Goal: Information Seeking & Learning: Understand process/instructions

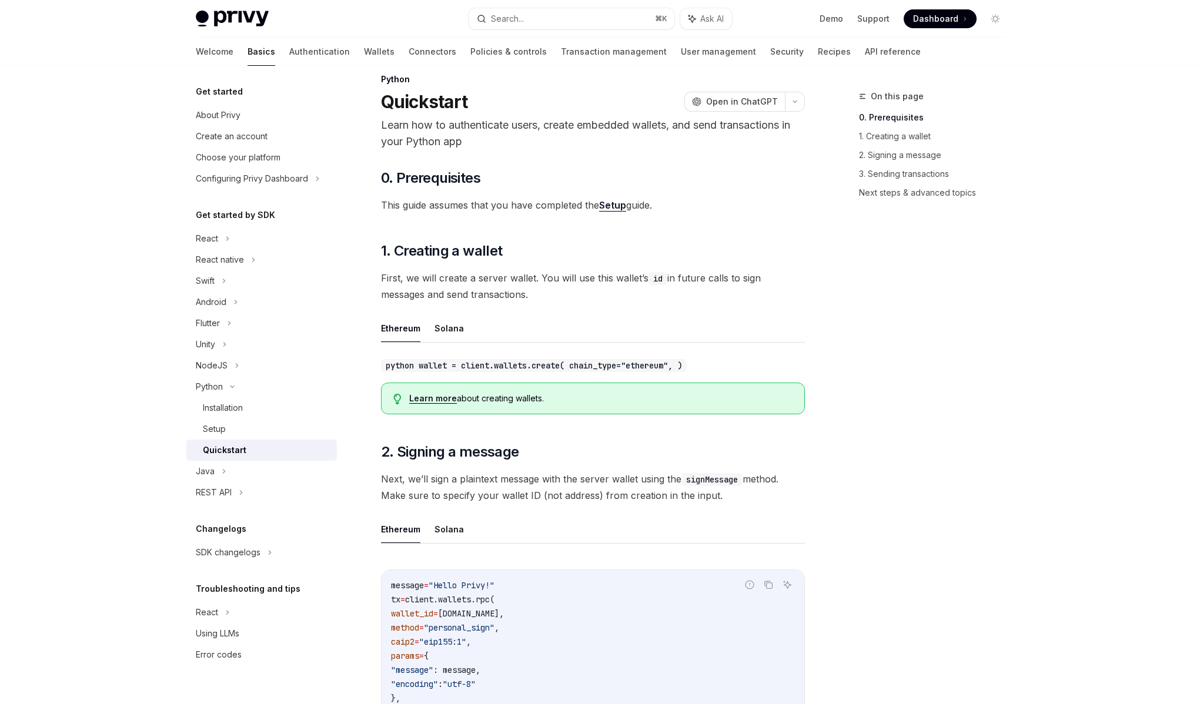
scroll to position [22, 0]
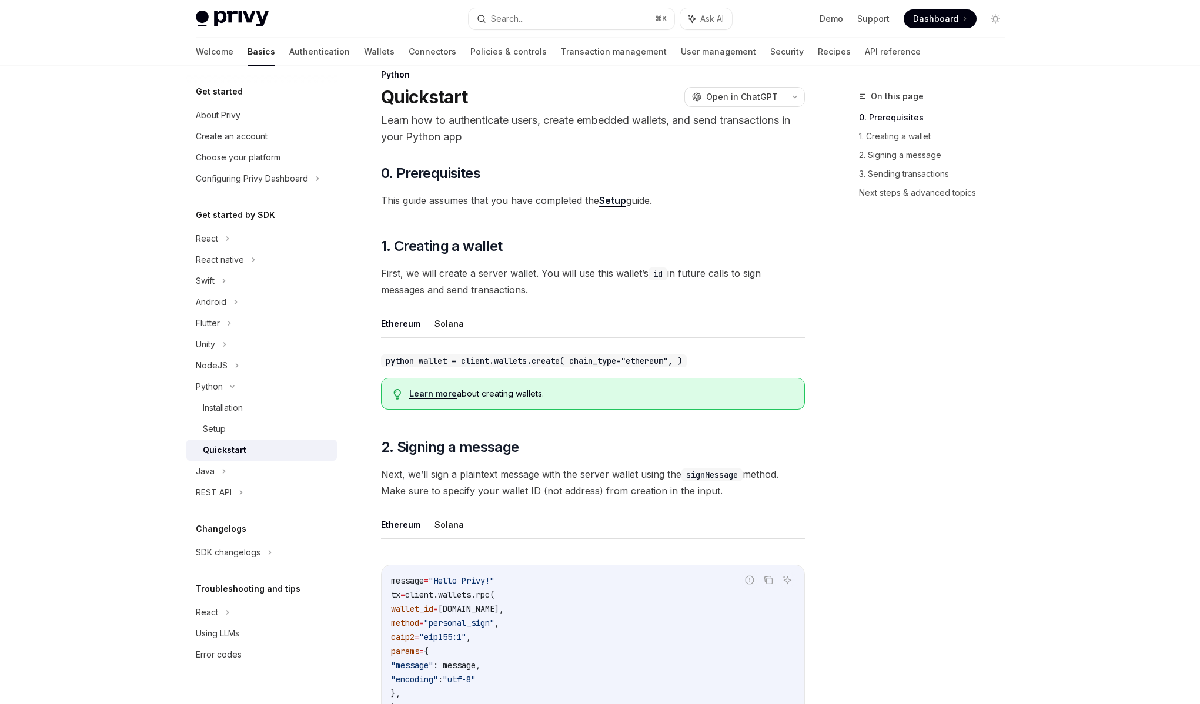
click at [540, 362] on code "python wallet = client.wallets.create( chain_type="ethereum", )" at bounding box center [534, 360] width 306 height 13
drag, startPoint x: 538, startPoint y: 364, endPoint x: 621, endPoint y: 363, distance: 83.5
click at [621, 363] on code "python wallet = client.wallets.create( chain_type="ethereum", )" at bounding box center [534, 360] width 306 height 13
drag, startPoint x: 621, startPoint y: 363, endPoint x: 466, endPoint y: 359, distance: 155.2
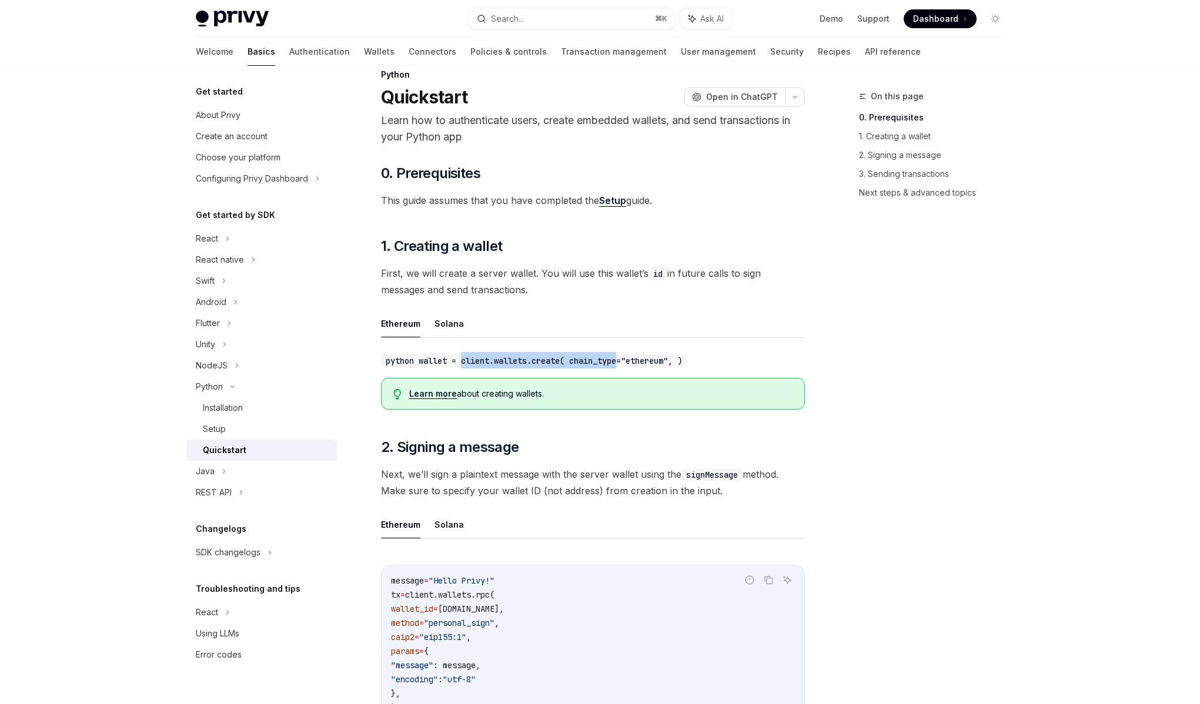
click at [466, 359] on code "python wallet = client.wallets.create( chain_type="ethereum", )" at bounding box center [534, 360] width 306 height 13
drag, startPoint x: 466, startPoint y: 359, endPoint x: 597, endPoint y: 367, distance: 130.7
click at [597, 367] on code "python wallet = client.wallets.create( chain_type="ethereum", )" at bounding box center [534, 360] width 306 height 13
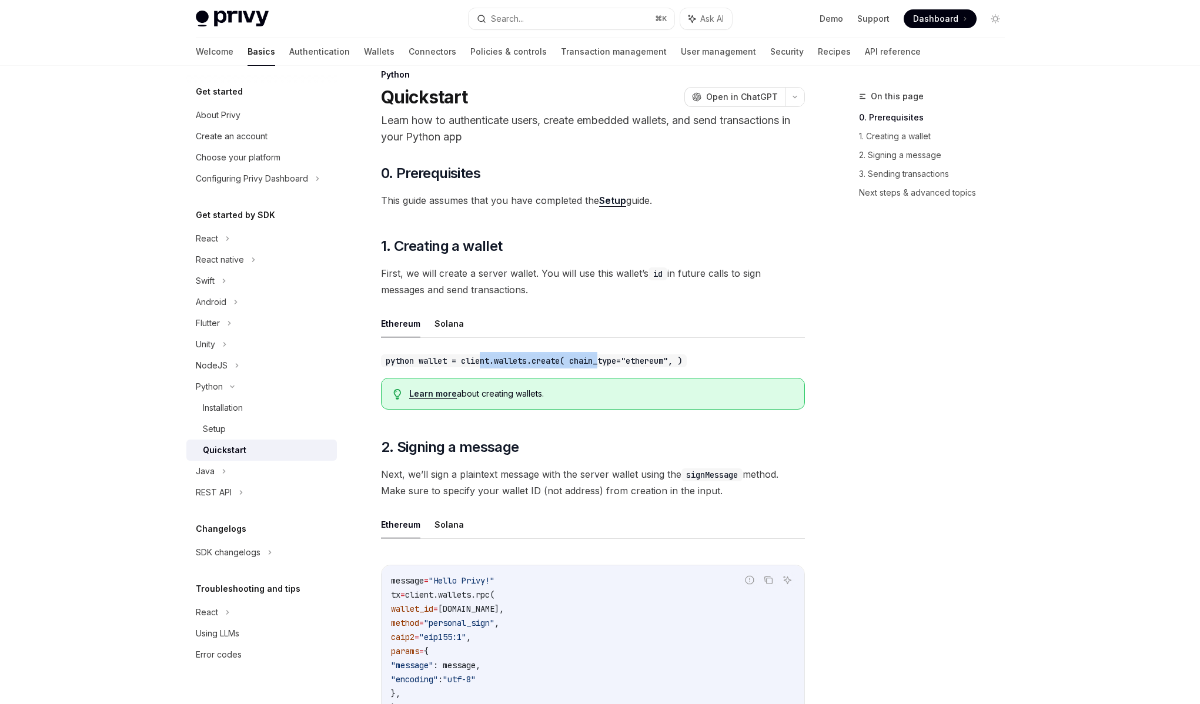
drag, startPoint x: 609, startPoint y: 361, endPoint x: 484, endPoint y: 359, distance: 125.2
click at [484, 359] on code "python wallet = client.wallets.create( chain_type="ethereum", )" at bounding box center [534, 360] width 306 height 13
drag, startPoint x: 471, startPoint y: 360, endPoint x: 608, endPoint y: 368, distance: 136.6
click at [608, 368] on div "python wallet = client.wallets.create( chain_type="ethereum", )" at bounding box center [593, 360] width 424 height 16
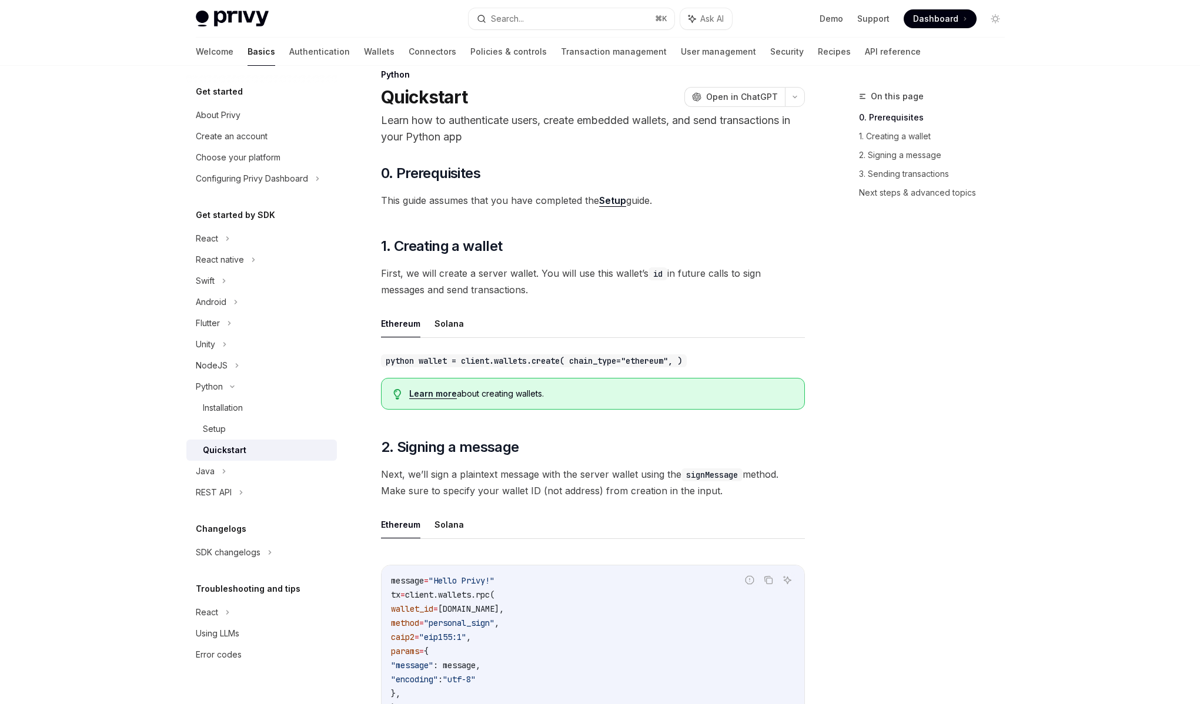
click at [633, 360] on code "python wallet = client.wallets.create( chain_type="ethereum", )" at bounding box center [534, 360] width 306 height 13
drag, startPoint x: 642, startPoint y: 360, endPoint x: 466, endPoint y: 364, distance: 175.8
click at [466, 364] on code "python wallet = client.wallets.create( chain_type="ethereum", )" at bounding box center [534, 360] width 306 height 13
drag, startPoint x: 466, startPoint y: 364, endPoint x: 614, endPoint y: 364, distance: 147.5
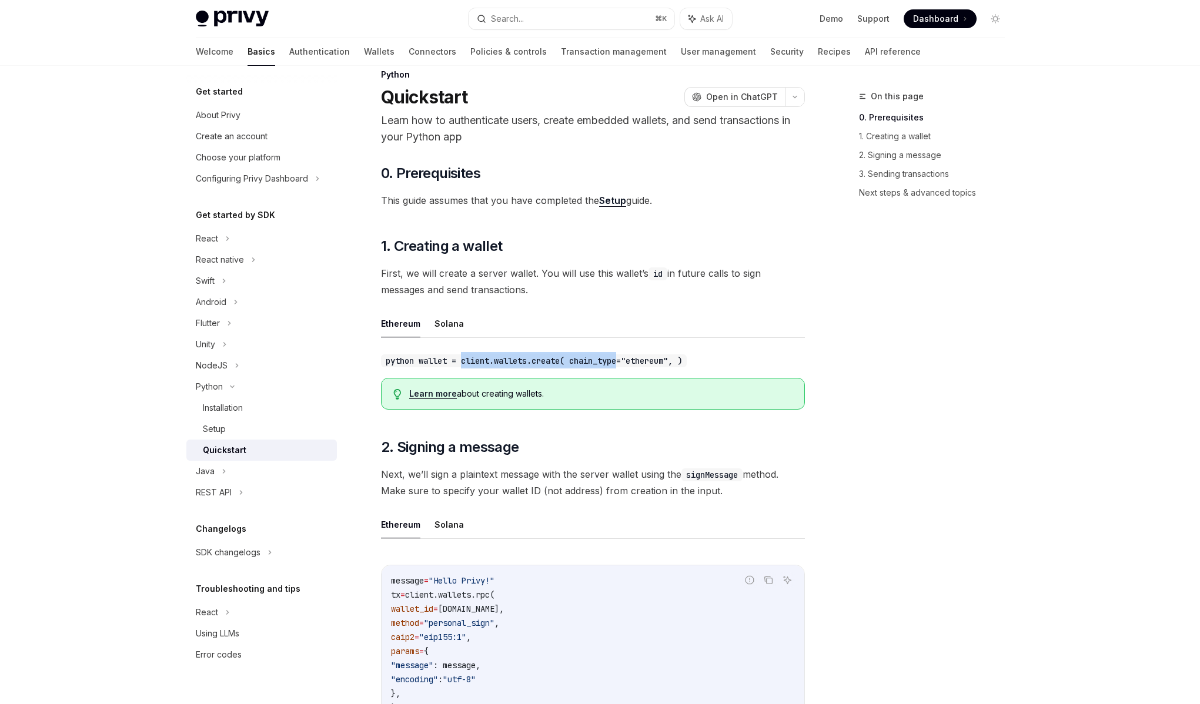
click at [614, 364] on code "python wallet = client.wallets.create( chain_type="ethereum", )" at bounding box center [534, 360] width 306 height 13
drag, startPoint x: 614, startPoint y: 364, endPoint x: 460, endPoint y: 364, distance: 153.4
click at [460, 364] on code "python wallet = client.wallets.create( chain_type="ethereum", )" at bounding box center [534, 360] width 306 height 13
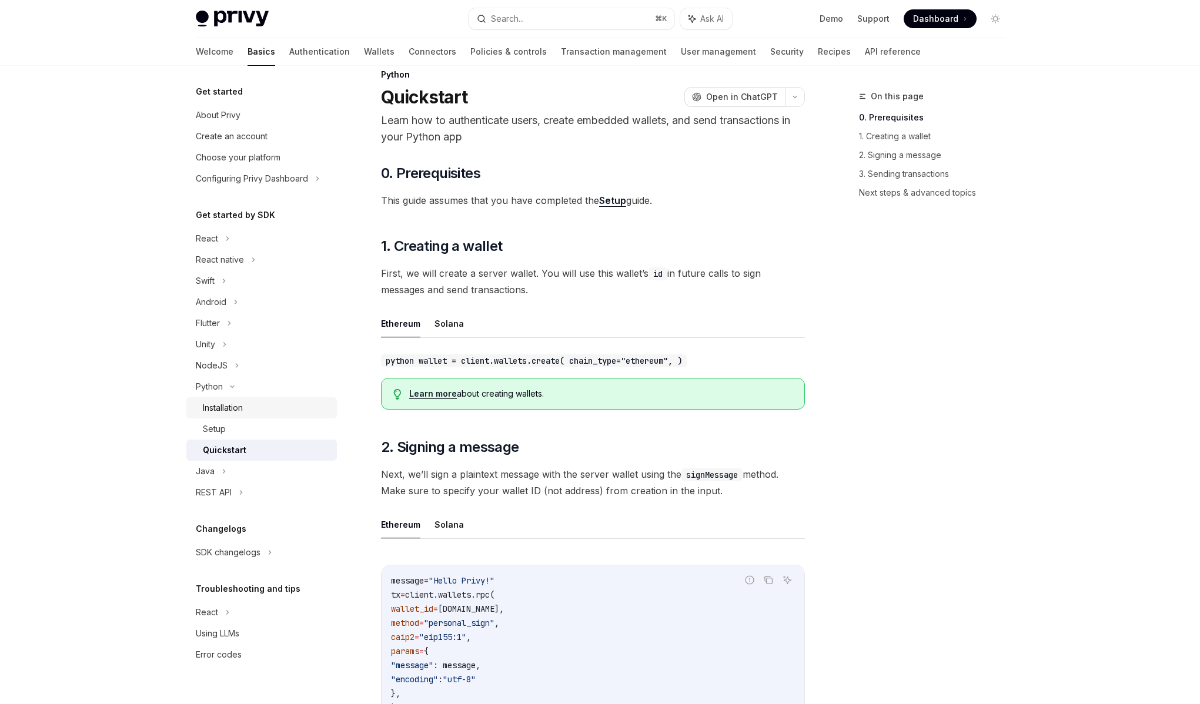
click at [239, 409] on div "Installation" at bounding box center [223, 408] width 40 height 14
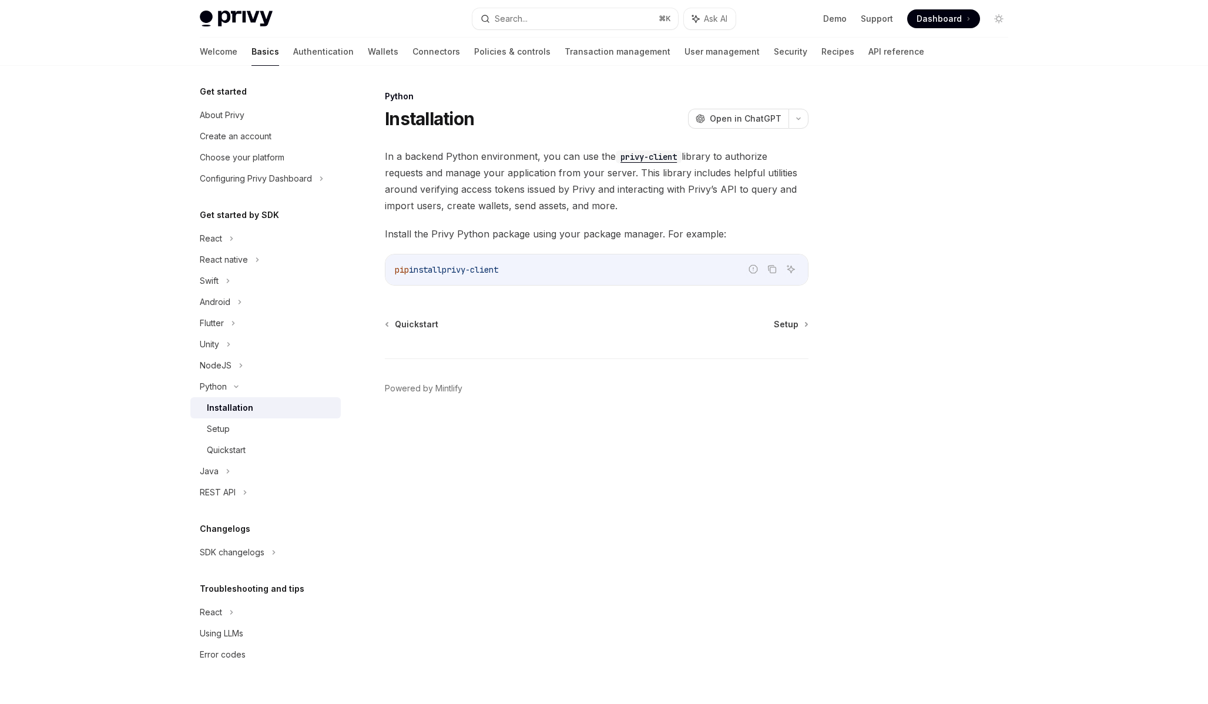
click at [263, 423] on div "Setup" at bounding box center [270, 429] width 127 height 14
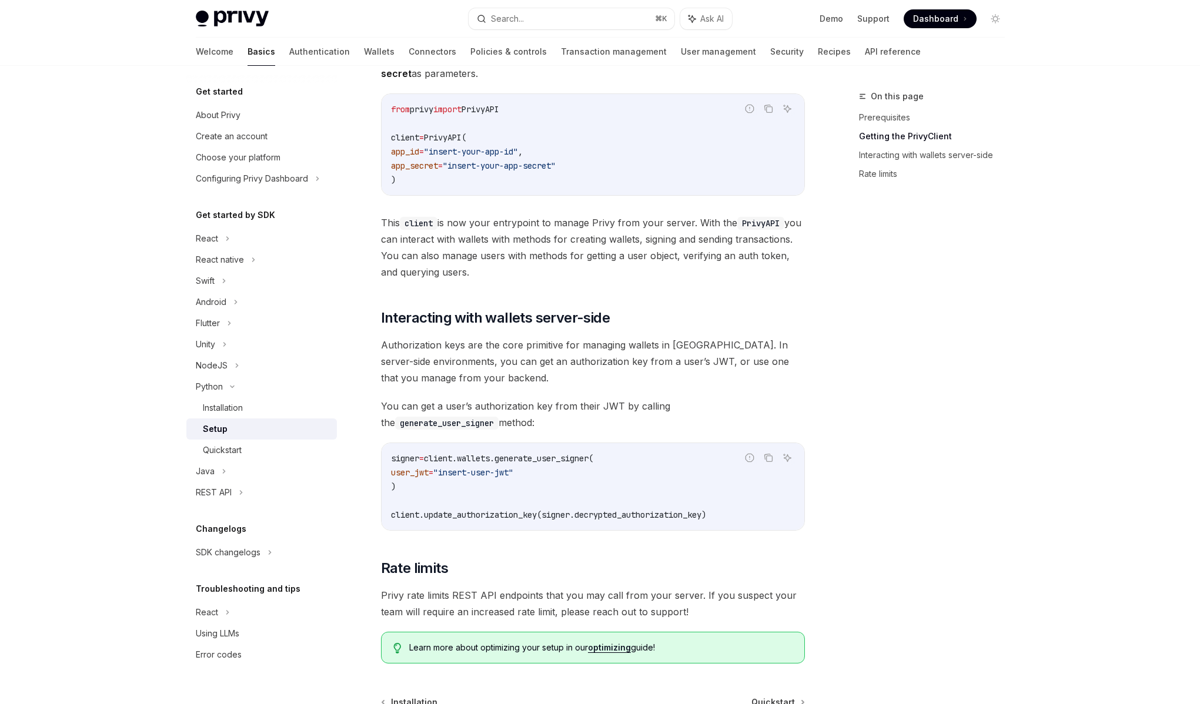
scroll to position [199, 0]
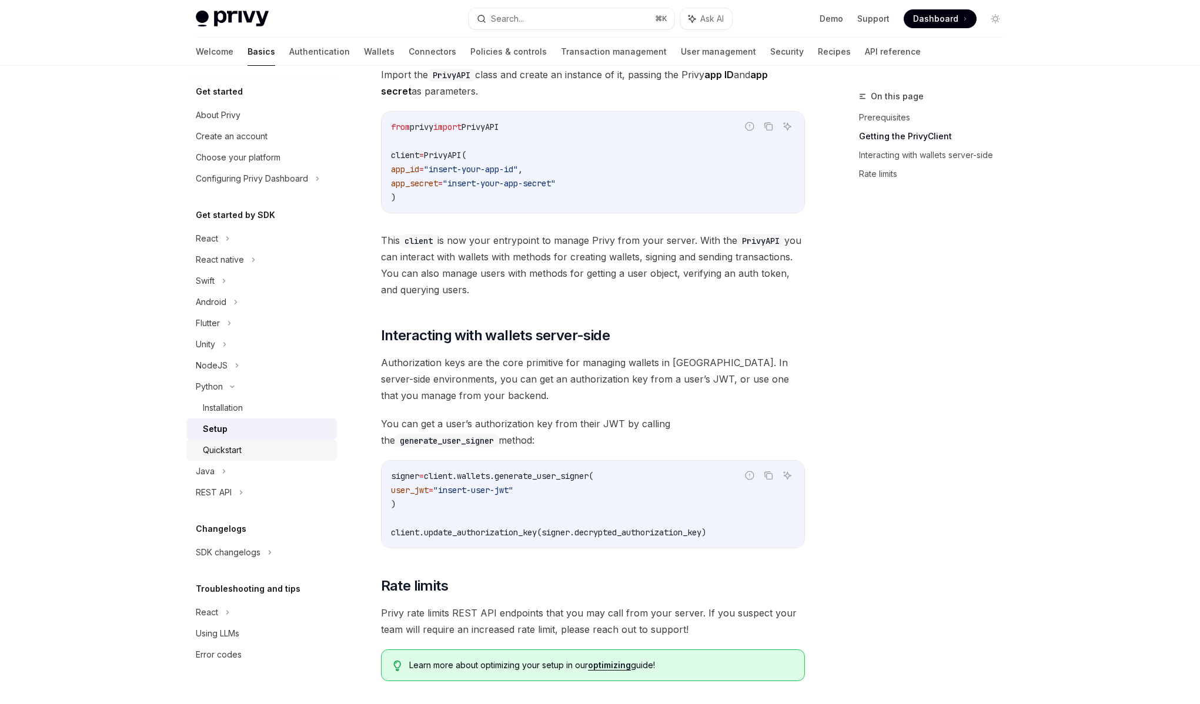
click at [235, 447] on div "Quickstart" at bounding box center [222, 450] width 39 height 14
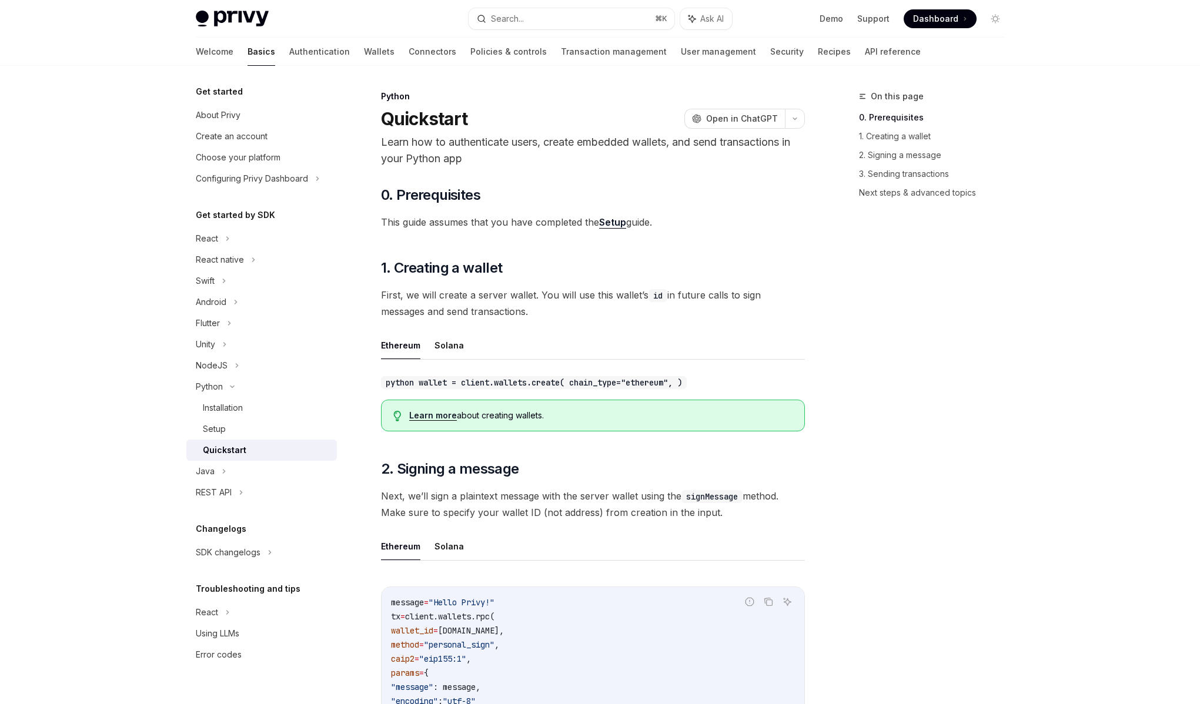
click at [445, 415] on link "Learn more" at bounding box center [433, 415] width 48 height 11
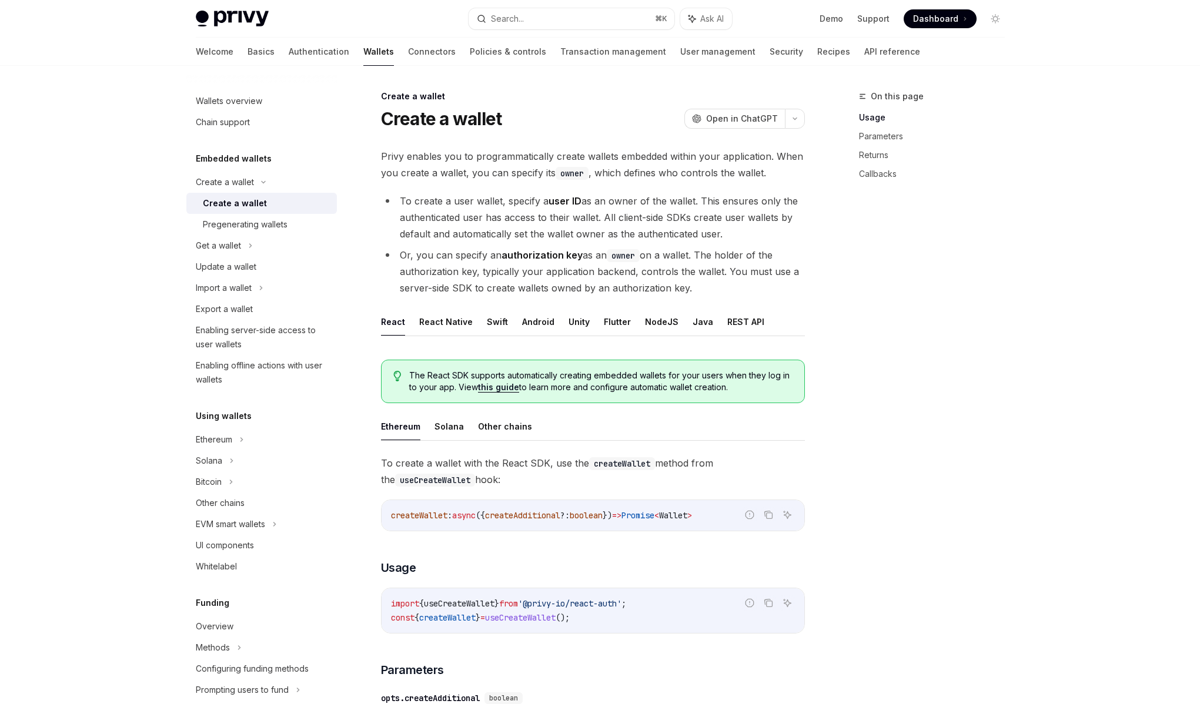
click at [501, 250] on strong "authorization key" at bounding box center [541, 255] width 81 height 12
drag, startPoint x: 478, startPoint y: 202, endPoint x: 714, endPoint y: 206, distance: 236.3
click at [714, 206] on li "To create a user wallet, specify a user ID as an owner of the wallet. This ensu…" at bounding box center [593, 217] width 424 height 49
drag, startPoint x: 714, startPoint y: 206, endPoint x: 473, endPoint y: 209, distance: 241.0
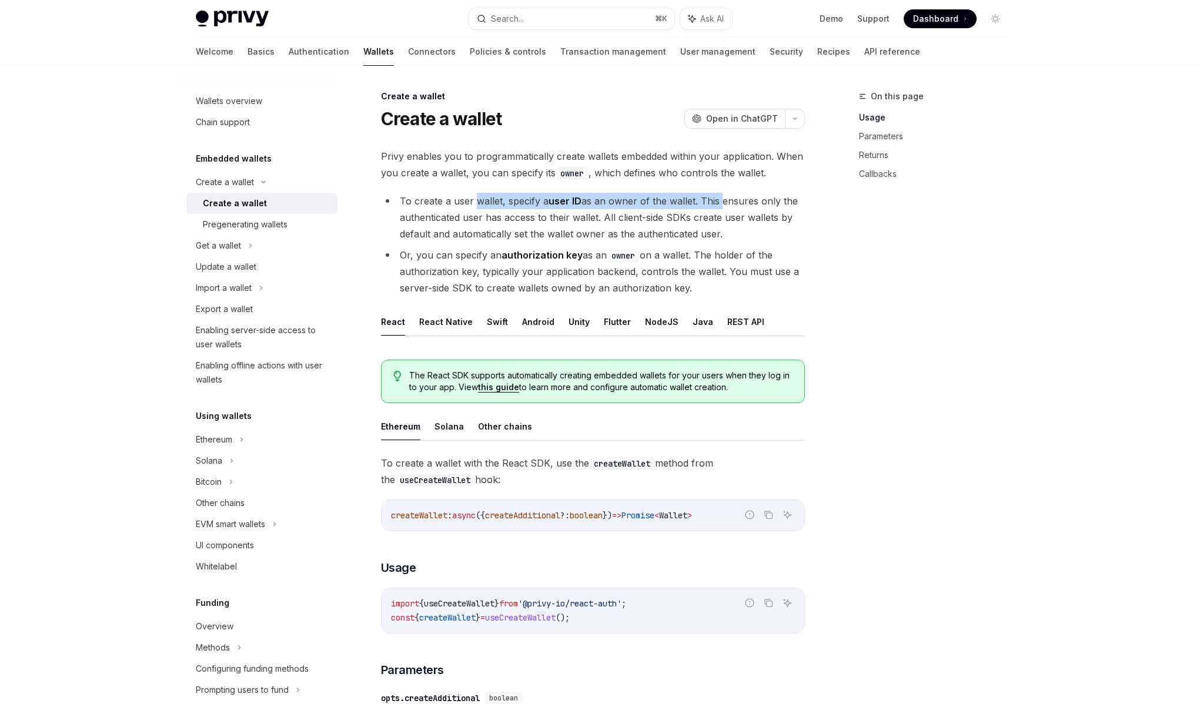
click at [473, 209] on li "To create a user wallet, specify a user ID as an owner of the wallet. This ensu…" at bounding box center [593, 217] width 424 height 49
drag, startPoint x: 471, startPoint y: 206, endPoint x: 747, endPoint y: 203, distance: 276.2
click at [747, 203] on li "To create a user wallet, specify a user ID as an owner of the wallet. This ensu…" at bounding box center [593, 217] width 424 height 49
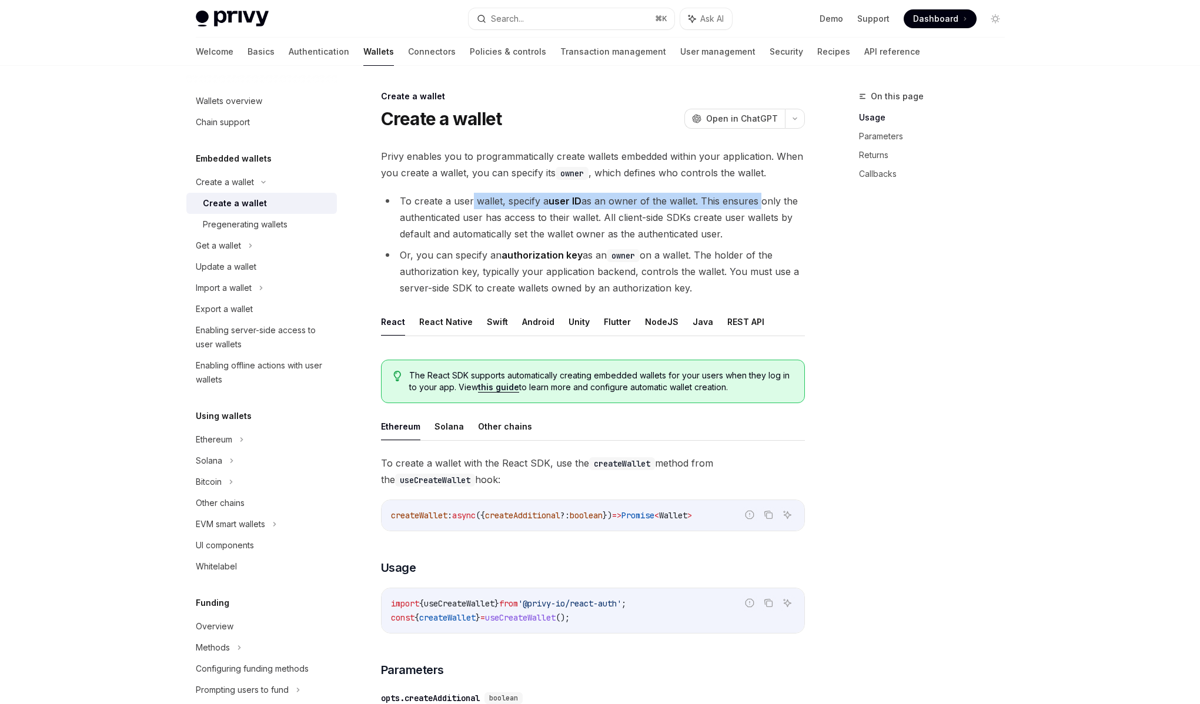
drag, startPoint x: 747, startPoint y: 203, endPoint x: 470, endPoint y: 198, distance: 276.9
click at [470, 198] on li "To create a user wallet, specify a user ID as an owner of the wallet. This ensu…" at bounding box center [593, 217] width 424 height 49
drag, startPoint x: 470, startPoint y: 198, endPoint x: 733, endPoint y: 196, distance: 263.3
click at [733, 196] on li "To create a user wallet, specify a user ID as an owner of the wallet. This ensu…" at bounding box center [593, 217] width 424 height 49
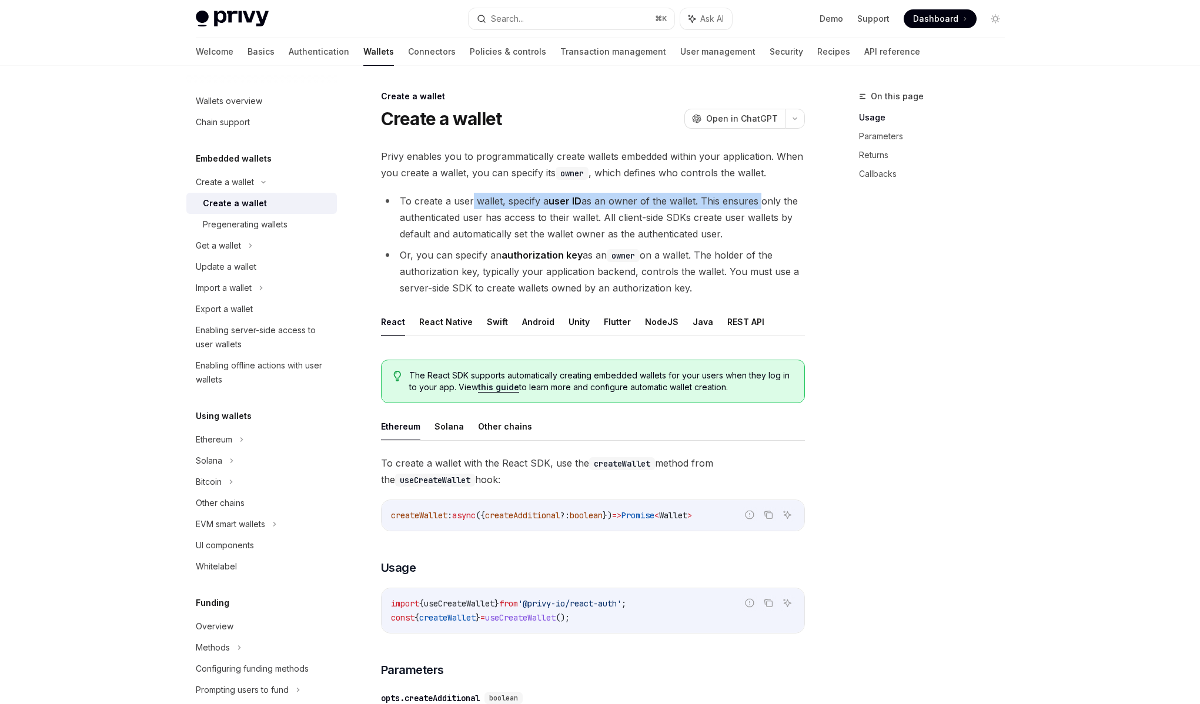
click at [733, 196] on li "To create a user wallet, specify a user ID as an owner of the wallet. This ensu…" at bounding box center [593, 217] width 424 height 49
drag, startPoint x: 733, startPoint y: 196, endPoint x: 440, endPoint y: 207, distance: 293.5
click at [440, 207] on li "To create a user wallet, specify a user ID as an owner of the wallet. This ensu…" at bounding box center [593, 217] width 424 height 49
drag, startPoint x: 440, startPoint y: 207, endPoint x: 722, endPoint y: 206, distance: 281.5
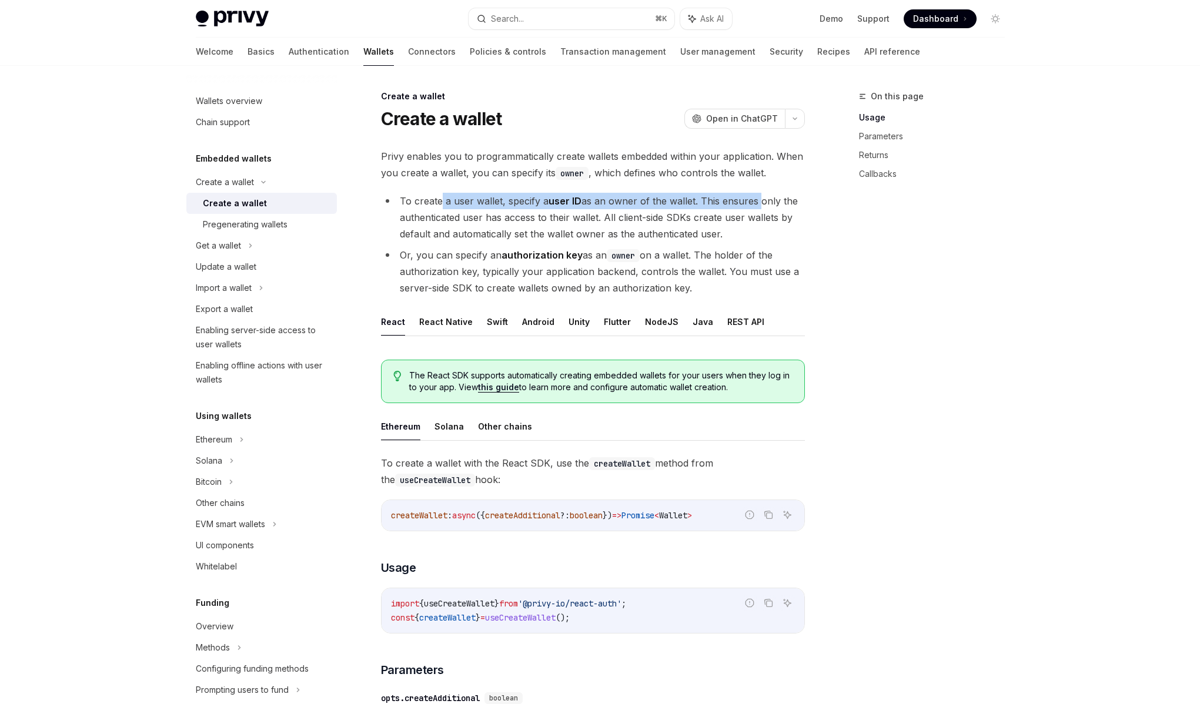
click at [722, 206] on li "To create a user wallet, specify a user ID as an owner of the wallet. This ensu…" at bounding box center [593, 217] width 424 height 49
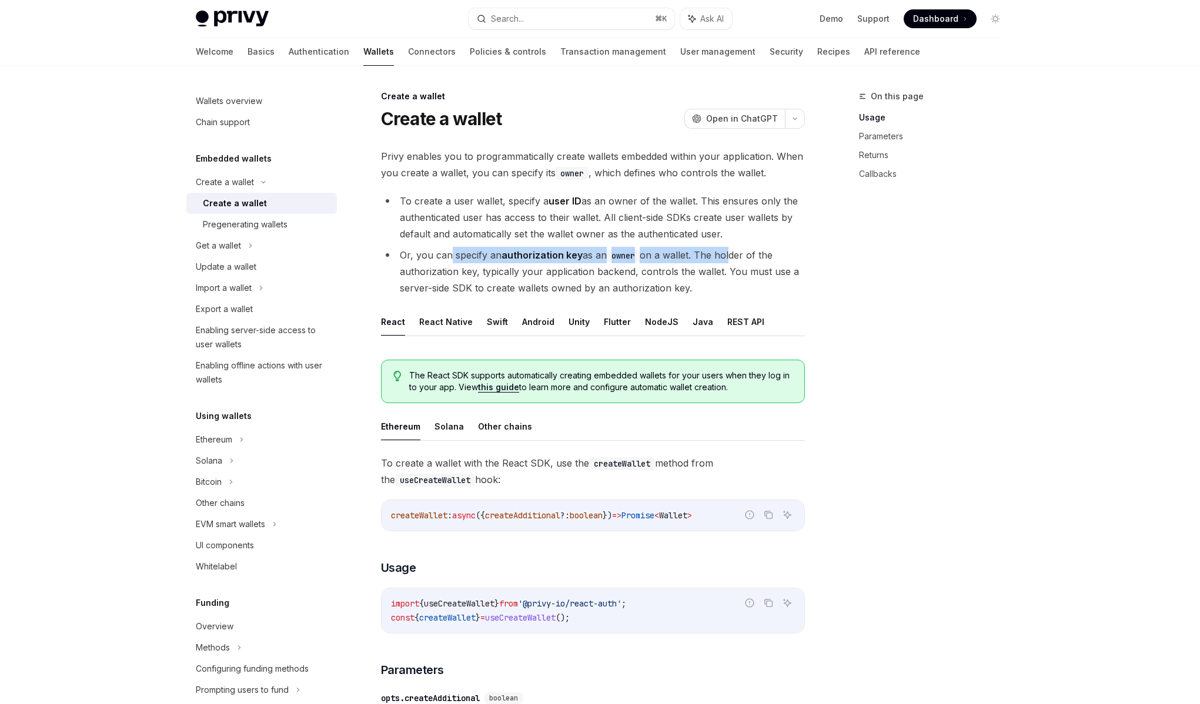
drag, startPoint x: 459, startPoint y: 253, endPoint x: 728, endPoint y: 253, distance: 268.6
click at [728, 253] on li "Or, you can specify an authorization key as an owner on a wallet. The holder of…" at bounding box center [593, 271] width 424 height 49
drag, startPoint x: 728, startPoint y: 253, endPoint x: 459, endPoint y: 251, distance: 268.6
click at [459, 251] on li "Or, you can specify an authorization key as an owner on a wallet. The holder of…" at bounding box center [593, 271] width 424 height 49
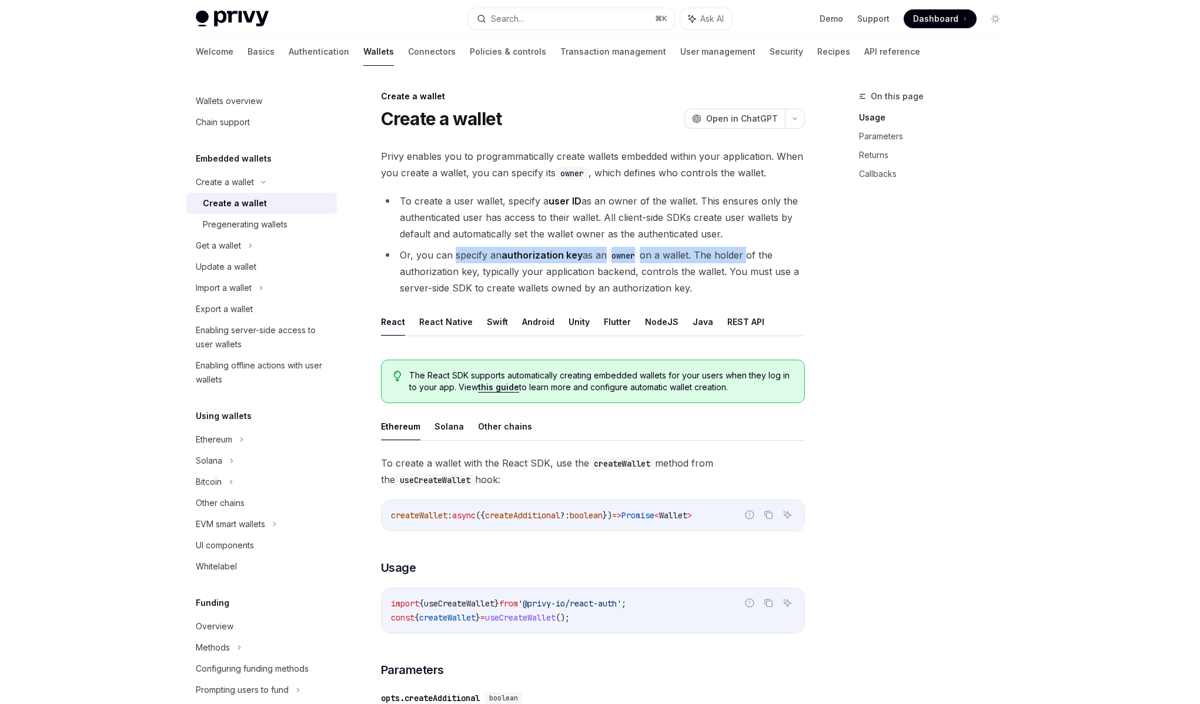
click at [459, 251] on li "Or, you can specify an authorization key as an owner on a wallet. The holder of…" at bounding box center [593, 271] width 424 height 49
drag, startPoint x: 459, startPoint y: 251, endPoint x: 735, endPoint y: 257, distance: 275.7
click at [735, 257] on li "Or, you can specify an authorization key as an owner on a wallet. The holder of…" at bounding box center [593, 271] width 424 height 49
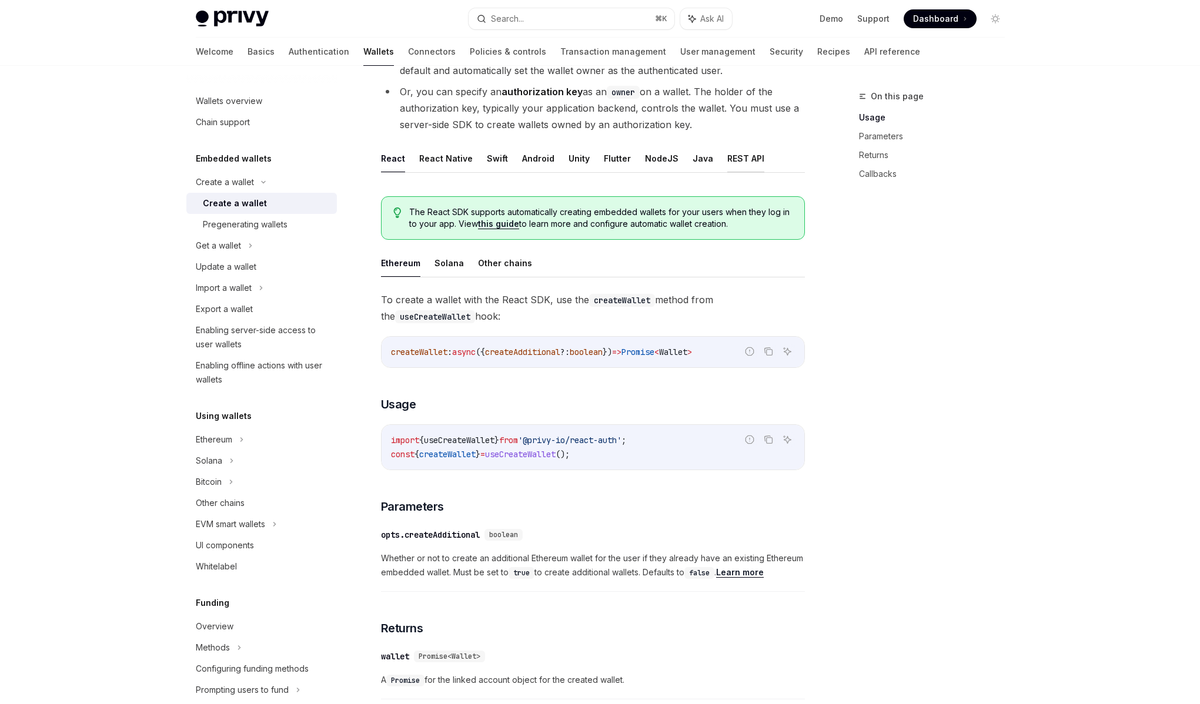
scroll to position [92, 0]
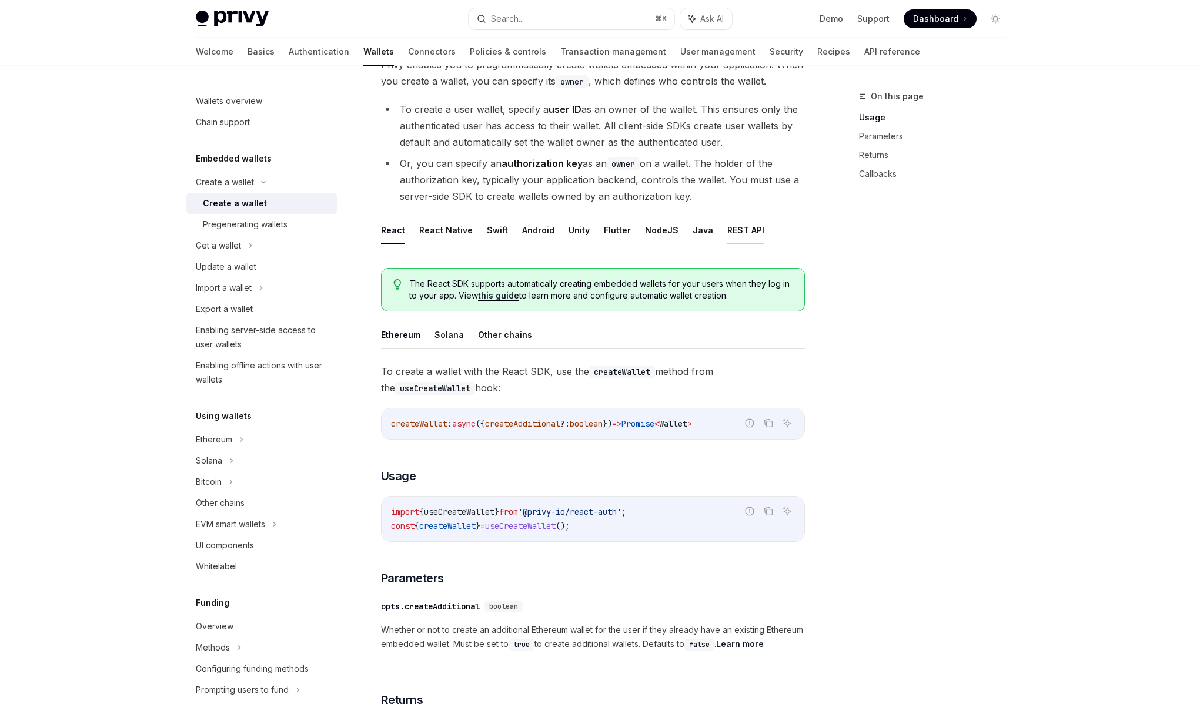
click at [727, 229] on button "REST API" at bounding box center [745, 230] width 37 height 28
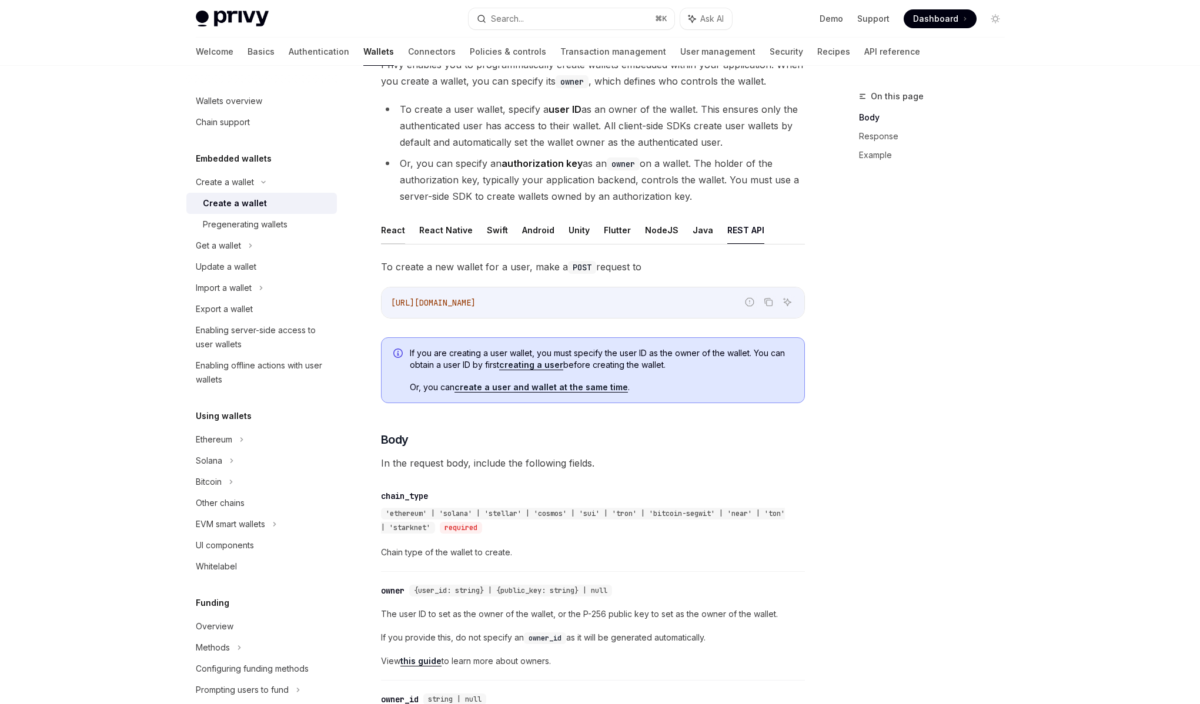
click at [381, 231] on button "React" at bounding box center [393, 230] width 24 height 28
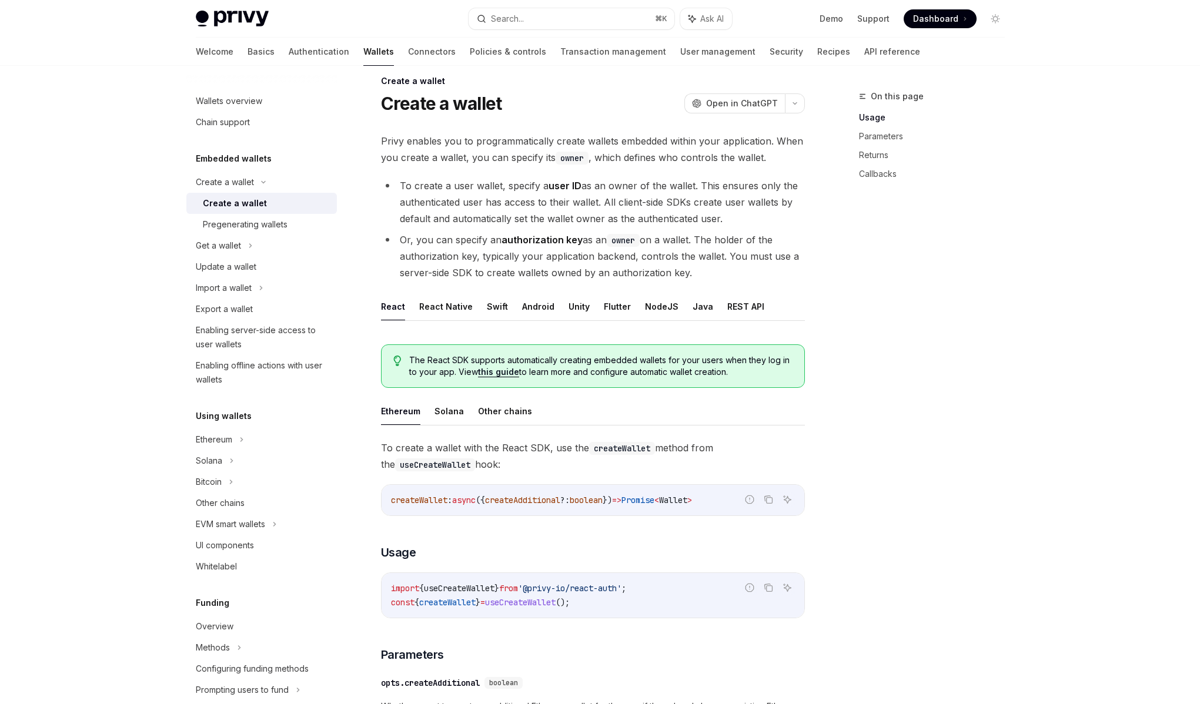
scroll to position [9, 0]
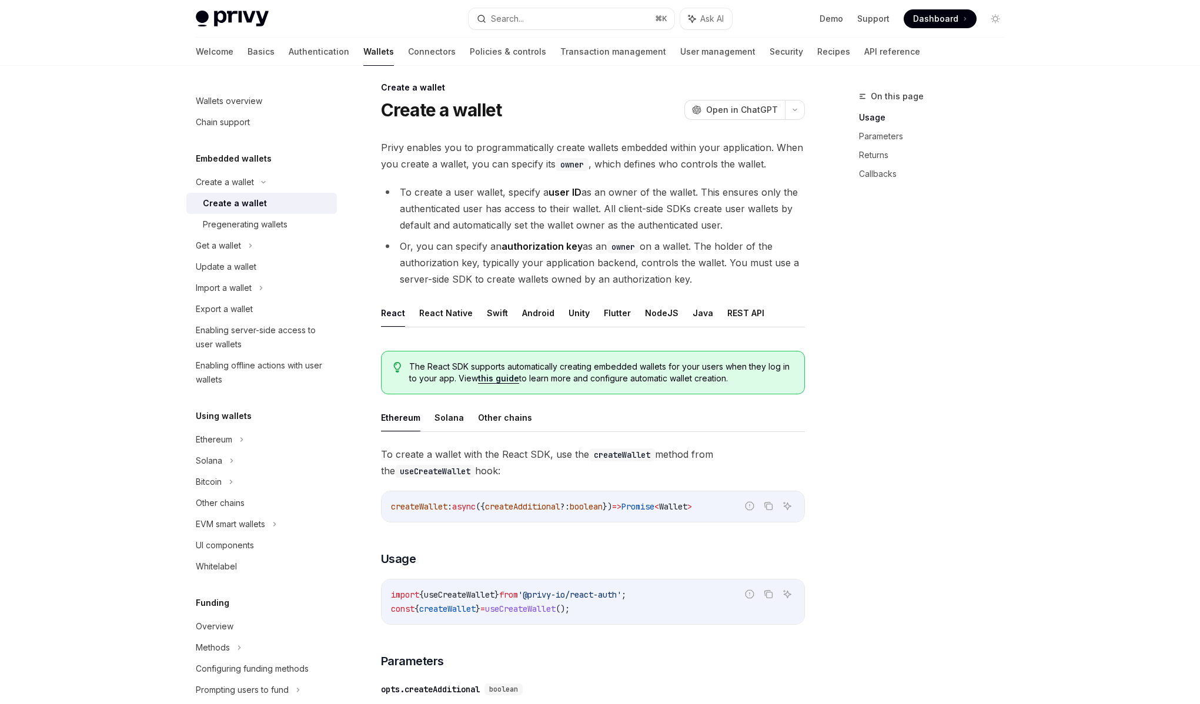
click at [552, 263] on li "Or, you can specify an authorization key as an owner on a wallet. The holder of…" at bounding box center [593, 262] width 424 height 49
click at [561, 244] on strong "authorization key" at bounding box center [541, 246] width 81 height 12
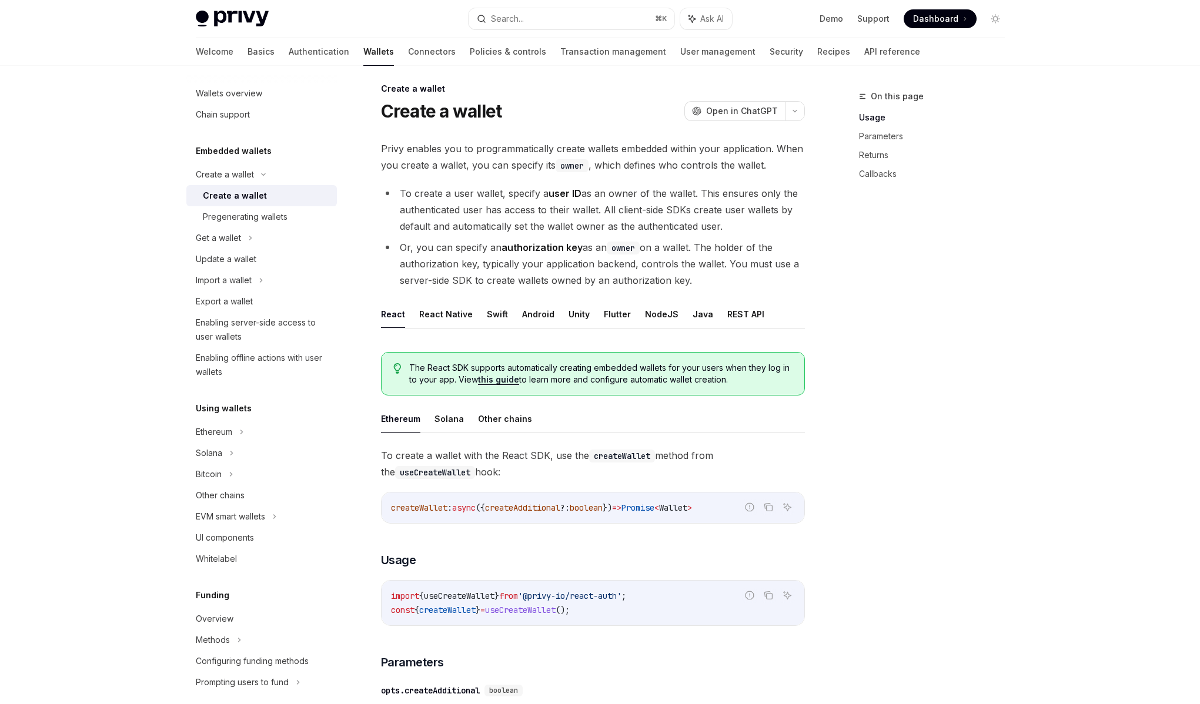
scroll to position [6, 0]
click at [440, 426] on button "Solana" at bounding box center [448, 419] width 29 height 28
click at [495, 424] on button "Other chains" at bounding box center [505, 419] width 54 height 28
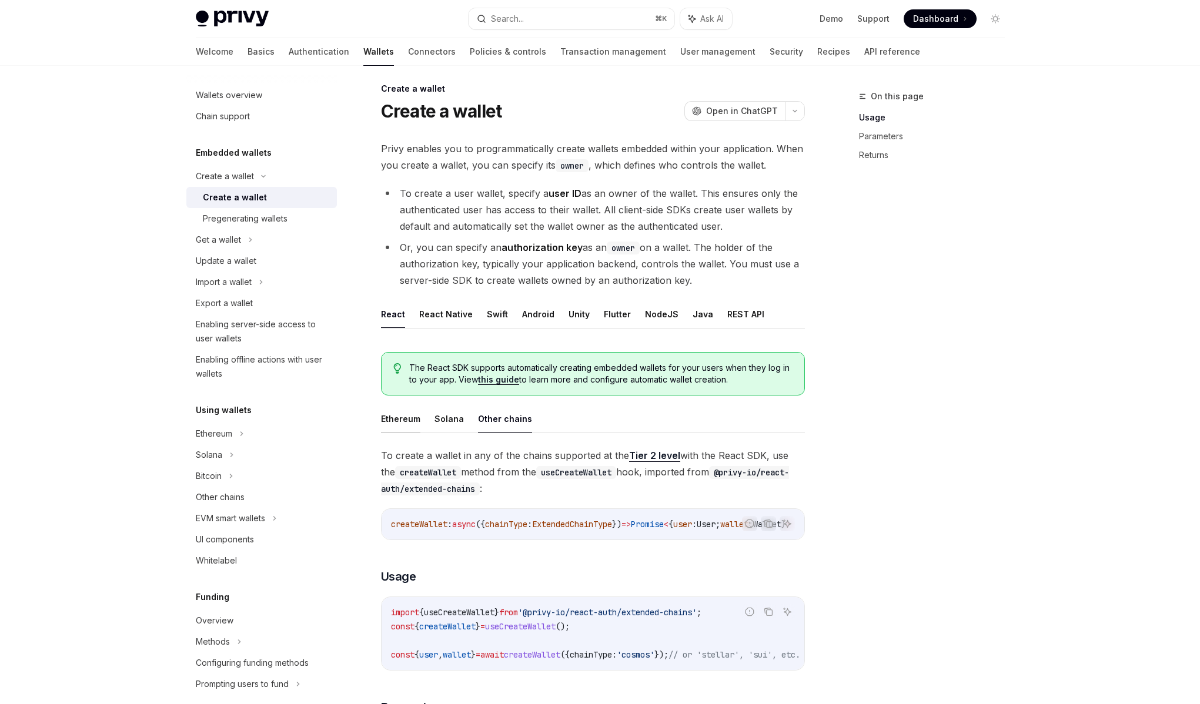
click at [404, 416] on button "Ethereum" at bounding box center [400, 419] width 39 height 28
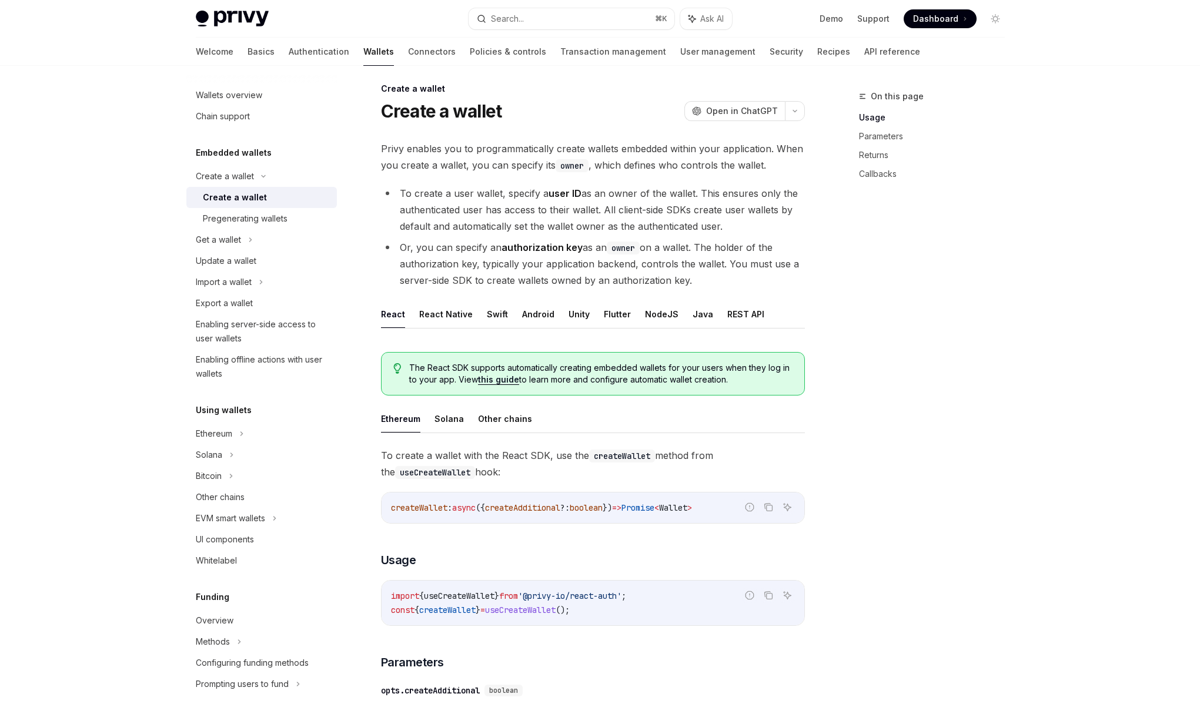
click at [572, 263] on li "Or, you can specify an authorization key as an owner on a wallet. The holder of…" at bounding box center [593, 263] width 424 height 49
click at [543, 285] on li "Or, you can specify an authorization key as an owner on a wallet. The holder of…" at bounding box center [593, 263] width 424 height 49
click at [864, 53] on link "API reference" at bounding box center [892, 52] width 56 height 28
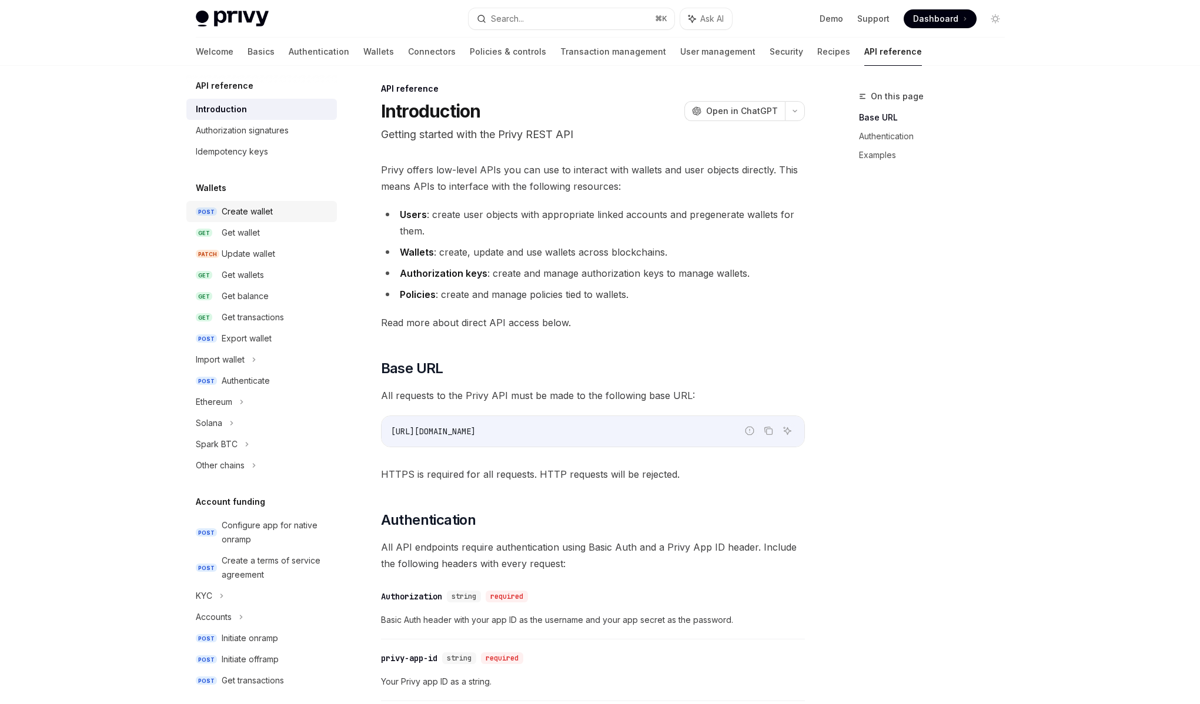
click at [274, 215] on div "Create wallet" at bounding box center [276, 212] width 108 height 14
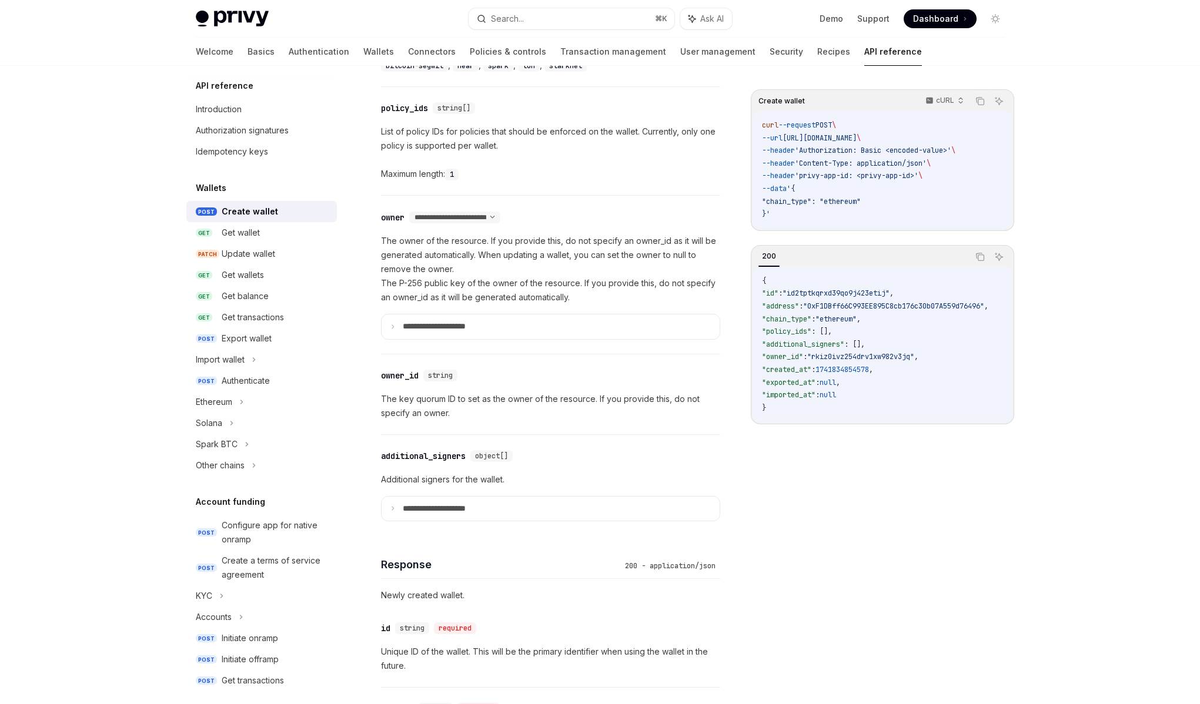
scroll to position [657, 0]
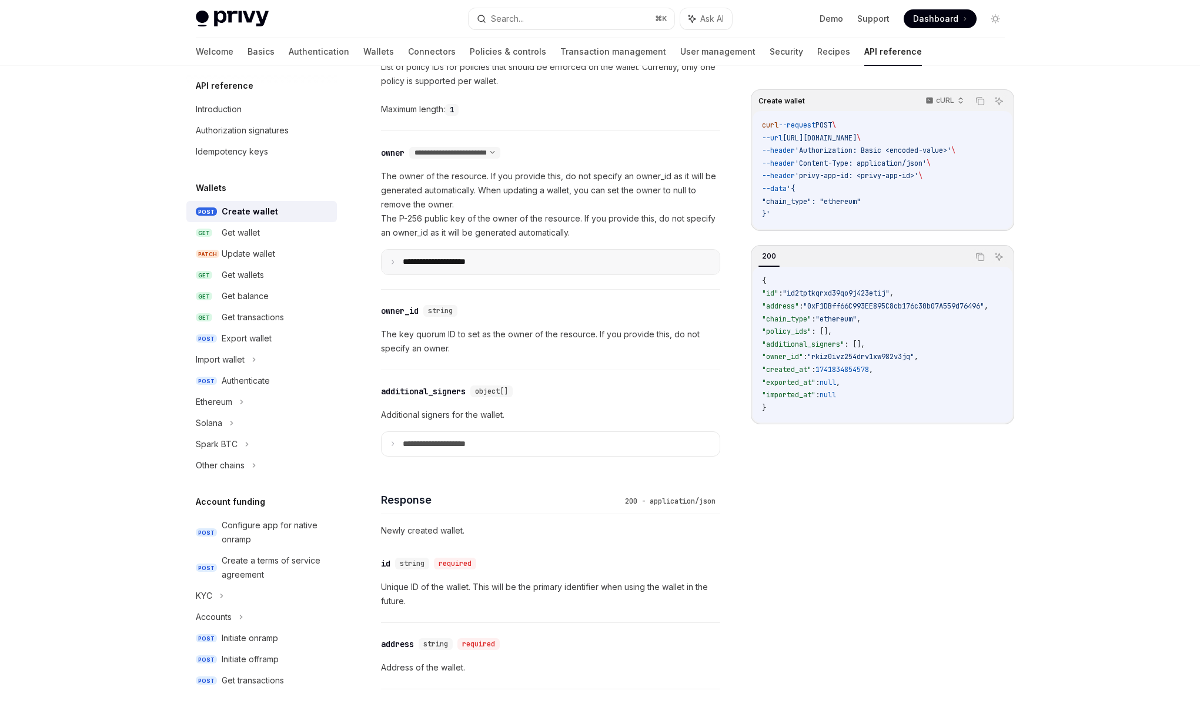
click at [394, 264] on summary "**********" at bounding box center [550, 262] width 338 height 25
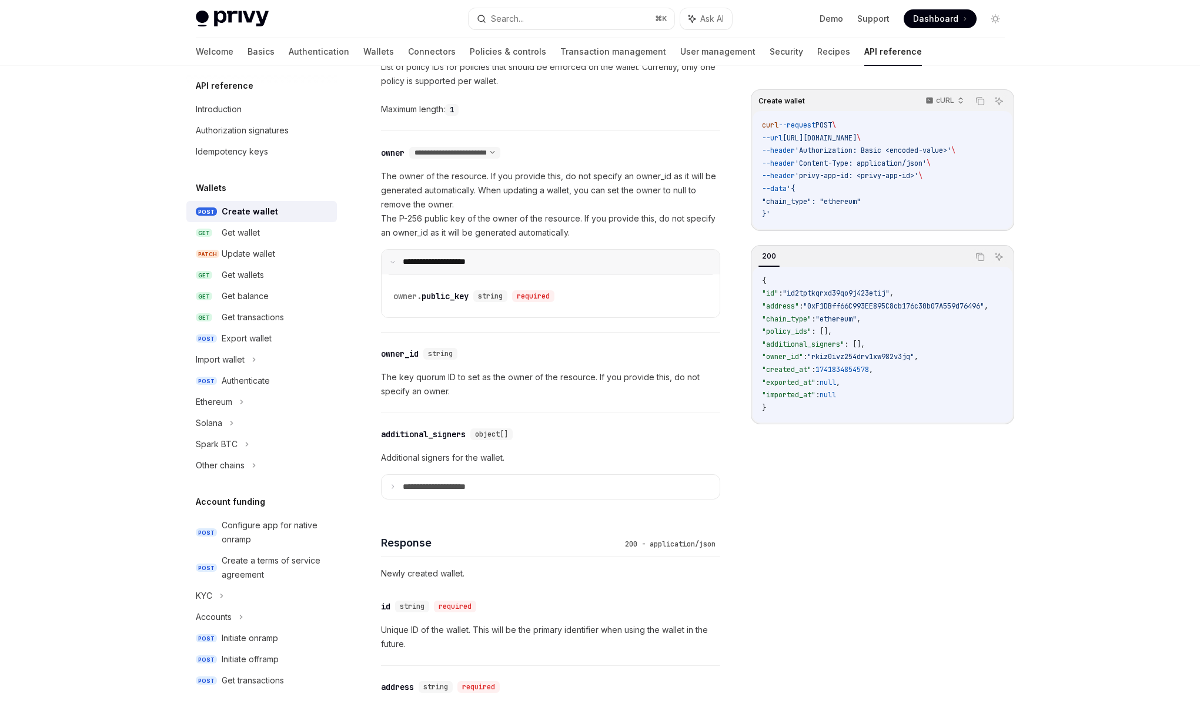
click at [394, 264] on summary "**********" at bounding box center [550, 262] width 338 height 25
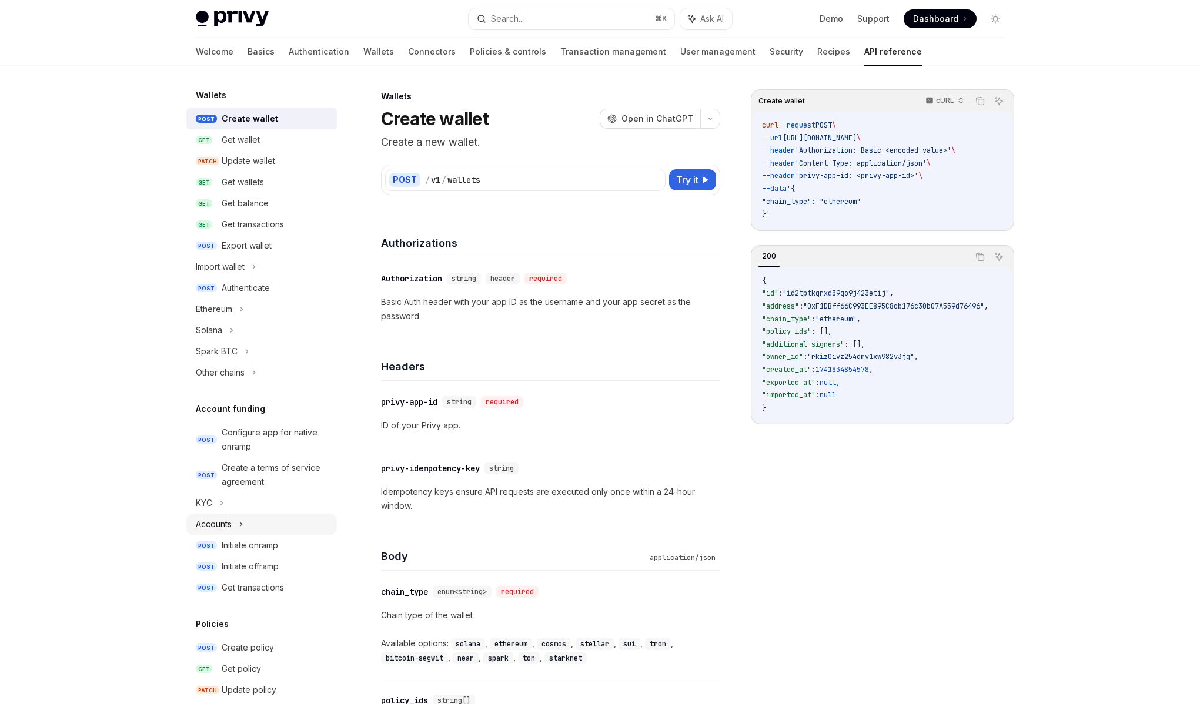
scroll to position [0, 0]
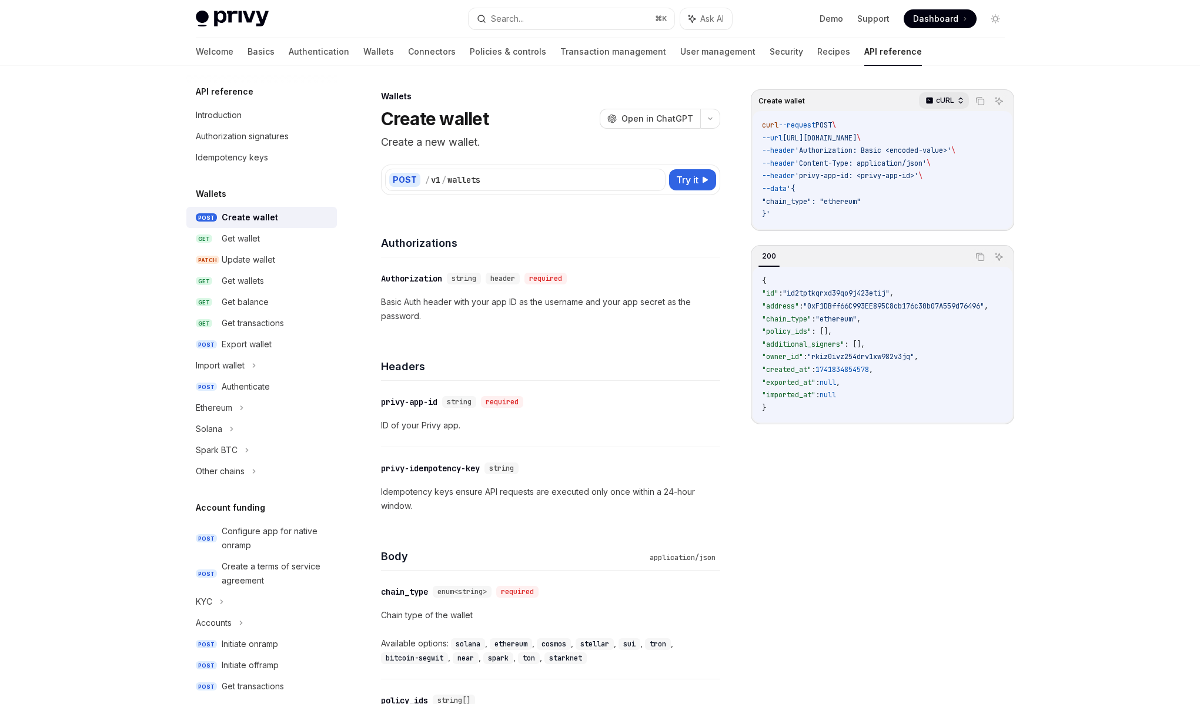
click at [957, 96] on icon "button" at bounding box center [960, 100] width 8 height 8
click at [902, 140] on div "Python" at bounding box center [918, 138] width 61 height 9
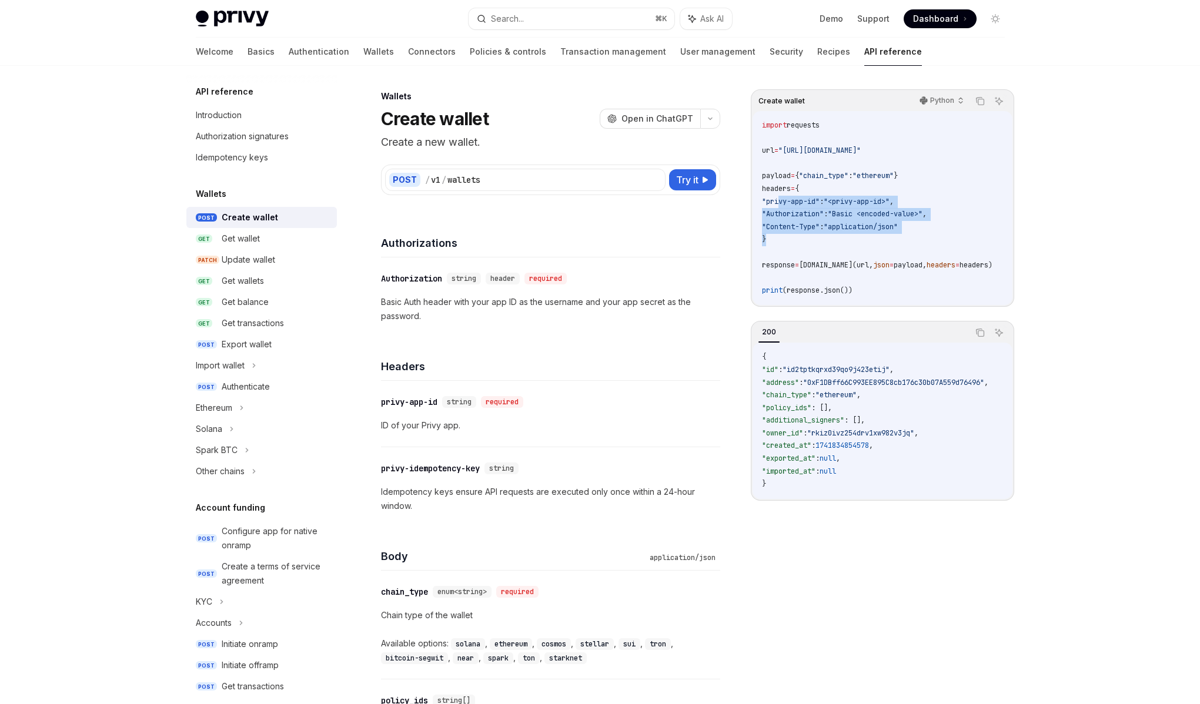
drag, startPoint x: 821, startPoint y: 236, endPoint x: 776, endPoint y: 202, distance: 56.2
click at [778, 202] on code "import requests url = "https://api.privy.io/v1/wallets" payload = { "chain_type…" at bounding box center [891, 207] width 259 height 177
click at [776, 202] on span ""privy-app-id"" at bounding box center [791, 201] width 58 height 9
drag, startPoint x: 776, startPoint y: 202, endPoint x: 849, endPoint y: 244, distance: 83.8
click at [849, 244] on code "import requests url = "https://api.privy.io/v1/wallets" payload = { "chain_type…" at bounding box center [891, 207] width 259 height 177
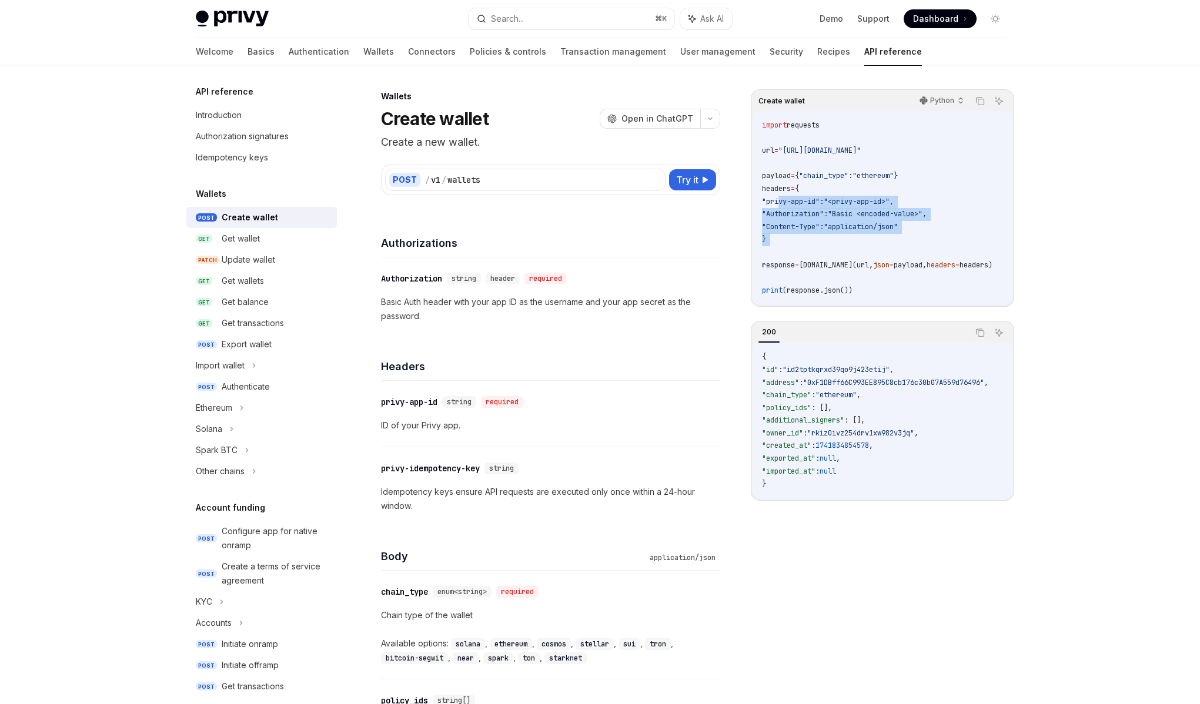
click at [849, 244] on code "import requests url = "https://api.privy.io/v1/wallets" payload = { "chain_type…" at bounding box center [891, 207] width 259 height 177
drag, startPoint x: 836, startPoint y: 240, endPoint x: 764, endPoint y: 135, distance: 127.3
click at [764, 135] on code "import requests url = "https://api.privy.io/v1/wallets" payload = { "chain_type…" at bounding box center [891, 207] width 259 height 177
click at [813, 202] on span ""privy-app-id"" at bounding box center [791, 201] width 58 height 9
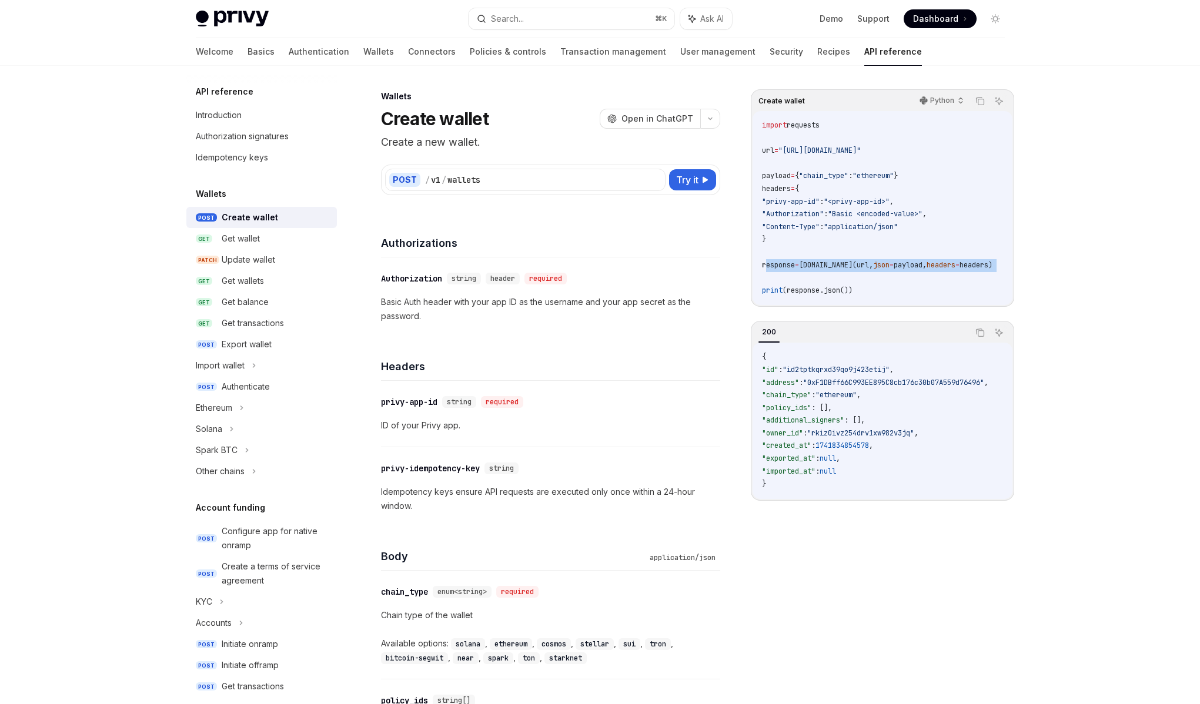
scroll to position [0, 32]
drag, startPoint x: 767, startPoint y: 267, endPoint x: 986, endPoint y: 273, distance: 218.7
click at [986, 273] on code "import requests url = "https://api.privy.io/v1/wallets" payload = { "chain_type…" at bounding box center [882, 207] width 259 height 177
click at [984, 270] on code "import requests url = "https://api.privy.io/v1/wallets" payload = { "chain_type…" at bounding box center [882, 207] width 259 height 177
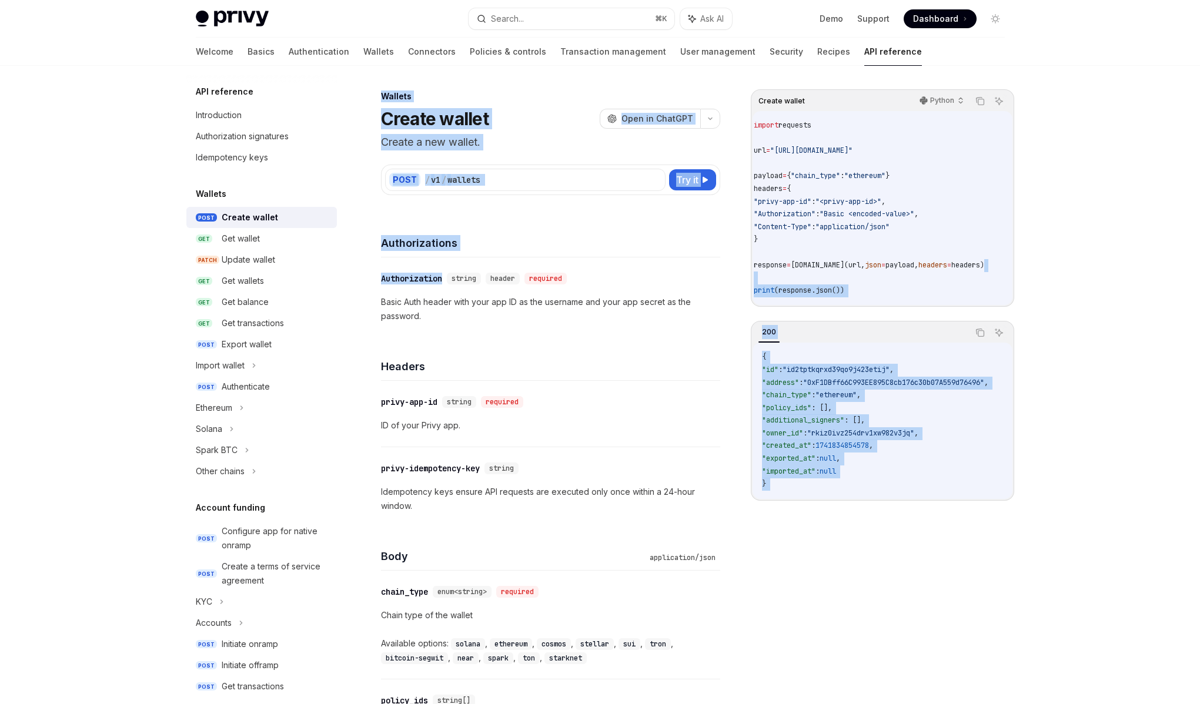
scroll to position [0, 0]
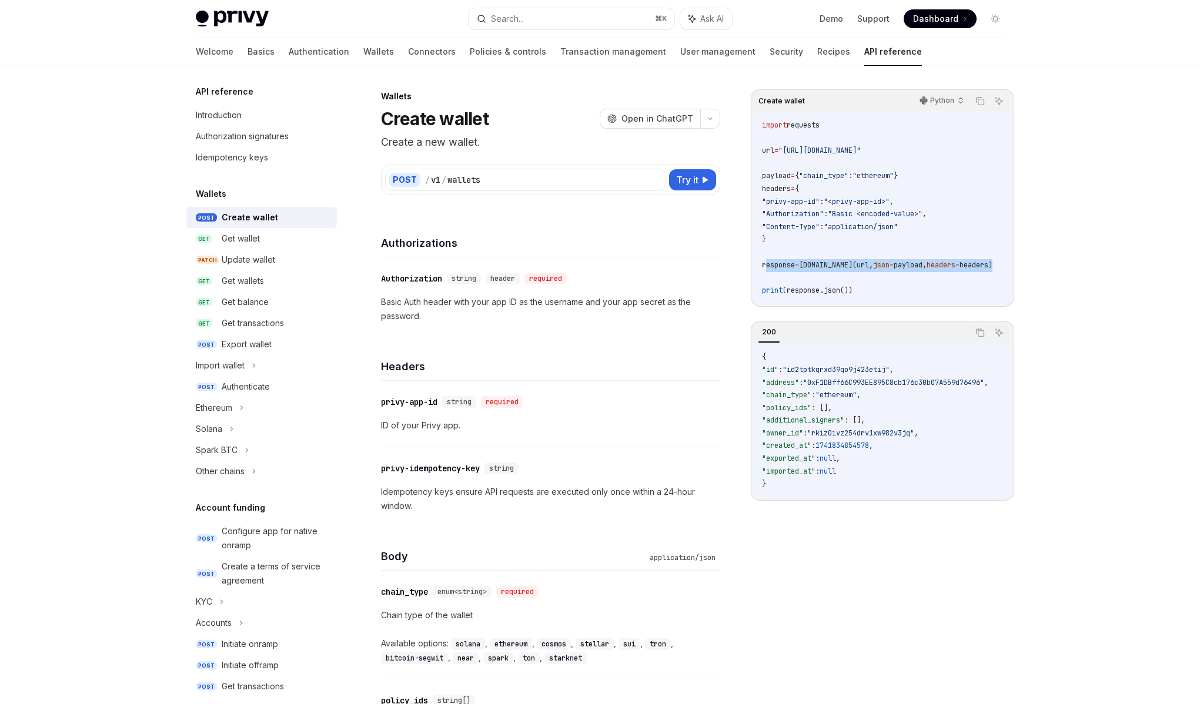
drag, startPoint x: 995, startPoint y: 262, endPoint x: 766, endPoint y: 263, distance: 229.2
click at [766, 263] on code "import requests url = "https://api.privy.io/v1/wallets" payload = { "chain_type…" at bounding box center [891, 207] width 259 height 177
click at [766, 263] on span "response" at bounding box center [778, 264] width 33 height 9
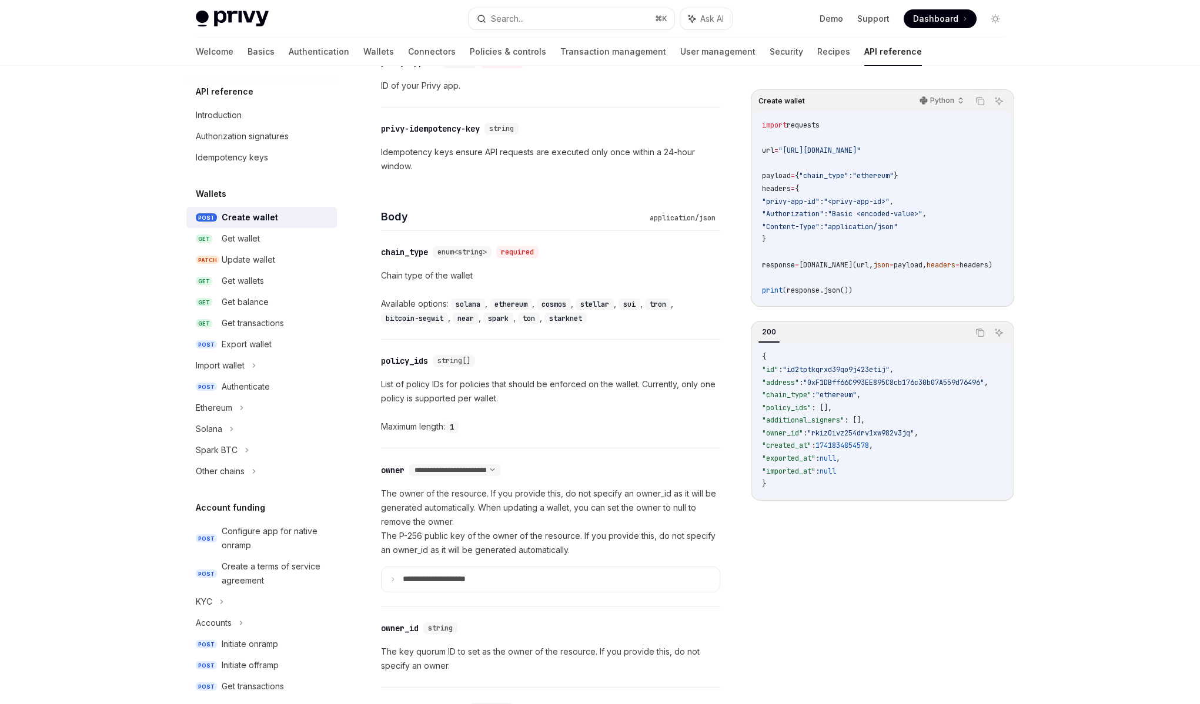
scroll to position [350, 0]
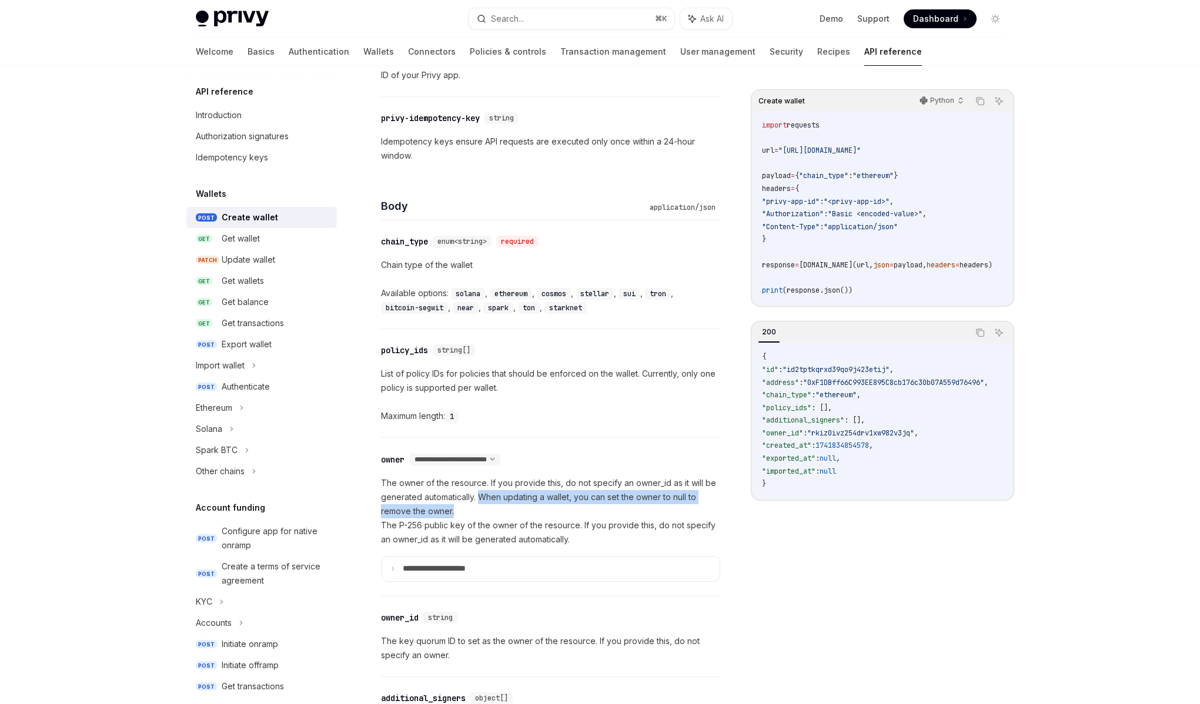
drag, startPoint x: 481, startPoint y: 510, endPoint x: 477, endPoint y: 495, distance: 15.1
click at [477, 495] on p "The owner of the resource. If you provide this, do not specify an owner_id as i…" at bounding box center [550, 511] width 339 height 71
drag, startPoint x: 477, startPoint y: 495, endPoint x: 498, endPoint y: 518, distance: 30.8
click at [498, 518] on p "The owner of the resource. If you provide this, do not specify an owner_id as i…" at bounding box center [550, 511] width 339 height 71
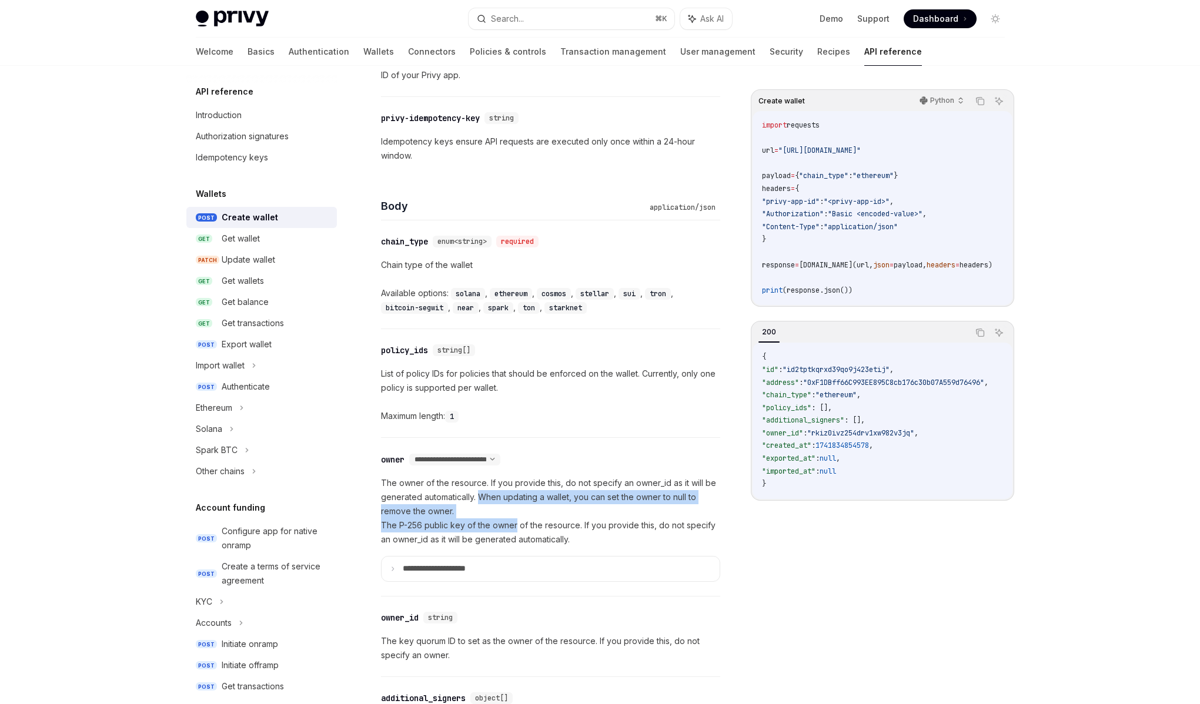
click at [498, 519] on p "The owner of the resource. If you provide this, do not specify an owner_id as i…" at bounding box center [550, 511] width 339 height 71
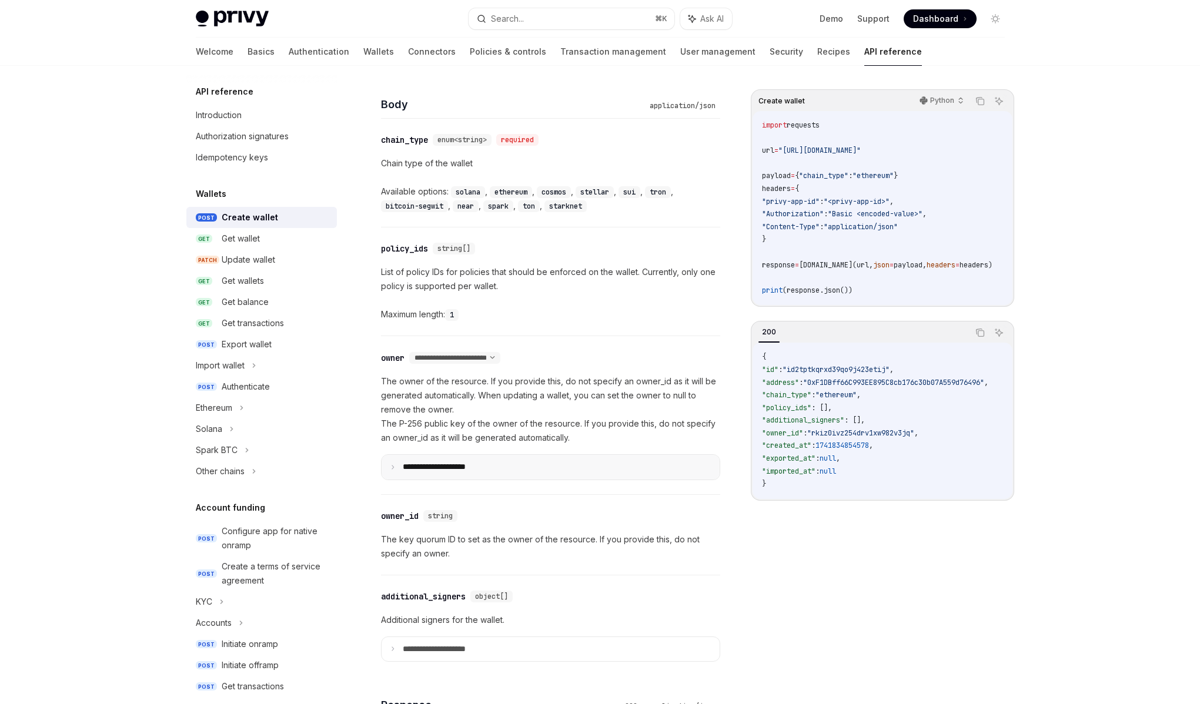
scroll to position [460, 0]
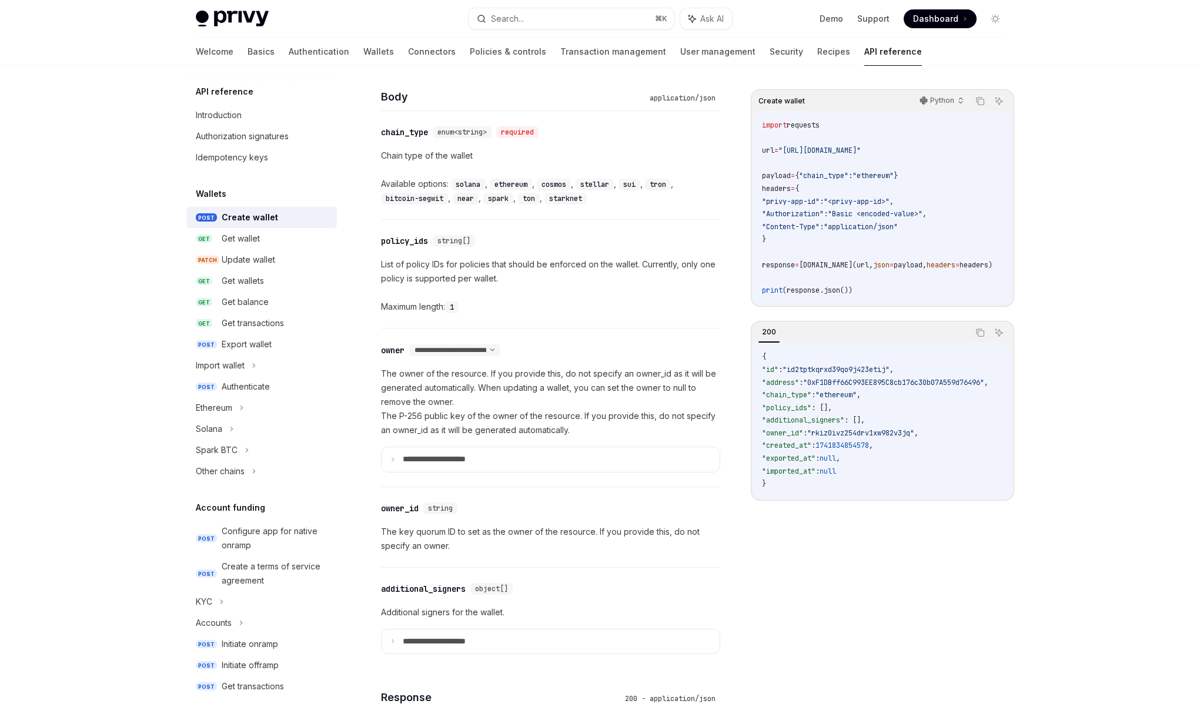
click at [475, 536] on p "The key quorum ID to set as the owner of the resource. If you provide this, do …" at bounding box center [550, 539] width 339 height 28
click at [468, 541] on p "The key quorum ID to set as the owner of the resource. If you provide this, do …" at bounding box center [550, 539] width 339 height 28
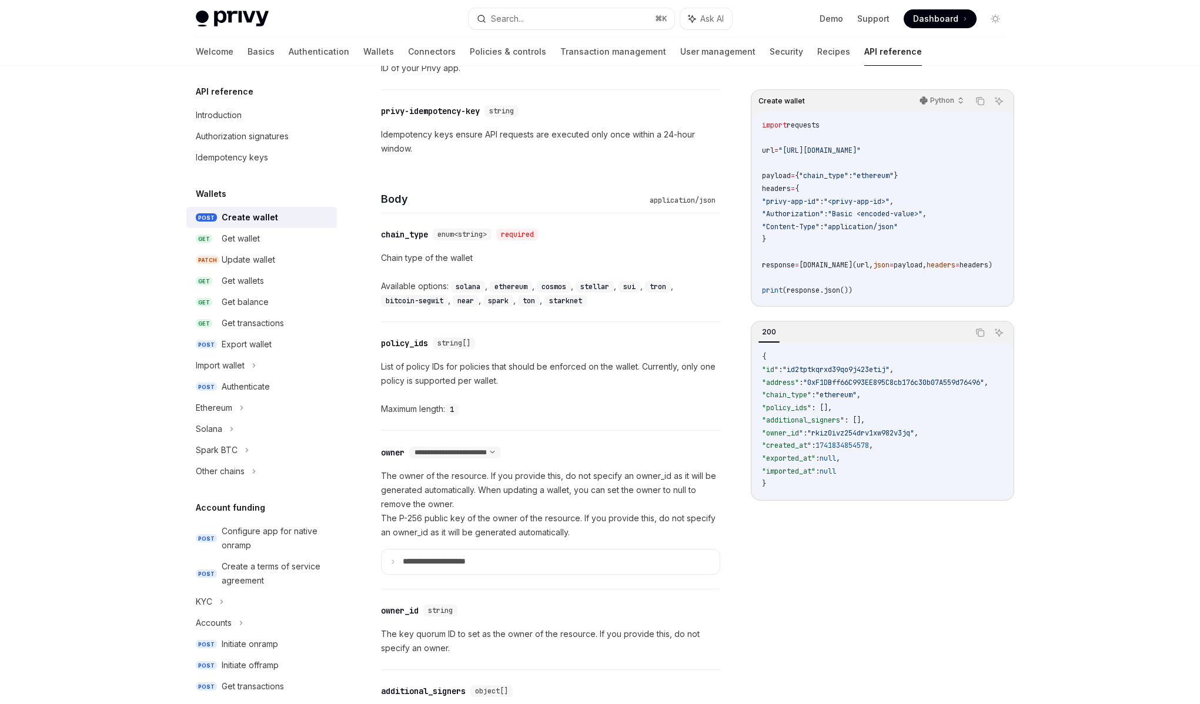
scroll to position [349, 0]
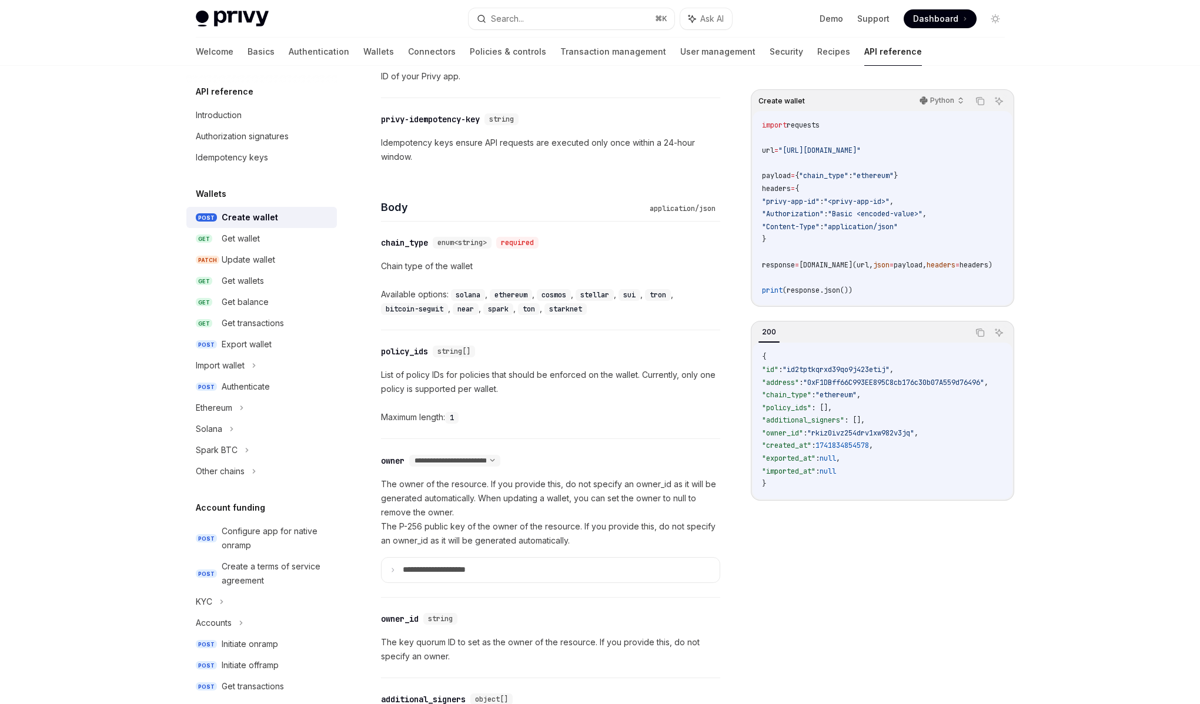
click at [485, 504] on p "The owner of the resource. If you provide this, do not specify an owner_id as i…" at bounding box center [550, 512] width 339 height 71
click at [272, 145] on link "Authorization signatures" at bounding box center [261, 136] width 150 height 21
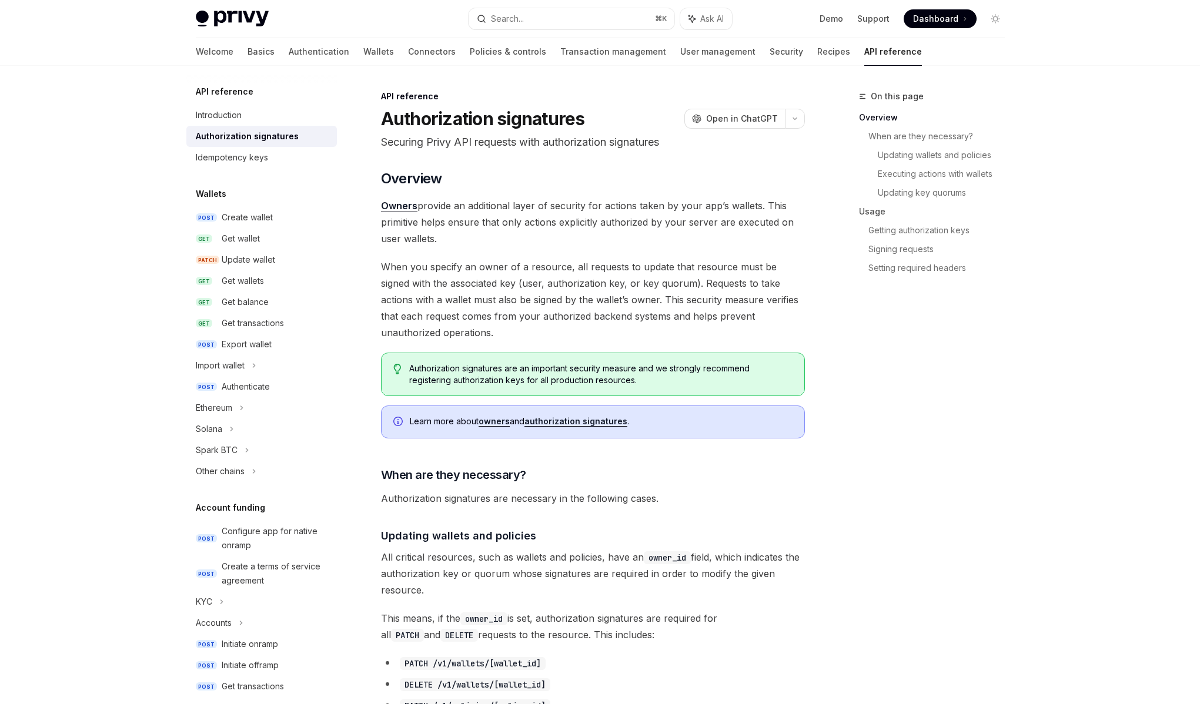
click at [561, 286] on span "When you specify an owner of a resource, all requests to update that resource m…" at bounding box center [593, 300] width 424 height 82
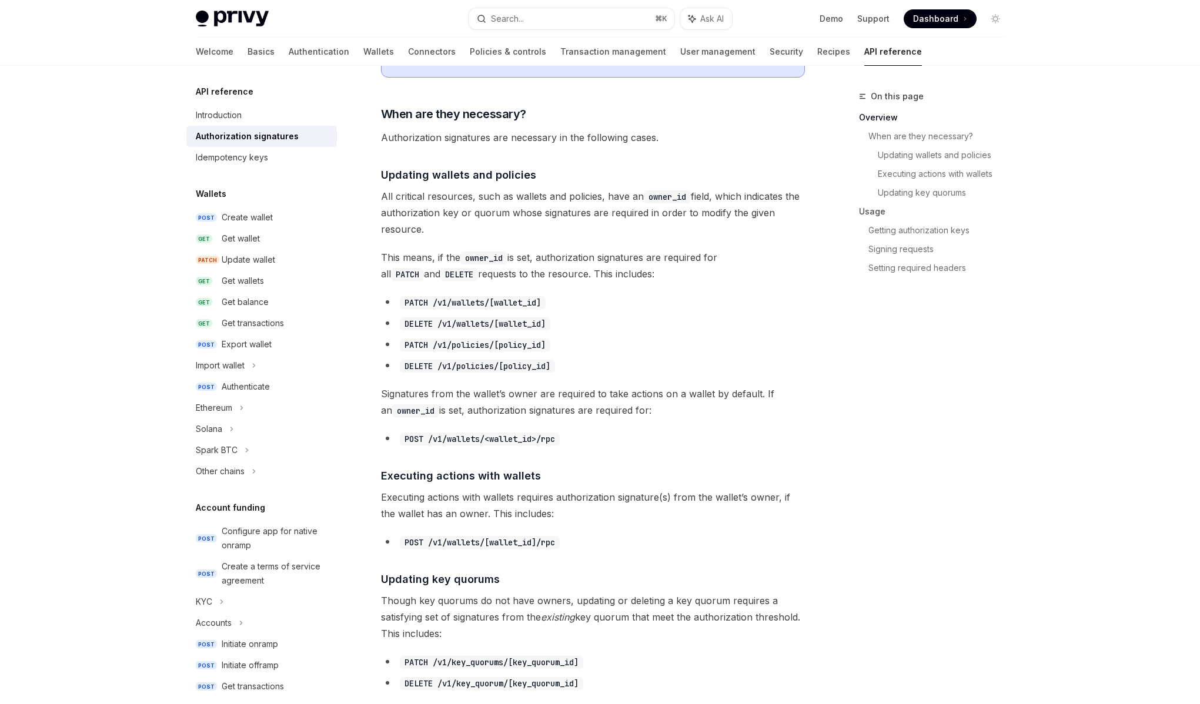
scroll to position [362, 0]
click at [561, 493] on span "Executing actions with wallets requires authorization signature(s) from the wal…" at bounding box center [593, 504] width 424 height 33
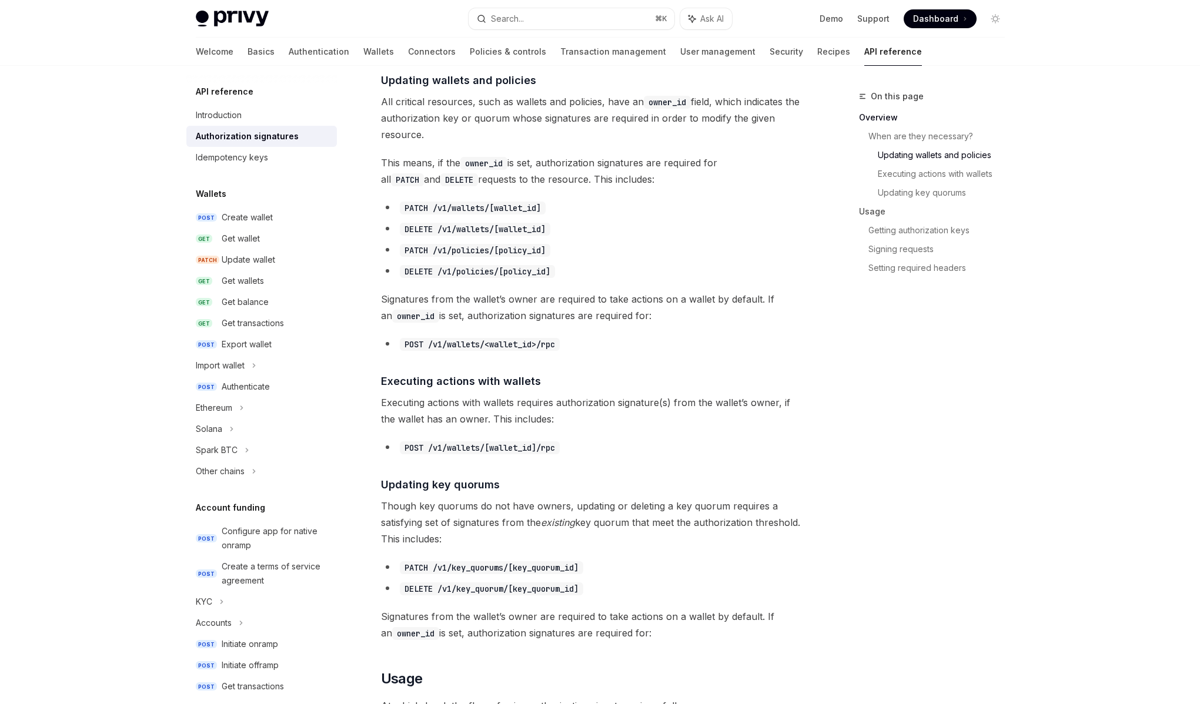
scroll to position [474, 0]
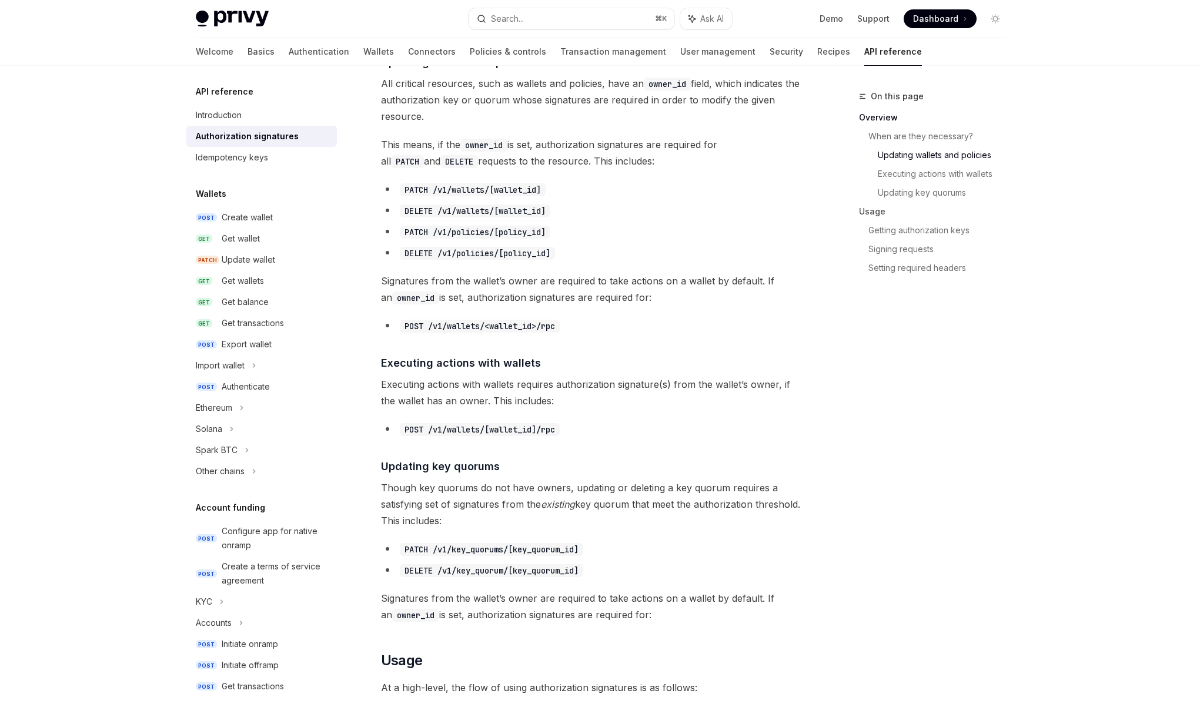
click at [560, 500] on em "existing" at bounding box center [558, 504] width 34 height 12
click at [558, 495] on span "Though key quorums do not have owners, updating or deleting a key quorum requir…" at bounding box center [593, 504] width 424 height 49
click at [558, 492] on span "Though key quorums do not have owners, updating or deleting a key quorum requir…" at bounding box center [593, 504] width 424 height 49
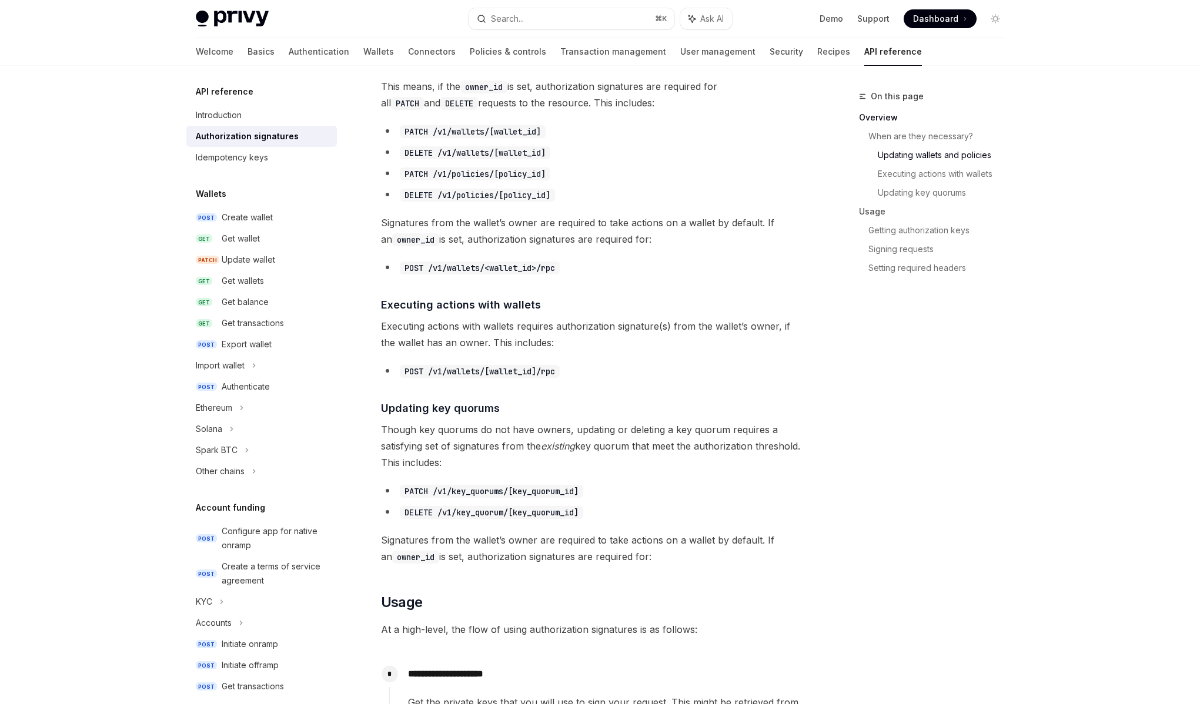
scroll to position [544, 0]
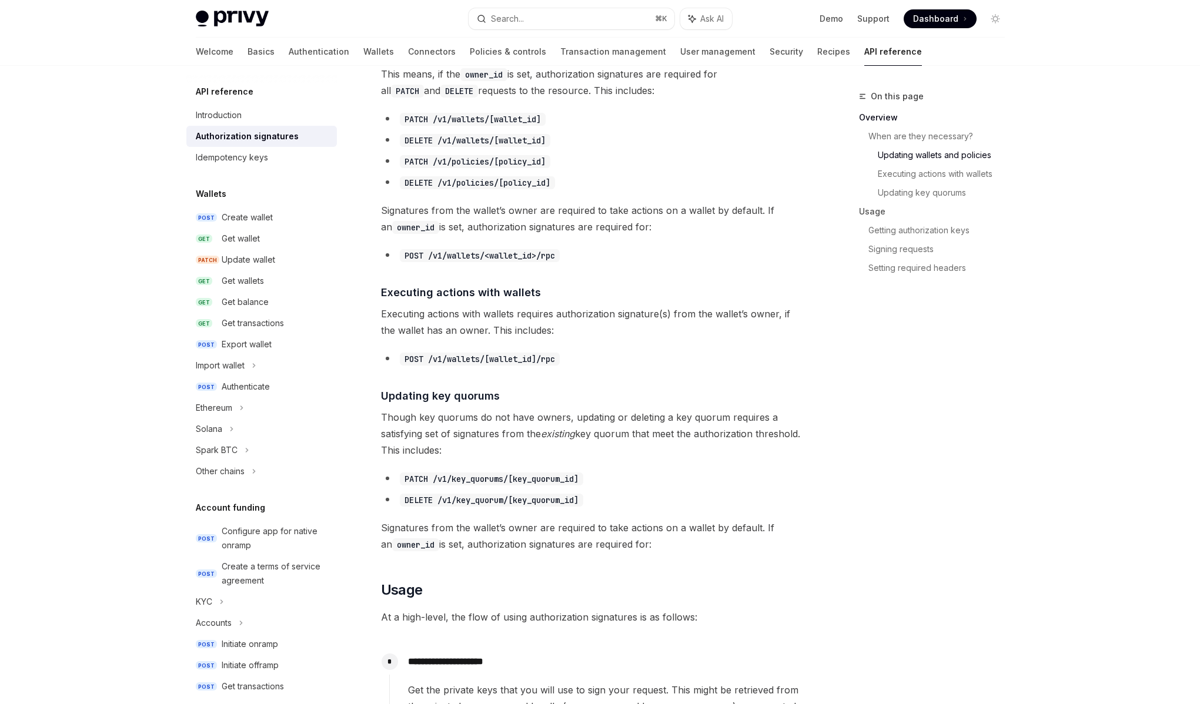
click at [544, 416] on span "Though key quorums do not have owners, updating or deleting a key quorum requir…" at bounding box center [593, 433] width 424 height 49
click at [539, 424] on span "Though key quorums do not have owners, updating or deleting a key quorum requir…" at bounding box center [593, 433] width 424 height 49
click at [524, 420] on span "Though key quorums do not have owners, updating or deleting a key quorum requir…" at bounding box center [593, 433] width 424 height 49
drag, startPoint x: 478, startPoint y: 420, endPoint x: 721, endPoint y: 420, distance: 242.7
click at [721, 420] on span "Though key quorums do not have owners, updating or deleting a key quorum requir…" at bounding box center [593, 433] width 424 height 49
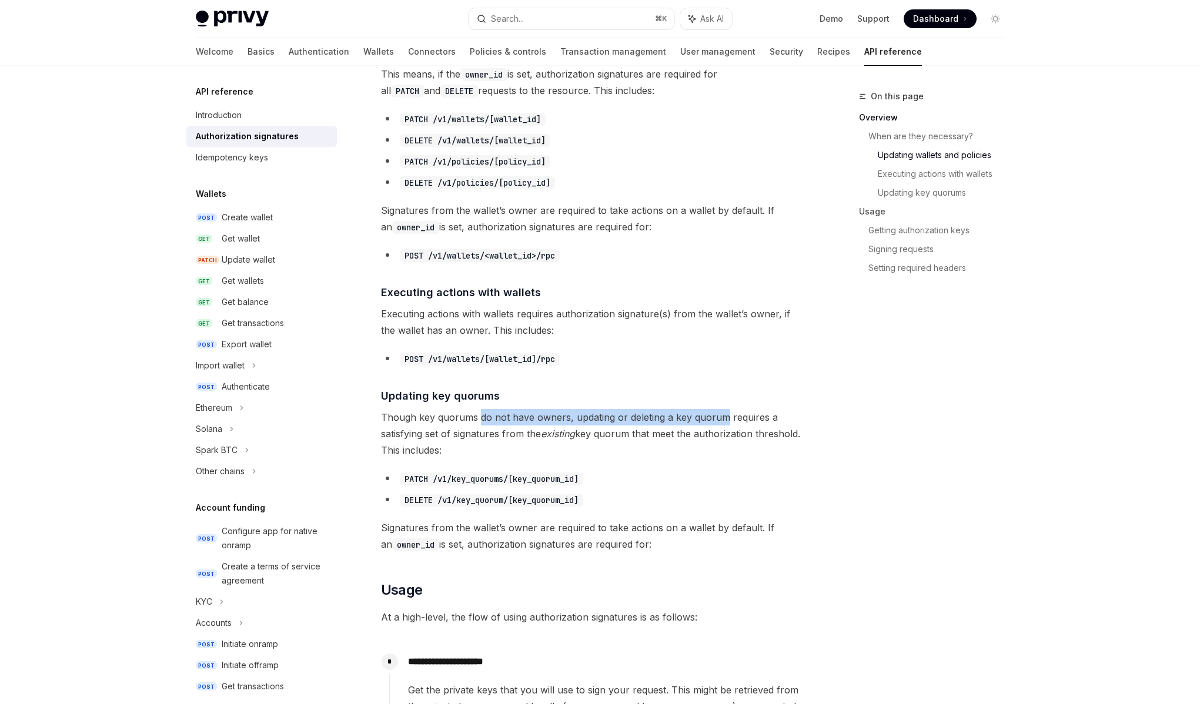
click at [721, 420] on span "Though key quorums do not have owners, updating or deleting a key quorum requir…" at bounding box center [593, 433] width 424 height 49
drag, startPoint x: 721, startPoint y: 420, endPoint x: 484, endPoint y: 421, distance: 236.9
click at [484, 421] on span "Though key quorums do not have owners, updating or deleting a key quorum requir…" at bounding box center [593, 433] width 424 height 49
drag, startPoint x: 484, startPoint y: 421, endPoint x: 519, endPoint y: 421, distance: 34.7
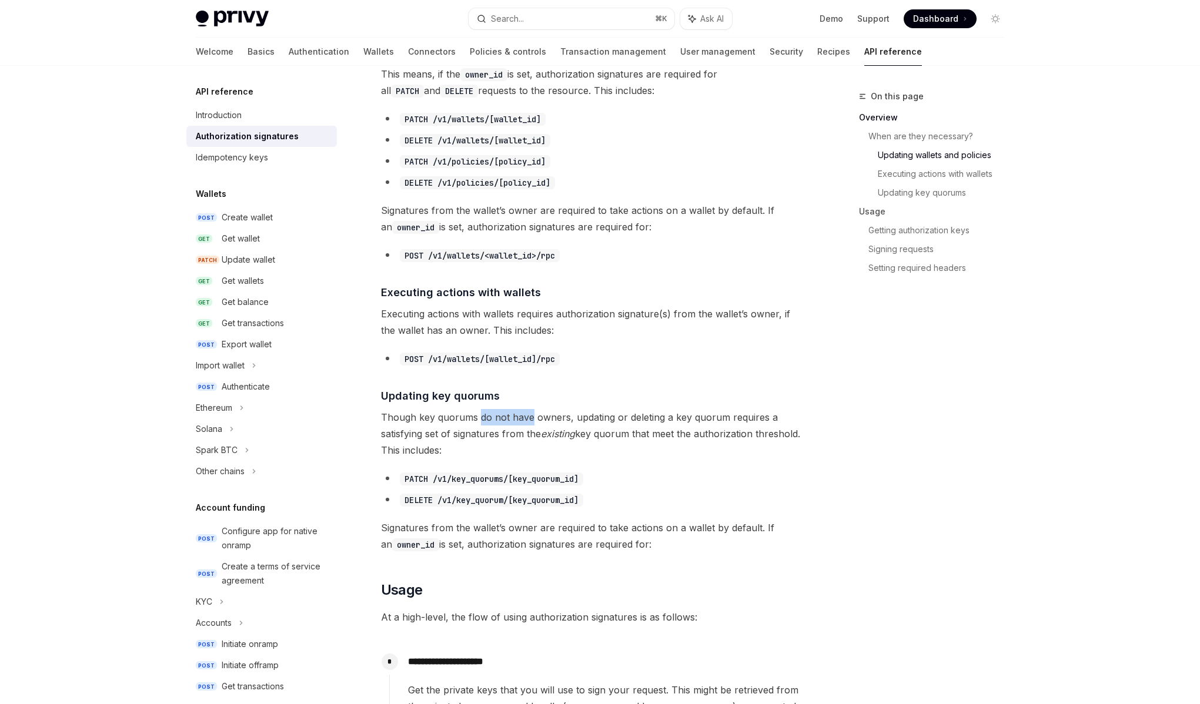
click at [519, 421] on span "Though key quorums do not have owners, updating or deleting a key quorum requir…" at bounding box center [593, 433] width 424 height 49
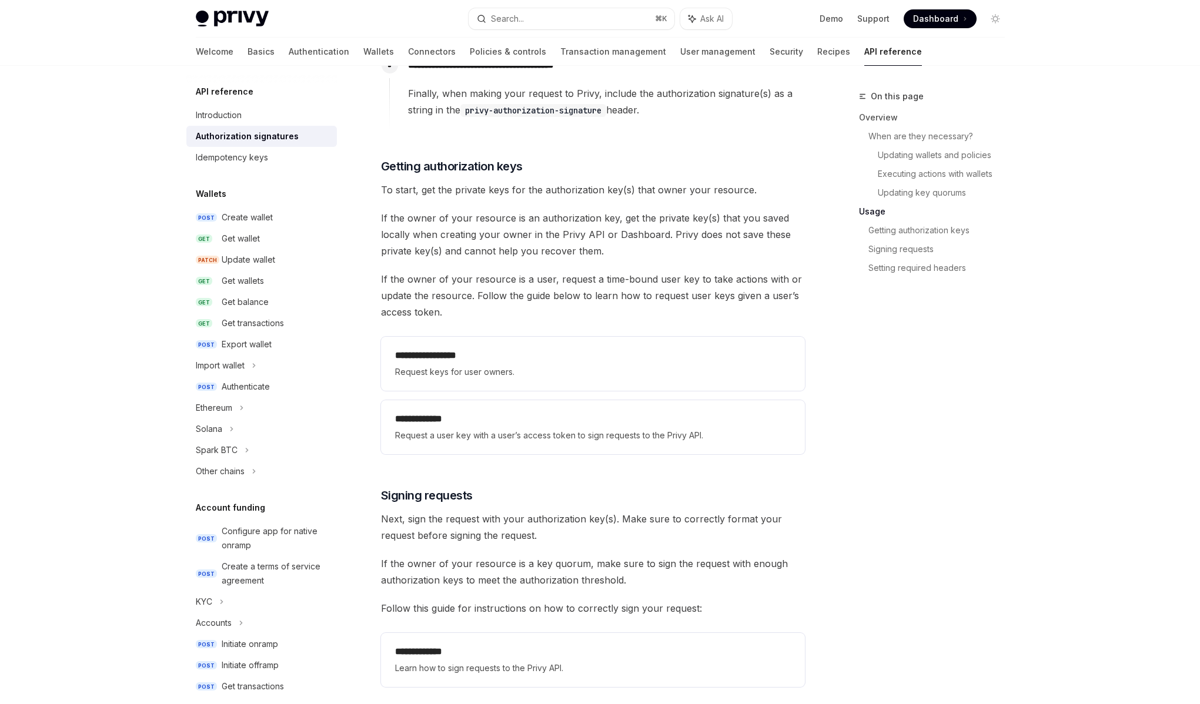
scroll to position [1368, 0]
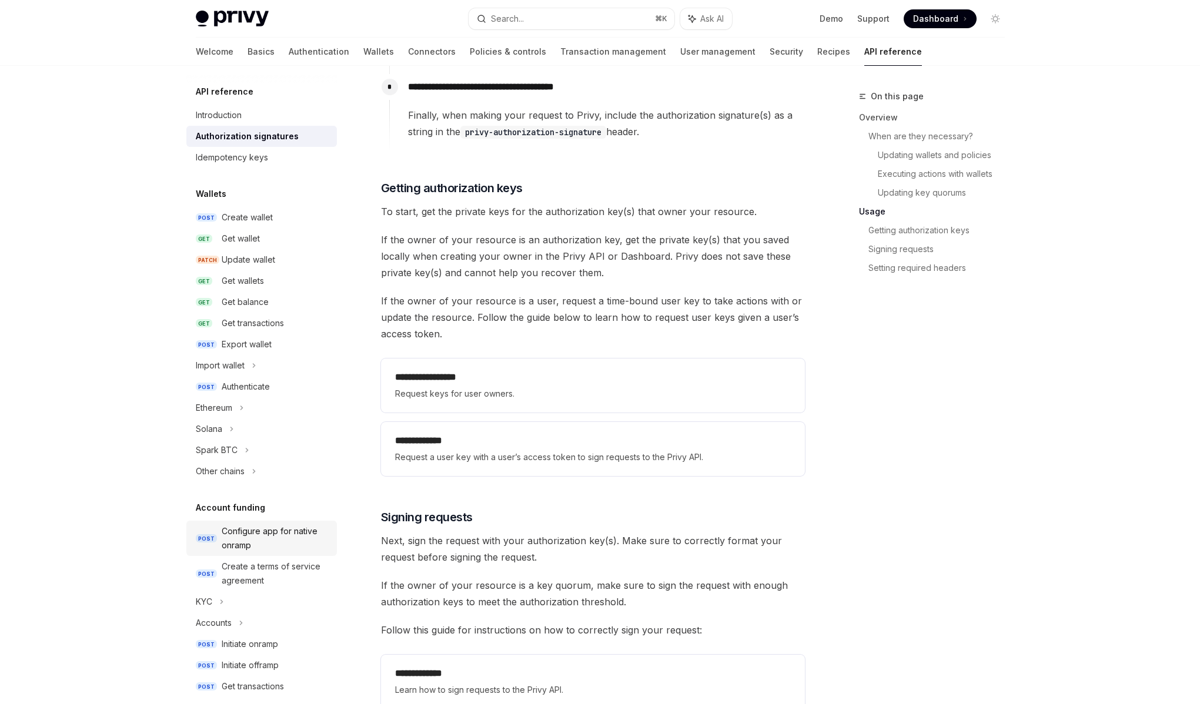
click at [291, 526] on div "Configure app for native onramp" at bounding box center [276, 538] width 108 height 28
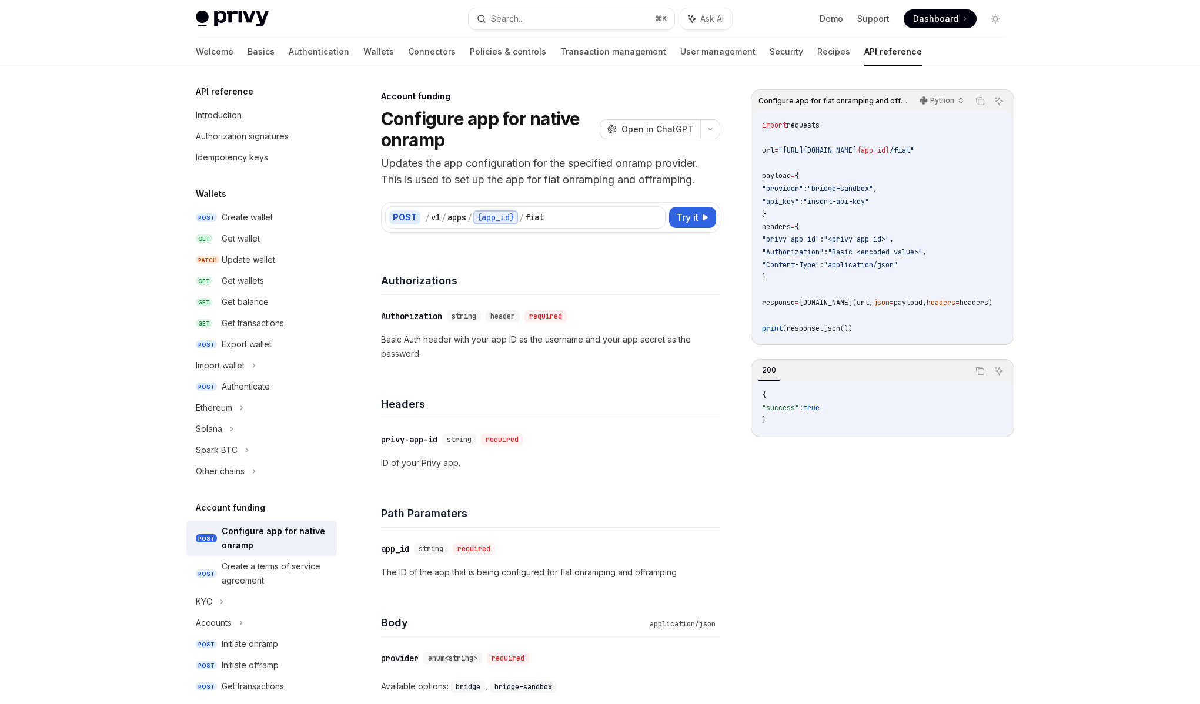
click at [501, 430] on div "​ privy-app-id string required ID of your Privy app." at bounding box center [550, 451] width 339 height 66
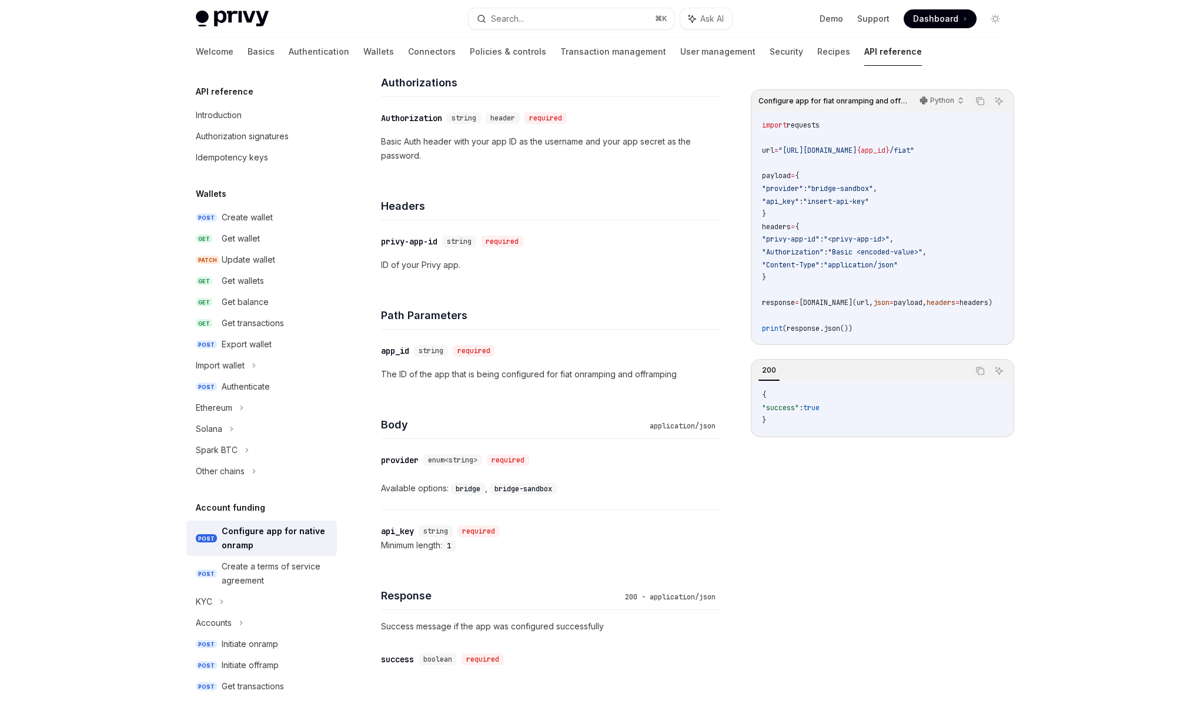
scroll to position [205, 0]
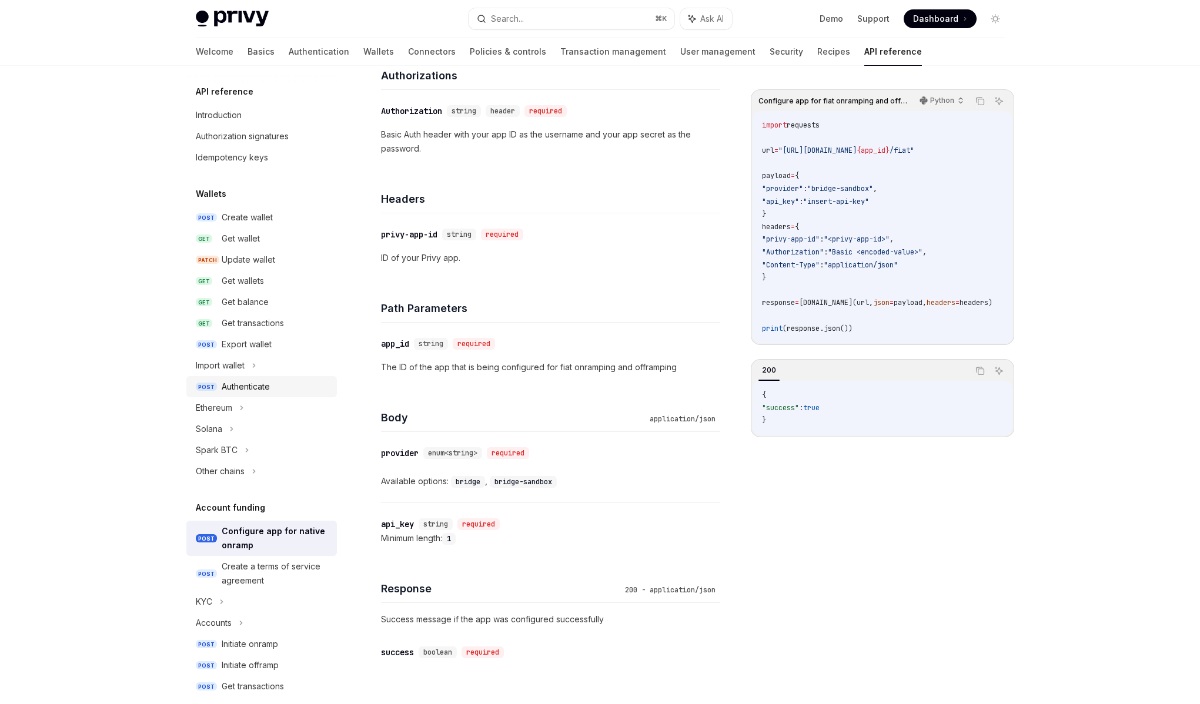
click at [244, 387] on div "Authenticate" at bounding box center [246, 387] width 48 height 14
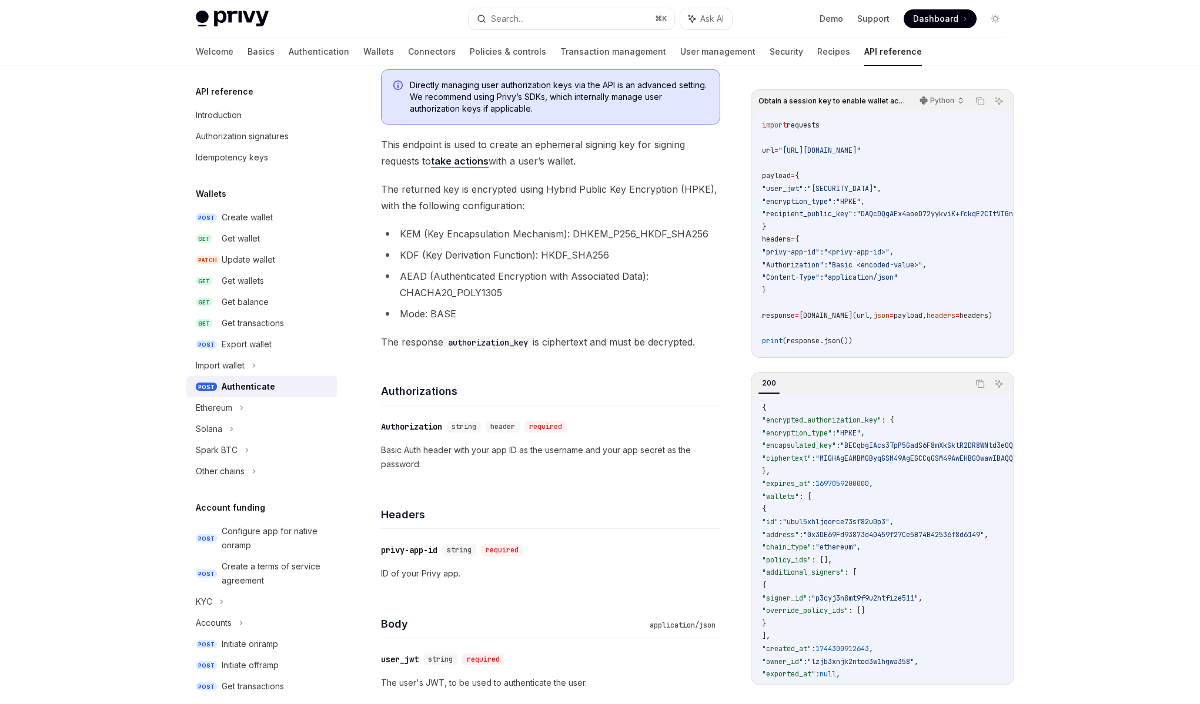
scroll to position [189, 0]
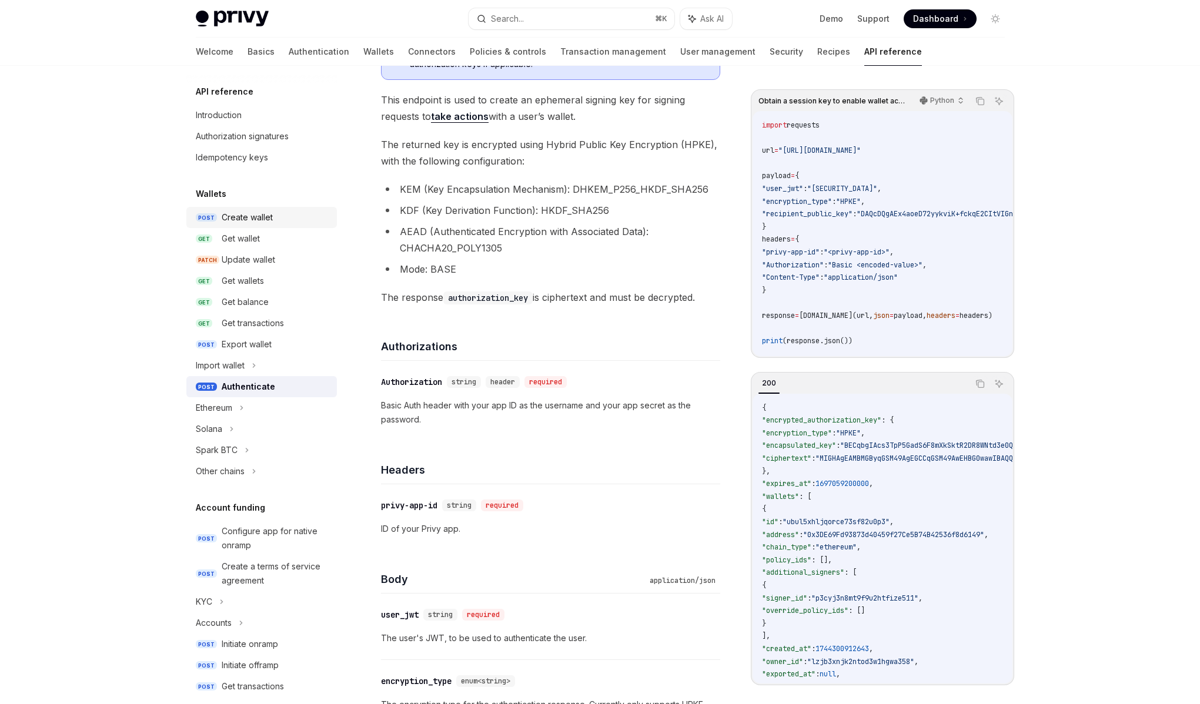
click at [236, 211] on div "Create wallet" at bounding box center [247, 217] width 51 height 14
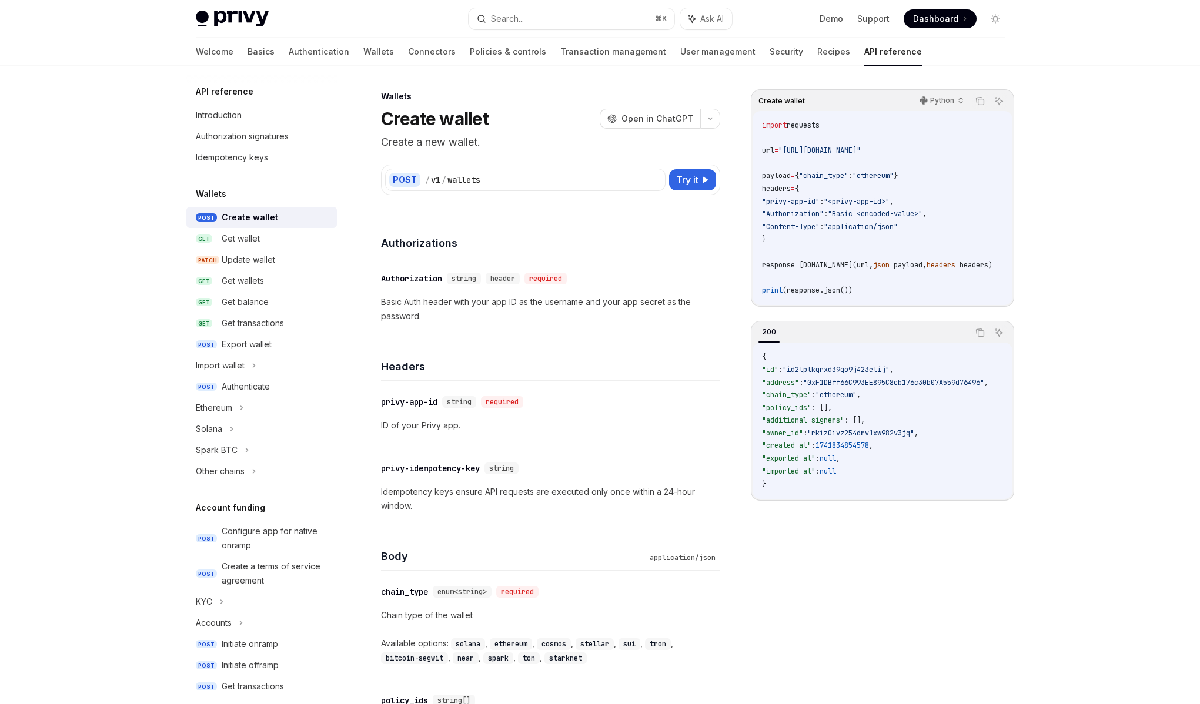
click at [579, 386] on div "​ privy-app-id string required ID of your Privy app." at bounding box center [550, 414] width 339 height 66
click at [817, 52] on link "Recipes" at bounding box center [833, 52] width 33 height 28
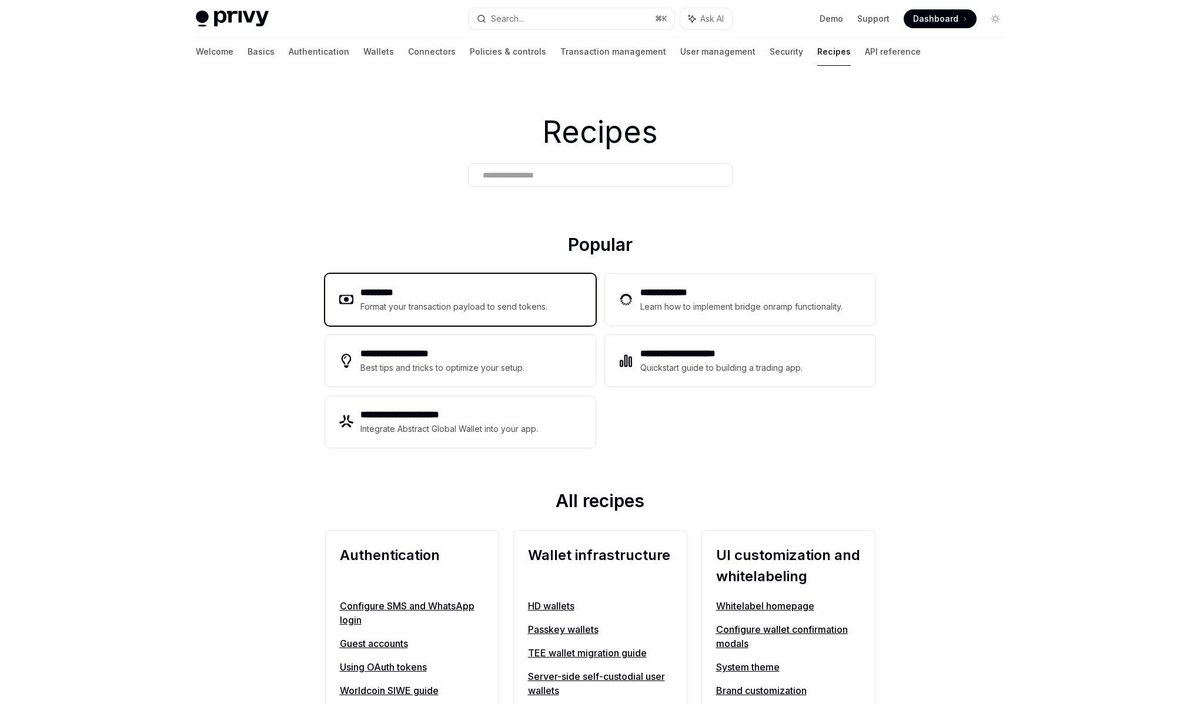
click at [454, 309] on div "Format your transaction payload to send tokens." at bounding box center [453, 307] width 187 height 14
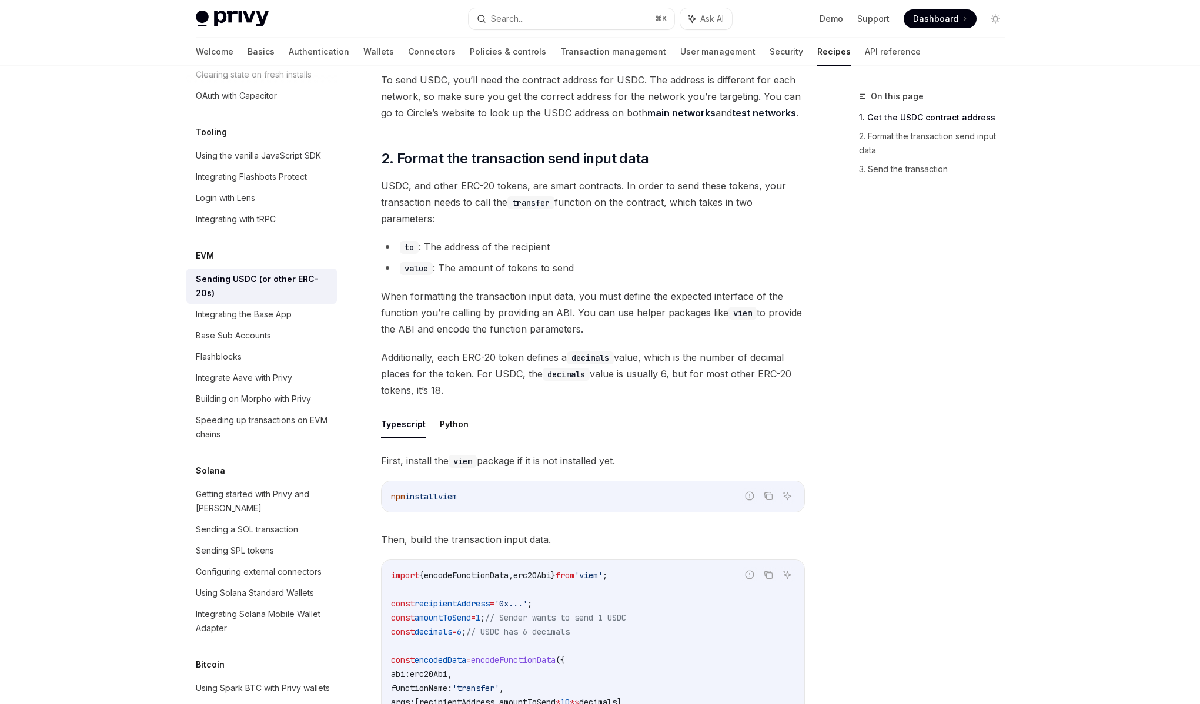
scroll to position [249, 0]
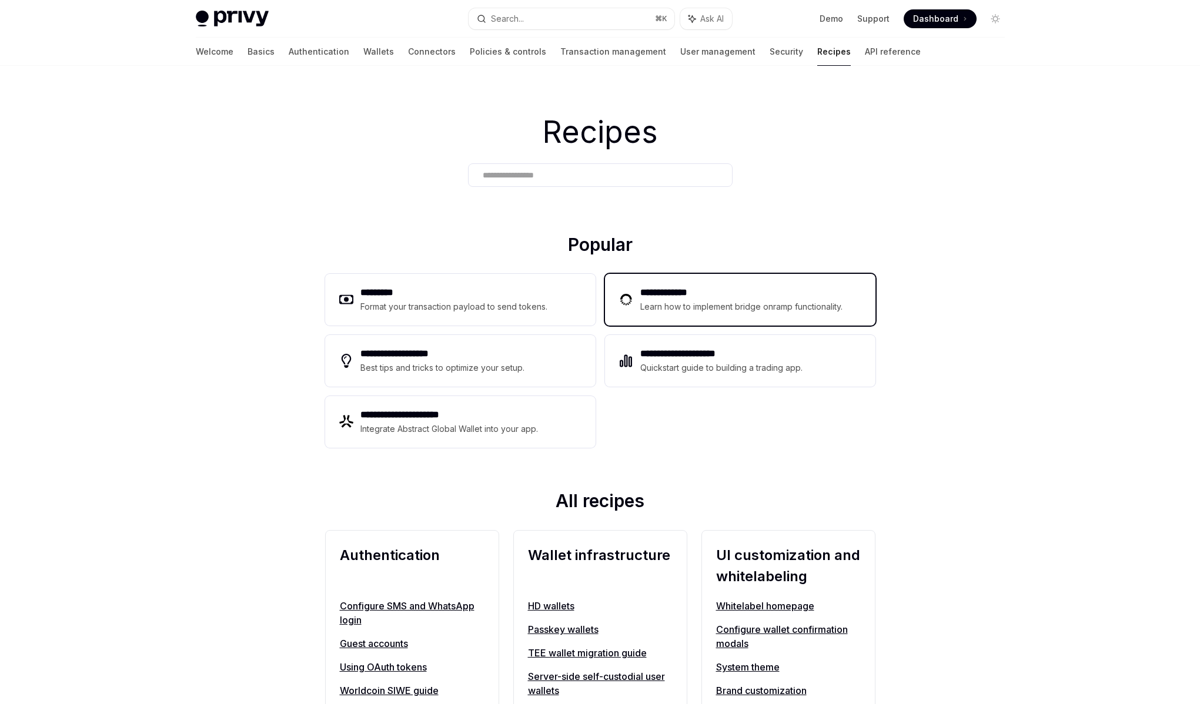
click at [659, 310] on div "Learn how to implement bridge onramp functionality." at bounding box center [743, 307] width 206 height 14
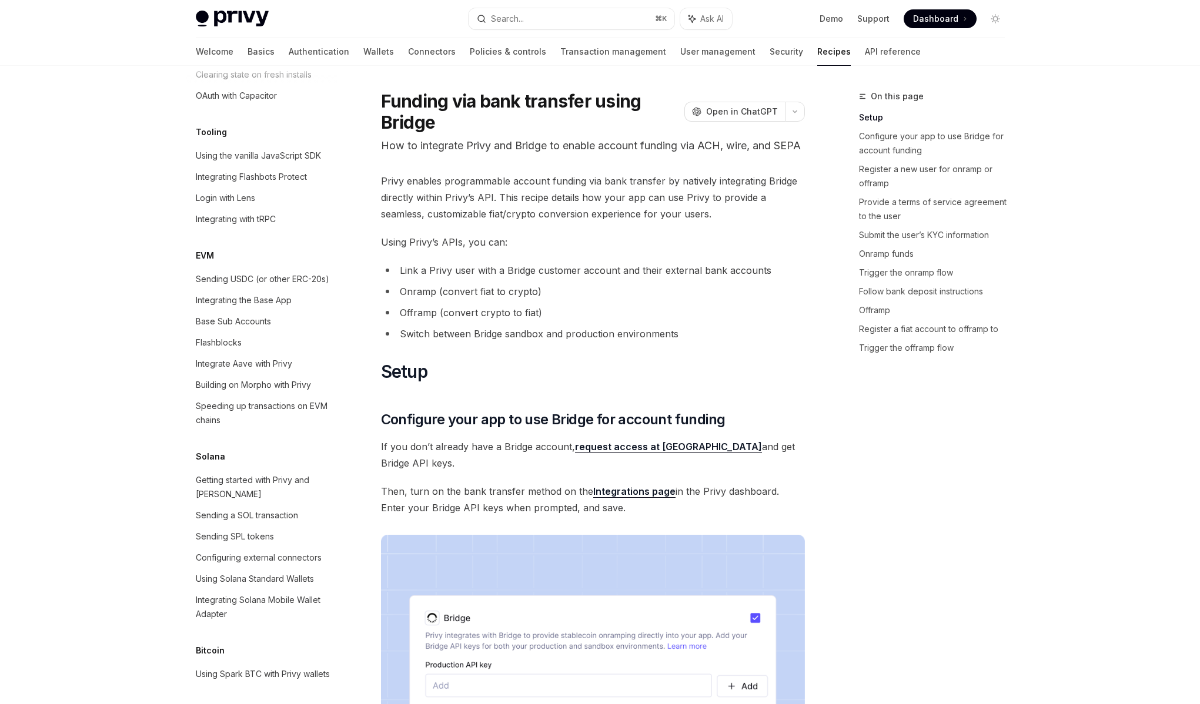
type textarea "*"
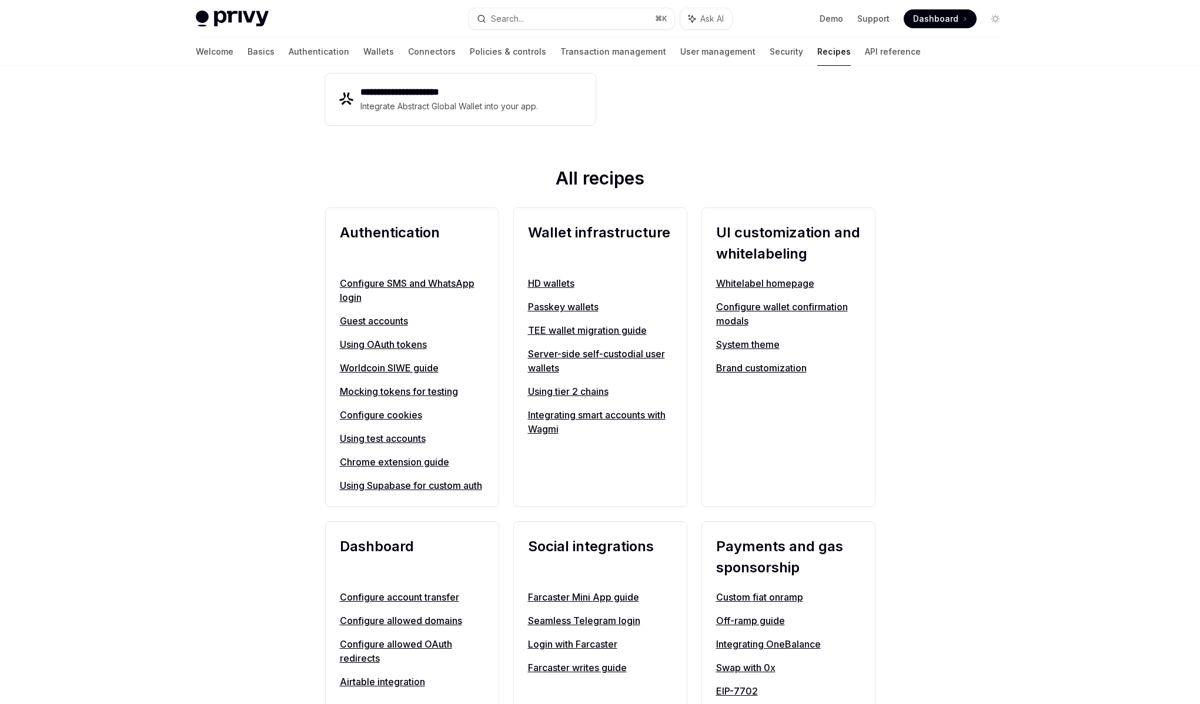
scroll to position [257, 0]
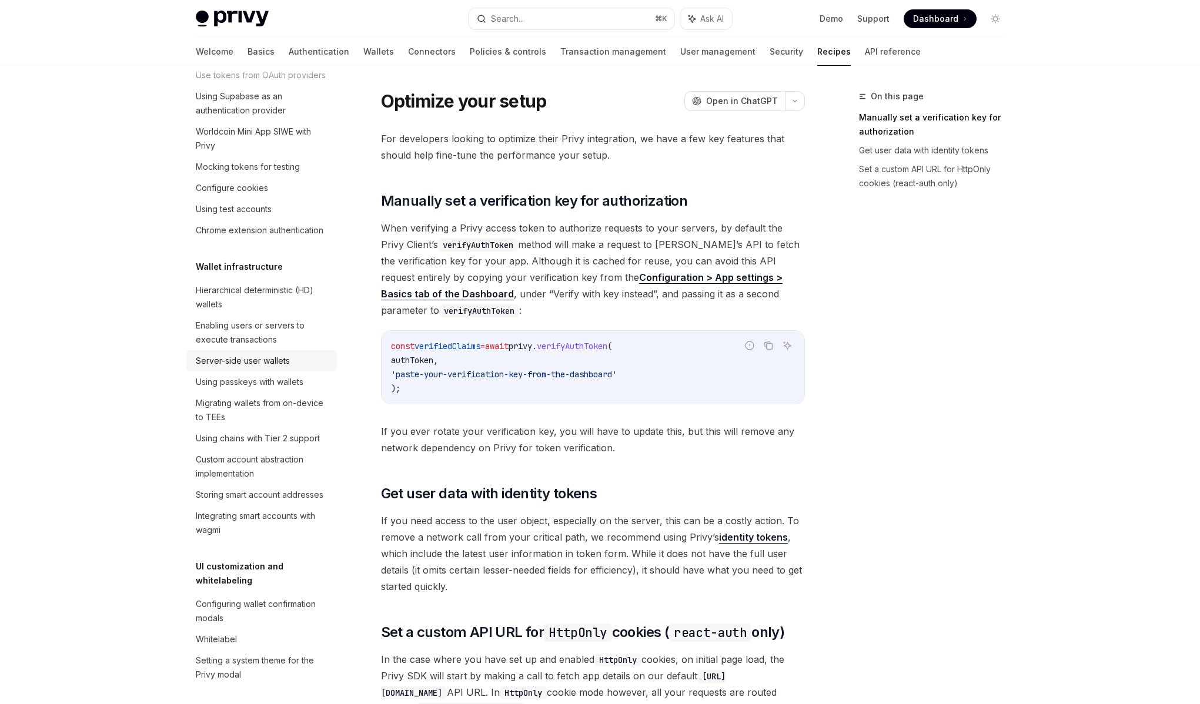
scroll to position [130, 0]
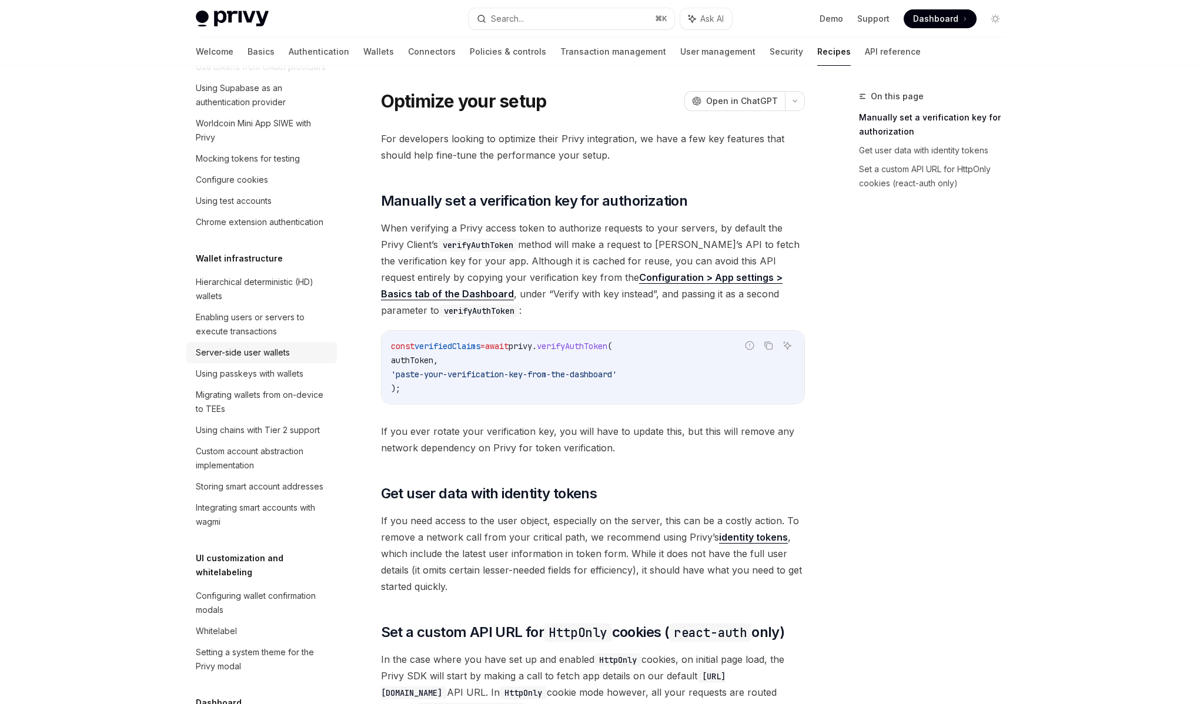
click at [277, 360] on div "Server-side user wallets" at bounding box center [243, 353] width 94 height 14
type textarea "*"
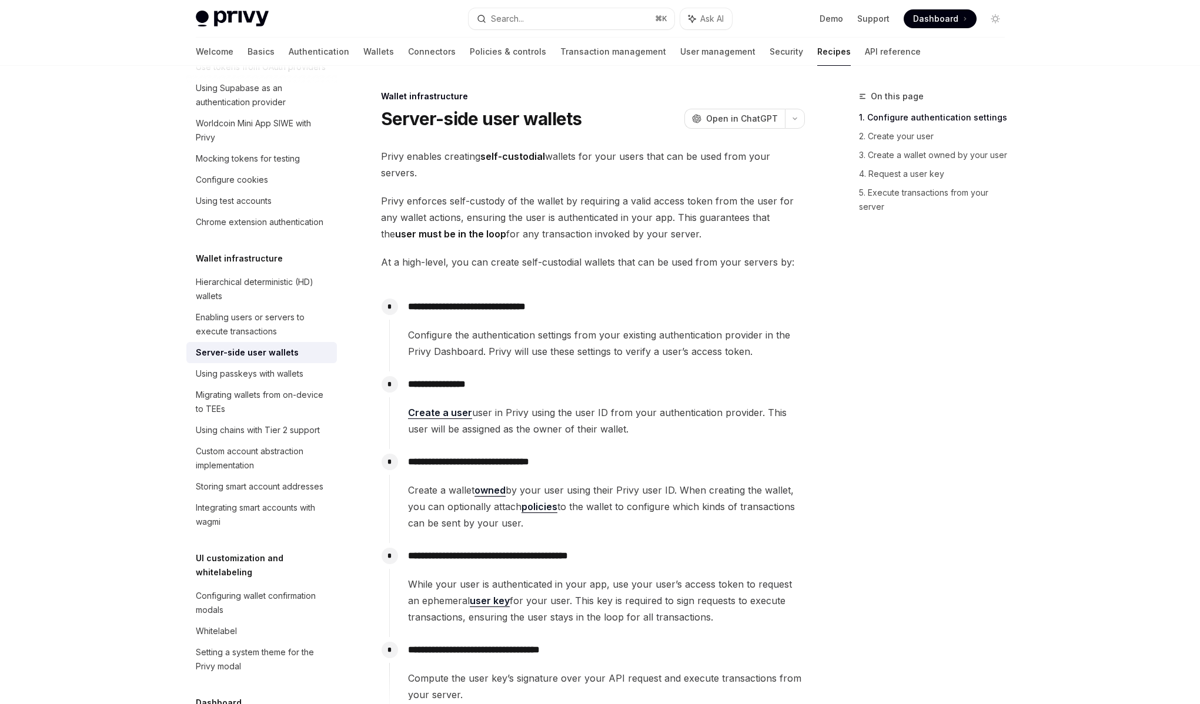
click at [549, 224] on span "Privy enforces self-custody of the wallet by requiring a valid access token fro…" at bounding box center [593, 217] width 424 height 49
click at [520, 223] on span "Privy enforces self-custody of the wallet by requiring a valid access token fro…" at bounding box center [593, 217] width 424 height 49
click at [520, 219] on span "Privy enforces self-custody of the wallet by requiring a valid access token fro…" at bounding box center [593, 217] width 424 height 49
click at [525, 229] on span "Privy enforces self-custody of the wallet by requiring a valid access token fro…" at bounding box center [593, 217] width 424 height 49
click at [547, 227] on span "Privy enforces self-custody of the wallet by requiring a valid access token fro…" at bounding box center [593, 217] width 424 height 49
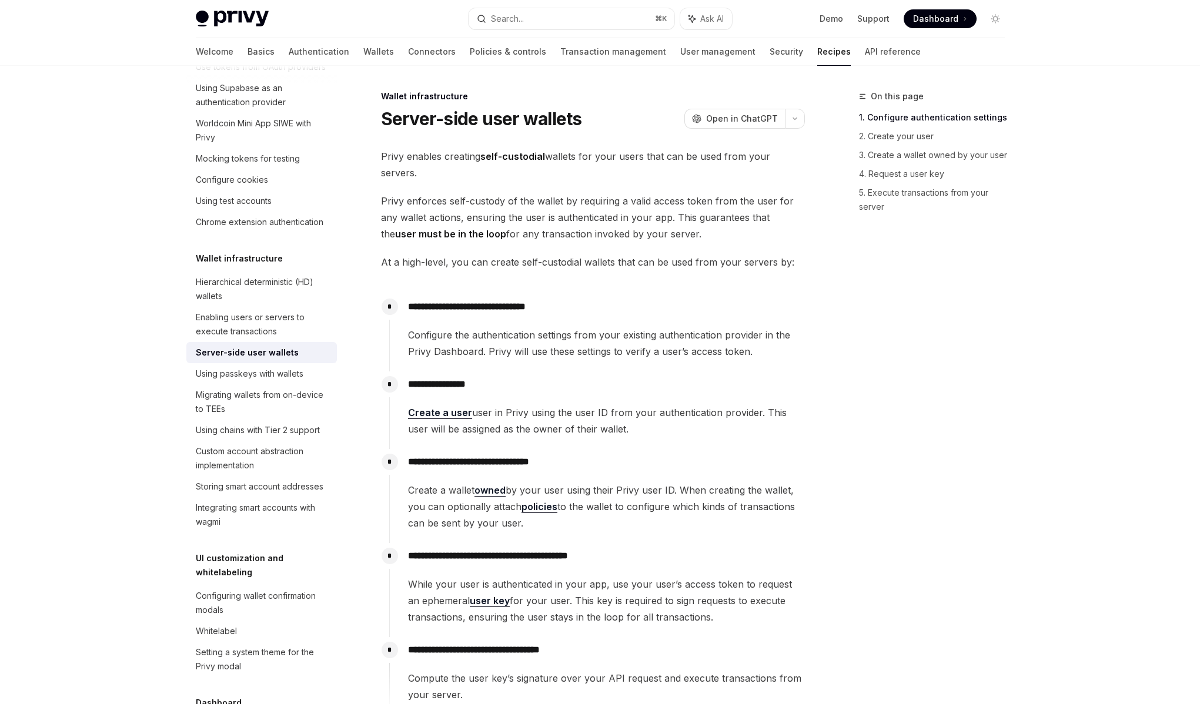
click at [540, 219] on span "Privy enforces self-custody of the wallet by requiring a valid access token fro…" at bounding box center [593, 217] width 424 height 49
click at [524, 222] on span "Privy enforces self-custody of the wallet by requiring a valid access token fro…" at bounding box center [593, 217] width 424 height 49
drag, startPoint x: 524, startPoint y: 222, endPoint x: 657, endPoint y: 223, distance: 133.4
click at [657, 223] on span "Privy enforces self-custody of the wallet by requiring a valid access token fro…" at bounding box center [593, 217] width 424 height 49
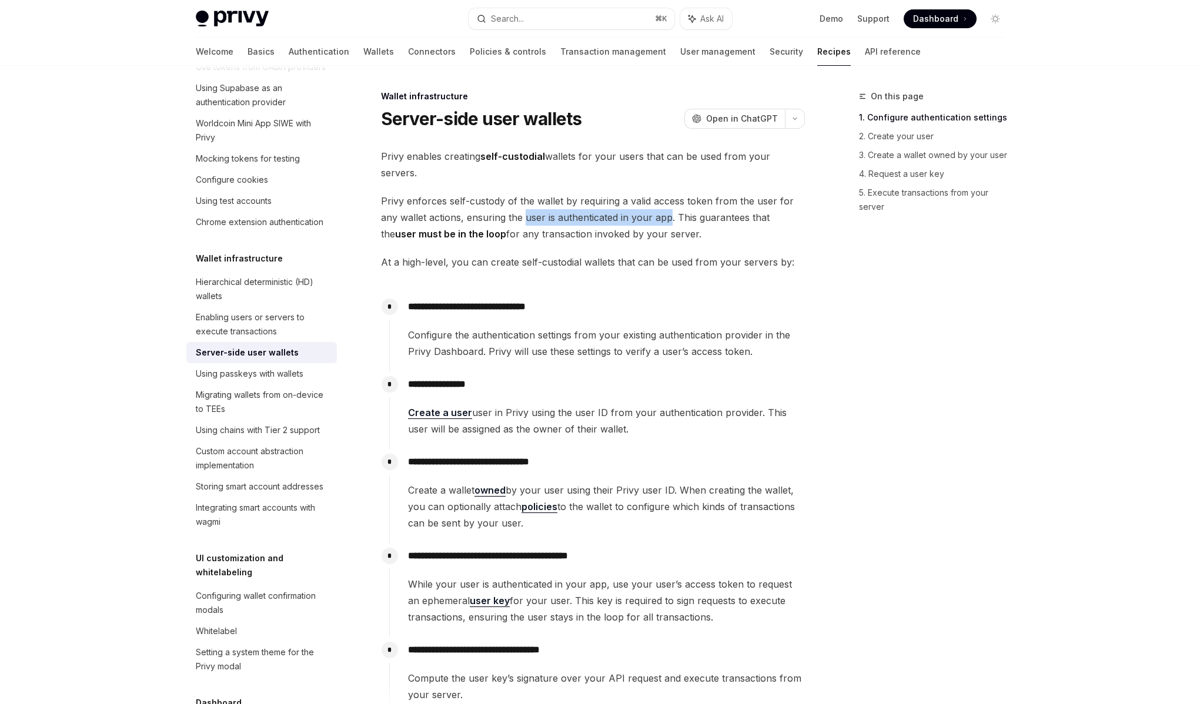
click at [657, 223] on span "Privy enforces self-custody of the wallet by requiring a valid access token fro…" at bounding box center [593, 217] width 424 height 49
drag, startPoint x: 657, startPoint y: 223, endPoint x: 469, endPoint y: 224, distance: 188.1
click at [469, 224] on span "Privy enforces self-custody of the wallet by requiring a valid access token fro…" at bounding box center [593, 217] width 424 height 49
drag, startPoint x: 468, startPoint y: 223, endPoint x: 692, endPoint y: 222, distance: 224.5
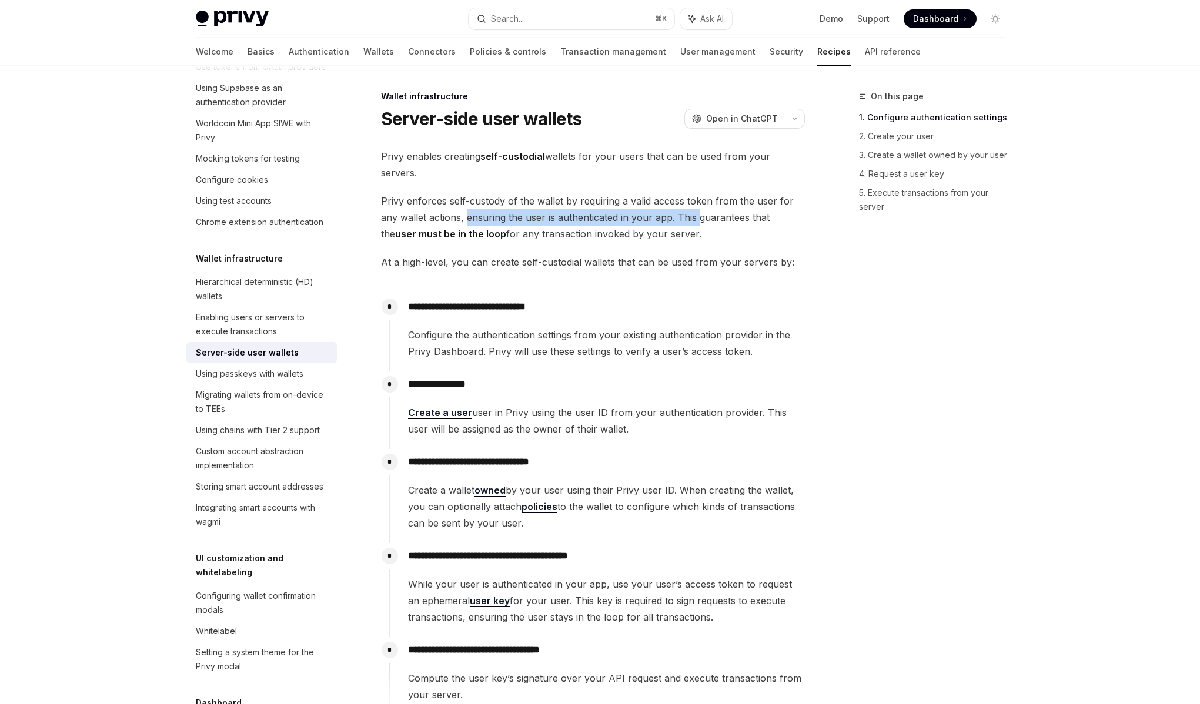
click at [692, 222] on span "Privy enforces self-custody of the wallet by requiring a valid access token fro…" at bounding box center [593, 217] width 424 height 49
drag, startPoint x: 694, startPoint y: 220, endPoint x: 463, endPoint y: 225, distance: 231.6
click at [463, 225] on span "Privy enforces self-custody of the wallet by requiring a valid access token fro…" at bounding box center [593, 217] width 424 height 49
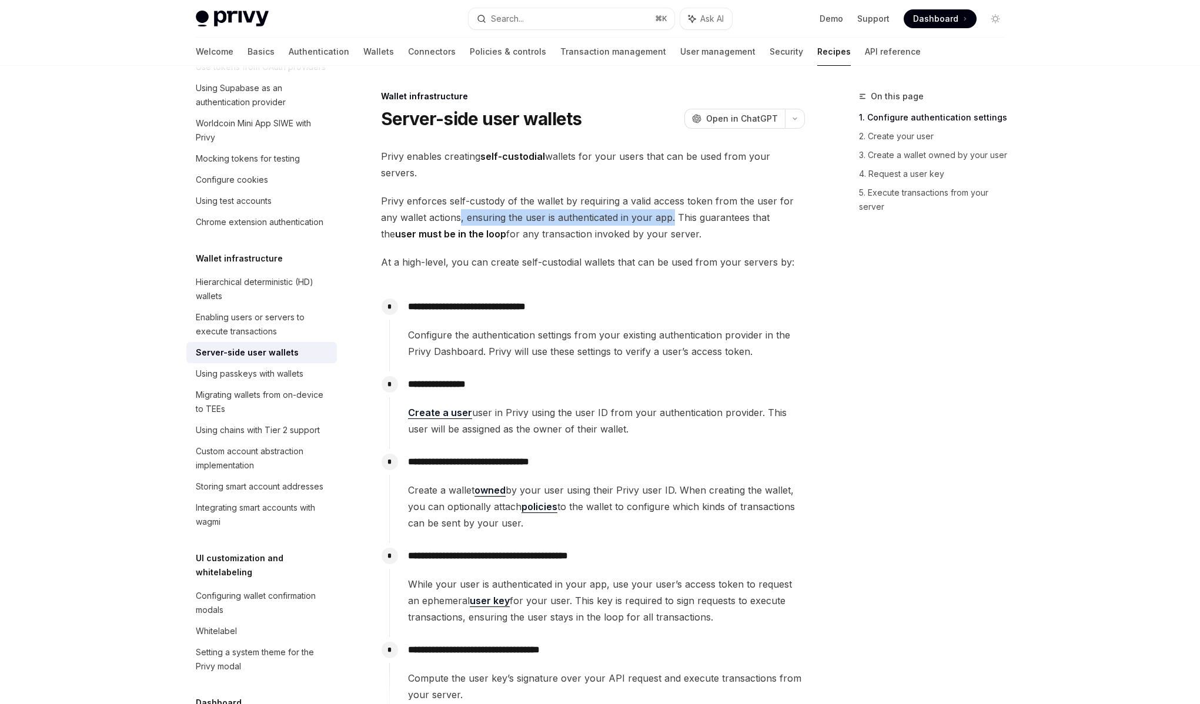
drag, startPoint x: 461, startPoint y: 225, endPoint x: 672, endPoint y: 220, distance: 211.6
click at [672, 220] on span "Privy enforces self-custody of the wallet by requiring a valid access token fro…" at bounding box center [593, 217] width 424 height 49
drag, startPoint x: 672, startPoint y: 220, endPoint x: 485, endPoint y: 222, distance: 186.9
click at [485, 222] on span "Privy enforces self-custody of the wallet by requiring a valid access token fro…" at bounding box center [593, 217] width 424 height 49
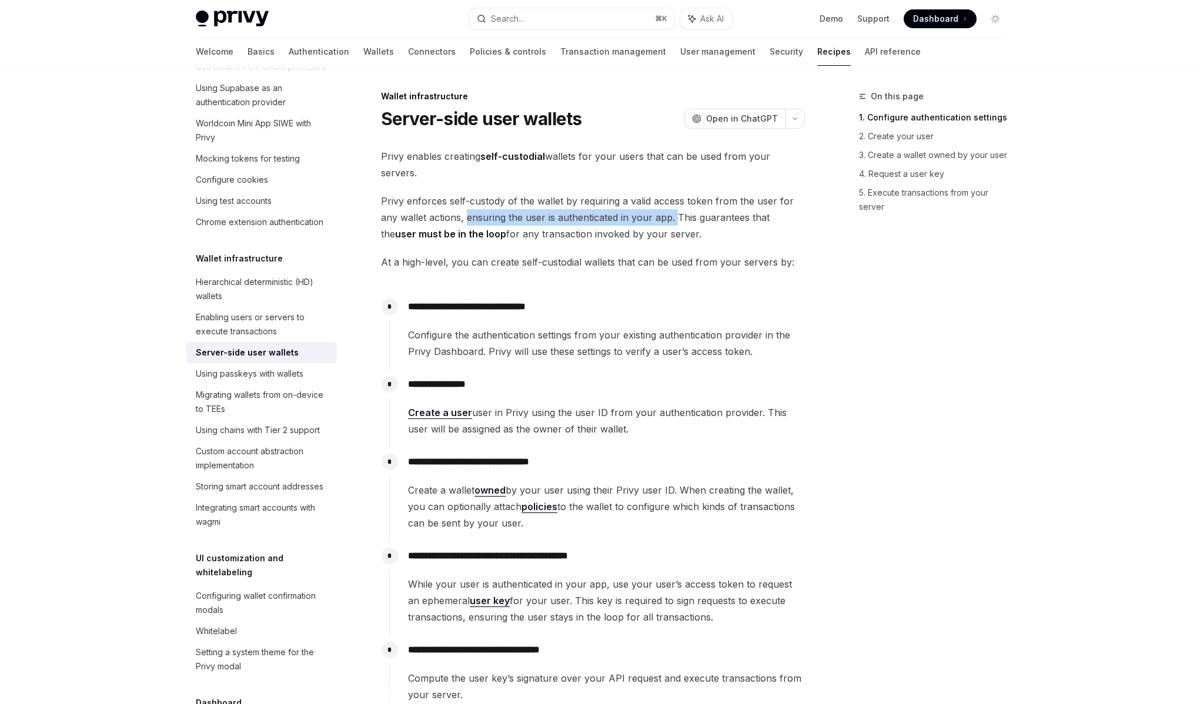
click at [485, 222] on span "Privy enforces self-custody of the wallet by requiring a valid access token fro…" at bounding box center [593, 217] width 424 height 49
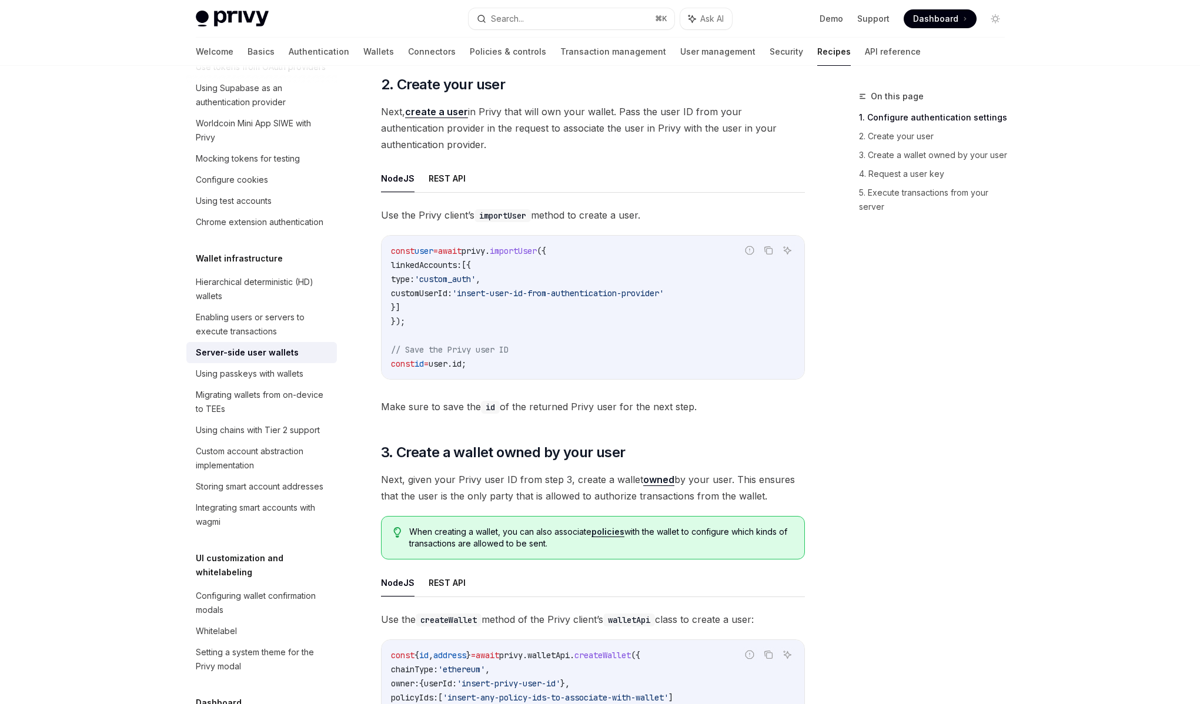
scroll to position [1036, 0]
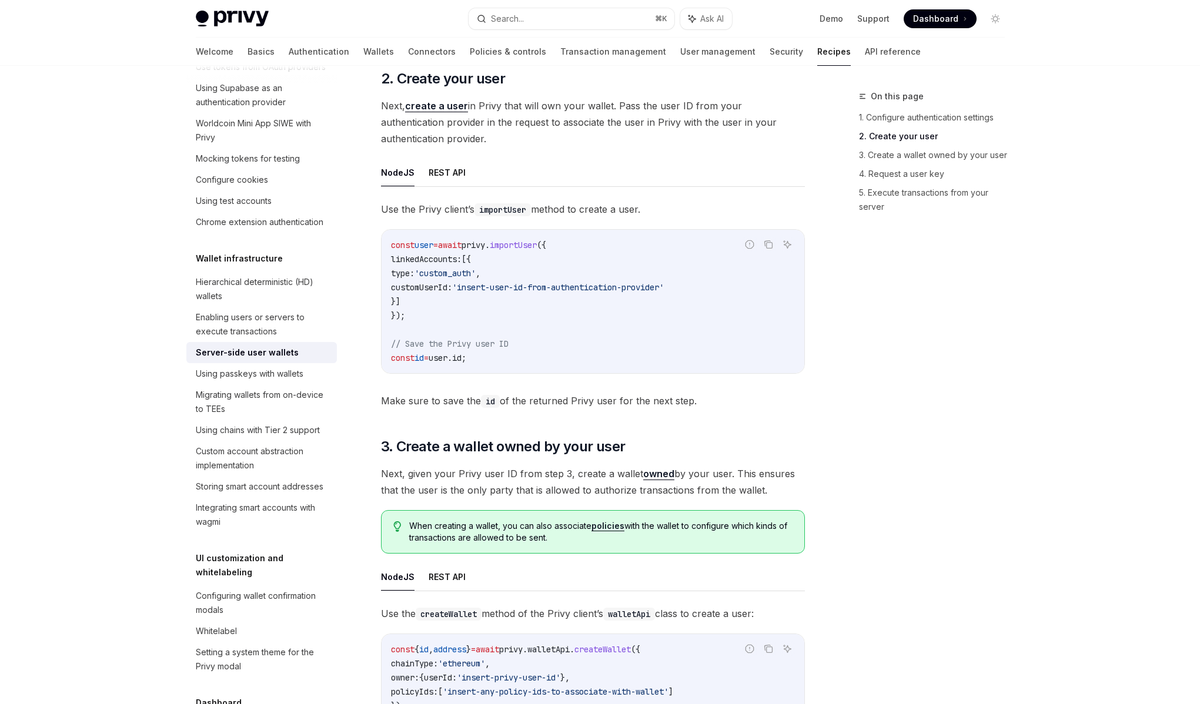
click at [537, 473] on span "Next, given your Privy user ID from step 3, create a wallet owned by your user.…" at bounding box center [593, 481] width 424 height 33
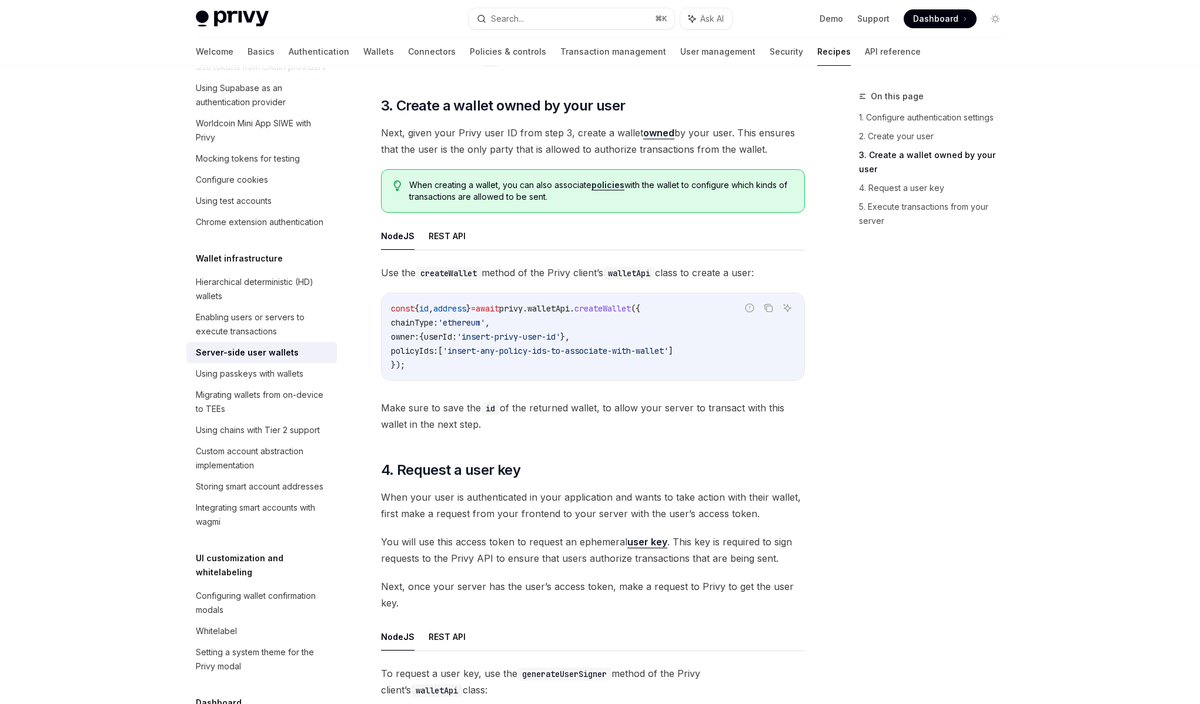
scroll to position [1387, 0]
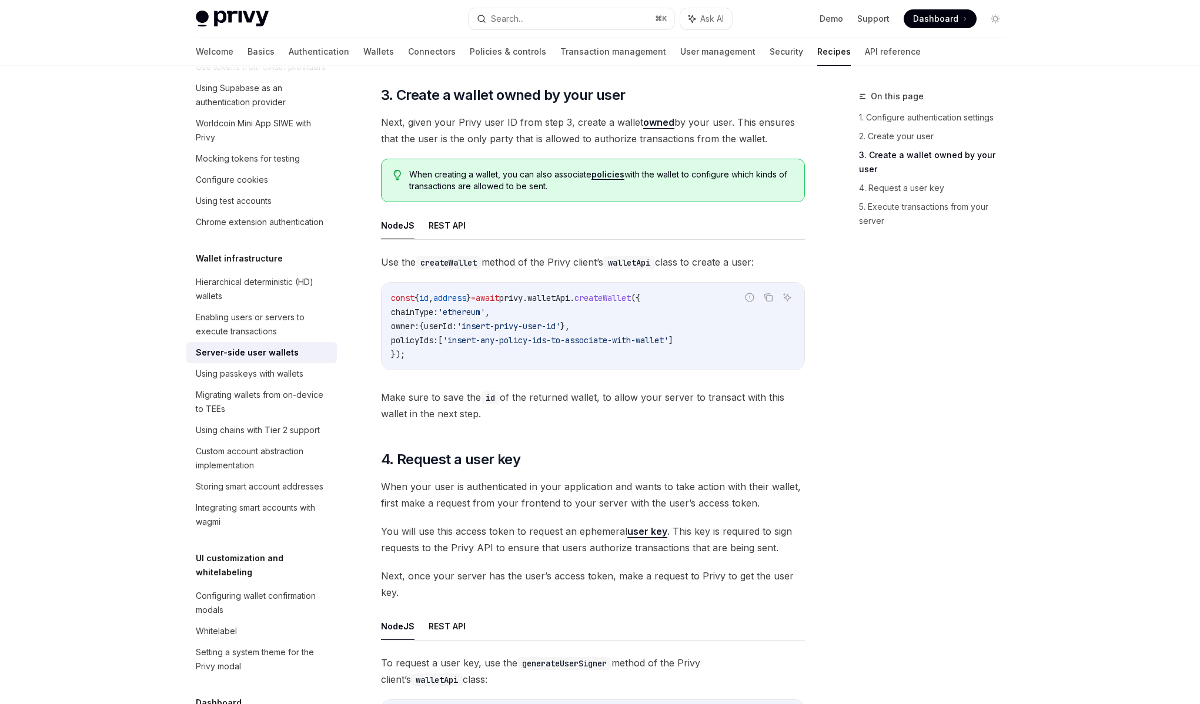
click at [546, 488] on span "When your user is authenticated in your application and wants to take action wi…" at bounding box center [593, 494] width 424 height 33
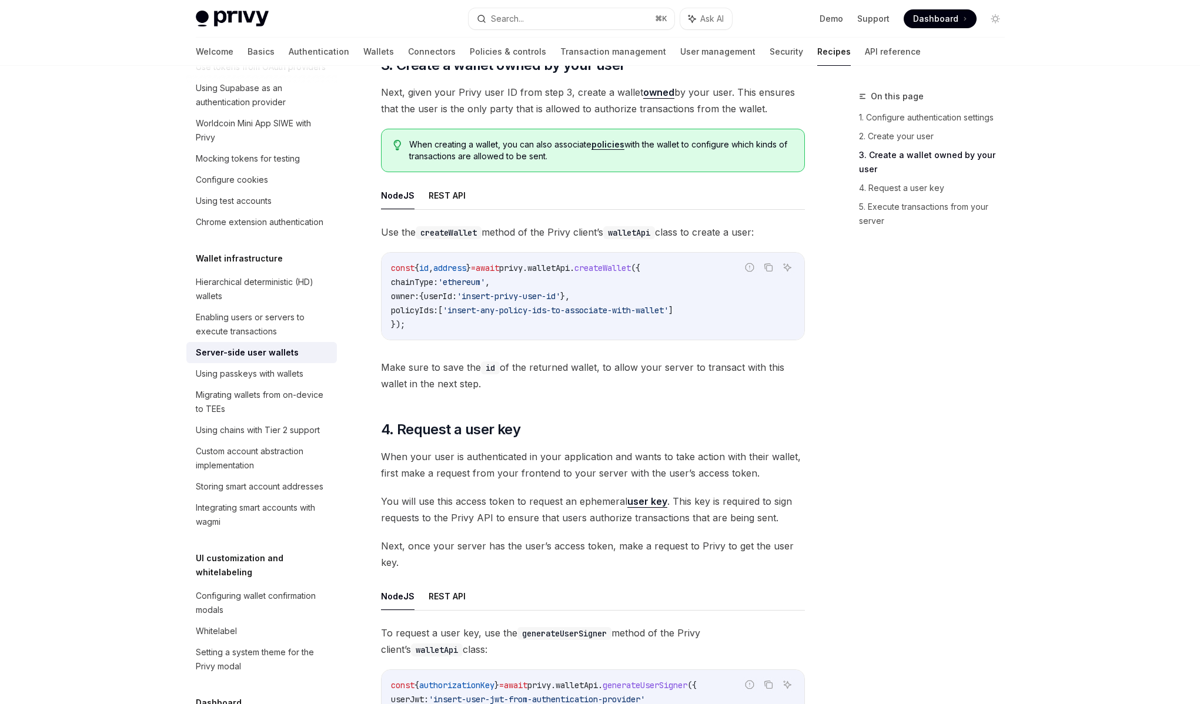
scroll to position [1424, 0]
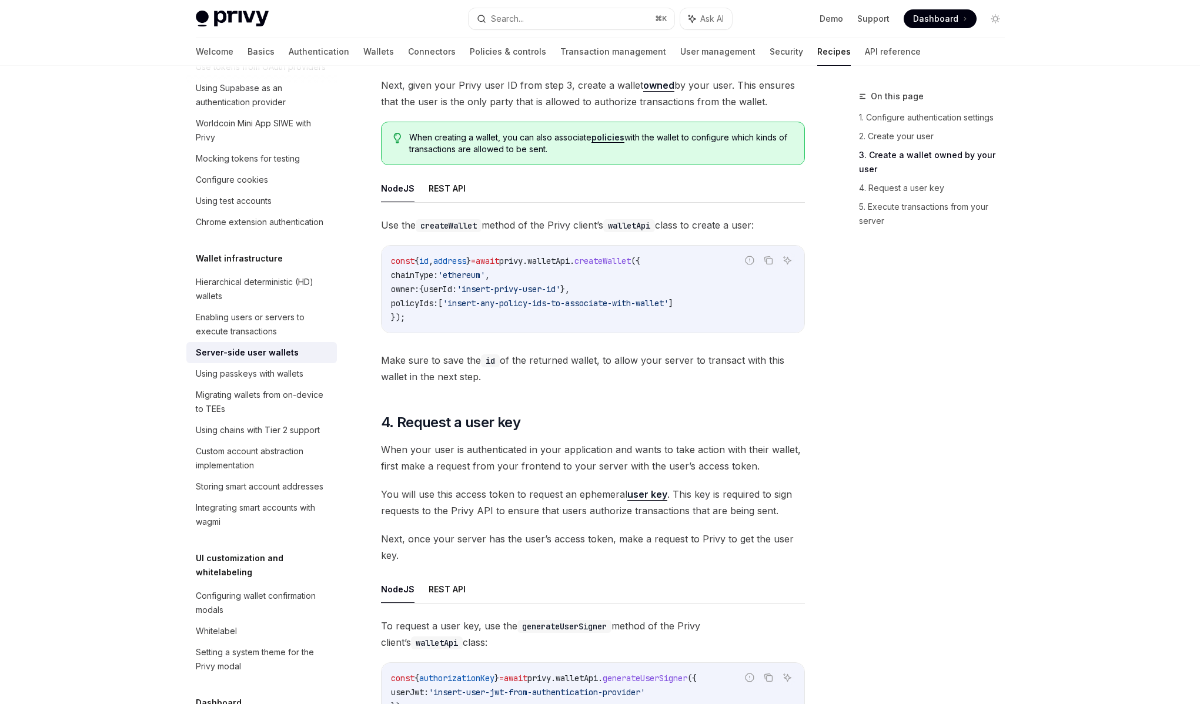
click at [545, 495] on span "You will use this access token to request an ephemeral user key . This key is r…" at bounding box center [593, 502] width 424 height 33
click at [505, 454] on span "When your user is authenticated in your application and wants to take action wi…" at bounding box center [593, 457] width 424 height 33
drag, startPoint x: 458, startPoint y: 448, endPoint x: 706, endPoint y: 450, distance: 247.4
click at [692, 461] on span "When your user is authenticated in your application and wants to take action wi…" at bounding box center [593, 457] width 424 height 33
drag, startPoint x: 708, startPoint y: 448, endPoint x: 461, endPoint y: 447, distance: 246.3
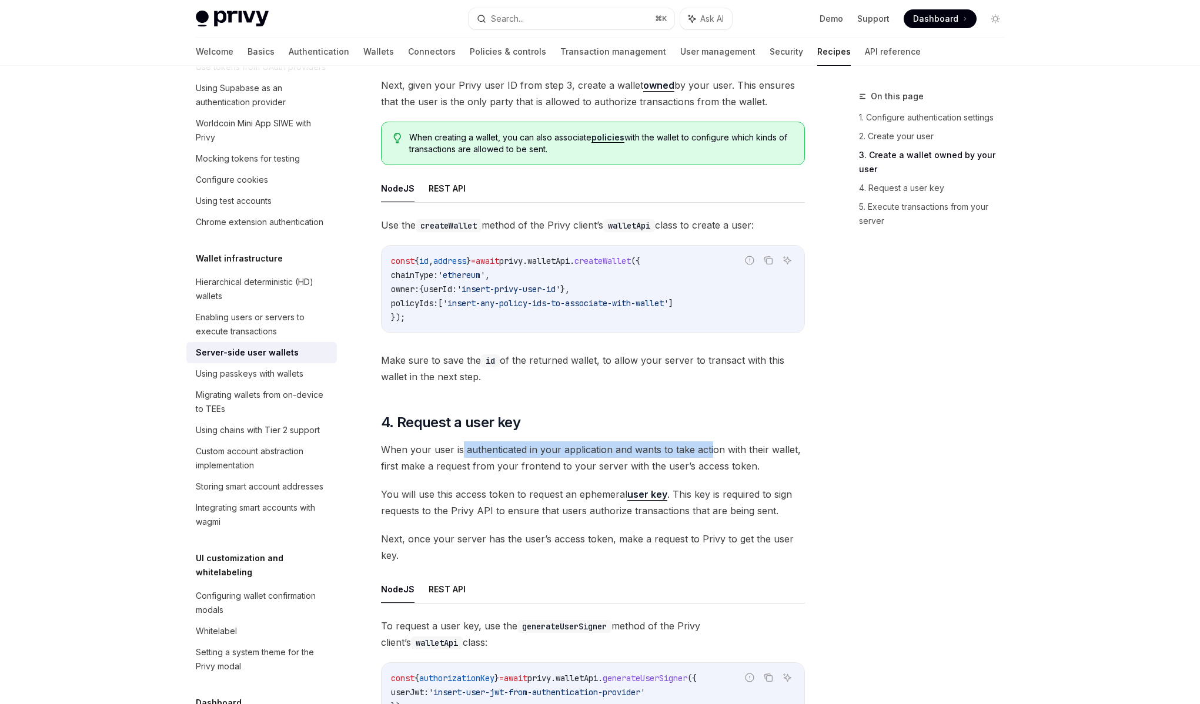
click at [461, 447] on span "When your user is authenticated in your application and wants to take action wi…" at bounding box center [593, 457] width 424 height 33
drag, startPoint x: 461, startPoint y: 447, endPoint x: 732, endPoint y: 455, distance: 270.5
click at [732, 455] on span "When your user is authenticated in your application and wants to take action wi…" at bounding box center [593, 457] width 424 height 33
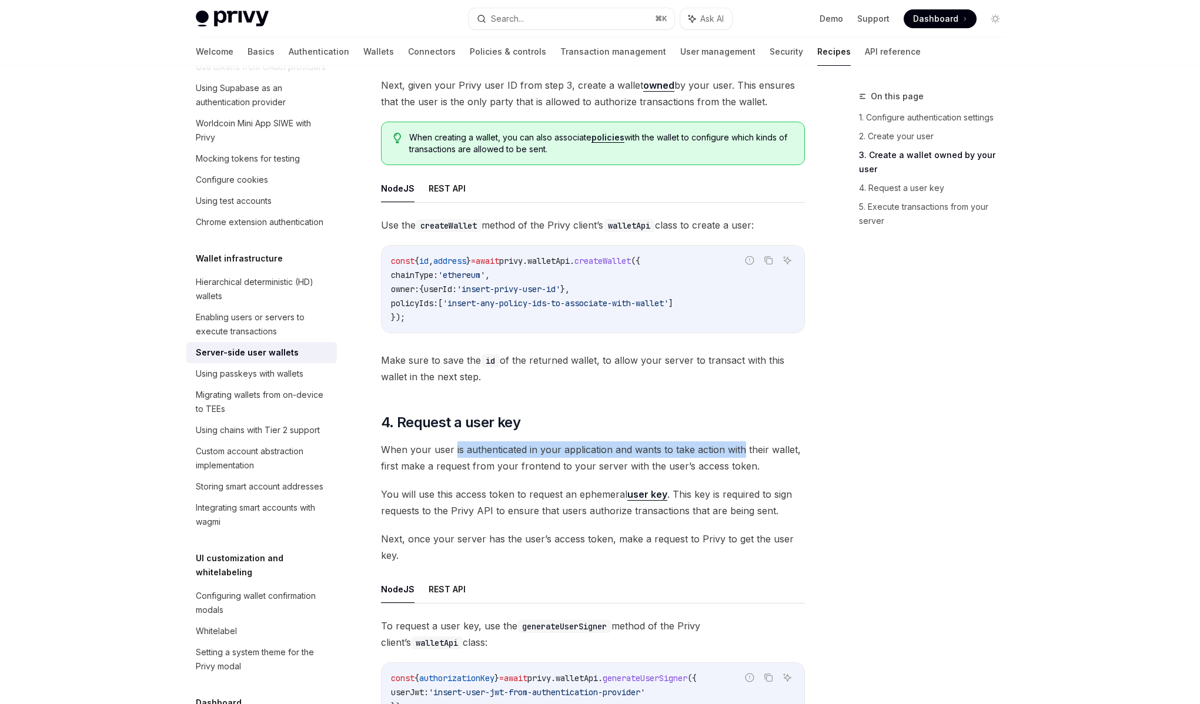
drag, startPoint x: 732, startPoint y: 455, endPoint x: 457, endPoint y: 445, distance: 275.2
click at [457, 445] on span "When your user is authenticated in your application and wants to take action wi…" at bounding box center [593, 457] width 424 height 33
drag, startPoint x: 457, startPoint y: 445, endPoint x: 675, endPoint y: 449, distance: 218.1
click at [675, 449] on span "When your user is authenticated in your application and wants to take action wi…" at bounding box center [593, 457] width 424 height 33
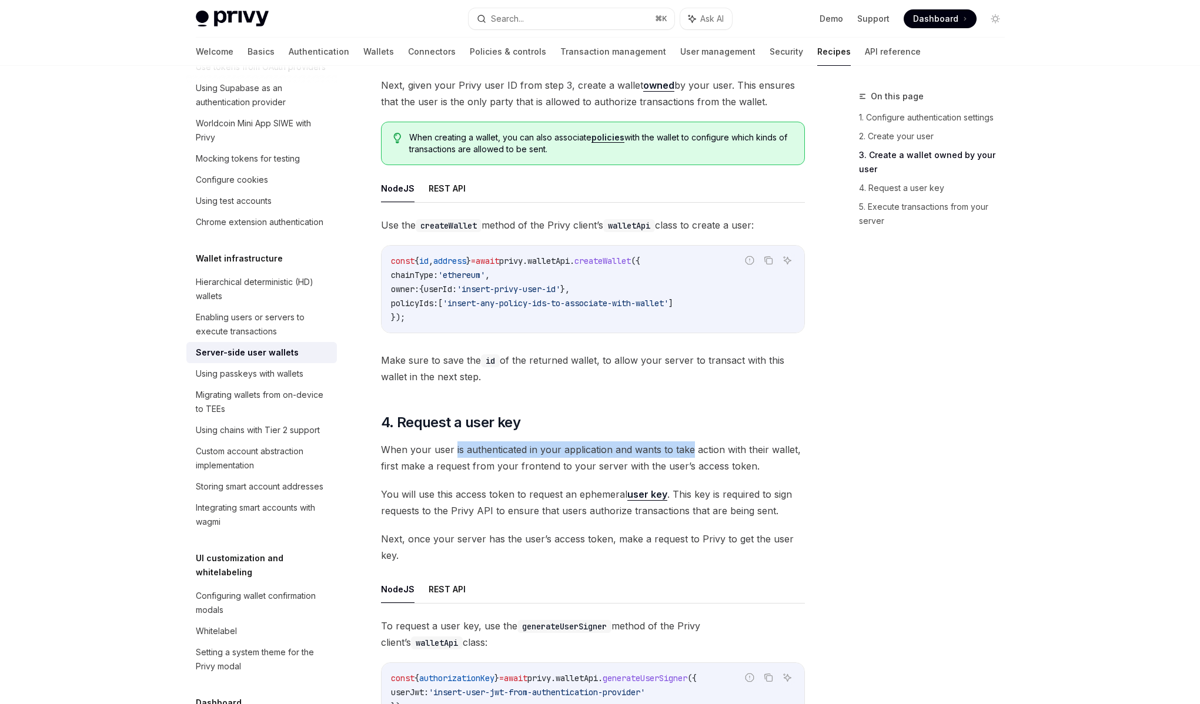
click at [675, 449] on span "When your user is authenticated in your application and wants to take action wi…" at bounding box center [593, 457] width 424 height 33
drag, startPoint x: 675, startPoint y: 449, endPoint x: 485, endPoint y: 445, distance: 189.3
click at [485, 445] on span "When your user is authenticated in your application and wants to take action wi…" at bounding box center [593, 457] width 424 height 33
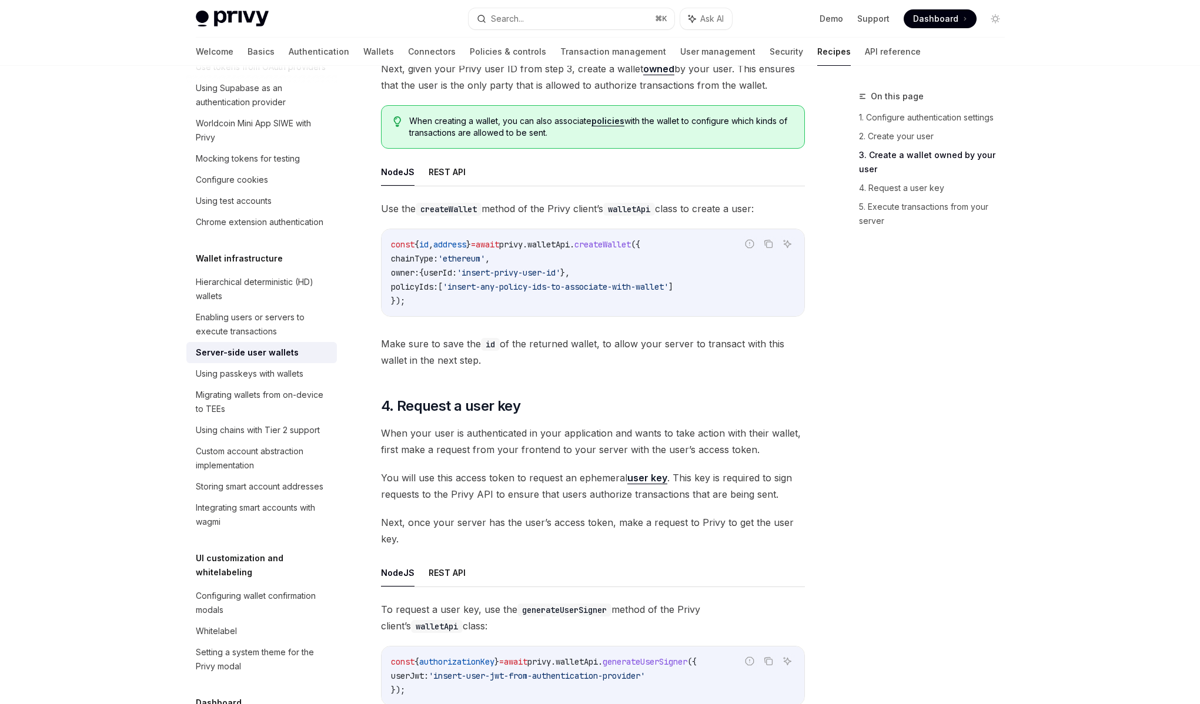
scroll to position [1446, 0]
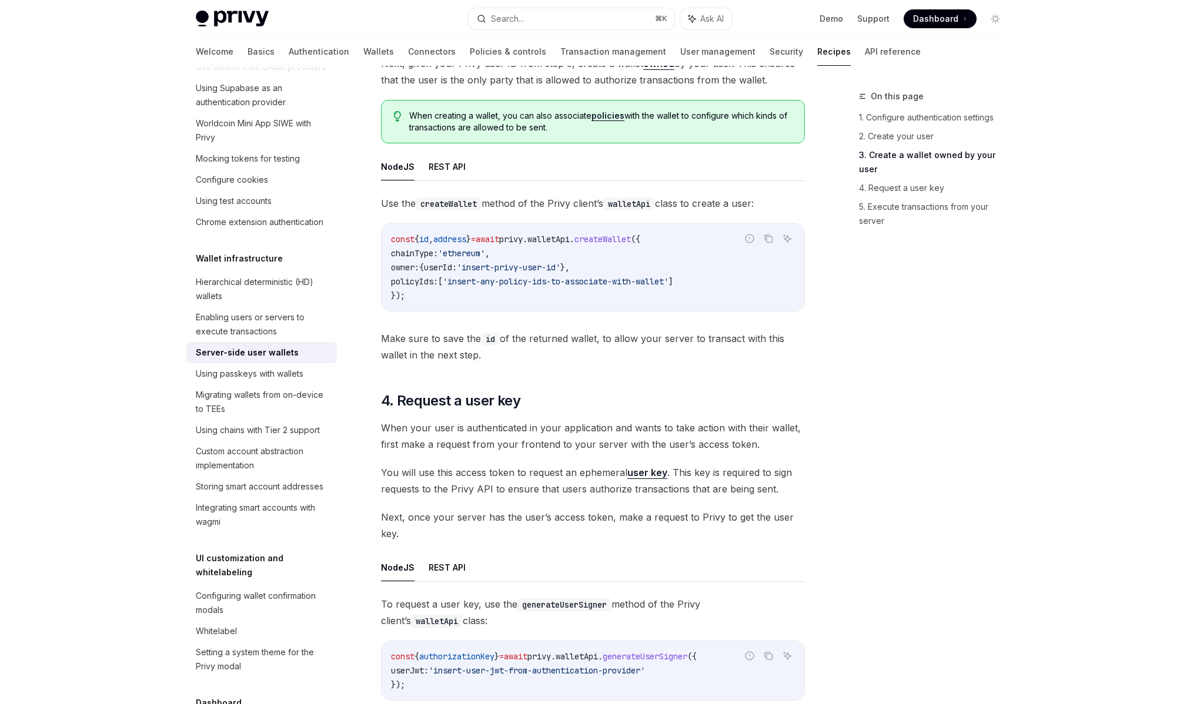
click at [491, 478] on span "You will use this access token to request an ephemeral user key . This key is r…" at bounding box center [593, 480] width 424 height 33
click at [474, 474] on span "You will use this access token to request an ephemeral user key . This key is r…" at bounding box center [593, 480] width 424 height 33
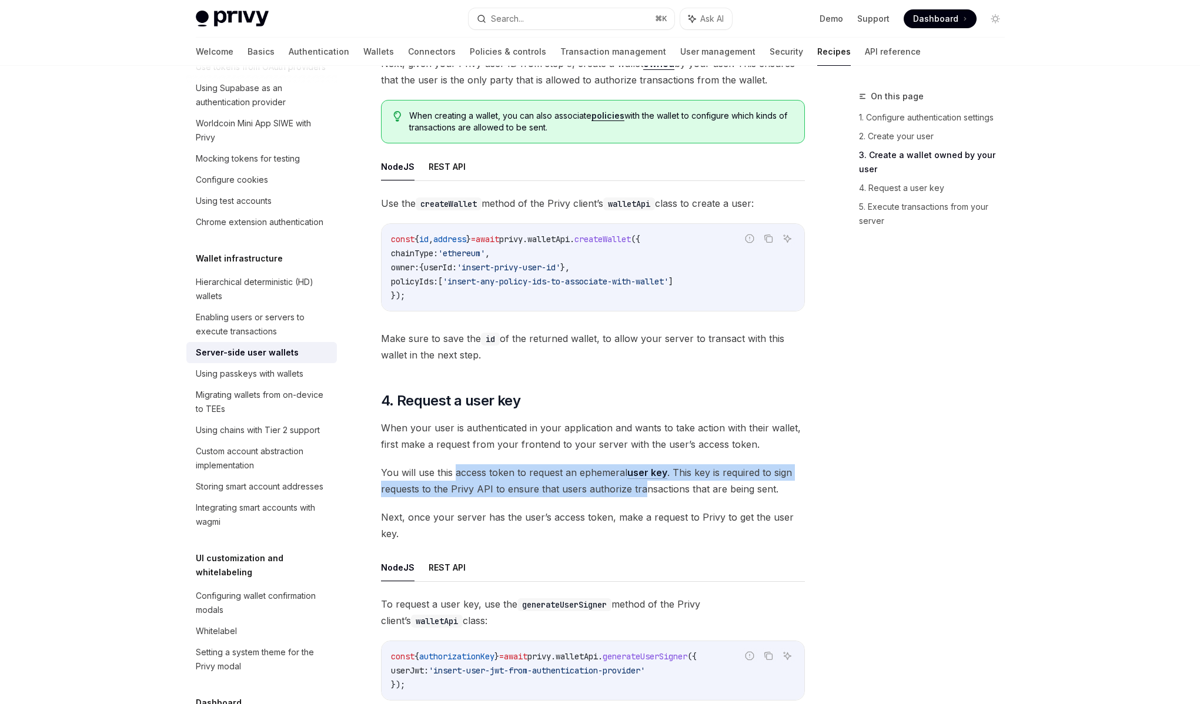
drag, startPoint x: 455, startPoint y: 472, endPoint x: 642, endPoint y: 496, distance: 188.4
click at [642, 496] on span "You will use this access token to request an ephemeral user key . This key is r…" at bounding box center [593, 480] width 424 height 33
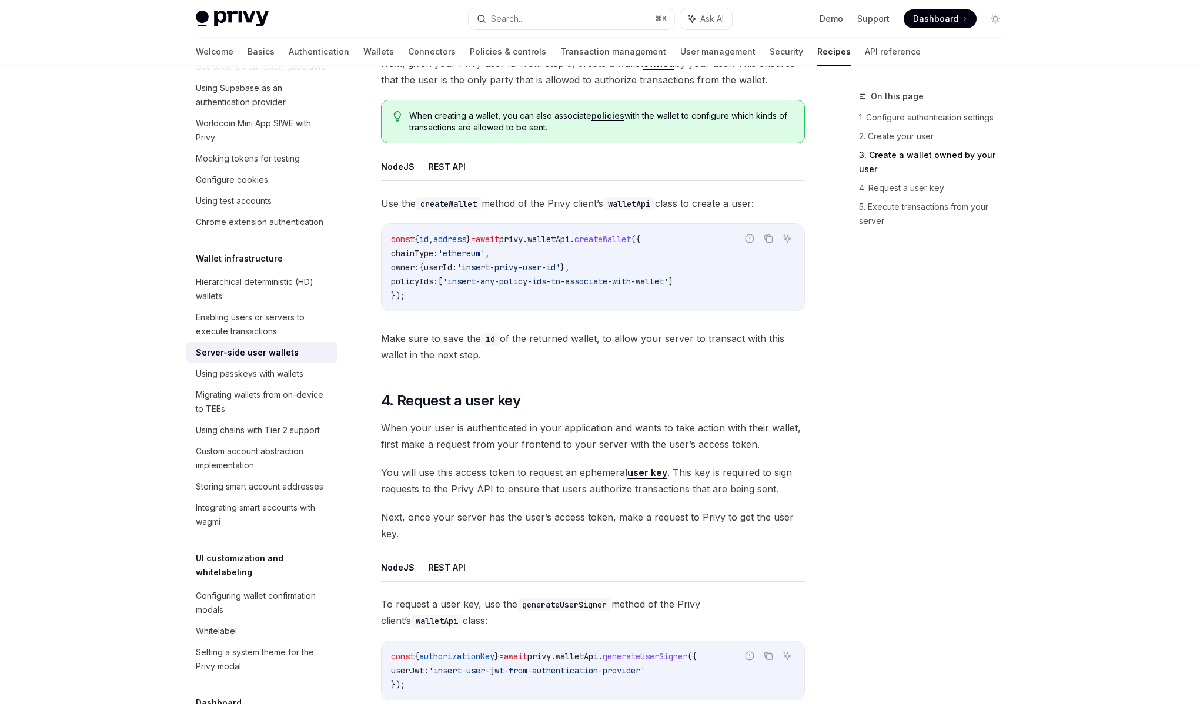
click at [643, 496] on span "You will use this access token to request an ephemeral user key . This key is r…" at bounding box center [593, 480] width 424 height 33
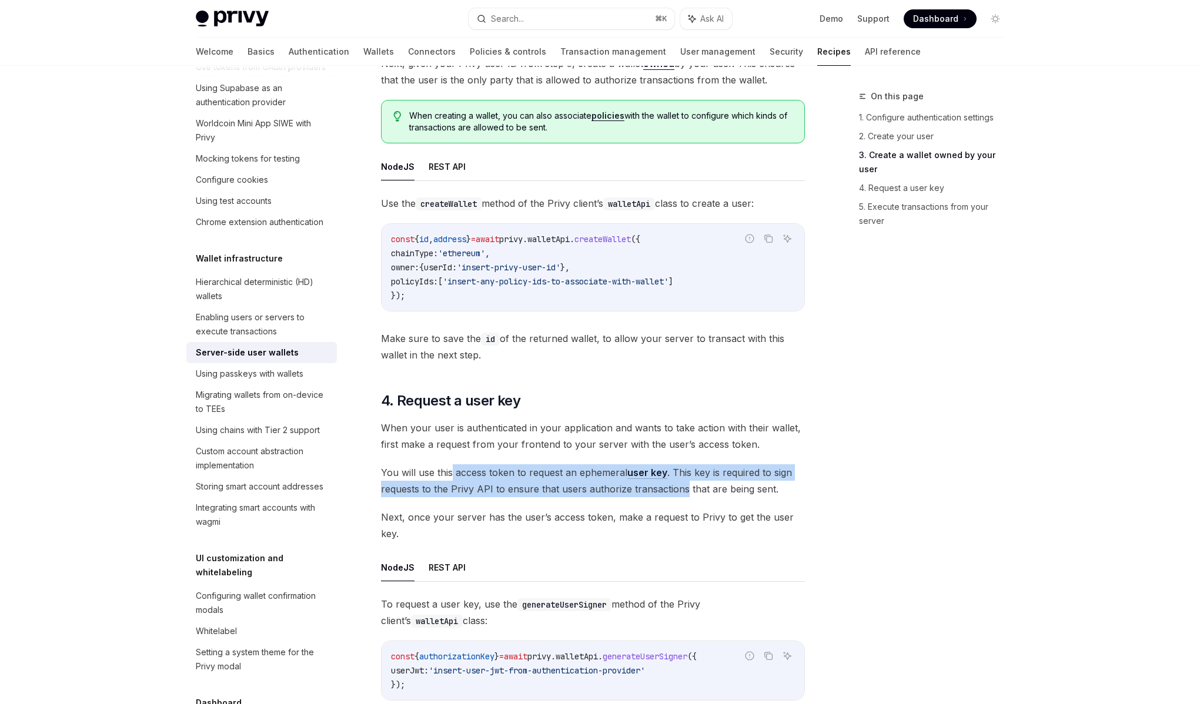
drag, startPoint x: 681, startPoint y: 493, endPoint x: 449, endPoint y: 469, distance: 233.4
click at [450, 470] on span "You will use this access token to request an ephemeral user key . This key is r…" at bounding box center [593, 480] width 424 height 33
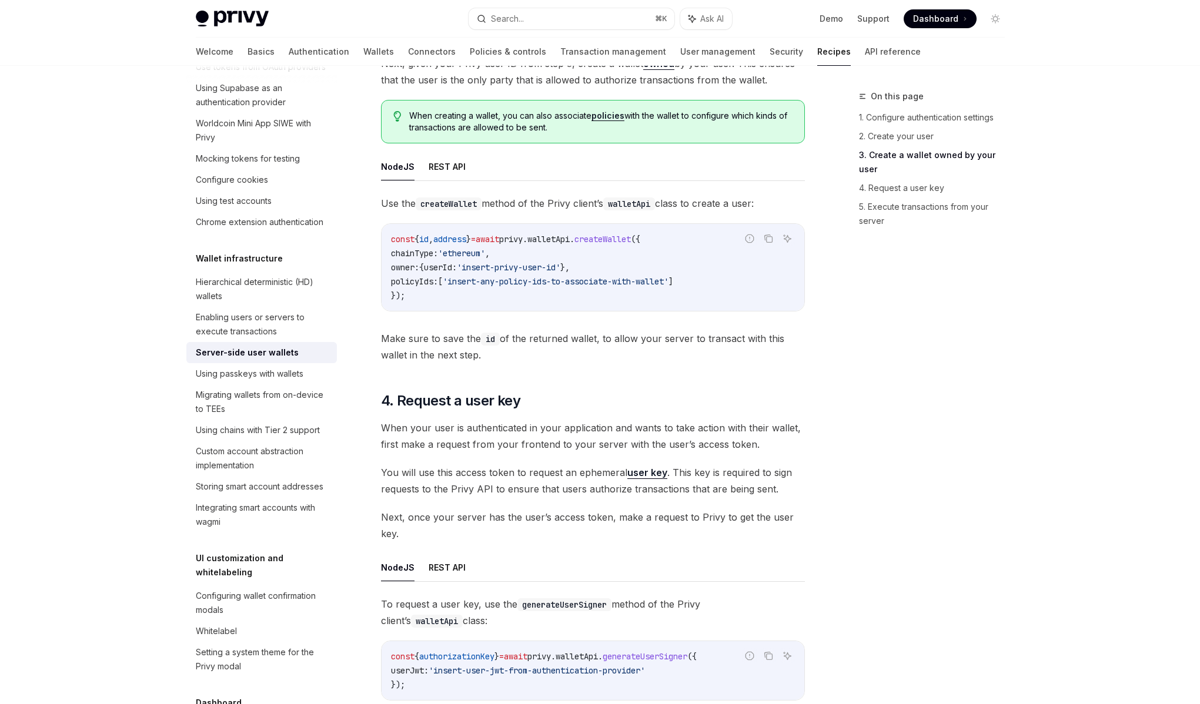
click at [449, 469] on span "You will use this access token to request an ephemeral user key . This key is r…" at bounding box center [593, 480] width 424 height 33
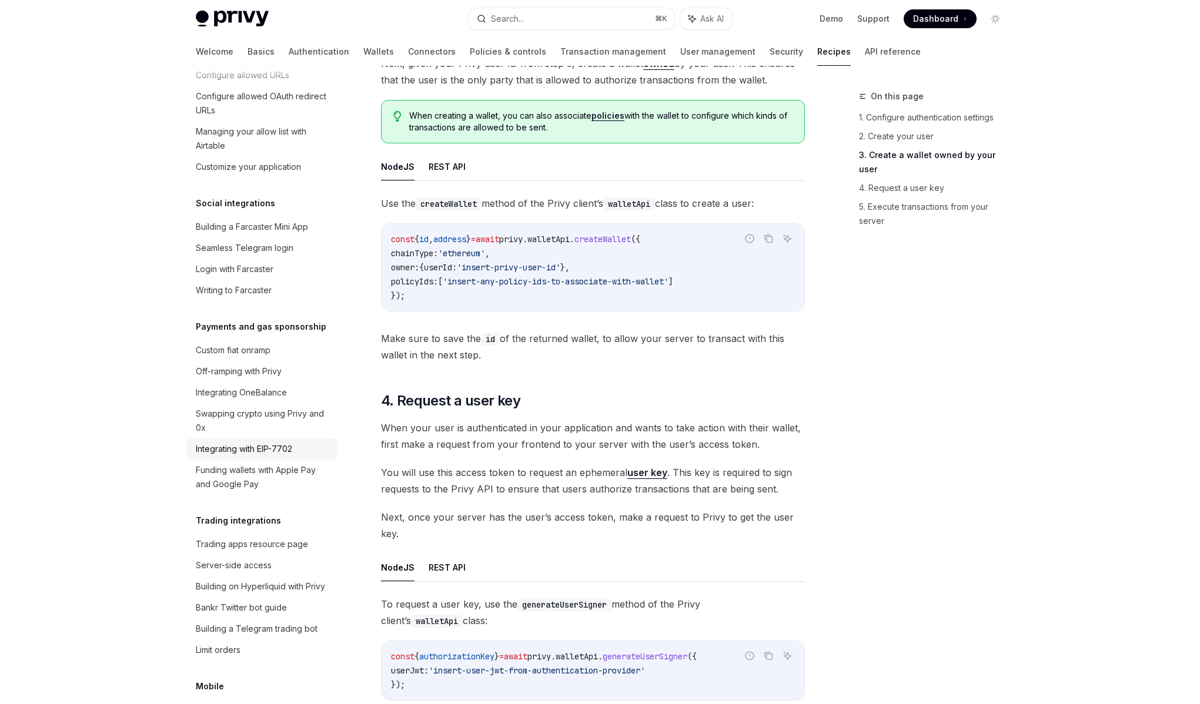
scroll to position [810, 0]
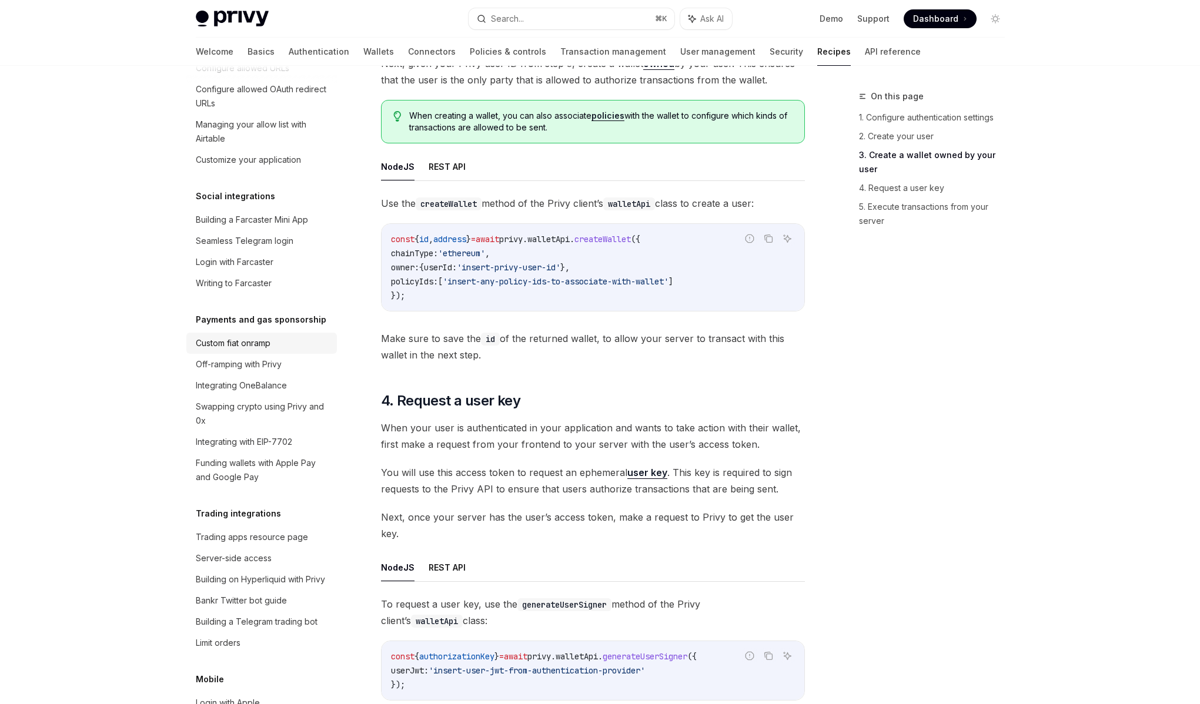
click at [253, 350] on div "Custom fiat onramp" at bounding box center [233, 343] width 75 height 14
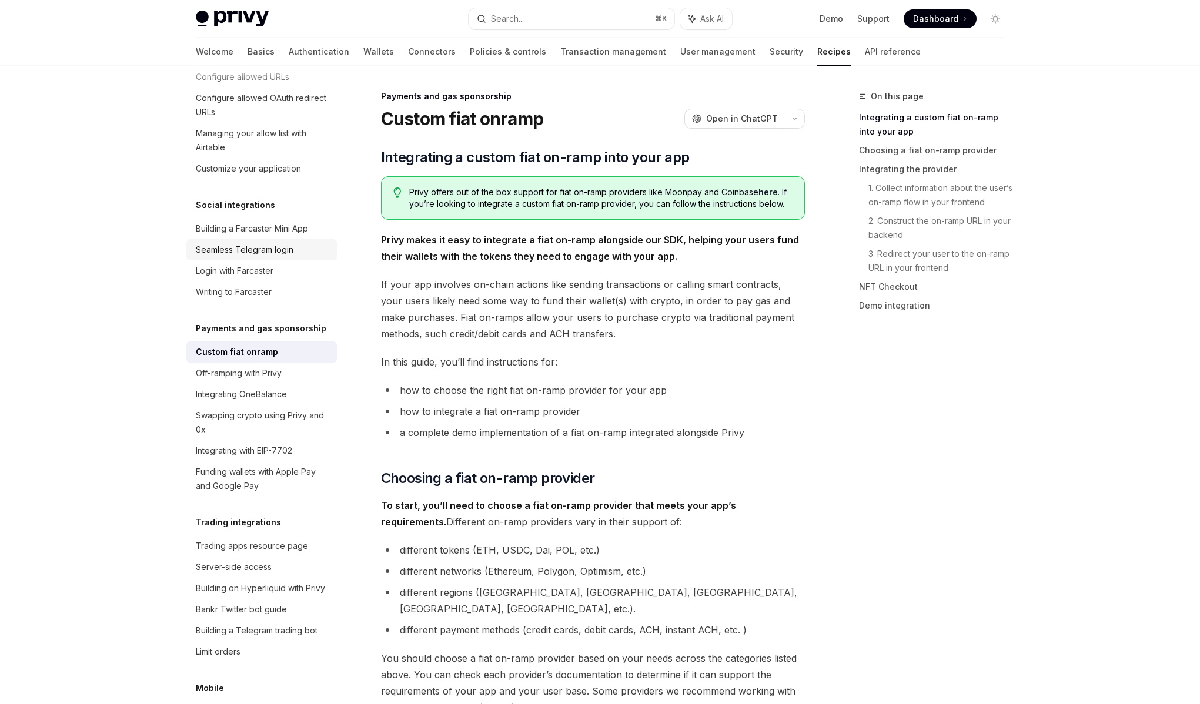
scroll to position [691, 0]
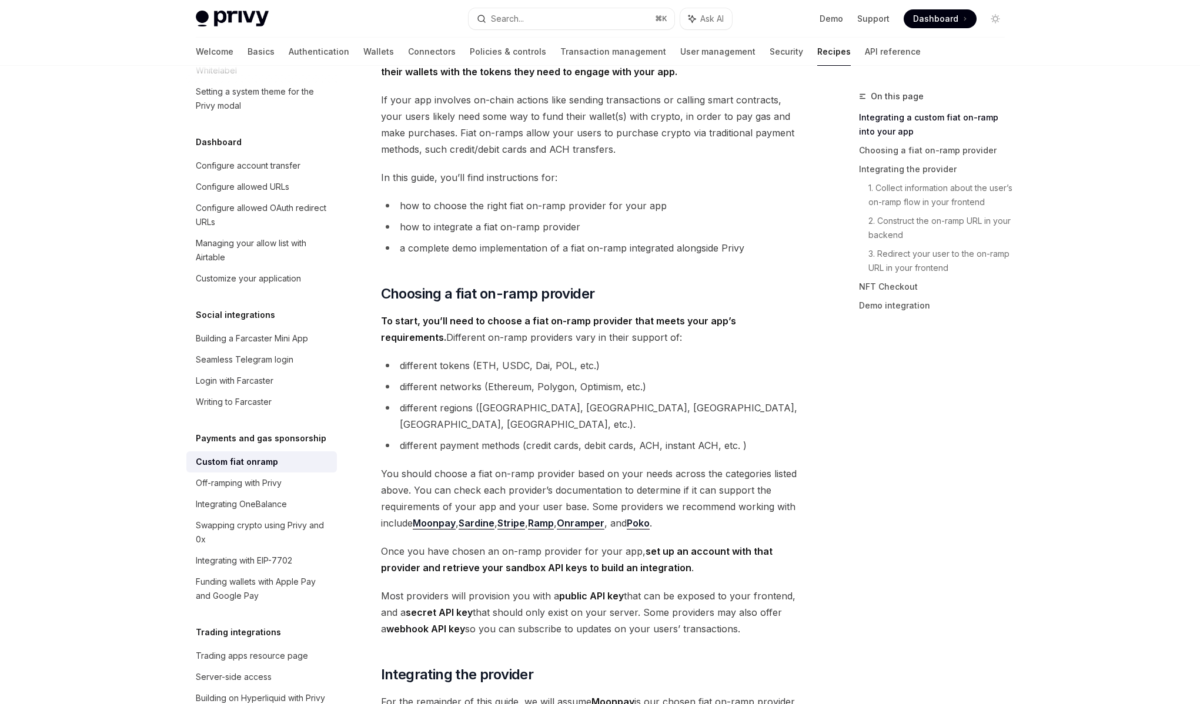
click at [475, 391] on li "different networks (Ethereum, Polygon, Optimism, etc.)" at bounding box center [593, 386] width 424 height 16
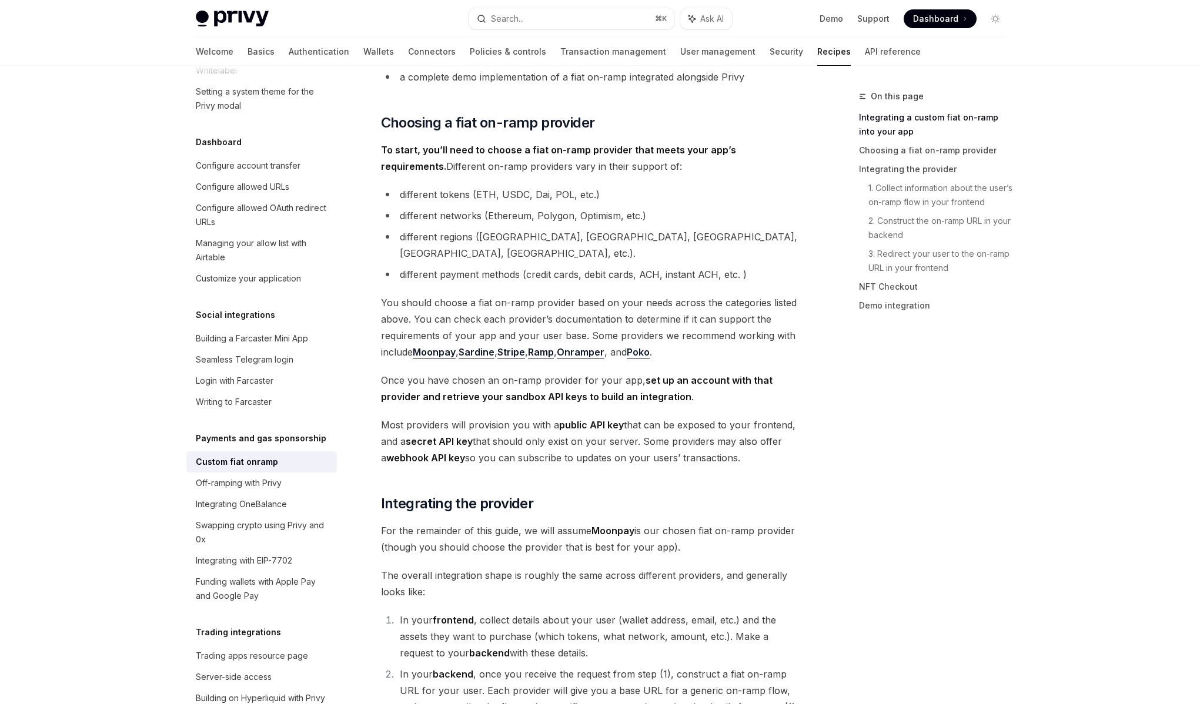
scroll to position [368, 0]
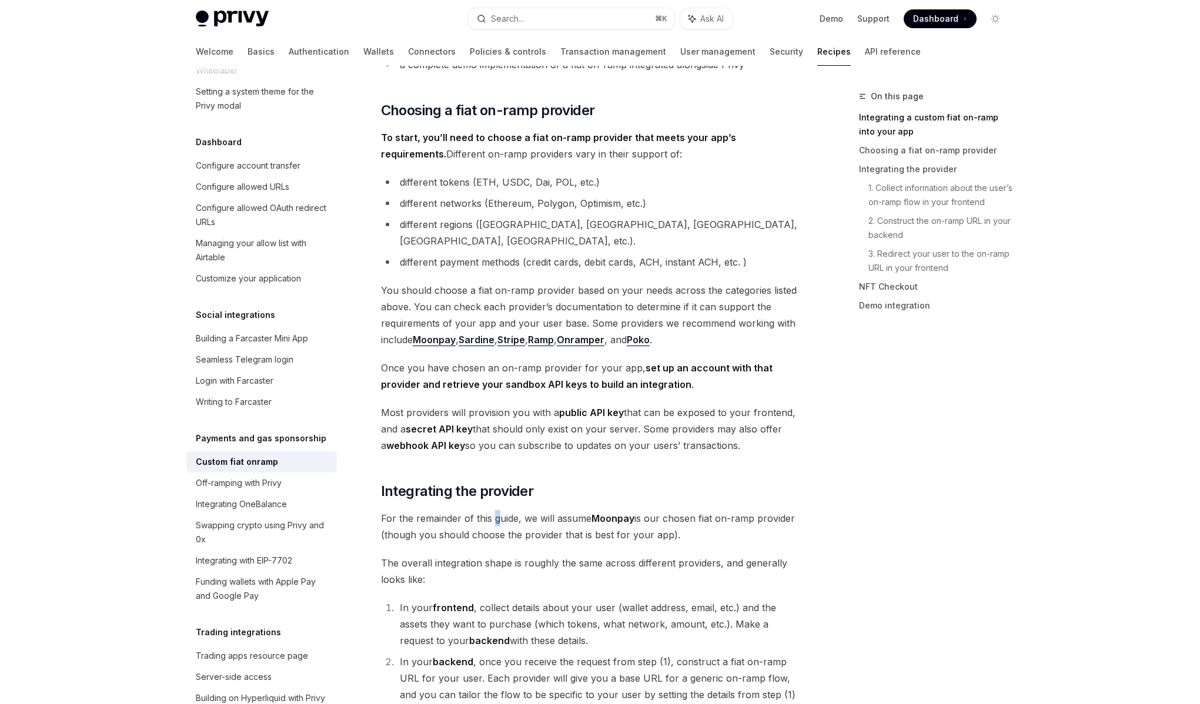
click at [495, 510] on span "For the remainder of this guide, we will assume Moonpay is our chosen fiat on-r…" at bounding box center [593, 526] width 424 height 33
click at [477, 510] on span "For the remainder of this guide, we will assume Moonpay is our chosen fiat on-r…" at bounding box center [593, 526] width 424 height 33
drag, startPoint x: 464, startPoint y: 503, endPoint x: 495, endPoint y: 503, distance: 31.1
click at [494, 510] on span "For the remainder of this guide, we will assume Moonpay is our chosen fiat on-r…" at bounding box center [593, 526] width 424 height 33
click at [495, 510] on span "For the remainder of this guide, we will assume Moonpay is our chosen fiat on-r…" at bounding box center [593, 526] width 424 height 33
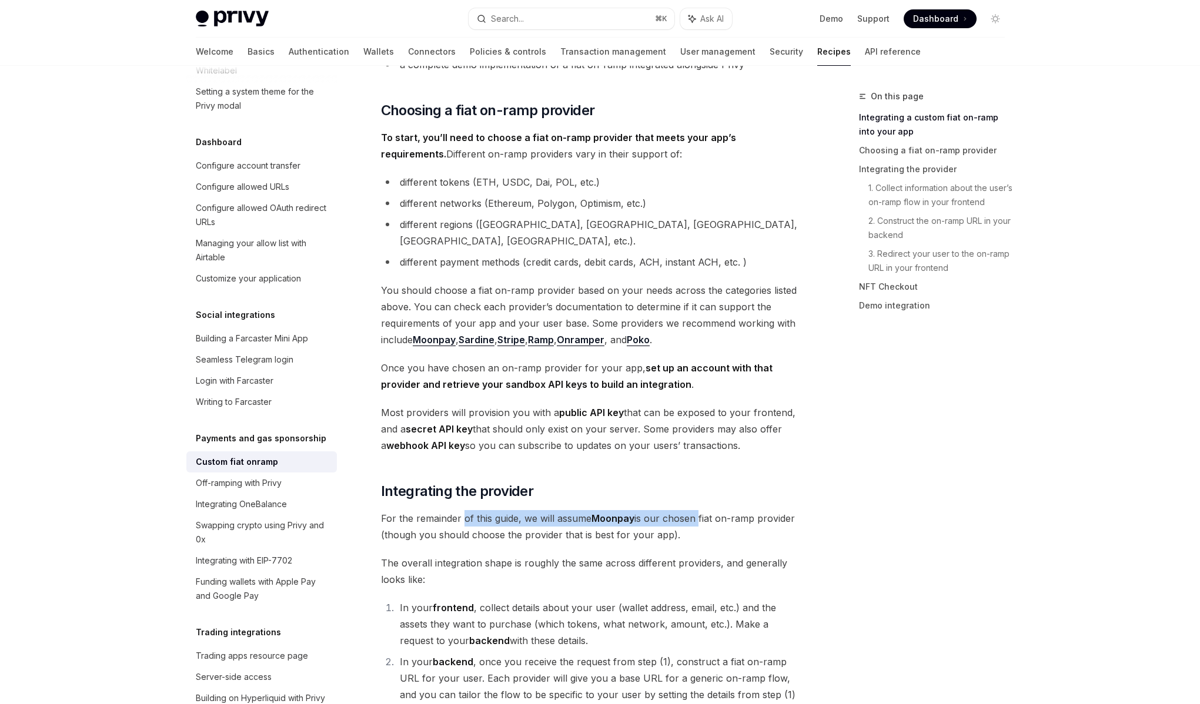
drag, startPoint x: 464, startPoint y: 501, endPoint x: 696, endPoint y: 504, distance: 232.2
click at [696, 510] on span "For the remainder of this guide, we will assume Moonpay is our chosen fiat on-r…" at bounding box center [593, 526] width 424 height 33
click at [699, 510] on span "For the remainder of this guide, we will assume Moonpay is our chosen fiat on-r…" at bounding box center [593, 526] width 424 height 33
drag, startPoint x: 699, startPoint y: 500, endPoint x: 461, endPoint y: 503, distance: 237.5
click at [461, 510] on span "For the remainder of this guide, we will assume Moonpay is our chosen fiat on-r…" at bounding box center [593, 526] width 424 height 33
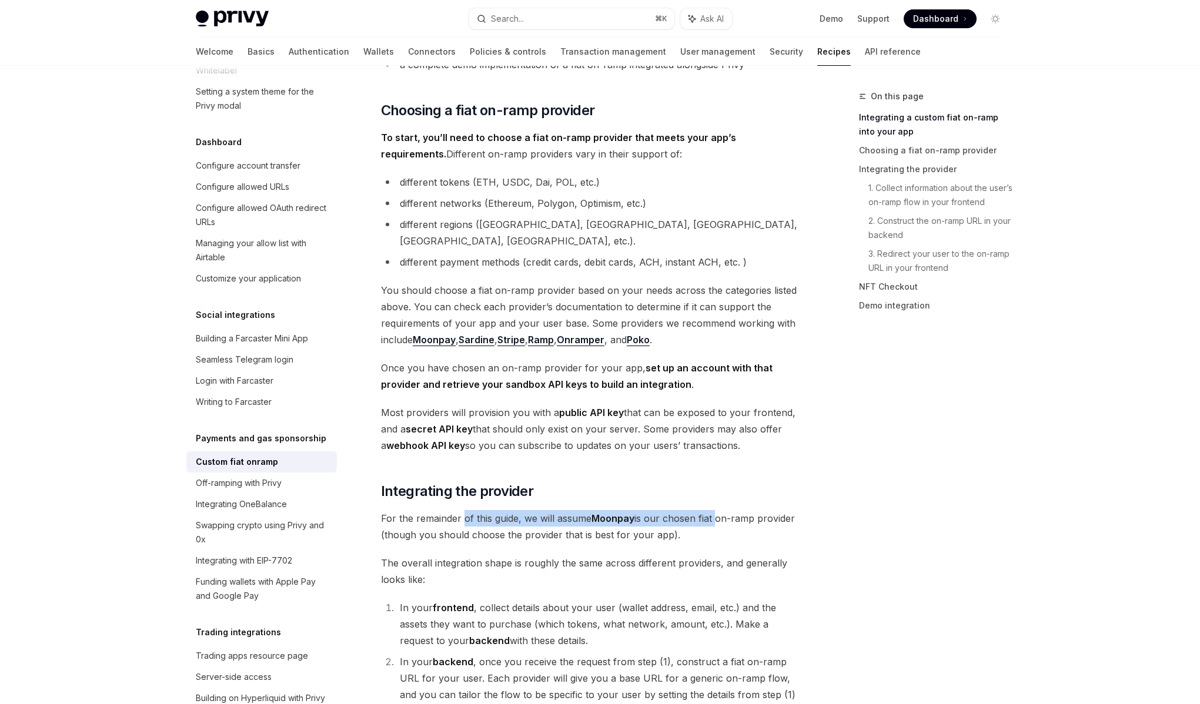
click at [461, 510] on span "For the remainder of this guide, we will assume Moonpay is our chosen fiat on-r…" at bounding box center [593, 526] width 424 height 33
drag, startPoint x: 461, startPoint y: 503, endPoint x: 694, endPoint y: 499, distance: 232.8
click at [694, 510] on span "For the remainder of this guide, we will assume Moonpay is our chosen fiat on-r…" at bounding box center [593, 526] width 424 height 33
drag, startPoint x: 698, startPoint y: 501, endPoint x: 463, endPoint y: 506, distance: 235.7
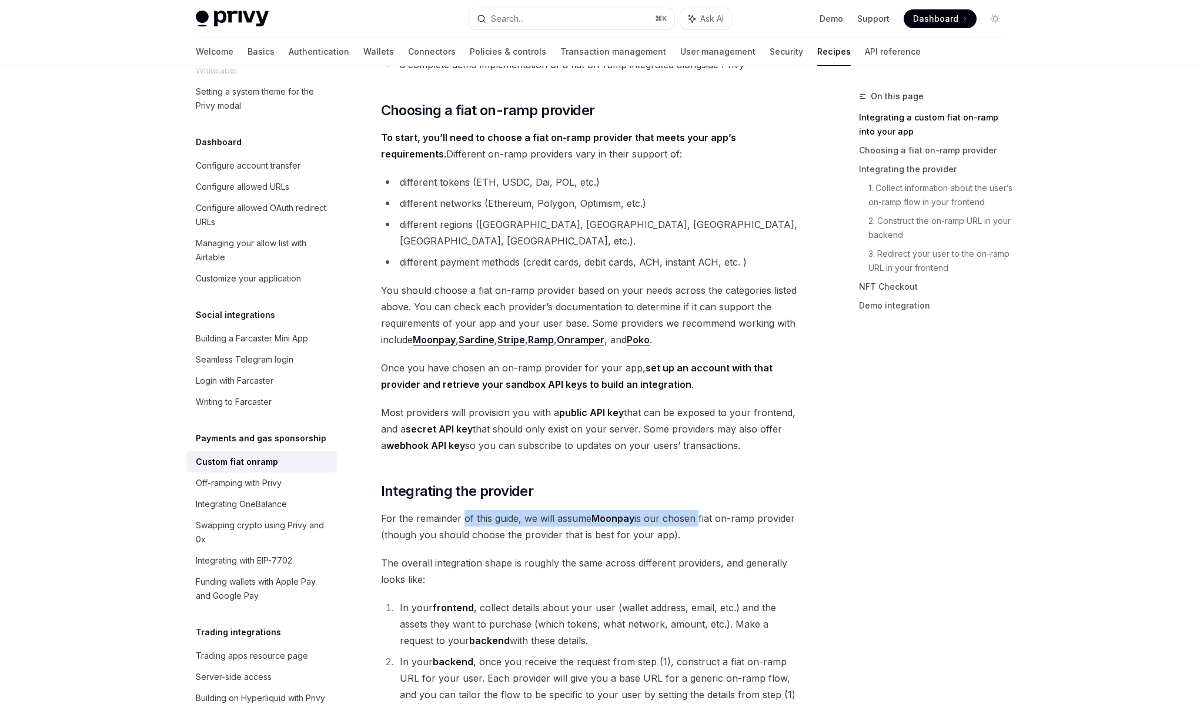
click at [463, 510] on span "For the remainder of this guide, we will assume Moonpay is our chosen fiat on-r…" at bounding box center [593, 526] width 424 height 33
drag, startPoint x: 463, startPoint y: 506, endPoint x: 689, endPoint y: 502, distance: 226.9
click at [689, 510] on span "For the remainder of this guide, we will assume Moonpay is our chosen fiat on-r…" at bounding box center [593, 526] width 424 height 33
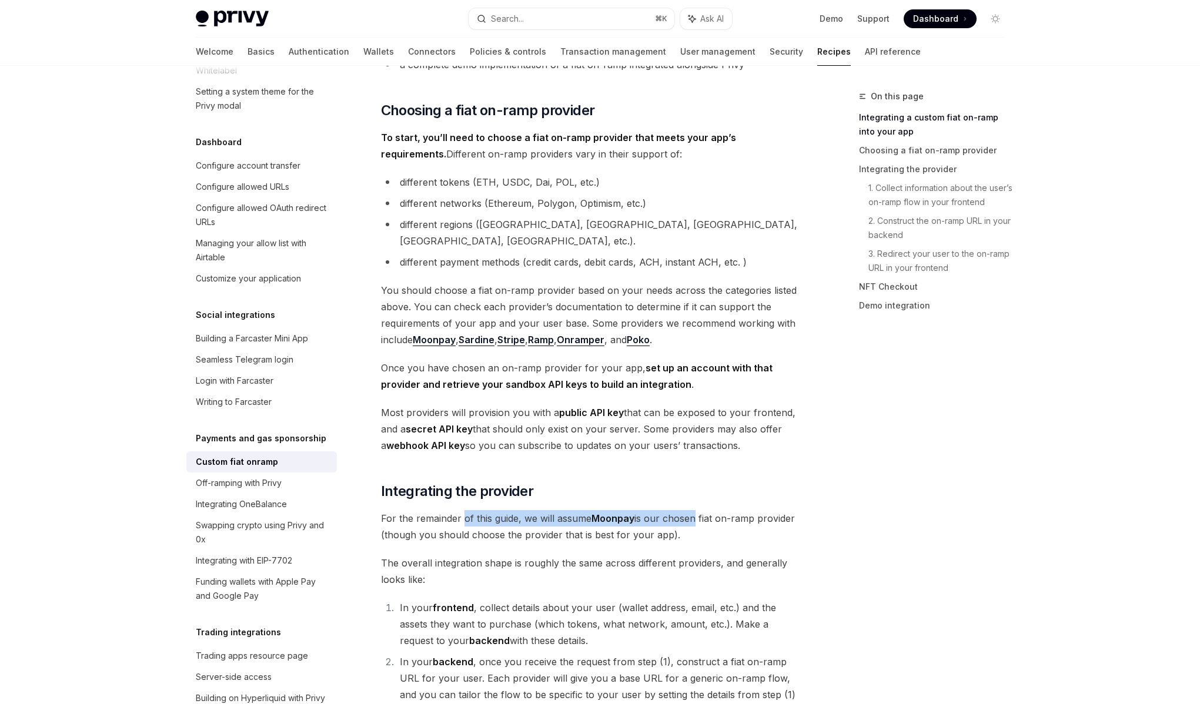
drag, startPoint x: 692, startPoint y: 502, endPoint x: 463, endPoint y: 504, distance: 229.2
click at [463, 510] on span "For the remainder of this guide, we will assume Moonpay is our chosen fiat on-r…" at bounding box center [593, 526] width 424 height 33
drag, startPoint x: 462, startPoint y: 505, endPoint x: 708, endPoint y: 500, distance: 245.7
click at [708, 510] on span "For the remainder of this guide, we will assume Moonpay is our chosen fiat on-r…" at bounding box center [593, 526] width 424 height 33
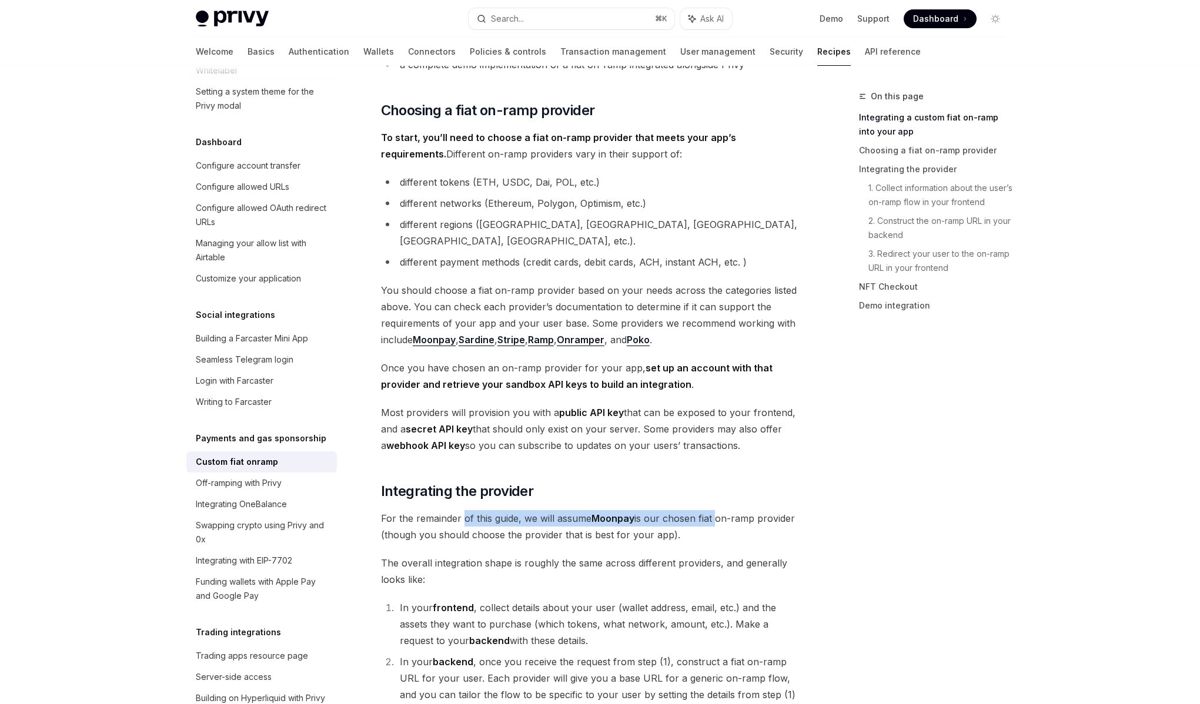
click at [708, 510] on span "For the remainder of this guide, we will assume Moonpay is our chosen fiat on-r…" at bounding box center [593, 526] width 424 height 33
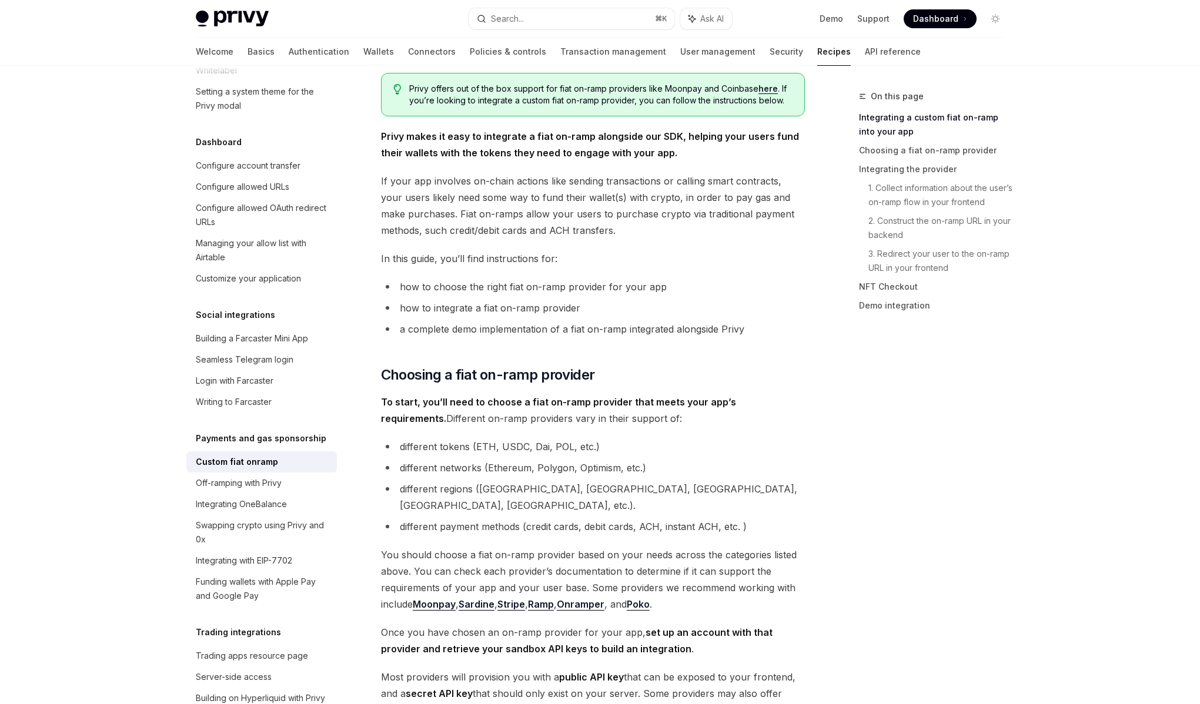
scroll to position [101, 0]
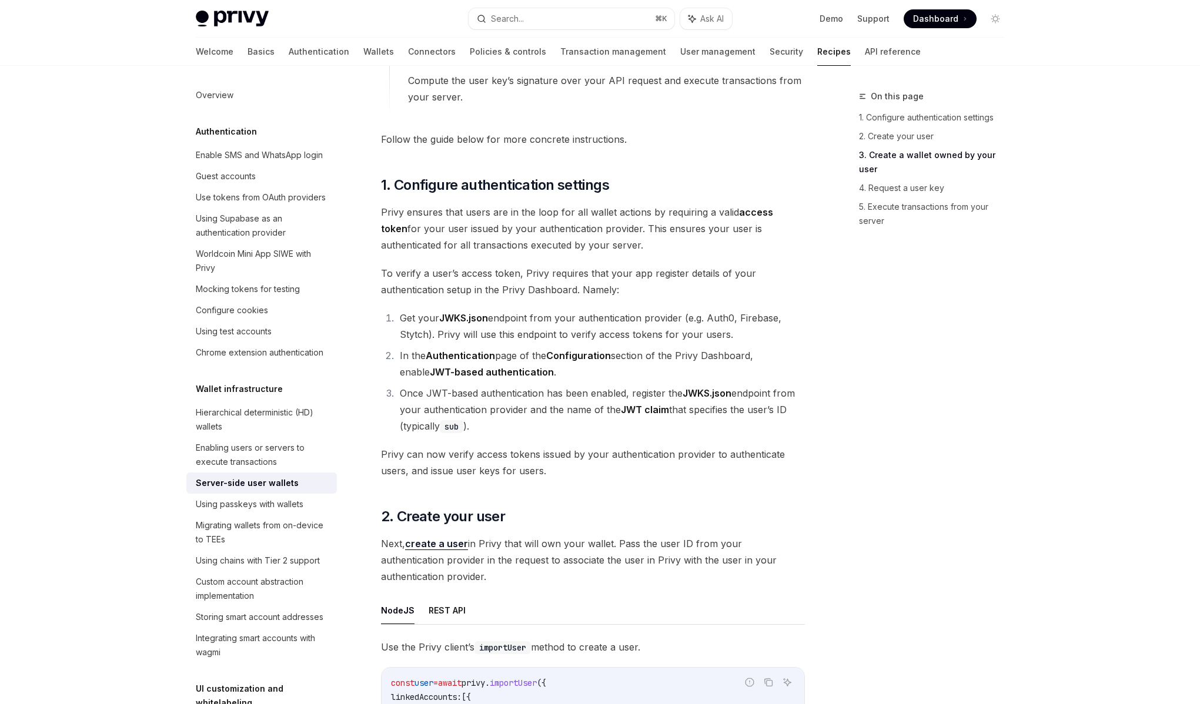
type textarea "*"
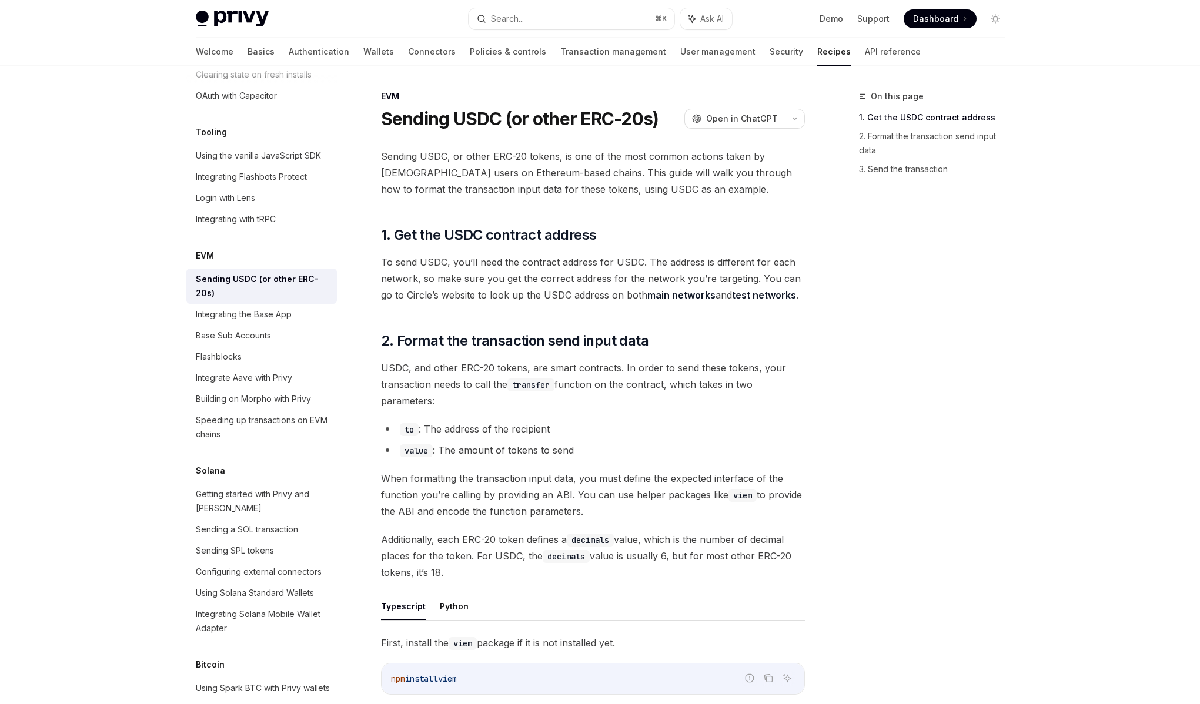
click at [573, 279] on span "To send USDC, you’ll need the contract address for USDC. The address is differe…" at bounding box center [593, 278] width 424 height 49
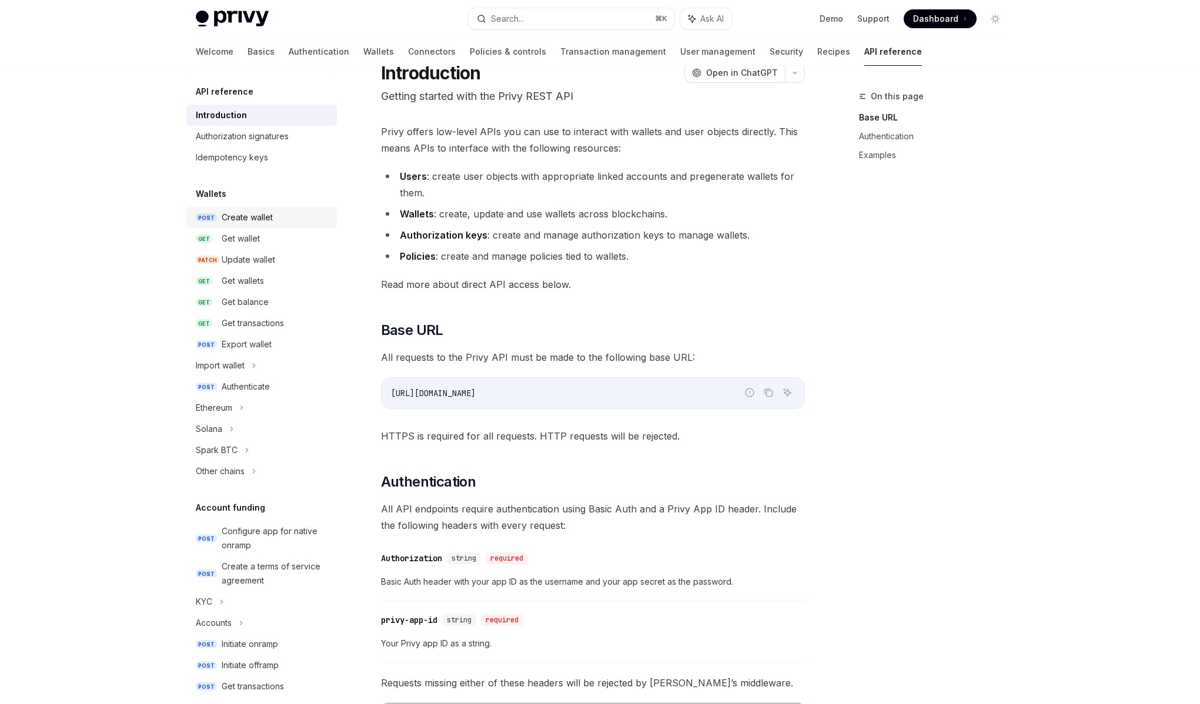
scroll to position [41, 0]
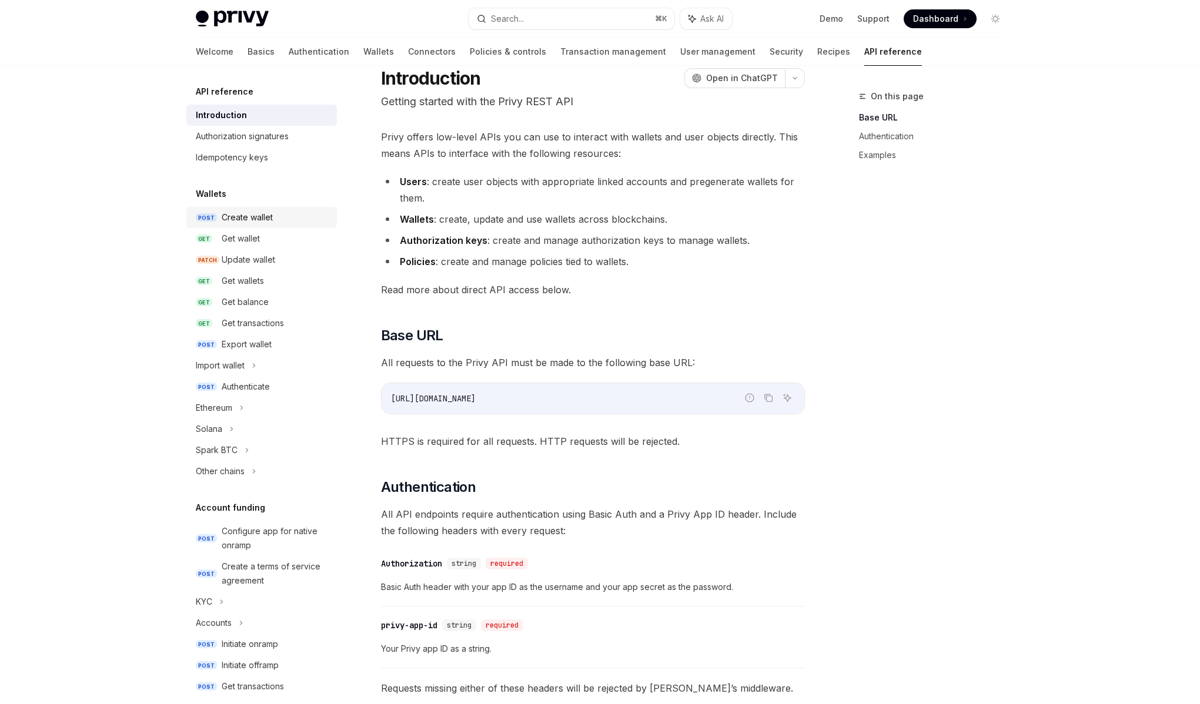
click at [249, 216] on div "Create wallet" at bounding box center [247, 217] width 51 height 14
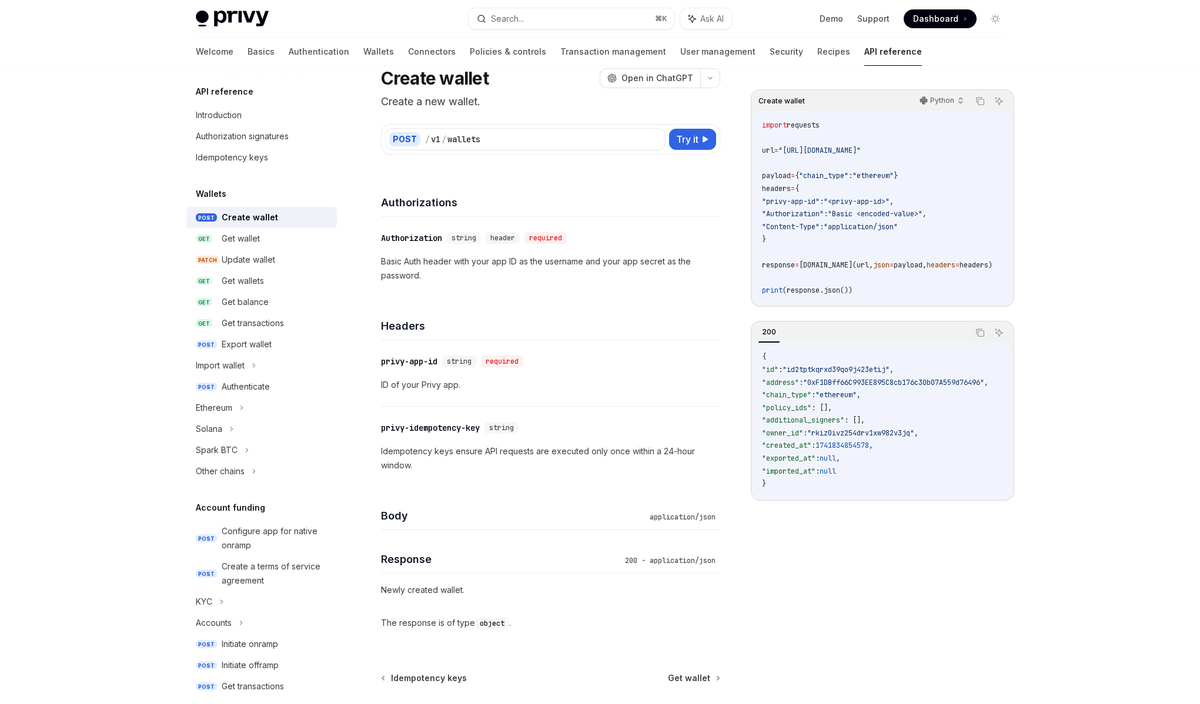
type textarea "*"
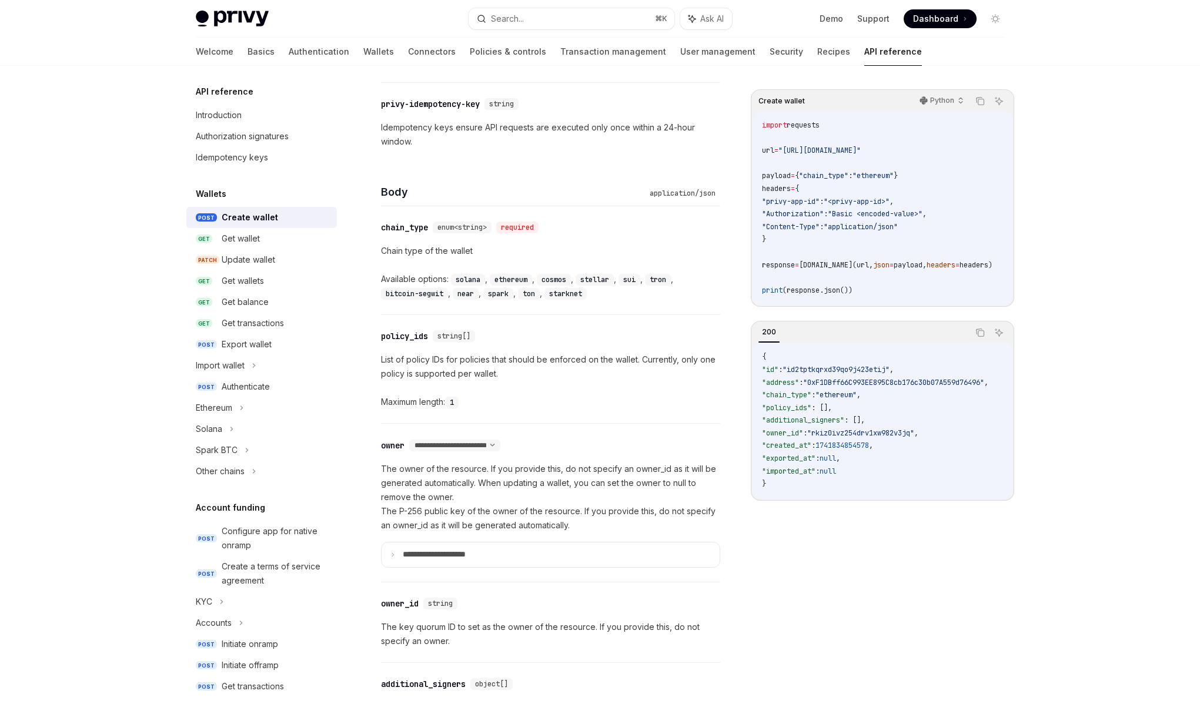
scroll to position [366, 0]
click at [478, 497] on p "The owner of the resource. If you provide this, do not specify an owner_id as i…" at bounding box center [550, 496] width 339 height 71
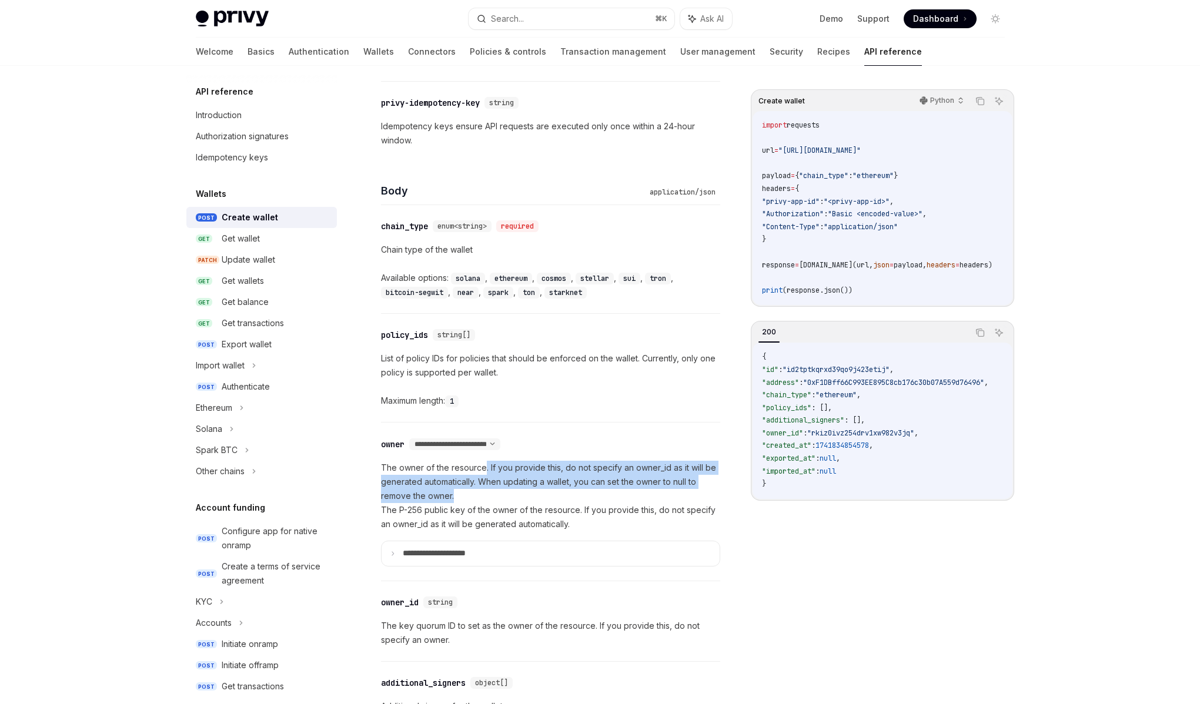
drag, startPoint x: 477, startPoint y: 500, endPoint x: 481, endPoint y: 473, distance: 28.0
click at [481, 473] on p "The owner of the resource. If you provide this, do not specify an owner_id as i…" at bounding box center [550, 496] width 339 height 71
drag, startPoint x: 478, startPoint y: 470, endPoint x: 482, endPoint y: 494, distance: 24.4
click at [482, 494] on p "The owner of the resource. If you provide this, do not specify an owner_id as i…" at bounding box center [550, 496] width 339 height 71
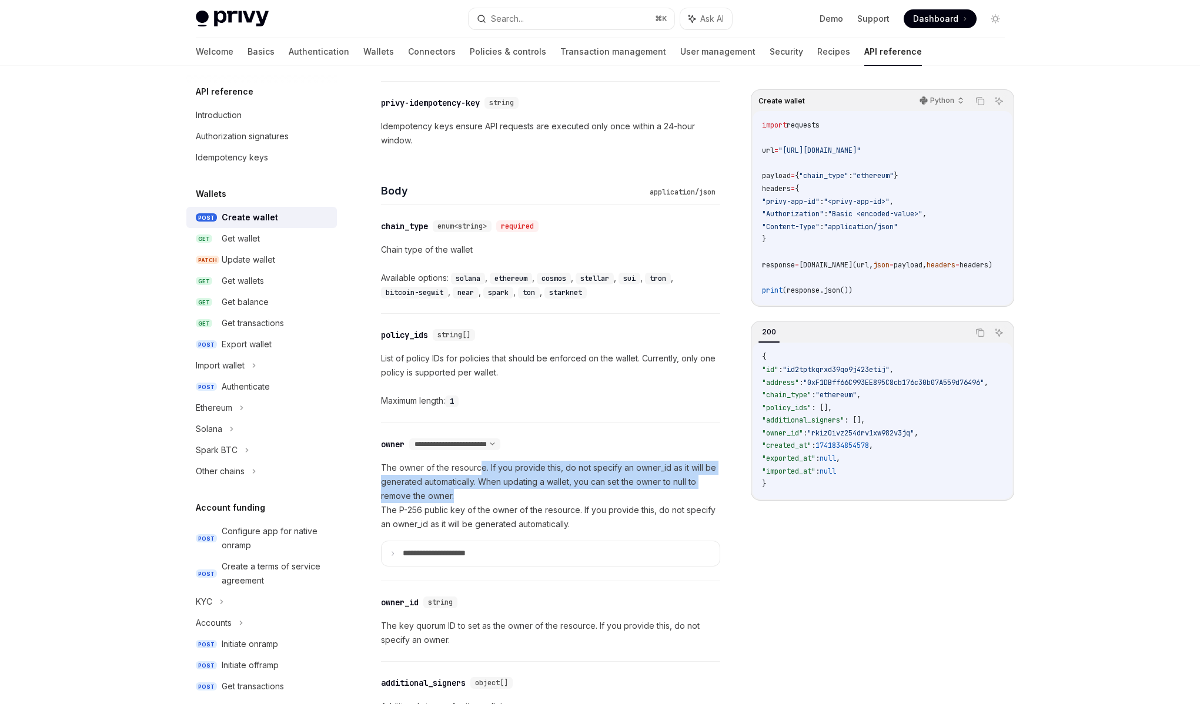
click at [482, 494] on p "The owner of the resource. If you provide this, do not specify an owner_id as i…" at bounding box center [550, 496] width 339 height 71
drag, startPoint x: 482, startPoint y: 494, endPoint x: 489, endPoint y: 470, distance: 25.1
click at [489, 470] on p "The owner of the resource. If you provide this, do not specify an owner_id as i…" at bounding box center [550, 496] width 339 height 71
drag, startPoint x: 489, startPoint y: 470, endPoint x: 488, endPoint y: 496, distance: 26.5
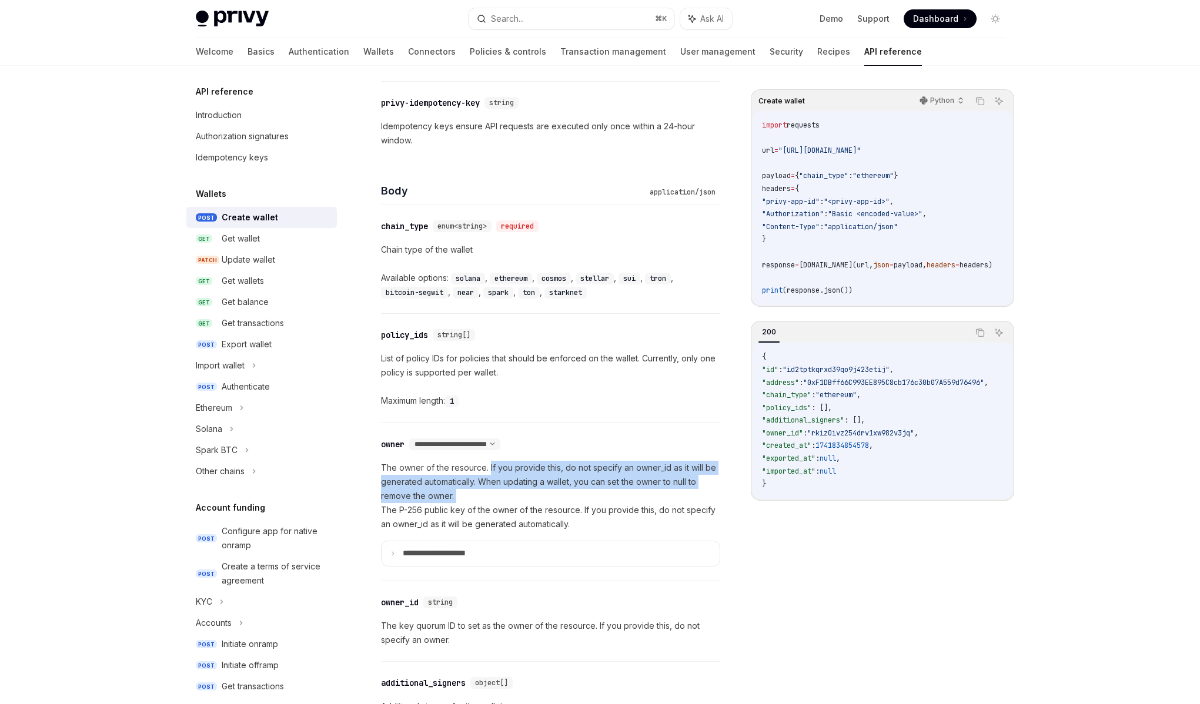
click at [488, 496] on p "The owner of the resource. If you provide this, do not specify an owner_id as i…" at bounding box center [550, 496] width 339 height 71
drag, startPoint x: 488, startPoint y: 496, endPoint x: 485, endPoint y: 481, distance: 15.0
click at [485, 481] on p "The owner of the resource. If you provide this, do not specify an owner_id as i…" at bounding box center [550, 496] width 339 height 71
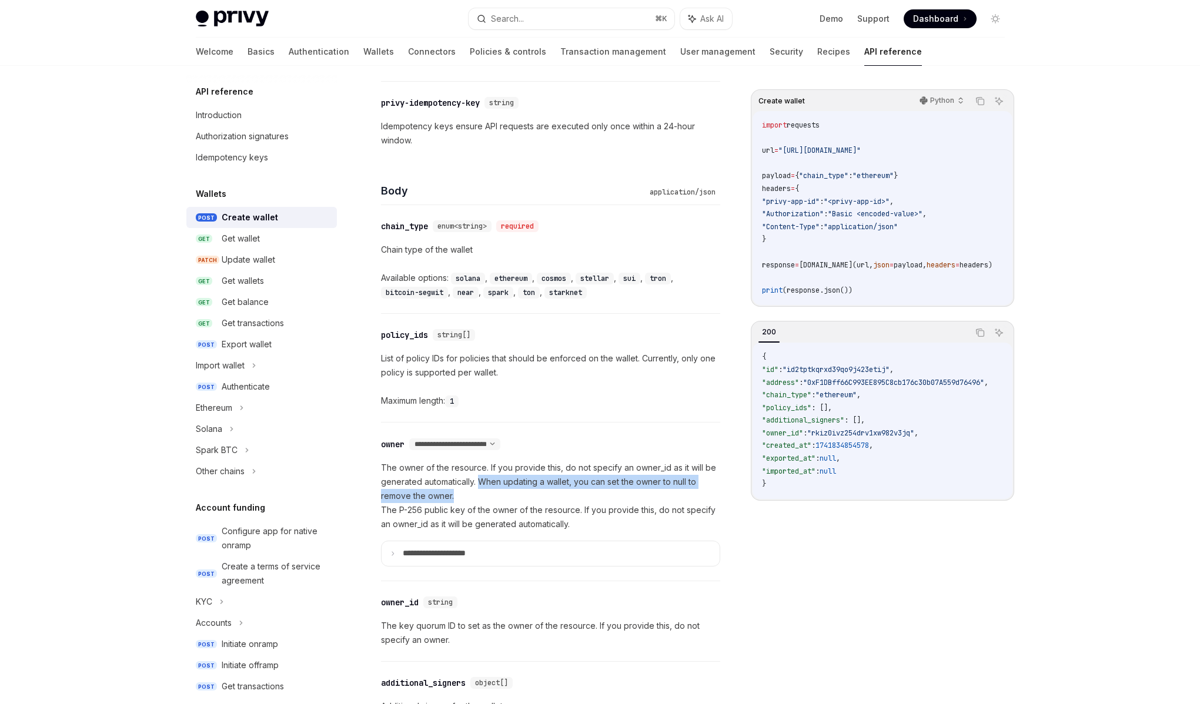
drag, startPoint x: 480, startPoint y: 481, endPoint x: 481, endPoint y: 493, distance: 12.4
click at [481, 493] on p "The owner of the resource. If you provide this, do not specify an owner_id as i…" at bounding box center [550, 496] width 339 height 71
click at [458, 514] on p "The owner of the resource. If you provide this, do not specify an owner_id as i…" at bounding box center [550, 496] width 339 height 71
click at [475, 505] on p "The owner of the resource. If you provide this, do not specify an owner_id as i…" at bounding box center [550, 496] width 339 height 71
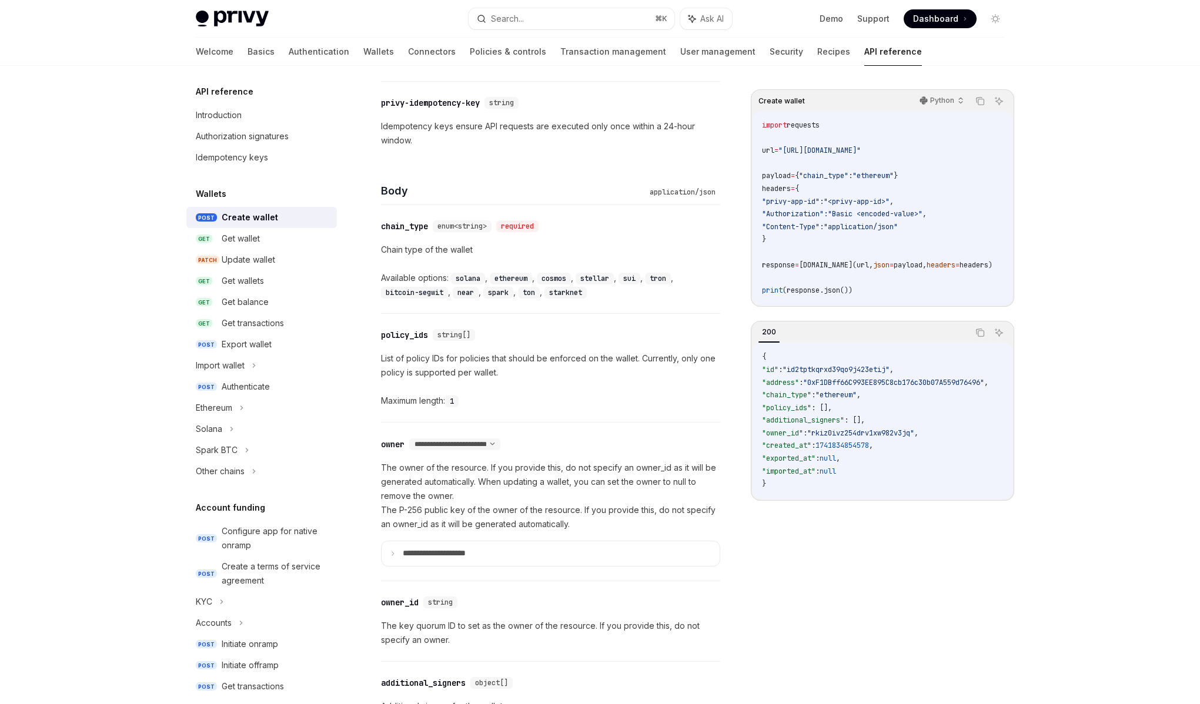
drag, startPoint x: 478, startPoint y: 484, endPoint x: 471, endPoint y: 477, distance: 10.0
click at [477, 484] on p "The owner of the resource. If you provide this, do not specify an owner_id as i…" at bounding box center [550, 496] width 339 height 71
click at [471, 477] on p "The owner of the resource. If you provide this, do not specify an owner_id as i…" at bounding box center [550, 496] width 339 height 71
click at [455, 479] on p "The owner of the resource. If you provide this, do not specify an owner_id as i…" at bounding box center [550, 496] width 339 height 71
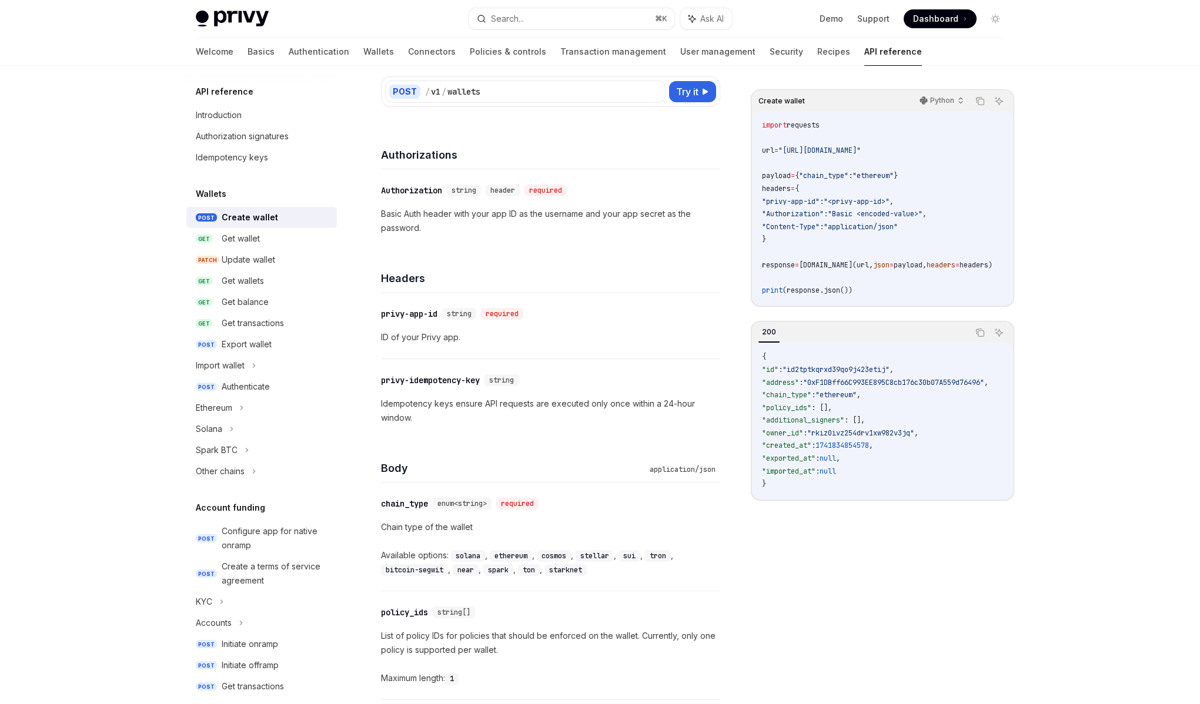
scroll to position [0, 0]
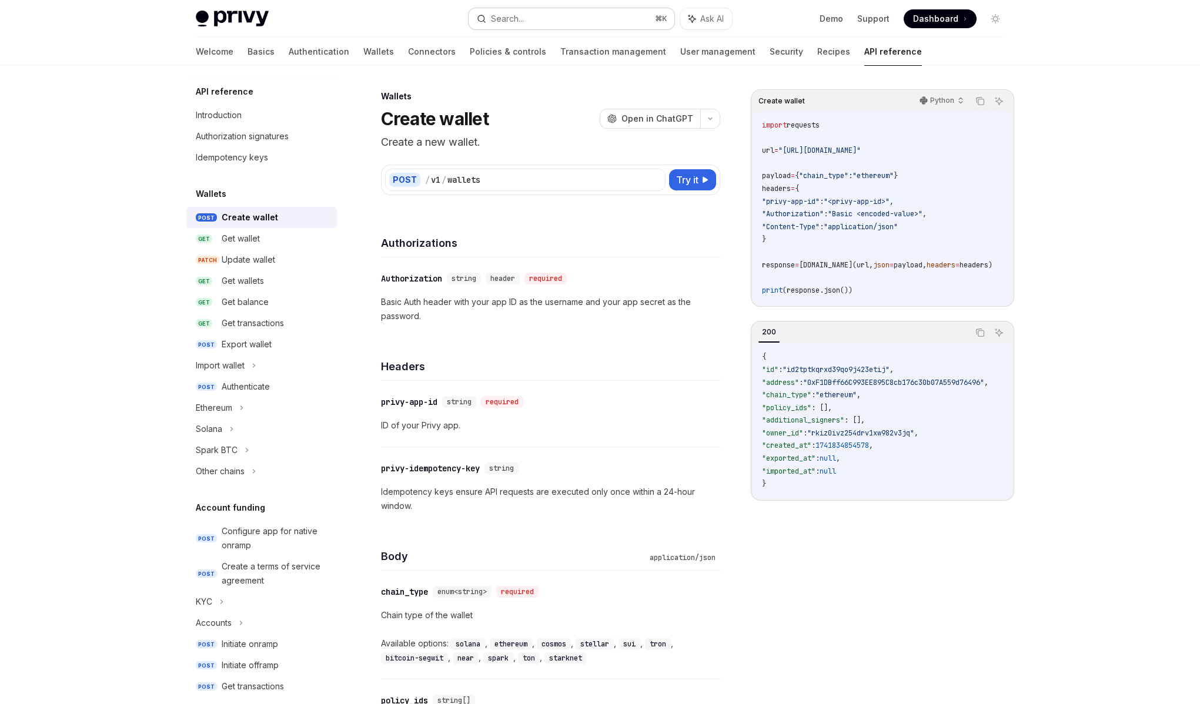
click at [506, 22] on div "Search..." at bounding box center [507, 19] width 33 height 14
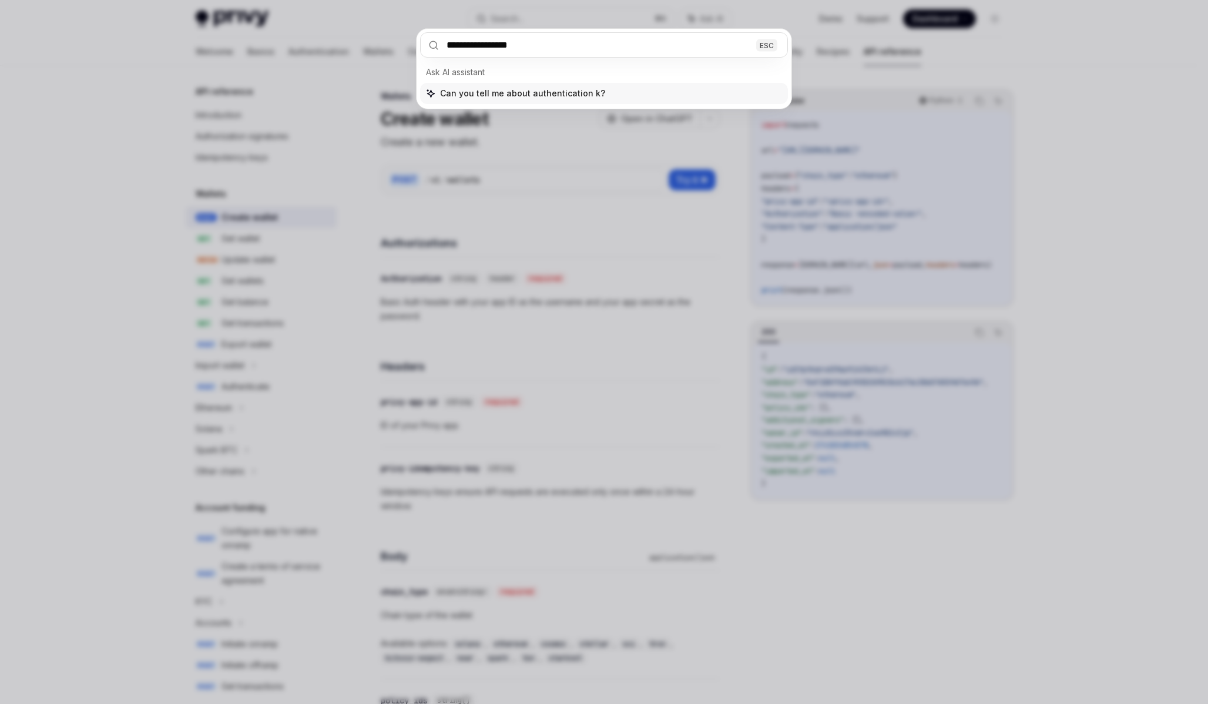
type input "**********"
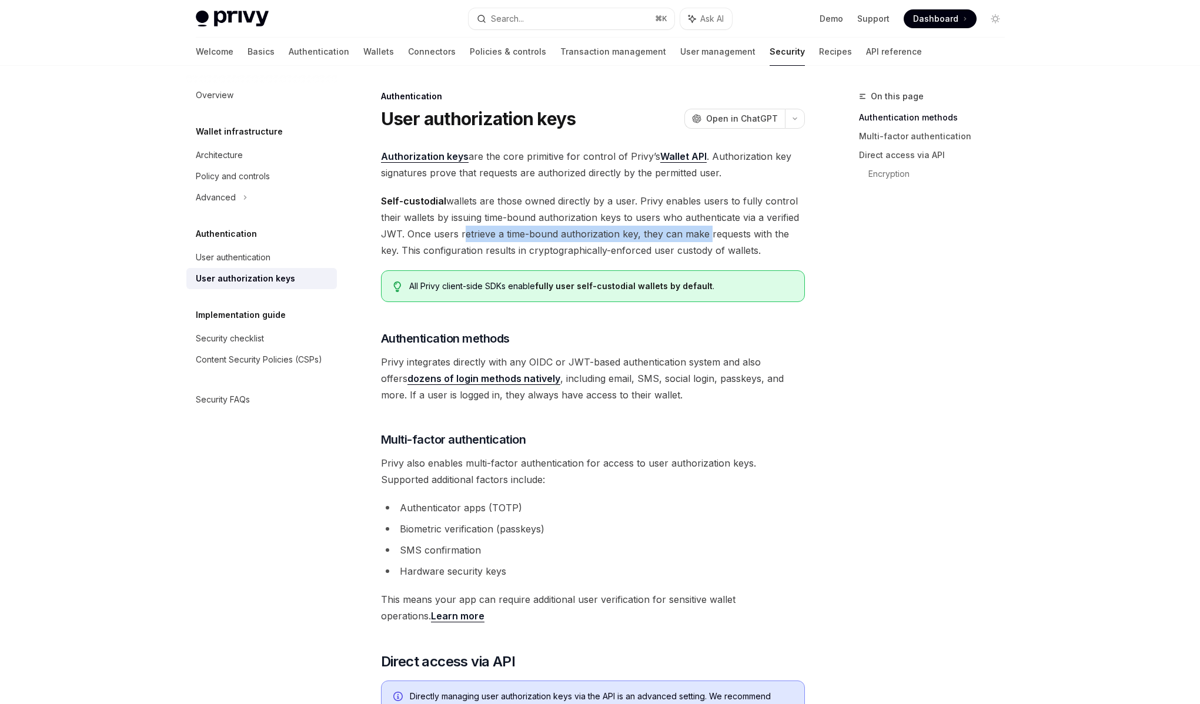
drag, startPoint x: 461, startPoint y: 235, endPoint x: 704, endPoint y: 240, distance: 242.8
click at [704, 240] on span "Self-custodial wallets are those owned directly by a user. Privy enables users …" at bounding box center [593, 226] width 424 height 66
drag, startPoint x: 723, startPoint y: 236, endPoint x: 473, endPoint y: 231, distance: 249.8
click at [473, 231] on span "Self-custodial wallets are those owned directly by a user. Privy enables users …" at bounding box center [593, 226] width 424 height 66
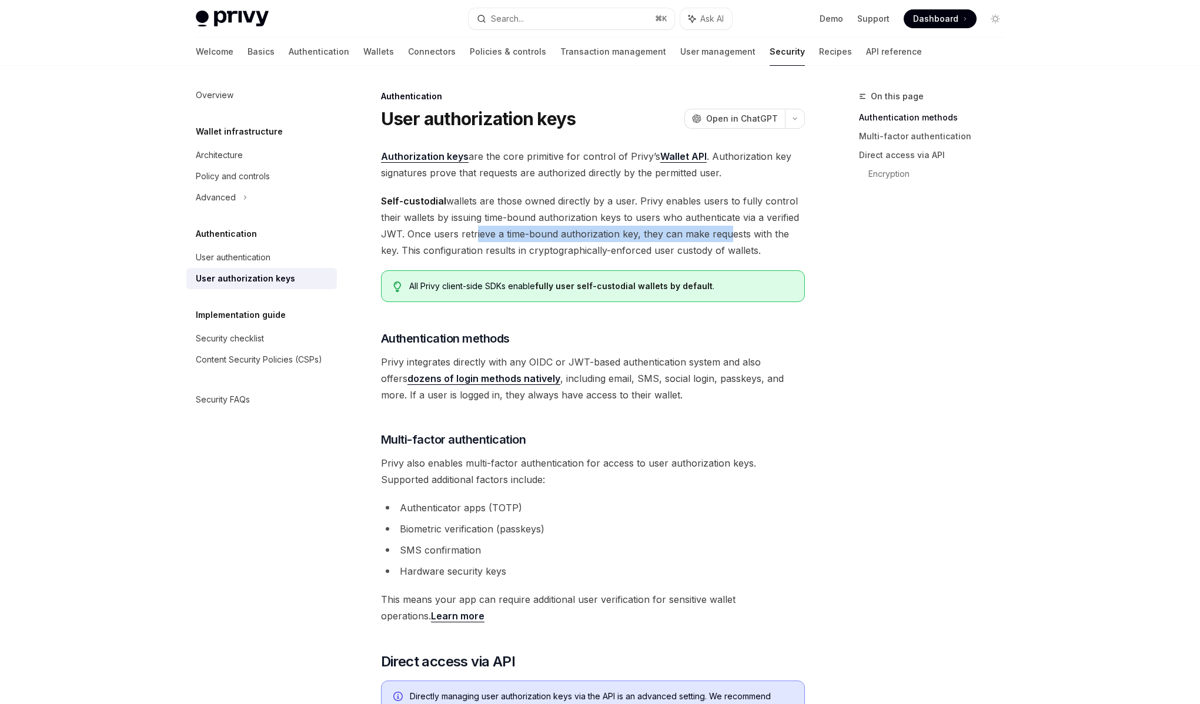
click at [473, 231] on span "Self-custodial wallets are those owned directly by a user. Privy enables users …" at bounding box center [593, 226] width 424 height 66
drag, startPoint x: 473, startPoint y: 231, endPoint x: 732, endPoint y: 235, distance: 258.6
click at [732, 235] on span "Self-custodial wallets are those owned directly by a user. Privy enables users …" at bounding box center [593, 226] width 424 height 66
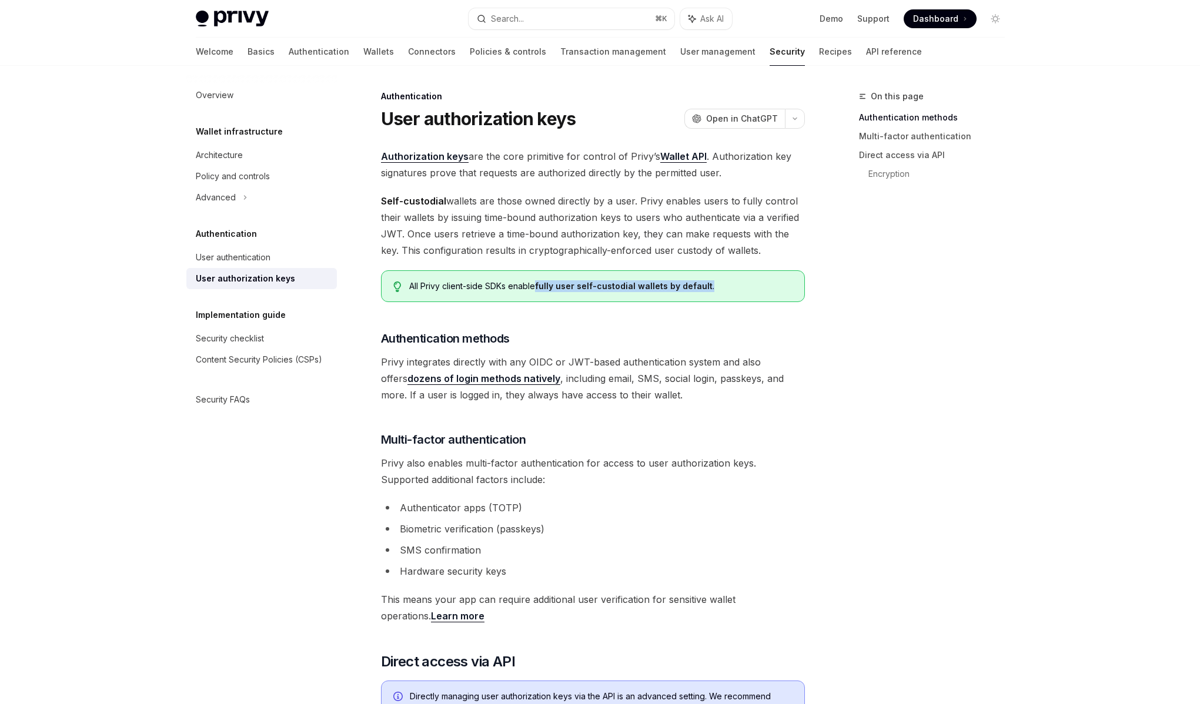
drag, startPoint x: 535, startPoint y: 286, endPoint x: 729, endPoint y: 290, distance: 194.0
click at [729, 290] on div "All Privy client-side SDKs enable fully user self-custodial wallets by default ." at bounding box center [600, 286] width 383 height 12
drag, startPoint x: 729, startPoint y: 290, endPoint x: 537, endPoint y: 287, distance: 192.8
click at [537, 287] on div "All Privy client-side SDKs enable fully user self-custodial wallets by default ." at bounding box center [600, 286] width 383 height 12
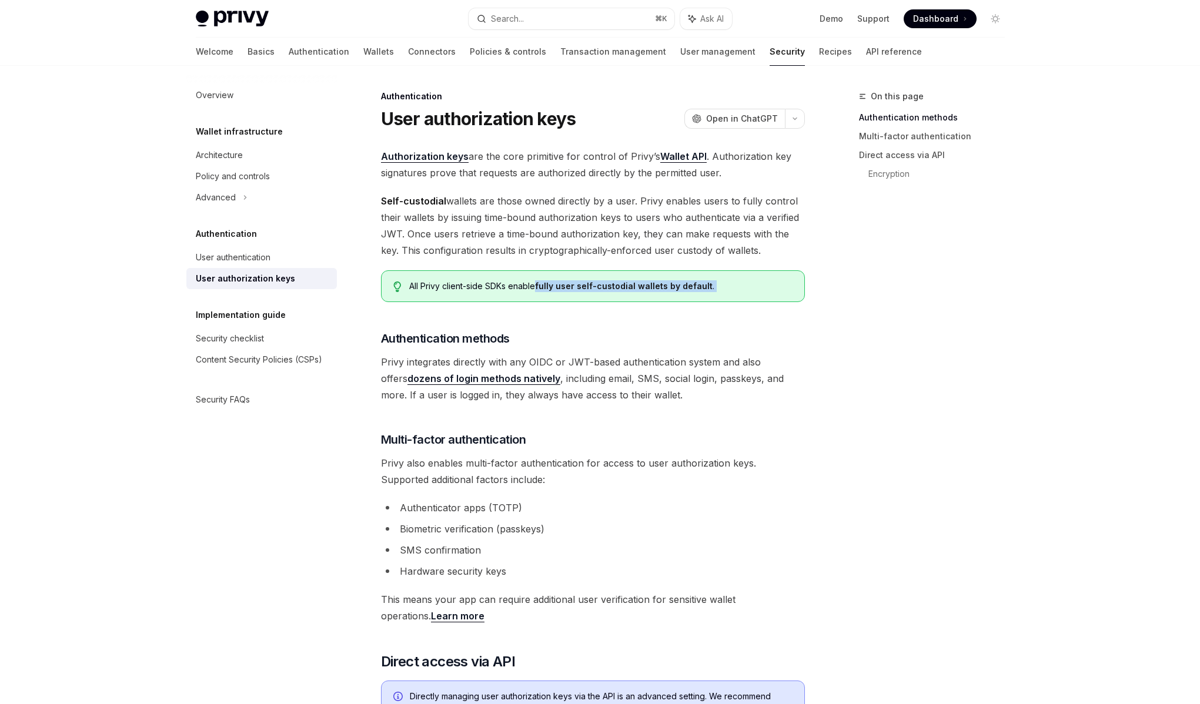
click at [537, 287] on div "All Privy client-side SDKs enable fully user self-custodial wallets by default ." at bounding box center [600, 286] width 383 height 12
drag, startPoint x: 537, startPoint y: 287, endPoint x: 712, endPoint y: 288, distance: 175.7
click at [712, 288] on div "All Privy client-side SDKs enable fully user self-custodial wallets by default ." at bounding box center [600, 286] width 383 height 12
drag, startPoint x: 712, startPoint y: 287, endPoint x: 538, endPoint y: 287, distance: 174.6
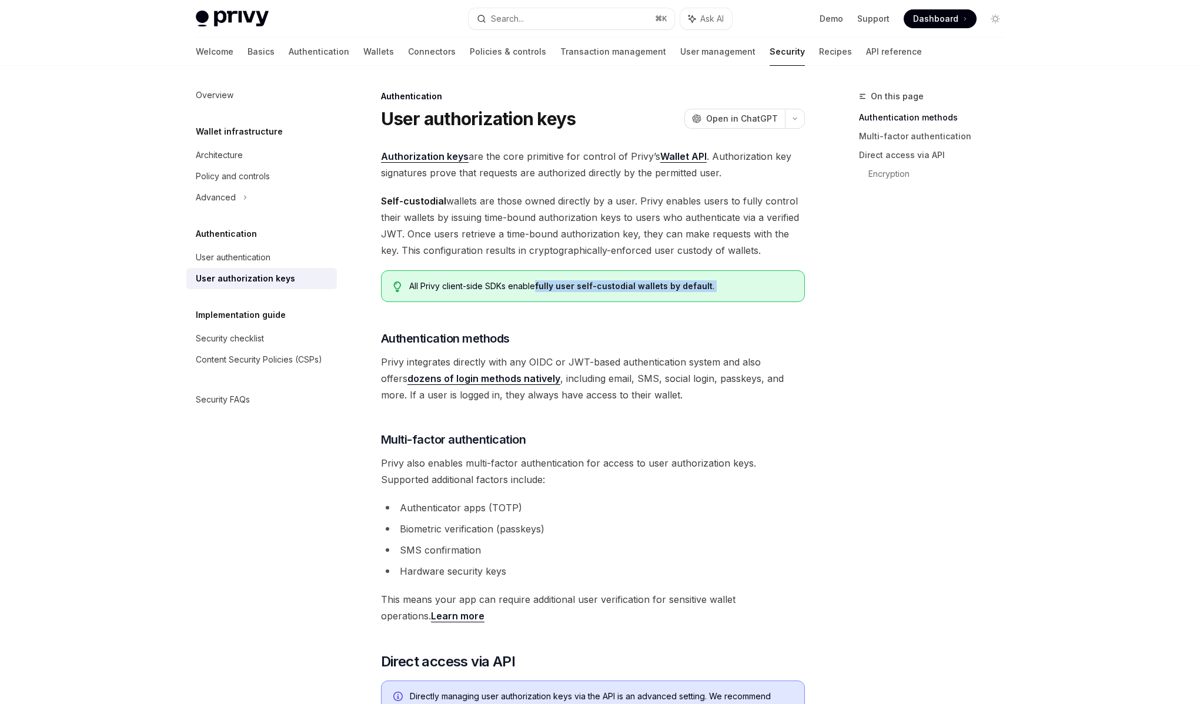
click at [538, 287] on div "All Privy client-side SDKs enable fully user self-custodial wallets by default ." at bounding box center [600, 286] width 383 height 12
click at [538, 287] on strong "fully user self-custodial wallets by default" at bounding box center [623, 286] width 177 height 10
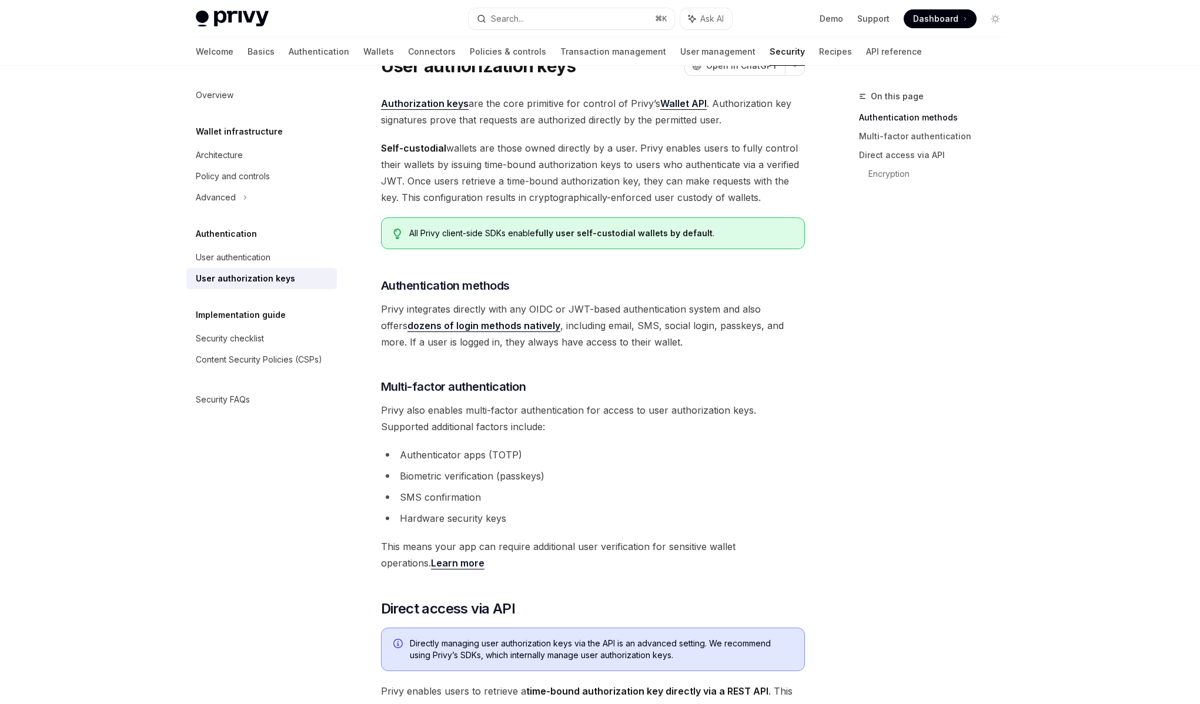
scroll to position [66, 0]
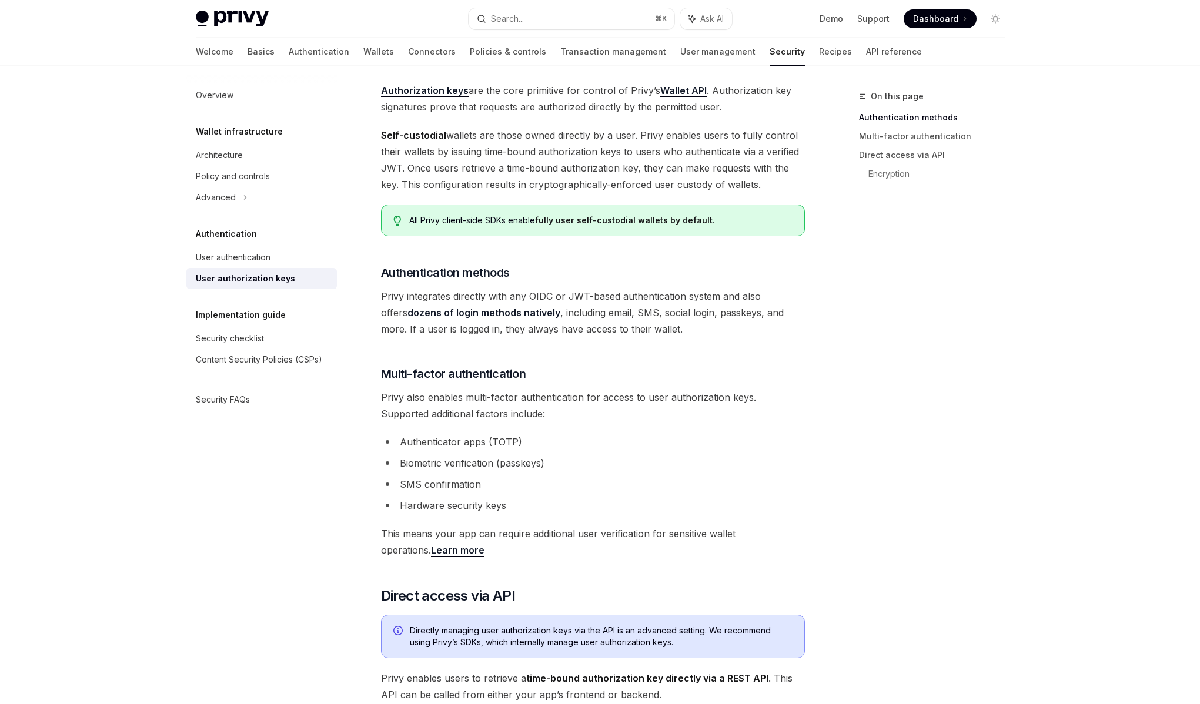
click at [546, 309] on span "Privy integrates directly with any OIDC or JWT-based authentication system and …" at bounding box center [593, 312] width 424 height 49
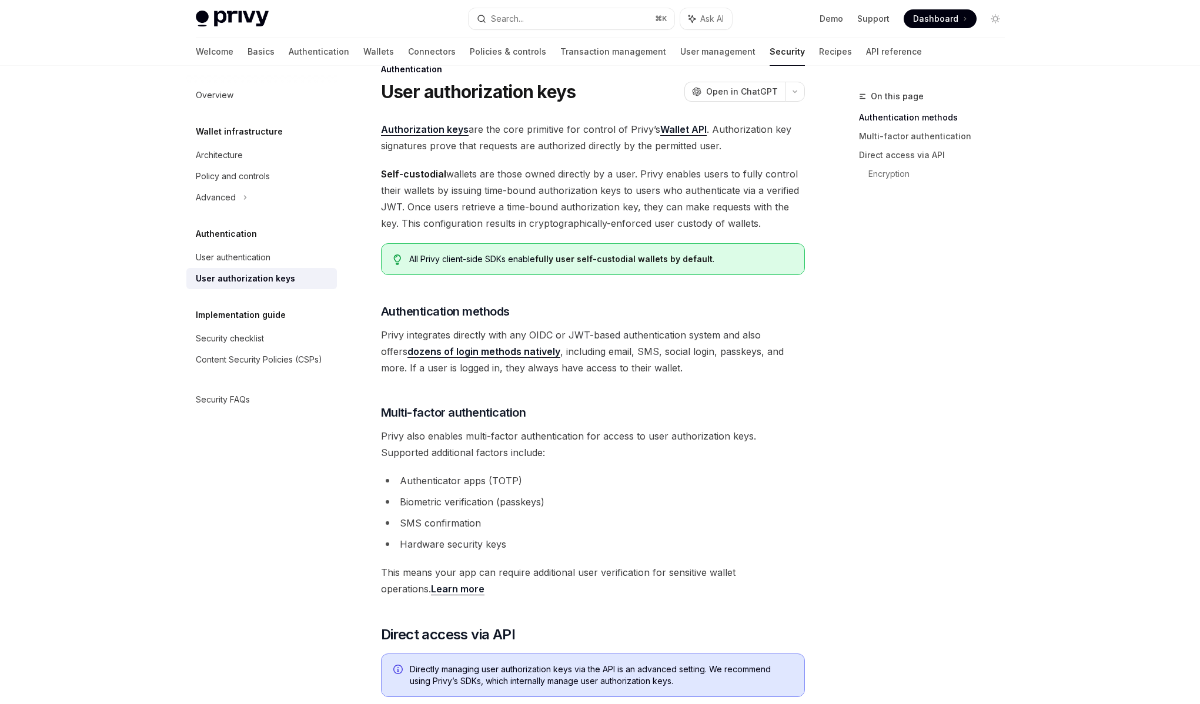
scroll to position [0, 0]
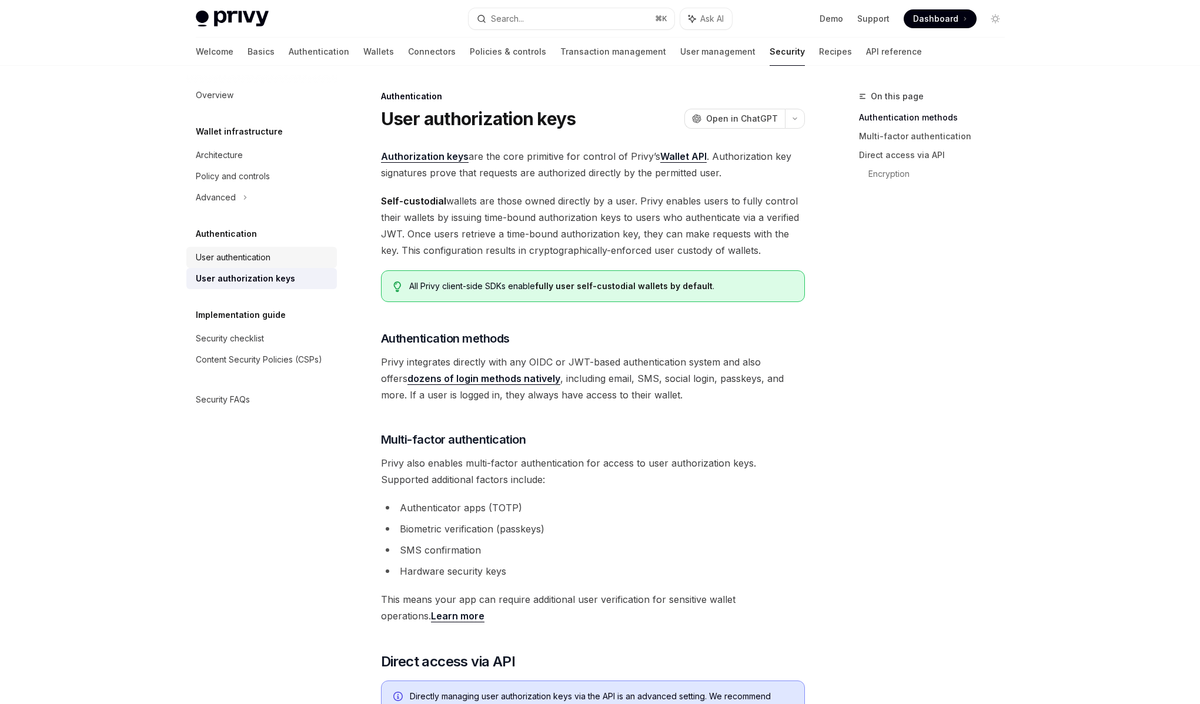
click at [254, 255] on div "User authentication" at bounding box center [233, 257] width 75 height 14
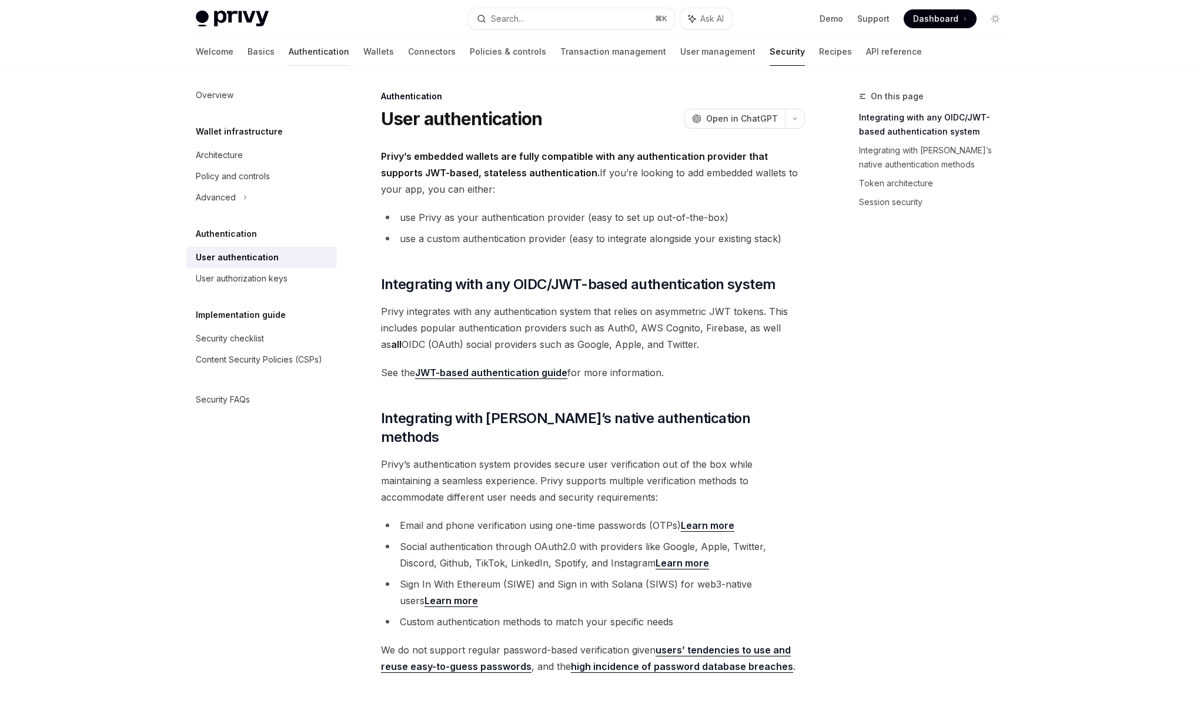
click at [289, 56] on link "Authentication" at bounding box center [319, 52] width 61 height 28
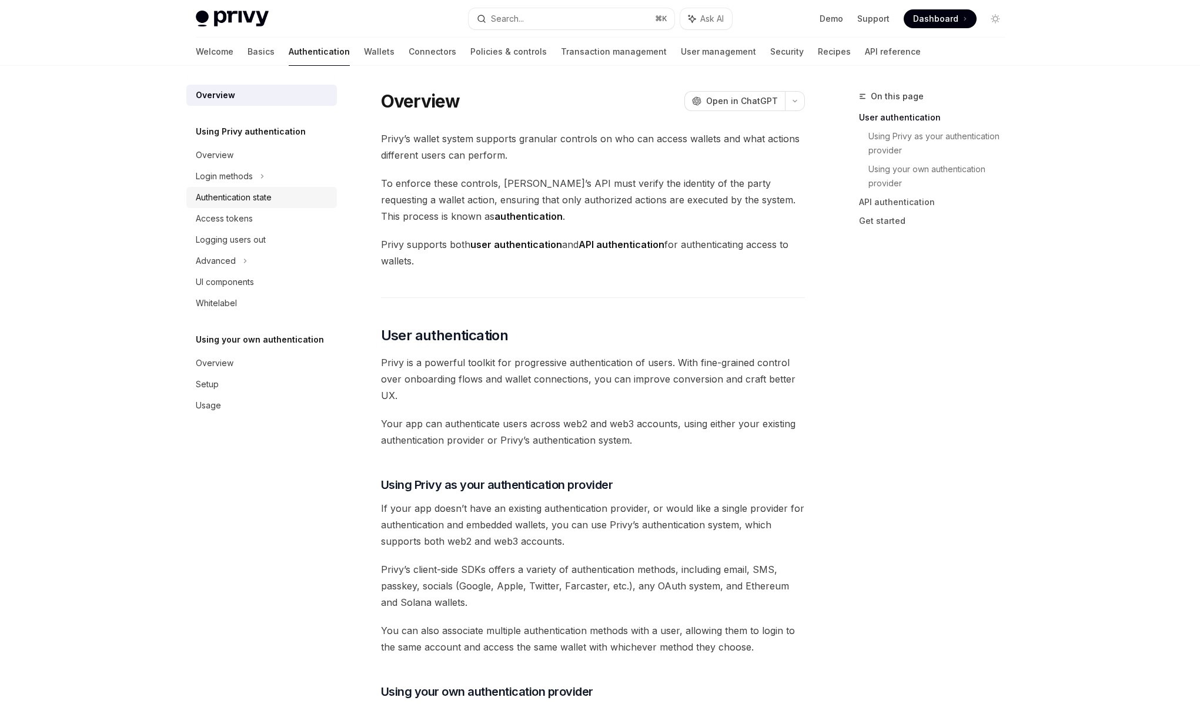
click at [253, 194] on div "Authentication state" at bounding box center [234, 197] width 76 height 14
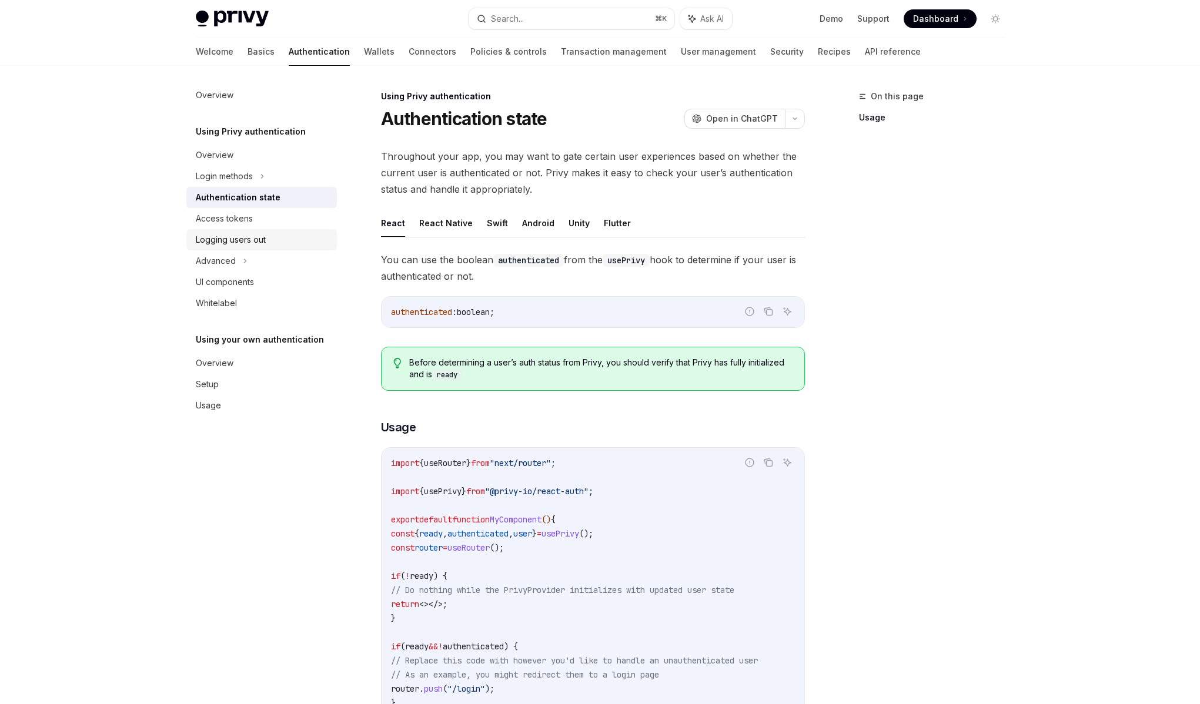
click at [254, 246] on div "Logging users out" at bounding box center [231, 240] width 70 height 14
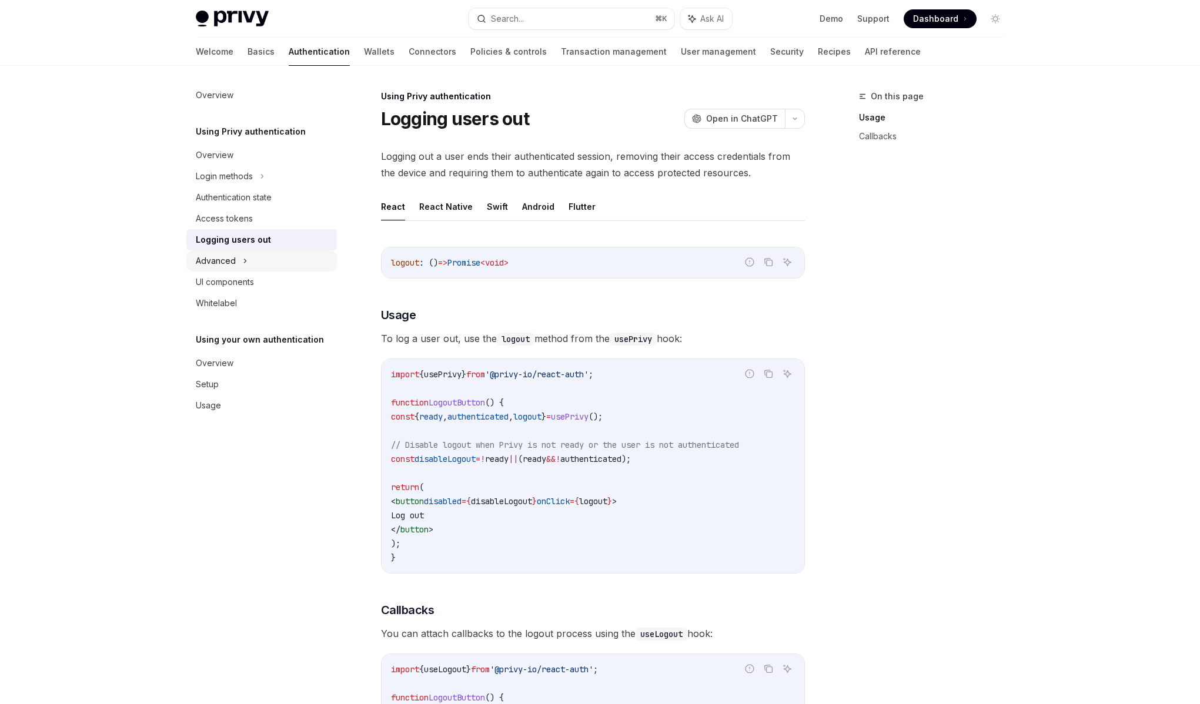
click at [253, 260] on div "Advanced" at bounding box center [261, 260] width 150 height 21
click at [247, 55] on link "Basics" at bounding box center [260, 52] width 27 height 28
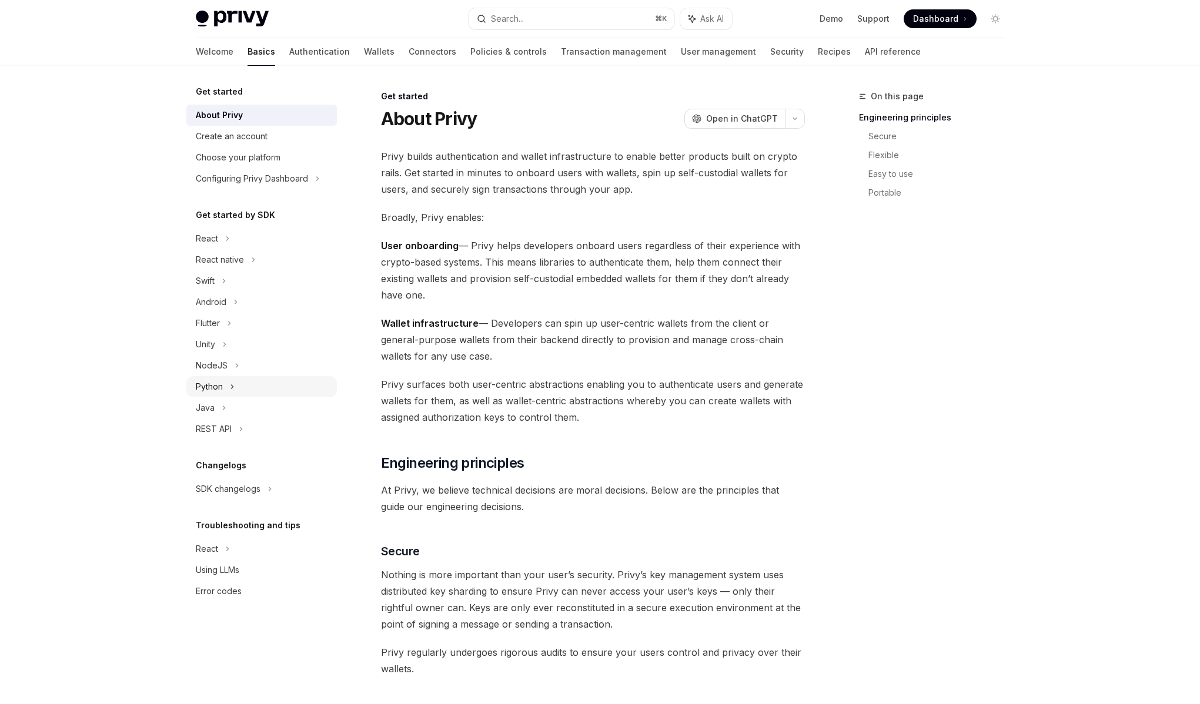
click at [232, 385] on icon at bounding box center [232, 387] width 2 height 4
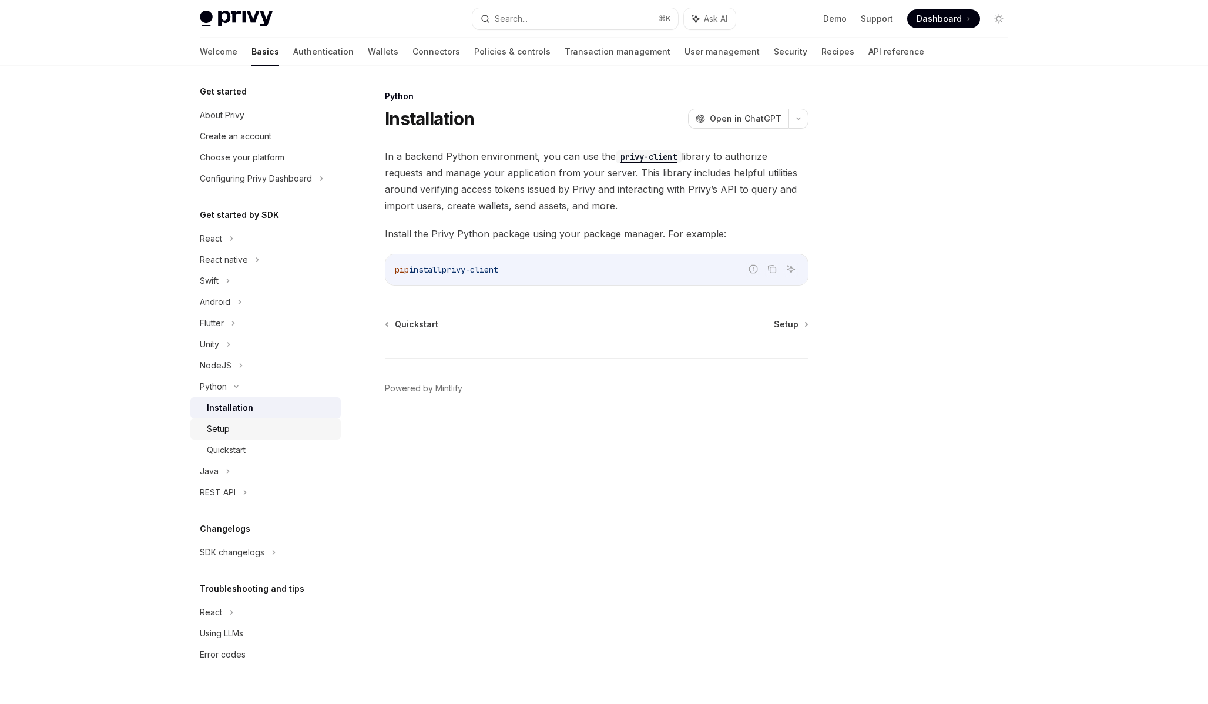
click at [238, 433] on div "Setup" at bounding box center [270, 429] width 127 height 14
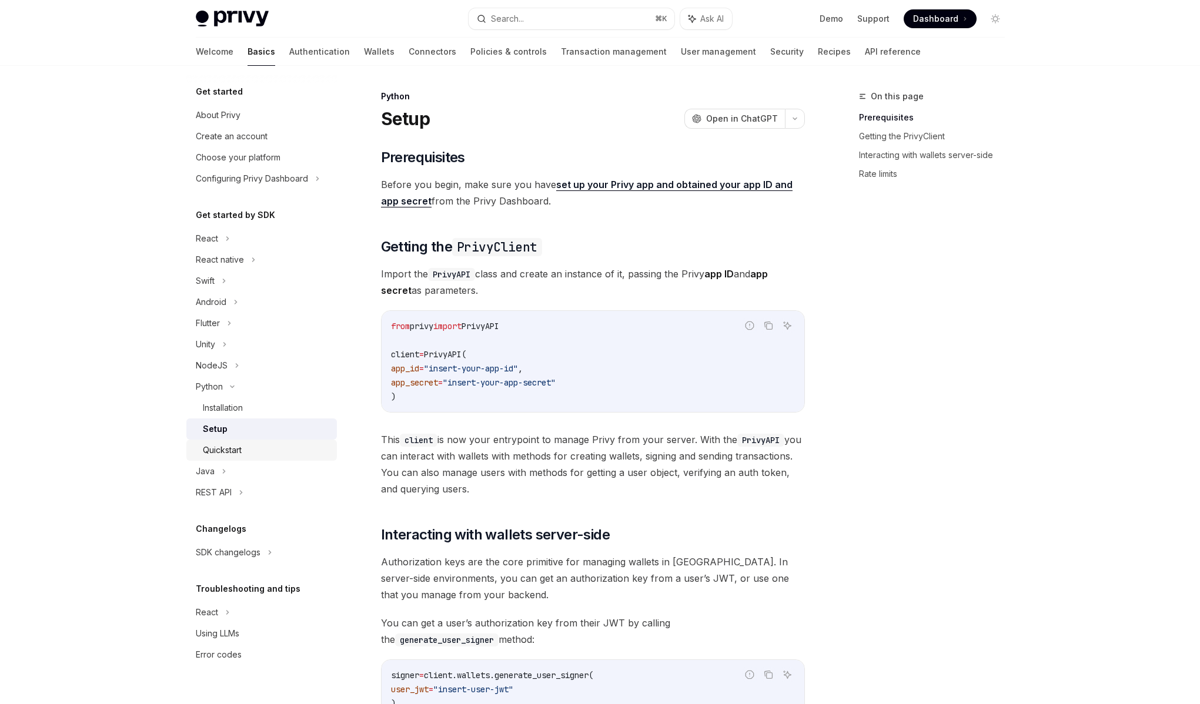
click at [233, 448] on div "Quickstart" at bounding box center [222, 450] width 39 height 14
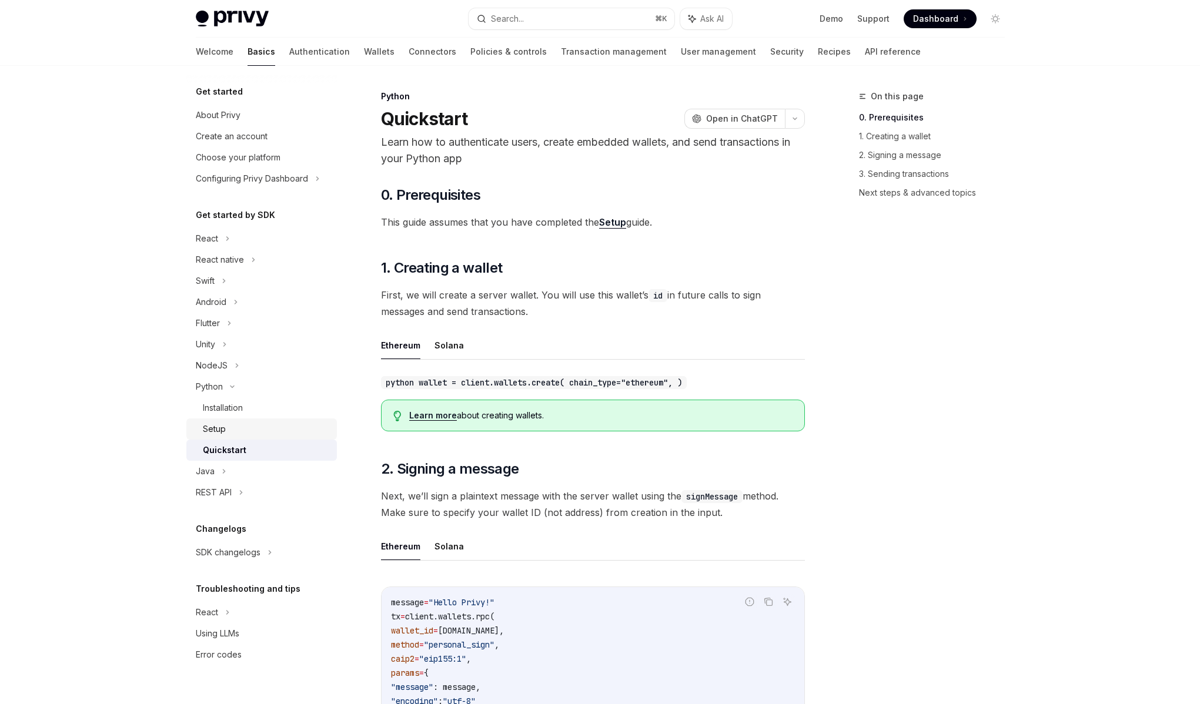
click at [267, 423] on div "Setup" at bounding box center [266, 429] width 127 height 14
type textarea "*"
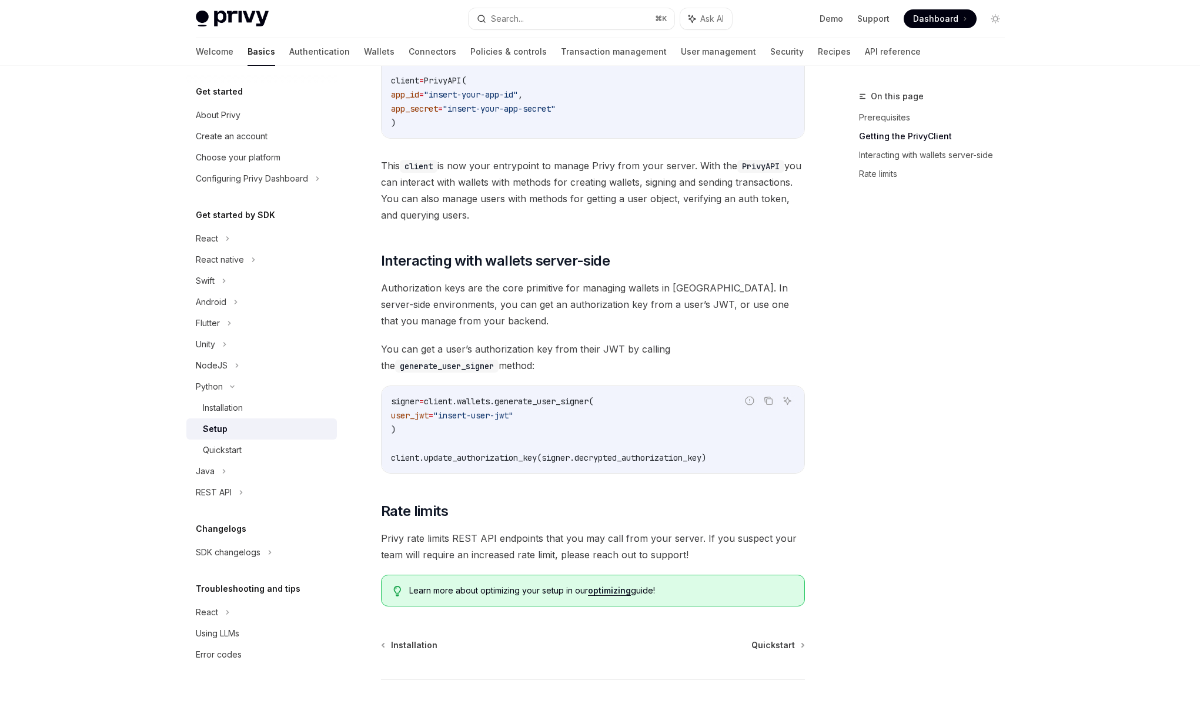
scroll to position [276, 0]
click at [547, 331] on div "​ Prerequisites Before you begin, make sure you have set up your Privy app and …" at bounding box center [593, 238] width 424 height 732
click at [538, 327] on div "​ Prerequisites Before you begin, make sure you have set up your Privy app and …" at bounding box center [593, 238] width 424 height 732
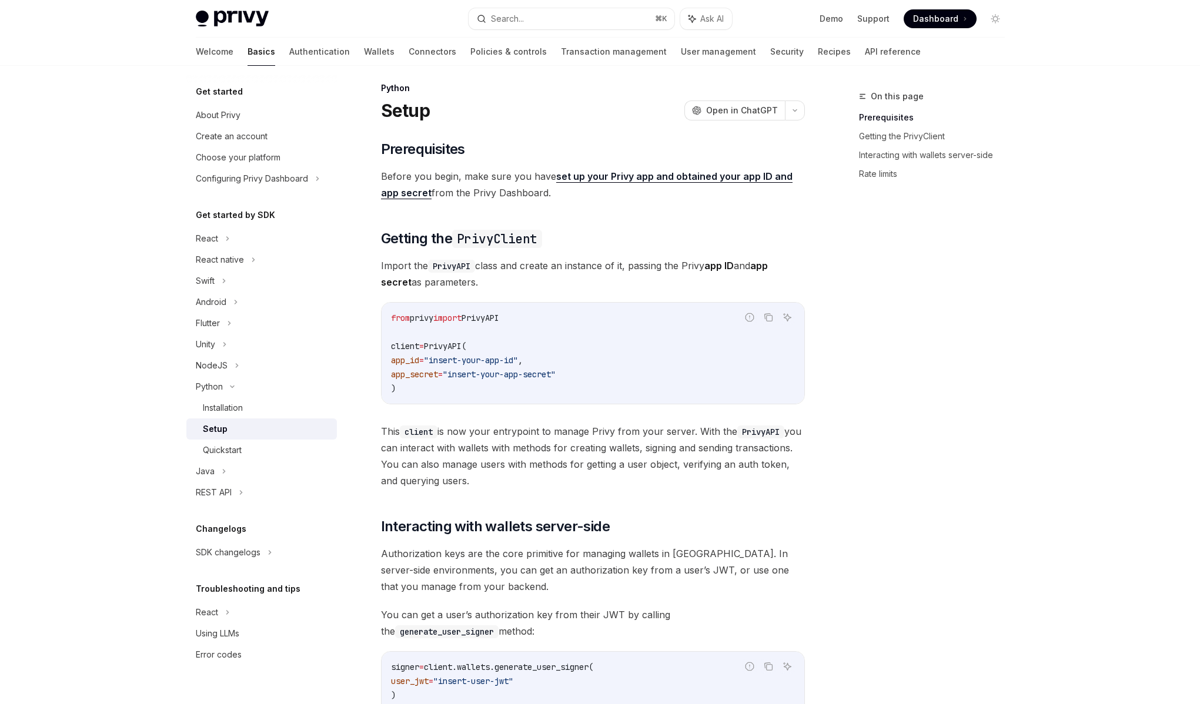
scroll to position [0, 0]
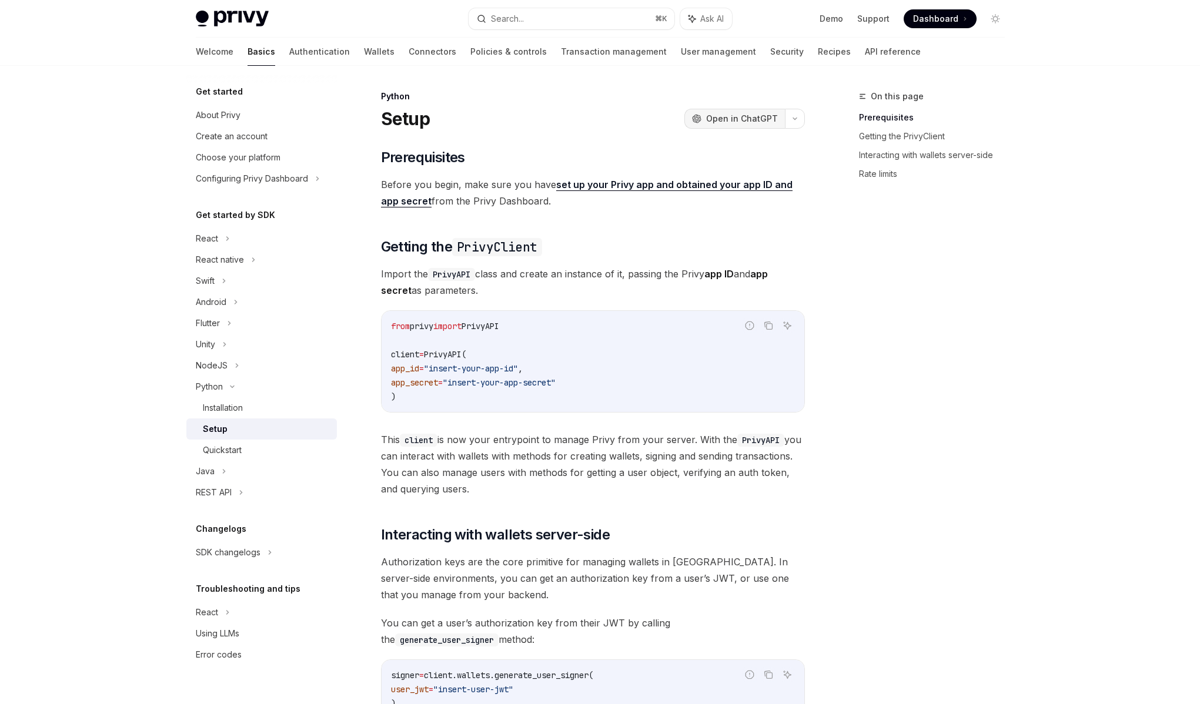
click at [752, 114] on span "Open in ChatGPT" at bounding box center [742, 119] width 72 height 12
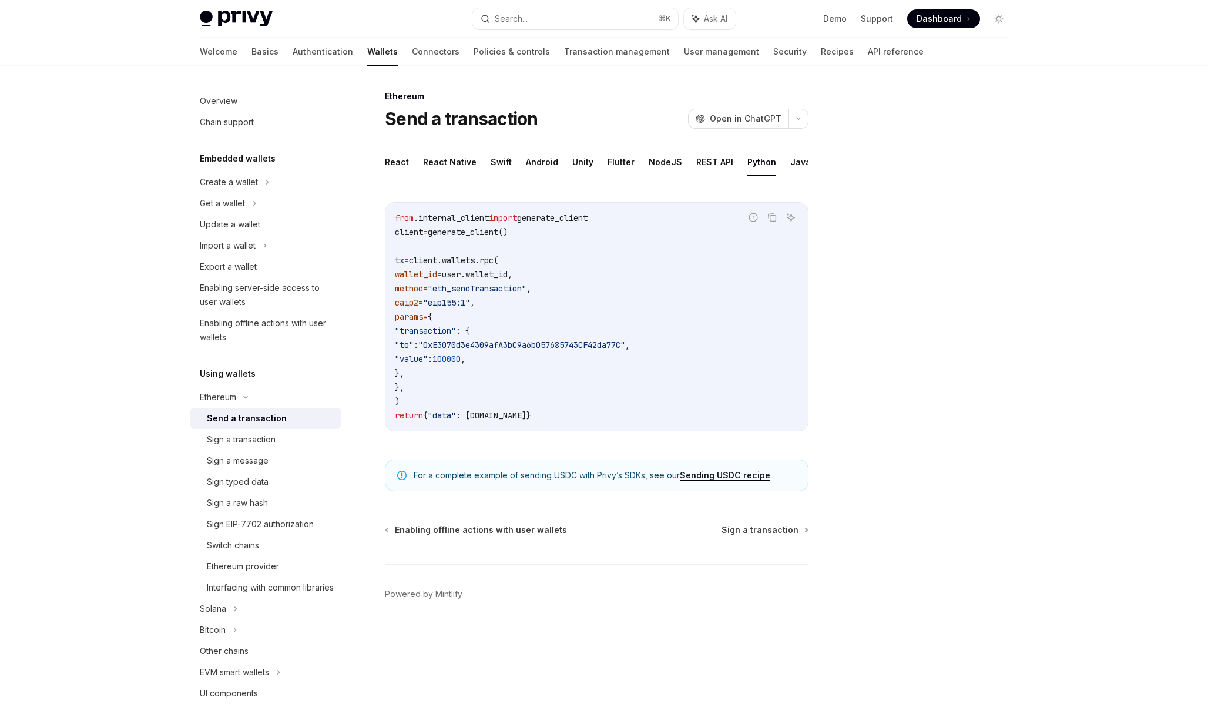
scroll to position [153, 0]
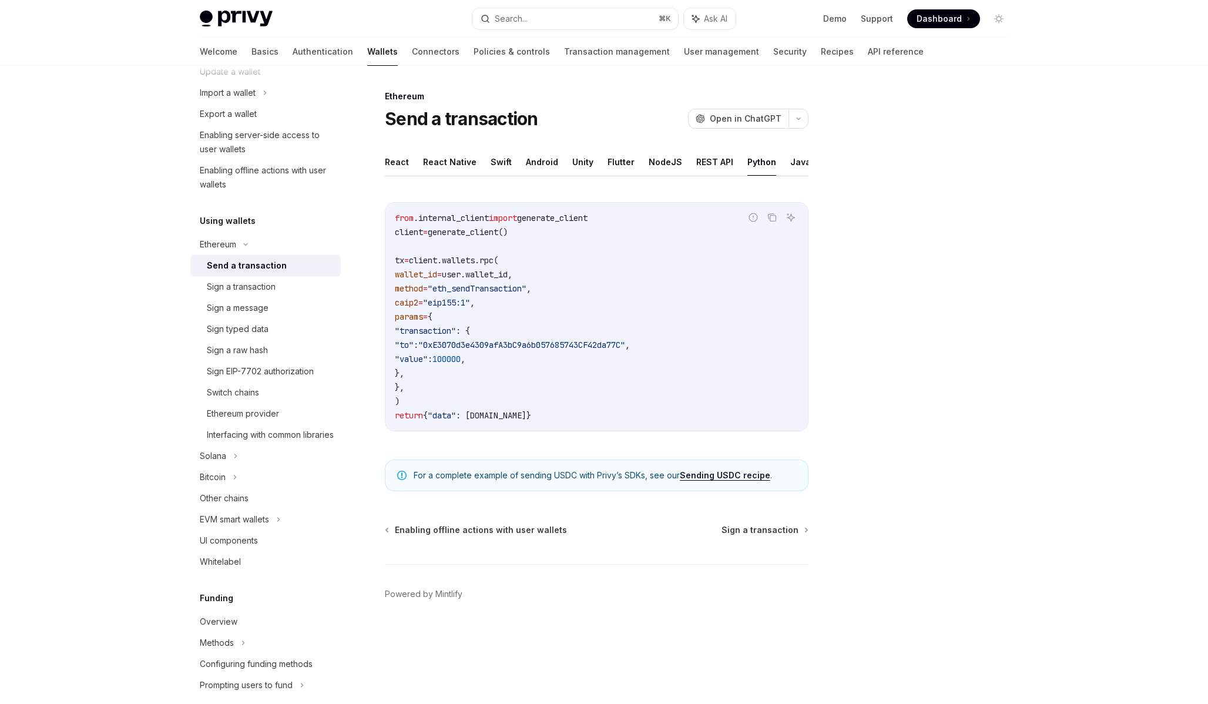
click at [588, 15] on button "Search... ⌘ K" at bounding box center [576, 18] width 206 height 21
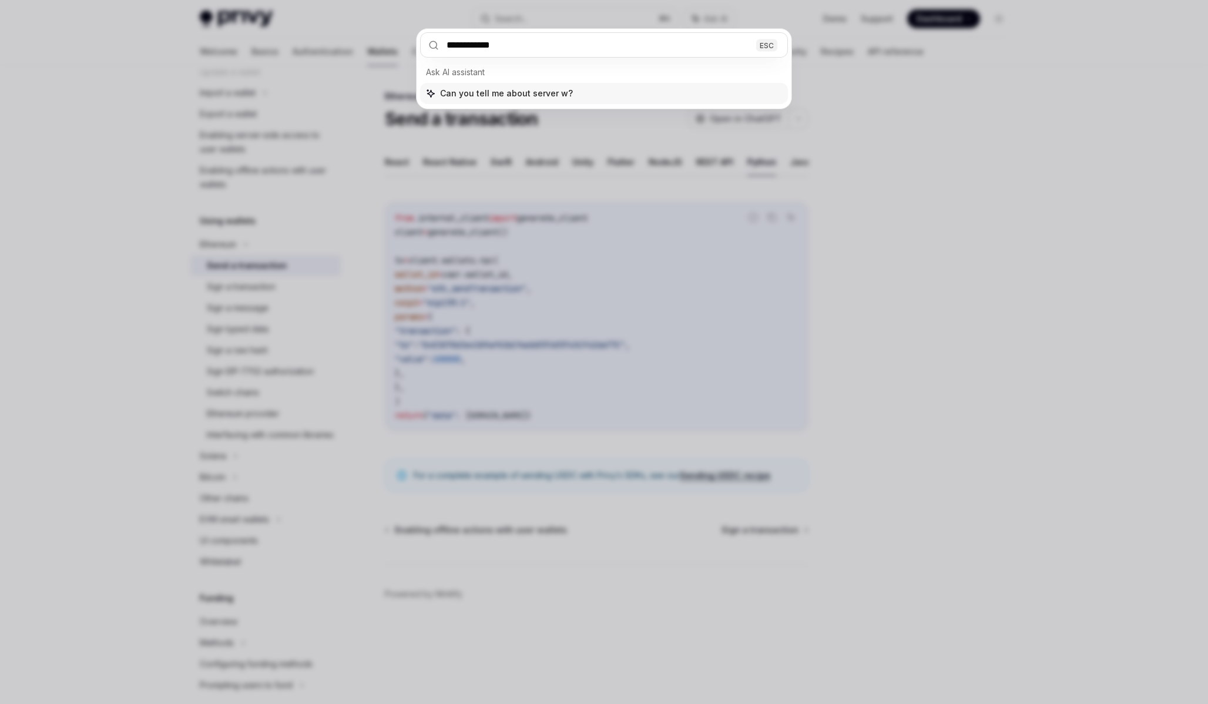
type input "**********"
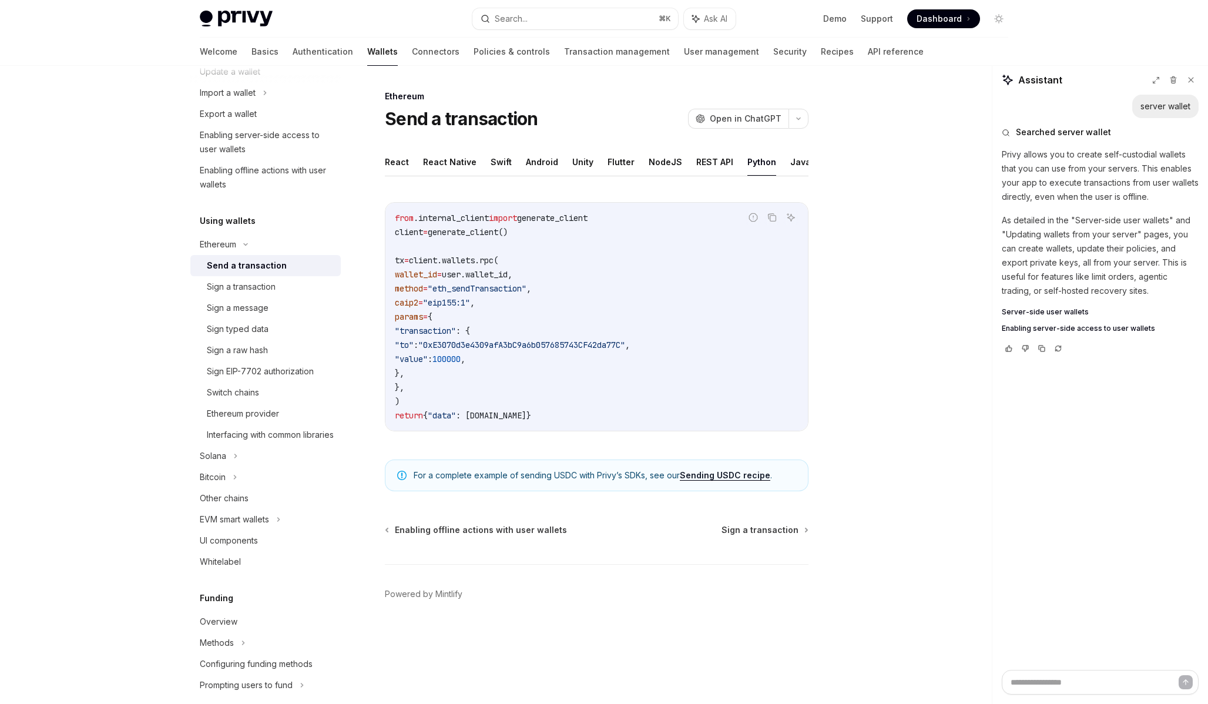
type textarea "*"
drag, startPoint x: 1062, startPoint y: 261, endPoint x: 1185, endPoint y: 271, distance: 123.2
click at [1185, 271] on p "As detailed in the "Server-side user wallets" and "Updating wallets from your s…" at bounding box center [1100, 255] width 197 height 85
click at [1173, 269] on p "As detailed in the "Server-side user wallets" and "Updating wallets from your s…" at bounding box center [1100, 255] width 197 height 85
drag, startPoint x: 1169, startPoint y: 266, endPoint x: 1036, endPoint y: 264, distance: 132.8
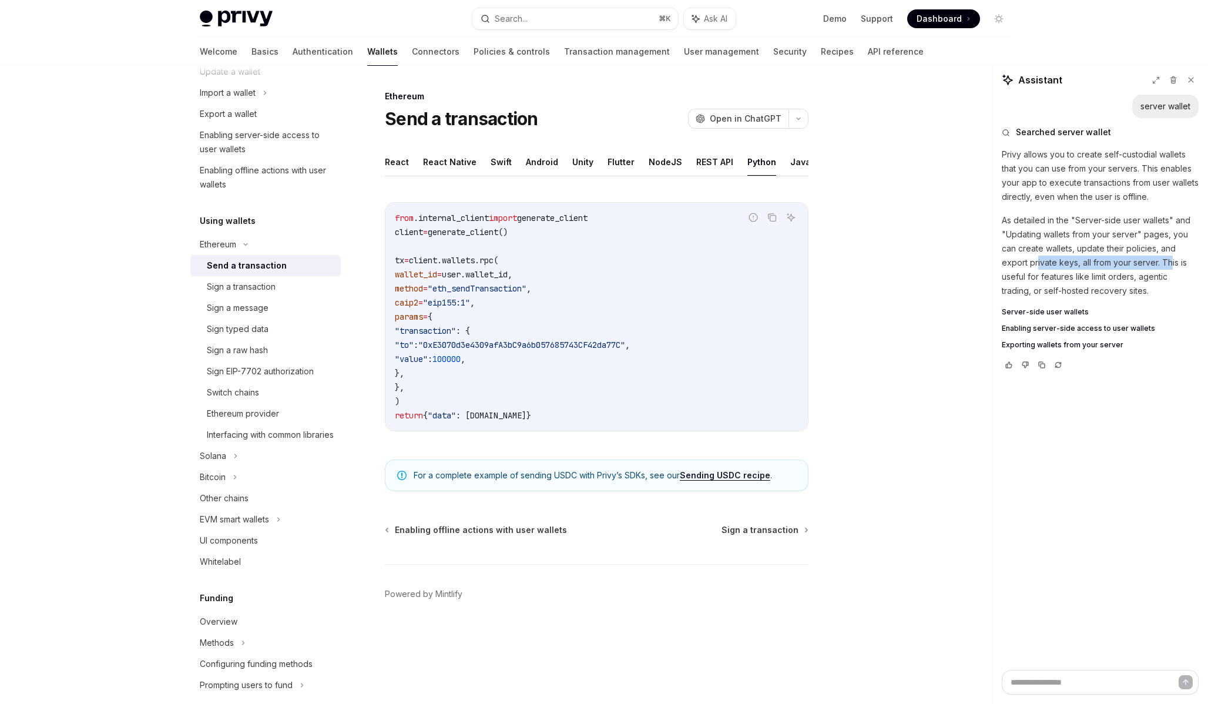
click at [1036, 264] on p "As detailed in the "Server-side user wallets" and "Updating wallets from your s…" at bounding box center [1100, 255] width 197 height 85
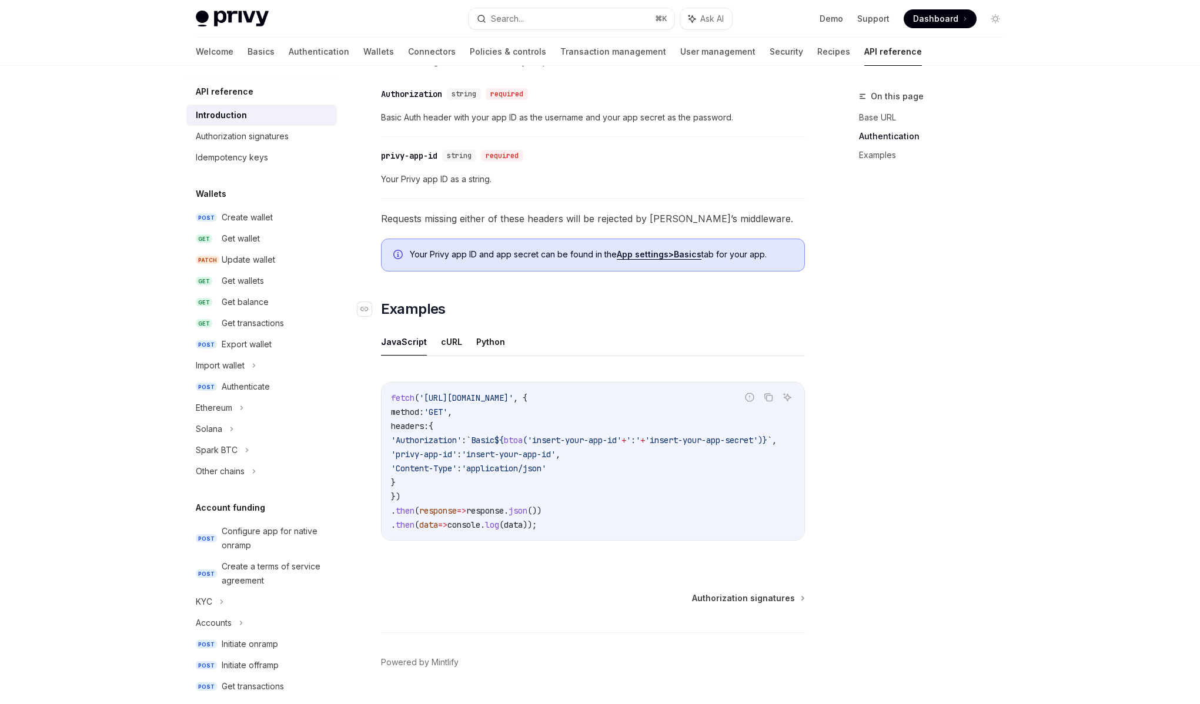
scroll to position [507, 0]
click at [262, 219] on div "Create wallet" at bounding box center [247, 217] width 51 height 14
type textarea "*"
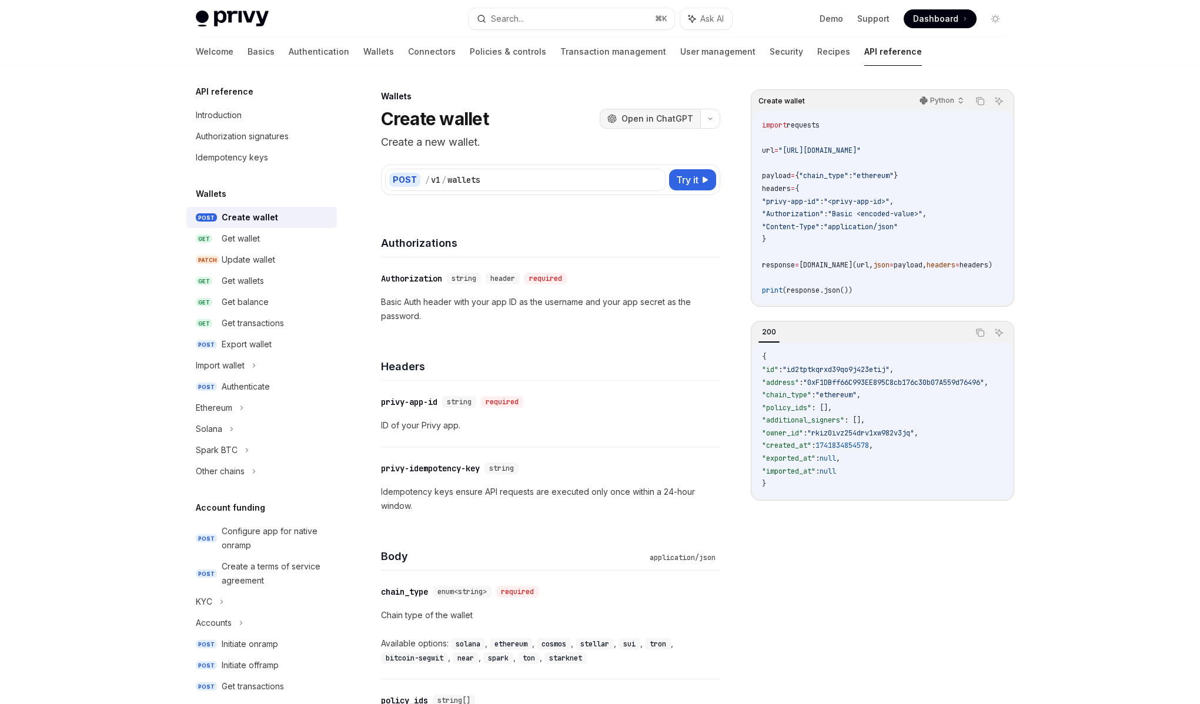
click at [646, 125] on button "OpenAI Open in ChatGPT" at bounding box center [649, 119] width 101 height 20
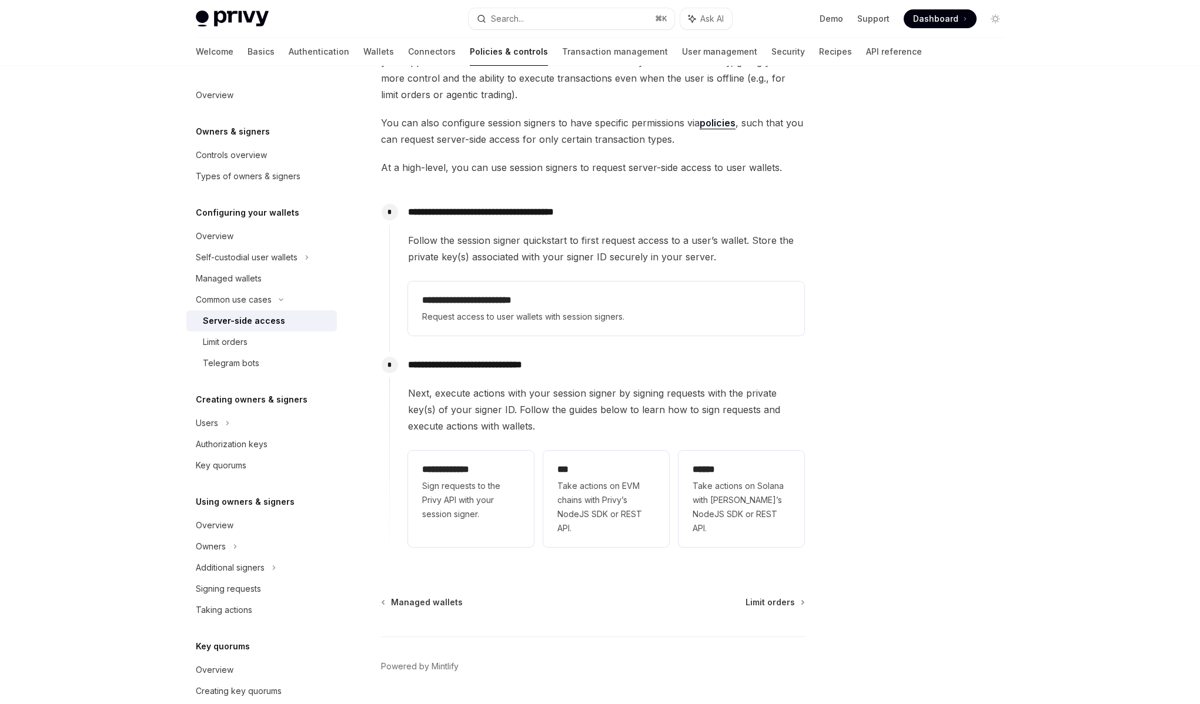
scroll to position [138, 0]
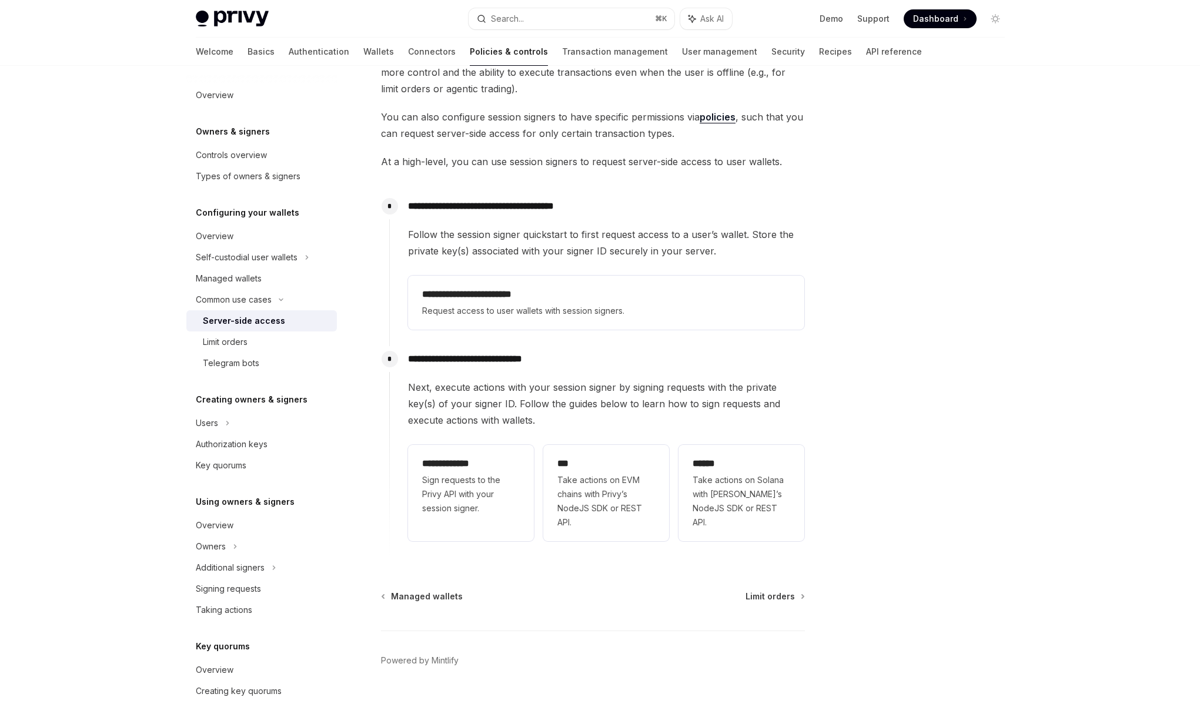
click at [509, 398] on span "Next, execute actions with your session signer by signing requests with the pri…" at bounding box center [606, 403] width 396 height 49
drag, startPoint x: 491, startPoint y: 378, endPoint x: 485, endPoint y: 391, distance: 13.9
click at [491, 379] on span "Next, execute actions with your session signer by signing requests with the pri…" at bounding box center [606, 403] width 396 height 49
click at [482, 391] on span "Next, execute actions with your session signer by signing requests with the pri…" at bounding box center [606, 403] width 396 height 49
drag, startPoint x: 485, startPoint y: 392, endPoint x: 587, endPoint y: 408, distance: 102.4
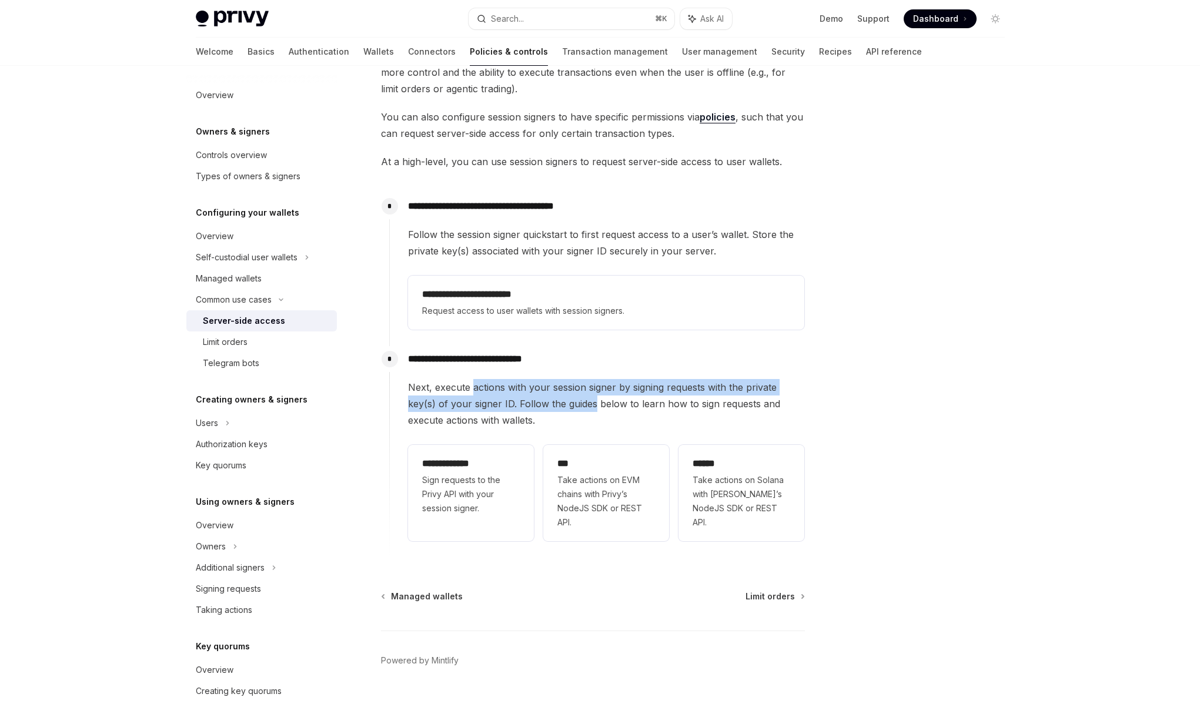
click at [587, 408] on span "Next, execute actions with your session signer by signing requests with the pri…" at bounding box center [606, 403] width 396 height 49
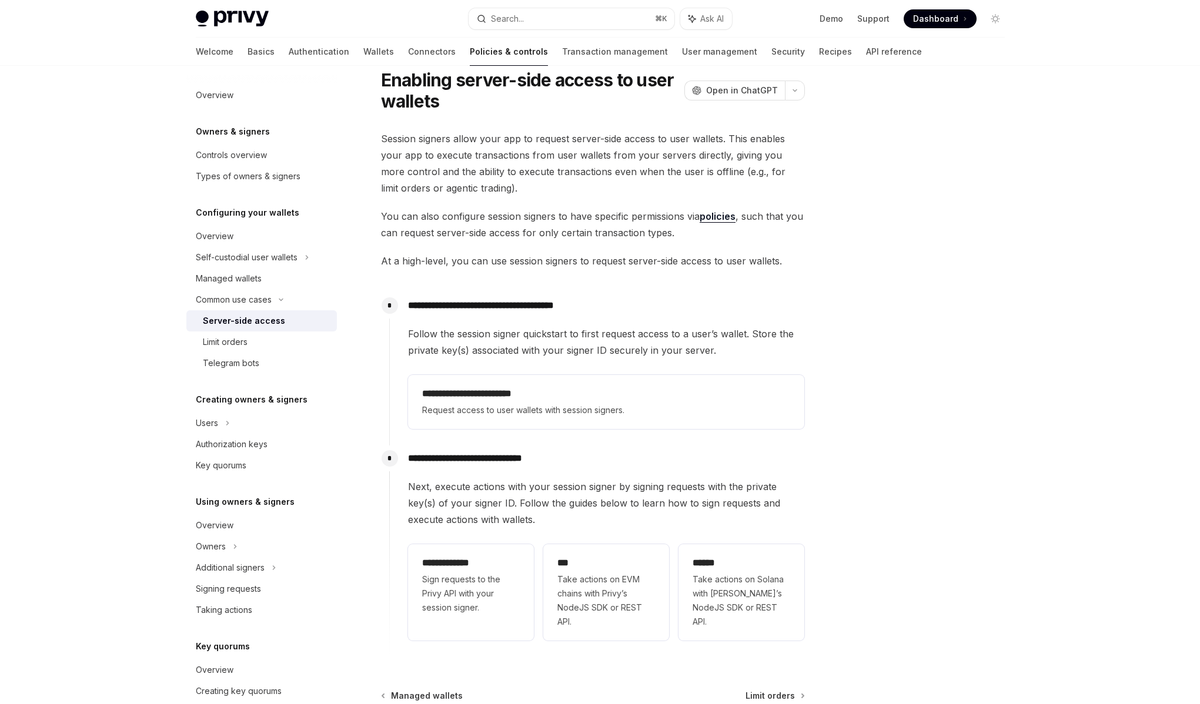
scroll to position [0, 0]
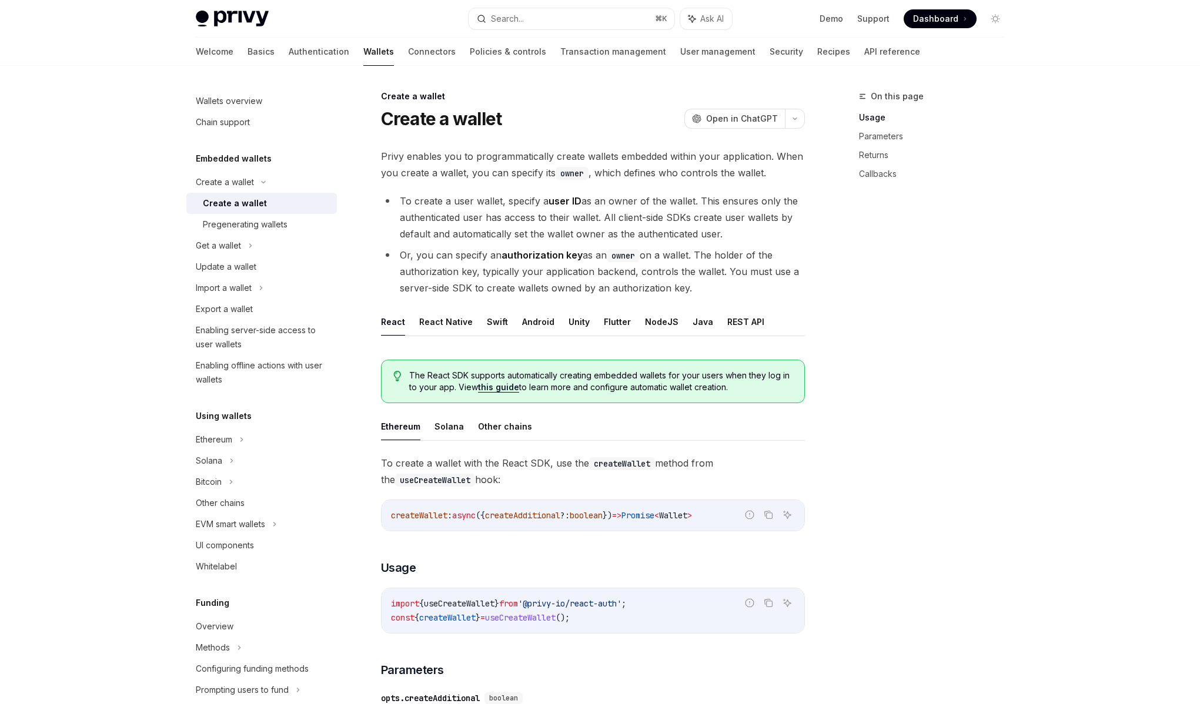
click at [625, 256] on code "owner" at bounding box center [623, 255] width 33 height 13
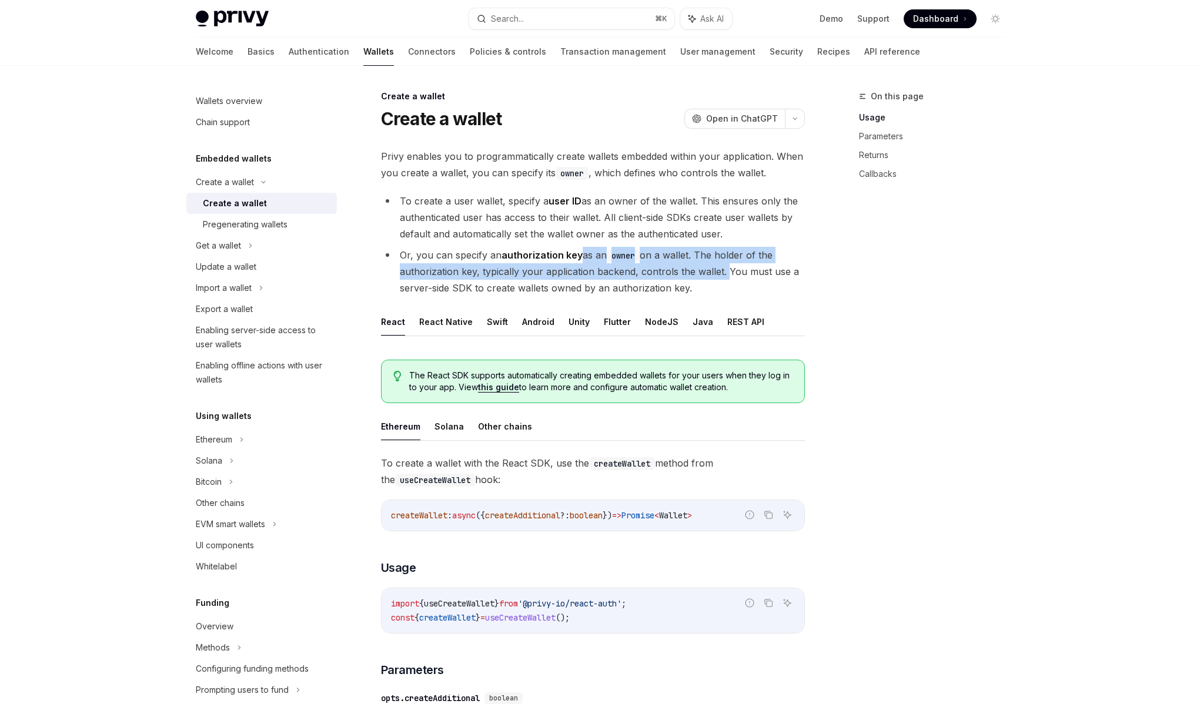
drag, startPoint x: 581, startPoint y: 257, endPoint x: 722, endPoint y: 274, distance: 142.1
click at [722, 274] on li "Or, you can specify an authorization key as an owner on a wallet. The holder of…" at bounding box center [593, 271] width 424 height 49
drag, startPoint x: 722, startPoint y: 274, endPoint x: 485, endPoint y: 254, distance: 237.7
click at [485, 254] on li "Or, you can specify an authorization key as an owner on a wallet. The holder of…" at bounding box center [593, 271] width 424 height 49
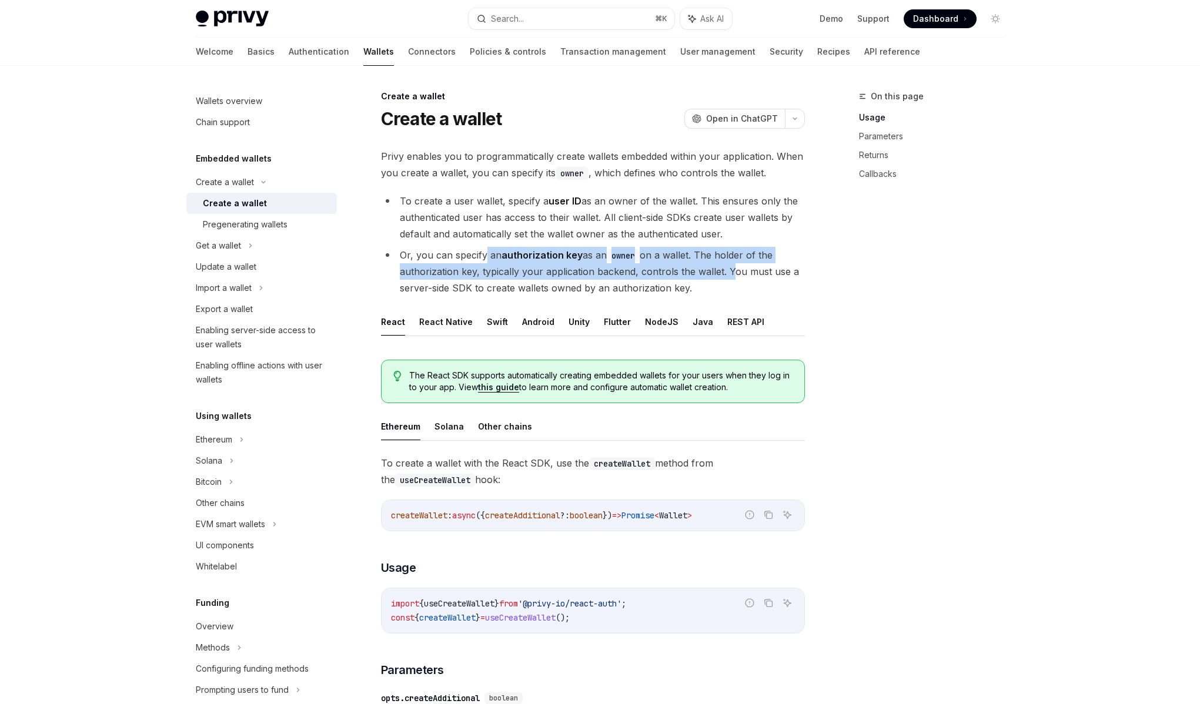
click at [485, 254] on li "Or, you can specify an authorization key as an owner on a wallet. The holder of…" at bounding box center [593, 271] width 424 height 49
drag, startPoint x: 485, startPoint y: 254, endPoint x: 718, endPoint y: 276, distance: 233.8
click at [718, 276] on li "Or, you can specify an authorization key as an owner on a wallet. The holder of…" at bounding box center [593, 271] width 424 height 49
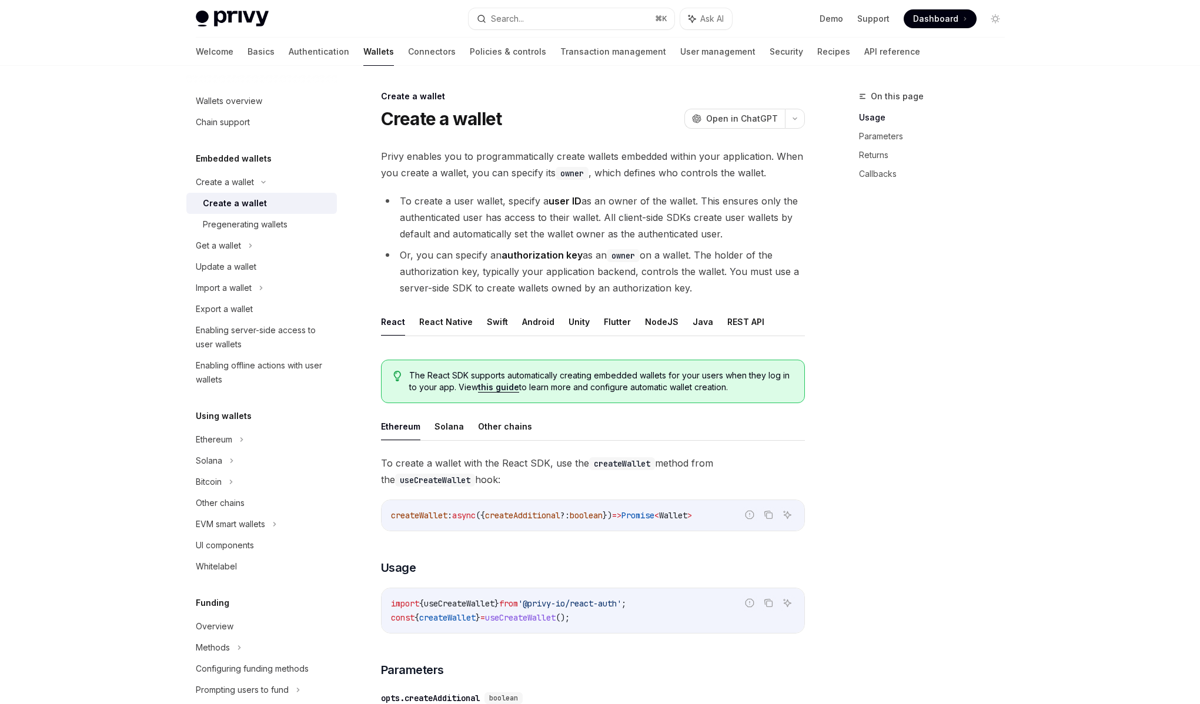
click at [728, 282] on li "Or, you can specify an authorization key as an owner on a wallet. The holder of…" at bounding box center [593, 271] width 424 height 49
click at [715, 264] on li "Or, you can specify an authorization key as an owner on a wallet. The holder of…" at bounding box center [593, 271] width 424 height 49
click at [729, 273] on li "Or, you can specify an authorization key as an owner on a wallet. The holder of…" at bounding box center [593, 271] width 424 height 49
drag, startPoint x: 715, startPoint y: 290, endPoint x: 388, endPoint y: 156, distance: 353.2
click at [388, 156] on div "Privy enables you to programmatically create wallets embedded within your appli…" at bounding box center [593, 681] width 424 height 1067
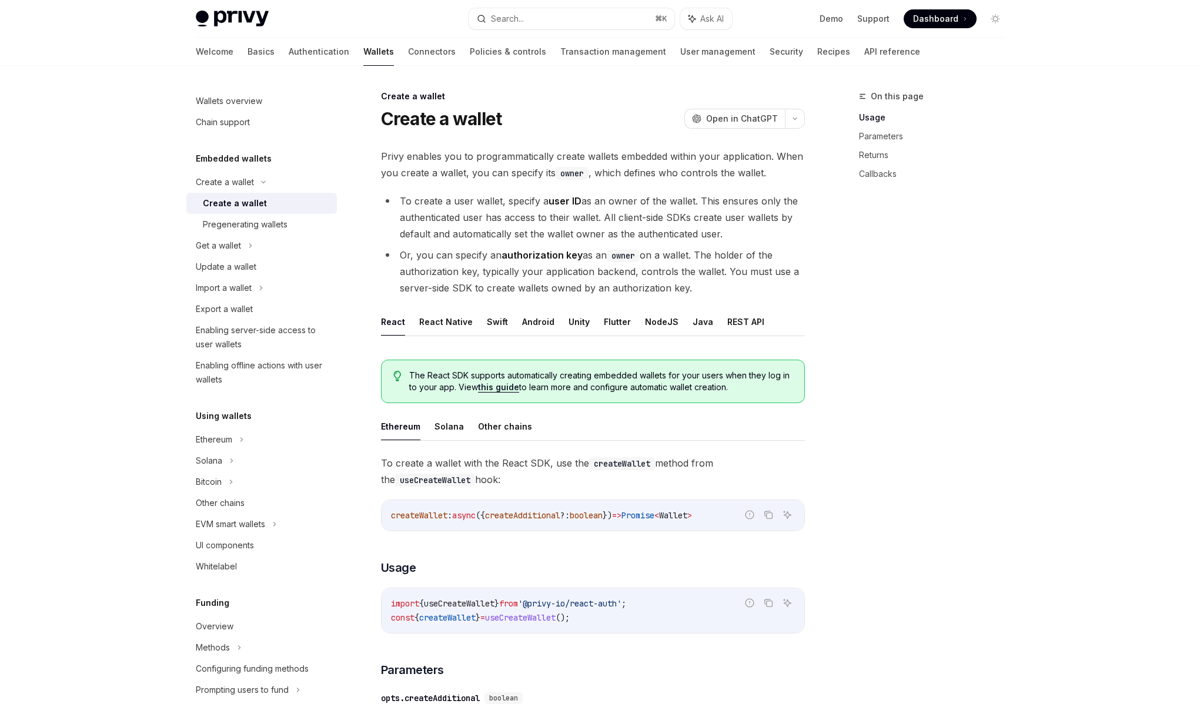
click at [508, 202] on li "To create a user wallet, specify a user ID as an owner of the wallet. This ensu…" at bounding box center [593, 217] width 424 height 49
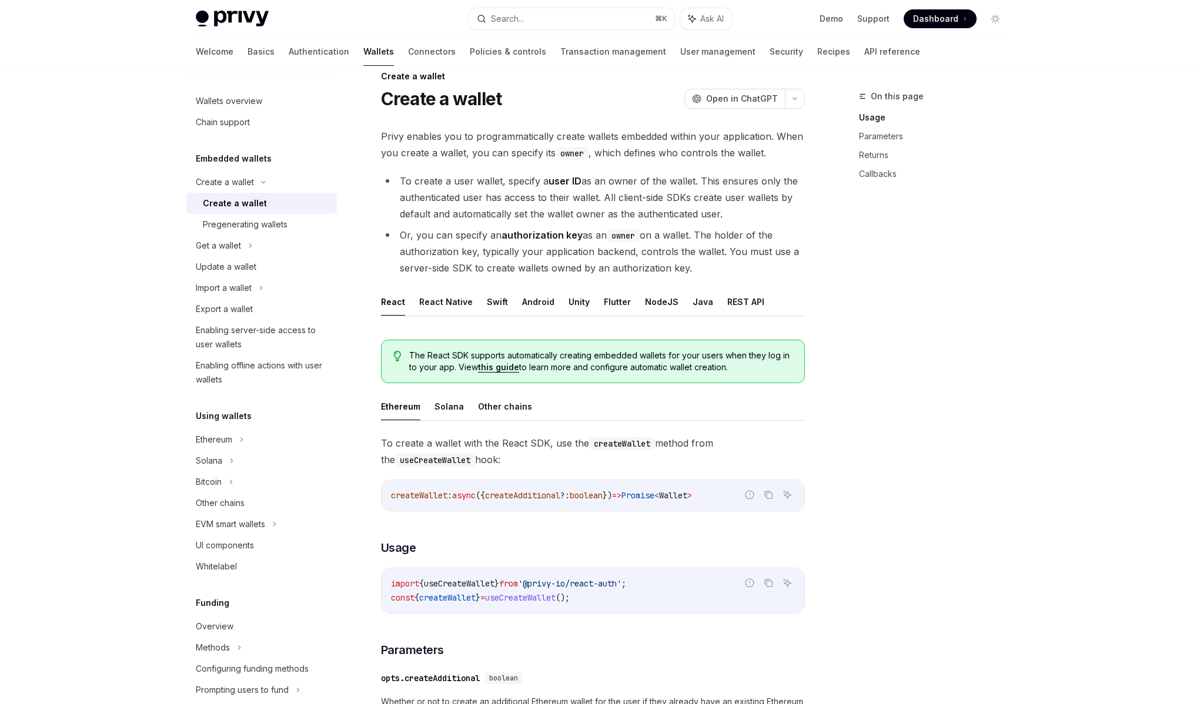
scroll to position [65, 0]
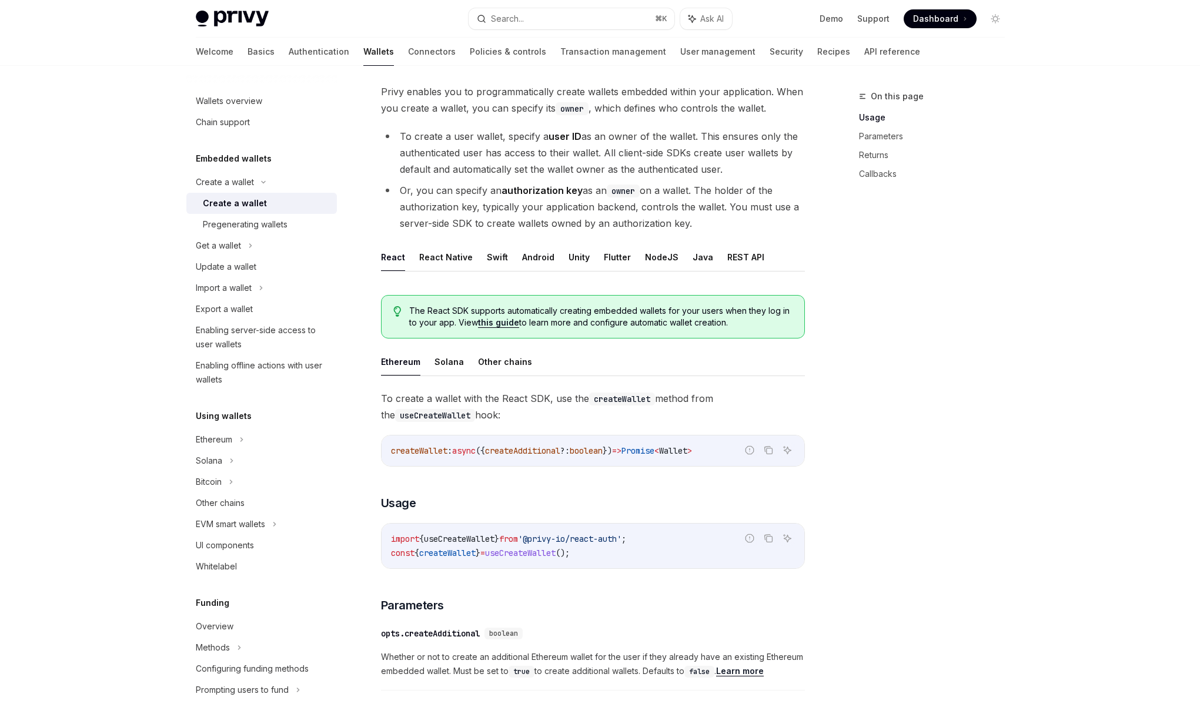
click at [533, 187] on strong "authorization key" at bounding box center [541, 191] width 81 height 12
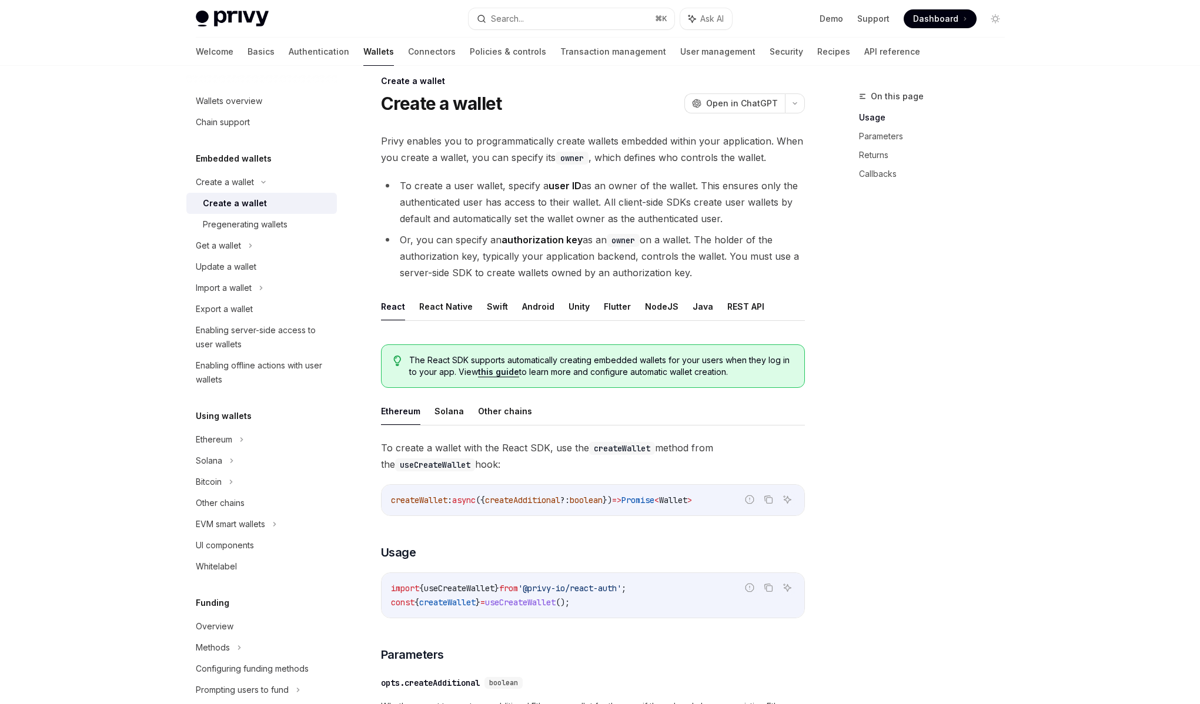
click at [516, 209] on li "To create a user wallet, specify a user ID as an owner of the wallet. This ensu…" at bounding box center [593, 201] width 424 height 49
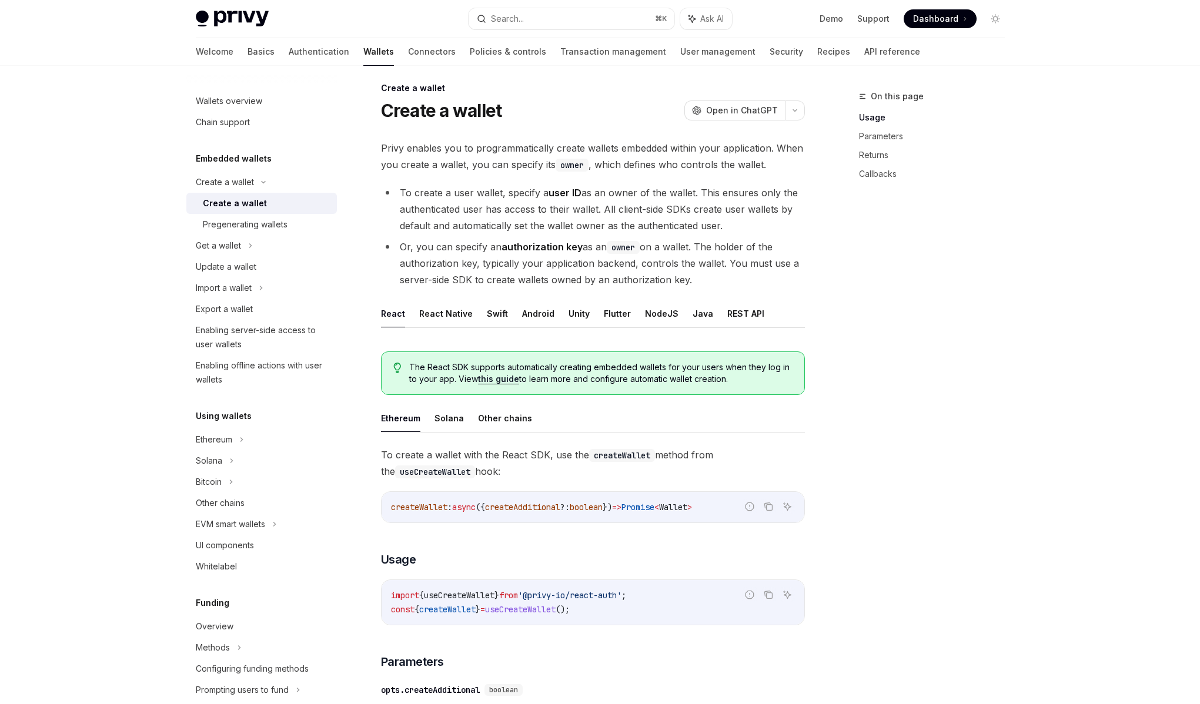
scroll to position [0, 0]
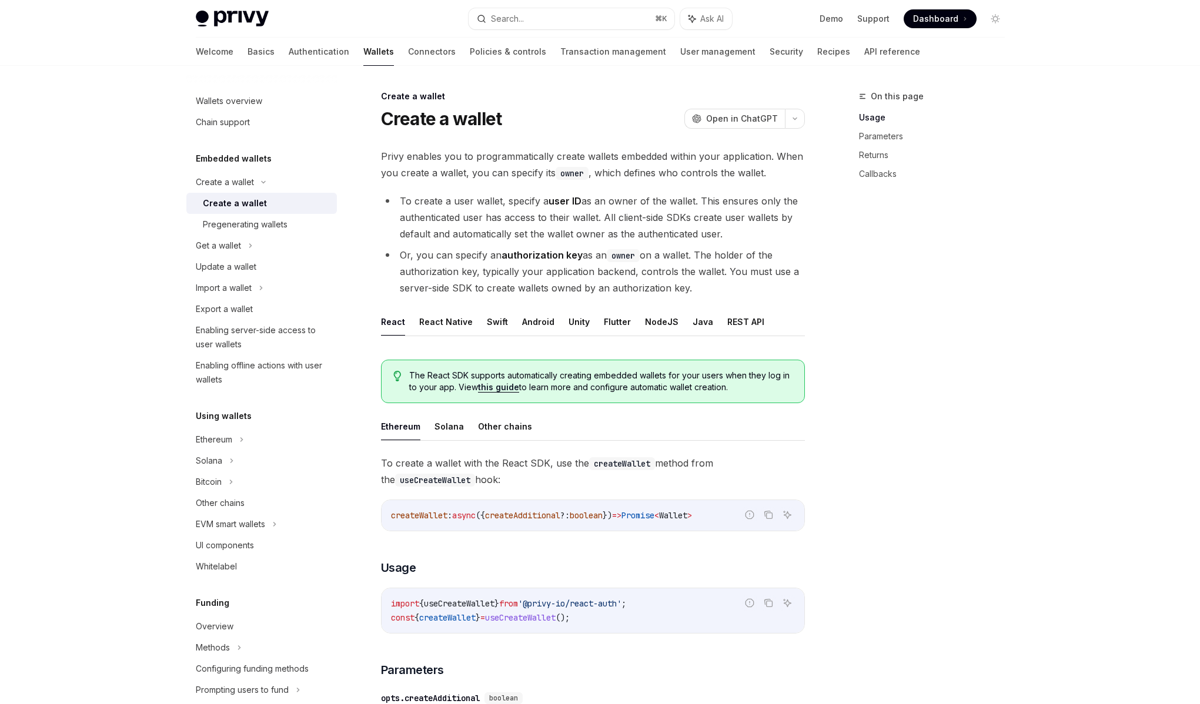
click at [517, 213] on li "To create a user wallet, specify a user ID as an owner of the wallet. This ensu…" at bounding box center [593, 217] width 424 height 49
click at [538, 190] on div "Privy enables you to programmatically create wallets embedded within your appli…" at bounding box center [593, 681] width 424 height 1067
drag, startPoint x: 504, startPoint y: 242, endPoint x: 501, endPoint y: 251, distance: 9.9
click at [504, 242] on ul "To create a user wallet, specify a user ID as an owner of the wallet. This ensu…" at bounding box center [593, 244] width 424 height 103
click at [497, 256] on li "Or, you can specify an authorization key as an owner on a wallet. The holder of…" at bounding box center [593, 271] width 424 height 49
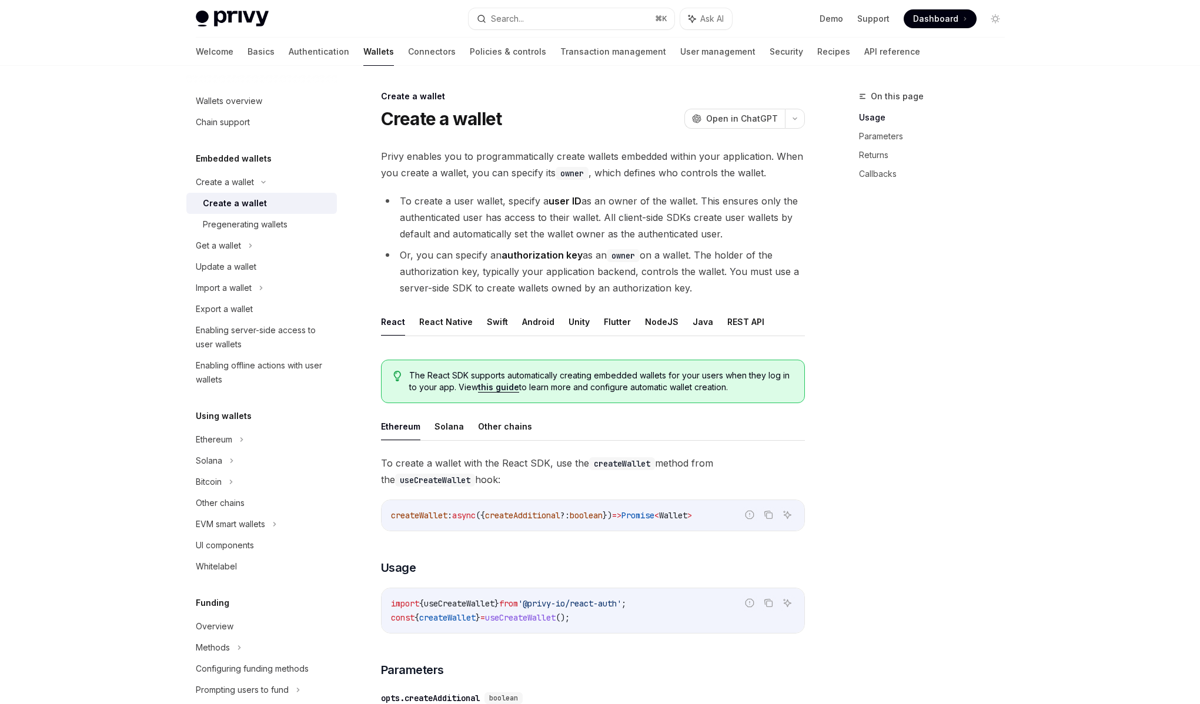
drag, startPoint x: 501, startPoint y: 256, endPoint x: 703, endPoint y: 287, distance: 204.6
click at [703, 287] on li "Or, you can specify an authorization key as an owner on a wallet. The holder of…" at bounding box center [593, 271] width 424 height 49
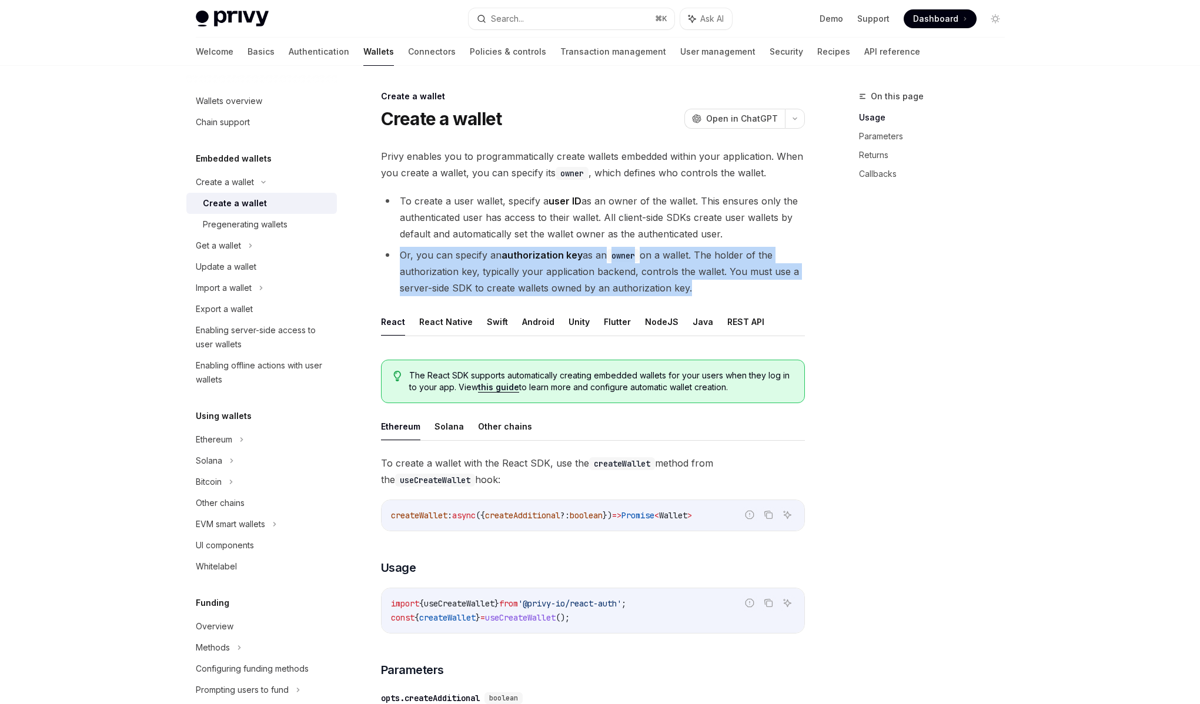
drag, startPoint x: 702, startPoint y: 287, endPoint x: 415, endPoint y: 246, distance: 290.3
click at [415, 246] on ul "To create a user wallet, specify a user ID as an owner of the wallet. This ensu…" at bounding box center [593, 244] width 424 height 103
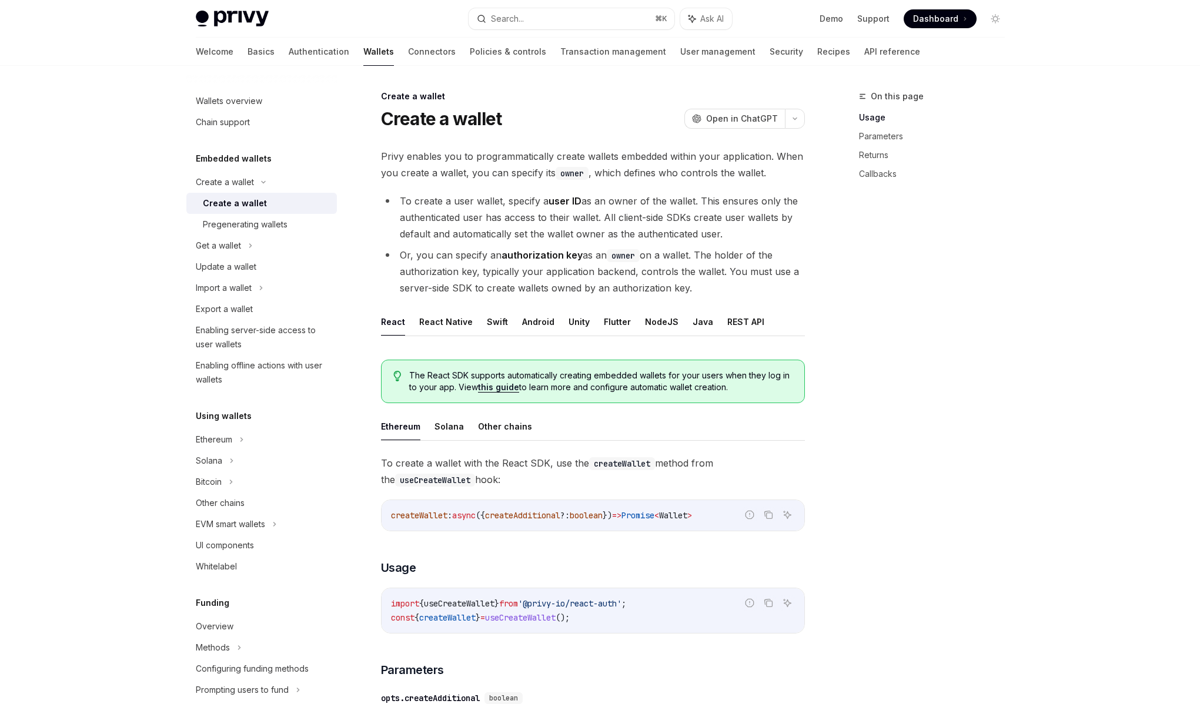
drag, startPoint x: 497, startPoint y: 268, endPoint x: 505, endPoint y: 266, distance: 9.0
click at [497, 268] on li "Or, you can specify an authorization key as an owner on a wallet. The holder of…" at bounding box center [593, 271] width 424 height 49
click at [611, 274] on li "Or, you can specify an authorization key as an owner on a wallet. The holder of…" at bounding box center [593, 271] width 424 height 49
click at [726, 118] on span "Open in ChatGPT" at bounding box center [742, 119] width 72 height 12
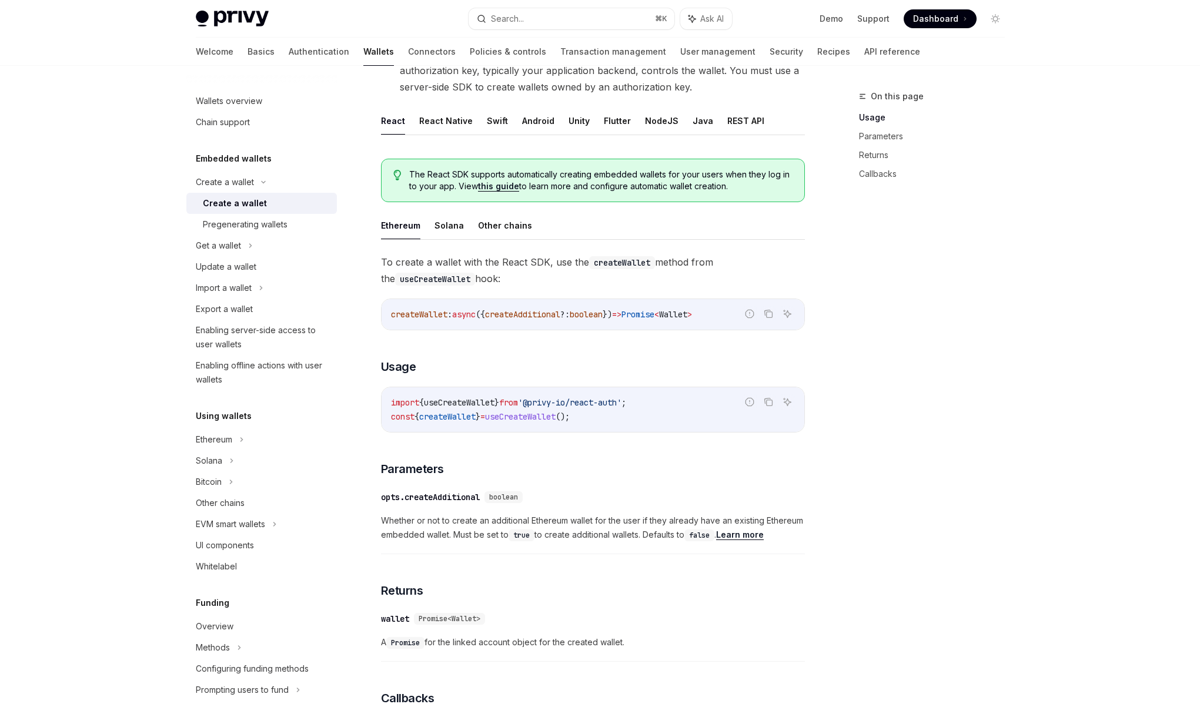
scroll to position [219, 0]
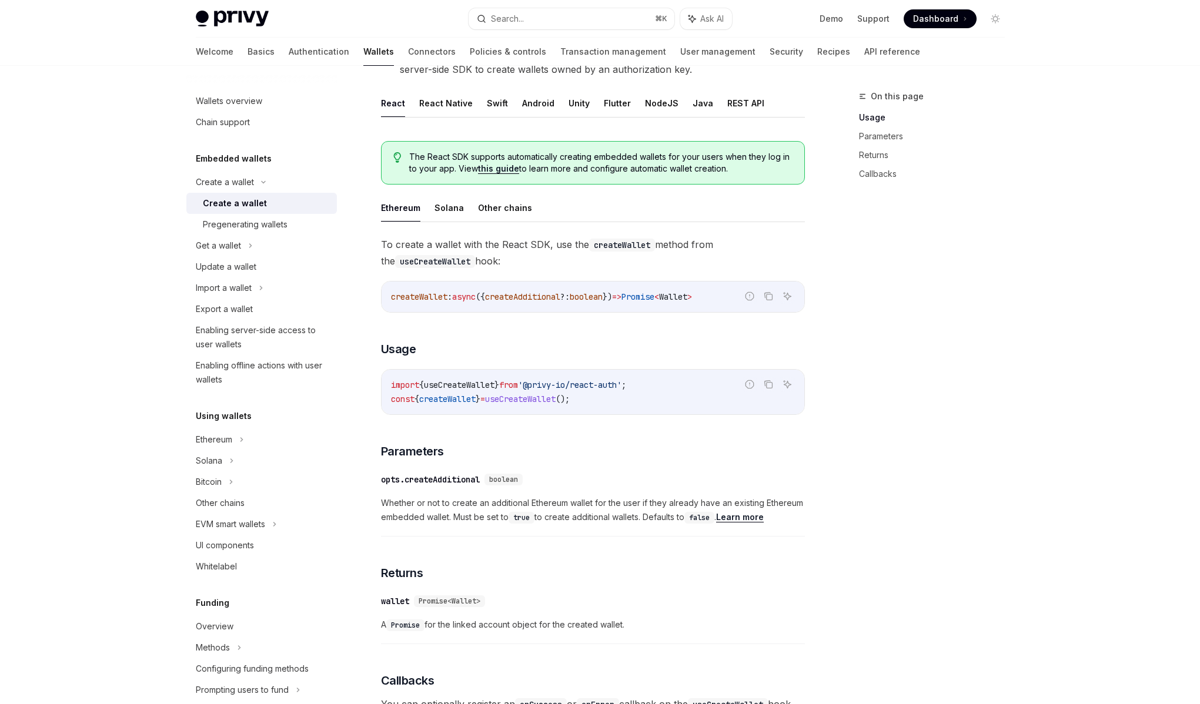
click at [595, 509] on span "Whether or not to create an additional Ethereum wallet for the user if they alr…" at bounding box center [593, 510] width 424 height 28
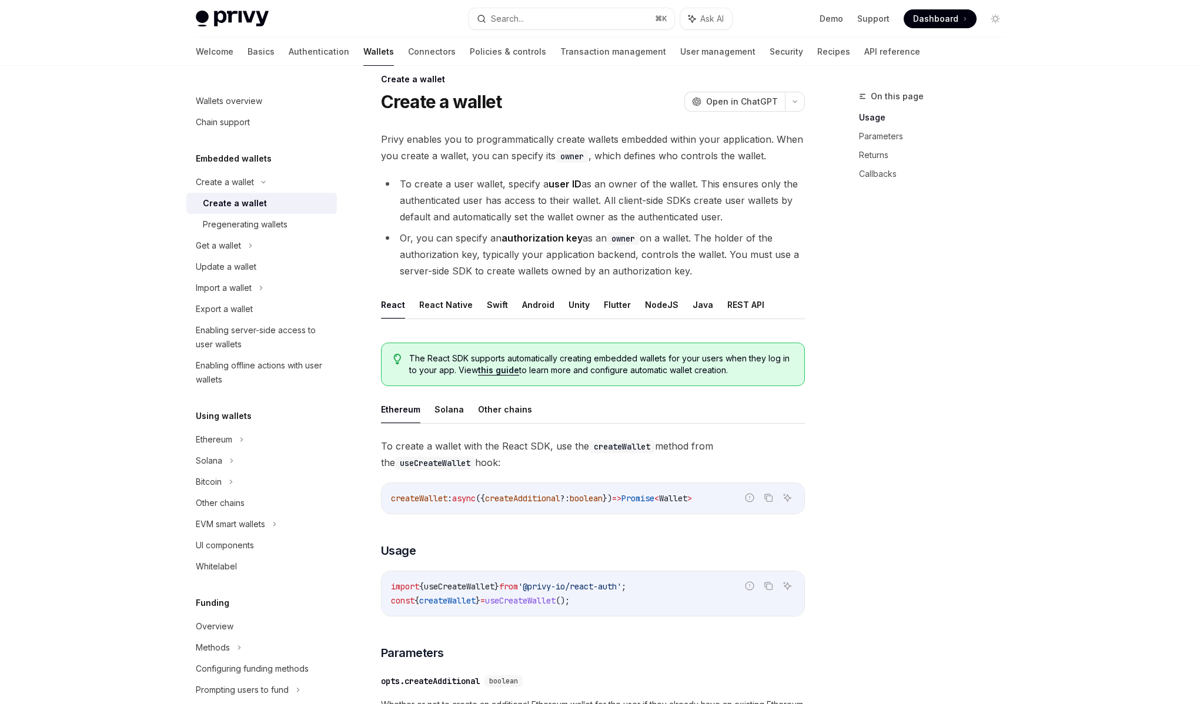
scroll to position [0, 0]
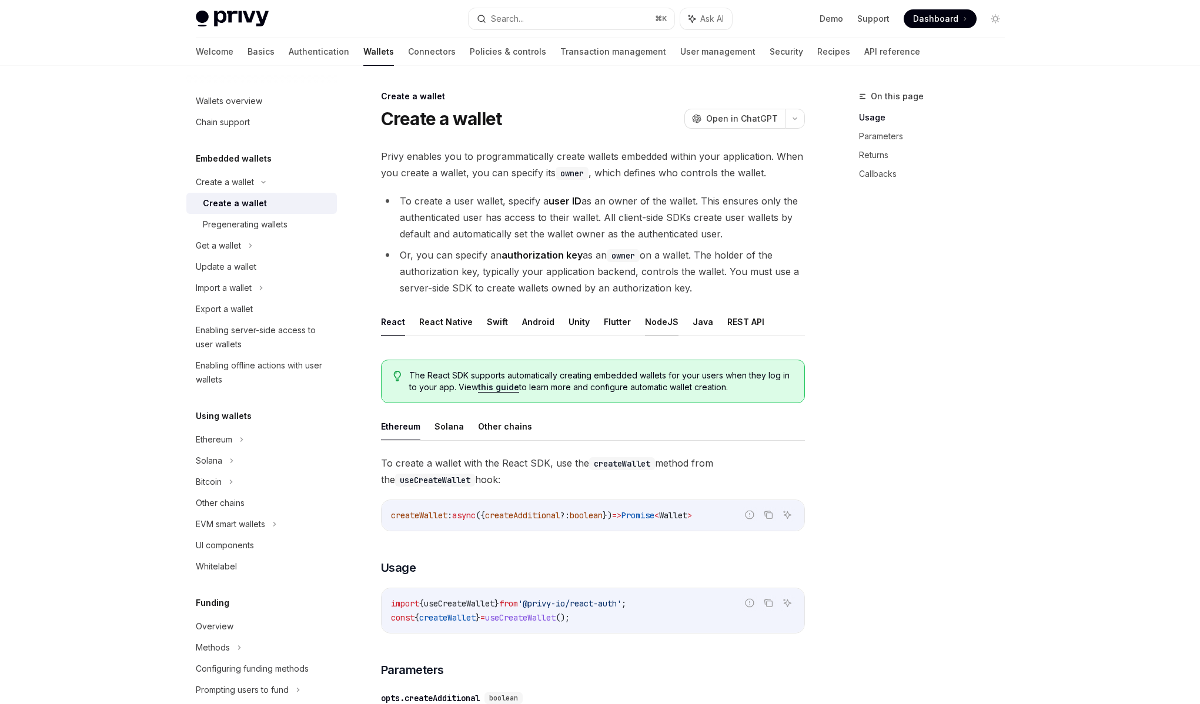
click at [648, 320] on button "NodeJS" at bounding box center [662, 322] width 34 height 28
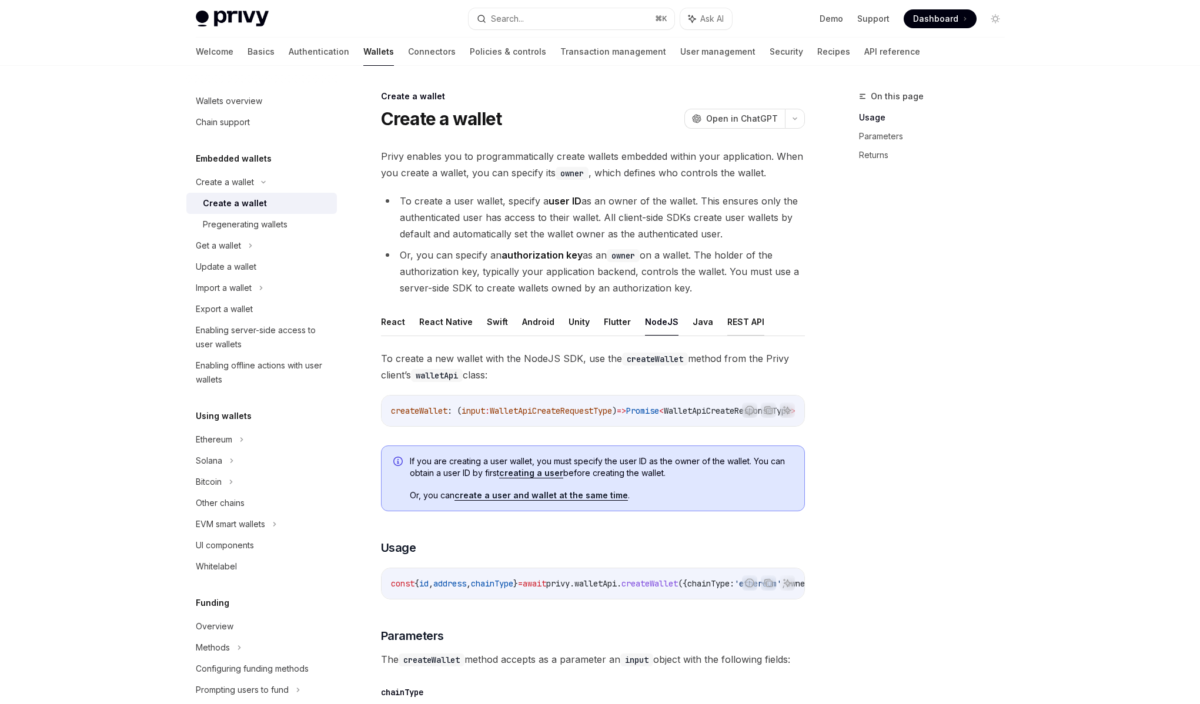
click at [743, 323] on button "REST API" at bounding box center [745, 322] width 37 height 28
type textarea "*"
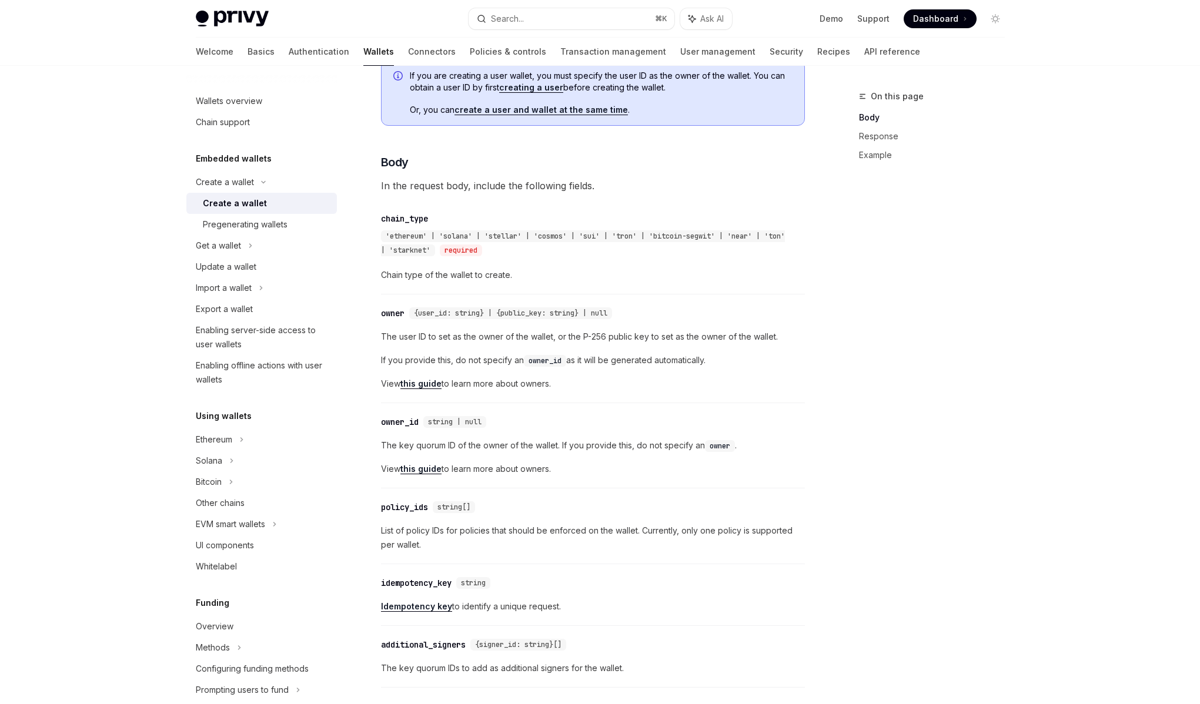
scroll to position [357, 0]
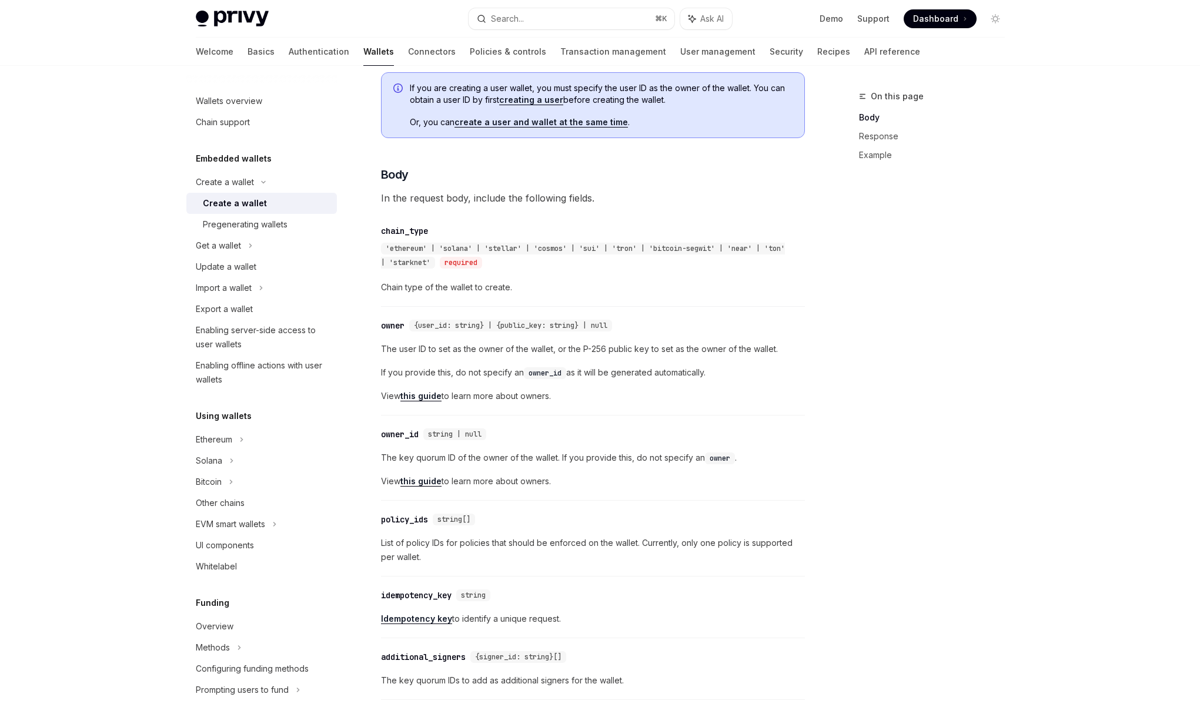
click at [500, 346] on span "The user ID to set as the owner of the wallet, or the P-256 public key to set a…" at bounding box center [593, 349] width 424 height 14
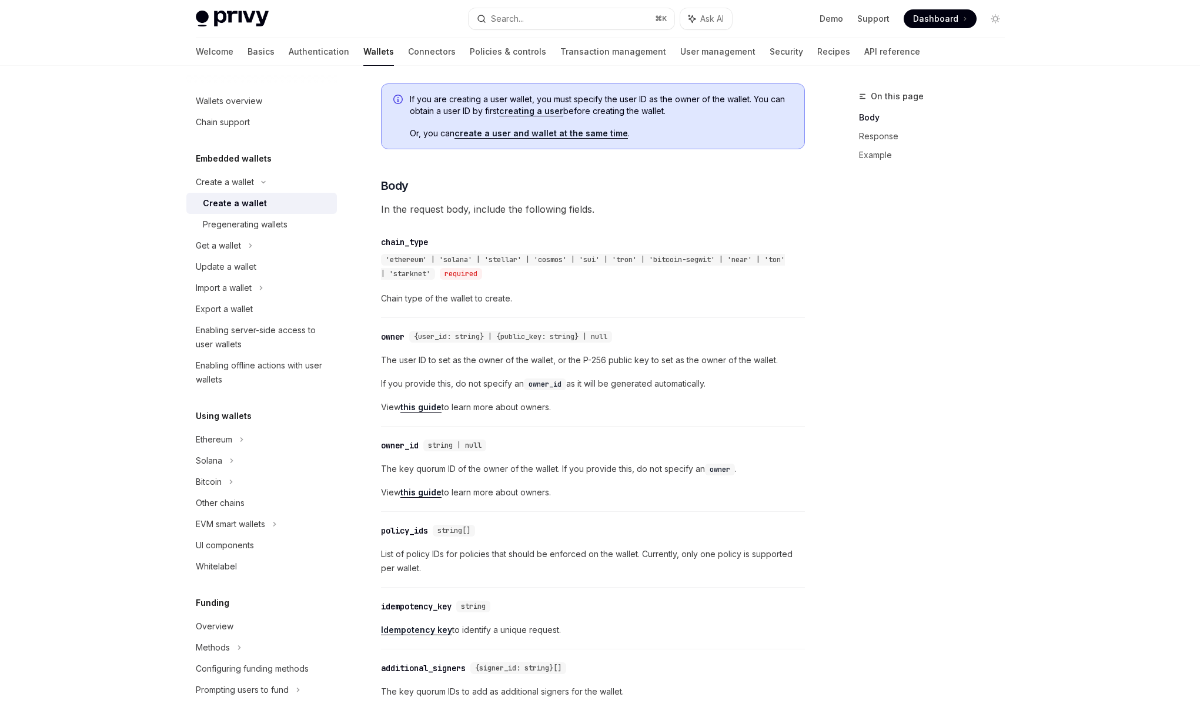
scroll to position [334, 0]
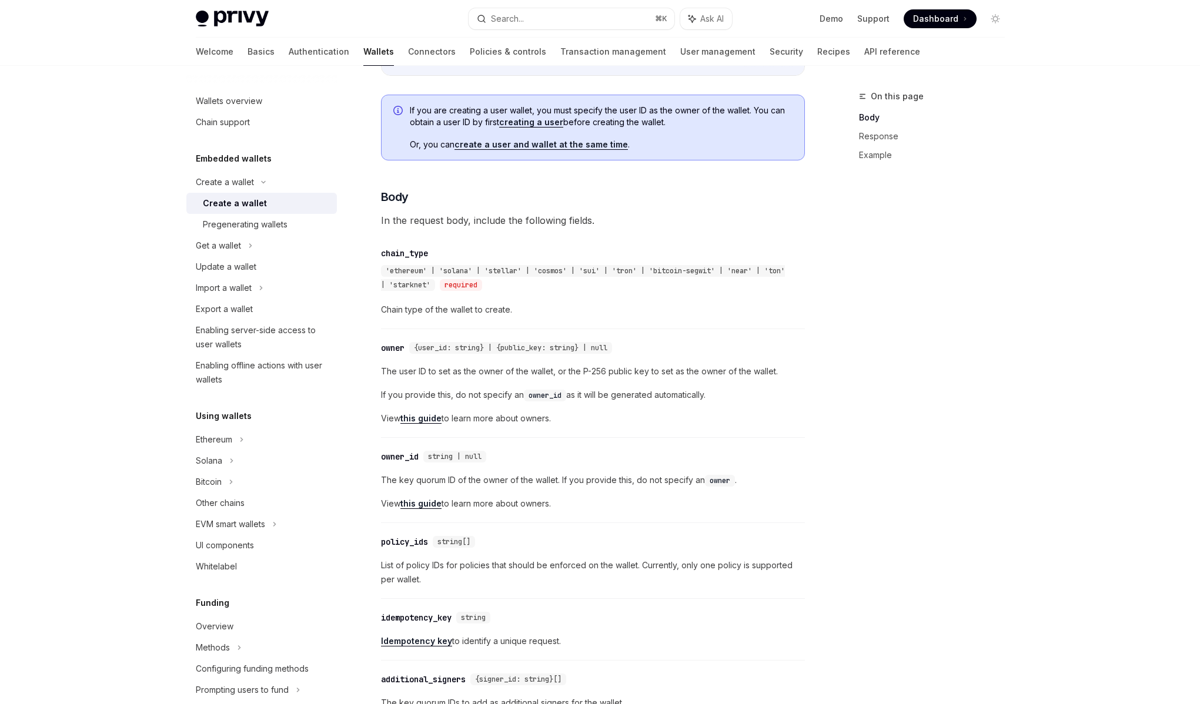
click at [537, 368] on span "The user ID to set as the owner of the wallet, or the P-256 public key to set a…" at bounding box center [593, 371] width 424 height 14
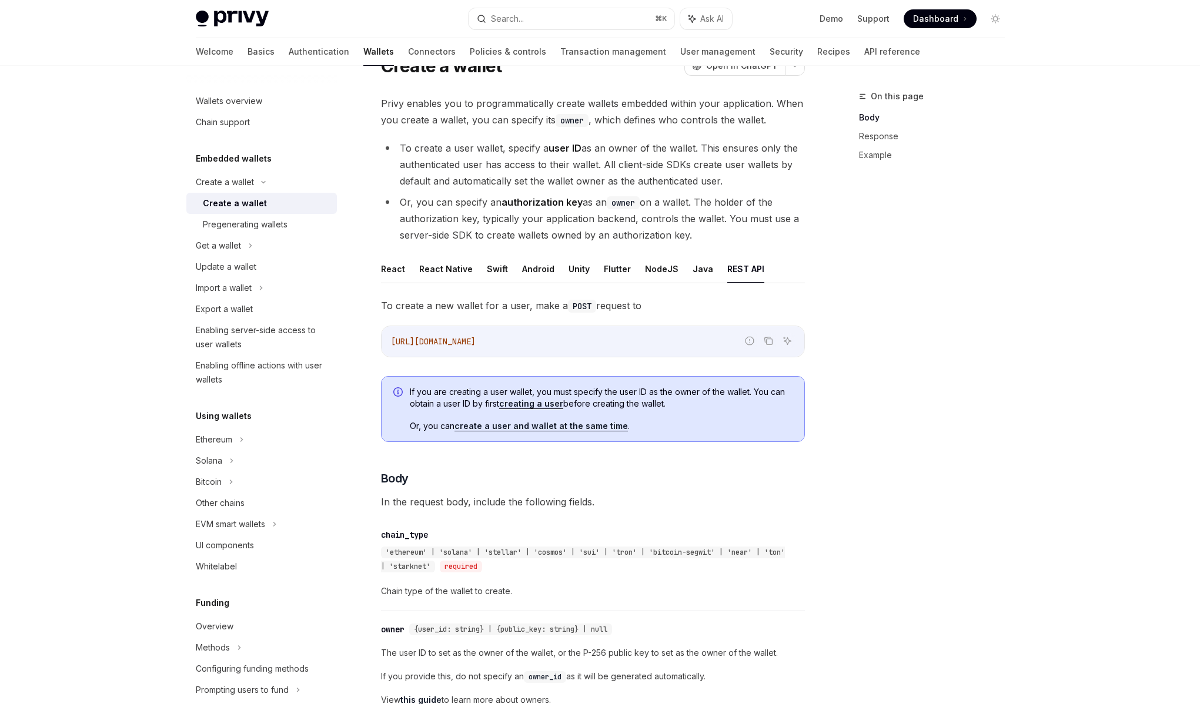
scroll to position [0, 0]
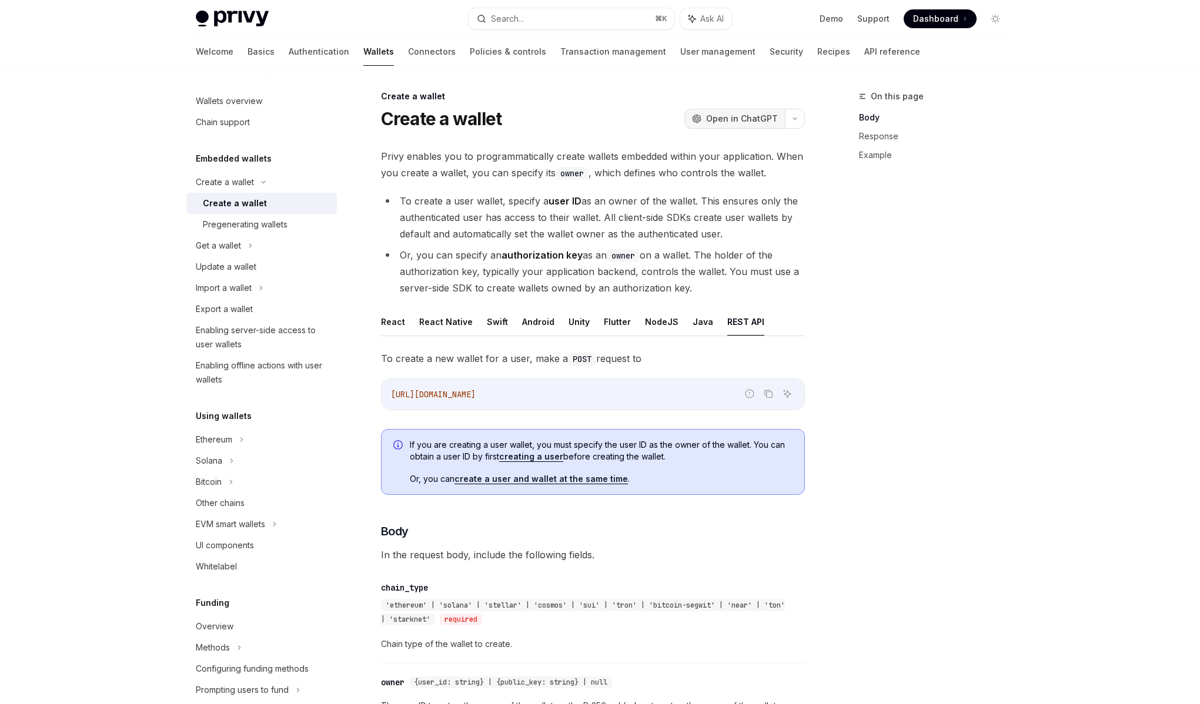
click at [750, 113] on span "Open in ChatGPT" at bounding box center [742, 119] width 72 height 12
click at [595, 238] on li "To create a user wallet, specify a user ID as an owner of the wallet. This ensu…" at bounding box center [593, 217] width 424 height 49
click at [557, 237] on li "To create a user wallet, specify a user ID as an owner of the wallet. This ensu…" at bounding box center [593, 217] width 424 height 49
click at [531, 223] on li "To create a user wallet, specify a user ID as an owner of the wallet. This ensu…" at bounding box center [593, 217] width 424 height 49
click at [864, 52] on link "API reference" at bounding box center [892, 52] width 56 height 28
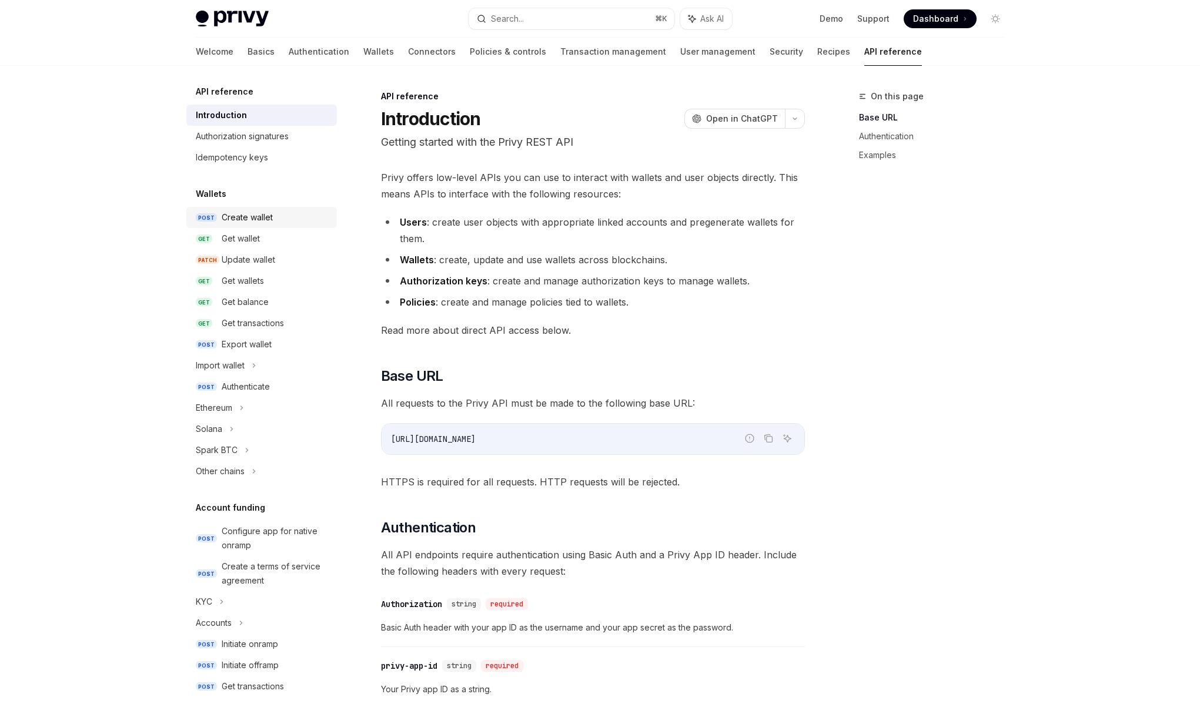
click at [259, 210] on div "Create wallet" at bounding box center [247, 217] width 51 height 14
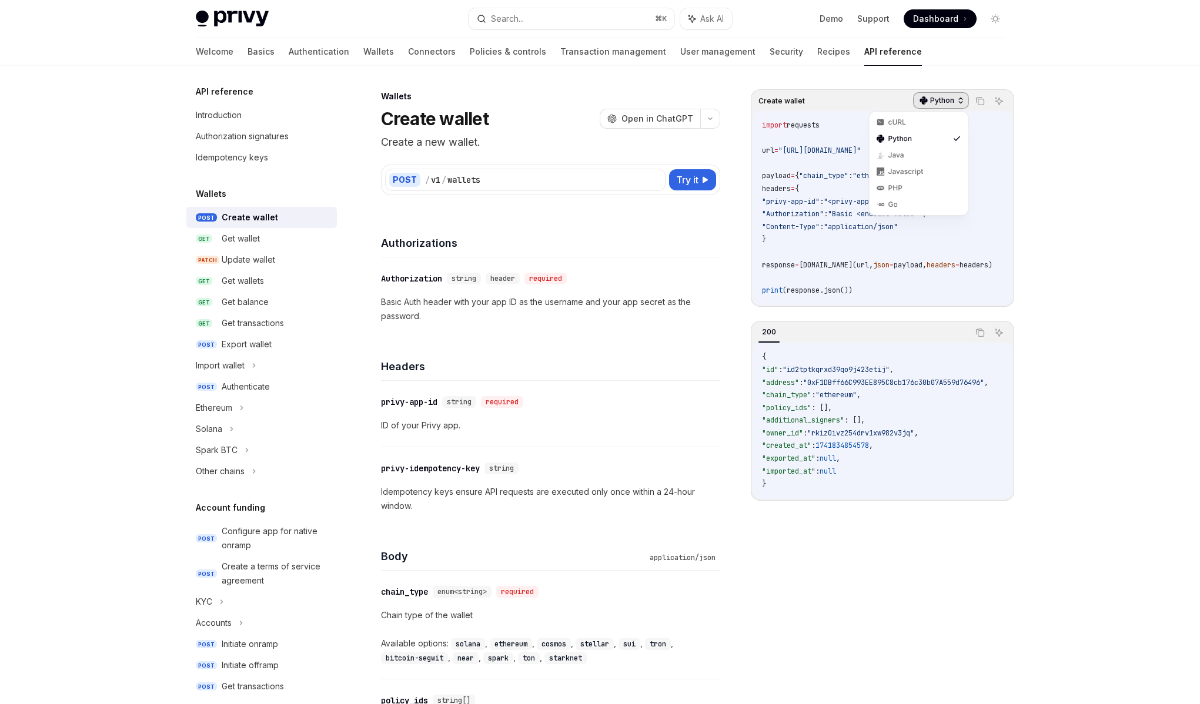
click at [928, 104] on div "Python" at bounding box center [941, 100] width 56 height 16
click at [914, 135] on div "Python" at bounding box center [918, 138] width 61 height 9
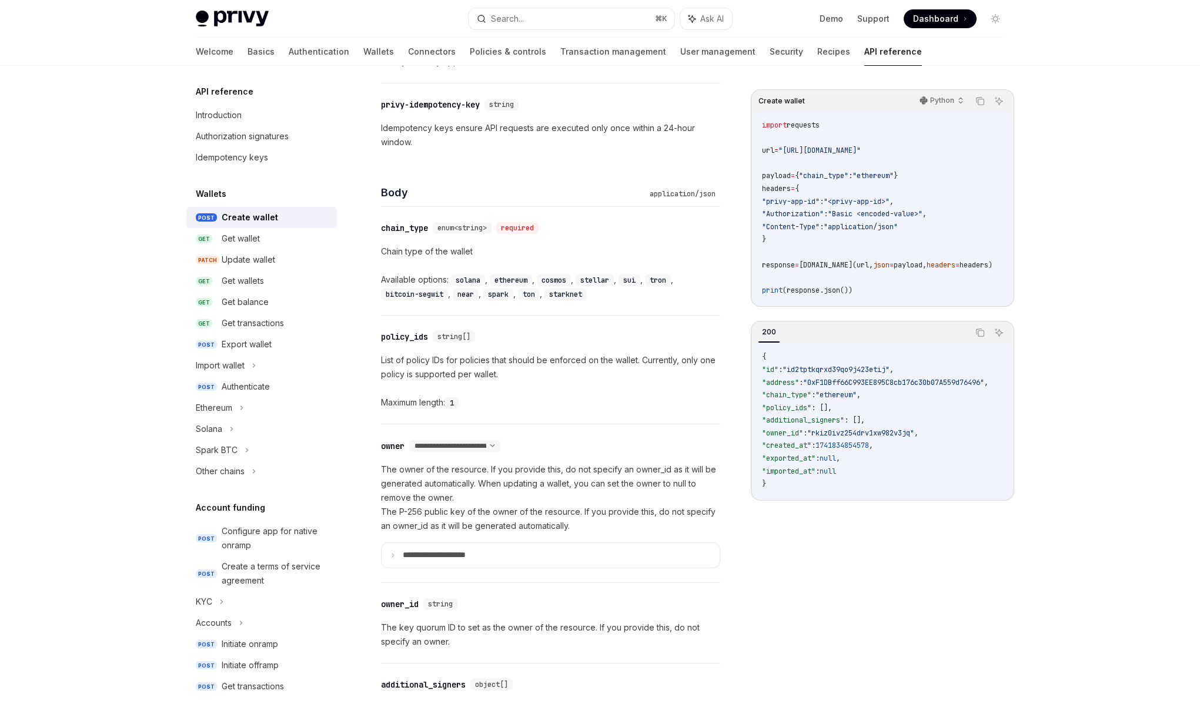
scroll to position [371, 0]
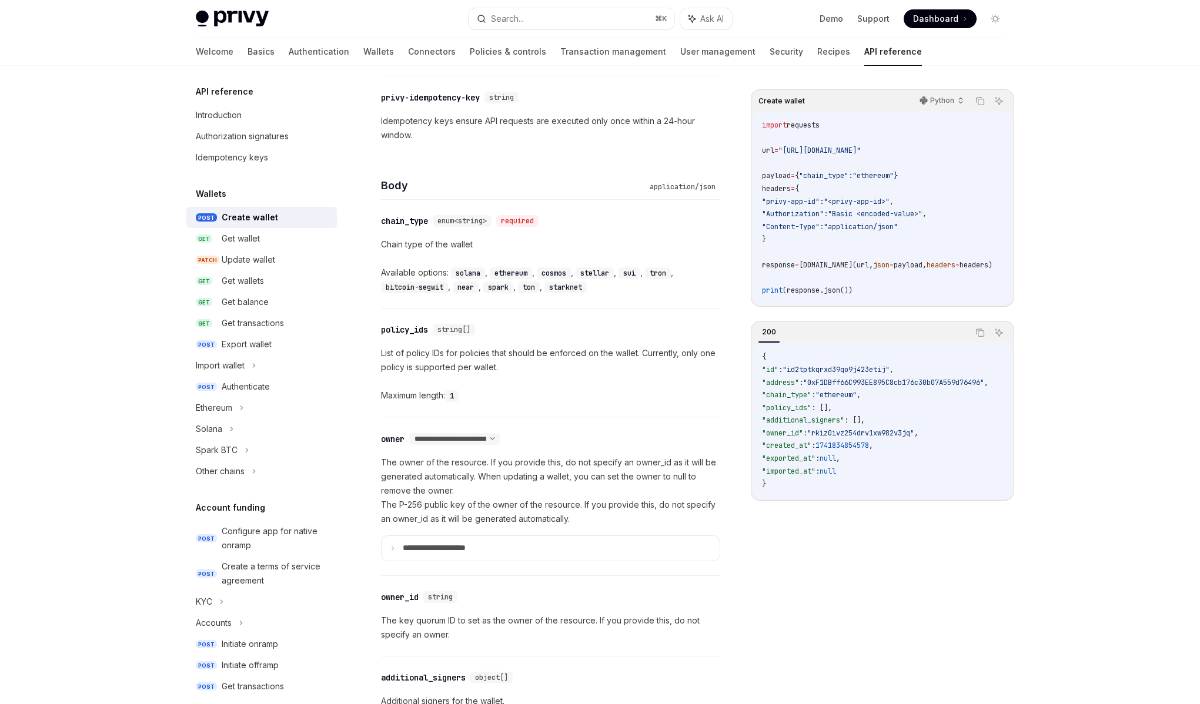
click at [553, 465] on p "The owner of the resource. If you provide this, do not specify an owner_id as i…" at bounding box center [550, 490] width 339 height 71
click at [544, 474] on p "The owner of the resource. If you provide this, do not specify an owner_id as i…" at bounding box center [550, 490] width 339 height 71
drag, startPoint x: 482, startPoint y: 474, endPoint x: 504, endPoint y: 484, distance: 23.7
click at [504, 484] on p "The owner of the resource. If you provide this, do not specify an owner_id as i…" at bounding box center [550, 490] width 339 height 71
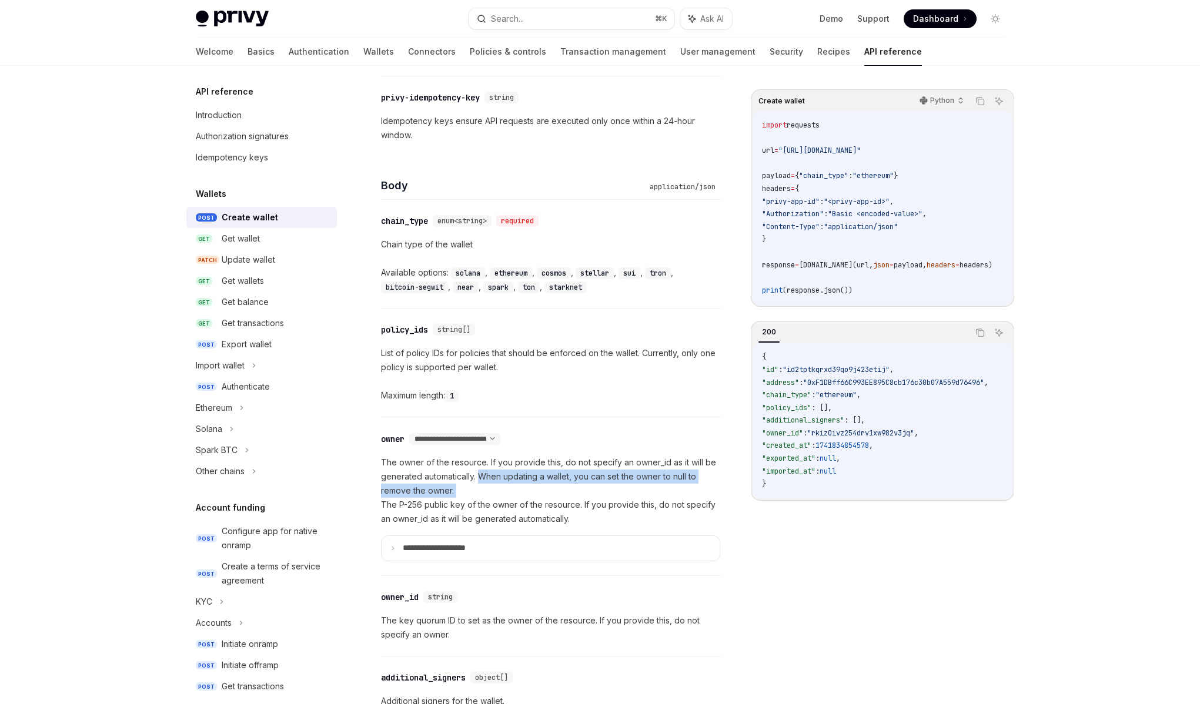
drag, startPoint x: 503, startPoint y: 484, endPoint x: 491, endPoint y: 475, distance: 15.2
click at [491, 475] on p "The owner of the resource. If you provide this, do not specify an owner_id as i…" at bounding box center [550, 490] width 339 height 71
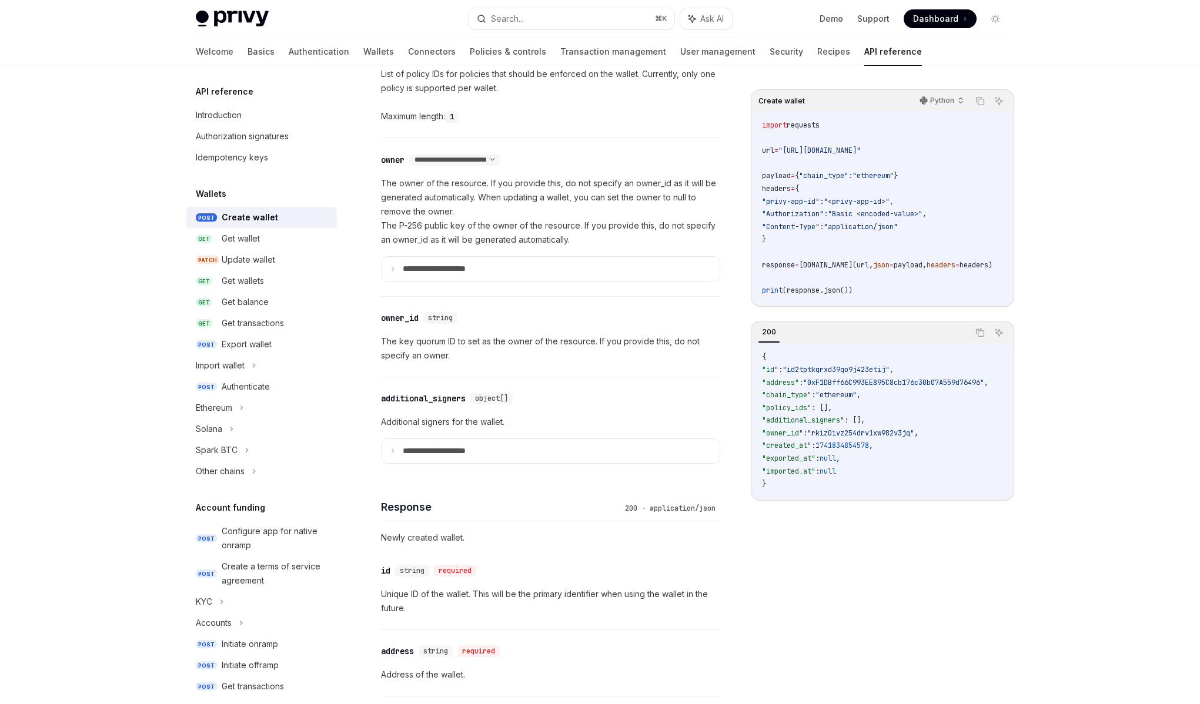
scroll to position [652, 0]
drag, startPoint x: 423, startPoint y: 421, endPoint x: 536, endPoint y: 413, distance: 113.2
click at [536, 413] on p "Additional signers for the wallet." at bounding box center [550, 420] width 339 height 14
drag, startPoint x: 530, startPoint y: 416, endPoint x: 377, endPoint y: 420, distance: 153.5
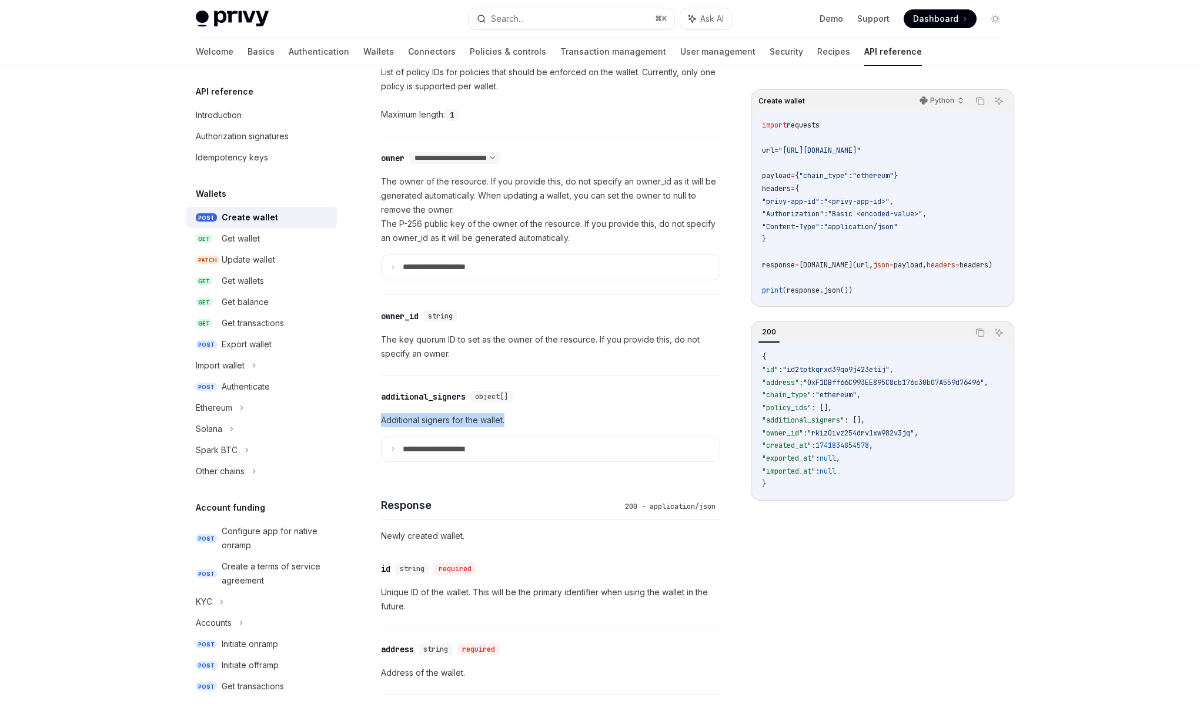
click at [377, 420] on div "Wallets Create wallet OpenAI Open in ChatGPT Create a new wallet. OpenAI Open i…" at bounding box center [440, 472] width 564 height 2068
drag, startPoint x: 377, startPoint y: 420, endPoint x: 522, endPoint y: 417, distance: 145.8
click at [522, 417] on div "Wallets Create wallet OpenAI Open in ChatGPT Create a new wallet. OpenAI Open i…" at bounding box center [440, 472] width 564 height 2068
click at [522, 417] on p "Additional signers for the wallet." at bounding box center [550, 420] width 339 height 14
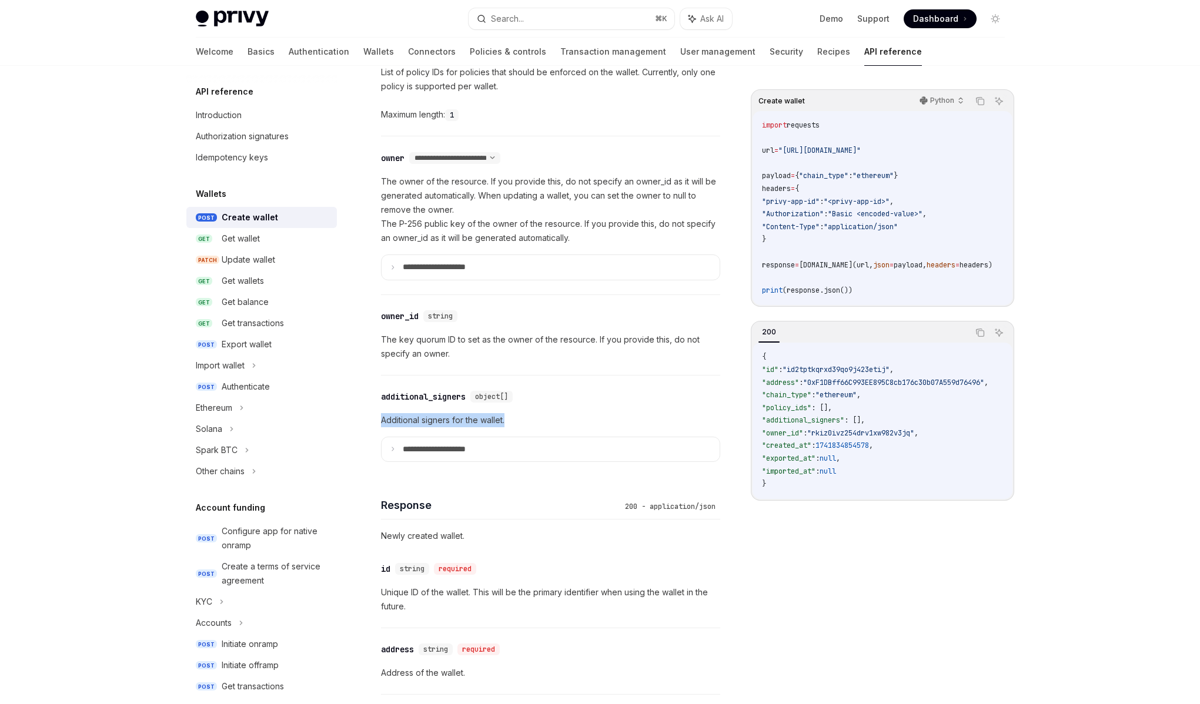
drag, startPoint x: 520, startPoint y: 420, endPoint x: 376, endPoint y: 424, distance: 144.1
click at [376, 424] on div "Wallets Create wallet OpenAI Open in ChatGPT Create a new wallet. OpenAI Open i…" at bounding box center [440, 472] width 564 height 2068
drag, startPoint x: 376, startPoint y: 424, endPoint x: 515, endPoint y: 417, distance: 140.1
click at [515, 417] on div "Wallets Create wallet OpenAI Open in ChatGPT Create a new wallet. OpenAI Open i…" at bounding box center [440, 472] width 564 height 2068
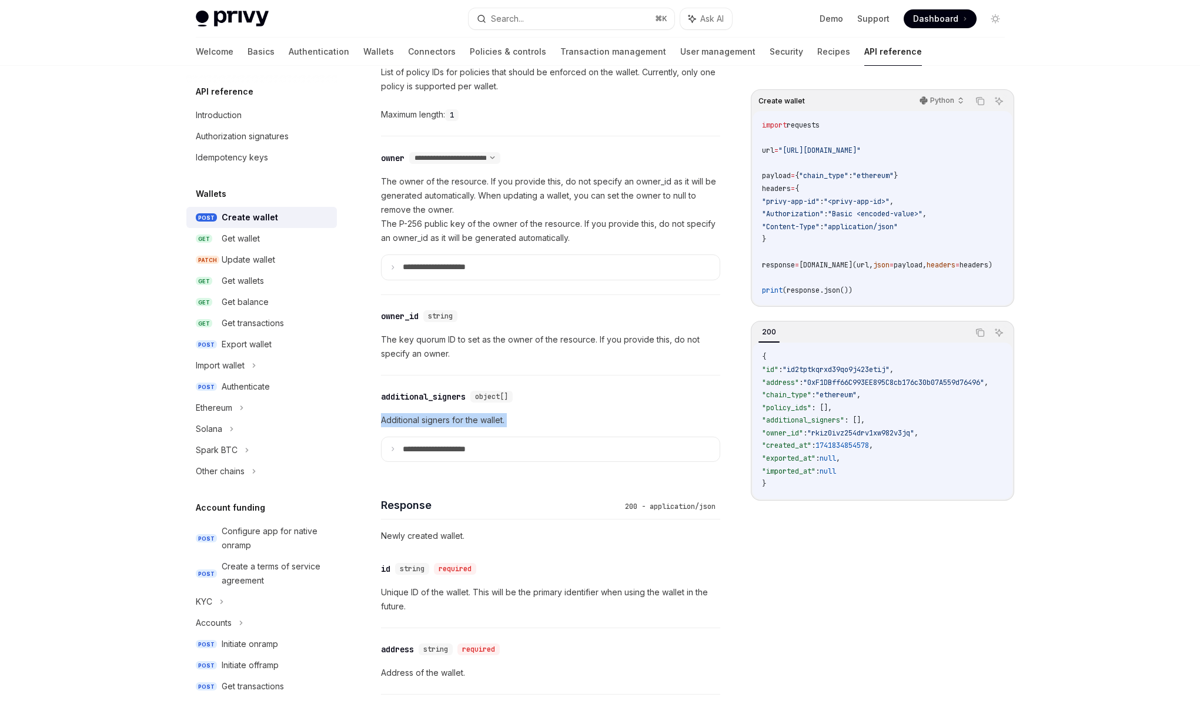
click at [515, 417] on p "Additional signers for the wallet." at bounding box center [550, 420] width 339 height 14
drag, startPoint x: 457, startPoint y: 352, endPoint x: 379, endPoint y: 339, distance: 78.7
click at [379, 339] on div "Wallets Create wallet OpenAI Open in ChatGPT Create a new wallet. OpenAI Open i…" at bounding box center [440, 472] width 564 height 2068
drag, startPoint x: 379, startPoint y: 339, endPoint x: 473, endPoint y: 346, distance: 94.3
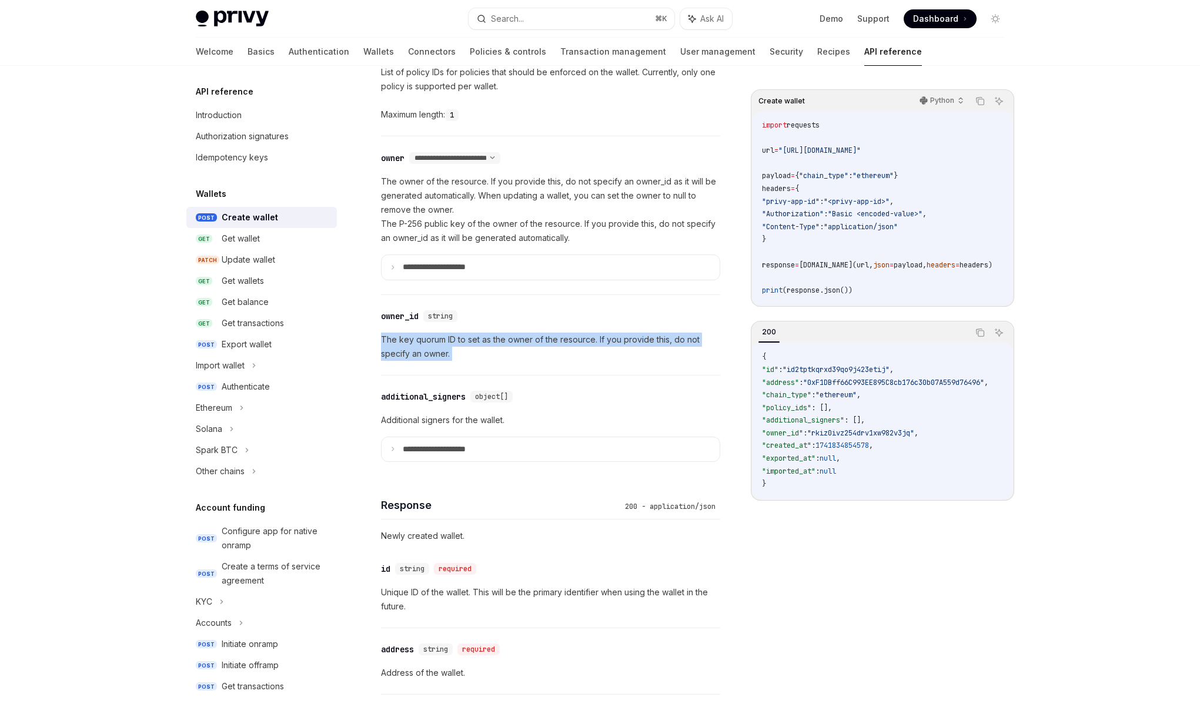
click at [473, 346] on div "Wallets Create wallet OpenAI Open in ChatGPT Create a new wallet. OpenAI Open i…" at bounding box center [440, 472] width 564 height 2068
click at [473, 346] on p "The key quorum ID to set as the owner of the resource. If you provide this, do …" at bounding box center [550, 347] width 339 height 28
drag, startPoint x: 471, startPoint y: 348, endPoint x: 379, endPoint y: 339, distance: 92.2
click at [379, 339] on div "Wallets Create wallet OpenAI Open in ChatGPT Create a new wallet. OpenAI Open i…" at bounding box center [440, 472] width 564 height 2068
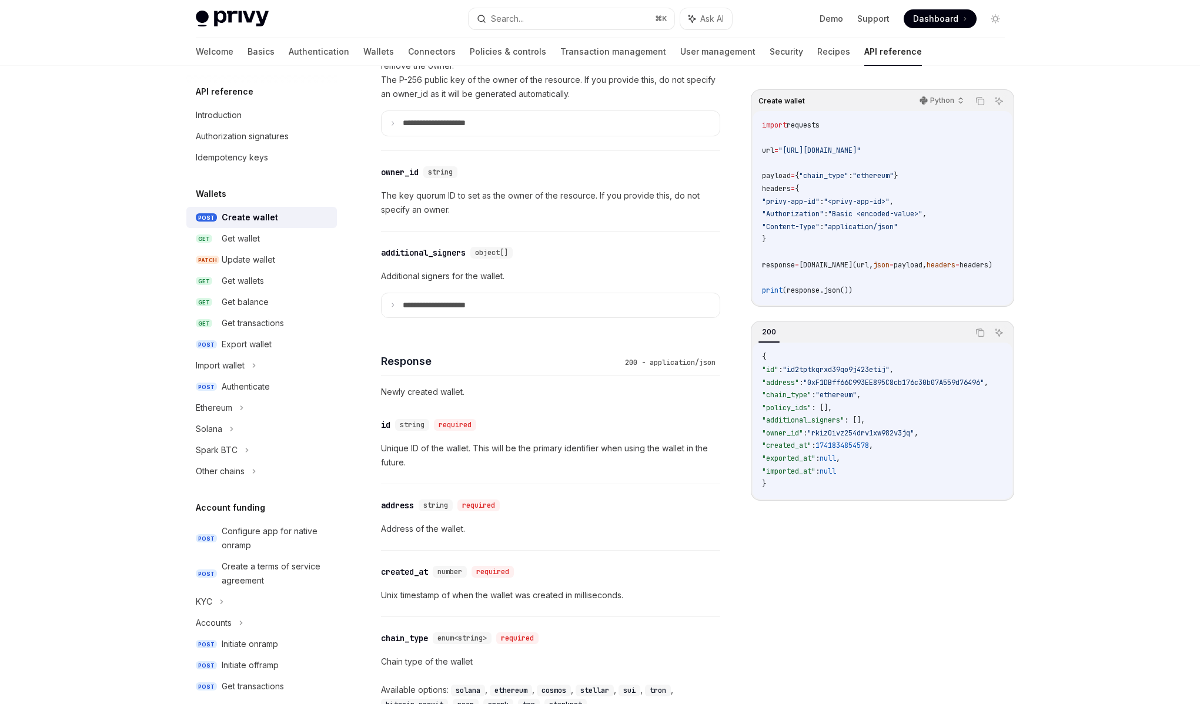
scroll to position [799, 0]
click at [437, 465] on p "Unique ID of the wallet. This will be the primary identifier when using the wal…" at bounding box center [550, 452] width 339 height 28
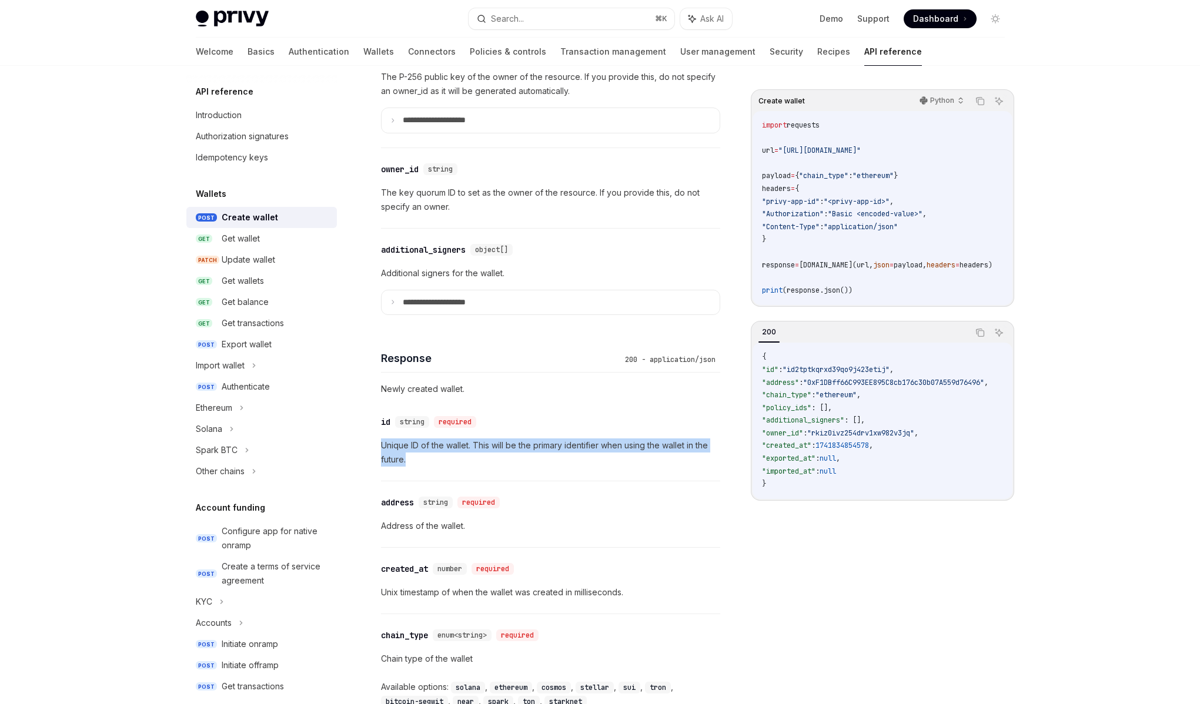
drag, startPoint x: 430, startPoint y: 463, endPoint x: 371, endPoint y: 447, distance: 61.3
click at [371, 447] on div "Wallets Create wallet OpenAI Open in ChatGPT Create a new wallet. OpenAI Open i…" at bounding box center [440, 325] width 564 height 2068
drag, startPoint x: 371, startPoint y: 447, endPoint x: 447, endPoint y: 454, distance: 76.1
click at [447, 454] on div "Wallets Create wallet OpenAI Open in ChatGPT Create a new wallet. OpenAI Open i…" at bounding box center [440, 325] width 564 height 2068
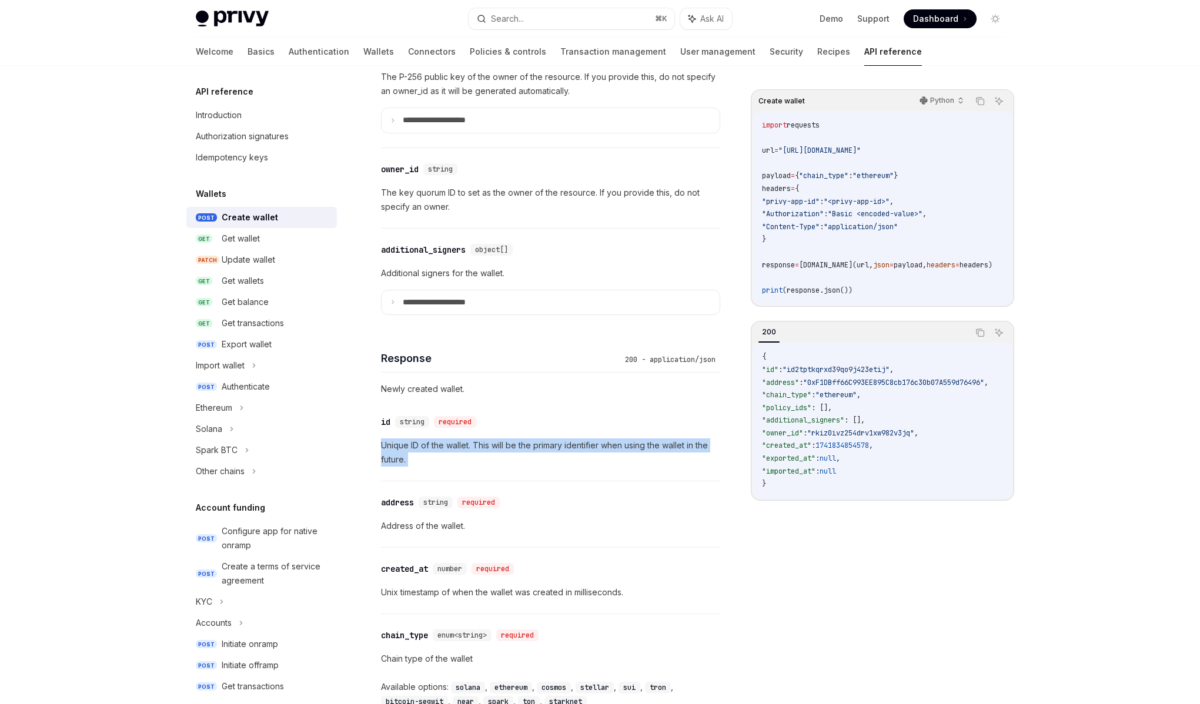
click at [447, 454] on p "Unique ID of the wallet. This will be the primary identifier when using the wal…" at bounding box center [550, 452] width 339 height 28
drag, startPoint x: 447, startPoint y: 454, endPoint x: 387, endPoint y: 448, distance: 59.6
click at [387, 448] on p "Unique ID of the wallet. This will be the primary identifier when using the wal…" at bounding box center [550, 452] width 339 height 28
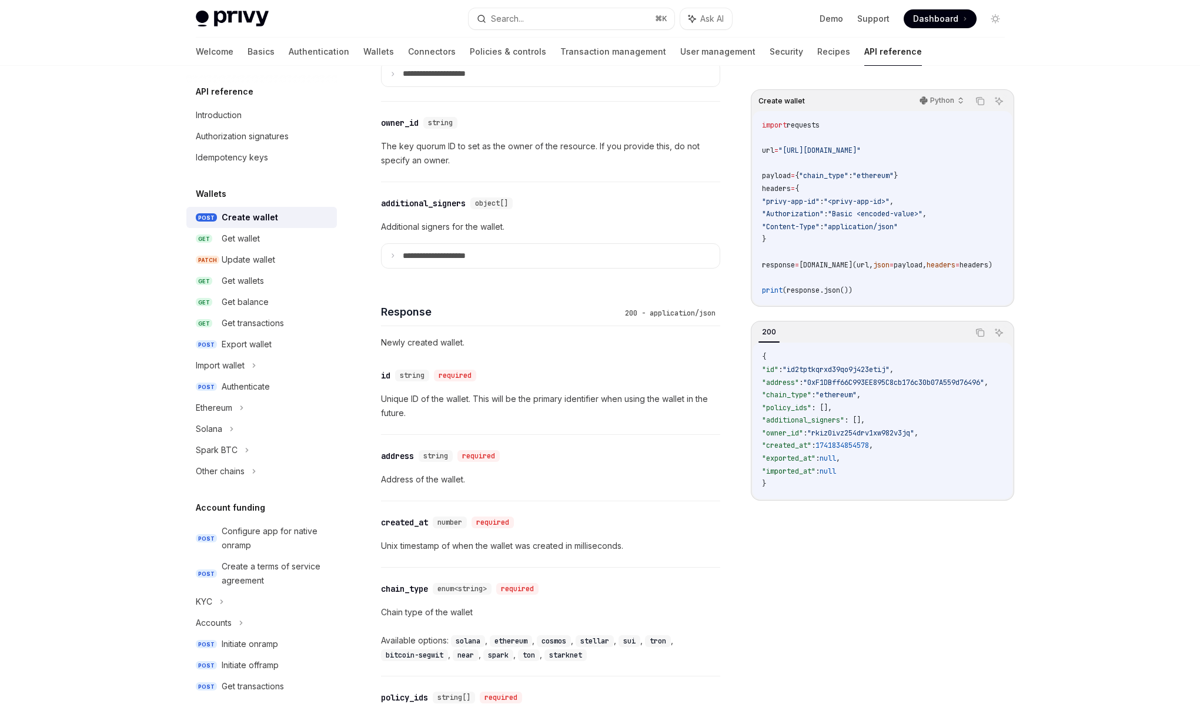
click at [413, 478] on p "Address of the wallet." at bounding box center [550, 480] width 339 height 14
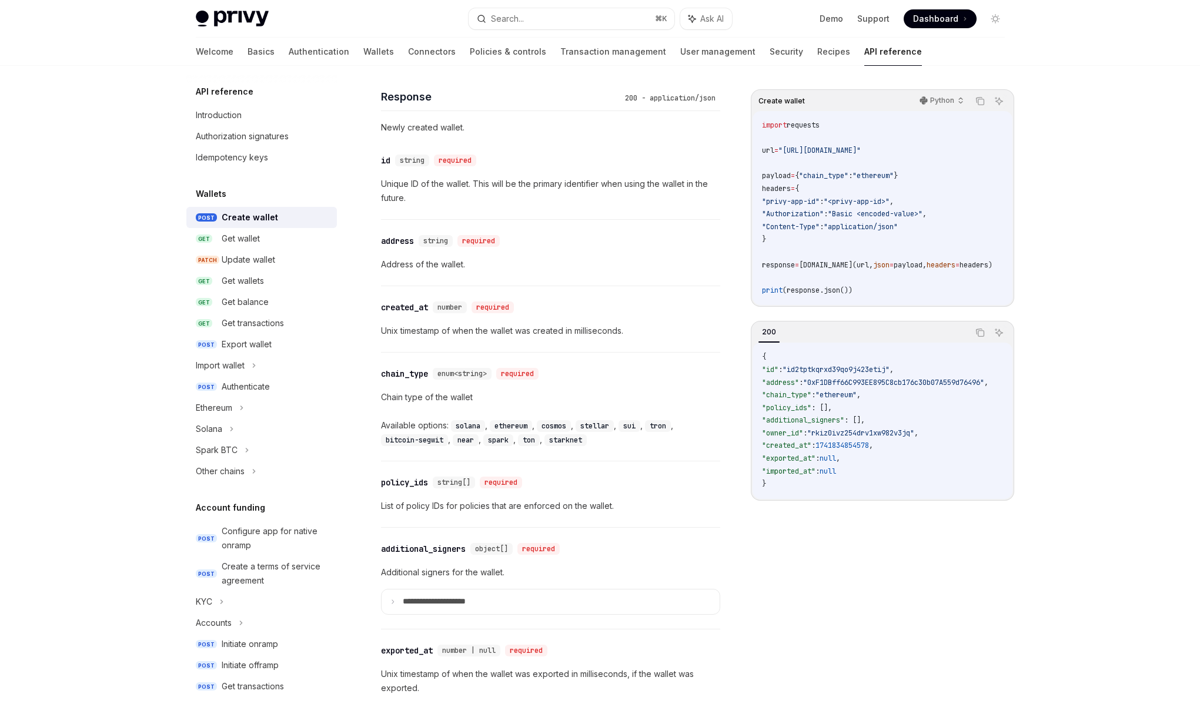
scroll to position [1082, 0]
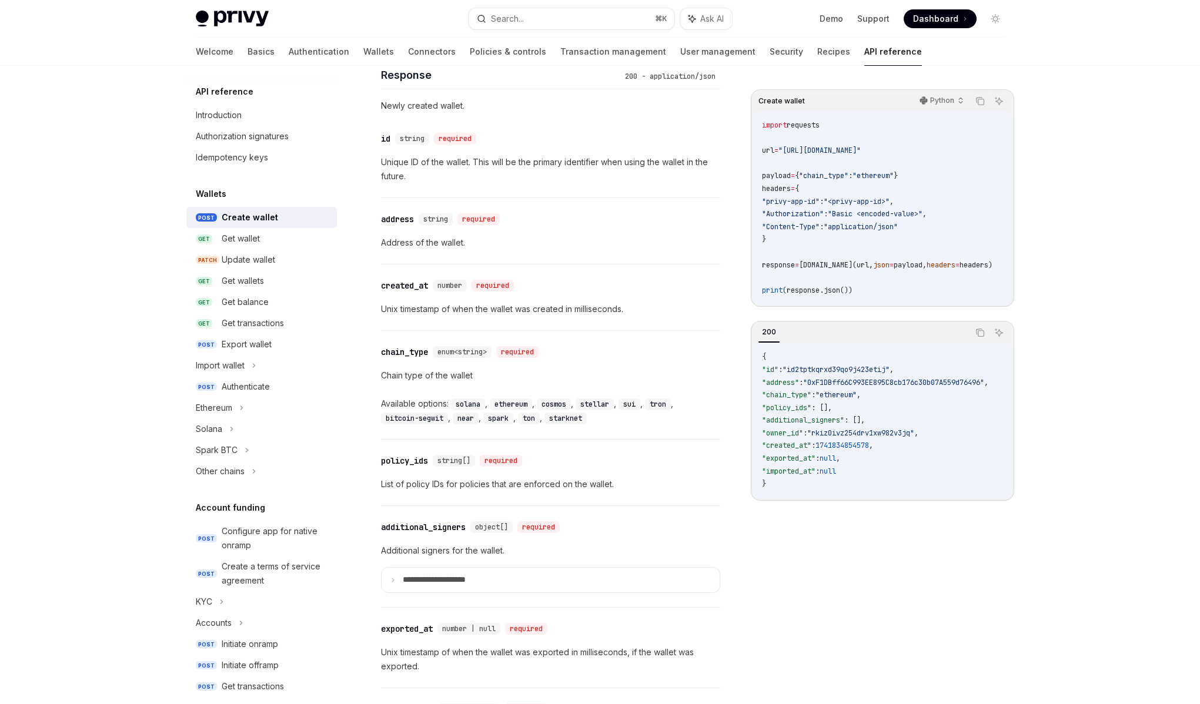
click at [447, 484] on p "List of policy IDs for policies that are enforced on the wallet." at bounding box center [550, 484] width 339 height 14
drag, startPoint x: 443, startPoint y: 484, endPoint x: 512, endPoint y: 485, distance: 69.4
click at [510, 485] on p "List of policy IDs for policies that are enforced on the wallet." at bounding box center [550, 484] width 339 height 14
click at [512, 485] on p "List of policy IDs for policies that are enforced on the wallet." at bounding box center [550, 484] width 339 height 14
drag, startPoint x: 426, startPoint y: 483, endPoint x: 415, endPoint y: 483, distance: 10.6
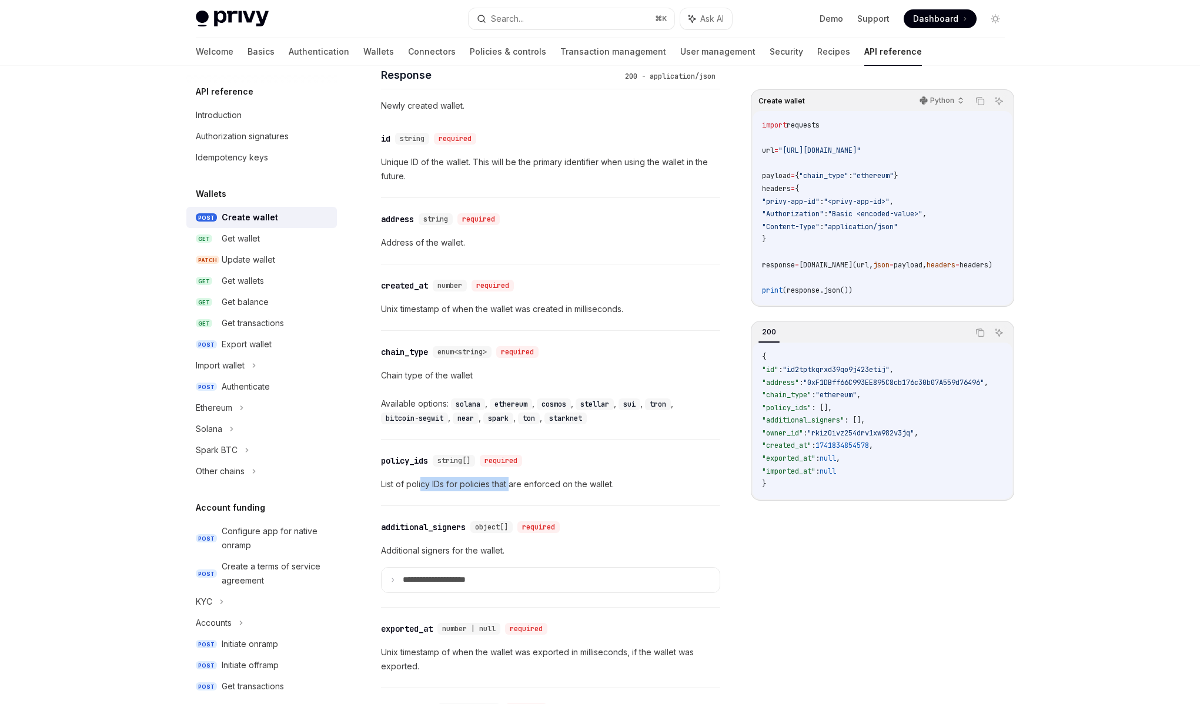
click at [416, 483] on p "List of policy IDs for policies that are enforced on the wallet." at bounding box center [550, 484] width 339 height 14
click at [415, 483] on p "List of policy IDs for policies that are enforced on the wallet." at bounding box center [550, 484] width 339 height 14
drag, startPoint x: 415, startPoint y: 483, endPoint x: 571, endPoint y: 481, distance: 155.8
click at [571, 481] on p "List of policy IDs for policies that are enforced on the wallet." at bounding box center [550, 484] width 339 height 14
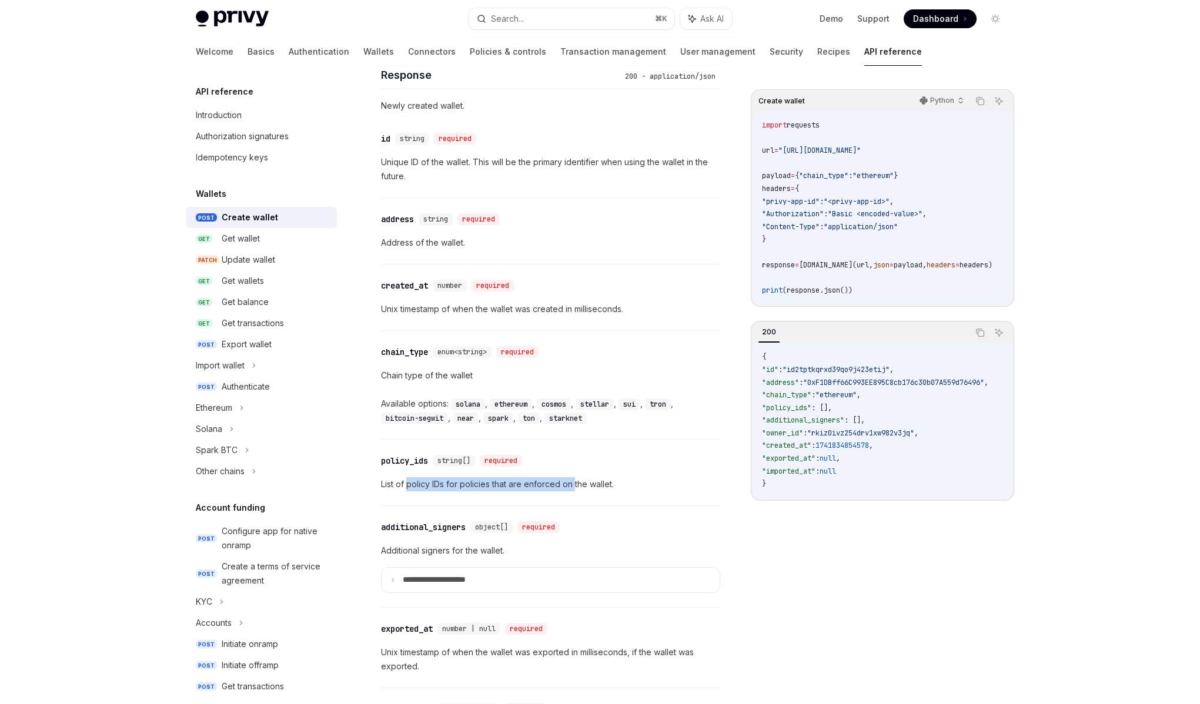
drag, startPoint x: 571, startPoint y: 481, endPoint x: 416, endPoint y: 486, distance: 155.2
click at [416, 486] on p "List of policy IDs for policies that are enforced on the wallet." at bounding box center [550, 484] width 339 height 14
drag, startPoint x: 416, startPoint y: 486, endPoint x: 538, endPoint y: 490, distance: 122.3
click at [538, 490] on p "List of policy IDs for policies that are enforced on the wallet." at bounding box center [550, 484] width 339 height 14
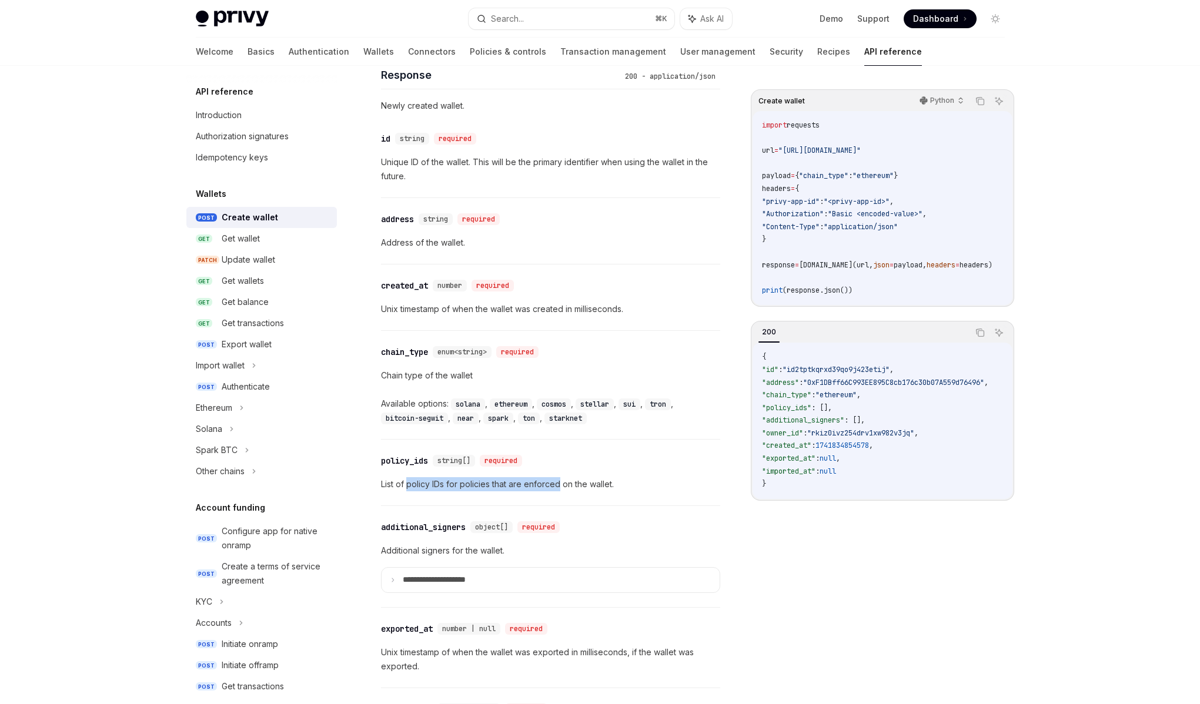
click at [538, 490] on p "List of policy IDs for policies that are enforced on the wallet." at bounding box center [550, 484] width 339 height 14
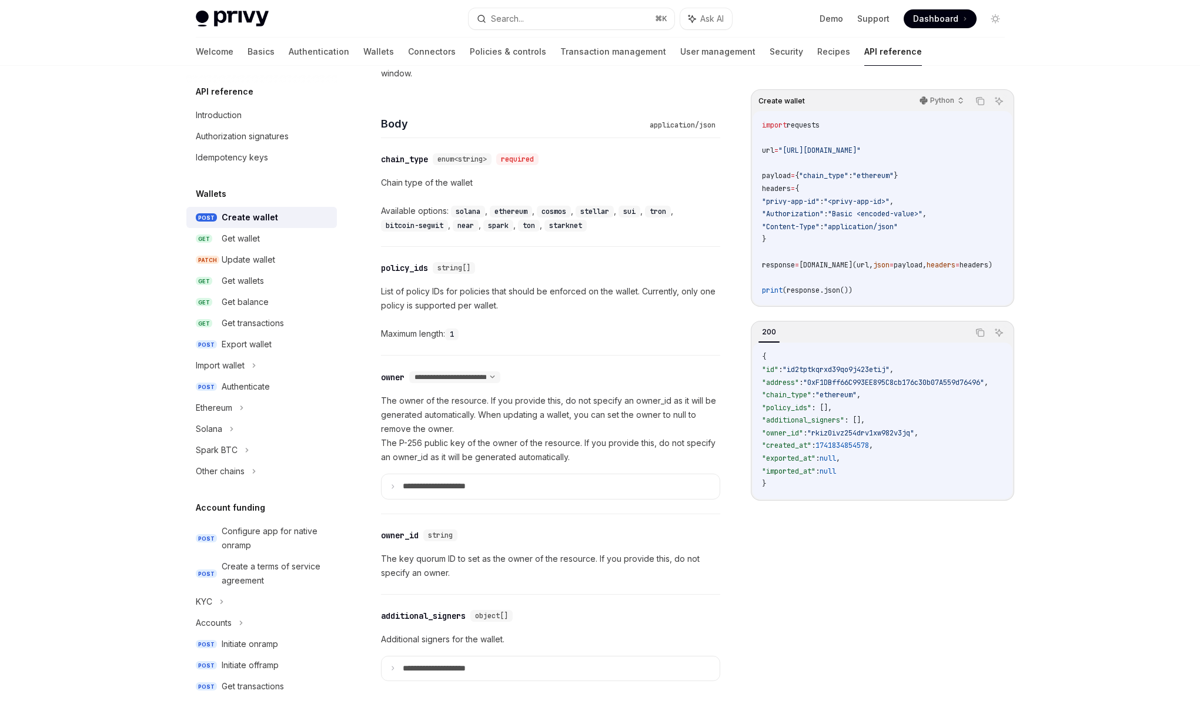
scroll to position [429, 0]
click at [533, 411] on p "The owner of the resource. If you provide this, do not specify an owner_id as i…" at bounding box center [550, 432] width 339 height 71
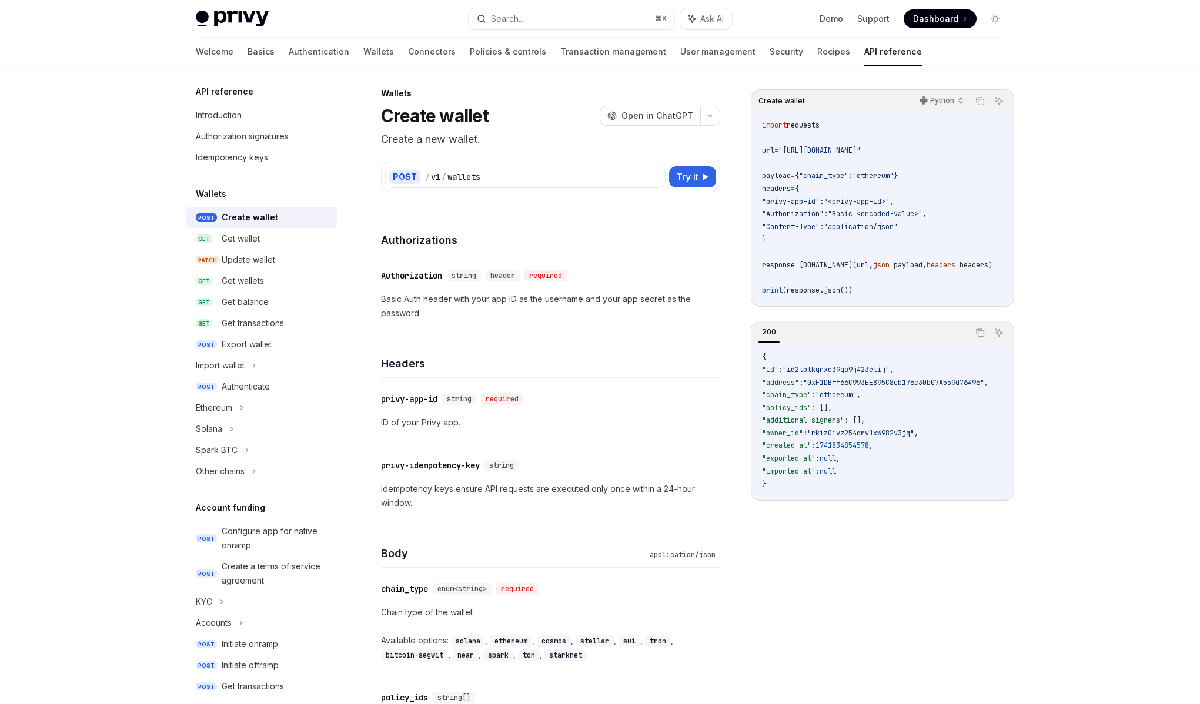
scroll to position [0, 0]
click at [817, 53] on link "Recipes" at bounding box center [833, 52] width 33 height 28
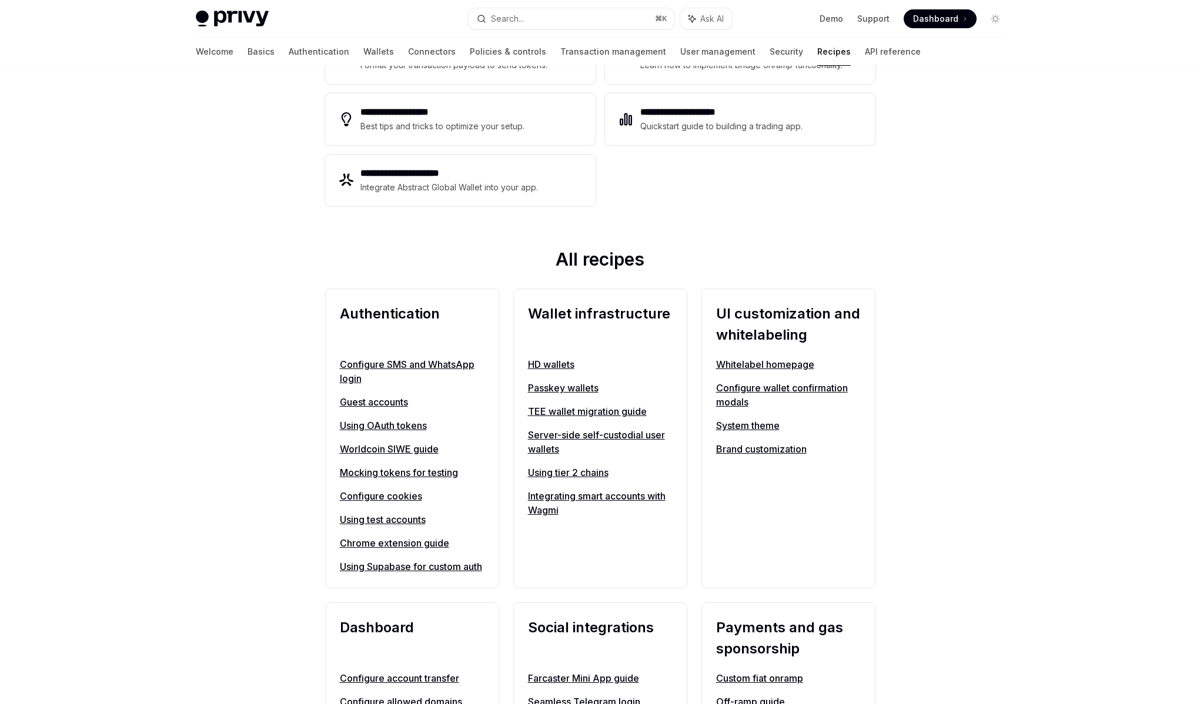
scroll to position [266, 0]
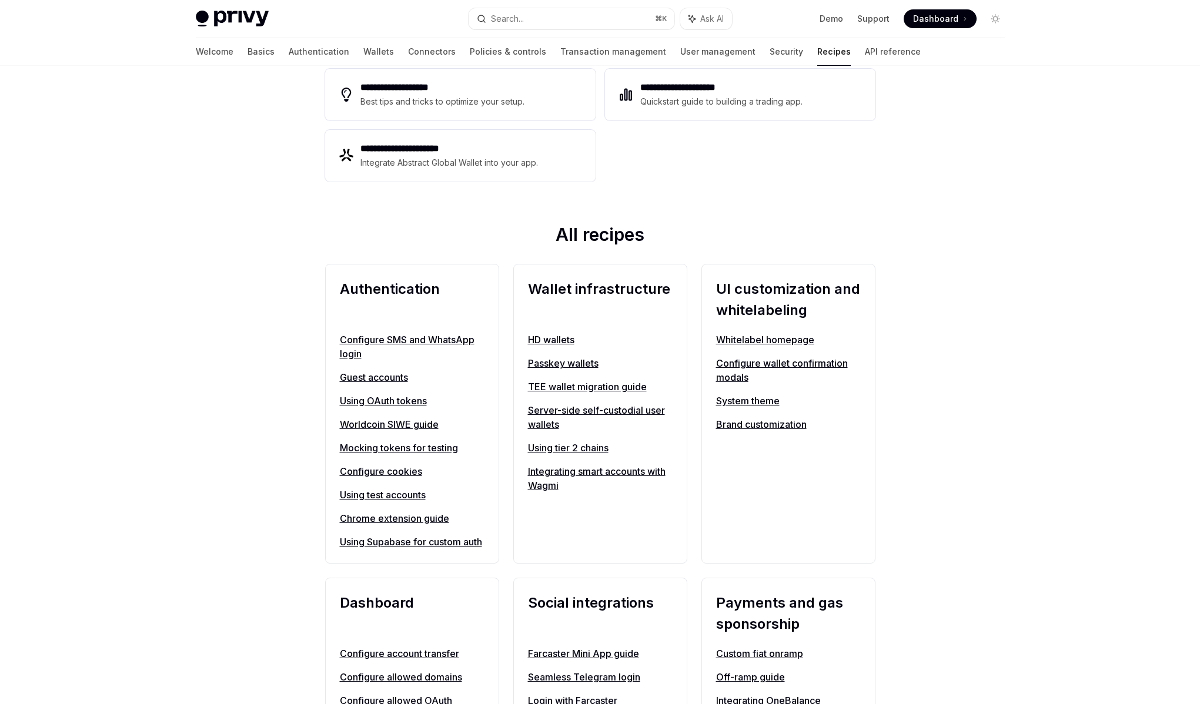
click at [576, 410] on link "Server-side self-custodial user wallets" at bounding box center [600, 417] width 145 height 28
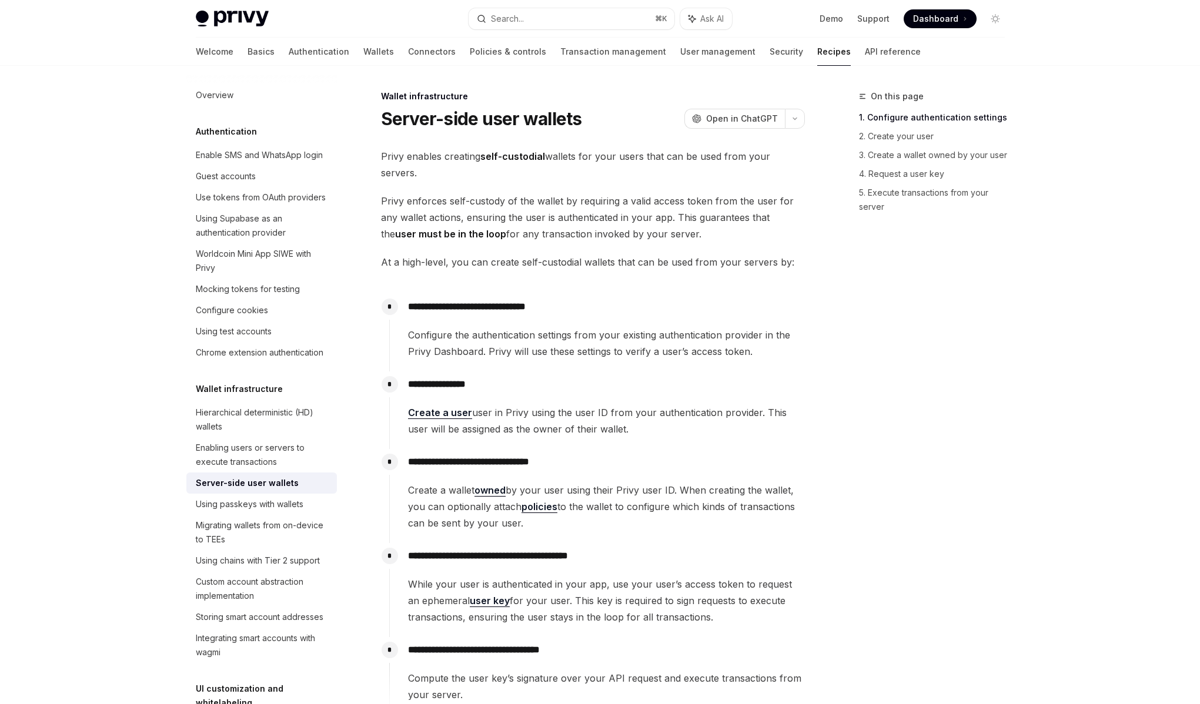
click at [545, 224] on span "Privy enforces self-custody of the wallet by requiring a valid access token fro…" at bounding box center [593, 217] width 424 height 49
click at [542, 222] on span "Privy enforces self-custody of the wallet by requiring a valid access token fro…" at bounding box center [593, 217] width 424 height 49
drag, startPoint x: 468, startPoint y: 217, endPoint x: 669, endPoint y: 222, distance: 201.0
click at [669, 222] on span "Privy enforces self-custody of the wallet by requiring a valid access token fro…" at bounding box center [593, 217] width 424 height 49
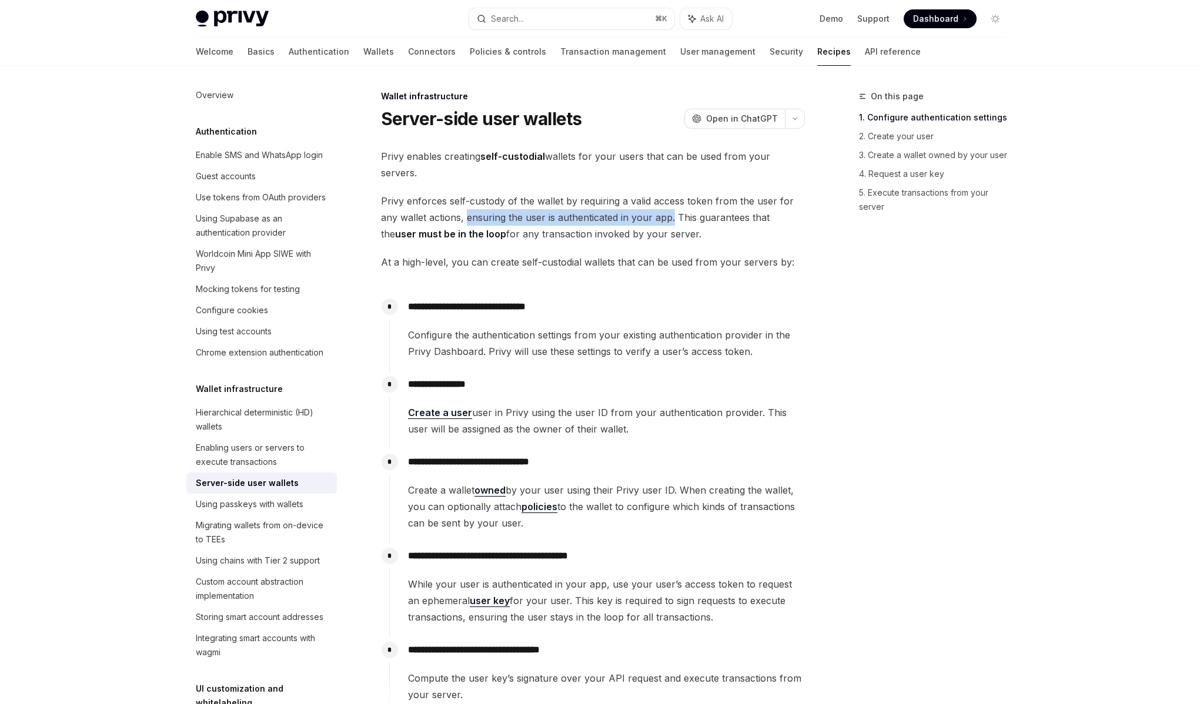
drag, startPoint x: 669, startPoint y: 222, endPoint x: 468, endPoint y: 222, distance: 201.0
click at [468, 222] on span "Privy enforces self-custody of the wallet by requiring a valid access token fro…" at bounding box center [593, 217] width 424 height 49
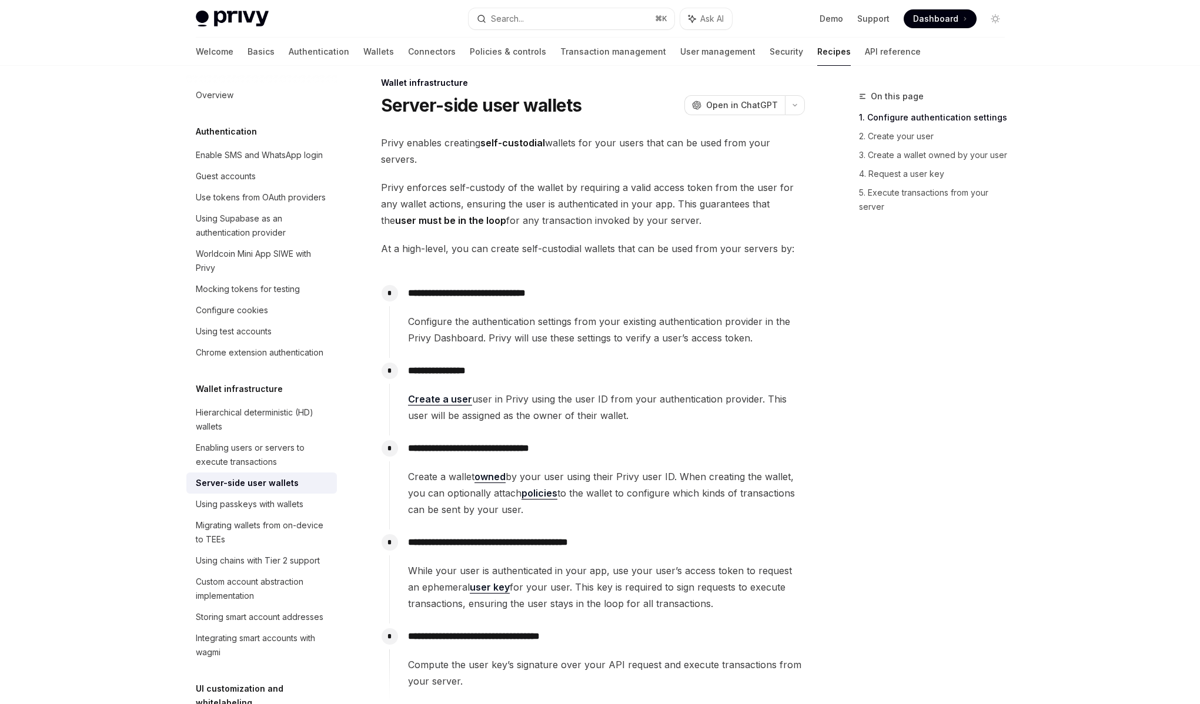
scroll to position [22, 0]
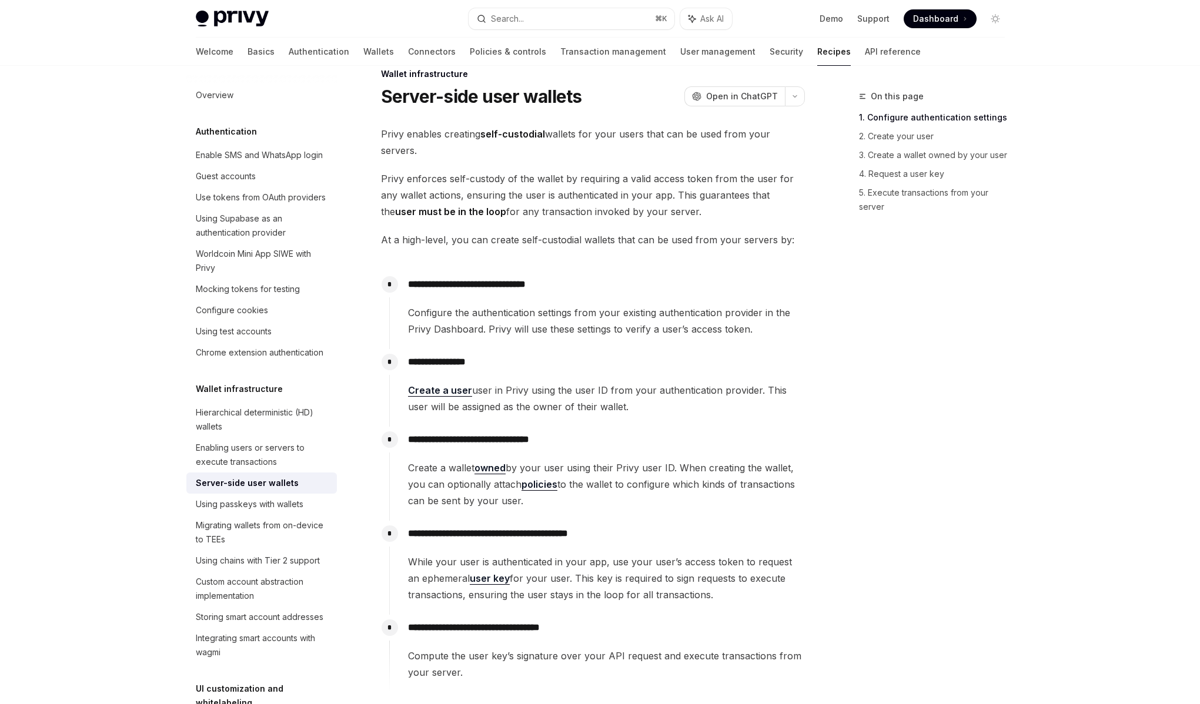
click at [525, 393] on span "Create a user user in Privy using the user ID from your authentication provider…" at bounding box center [606, 398] width 396 height 33
click at [445, 394] on link "Create a user" at bounding box center [440, 390] width 64 height 12
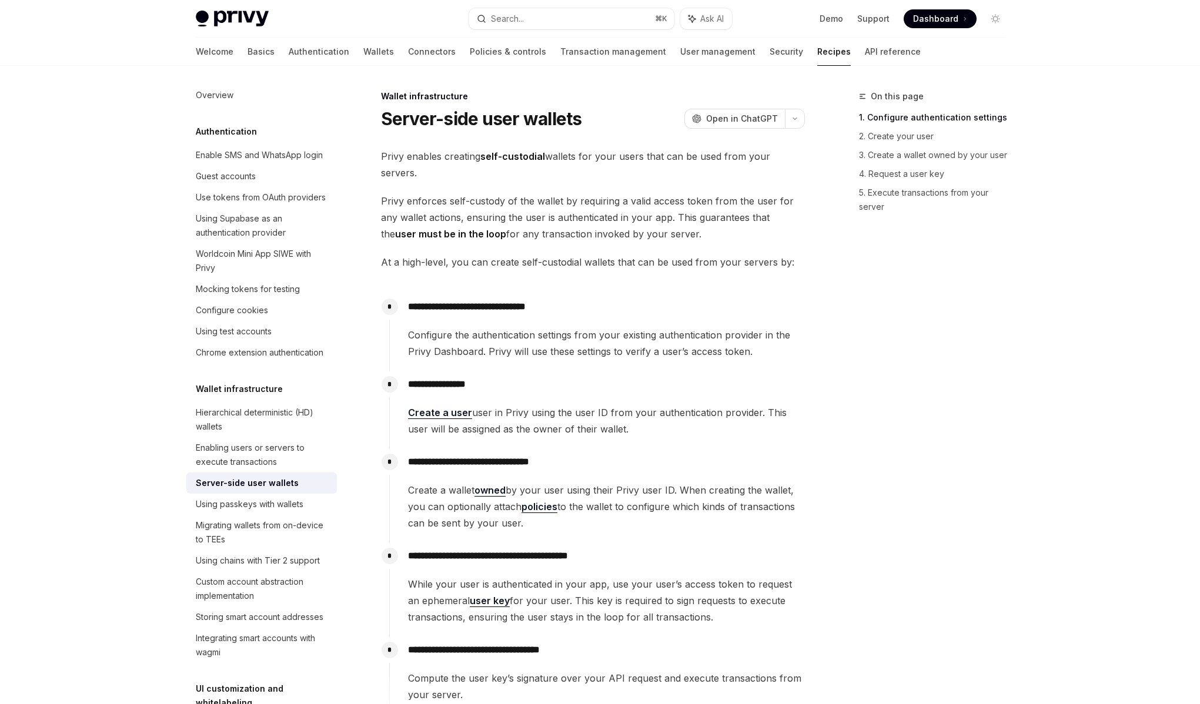
click at [532, 216] on span "Privy enforces self-custody of the wallet by requiring a valid access token fro…" at bounding box center [593, 217] width 424 height 49
click at [544, 214] on span "Privy enforces self-custody of the wallet by requiring a valid access token fro…" at bounding box center [593, 217] width 424 height 49
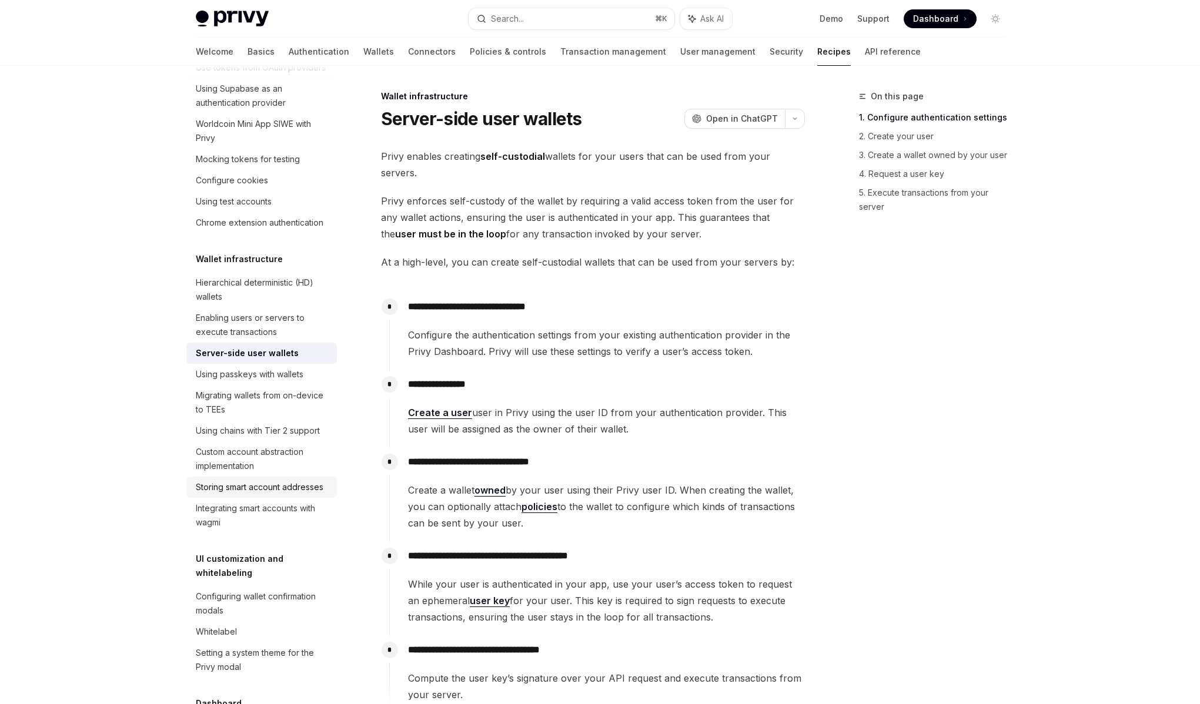
scroll to position [139, 0]
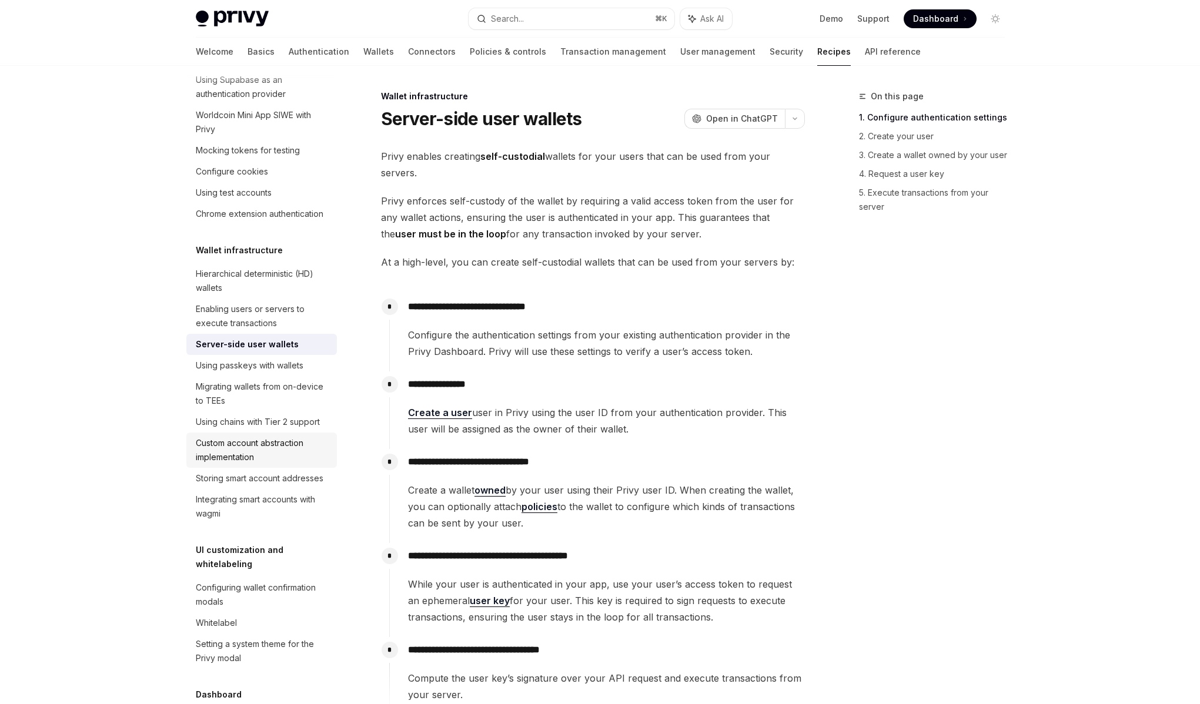
click at [279, 464] on div "Custom account abstraction implementation" at bounding box center [263, 450] width 134 height 28
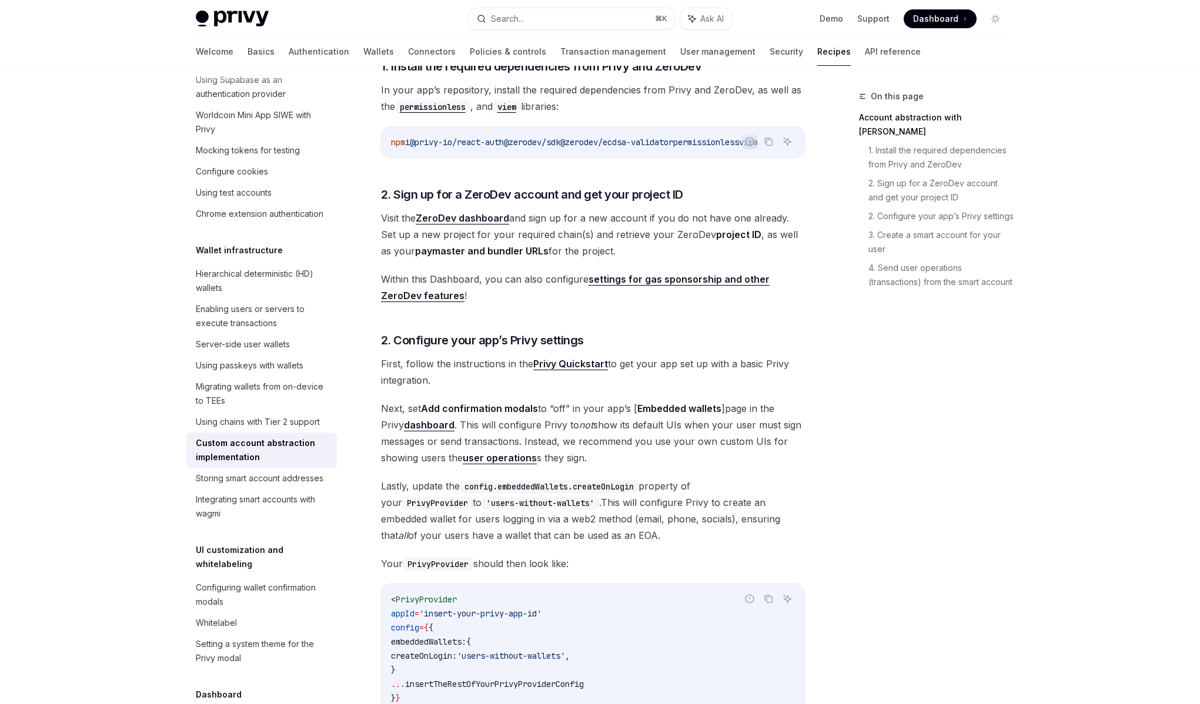
scroll to position [419, 0]
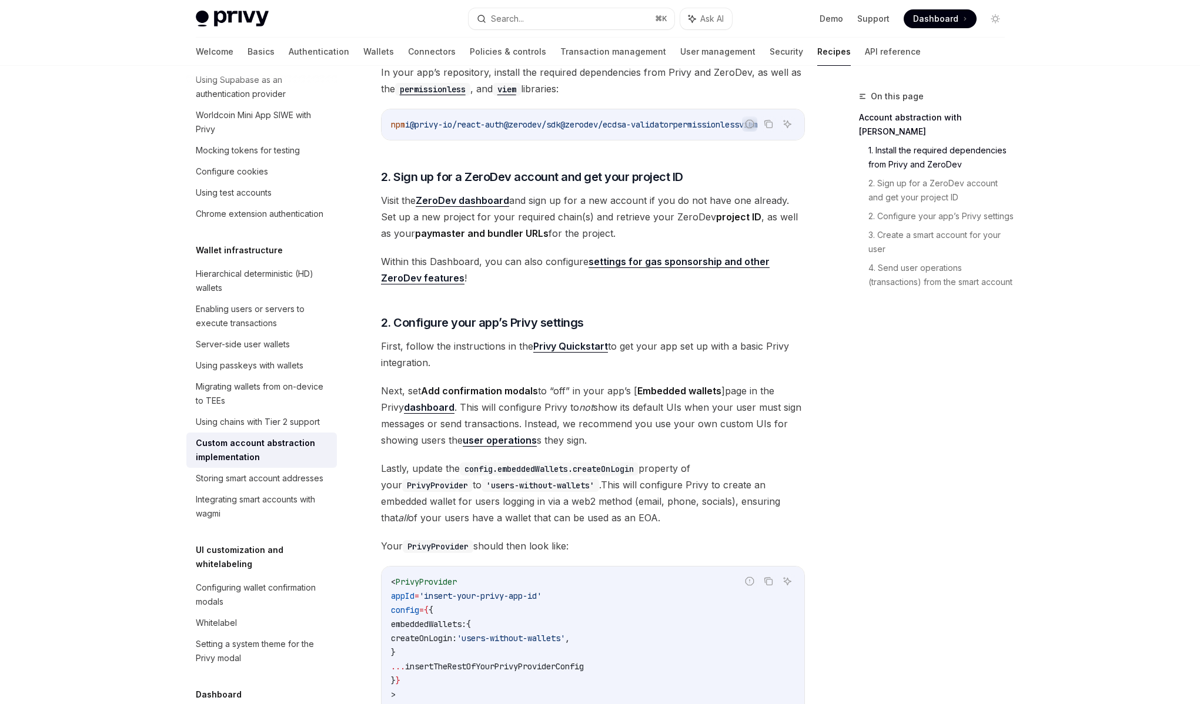
click at [493, 425] on span "Next, set Add confirmation modals to “off” in your app’s [ Embedded wallets ] p…" at bounding box center [593, 416] width 424 height 66
click at [491, 414] on span "Next, set Add confirmation modals to “off” in your app’s [ Embedded wallets ] p…" at bounding box center [593, 416] width 424 height 66
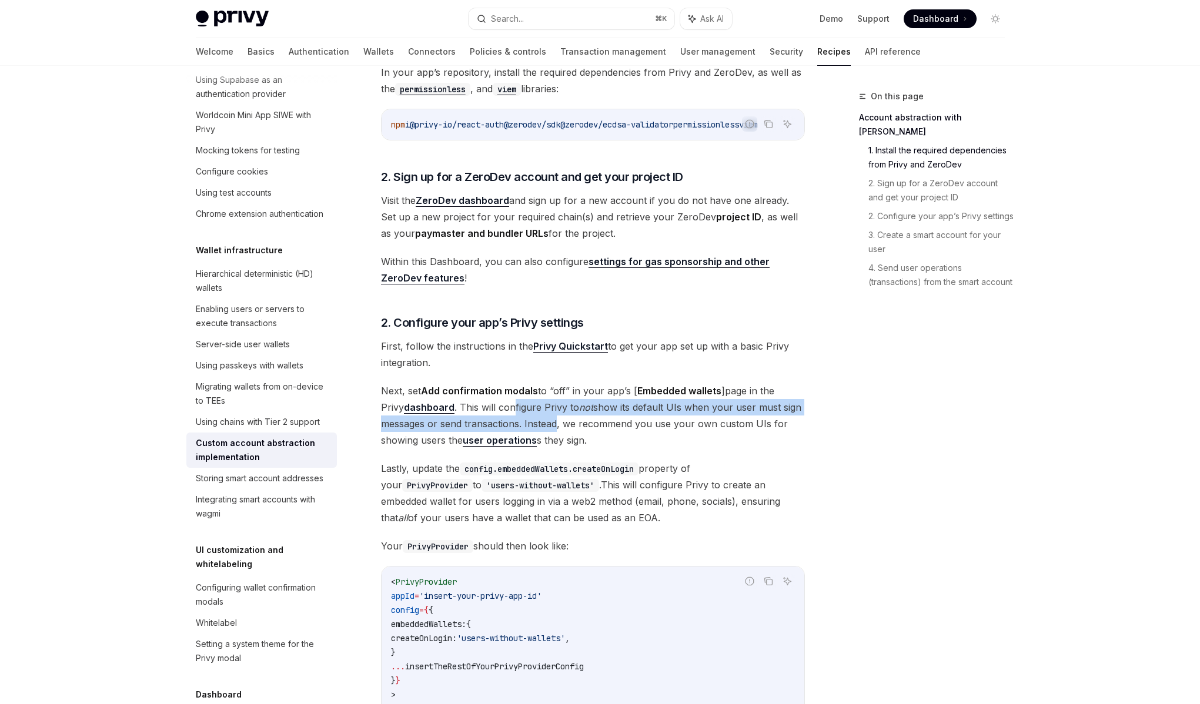
drag, startPoint x: 491, startPoint y: 414, endPoint x: 554, endPoint y: 420, distance: 63.2
click at [554, 420] on span "Next, set Add confirmation modals to “off” in your app’s [ Embedded wallets ] p…" at bounding box center [593, 416] width 424 height 66
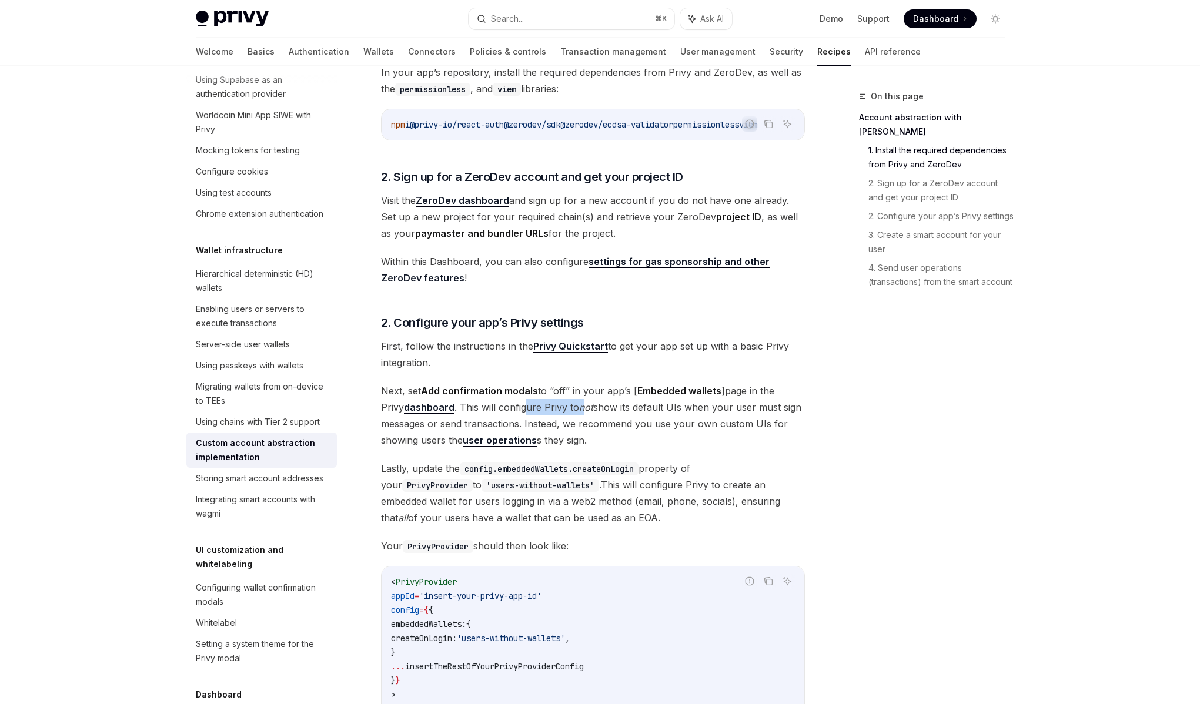
drag, startPoint x: 560, startPoint y: 416, endPoint x: 501, endPoint y: 408, distance: 59.8
click at [501, 408] on span "Next, set Add confirmation modals to “off” in your app’s [ Embedded wallets ] p…" at bounding box center [593, 416] width 424 height 66
click at [500, 408] on span "Next, set Add confirmation modals to “off” in your app’s [ Embedded wallets ] p…" at bounding box center [593, 416] width 424 height 66
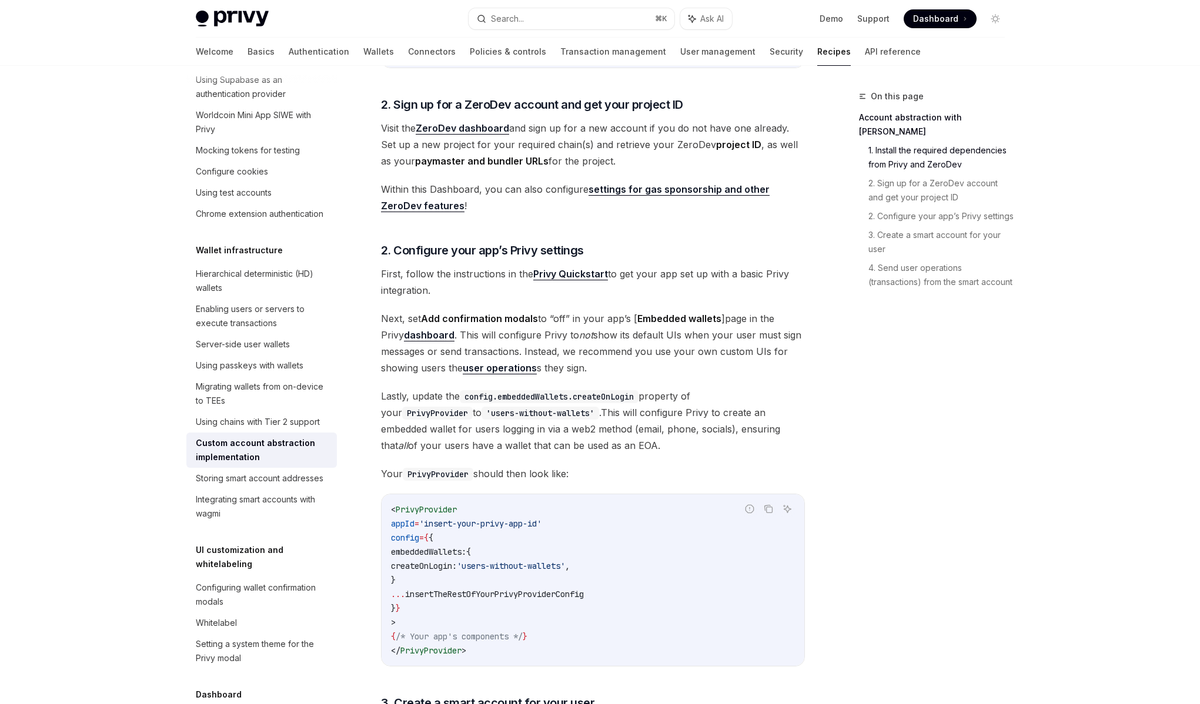
scroll to position [498, 0]
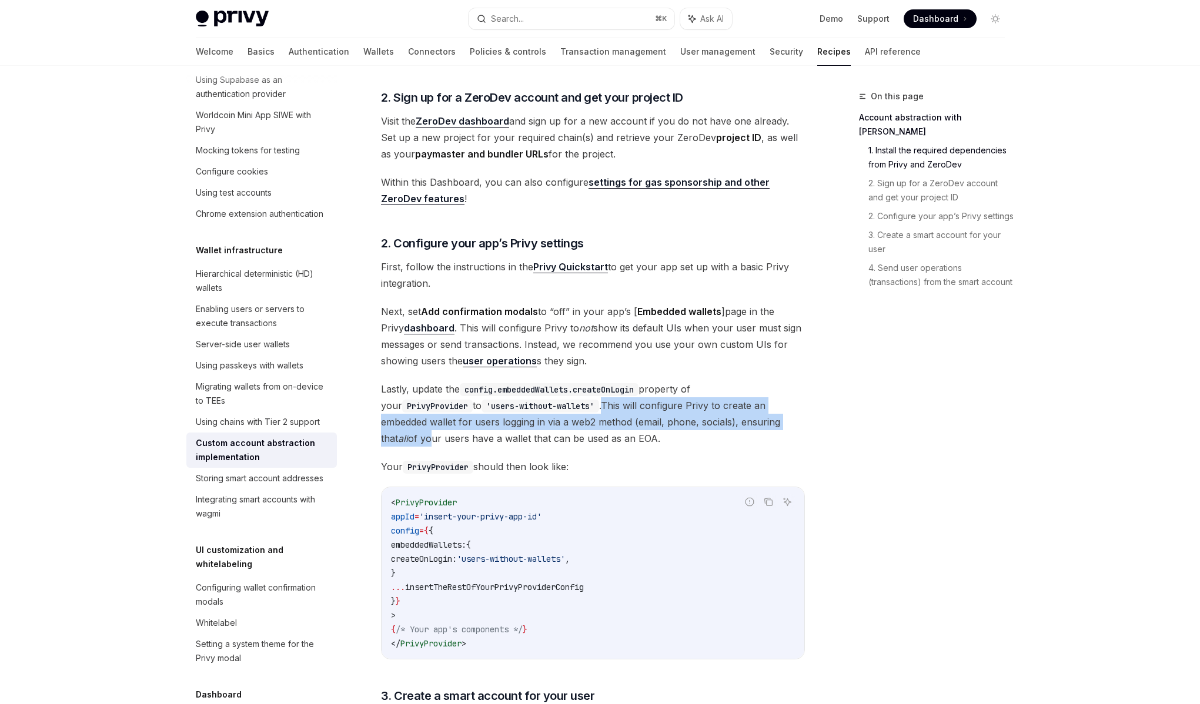
drag, startPoint x: 518, startPoint y: 414, endPoint x: 710, endPoint y: 429, distance: 192.8
click at [710, 429] on span "Lastly, update the config.embeddedWallets.createOnLogin property of your PrivyP…" at bounding box center [593, 414] width 424 height 66
drag, startPoint x: 710, startPoint y: 429, endPoint x: 524, endPoint y: 409, distance: 186.8
click at [524, 409] on span "Lastly, update the config.embeddedWallets.createOnLogin property of your PrivyP…" at bounding box center [593, 414] width 424 height 66
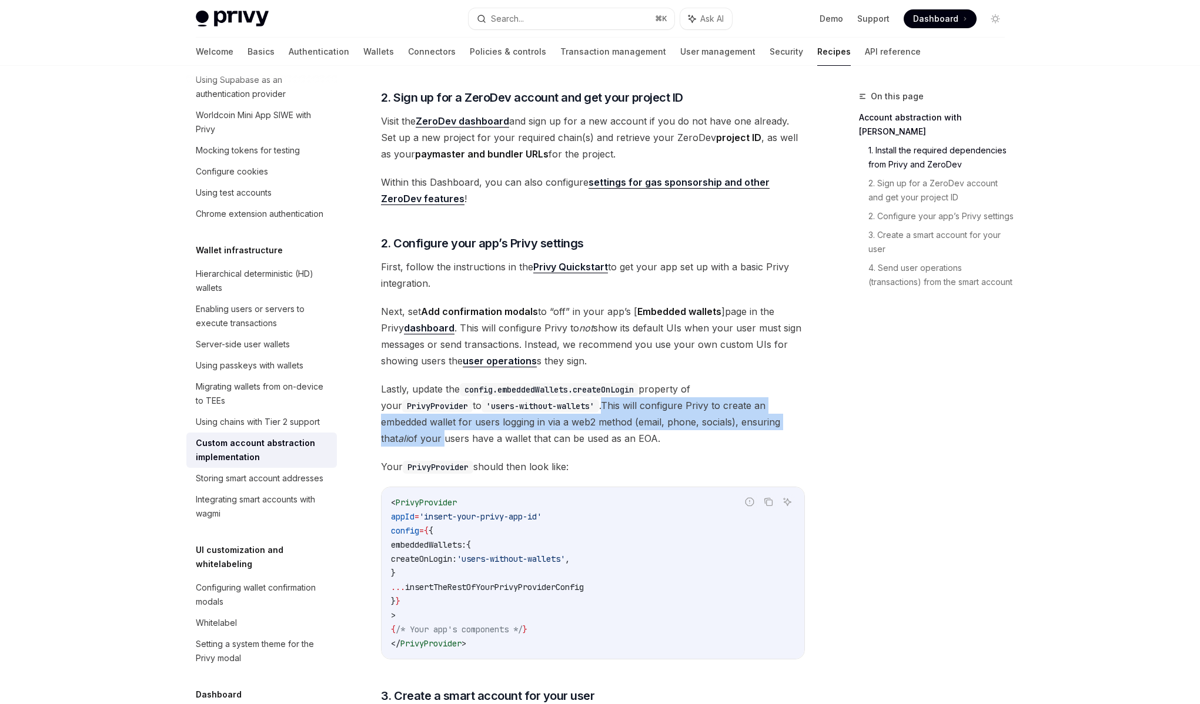
click at [524, 409] on span "Lastly, update the config.embeddedWallets.createOnLogin property of your PrivyP…" at bounding box center [593, 414] width 424 height 66
drag, startPoint x: 524, startPoint y: 409, endPoint x: 622, endPoint y: 420, distance: 98.2
click at [622, 420] on span "Lastly, update the config.embeddedWallets.createOnLogin property of your PrivyP…" at bounding box center [593, 414] width 424 height 66
drag, startPoint x: 652, startPoint y: 428, endPoint x: 518, endPoint y: 410, distance: 135.8
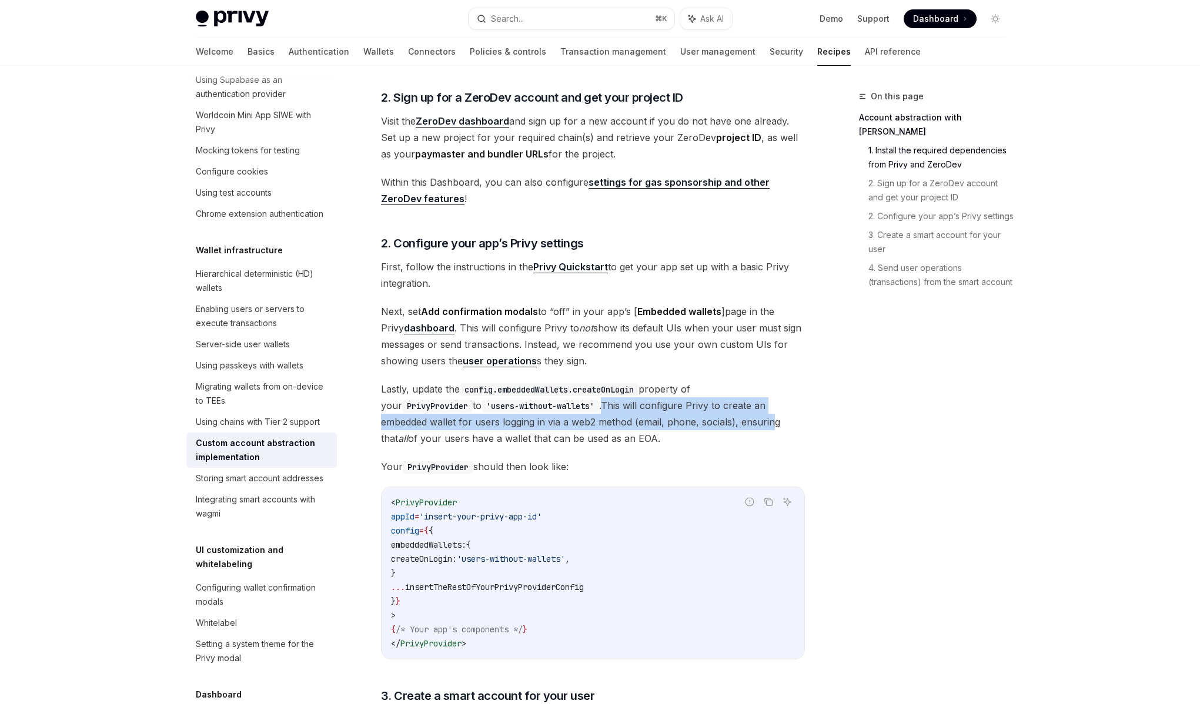
click at [518, 410] on span "Lastly, update the config.embeddedWallets.createOnLogin property of your PrivyP…" at bounding box center [593, 414] width 424 height 66
click at [519, 410] on span "Lastly, update the config.embeddedWallets.createOnLogin property of your PrivyP…" at bounding box center [593, 414] width 424 height 66
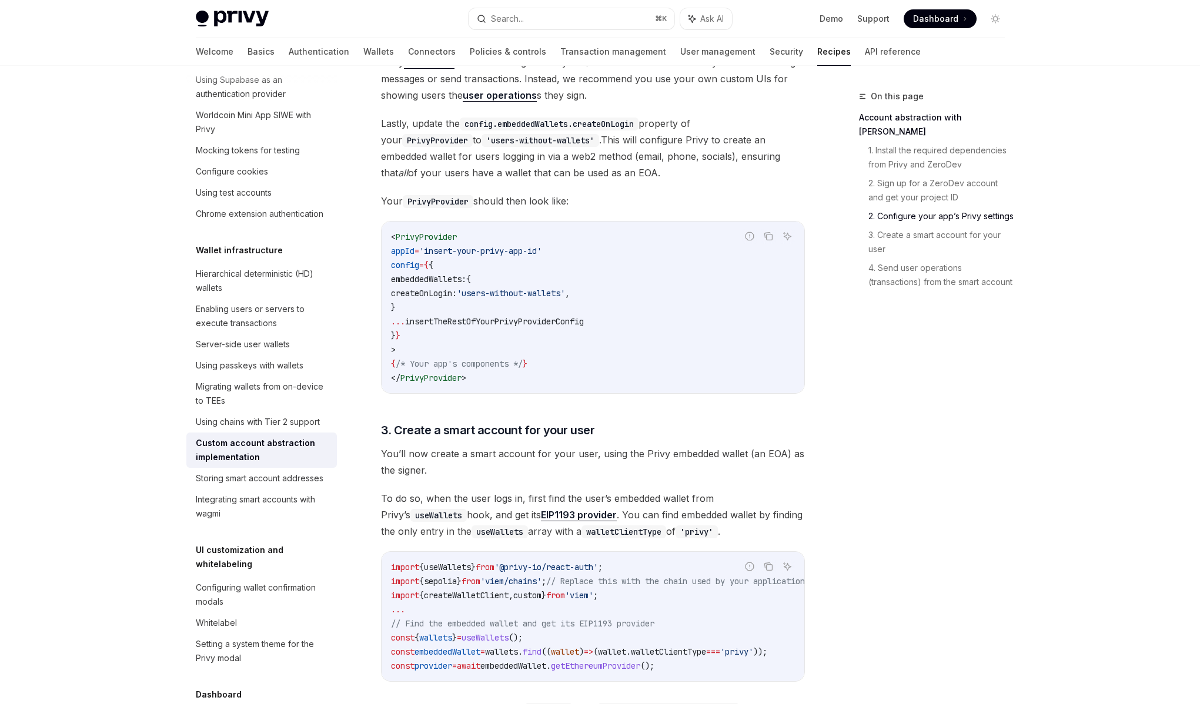
scroll to position [779, 0]
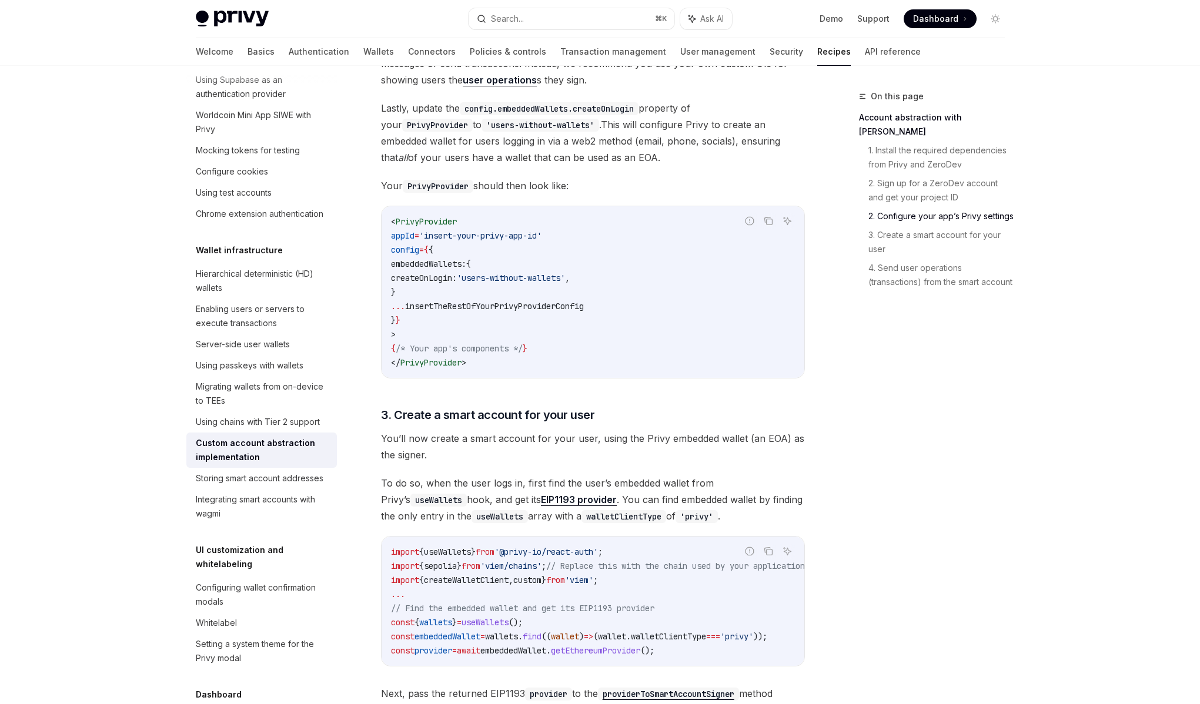
click at [568, 487] on span "To do so, when the user logs in, first find the user’s embedded wallet from Pri…" at bounding box center [593, 499] width 424 height 49
click at [562, 493] on span "To do so, when the user logs in, first find the user’s embedded wallet from Pri…" at bounding box center [593, 499] width 424 height 49
click at [564, 498] on span "To do so, when the user logs in, first find the user’s embedded wallet from Pri…" at bounding box center [593, 499] width 424 height 49
drag, startPoint x: 550, startPoint y: 499, endPoint x: 736, endPoint y: 505, distance: 185.8
click at [736, 505] on span "To do so, when the user logs in, first find the user’s embedded wallet from Pri…" at bounding box center [593, 499] width 424 height 49
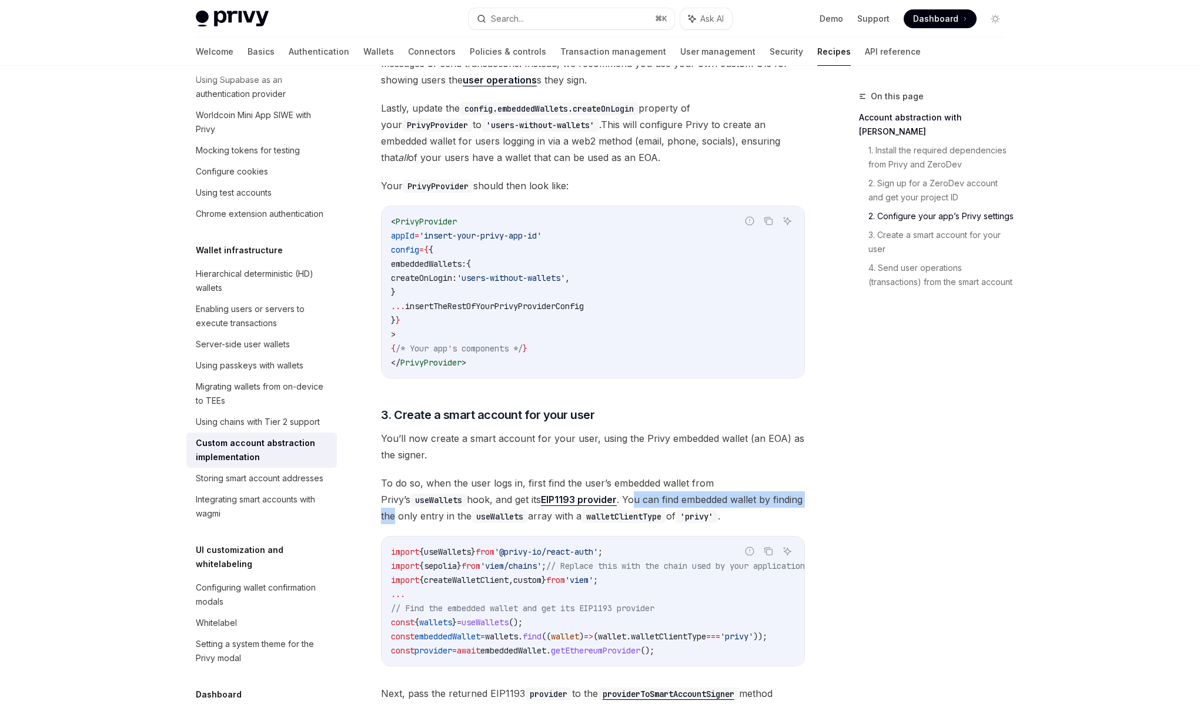
click at [736, 505] on span "To do so, when the user logs in, first find the user’s embedded wallet from Pri…" at bounding box center [593, 499] width 424 height 49
drag, startPoint x: 736, startPoint y: 505, endPoint x: 537, endPoint y: 506, distance: 198.7
click at [537, 506] on span "To do so, when the user logs in, first find the user’s embedded wallet from Pri…" at bounding box center [593, 499] width 424 height 49
drag, startPoint x: 537, startPoint y: 506, endPoint x: 704, endPoint y: 503, distance: 166.4
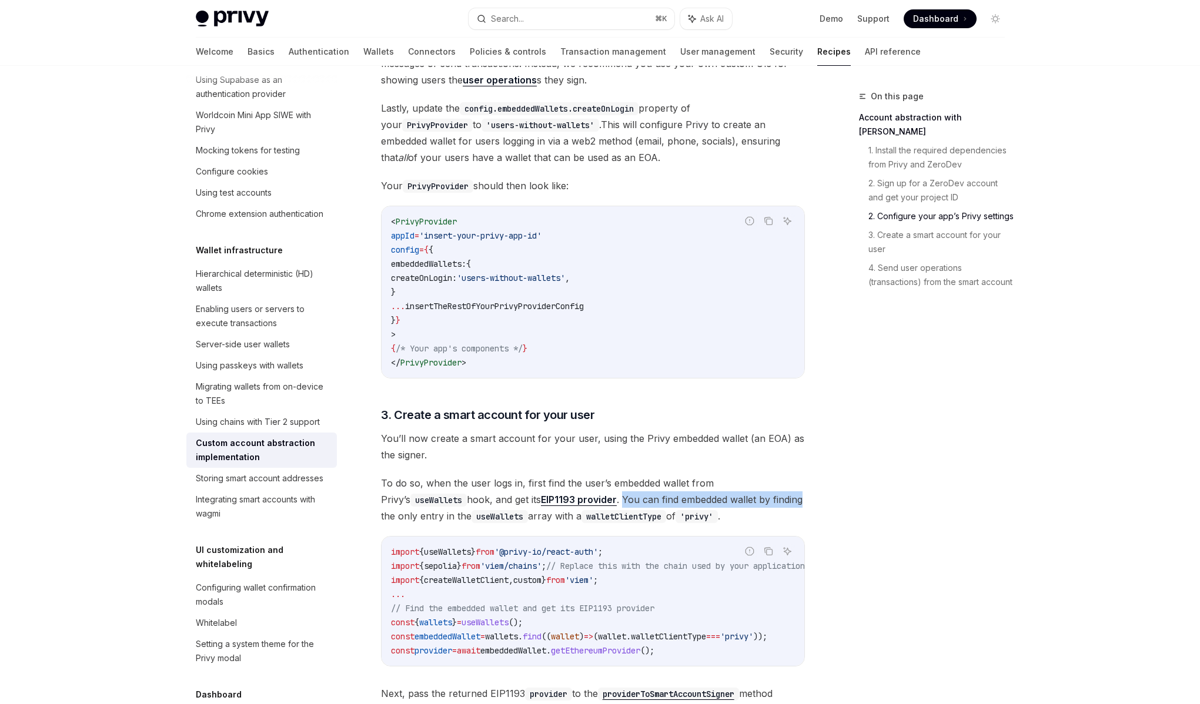
click at [704, 503] on span "To do so, when the user logs in, first find the user’s embedded wallet from Pri…" at bounding box center [593, 499] width 424 height 49
drag, startPoint x: 704, startPoint y: 503, endPoint x: 549, endPoint y: 507, distance: 154.6
click at [549, 507] on span "To do so, when the user logs in, first find the user’s embedded wallet from Pri…" at bounding box center [593, 499] width 424 height 49
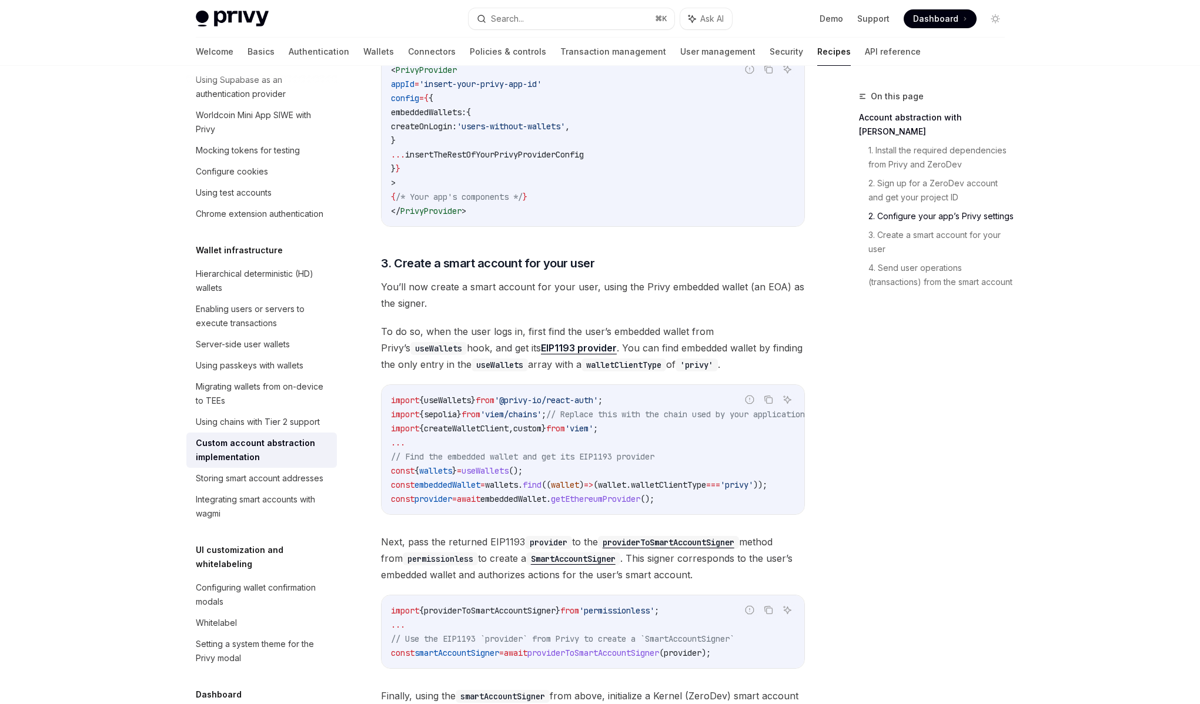
scroll to position [971, 0]
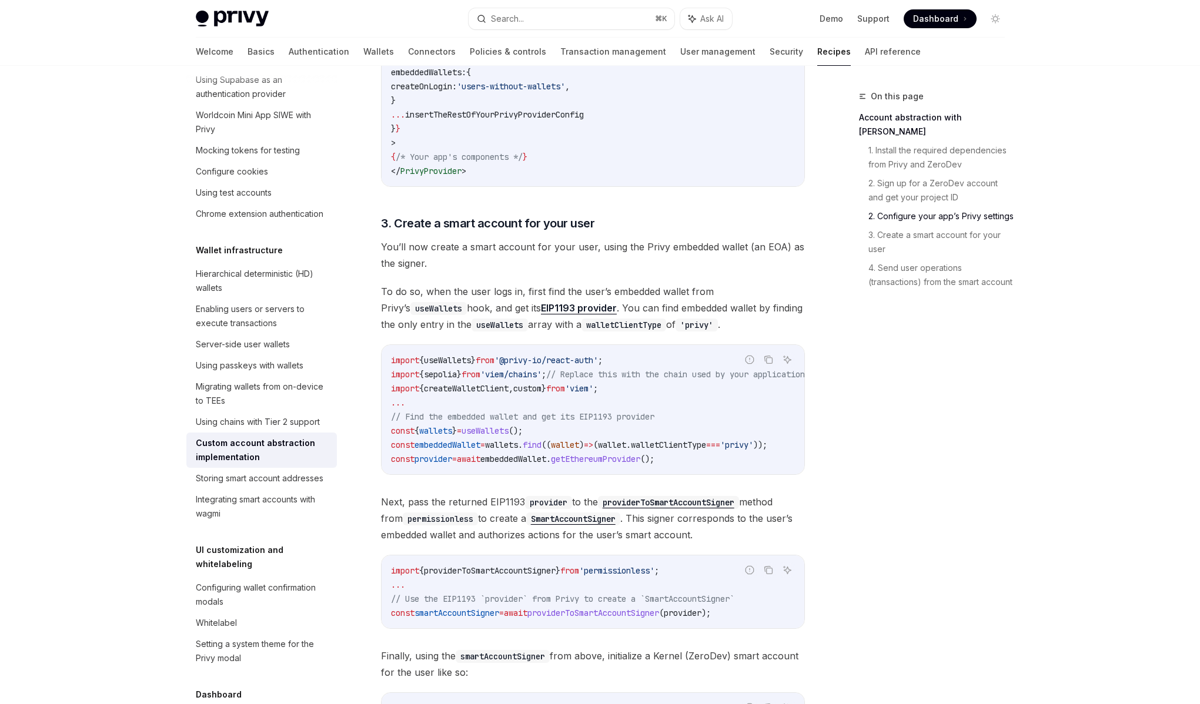
click at [515, 531] on span "Next, pass the returned EIP1193 provider to the providerToSmartAccountSigner me…" at bounding box center [593, 518] width 424 height 49
drag, startPoint x: 487, startPoint y: 528, endPoint x: 726, endPoint y: 531, distance: 238.6
click at [726, 531] on span "Next, pass the returned EIP1193 provider to the providerToSmartAccountSigner me…" at bounding box center [593, 518] width 424 height 49
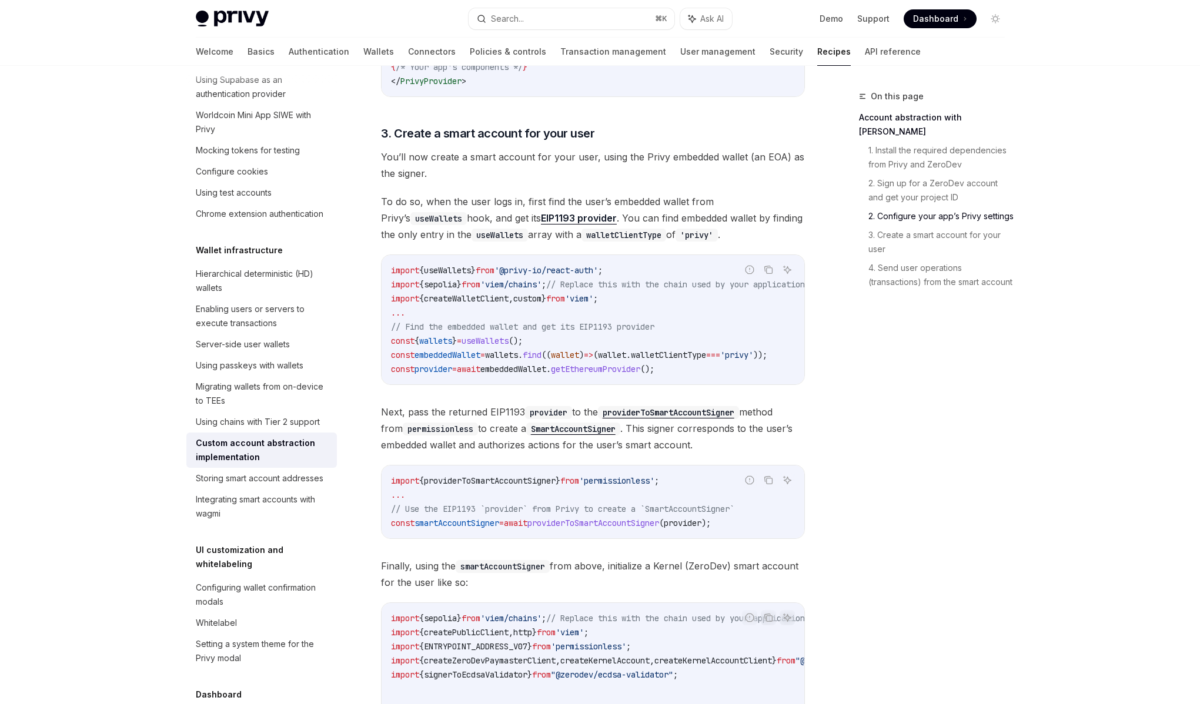
scroll to position [1081, 0]
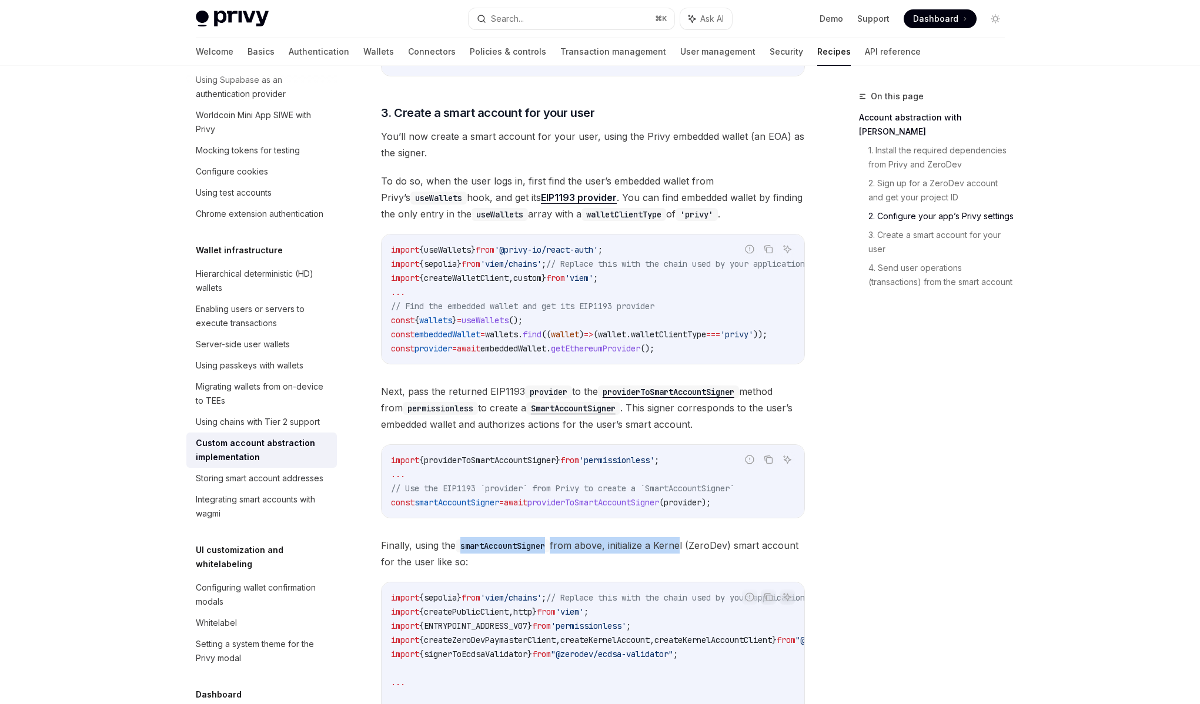
drag, startPoint x: 461, startPoint y: 556, endPoint x: 682, endPoint y: 561, distance: 221.0
click at [682, 561] on span "Finally, using the smartAccountSigner from above, initialize a Kernel (ZeroDev)…" at bounding box center [593, 553] width 424 height 33
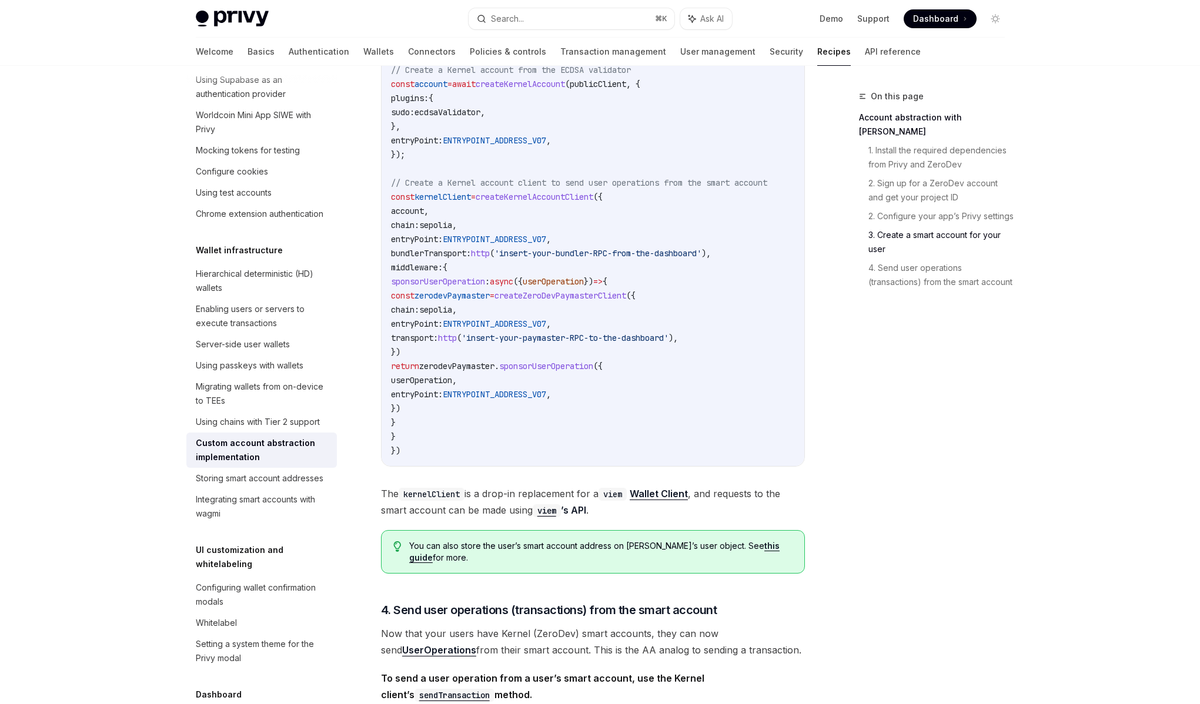
scroll to position [1884, 0]
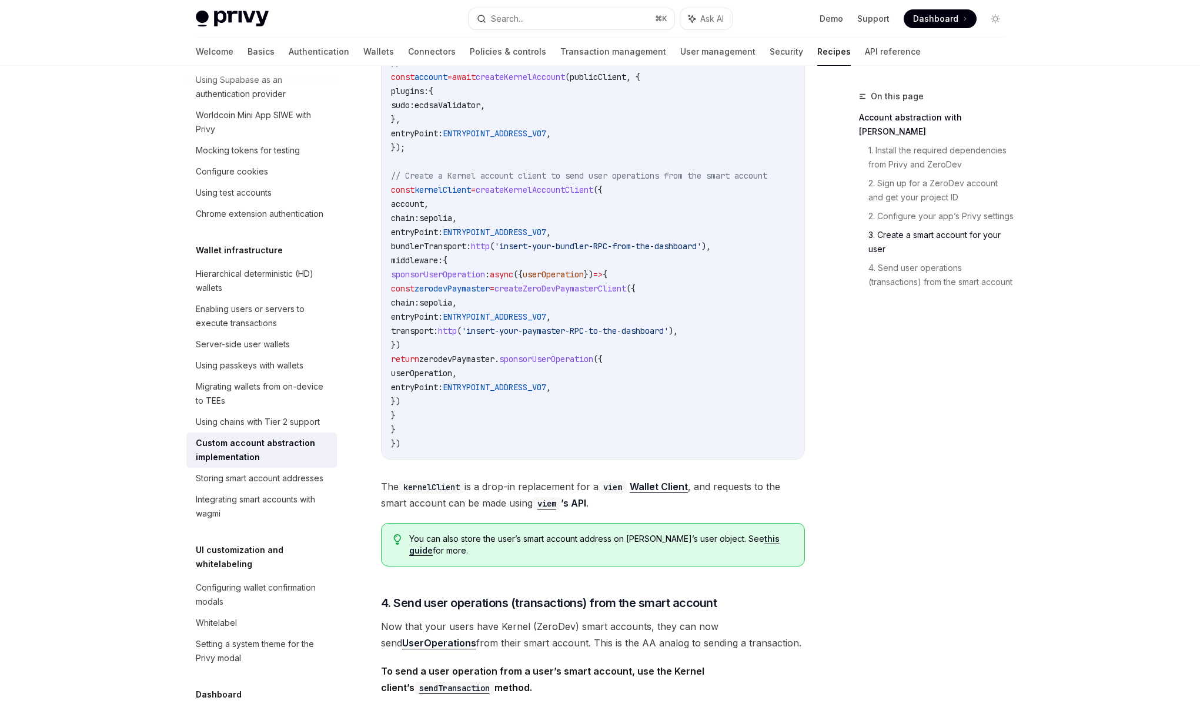
click at [501, 504] on span "The kernelClient is a drop-in replacement for a viem Wallet Client , and reques…" at bounding box center [593, 494] width 424 height 33
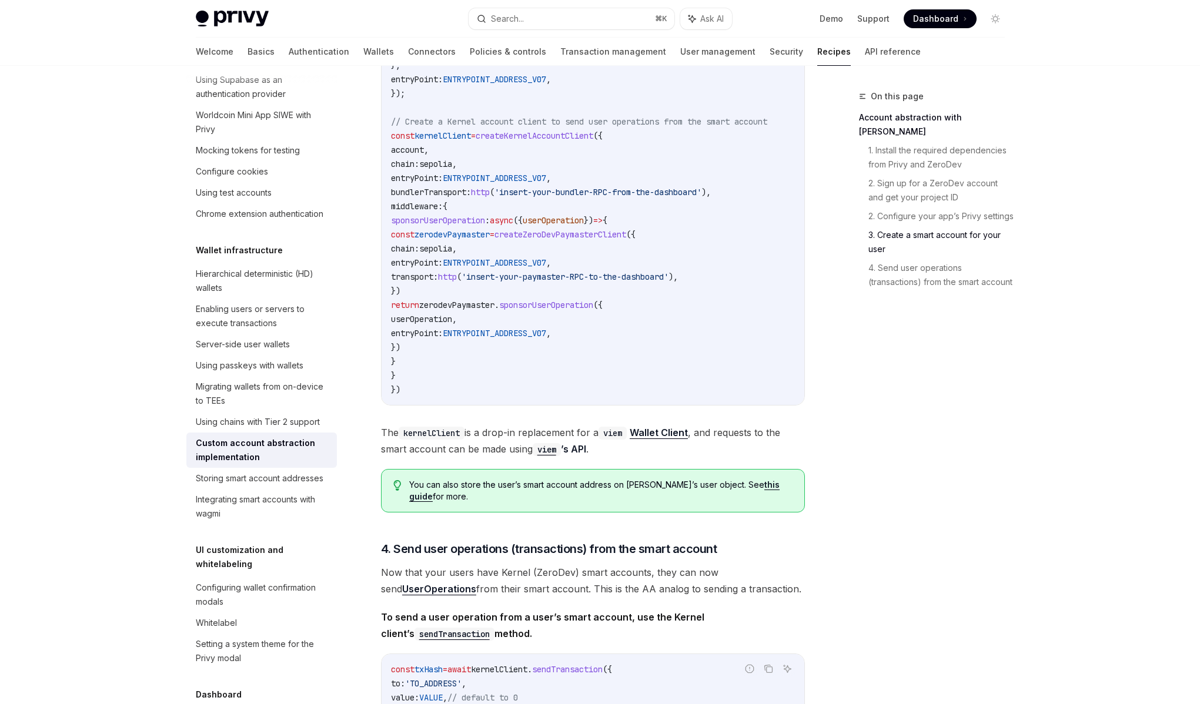
scroll to position [1952, 0]
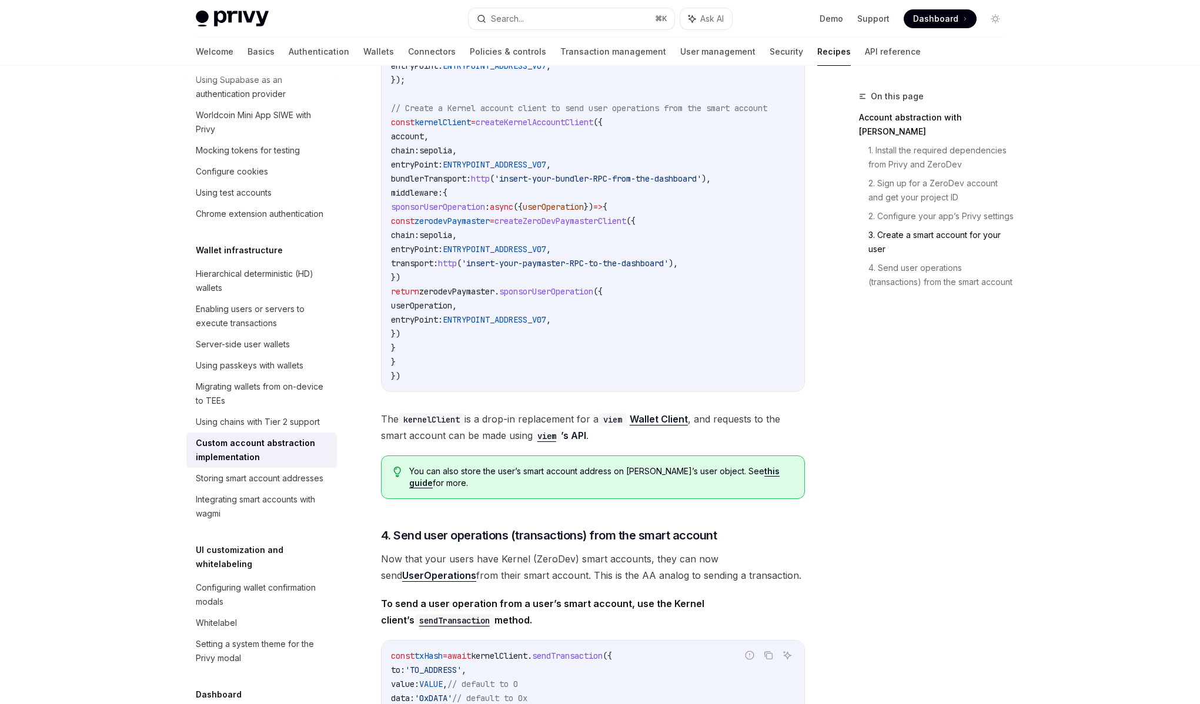
click at [511, 570] on span "Now that your users have Kernel (ZeroDev) smart accounts, they can now send Use…" at bounding box center [593, 567] width 424 height 33
click at [478, 573] on span "Now that your users have Kernel (ZeroDev) smart accounts, they can now send Use…" at bounding box center [593, 567] width 424 height 33
drag, startPoint x: 469, startPoint y: 574, endPoint x: 684, endPoint y: 576, distance: 214.5
click at [684, 576] on span "Now that your users have Kernel (ZeroDev) smart accounts, they can now send Use…" at bounding box center [593, 567] width 424 height 33
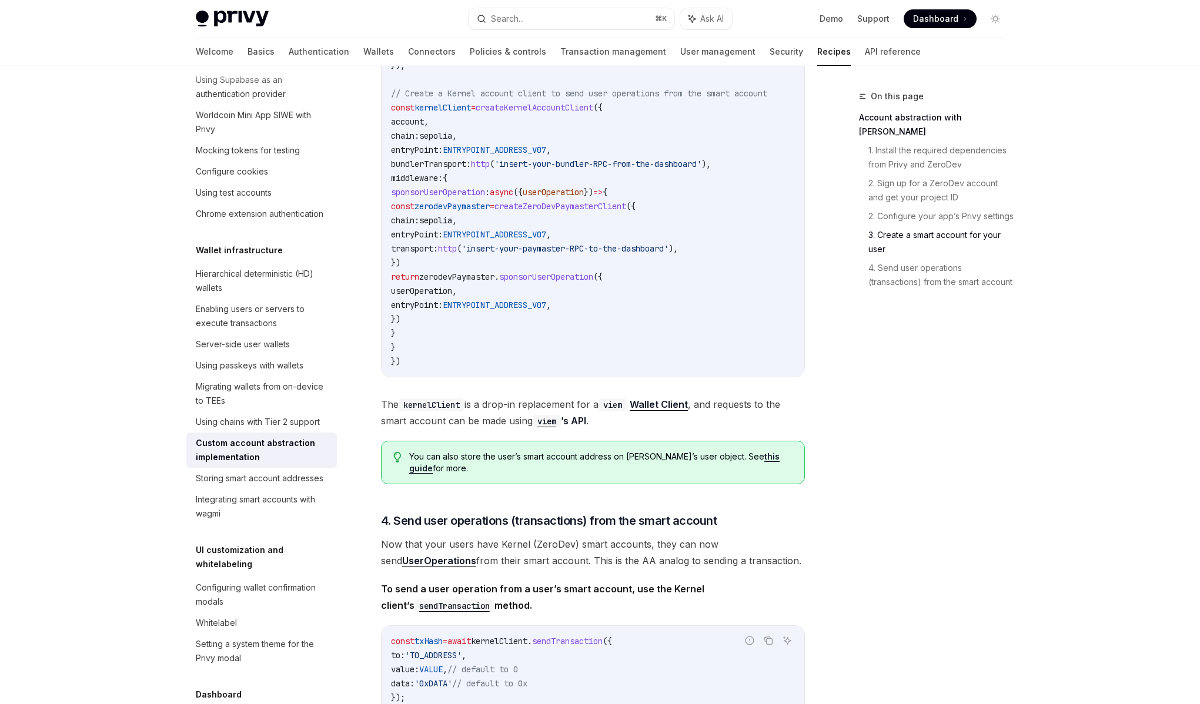
scroll to position [1974, 0]
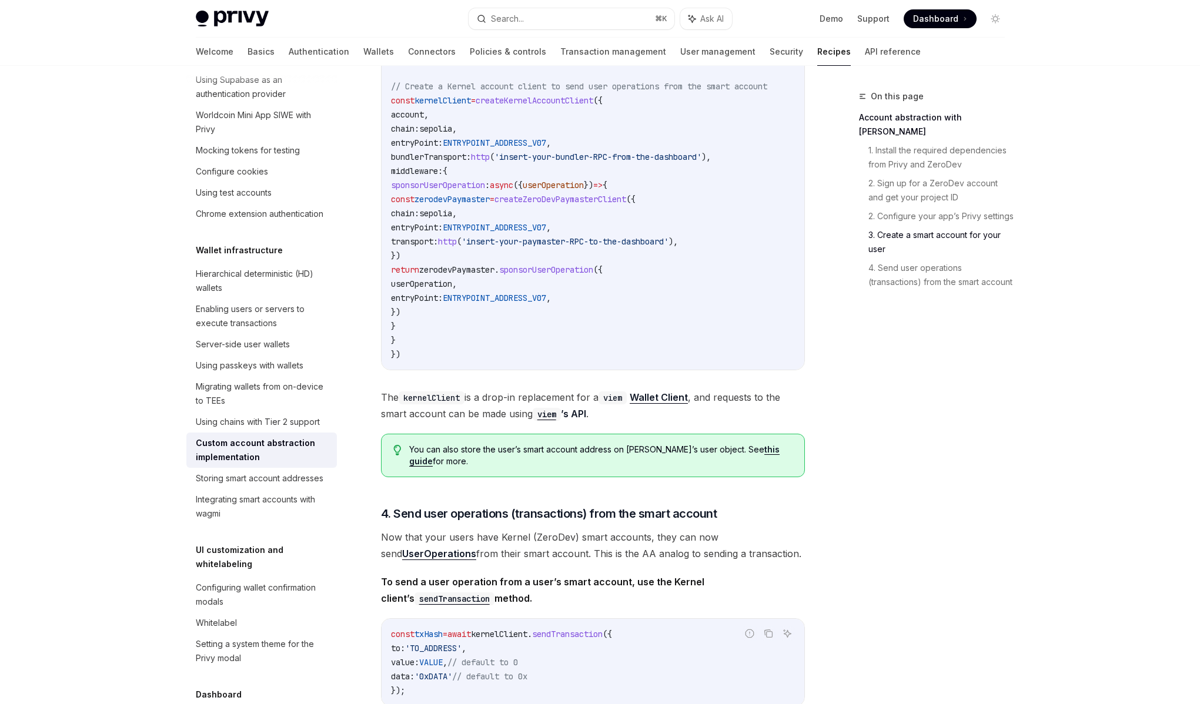
click at [485, 562] on span "Now that your users have Kernel (ZeroDev) smart accounts, they can now send Use…" at bounding box center [593, 545] width 424 height 33
drag, startPoint x: 478, startPoint y: 571, endPoint x: 692, endPoint y: 572, distance: 213.9
click at [692, 562] on span "Now that your users have Kernel (ZeroDev) smart accounts, they can now send Use…" at bounding box center [593, 545] width 424 height 33
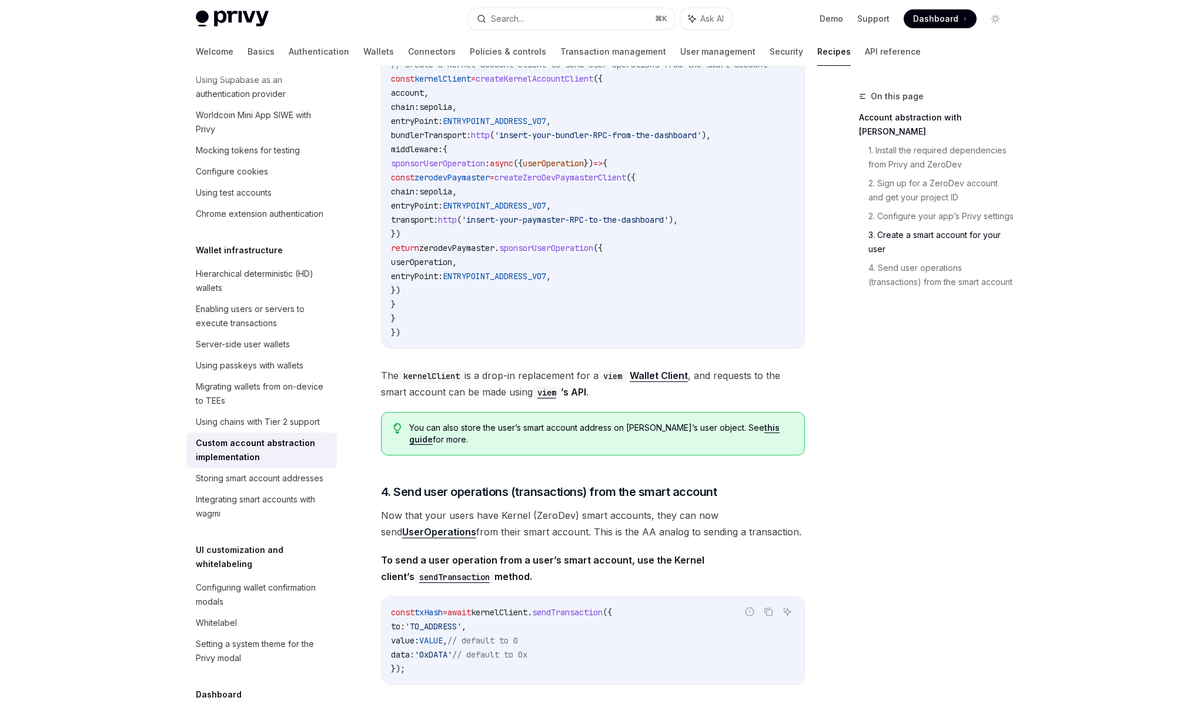
click at [467, 574] on strong "To send a user operation from a user’s smart account, use the Kernel client’s s…" at bounding box center [542, 568] width 323 height 28
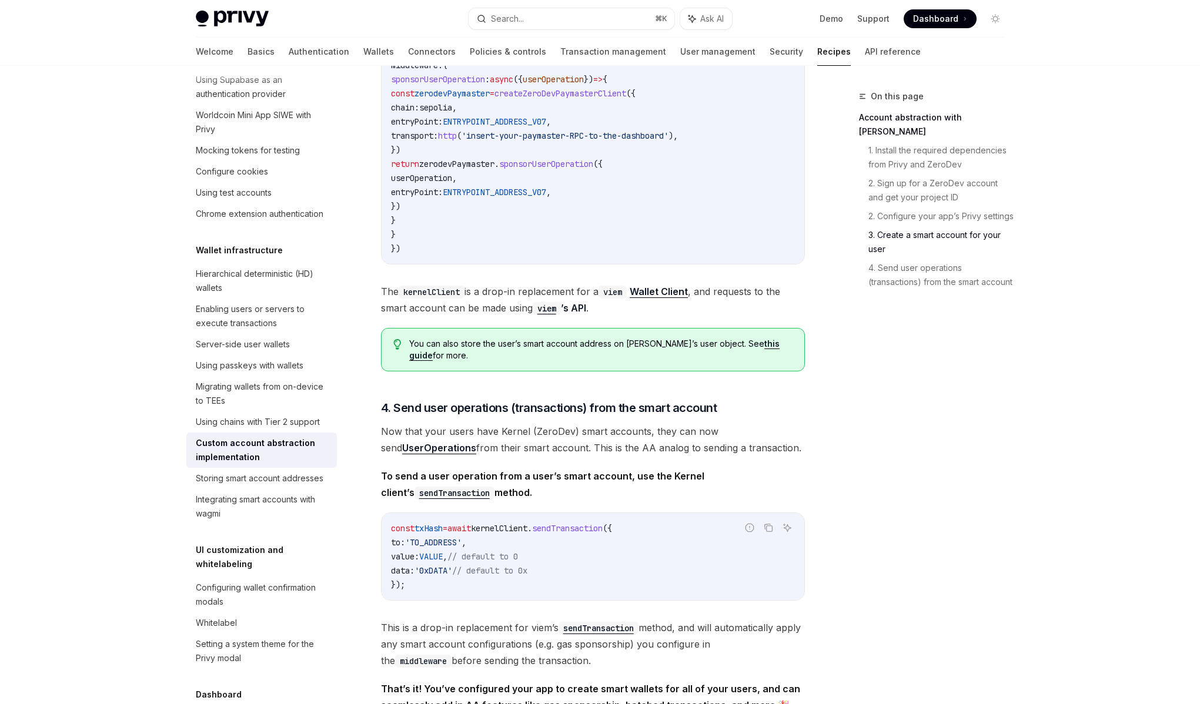
scroll to position [2101, 0]
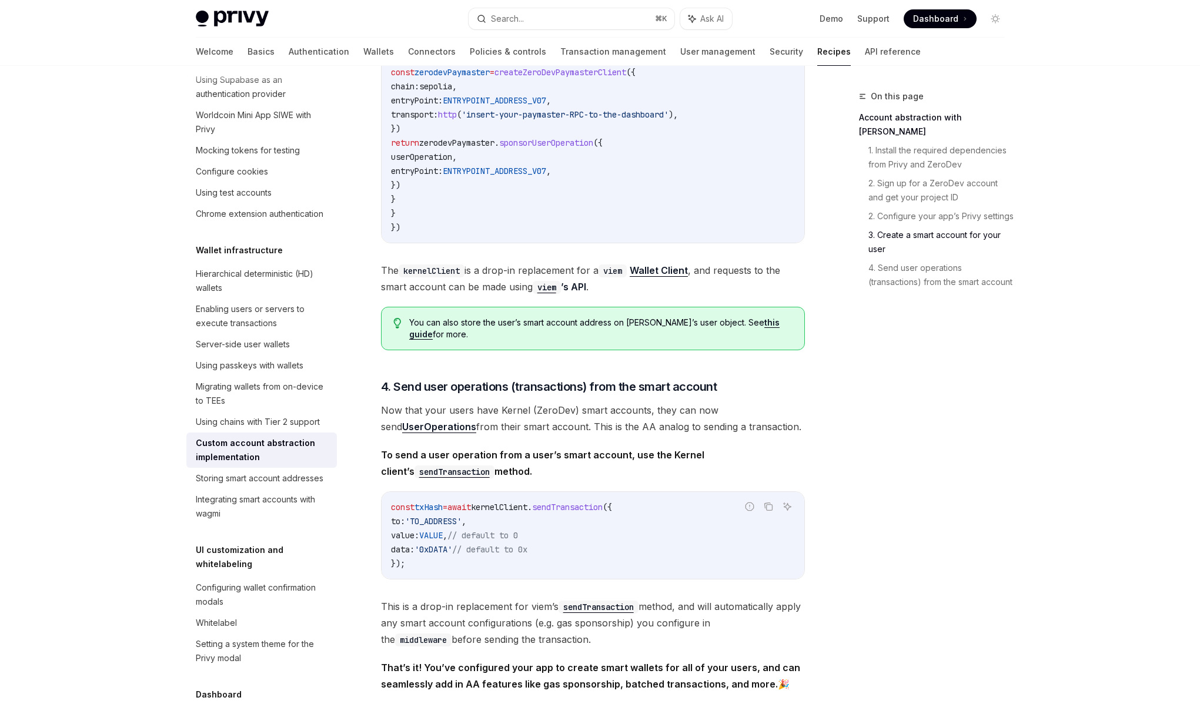
click at [497, 642] on span "This is a drop-in replacement for viem’s sendTransaction method, and will autom…" at bounding box center [593, 622] width 424 height 49
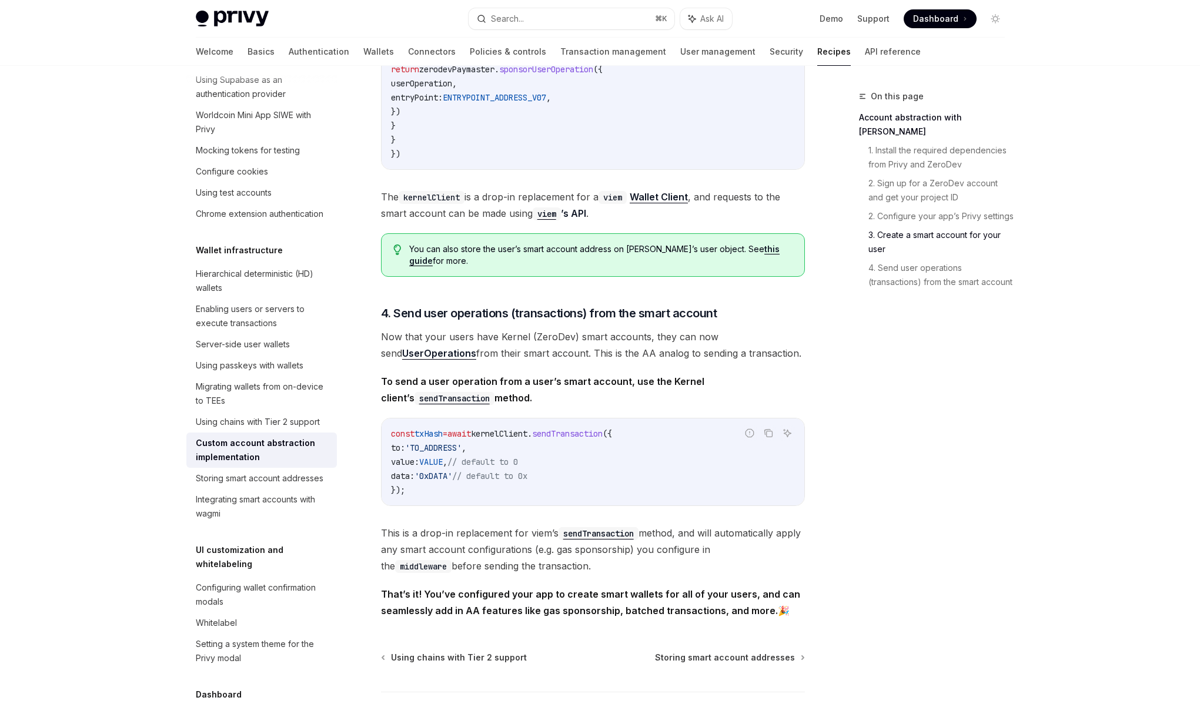
scroll to position [2178, 0]
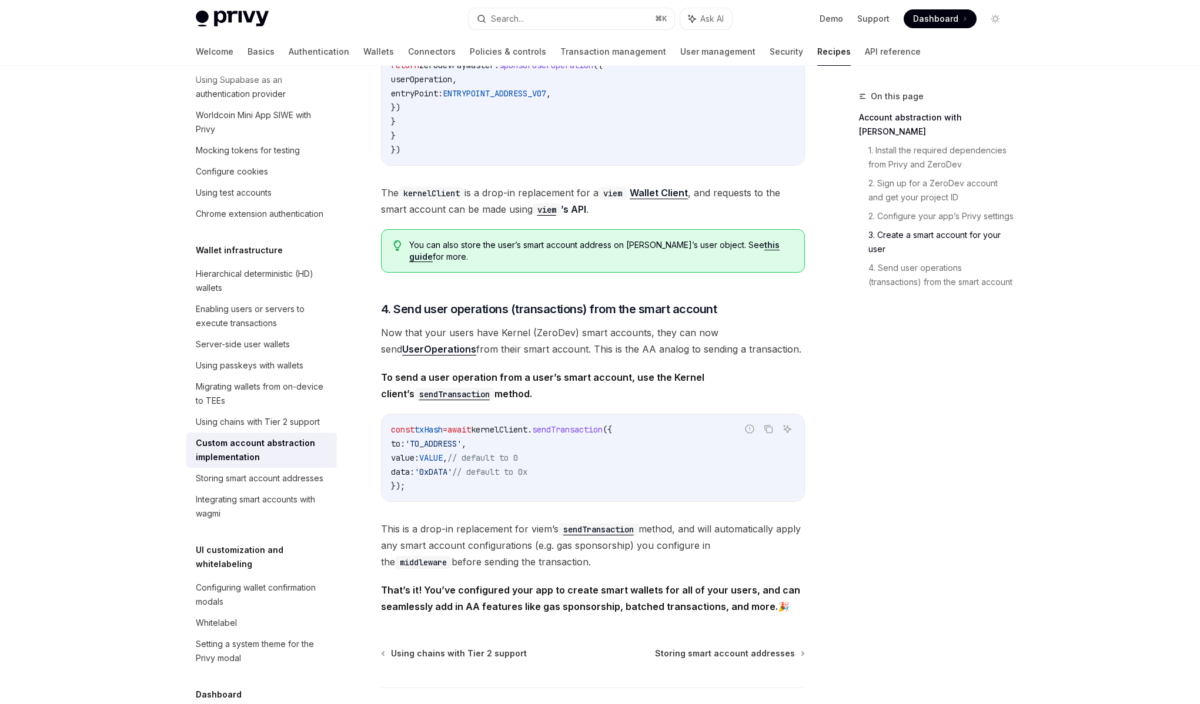
click at [528, 560] on span "This is a drop-in replacement for viem’s sendTransaction method, and will autom…" at bounding box center [593, 545] width 424 height 49
click at [518, 544] on span "This is a drop-in replacement for viem’s sendTransaction method, and will autom…" at bounding box center [593, 545] width 424 height 49
click at [505, 564] on span "This is a drop-in replacement for viem’s sendTransaction method, and will autom…" at bounding box center [593, 545] width 424 height 49
click at [492, 554] on span "This is a drop-in replacement for viem’s sendTransaction method, and will autom…" at bounding box center [593, 545] width 424 height 49
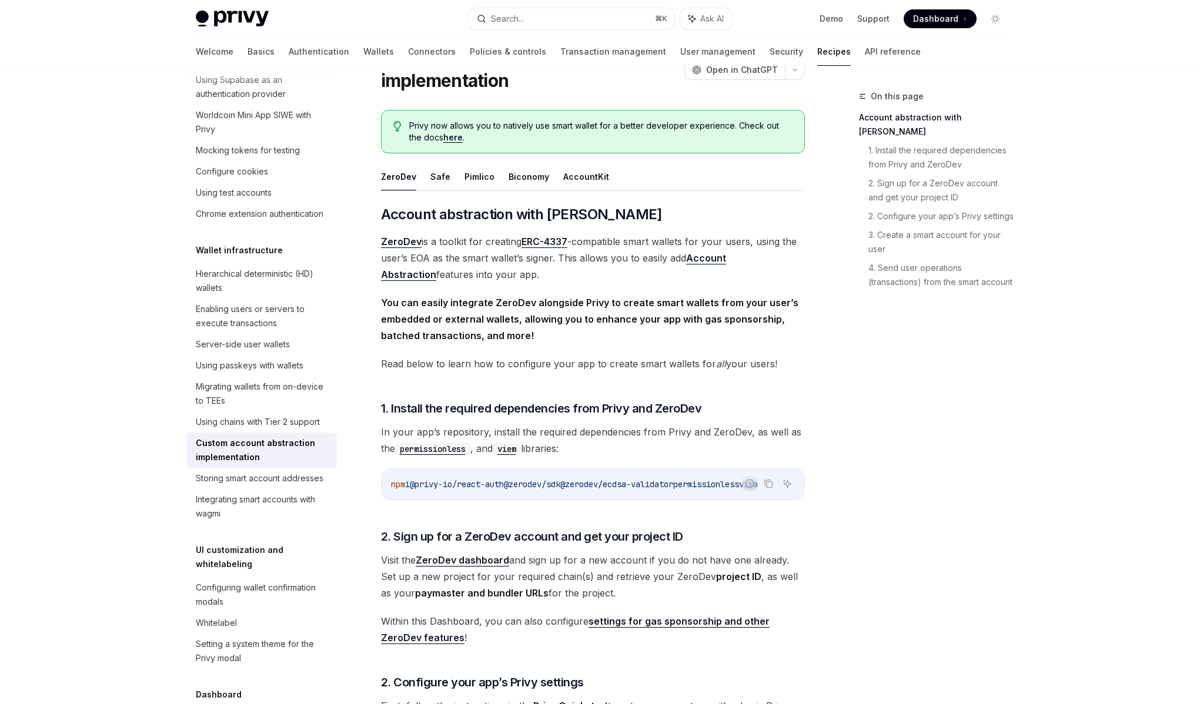
scroll to position [0, 0]
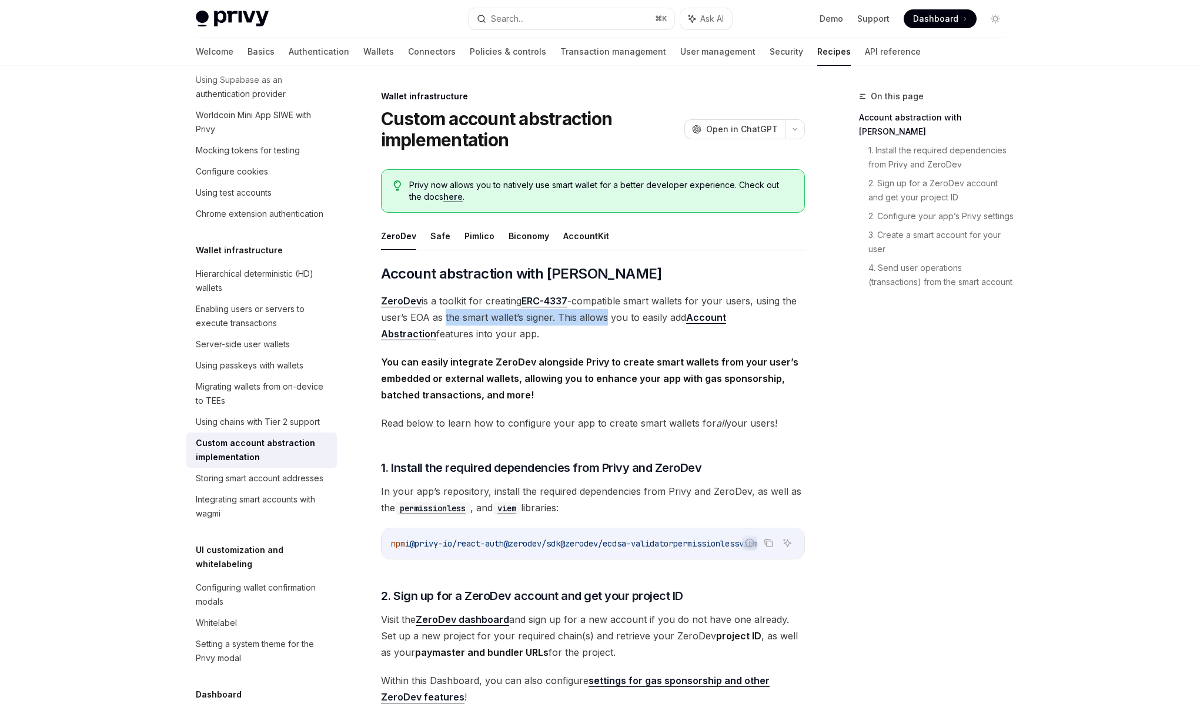
drag, startPoint x: 443, startPoint y: 313, endPoint x: 605, endPoint y: 319, distance: 162.3
click at [605, 319] on span "ZeroDev is a toolkit for creating ERC-4337 -compatible smart wallets for your u…" at bounding box center [593, 317] width 424 height 49
drag, startPoint x: 605, startPoint y: 319, endPoint x: 440, endPoint y: 313, distance: 165.3
click at [440, 313] on span "ZeroDev is a toolkit for creating ERC-4337 -compatible smart wallets for your u…" at bounding box center [593, 317] width 424 height 49
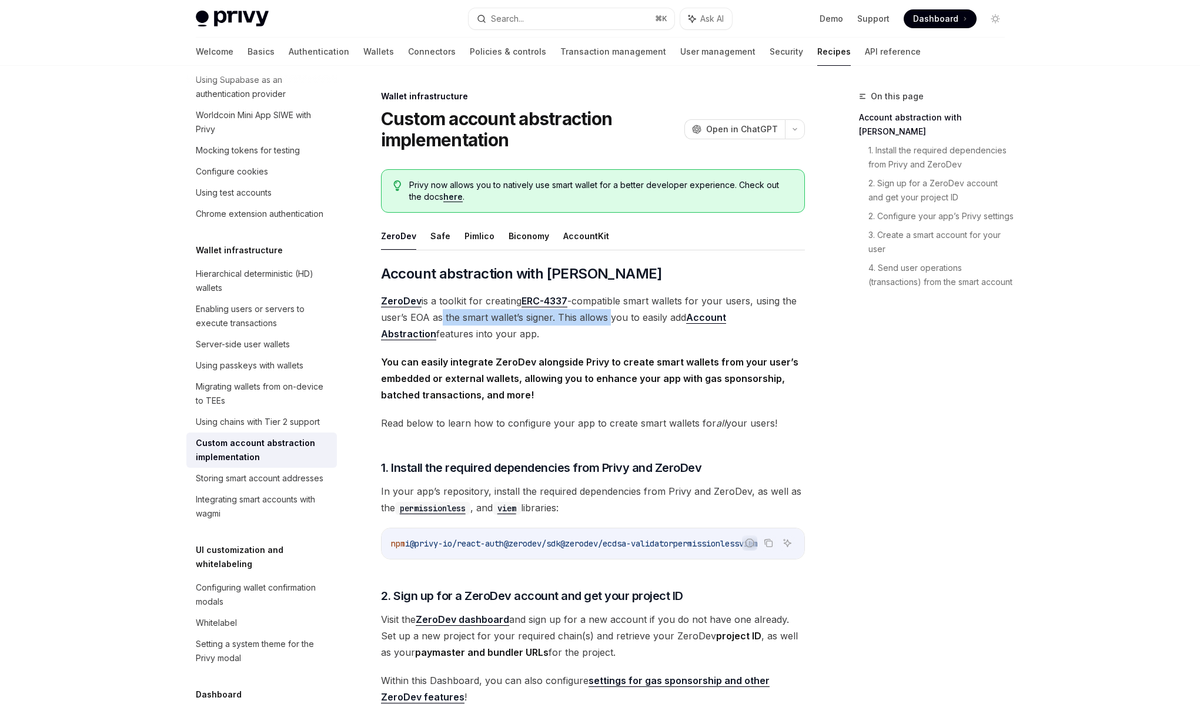
click at [440, 313] on span "ZeroDev is a toolkit for creating ERC-4337 -compatible smart wallets for your u…" at bounding box center [593, 317] width 424 height 49
drag, startPoint x: 440, startPoint y: 313, endPoint x: 473, endPoint y: 317, distance: 33.2
click at [473, 317] on span "ZeroDev is a toolkit for creating ERC-4337 -compatible smart wallets for your u…" at bounding box center [593, 317] width 424 height 49
click at [439, 245] on button "Safe" at bounding box center [440, 236] width 20 height 28
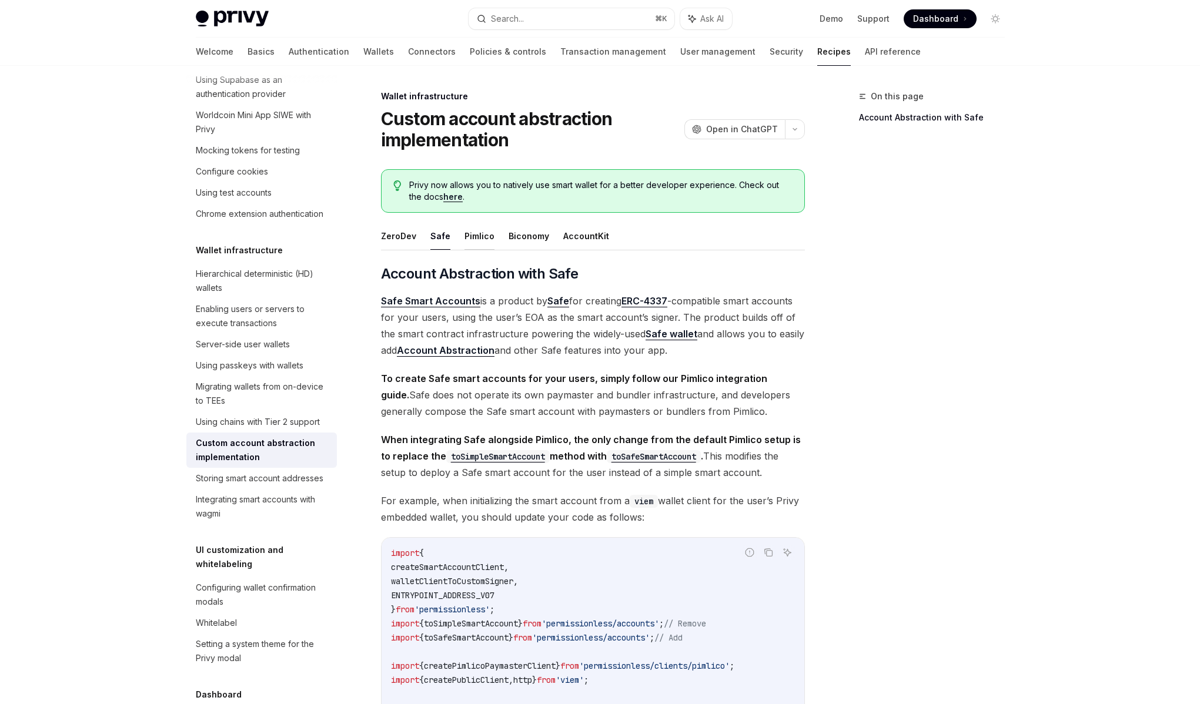
click at [477, 238] on button "Pimlico" at bounding box center [479, 236] width 30 height 28
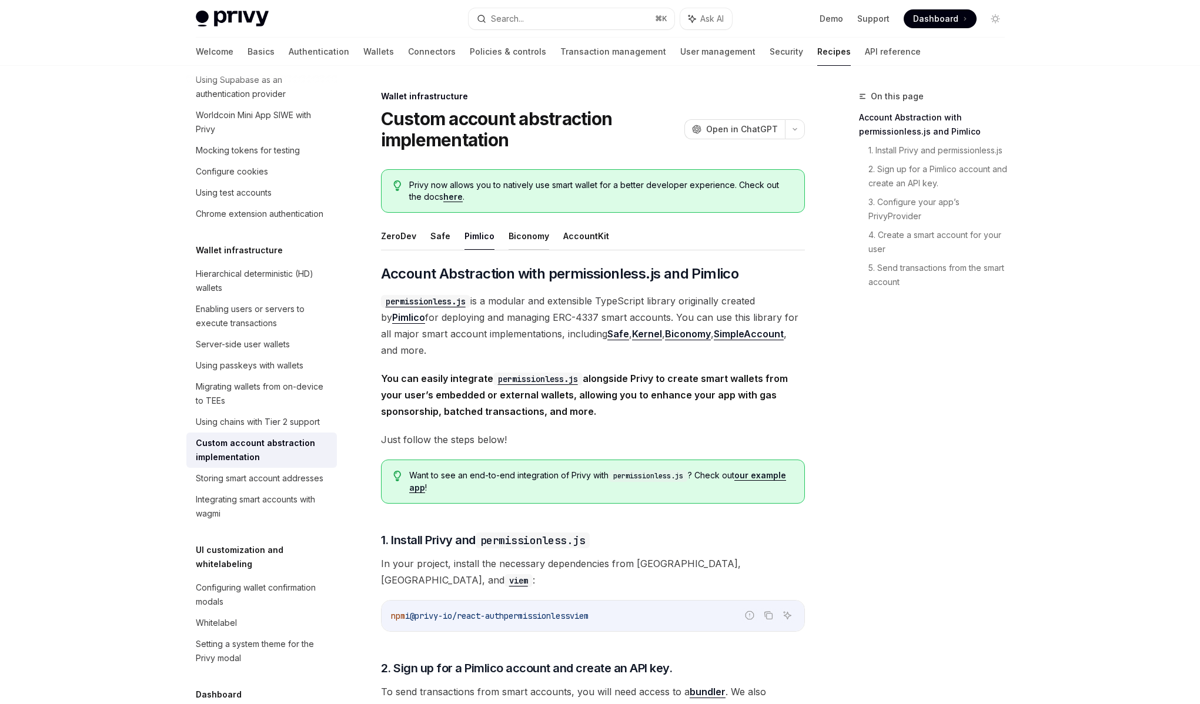
click at [524, 240] on button "Biconomy" at bounding box center [528, 236] width 41 height 28
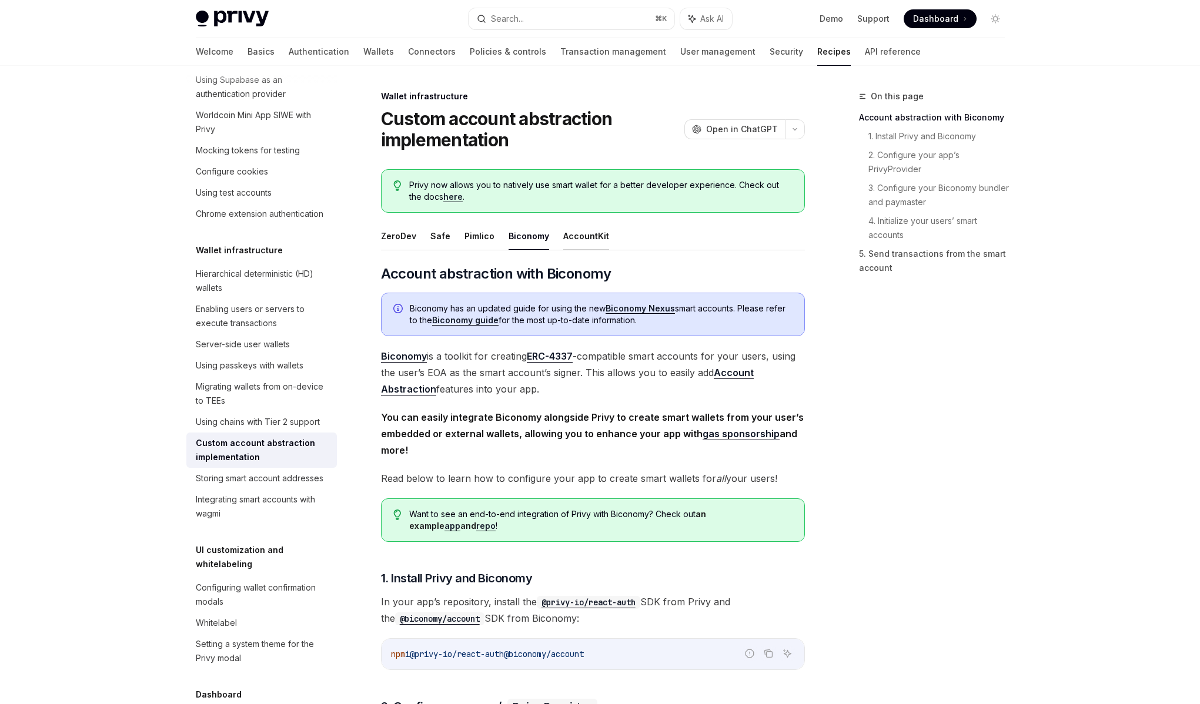
click at [590, 244] on button "AccountKit" at bounding box center [586, 236] width 46 height 28
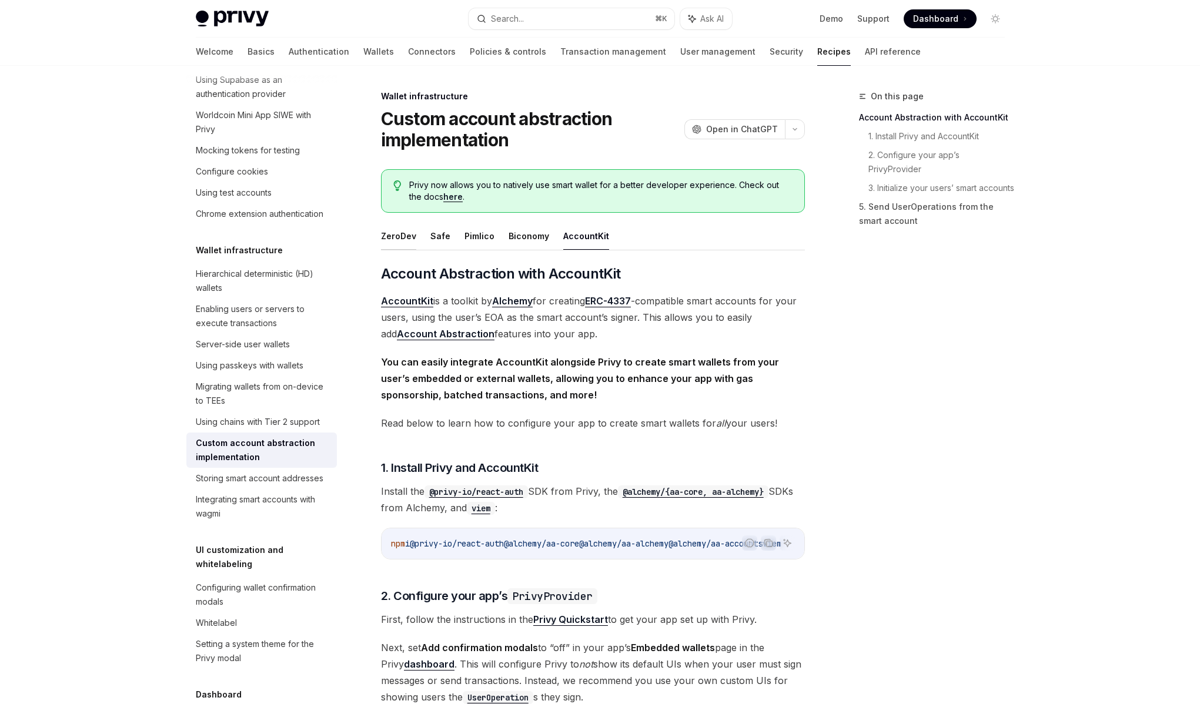
click at [408, 235] on button "ZeroDev" at bounding box center [398, 236] width 35 height 28
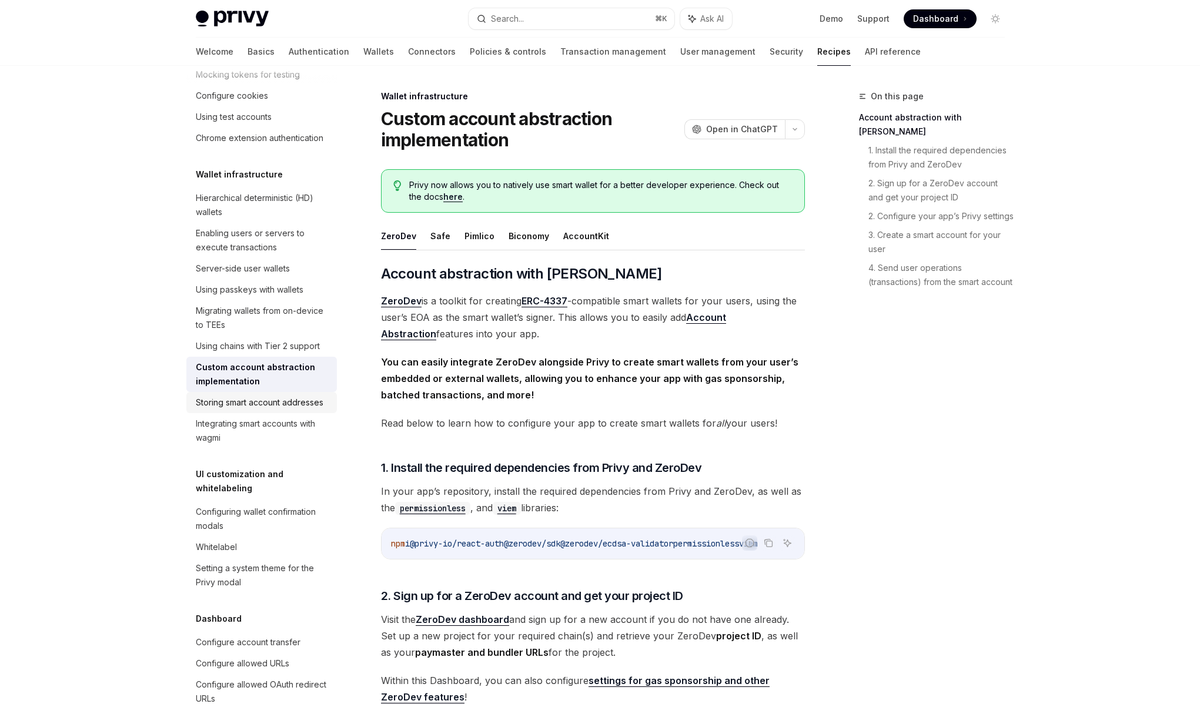
scroll to position [217, 0]
click at [282, 252] on div "Enabling users or servers to execute transactions" at bounding box center [263, 237] width 134 height 28
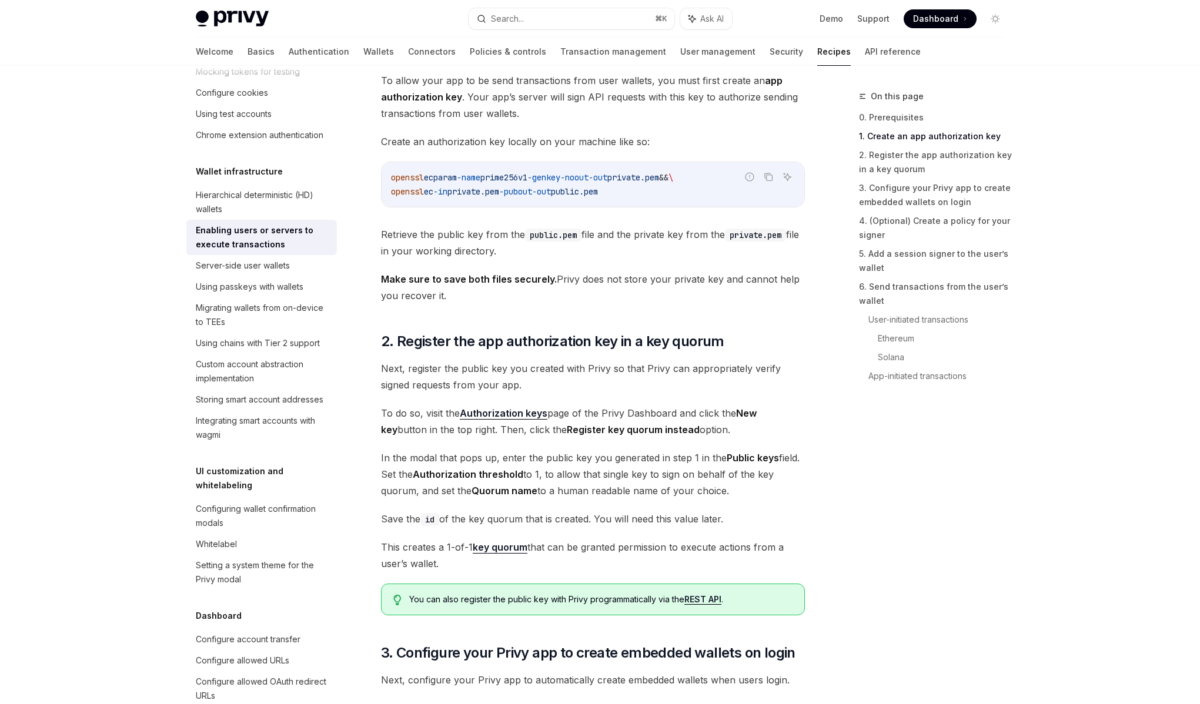
scroll to position [575, 0]
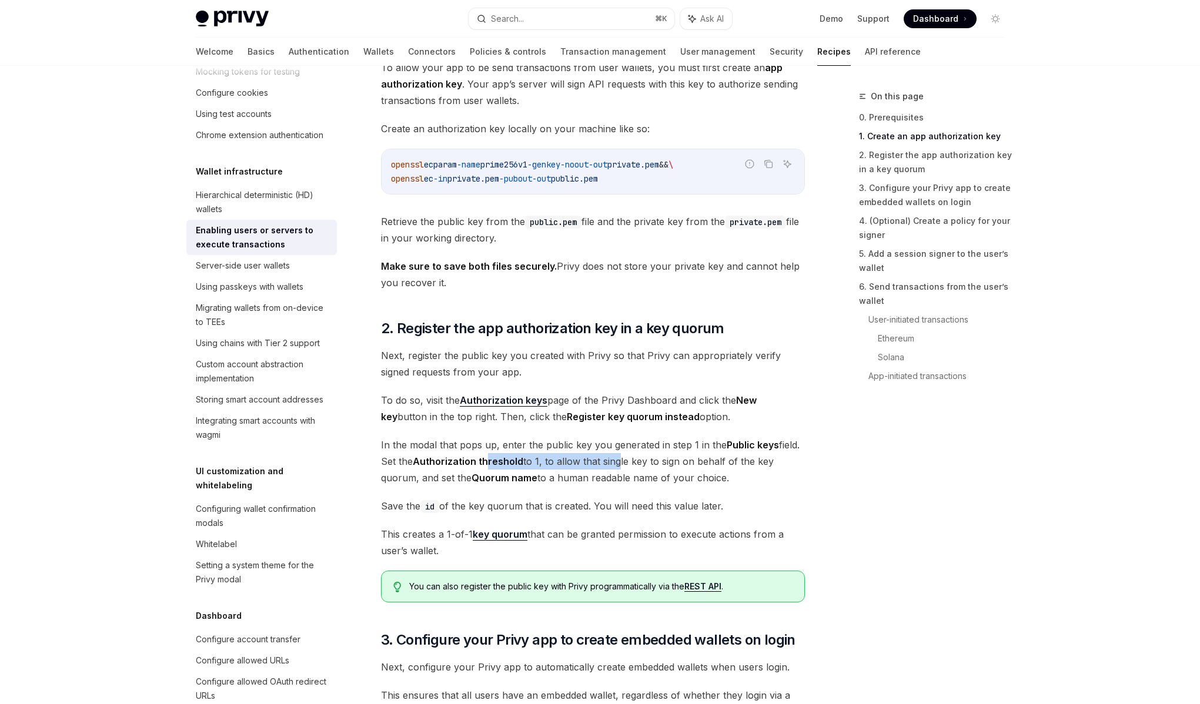
drag, startPoint x: 488, startPoint y: 460, endPoint x: 621, endPoint y: 457, distance: 132.3
click at [618, 457] on span "In the modal that pops up, enter the public key you generated in step 1 in the …" at bounding box center [593, 461] width 424 height 49
click at [621, 457] on span "In the modal that pops up, enter the public key you generated in step 1 in the …" at bounding box center [593, 461] width 424 height 49
drag, startPoint x: 621, startPoint y: 457, endPoint x: 530, endPoint y: 457, distance: 91.1
click at [530, 457] on span "In the modal that pops up, enter the public key you generated in step 1 in the …" at bounding box center [593, 461] width 424 height 49
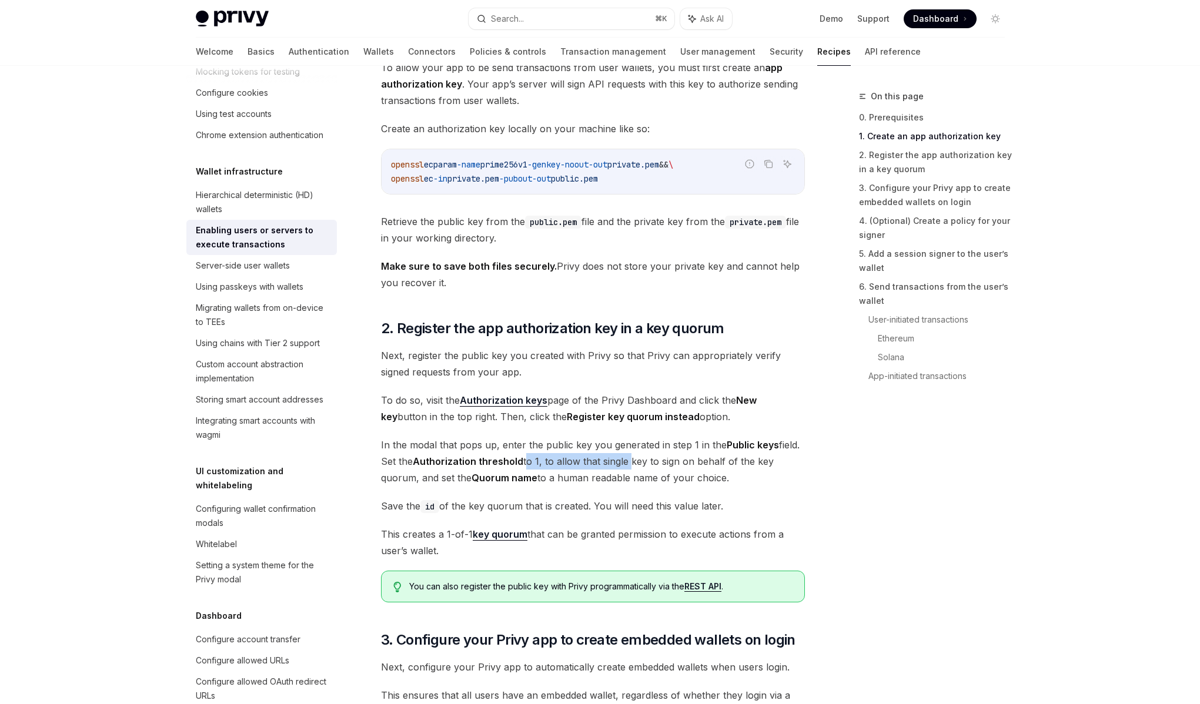
click at [530, 457] on span "In the modal that pops up, enter the public key you generated in step 1 in the …" at bounding box center [593, 461] width 424 height 49
drag, startPoint x: 530, startPoint y: 457, endPoint x: 664, endPoint y: 460, distance: 134.6
click at [664, 460] on span "In the modal that pops up, enter the public key you generated in step 1 in the …" at bounding box center [593, 461] width 424 height 49
drag, startPoint x: 664, startPoint y: 460, endPoint x: 520, endPoint y: 456, distance: 144.6
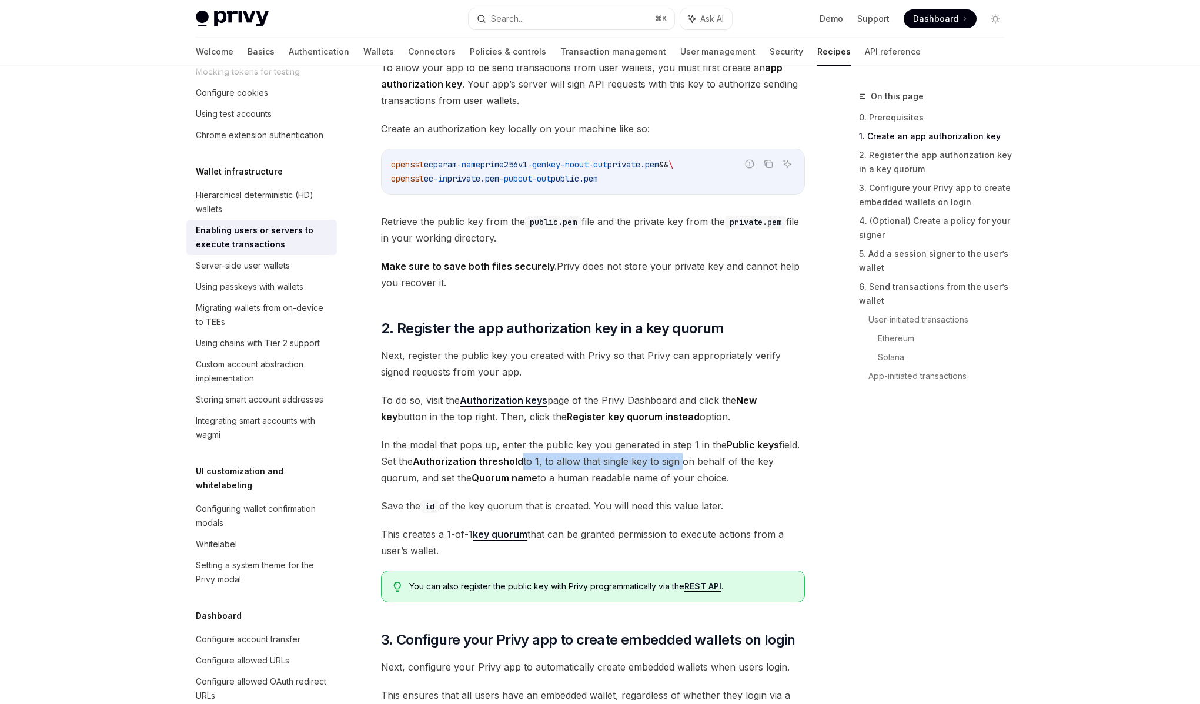
click at [520, 456] on span "In the modal that pops up, enter the public key you generated in step 1 in the …" at bounding box center [593, 461] width 424 height 49
click at [520, 456] on strong "Authorization threshold" at bounding box center [468, 461] width 110 height 12
drag, startPoint x: 520, startPoint y: 456, endPoint x: 642, endPoint y: 460, distance: 122.3
click at [642, 460] on span "In the modal that pops up, enter the public key you generated in step 1 in the …" at bounding box center [593, 461] width 424 height 49
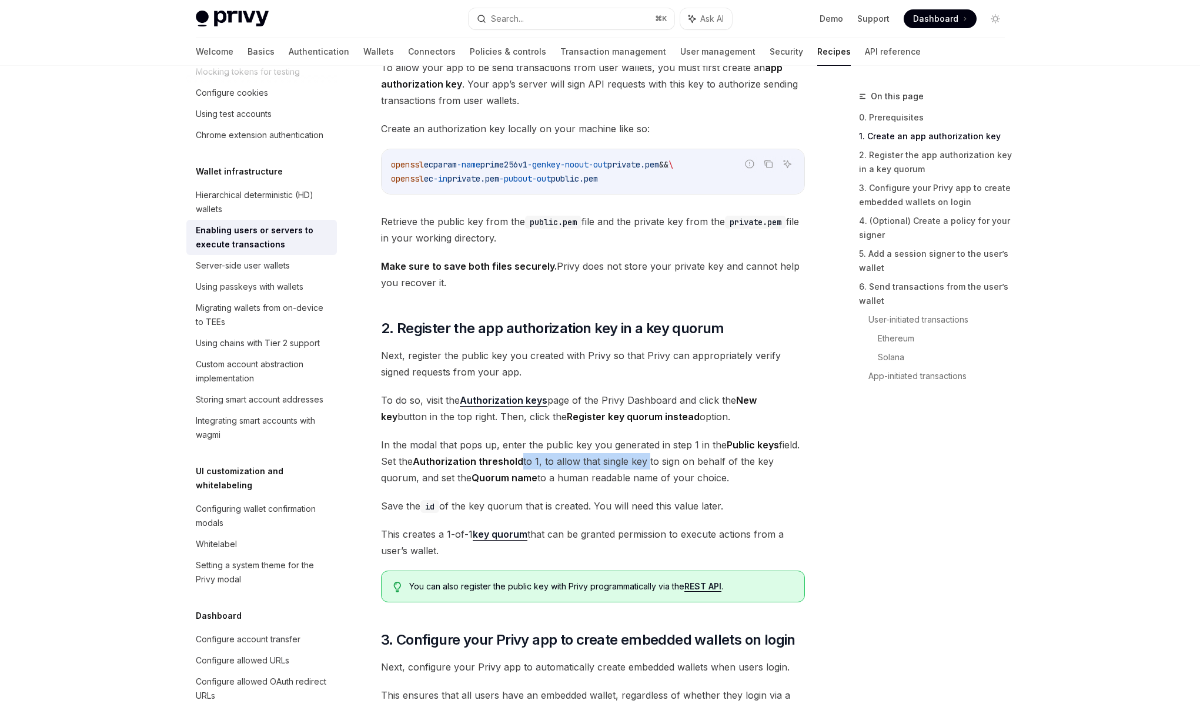
drag, startPoint x: 642, startPoint y: 460, endPoint x: 520, endPoint y: 459, distance: 121.7
click at [520, 459] on span "In the modal that pops up, enter the public key you generated in step 1 in the …" at bounding box center [593, 461] width 424 height 49
click at [520, 459] on strong "Authorization threshold" at bounding box center [468, 461] width 110 height 12
drag, startPoint x: 520, startPoint y: 459, endPoint x: 649, endPoint y: 458, distance: 129.3
click at [646, 459] on span "In the modal that pops up, enter the public key you generated in step 1 in the …" at bounding box center [593, 461] width 424 height 49
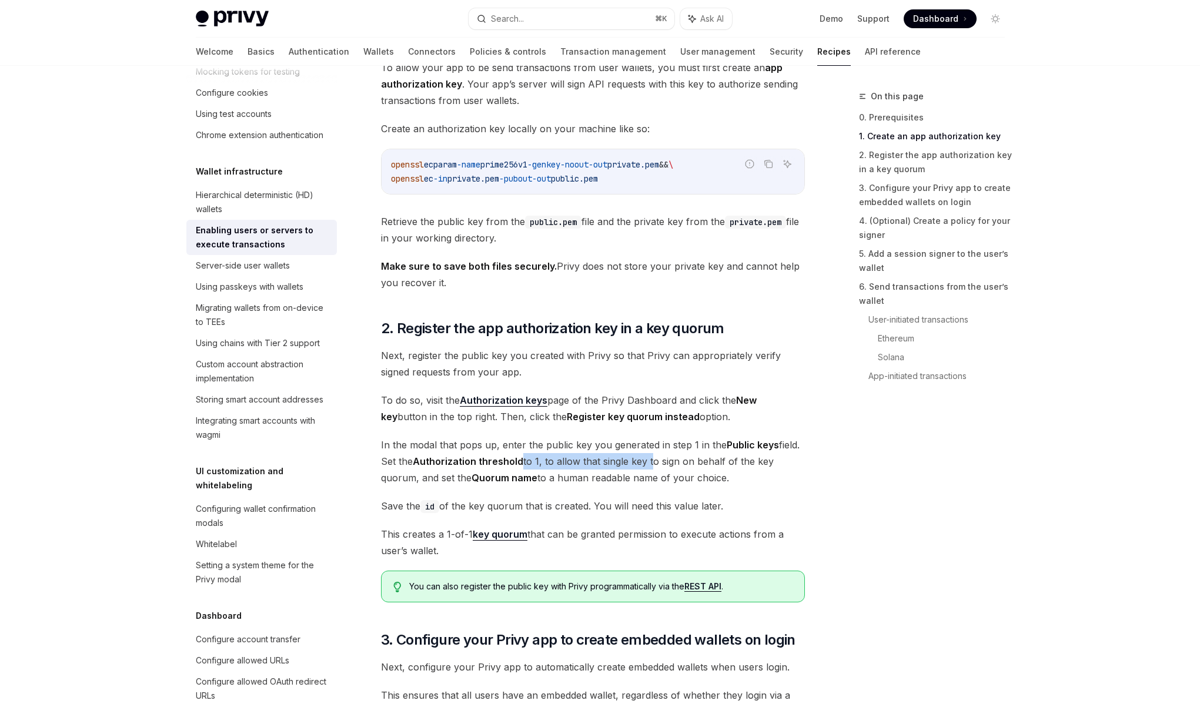
click at [649, 458] on span "In the modal that pops up, enter the public key you generated in step 1 in the …" at bounding box center [593, 461] width 424 height 49
drag, startPoint x: 649, startPoint y: 458, endPoint x: 538, endPoint y: 459, distance: 111.1
click at [538, 459] on span "In the modal that pops up, enter the public key you generated in step 1 in the …" at bounding box center [593, 461] width 424 height 49
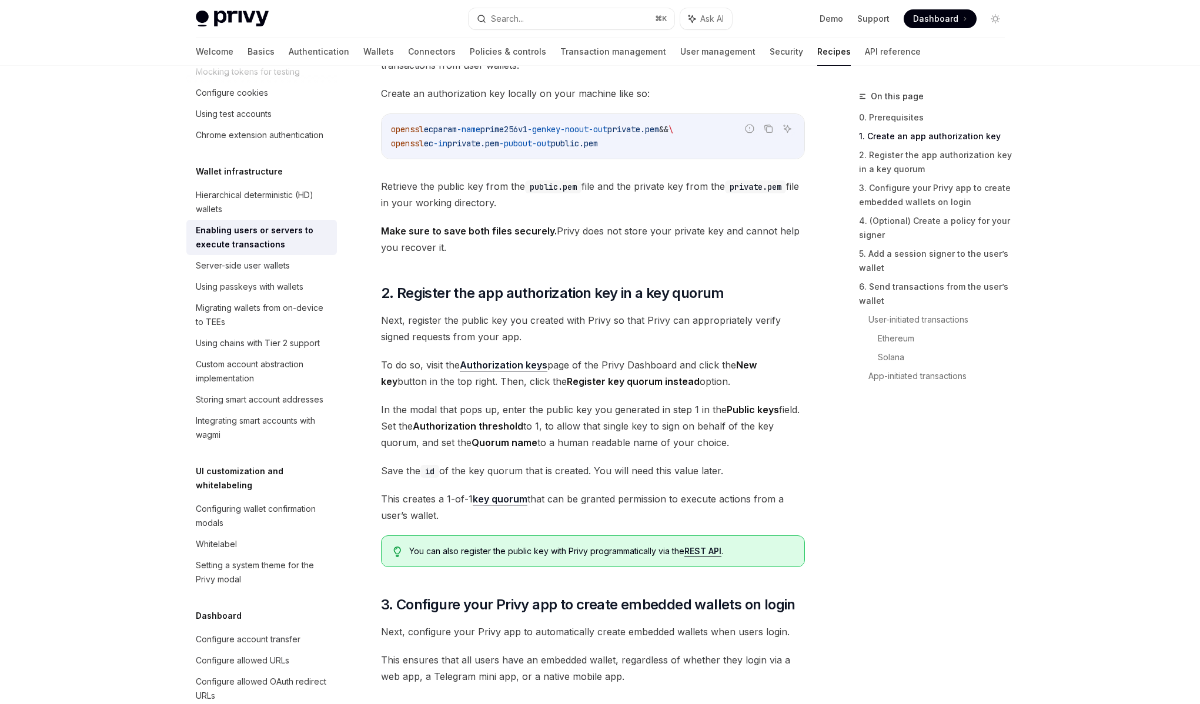
scroll to position [612, 0]
click at [535, 468] on span "Save the id of the key quorum that is created. You will need this value later." at bounding box center [593, 469] width 424 height 16
drag, startPoint x: 474, startPoint y: 470, endPoint x: 644, endPoint y: 469, distance: 169.3
click at [643, 469] on span "Save the id of the key quorum that is created. You will need this value later." at bounding box center [593, 469] width 424 height 16
drag, startPoint x: 641, startPoint y: 470, endPoint x: 457, endPoint y: 470, distance: 184.5
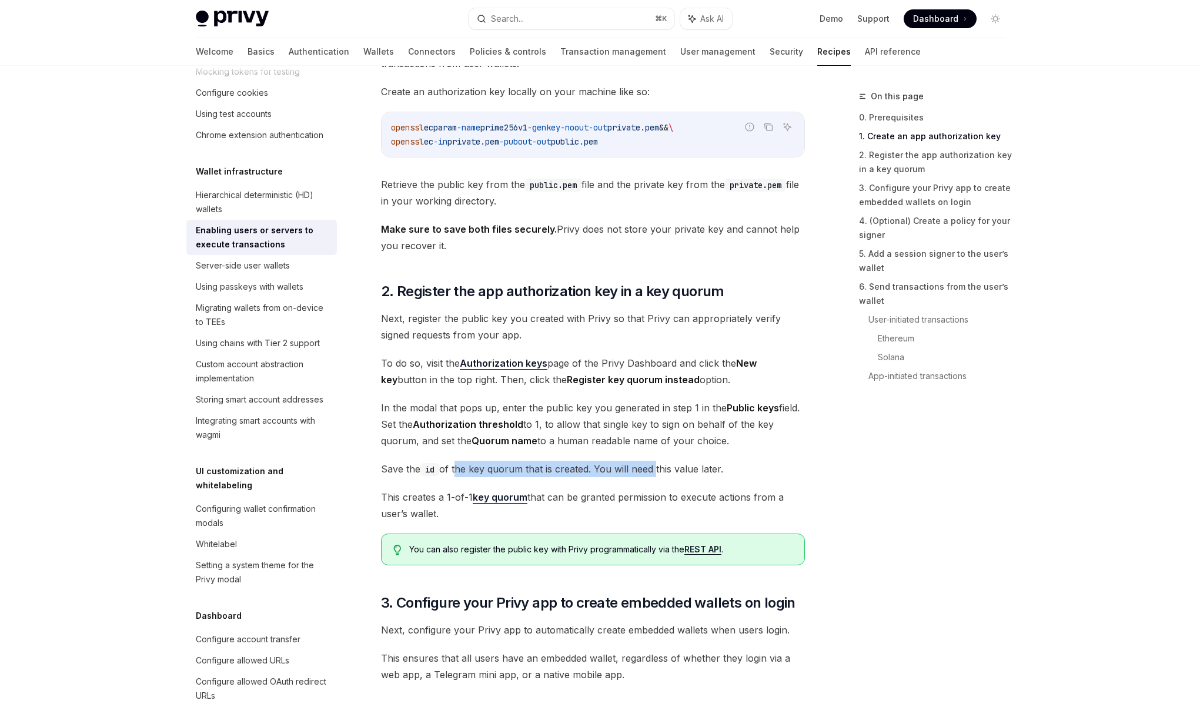
click at [457, 470] on span "Save the id of the key quorum that is created. You will need this value later." at bounding box center [593, 469] width 424 height 16
drag, startPoint x: 457, startPoint y: 470, endPoint x: 644, endPoint y: 471, distance: 186.9
click at [644, 471] on span "Save the id of the key quorum that is created. You will need this value later." at bounding box center [593, 469] width 424 height 16
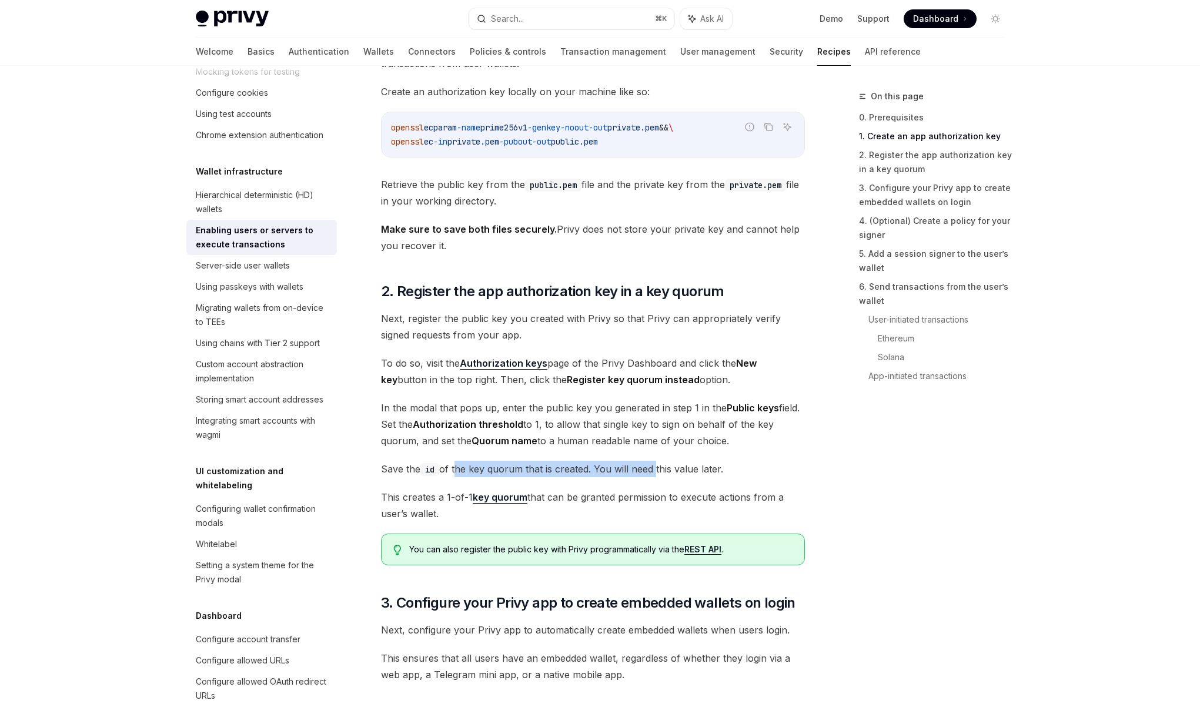
drag, startPoint x: 644, startPoint y: 471, endPoint x: 463, endPoint y: 474, distance: 180.5
click at [463, 474] on span "Save the id of the key quorum that is created. You will need this value later." at bounding box center [593, 469] width 424 height 16
drag, startPoint x: 463, startPoint y: 474, endPoint x: 644, endPoint y: 470, distance: 181.1
click at [644, 470] on span "Save the id of the key quorum that is created. You will need this value later." at bounding box center [593, 469] width 424 height 16
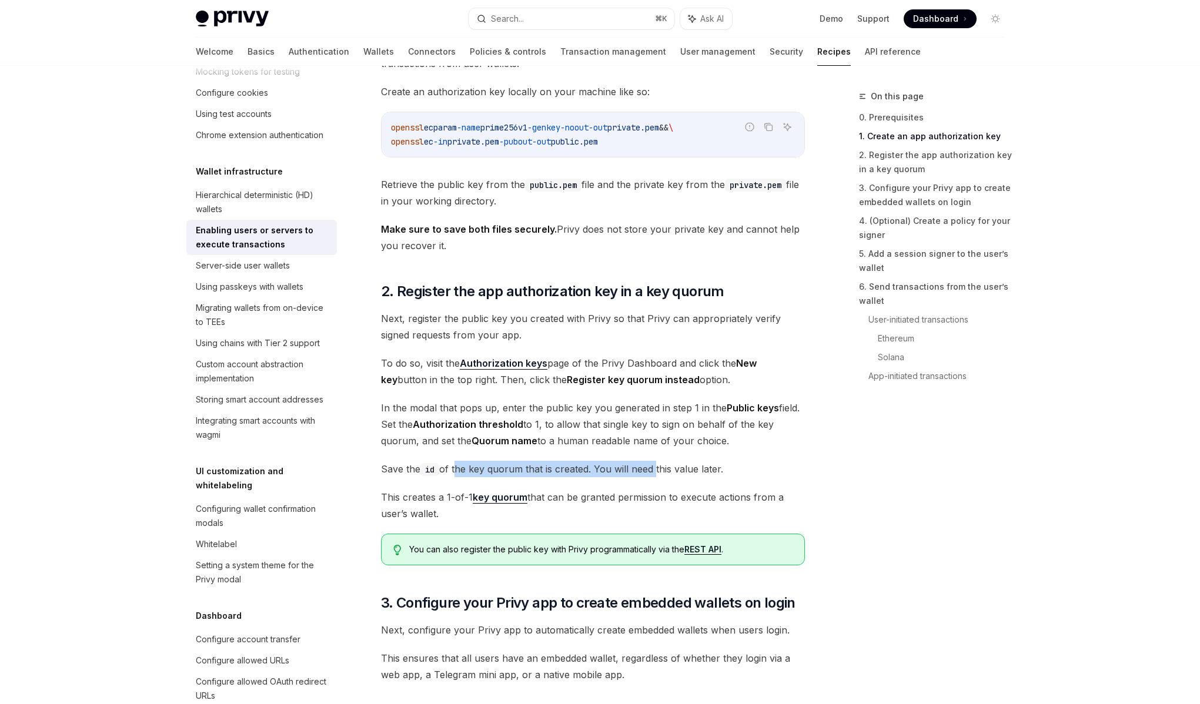
click at [644, 470] on span "Save the id of the key quorum that is created. You will need this value later." at bounding box center [593, 469] width 424 height 16
drag, startPoint x: 644, startPoint y: 470, endPoint x: 454, endPoint y: 471, distance: 189.8
click at [454, 471] on span "Save the id of the key quorum that is created. You will need this value later." at bounding box center [593, 469] width 424 height 16
drag, startPoint x: 454, startPoint y: 471, endPoint x: 648, endPoint y: 472, distance: 193.9
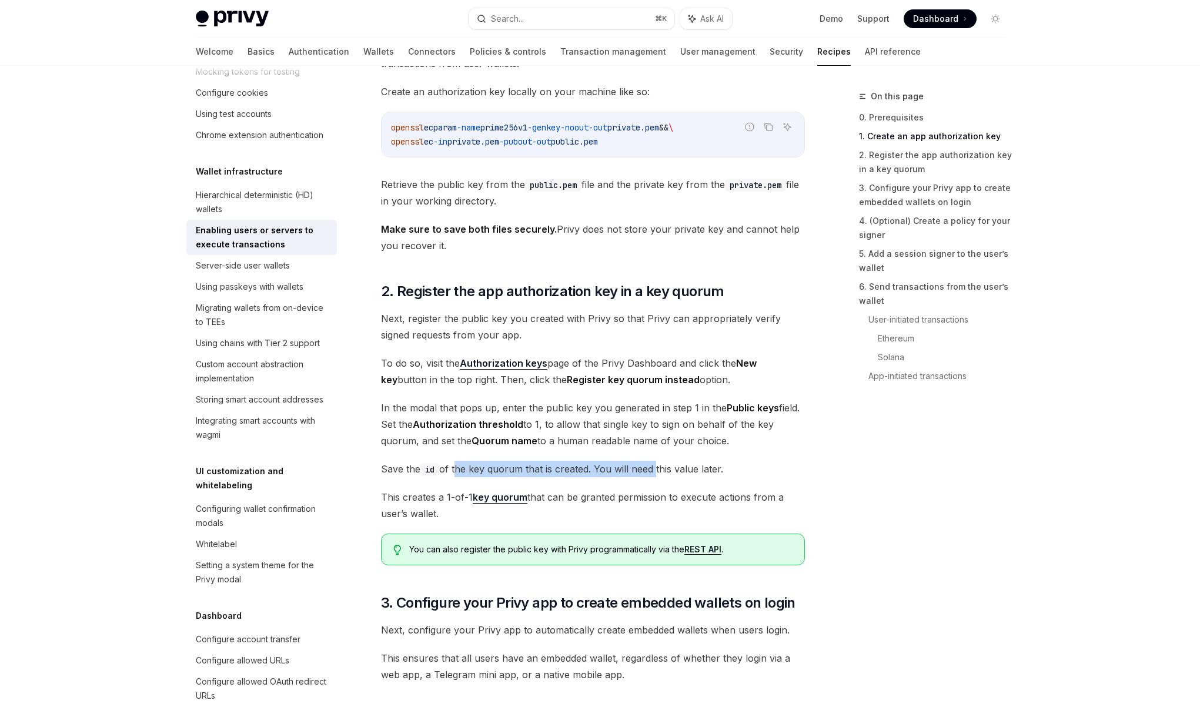
click at [645, 472] on span "Save the id of the key quorum that is created. You will need this value later." at bounding box center [593, 469] width 424 height 16
click at [648, 472] on span "Save the id of the key quorum that is created. You will need this value later." at bounding box center [593, 469] width 424 height 16
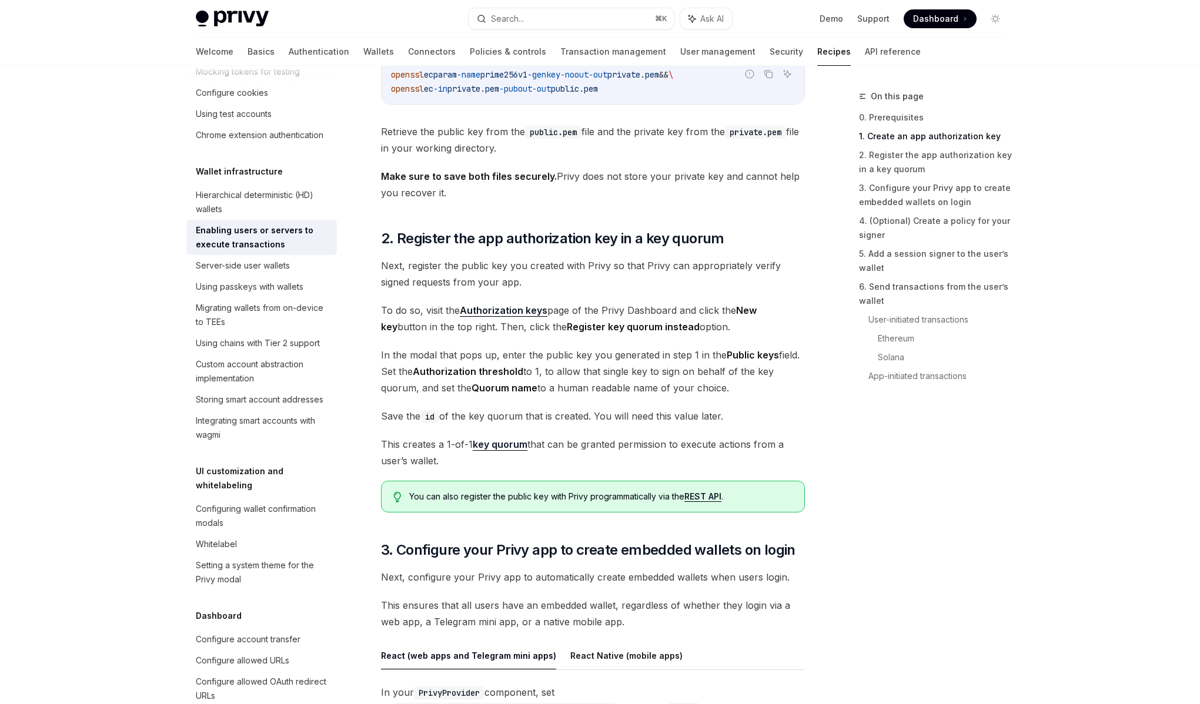
click at [568, 448] on span "This creates a 1-of-1 key quorum that can be granted permission to execute acti…" at bounding box center [593, 452] width 424 height 33
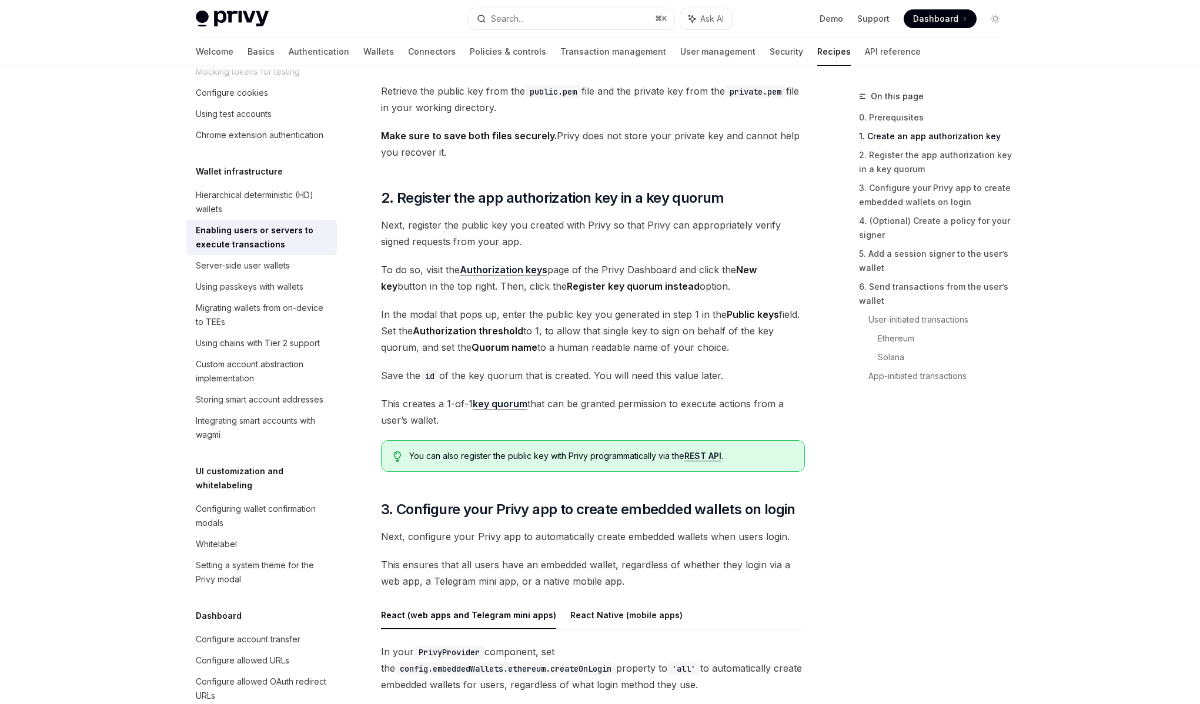
click at [553, 463] on div "You can also register the public key with Privy programmatically via the REST A…" at bounding box center [593, 456] width 424 height 32
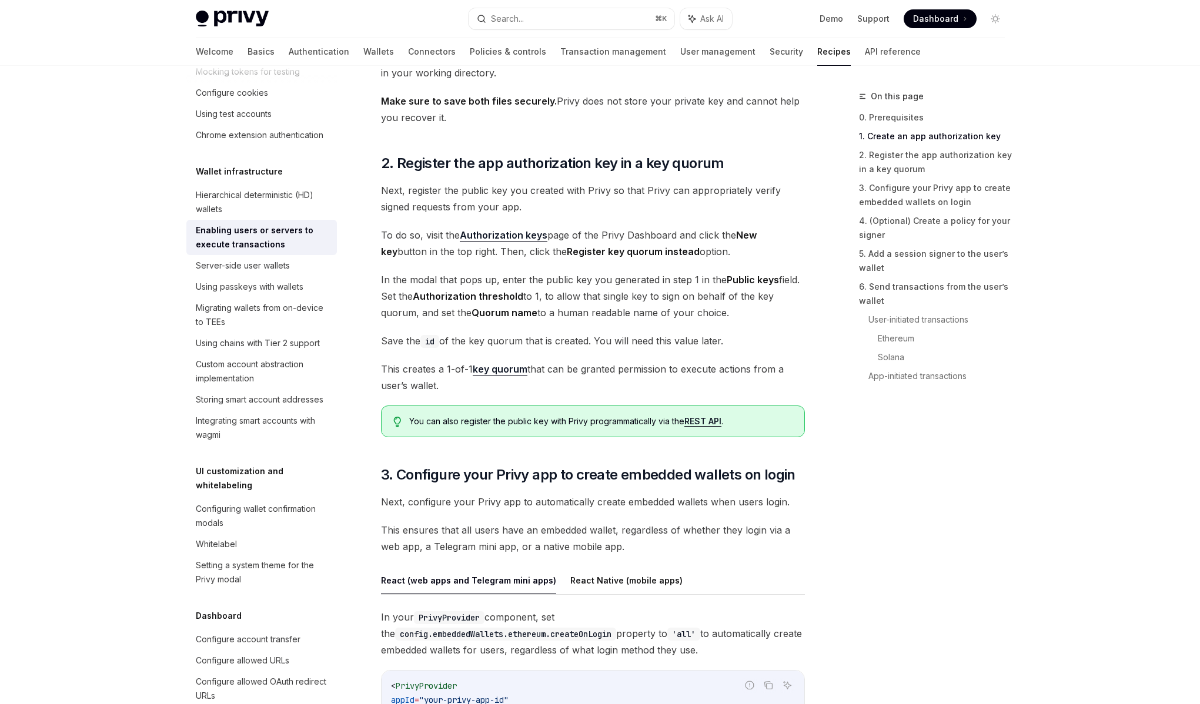
scroll to position [743, 0]
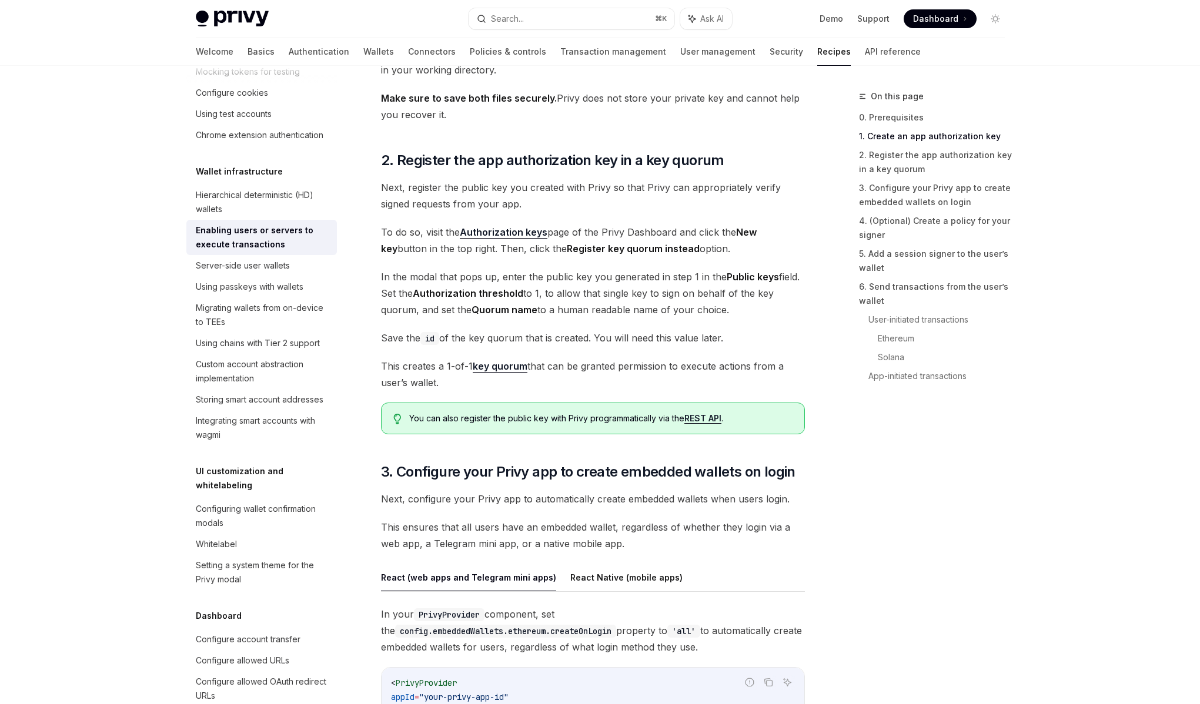
click at [493, 494] on span "Next, configure your Privy app to automatically create embedded wallets when us…" at bounding box center [593, 499] width 424 height 16
drag, startPoint x: 448, startPoint y: 491, endPoint x: 518, endPoint y: 500, distance: 71.1
click at [518, 500] on span "Next, configure your Privy app to automatically create embedded wallets when us…" at bounding box center [593, 499] width 424 height 16
click at [521, 501] on span "Next, configure your Privy app to automatically create embedded wallets when us…" at bounding box center [593, 499] width 424 height 16
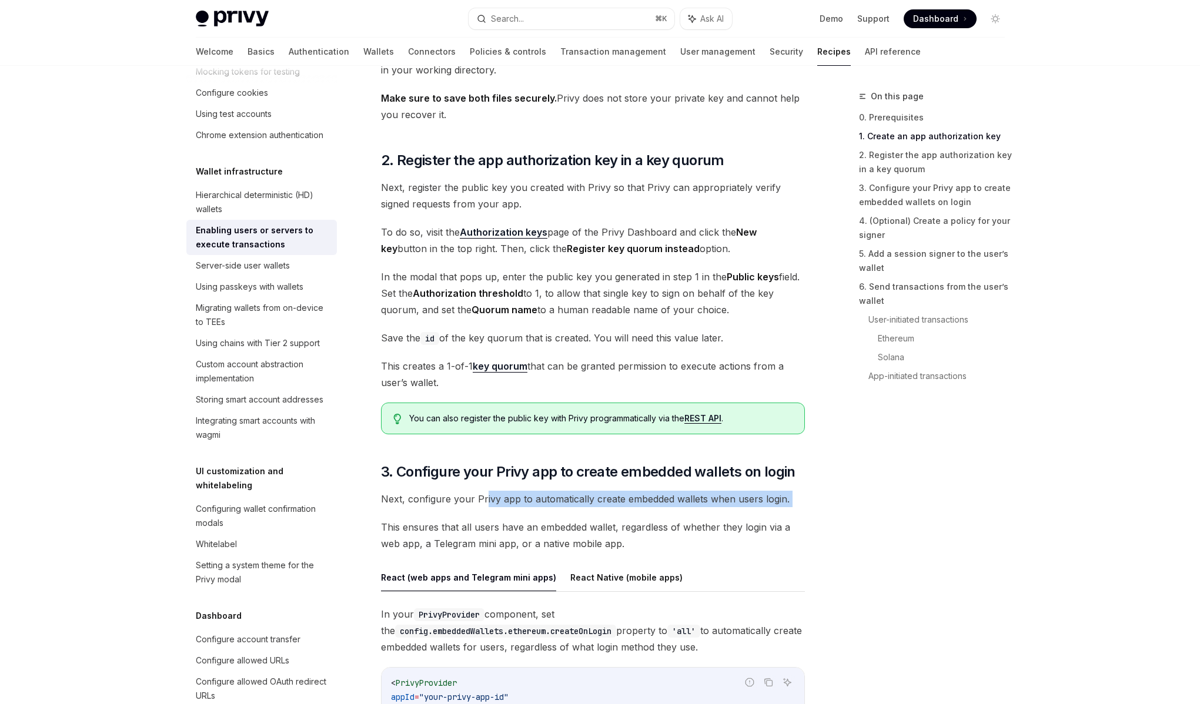
drag, startPoint x: 482, startPoint y: 503, endPoint x: 584, endPoint y: 511, distance: 102.0
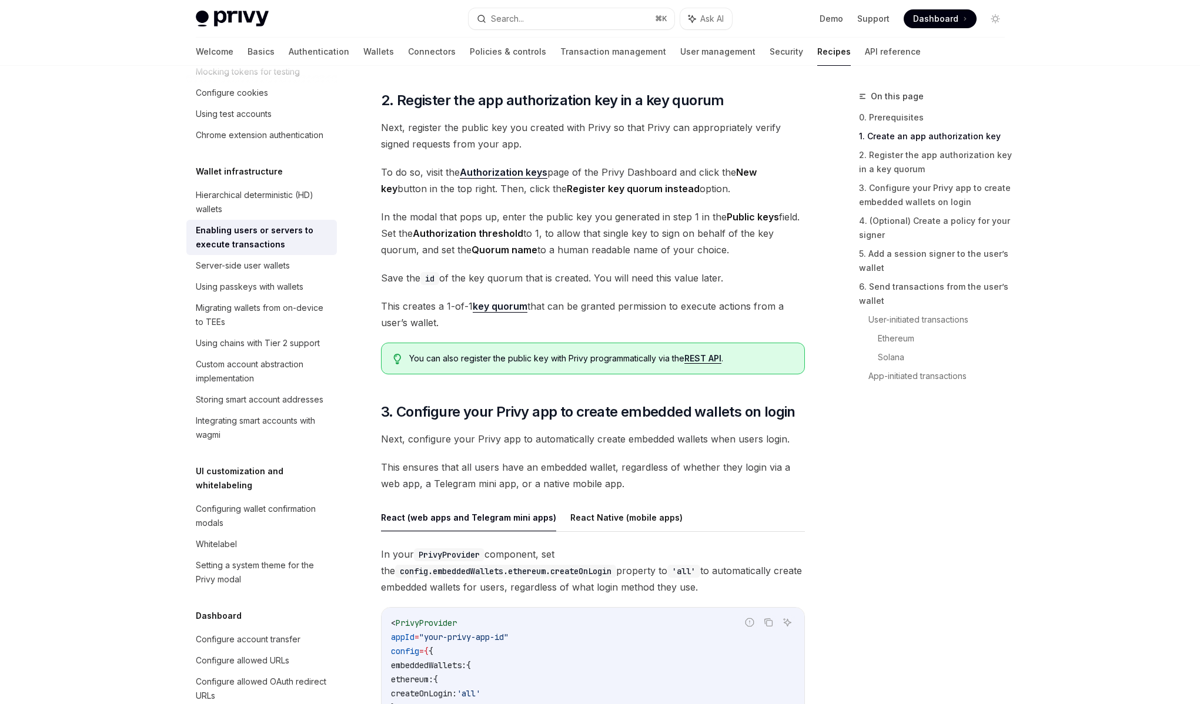
scroll to position [808, 0]
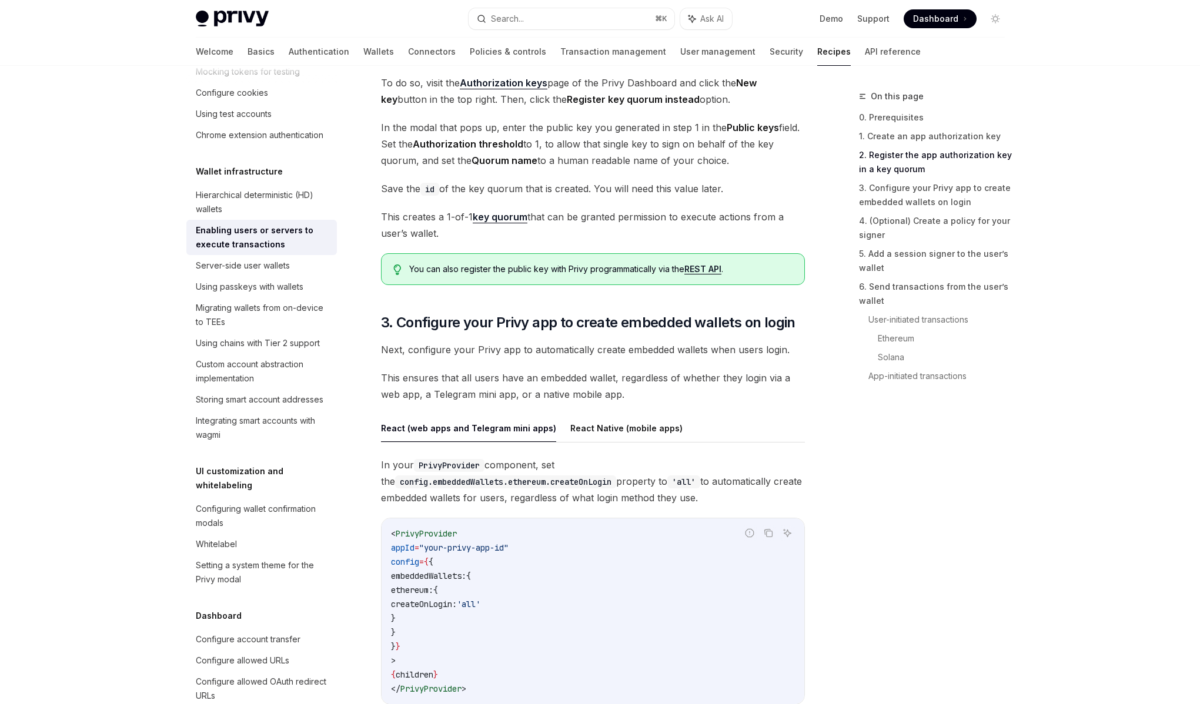
scroll to position [951, 0]
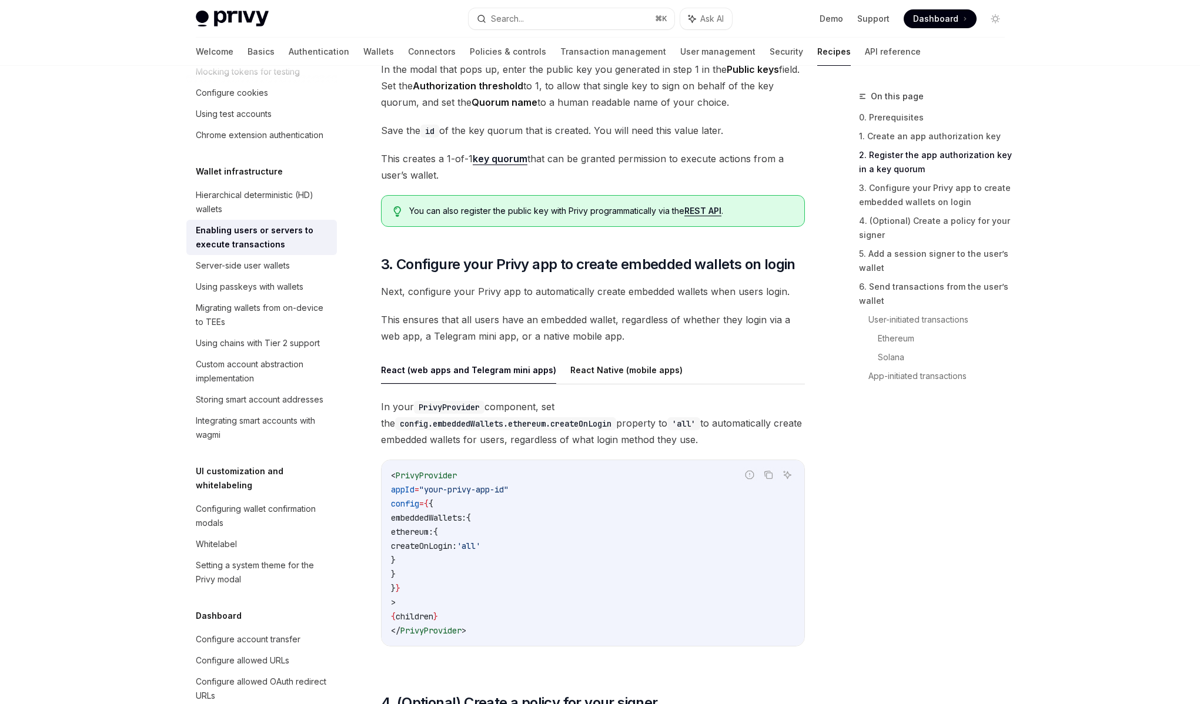
click at [548, 433] on span "In your PrivyProvider component, set the config.embeddedWallets.ethereum.create…" at bounding box center [593, 422] width 424 height 49
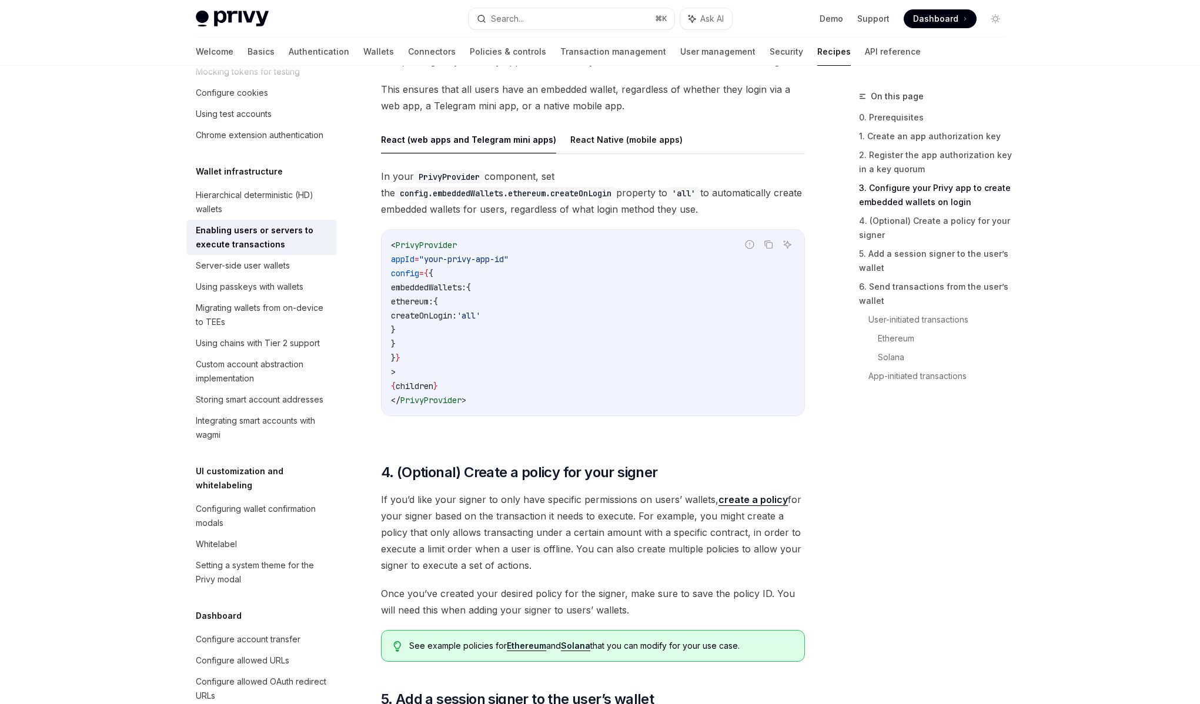
scroll to position [1195, 0]
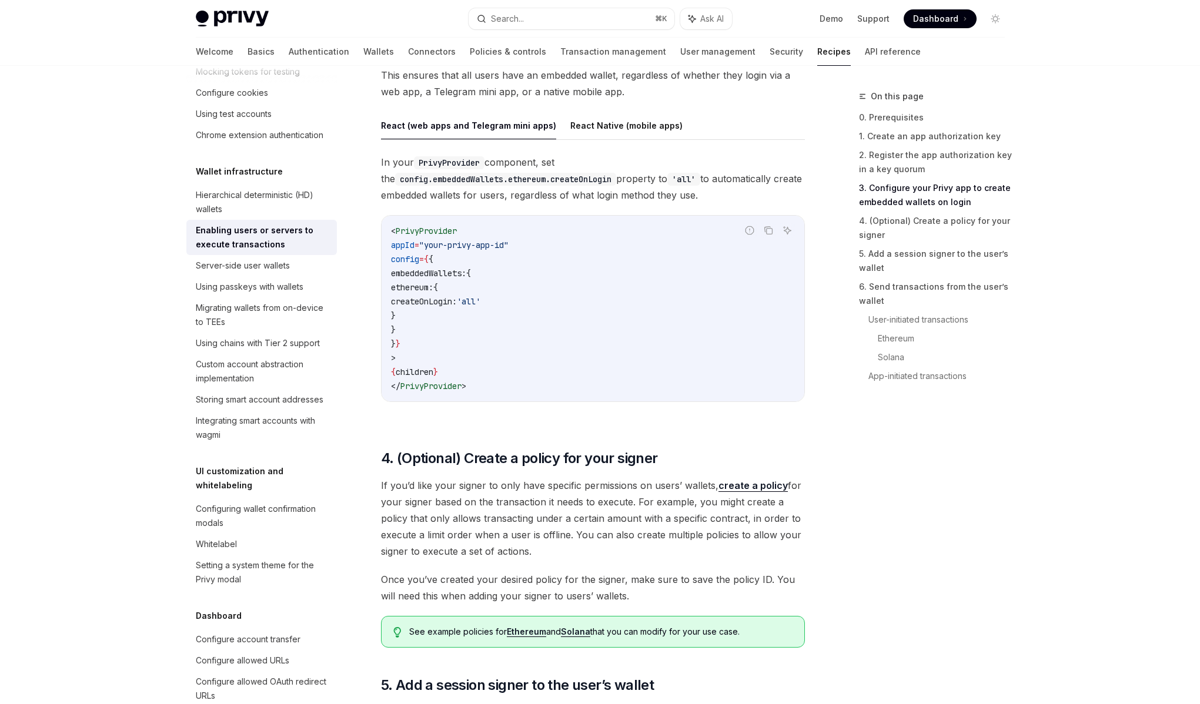
click at [509, 521] on span "If you’d like your signer to only have specific permissions on users’ wallets, …" at bounding box center [593, 518] width 424 height 82
drag, startPoint x: 460, startPoint y: 485, endPoint x: 705, endPoint y: 488, distance: 245.1
click at [705, 488] on span "If you’d like your signer to only have specific permissions on users’ wallets, …" at bounding box center [593, 518] width 424 height 82
click at [704, 488] on span "If you’d like your signer to only have specific permissions on users’ wallets, …" at bounding box center [593, 518] width 424 height 82
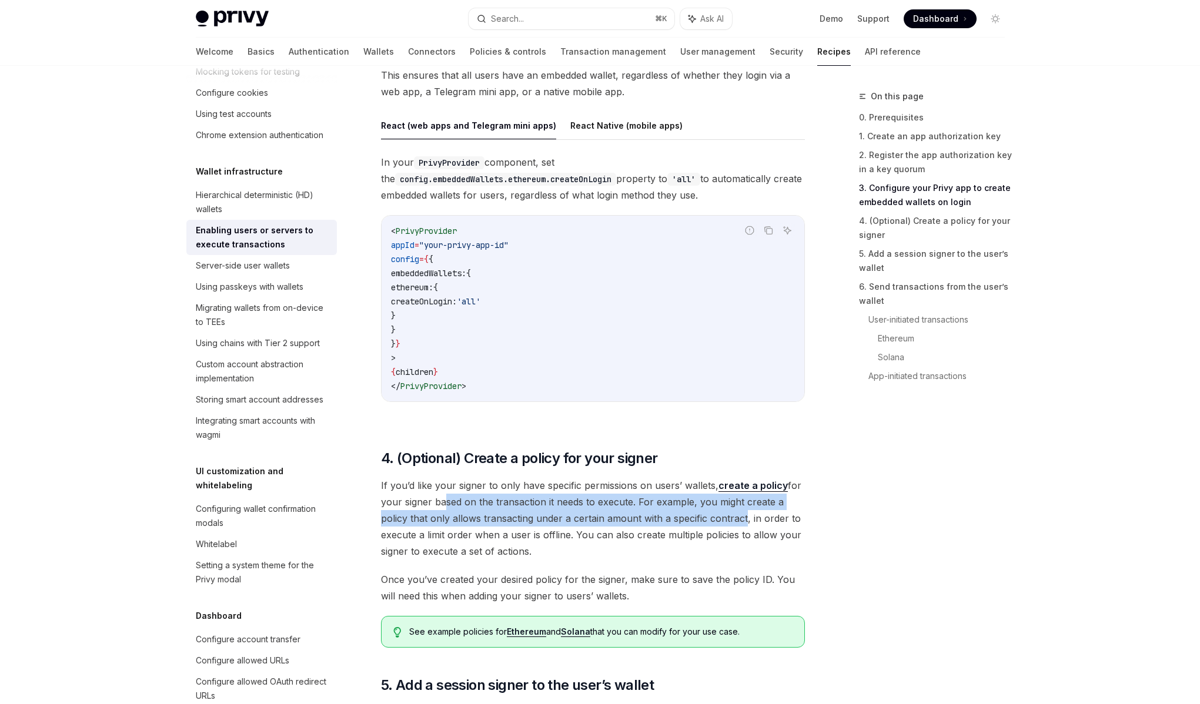
drag, startPoint x: 438, startPoint y: 507, endPoint x: 741, endPoint y: 520, distance: 302.9
click at [741, 520] on span "If you’d like your signer to only have specific permissions on users’ wallets, …" at bounding box center [593, 518] width 424 height 82
drag, startPoint x: 741, startPoint y: 520, endPoint x: 474, endPoint y: 515, distance: 266.3
click at [474, 515] on span "If you’d like your signer to only have specific permissions on users’ wallets, …" at bounding box center [593, 518] width 424 height 82
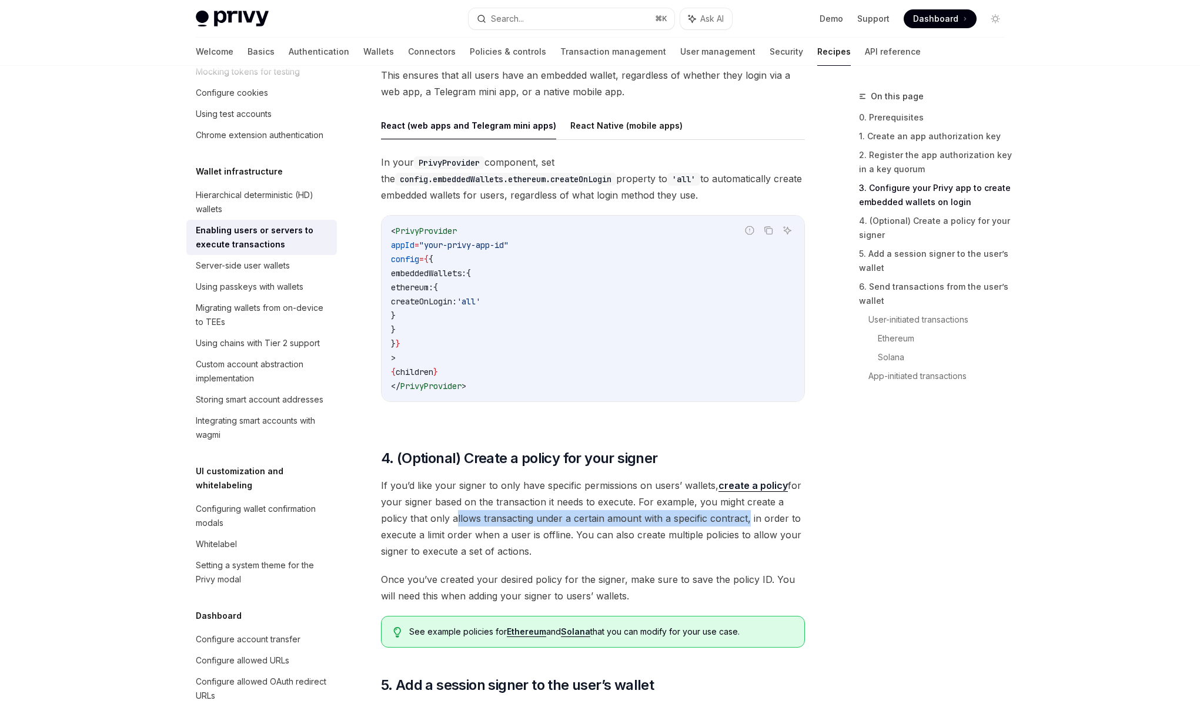
click at [474, 515] on span "If you’d like your signer to only have specific permissions on users’ wallets, …" at bounding box center [593, 518] width 424 height 82
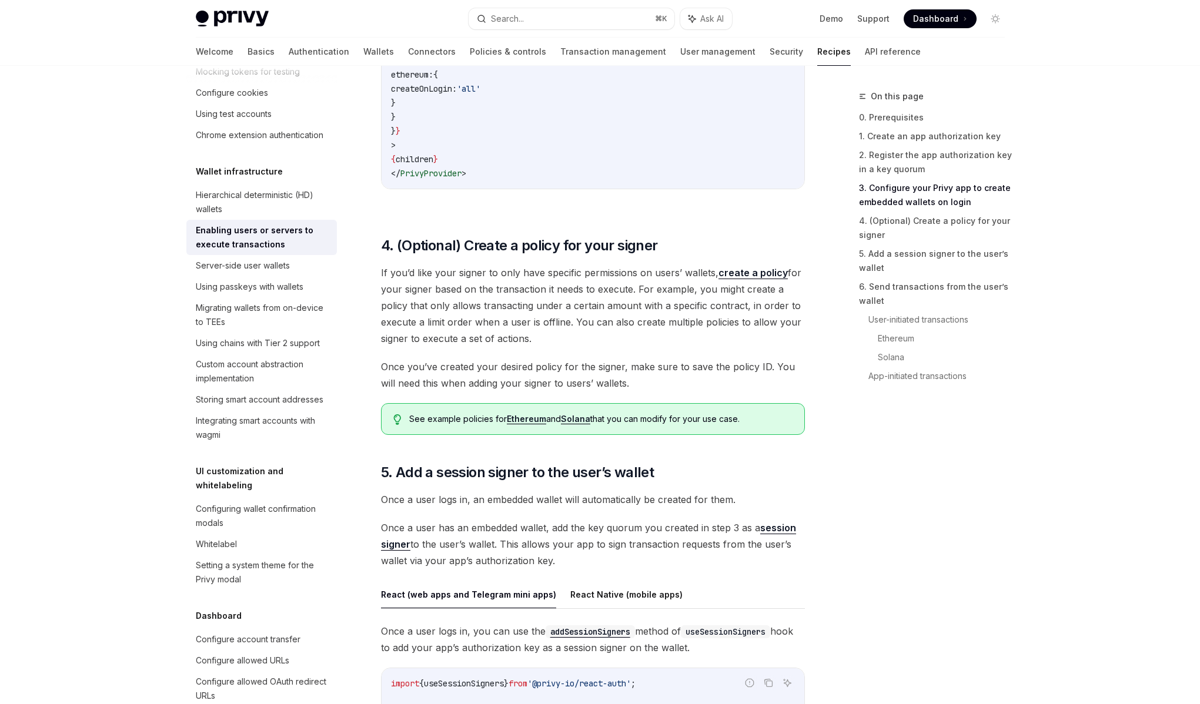
scroll to position [1430, 0]
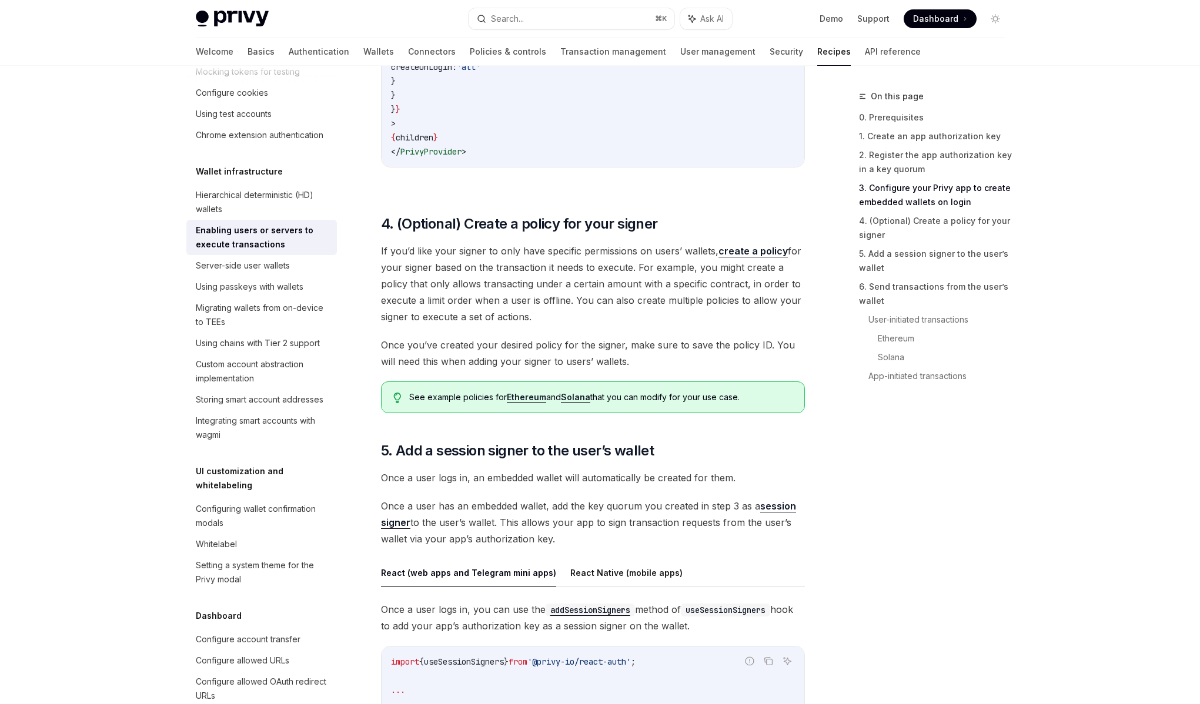
click at [477, 521] on span "Once a user has an embedded wallet, add the key quorum you created in step 3 as…" at bounding box center [593, 522] width 424 height 49
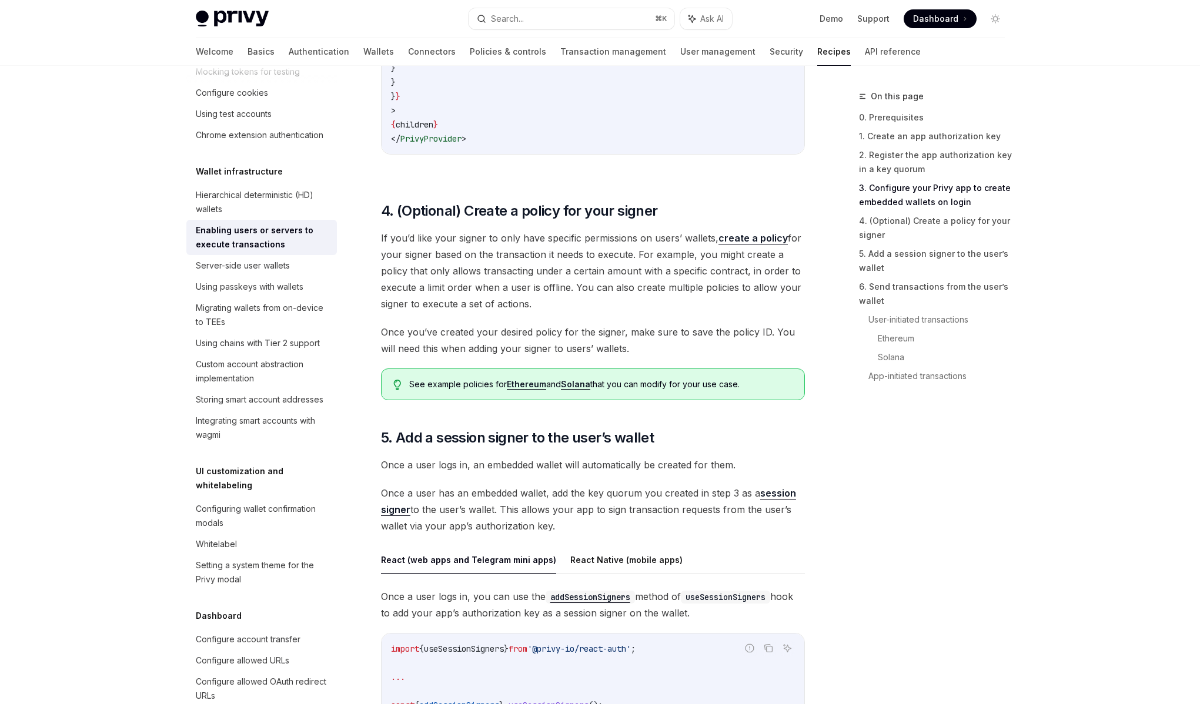
scroll to position [1452, 0]
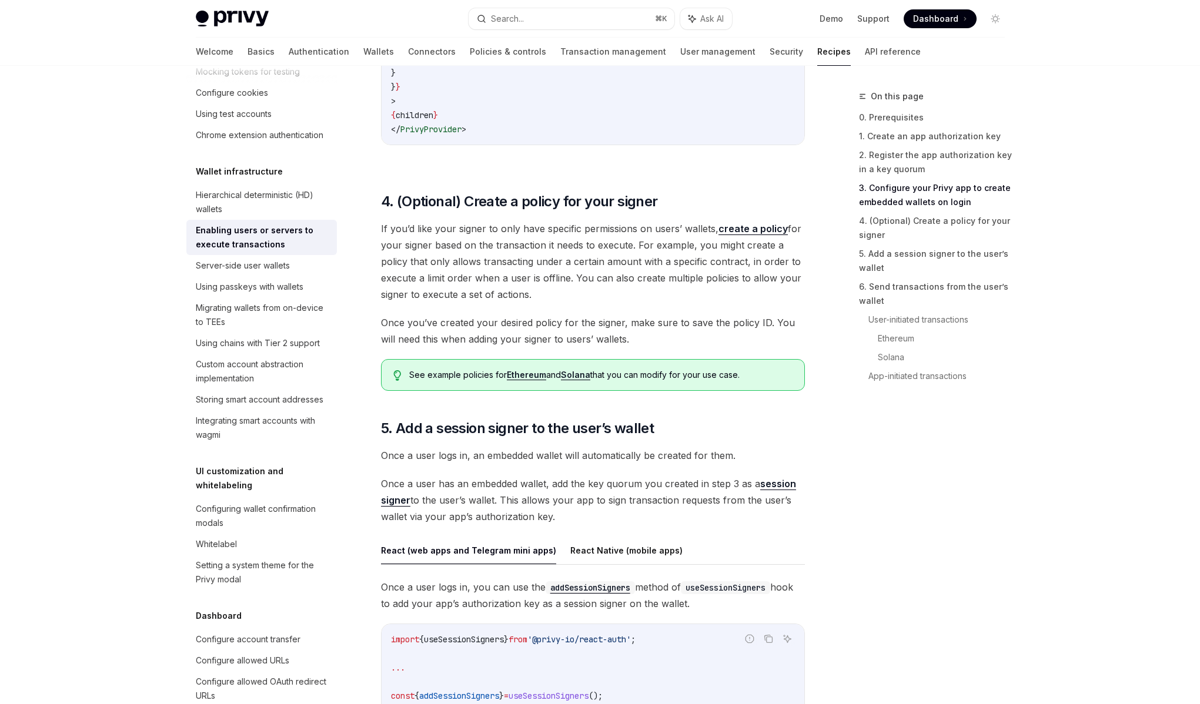
click at [495, 503] on span "Once a user has an embedded wallet, add the key quorum you created in step 3 as…" at bounding box center [593, 499] width 424 height 49
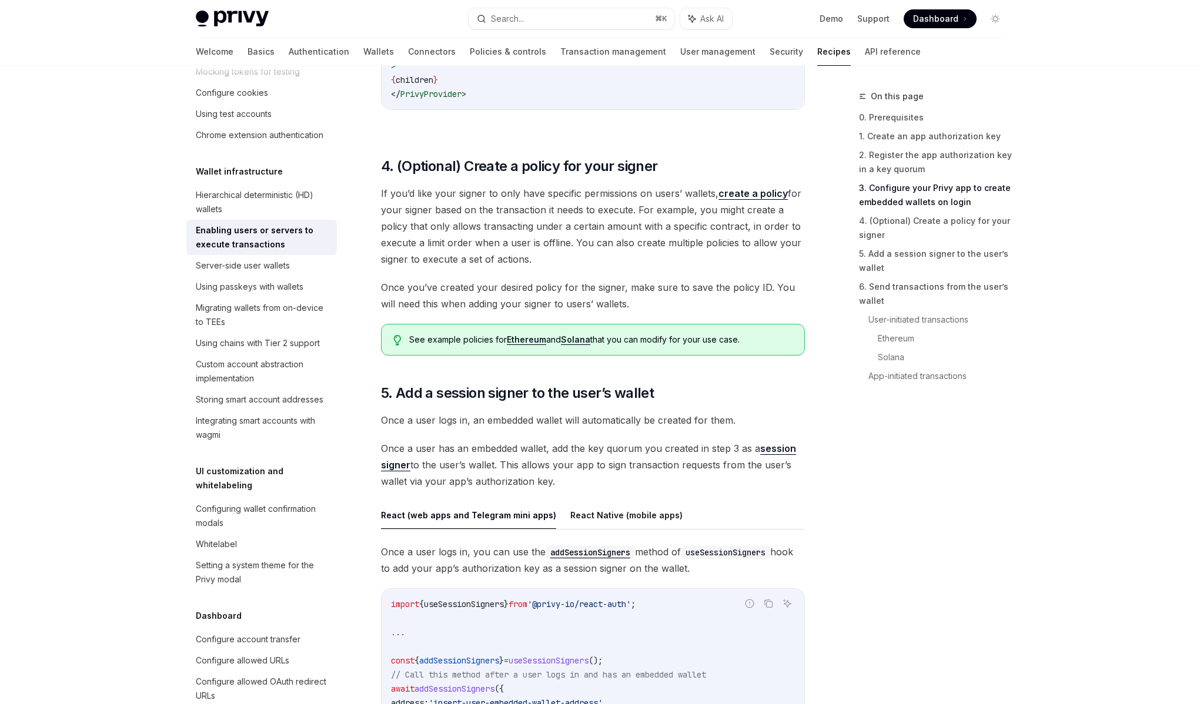
scroll to position [1489, 0]
click at [483, 554] on span "Once a user logs in, you can use the addSessionSigners method of useSessionSign…" at bounding box center [593, 558] width 424 height 33
drag, startPoint x: 497, startPoint y: 463, endPoint x: 683, endPoint y: 470, distance: 185.8
click at [683, 470] on span "Once a user has an embedded wallet, add the key quorum you created in step 3 as…" at bounding box center [593, 462] width 424 height 49
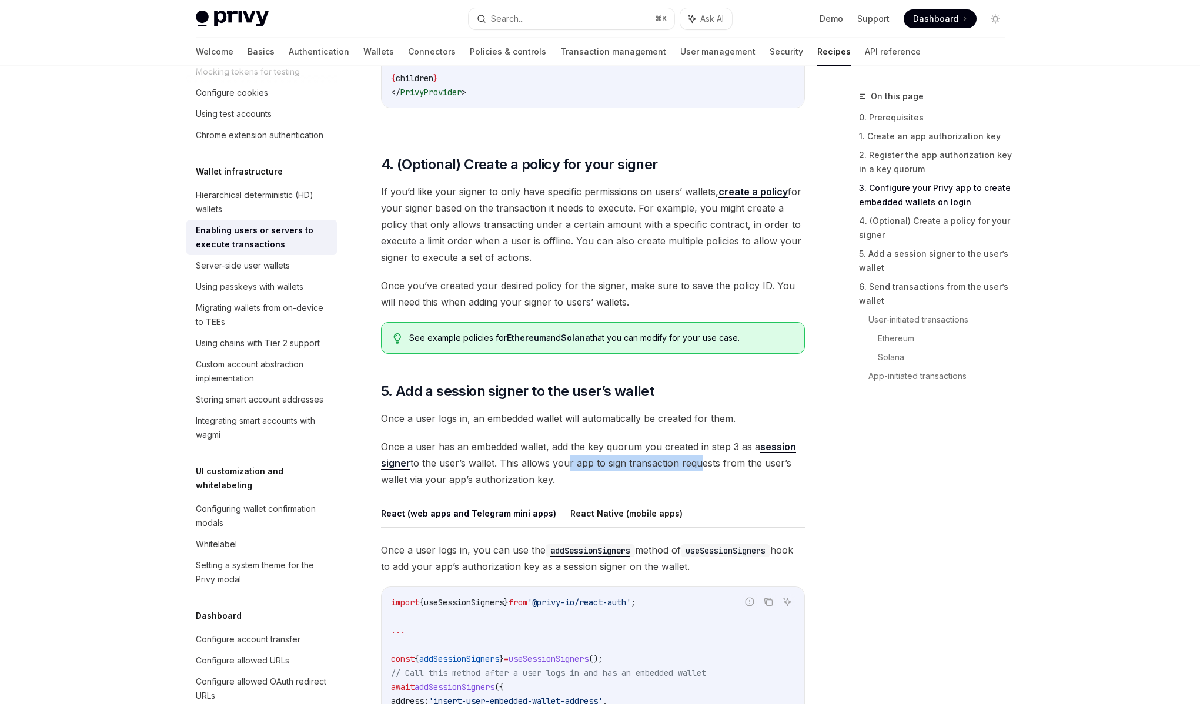
drag, startPoint x: 694, startPoint y: 465, endPoint x: 555, endPoint y: 465, distance: 138.1
click at [558, 465] on span "Once a user has an embedded wallet, add the key quorum you created in step 3 as…" at bounding box center [593, 462] width 424 height 49
click at [555, 465] on span "Once a user has an embedded wallet, add the key quorum you created in step 3 as…" at bounding box center [593, 462] width 424 height 49
drag, startPoint x: 552, startPoint y: 465, endPoint x: 496, endPoint y: 462, distance: 56.5
click at [497, 463] on span "Once a user has an embedded wallet, add the key quorum you created in step 3 as…" at bounding box center [593, 462] width 424 height 49
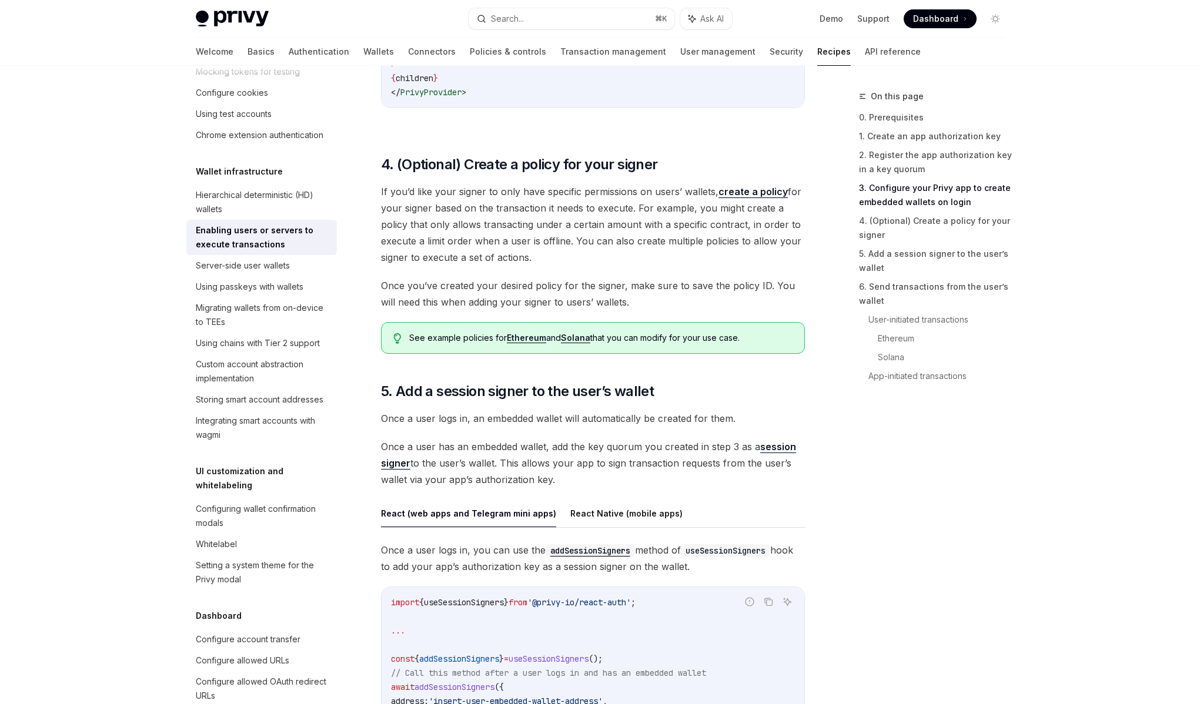
click at [468, 464] on span "Once a user has an embedded wallet, add the key quorum you created in step 3 as…" at bounding box center [593, 462] width 424 height 49
drag, startPoint x: 468, startPoint y: 464, endPoint x: 696, endPoint y: 469, distance: 228.1
click at [696, 469] on span "Once a user has an embedded wallet, add the key quorum you created in step 3 as…" at bounding box center [593, 462] width 424 height 49
drag, startPoint x: 702, startPoint y: 465, endPoint x: 471, endPoint y: 465, distance: 231.0
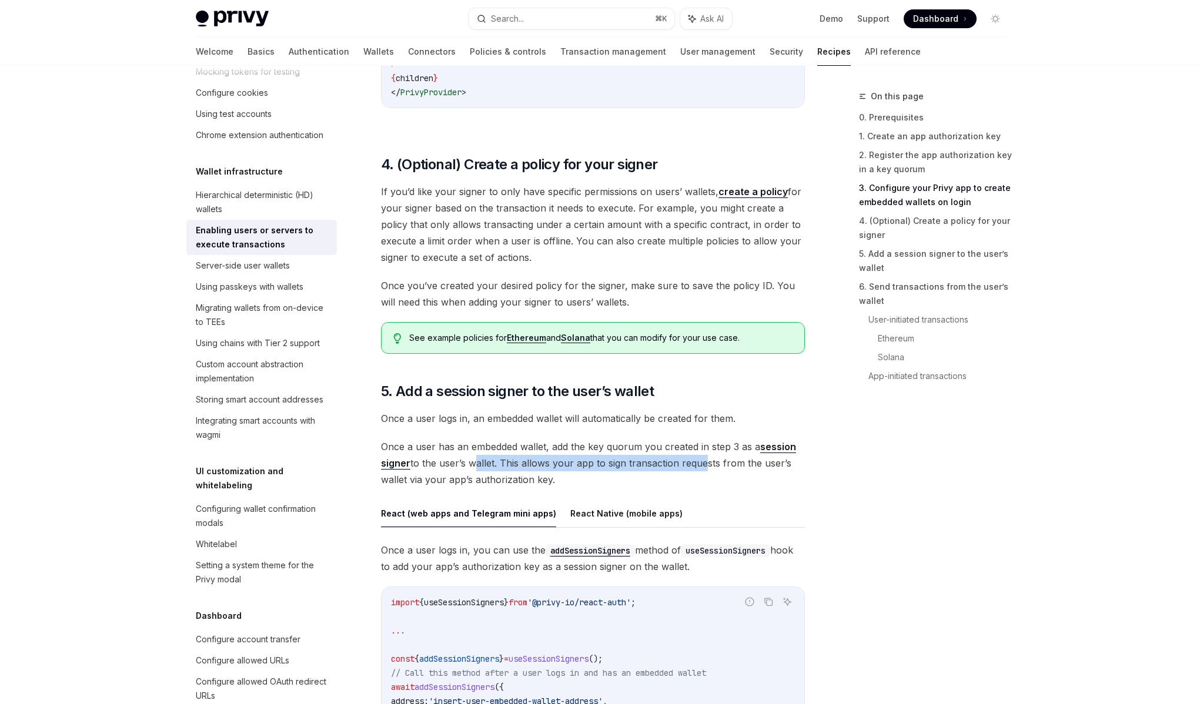
click at [471, 465] on span "Once a user has an embedded wallet, add the key quorum you created in step 3 as…" at bounding box center [593, 462] width 424 height 49
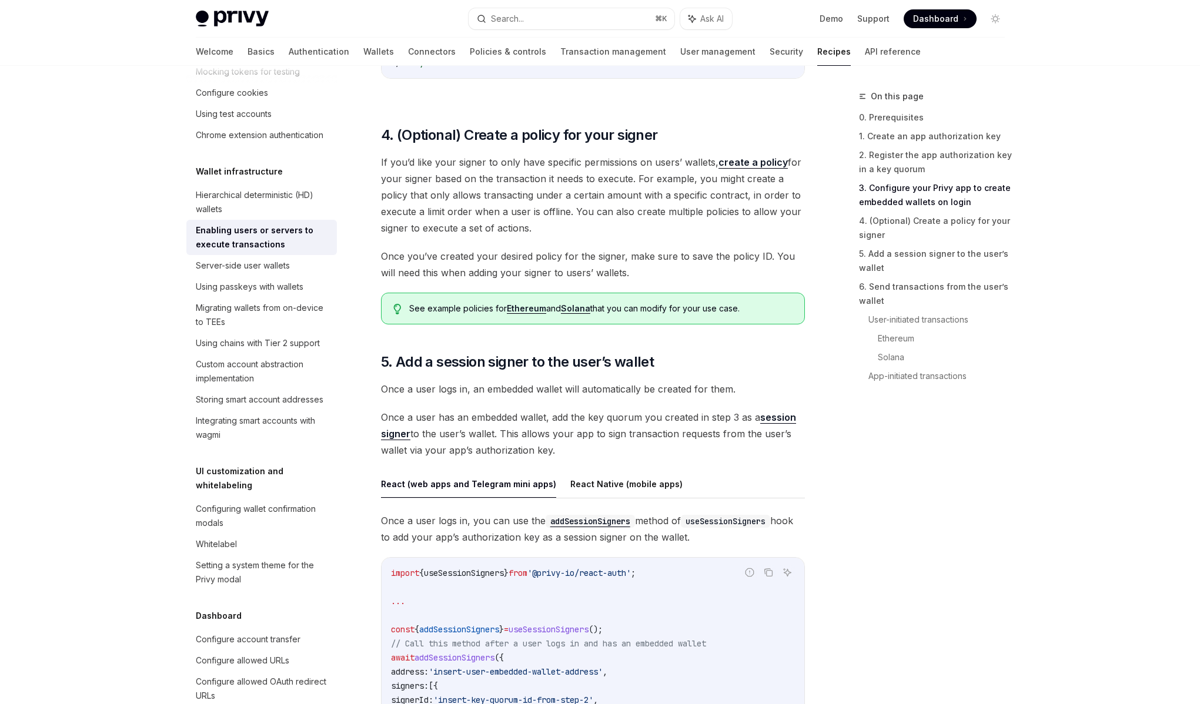
scroll to position [1527, 0]
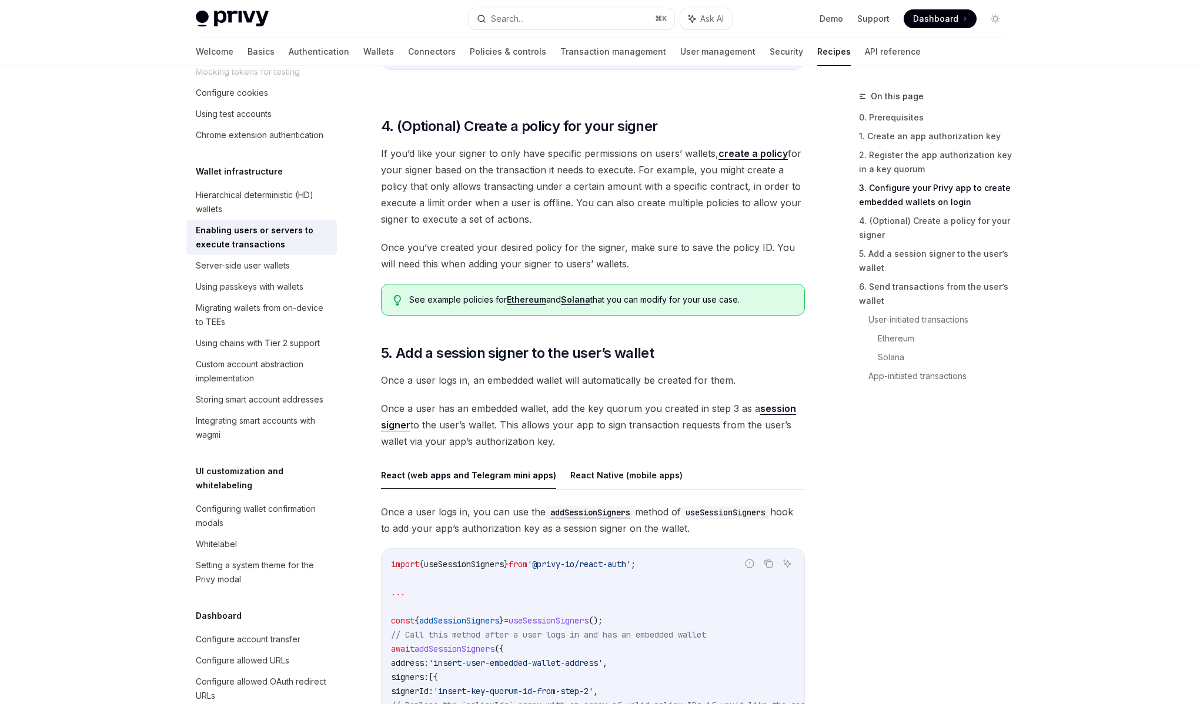
click at [496, 515] on span "Once a user logs in, you can use the addSessionSigners method of useSessionSign…" at bounding box center [593, 520] width 424 height 33
click at [501, 434] on span "Once a user has an embedded wallet, add the key quorum you created in step 3 as…" at bounding box center [593, 424] width 424 height 49
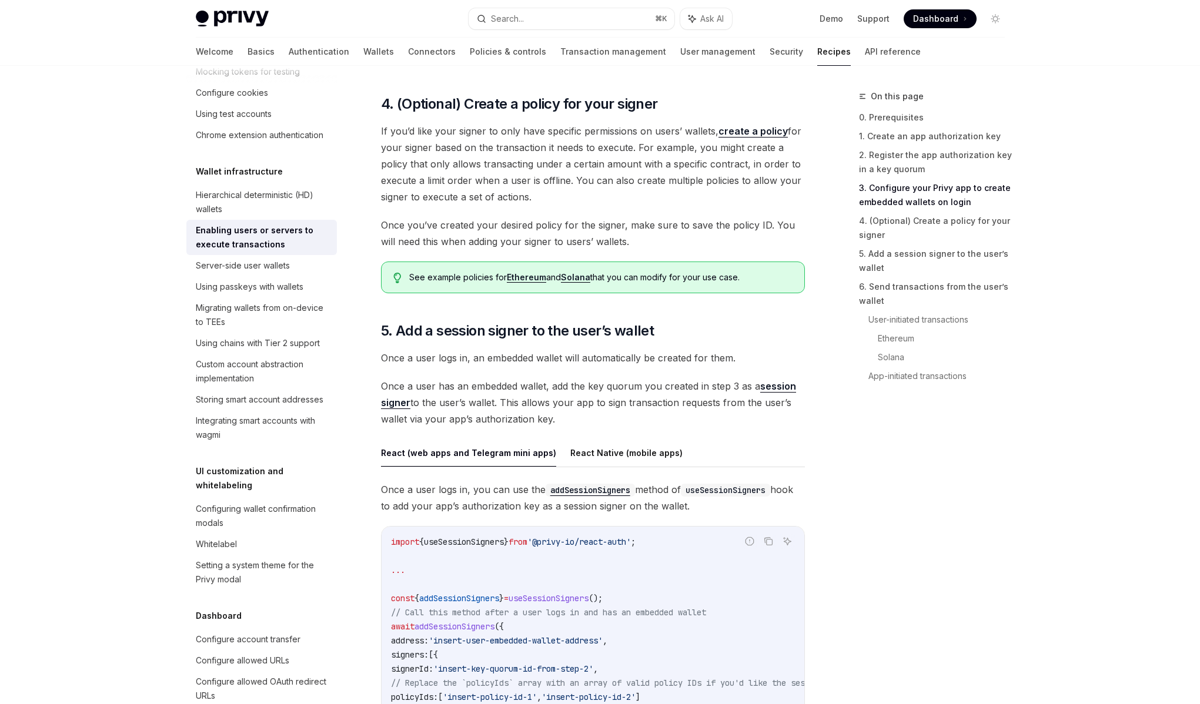
click at [481, 484] on span "Once a user logs in, you can use the addSessionSigners method of useSessionSign…" at bounding box center [593, 497] width 424 height 33
drag, startPoint x: 472, startPoint y: 491, endPoint x: 677, endPoint y: 493, distance: 205.1
click at [677, 493] on span "Once a user logs in, you can use the addSessionSigners method of useSessionSign…" at bounding box center [593, 497] width 424 height 33
drag, startPoint x: 677, startPoint y: 493, endPoint x: 483, endPoint y: 487, distance: 194.0
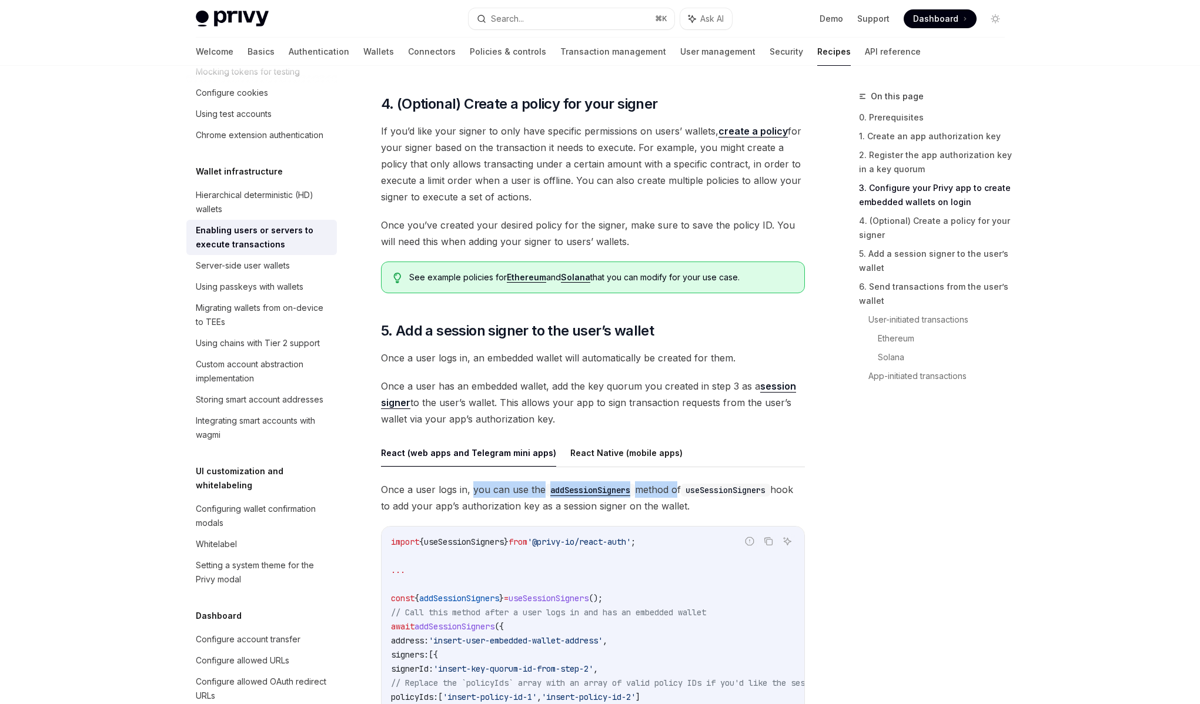
click at [483, 487] on span "Once a user logs in, you can use the addSessionSigners method of useSessionSign…" at bounding box center [593, 497] width 424 height 33
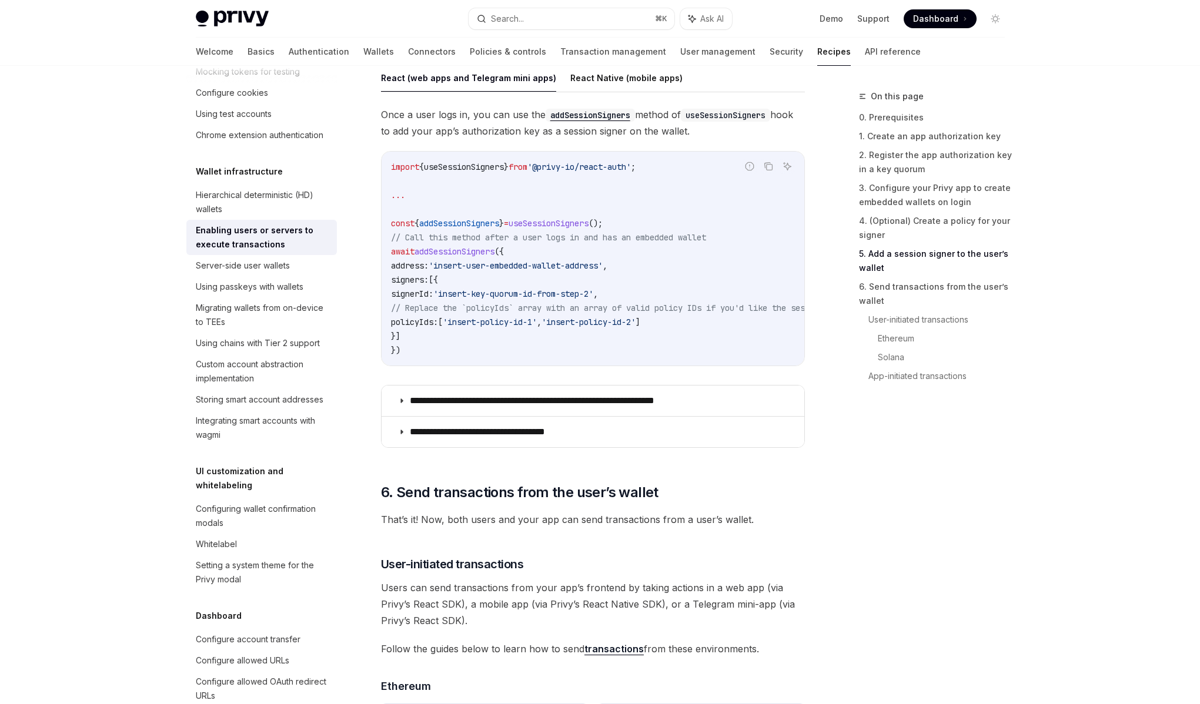
scroll to position [1937, 0]
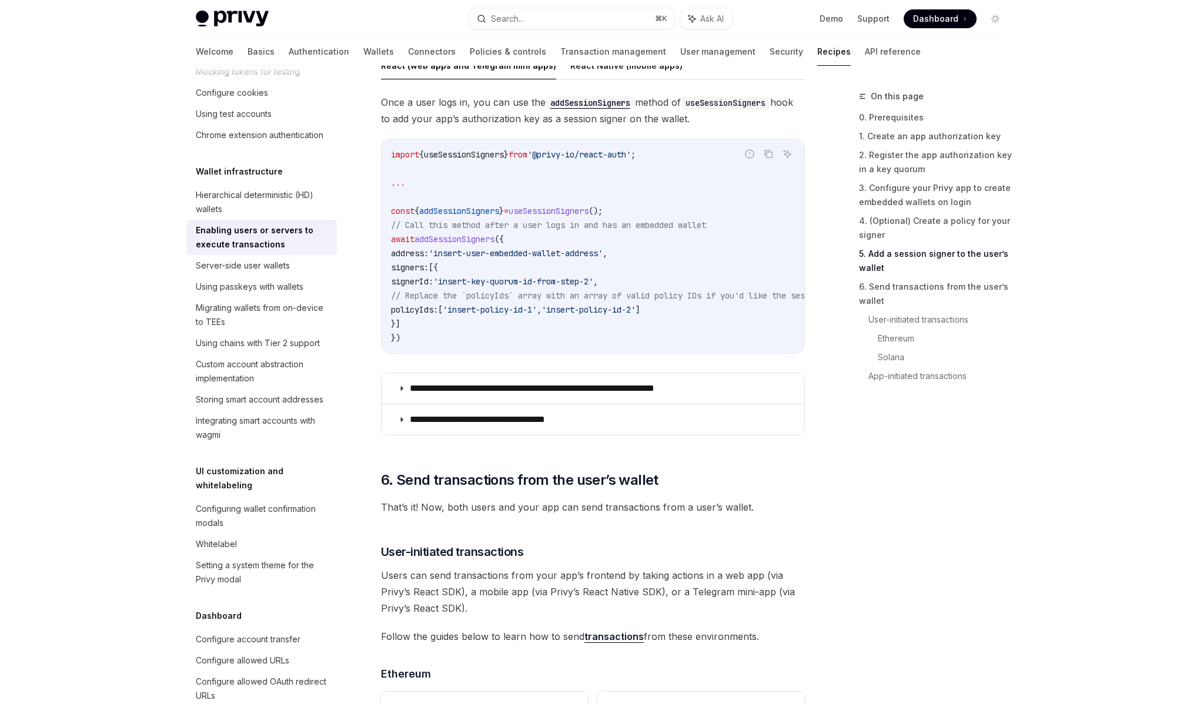
click at [567, 583] on span "Users can send transactions from your app’s frontend by taking actions in a web…" at bounding box center [593, 591] width 424 height 49
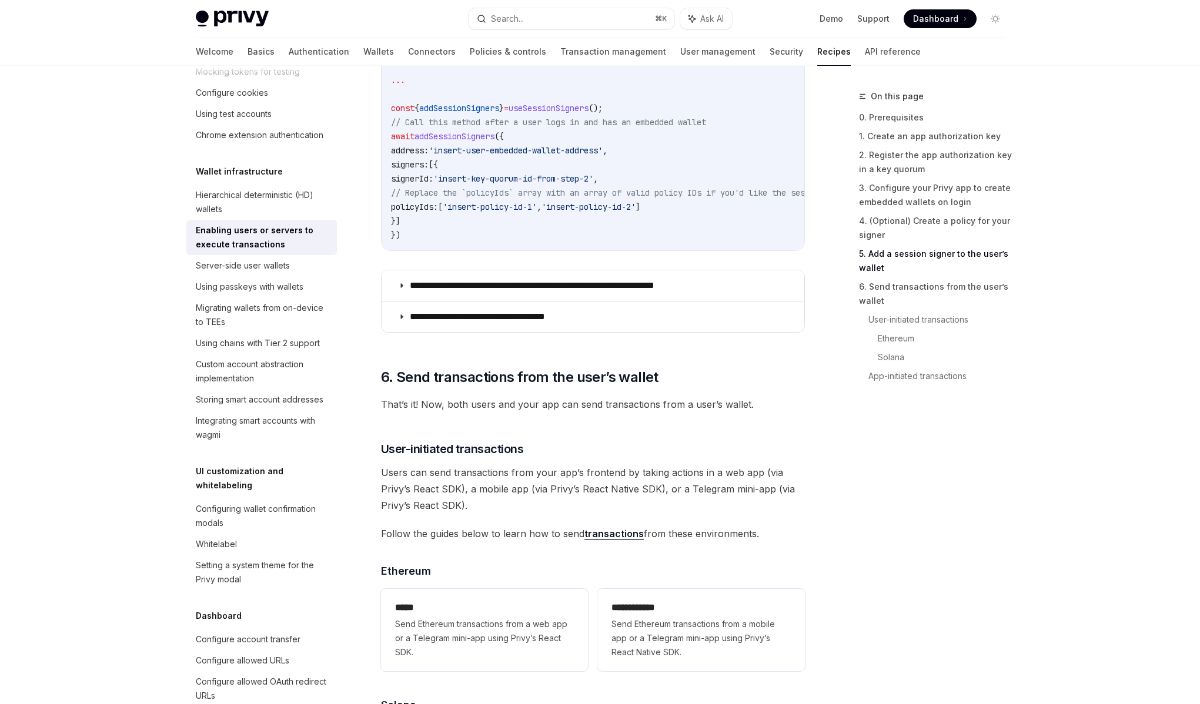
scroll to position [2049, 0]
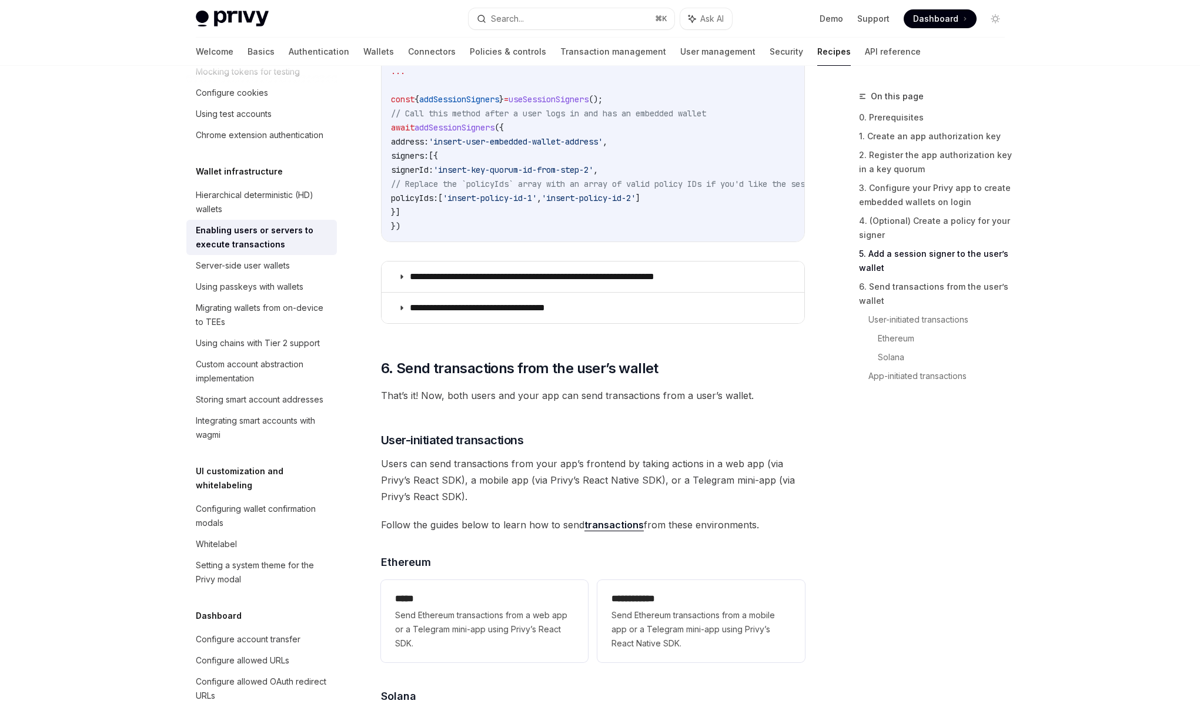
click at [531, 530] on span "Follow the guides below to learn how to send transactions from these environmen…" at bounding box center [593, 525] width 424 height 16
click at [531, 494] on span "Users can send transactions from your app’s frontend by taking actions in a web…" at bounding box center [593, 479] width 424 height 49
drag, startPoint x: 519, startPoint y: 495, endPoint x: 448, endPoint y: 480, distance: 72.2
click at [449, 480] on span "Users can send transactions from your app’s frontend by taking actions in a web…" at bounding box center [593, 479] width 424 height 49
click at [448, 480] on span "Users can send transactions from your app’s frontend by taking actions in a web…" at bounding box center [593, 479] width 424 height 49
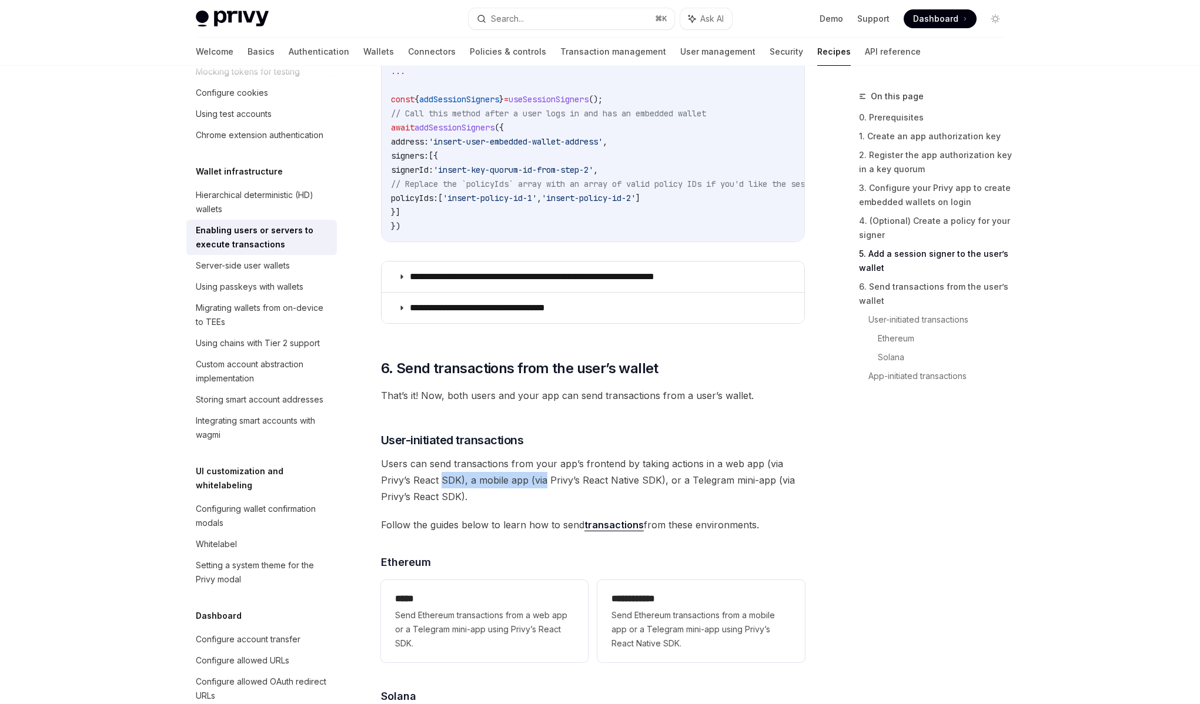
drag, startPoint x: 448, startPoint y: 480, endPoint x: 534, endPoint y: 487, distance: 86.1
click at [534, 487] on span "Users can send transactions from your app’s frontend by taking actions in a web…" at bounding box center [593, 479] width 424 height 49
click at [534, 494] on span "Users can send transactions from your app’s frontend by taking actions in a web…" at bounding box center [593, 479] width 424 height 49
drag, startPoint x: 522, startPoint y: 501, endPoint x: 466, endPoint y: 480, distance: 59.7
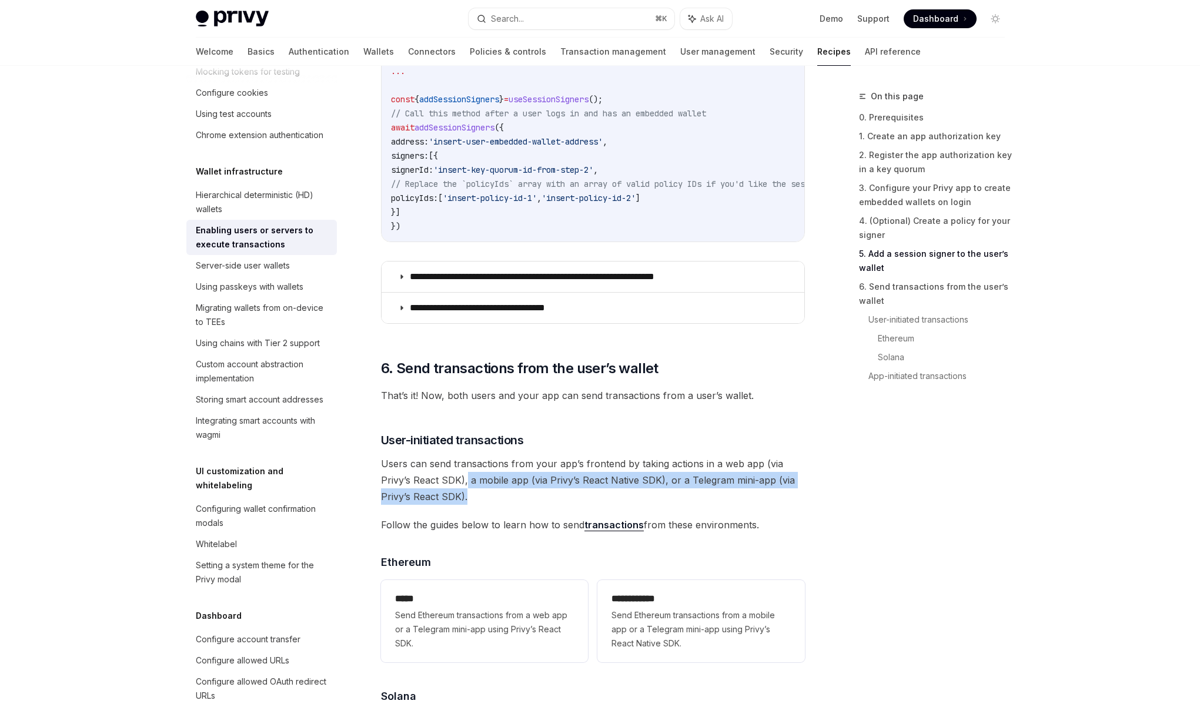
click at [466, 480] on span "Users can send transactions from your app’s frontend by taking actions in a web…" at bounding box center [593, 479] width 424 height 49
drag, startPoint x: 466, startPoint y: 480, endPoint x: 519, endPoint y: 495, distance: 55.1
click at [519, 495] on span "Users can send transactions from your app’s frontend by taking actions in a web…" at bounding box center [593, 479] width 424 height 49
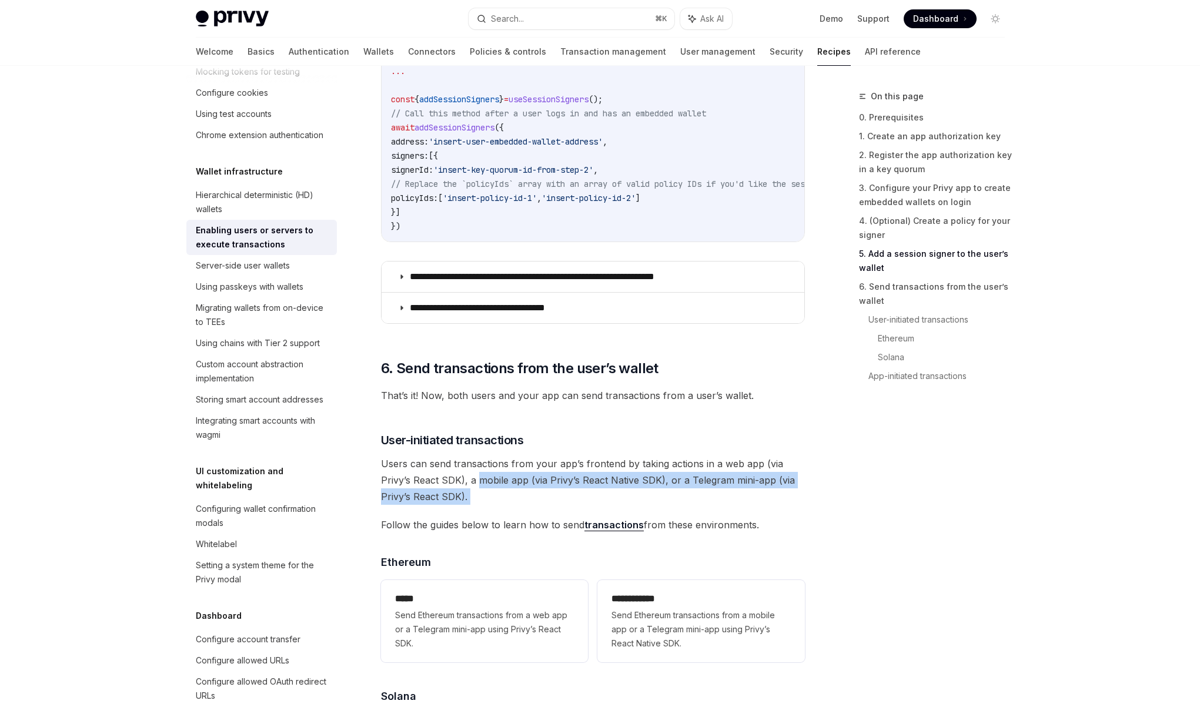
drag, startPoint x: 519, startPoint y: 495, endPoint x: 478, endPoint y: 483, distance: 42.4
click at [478, 483] on span "Users can send transactions from your app’s frontend by taking actions in a web…" at bounding box center [593, 479] width 424 height 49
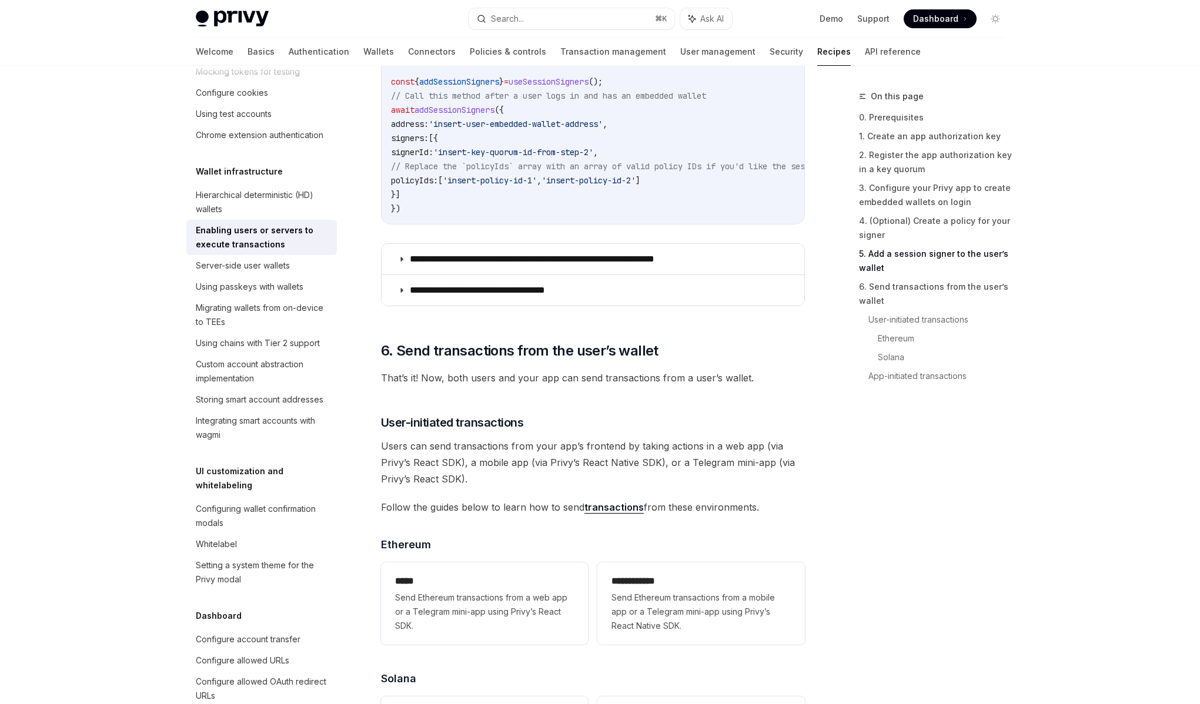
scroll to position [2071, 0]
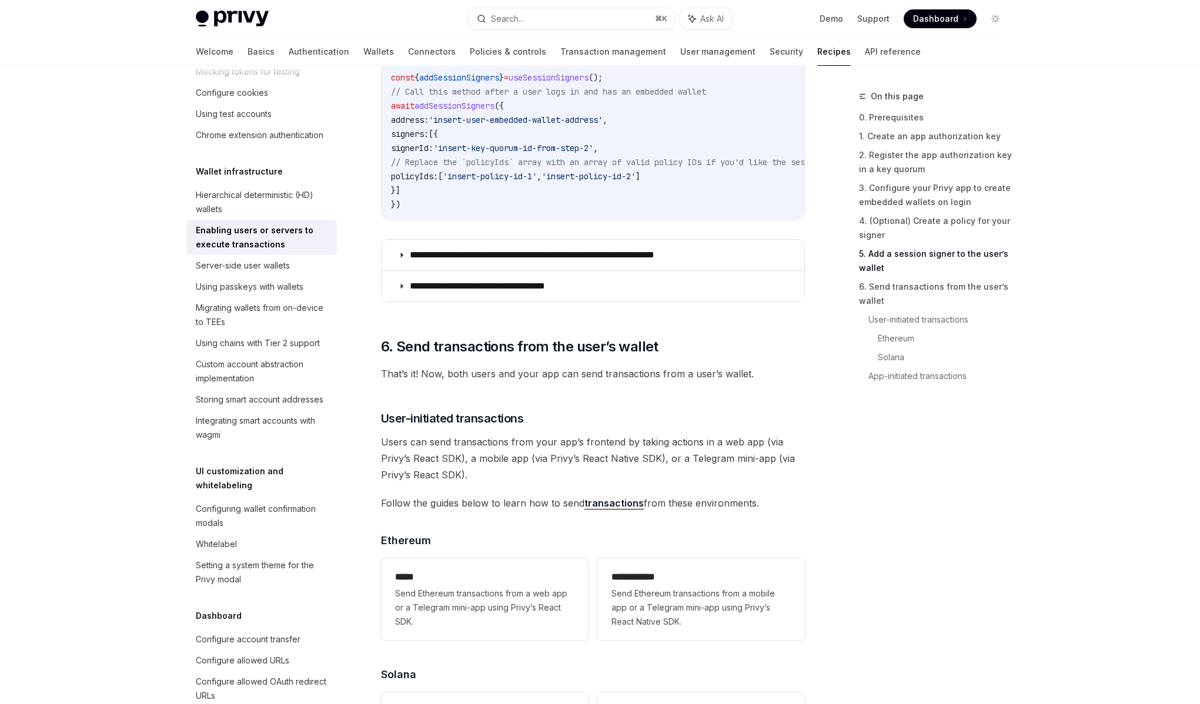
click at [503, 509] on span "Follow the guides below to learn how to send transactions from these environmen…" at bounding box center [593, 503] width 424 height 16
click at [542, 470] on span "Users can send transactions from your app’s frontend by taking actions in a web…" at bounding box center [593, 458] width 424 height 49
click at [531, 465] on span "Users can send transactions from your app’s frontend by taking actions in a web…" at bounding box center [593, 458] width 424 height 49
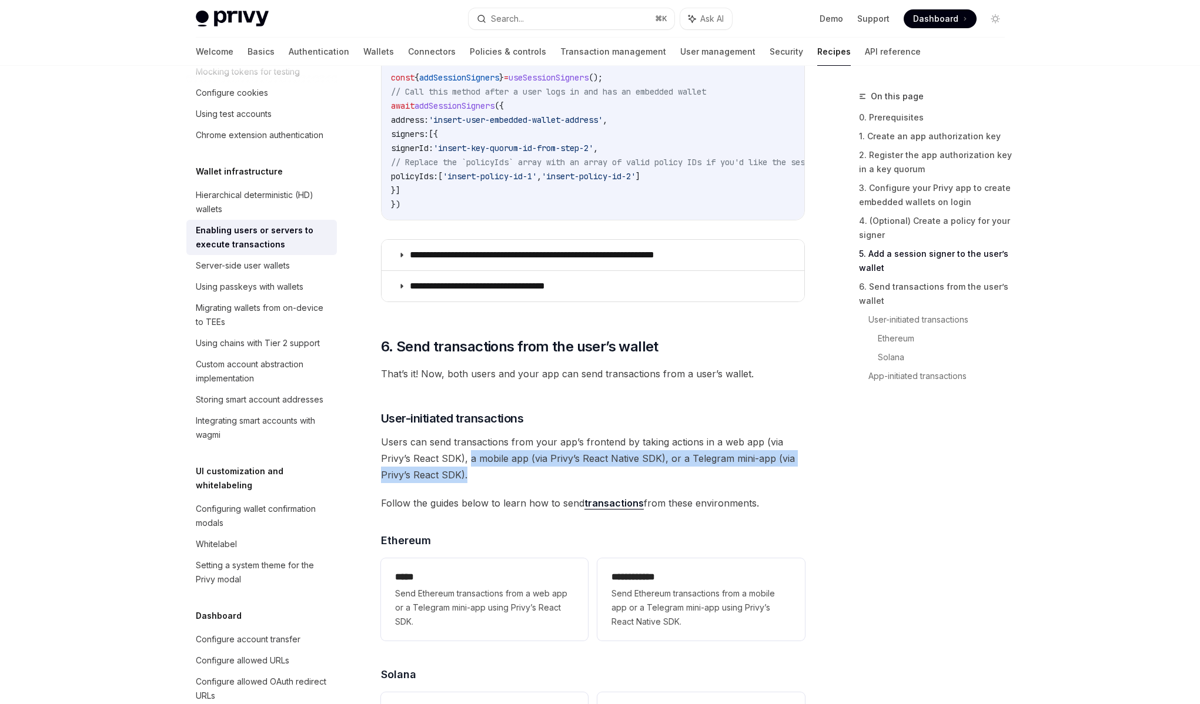
drag, startPoint x: 469, startPoint y: 465, endPoint x: 470, endPoint y: 475, distance: 9.5
click at [470, 475] on span "Users can send transactions from your app’s frontend by taking actions in a web…" at bounding box center [593, 458] width 424 height 49
drag, startPoint x: 470, startPoint y: 475, endPoint x: 470, endPoint y: 461, distance: 13.5
click at [470, 461] on span "Users can send transactions from your app’s frontend by taking actions in a web…" at bounding box center [593, 458] width 424 height 49
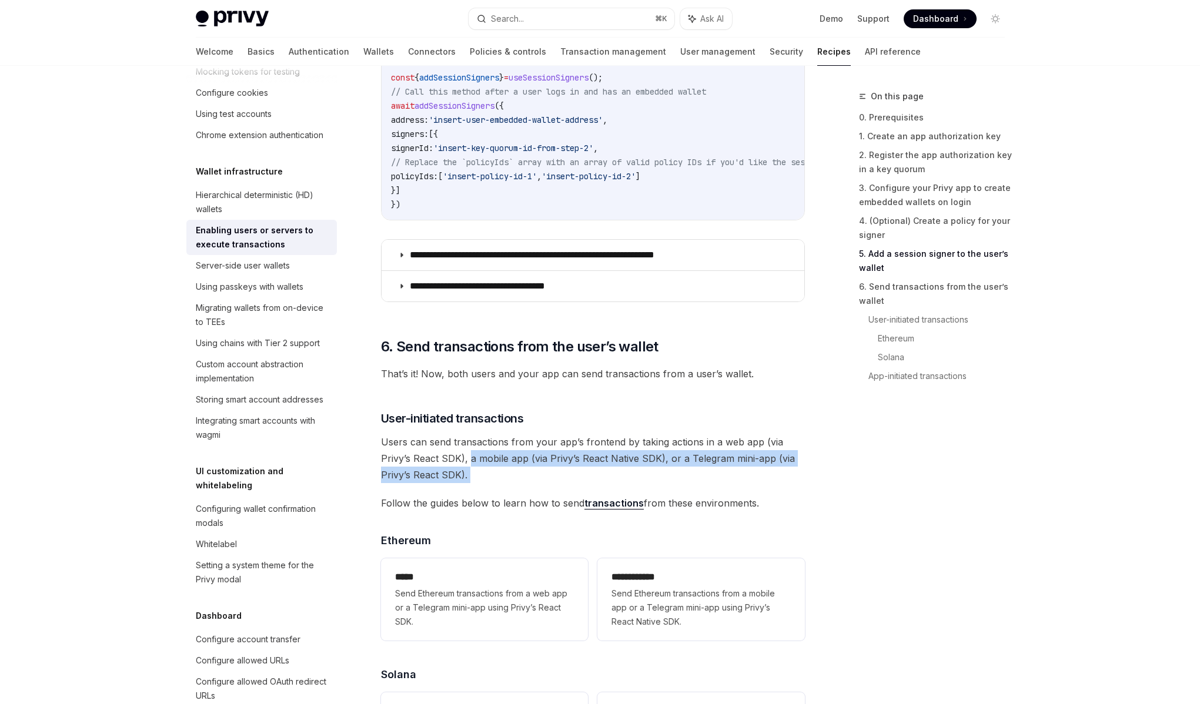
click at [470, 461] on span "Users can send transactions from your app’s frontend by taking actions in a web…" at bounding box center [593, 458] width 424 height 49
drag, startPoint x: 470, startPoint y: 461, endPoint x: 475, endPoint y: 480, distance: 19.5
click at [475, 480] on span "Users can send transactions from your app’s frontend by taking actions in a web…" at bounding box center [593, 458] width 424 height 49
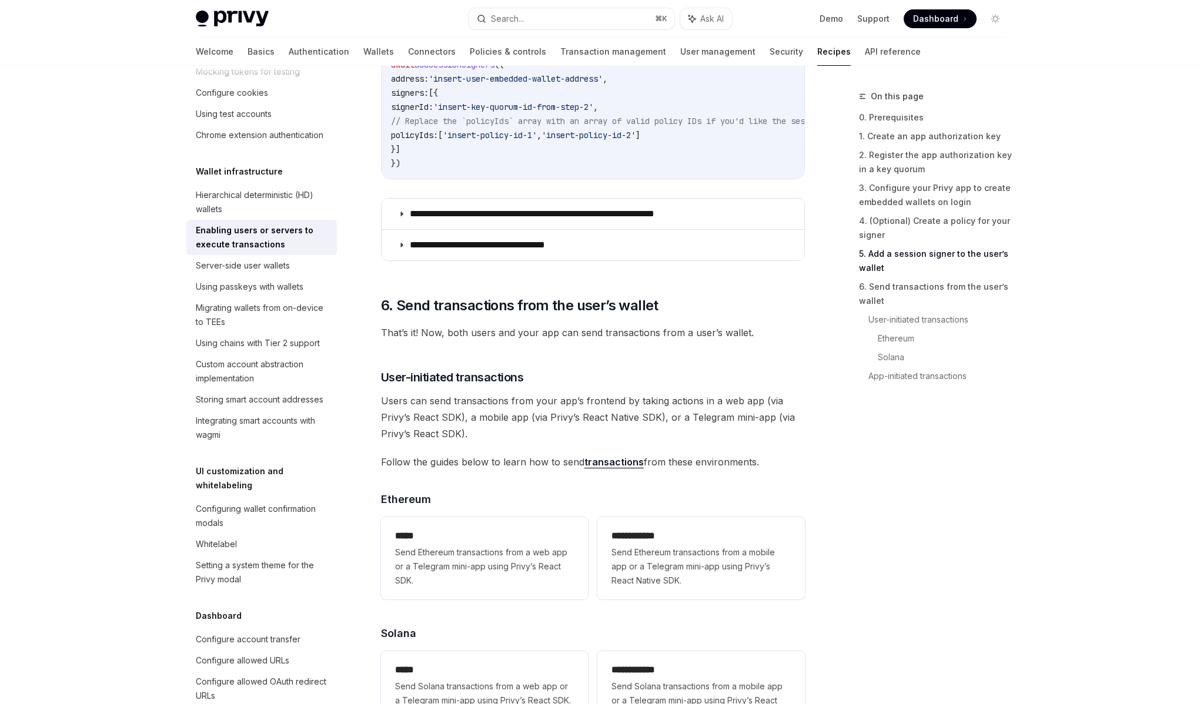
click at [481, 463] on span "Follow the guides below to learn how to send transactions from these environmen…" at bounding box center [593, 462] width 424 height 16
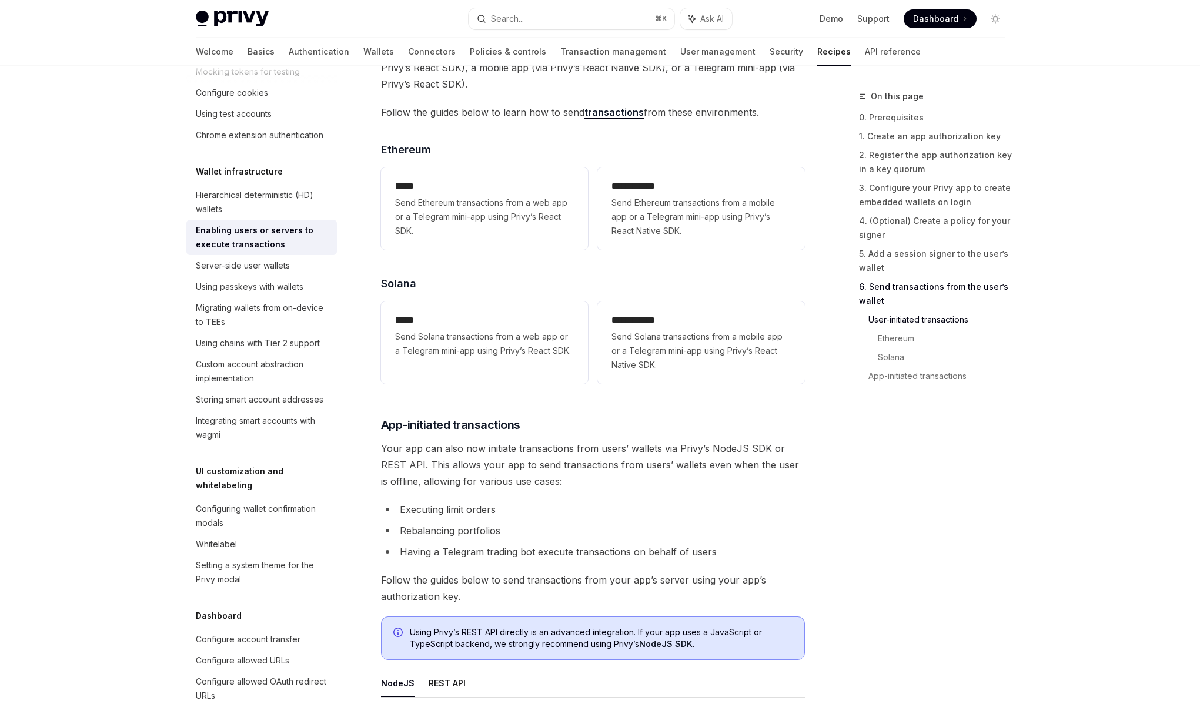
scroll to position [2465, 0]
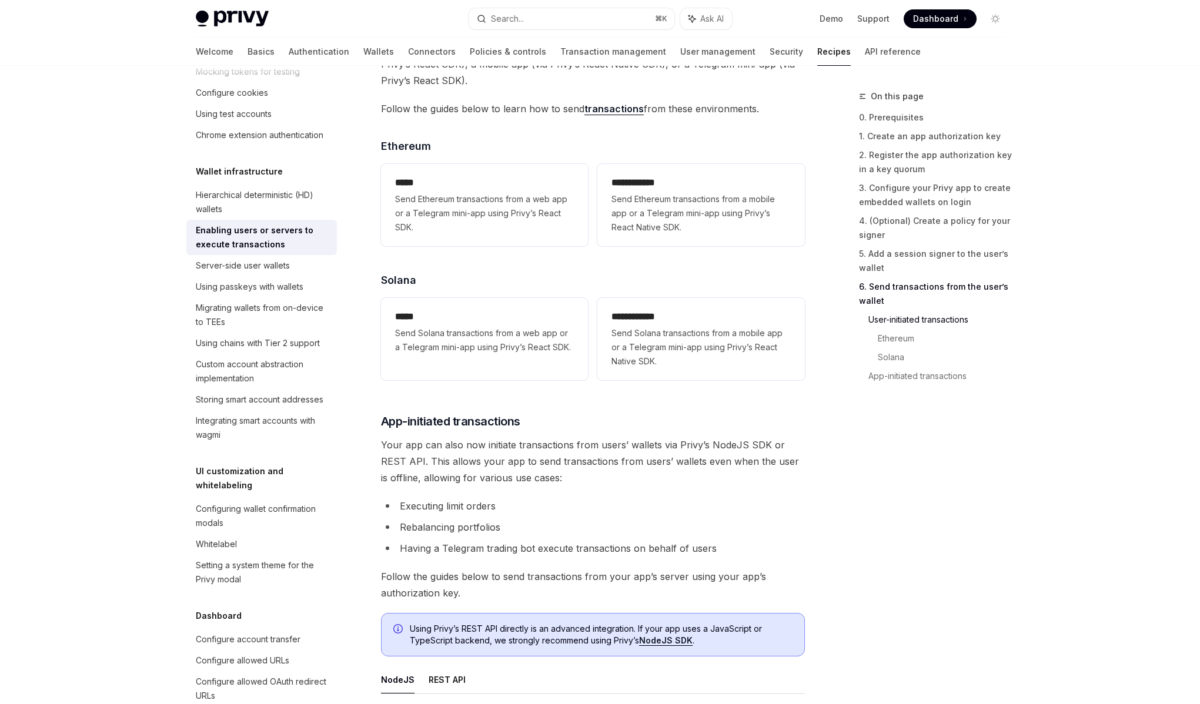
click at [563, 486] on span "Your app can also now initiate transactions from users’ wallets via Privy’s Nod…" at bounding box center [593, 461] width 424 height 49
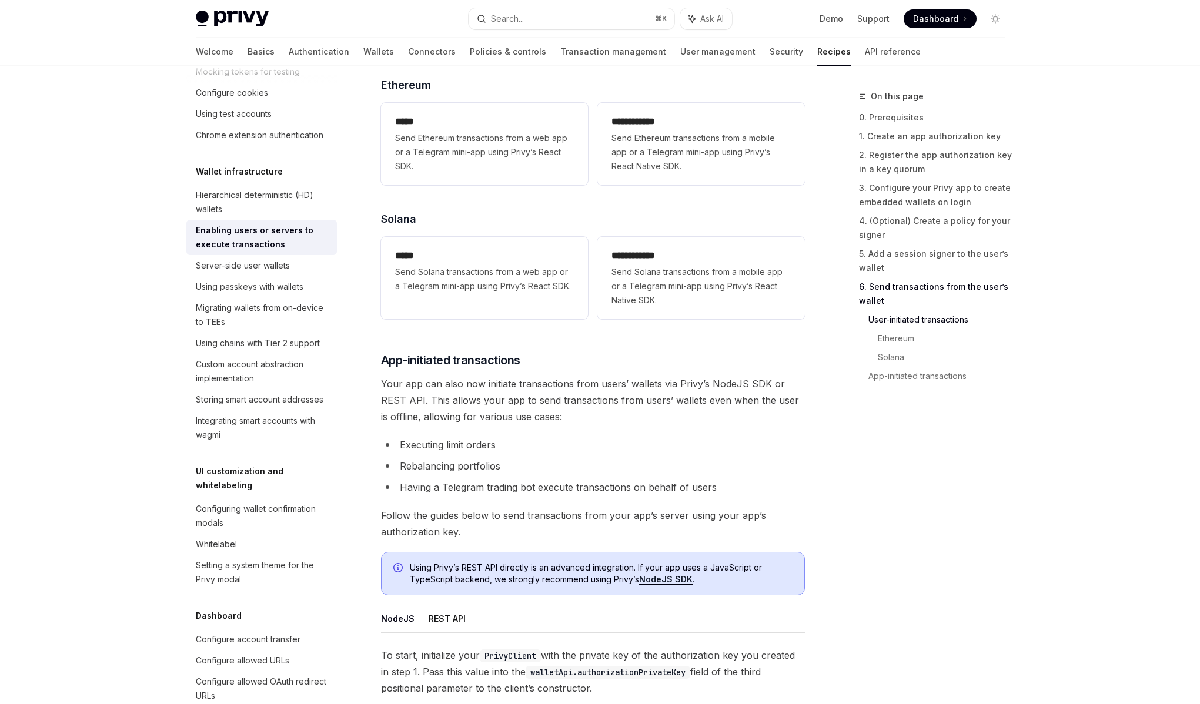
scroll to position [2535, 0]
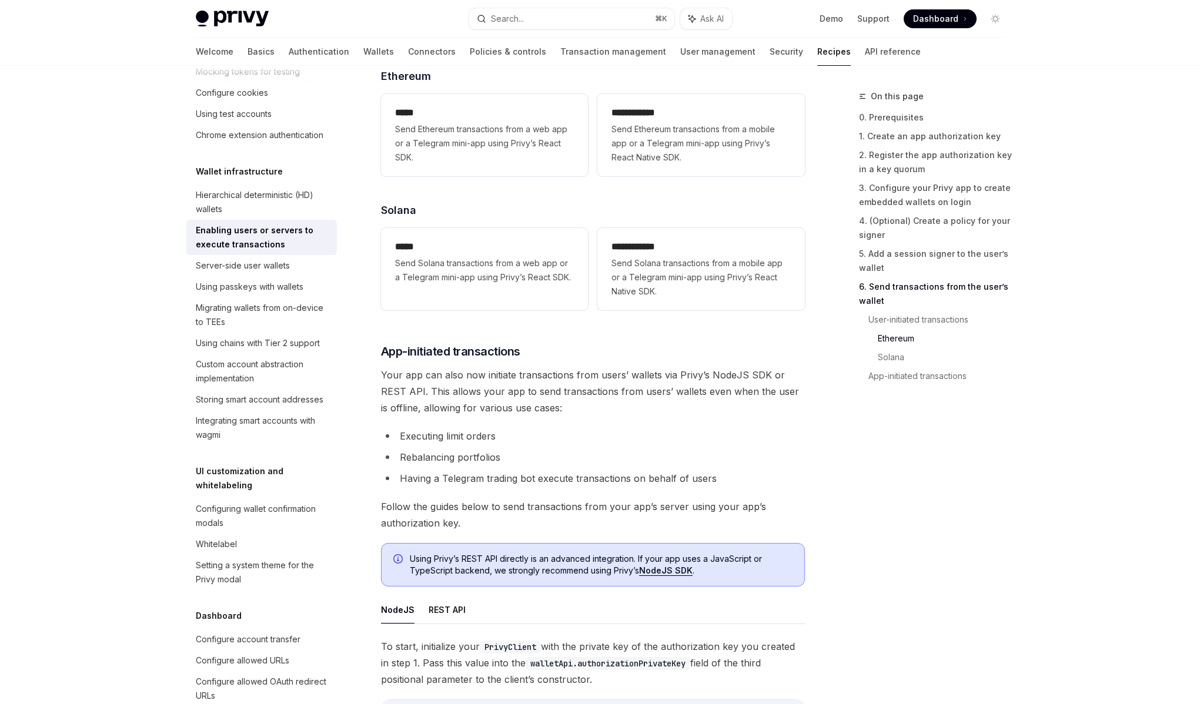
click at [554, 485] on li "Having a Telegram trading bot execute transactions on behalf of users" at bounding box center [593, 478] width 424 height 16
drag, startPoint x: 774, startPoint y: 491, endPoint x: 423, endPoint y: 430, distance: 356.2
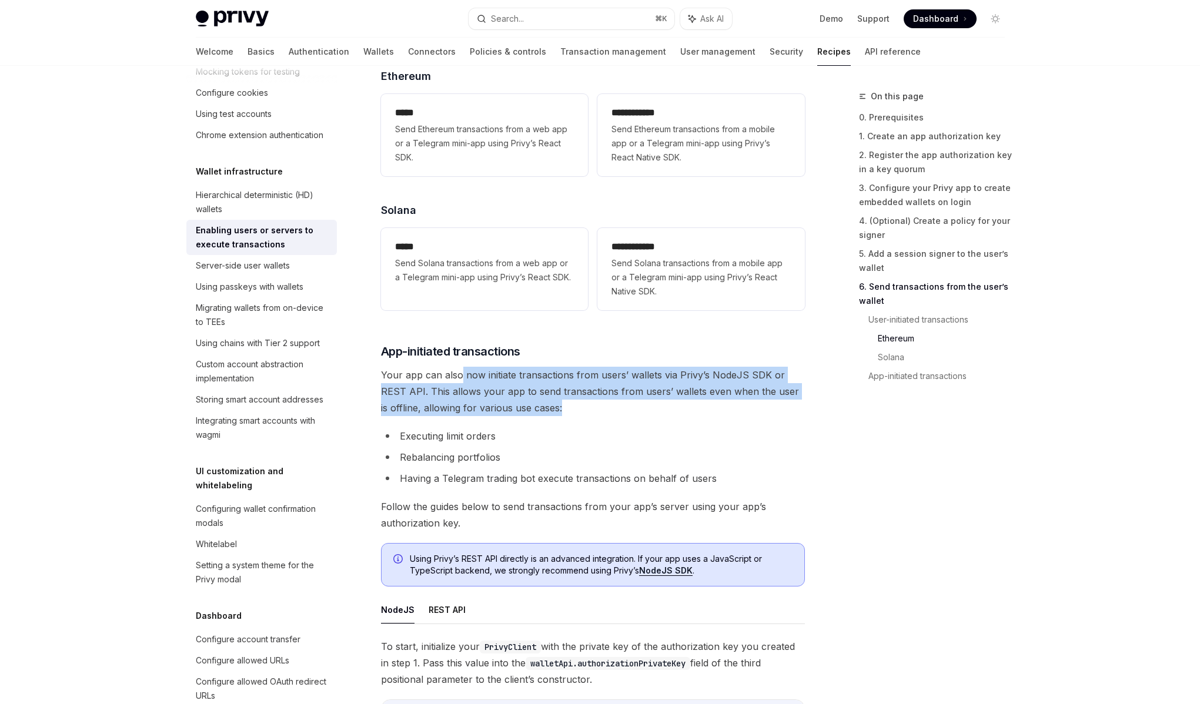
drag, startPoint x: 567, startPoint y: 417, endPoint x: 461, endPoint y: 377, distance: 113.6
click at [461, 377] on span "Your app can also now initiate transactions from users’ wallets via Privy’s Nod…" at bounding box center [593, 391] width 424 height 49
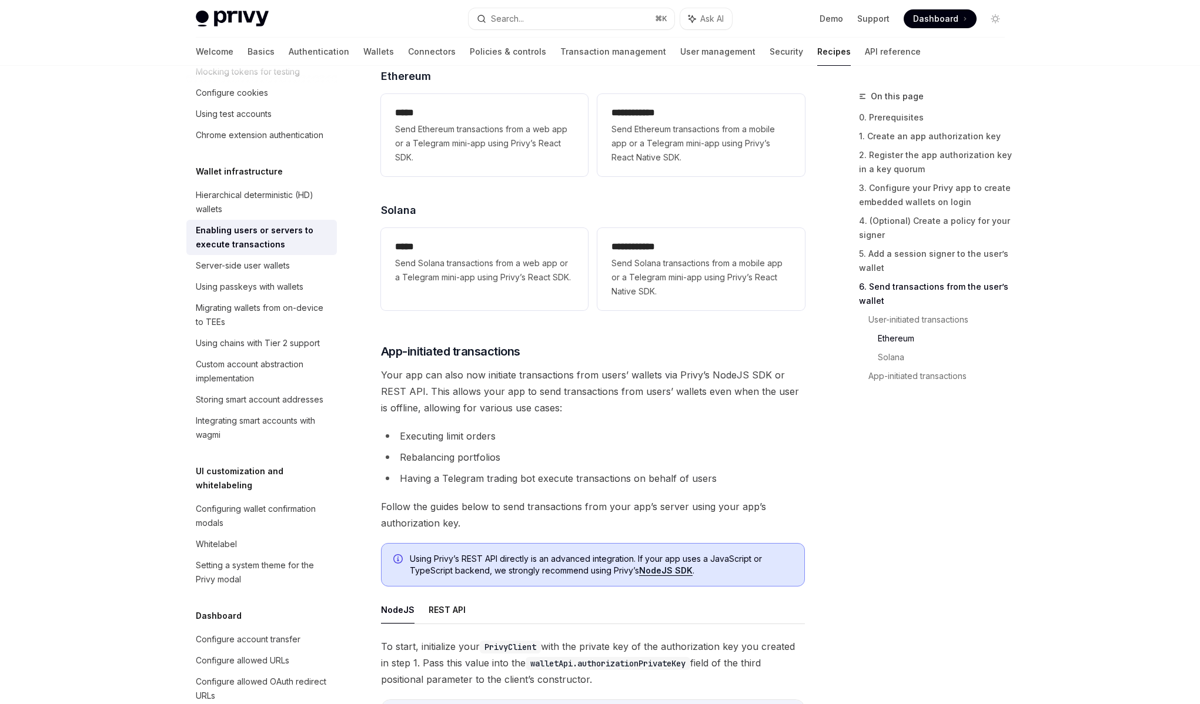
click at [586, 414] on span "Your app can also now initiate transactions from users’ wallets via Privy’s Nod…" at bounding box center [593, 391] width 424 height 49
drag, startPoint x: 498, startPoint y: 398, endPoint x: 525, endPoint y: 401, distance: 26.6
click at [524, 401] on span "Your app can also now initiate transactions from users’ wallets via Privy’s Nod…" at bounding box center [593, 391] width 424 height 49
click at [527, 402] on span "Your app can also now initiate transactions from users’ wallets via Privy’s Nod…" at bounding box center [593, 391] width 424 height 49
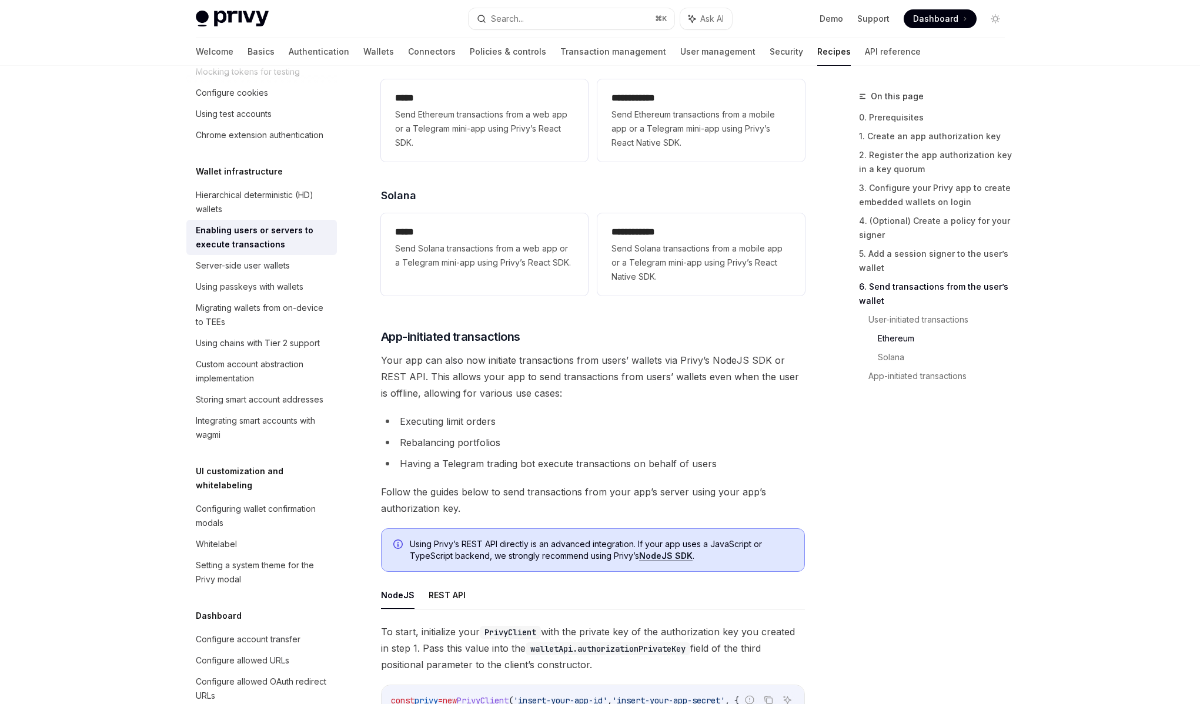
scroll to position [2557, 0]
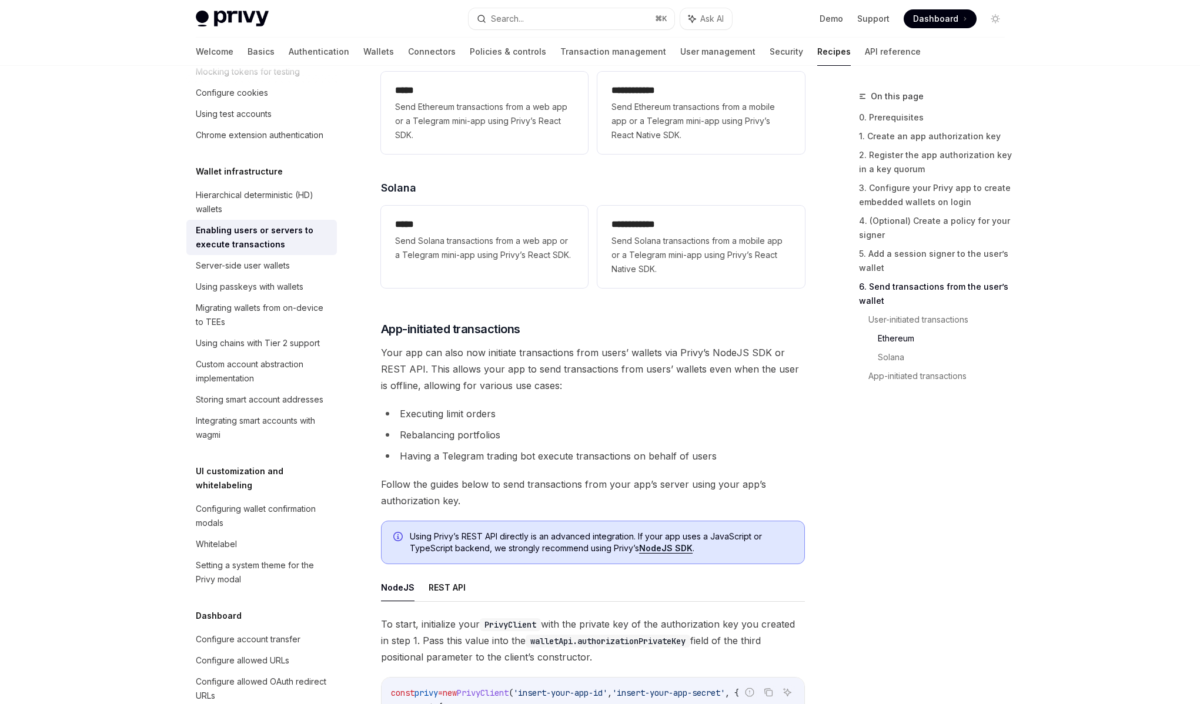
click at [452, 438] on li "Rebalancing portfolios" at bounding box center [593, 435] width 424 height 16
click at [444, 458] on li "Having a Telegram trading bot execute transactions on behalf of users" at bounding box center [593, 456] width 424 height 16
drag, startPoint x: 441, startPoint y: 460, endPoint x: 675, endPoint y: 461, distance: 233.3
click at [675, 461] on li "Having a Telegram trading bot execute transactions on behalf of users" at bounding box center [593, 456] width 424 height 16
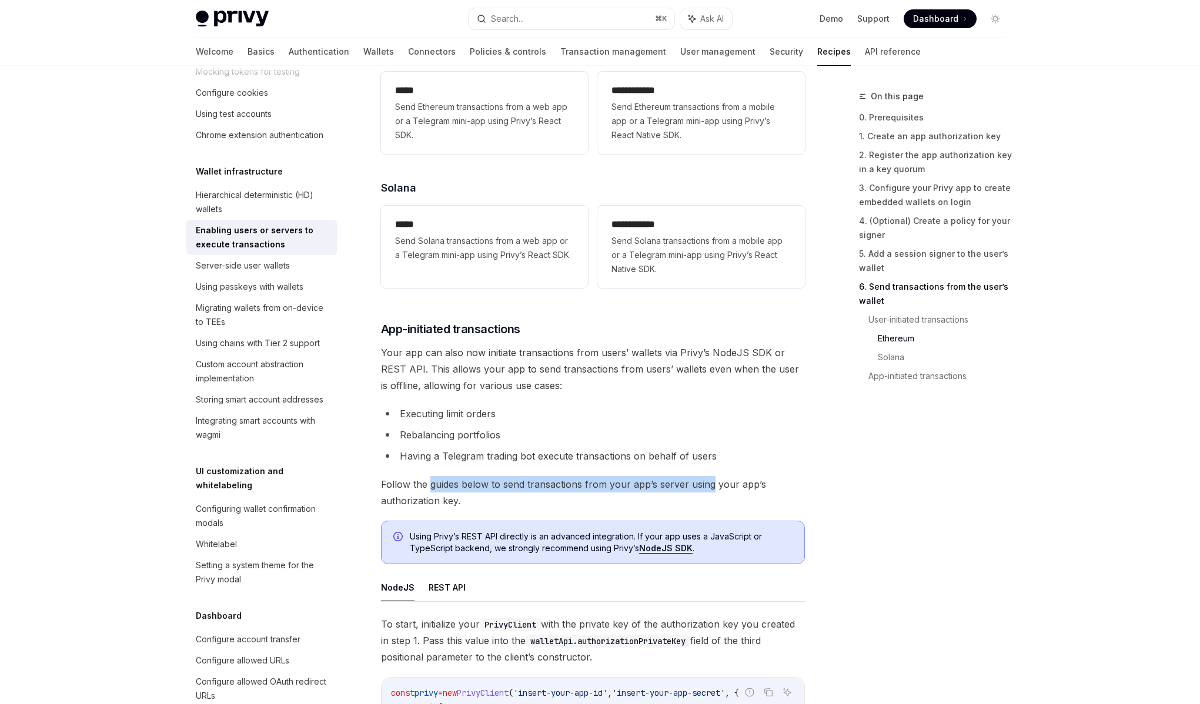
drag, startPoint x: 428, startPoint y: 489, endPoint x: 711, endPoint y: 485, distance: 282.7
click at [711, 485] on span "Follow the guides below to send transactions from your app’s server using your …" at bounding box center [593, 492] width 424 height 33
click at [711, 486] on span "Follow the guides below to send transactions from your app’s server using your …" at bounding box center [593, 492] width 424 height 33
drag, startPoint x: 710, startPoint y: 487, endPoint x: 432, endPoint y: 490, distance: 278.0
click at [432, 490] on span "Follow the guides below to send transactions from your app’s server using your …" at bounding box center [593, 492] width 424 height 33
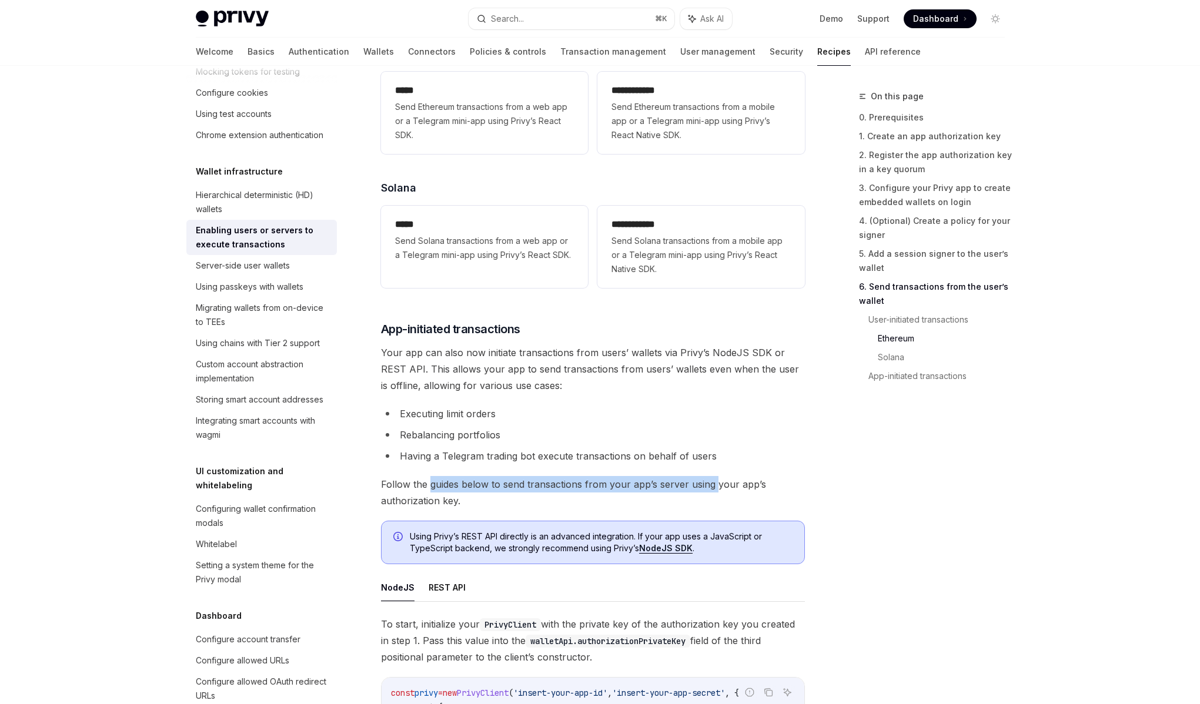
click at [432, 490] on span "Follow the guides below to send transactions from your app’s server using your …" at bounding box center [593, 492] width 424 height 33
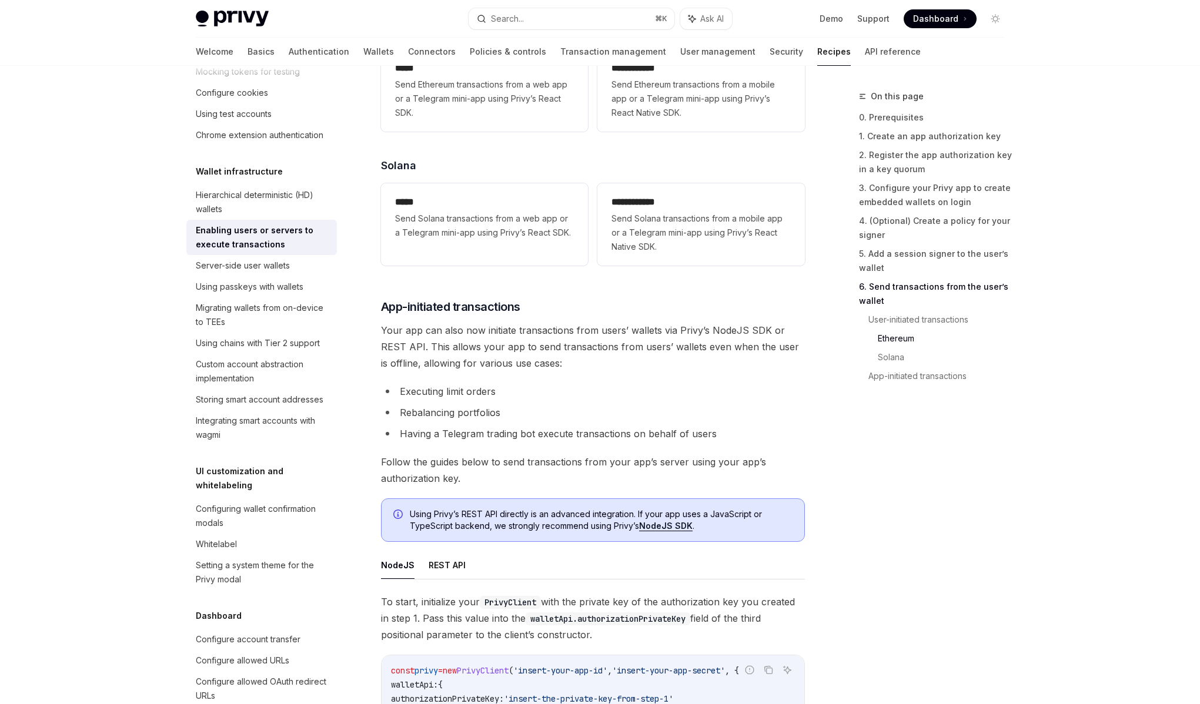
click at [433, 485] on span "Follow the guides below to send transactions from your app’s server using your …" at bounding box center [593, 470] width 424 height 33
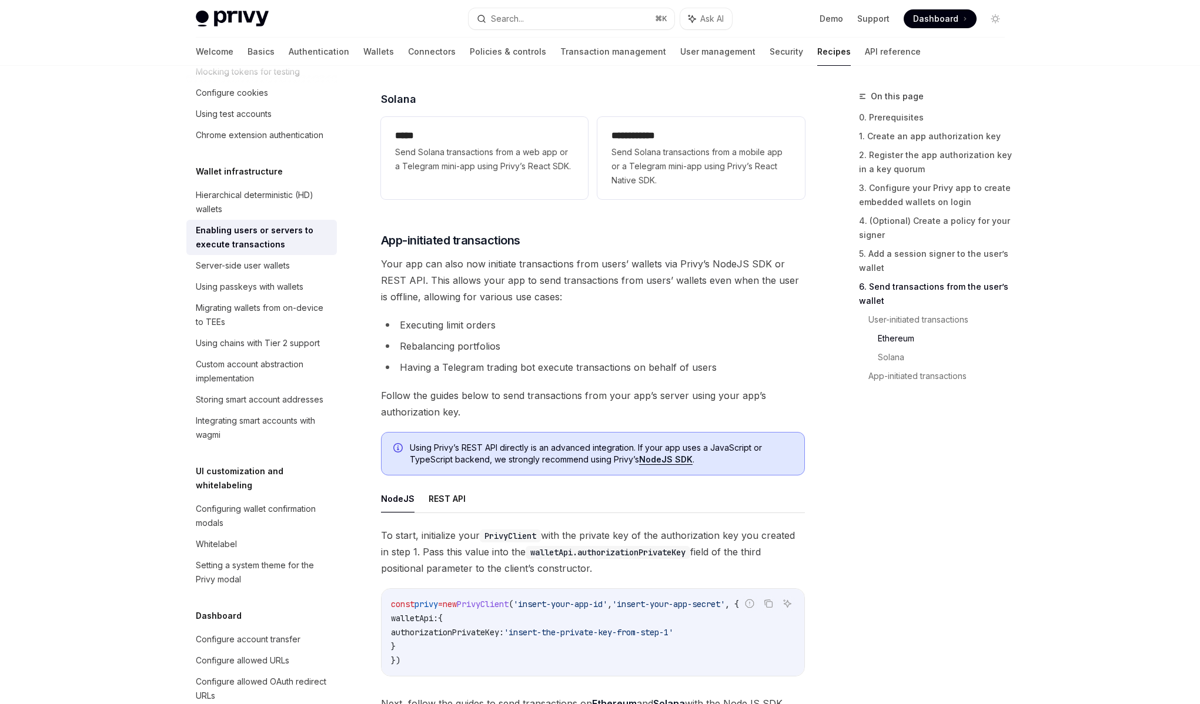
click at [449, 546] on span "To start, initialize your PrivyClient with the private key of the authorization…" at bounding box center [593, 551] width 424 height 49
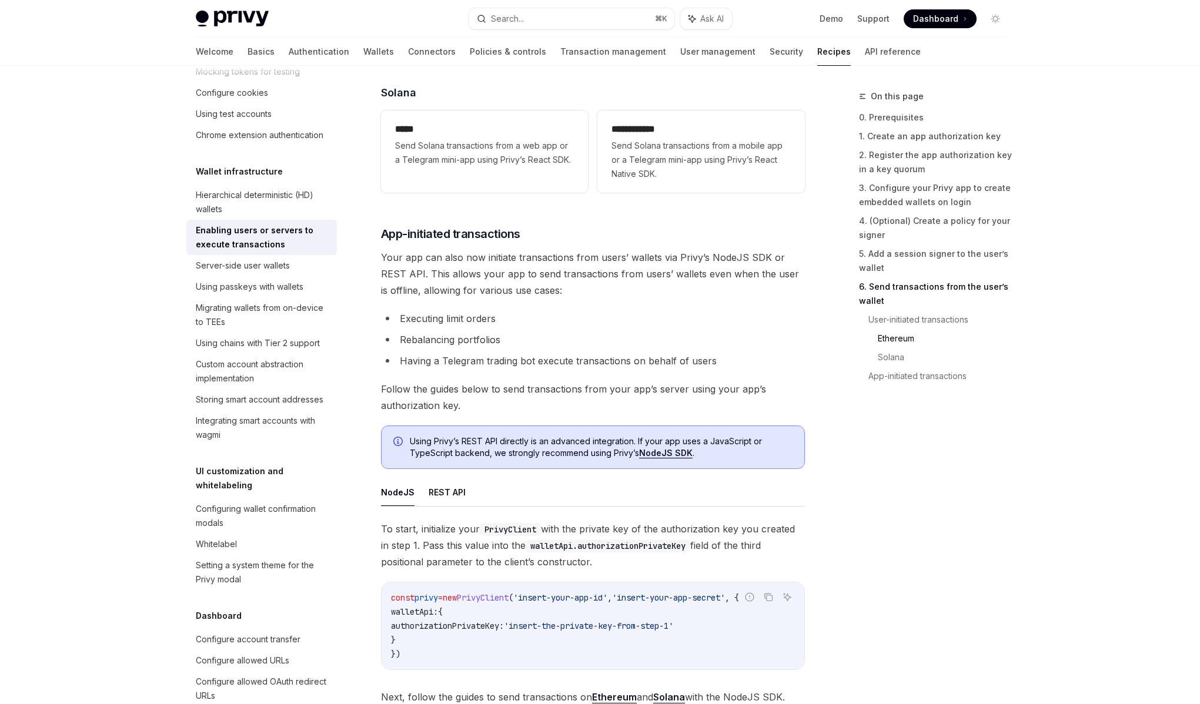
scroll to position [2653, 0]
click at [448, 539] on span "To start, initialize your PrivyClient with the private key of the authorization…" at bounding box center [593, 544] width 424 height 49
drag, startPoint x: 440, startPoint y: 532, endPoint x: 706, endPoint y: 537, distance: 265.7
click at [706, 537] on span "To start, initialize your PrivyClient with the private key of the authorization…" at bounding box center [593, 544] width 424 height 49
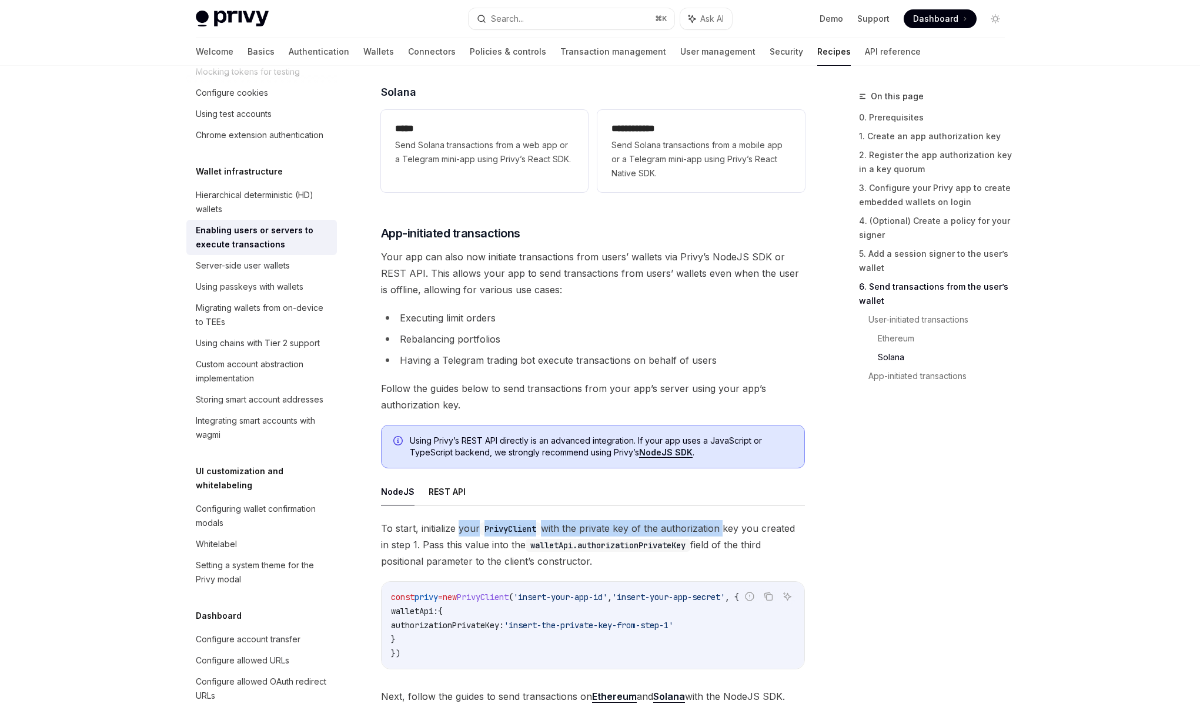
drag, startPoint x: 706, startPoint y: 537, endPoint x: 466, endPoint y: 531, distance: 240.5
click at [466, 531] on span "To start, initialize your PrivyClient with the private key of the authorization…" at bounding box center [593, 544] width 424 height 49
drag, startPoint x: 466, startPoint y: 531, endPoint x: 712, endPoint y: 536, distance: 245.7
click at [712, 536] on span "To start, initialize your PrivyClient with the private key of the authorization…" at bounding box center [593, 544] width 424 height 49
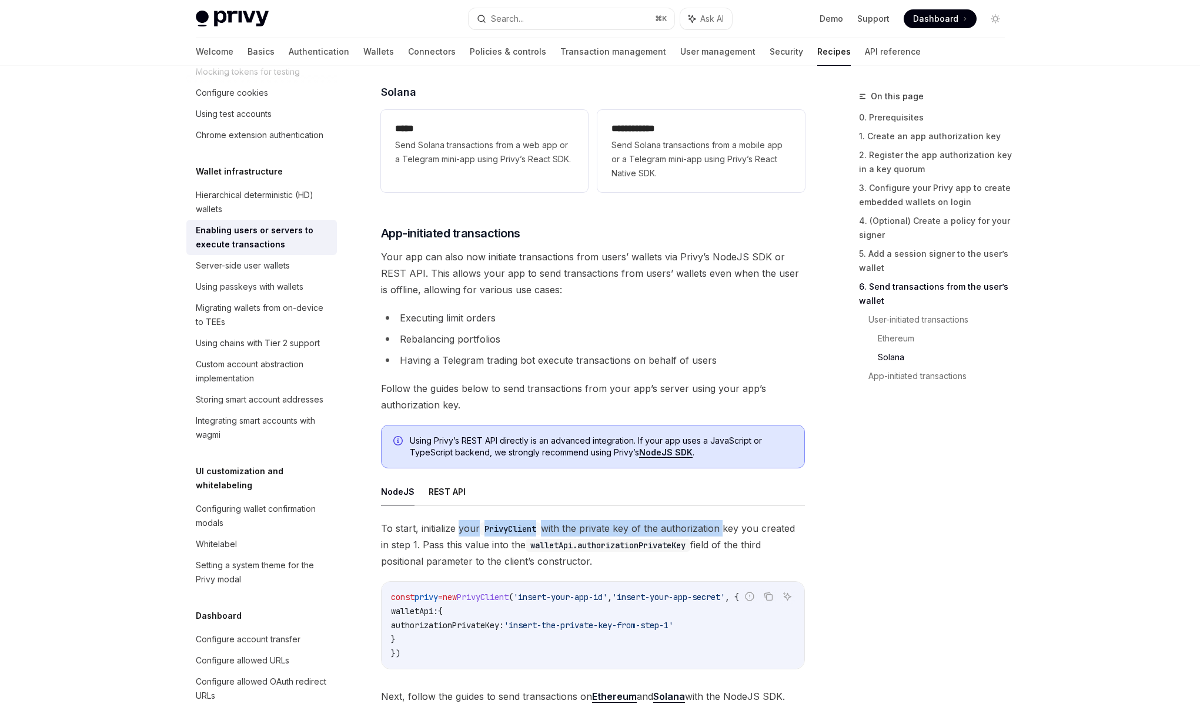
click at [712, 536] on span "To start, initialize your PrivyClient with the private key of the authorization…" at bounding box center [593, 544] width 424 height 49
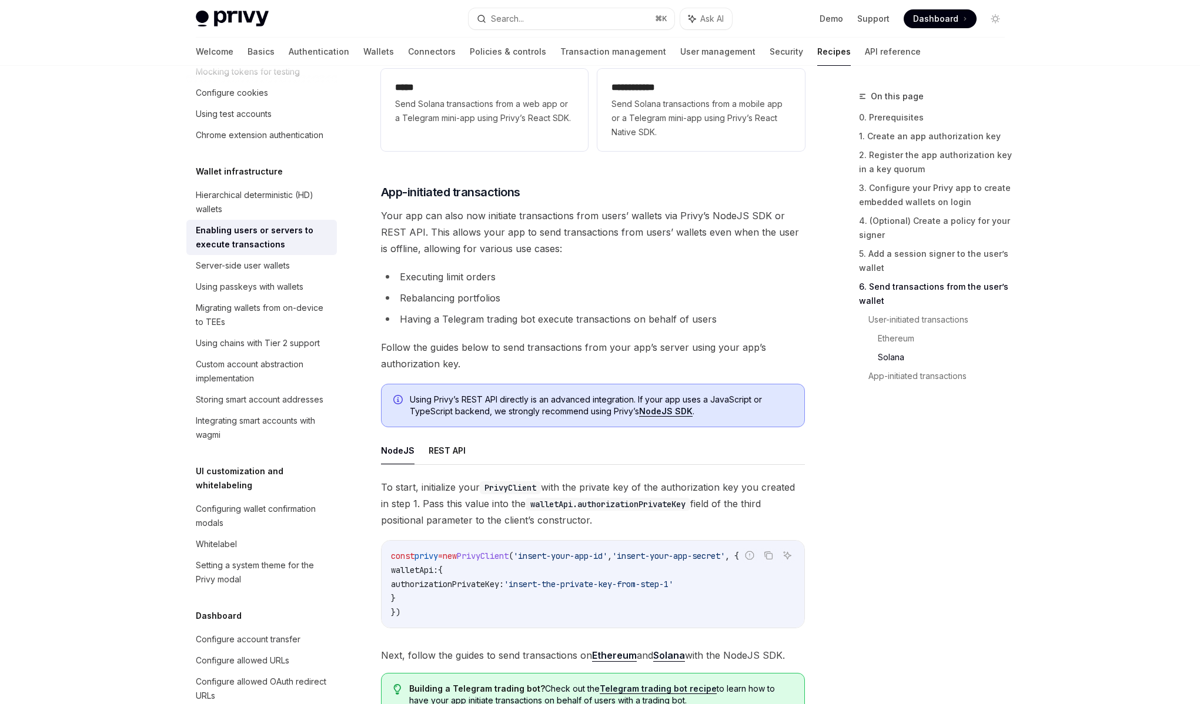
scroll to position [2695, 0]
click at [450, 510] on span "To start, initialize your PrivyClient with the private key of the authorization…" at bounding box center [593, 502] width 424 height 49
click at [447, 509] on span "To start, initialize your PrivyClient with the private key of the authorization…" at bounding box center [593, 502] width 424 height 49
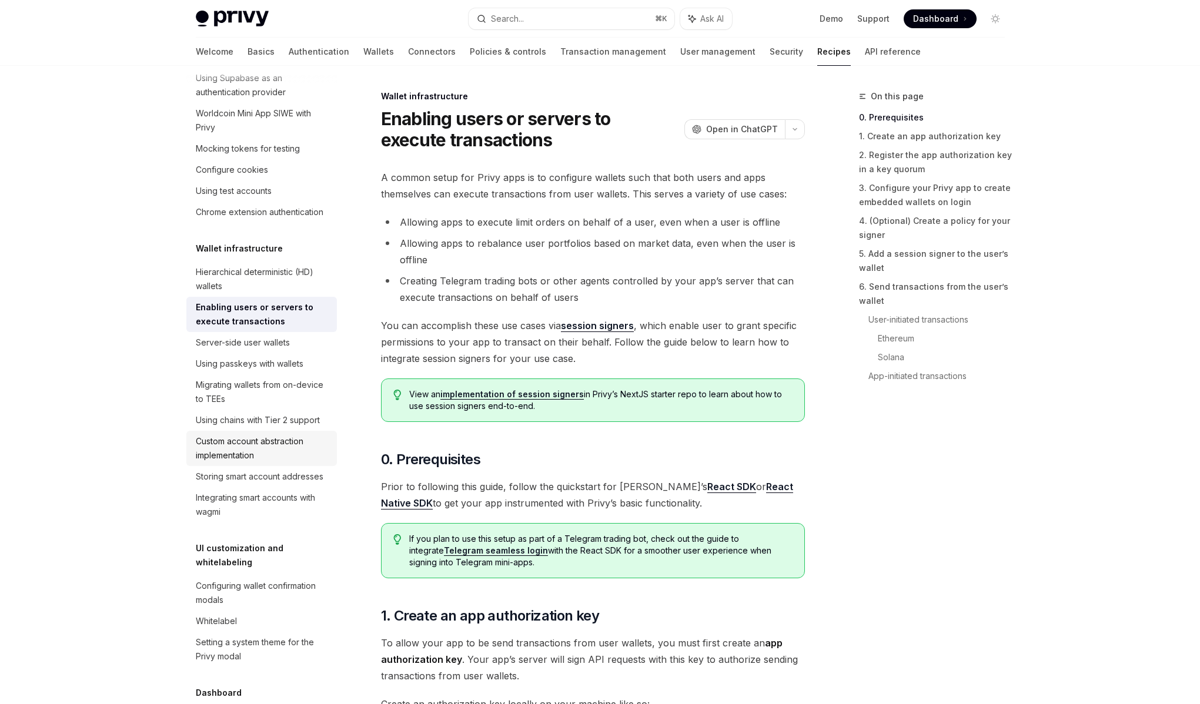
scroll to position [135, 0]
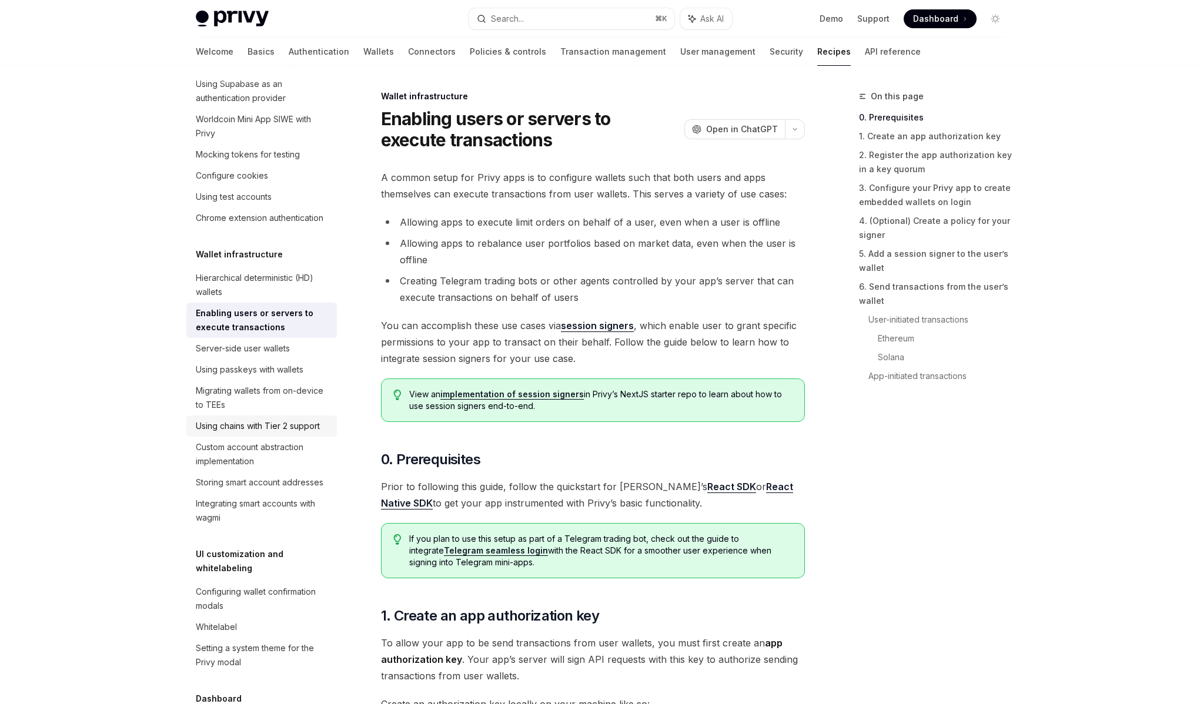
click at [273, 433] on div "Using chains with Tier 2 support" at bounding box center [258, 426] width 124 height 14
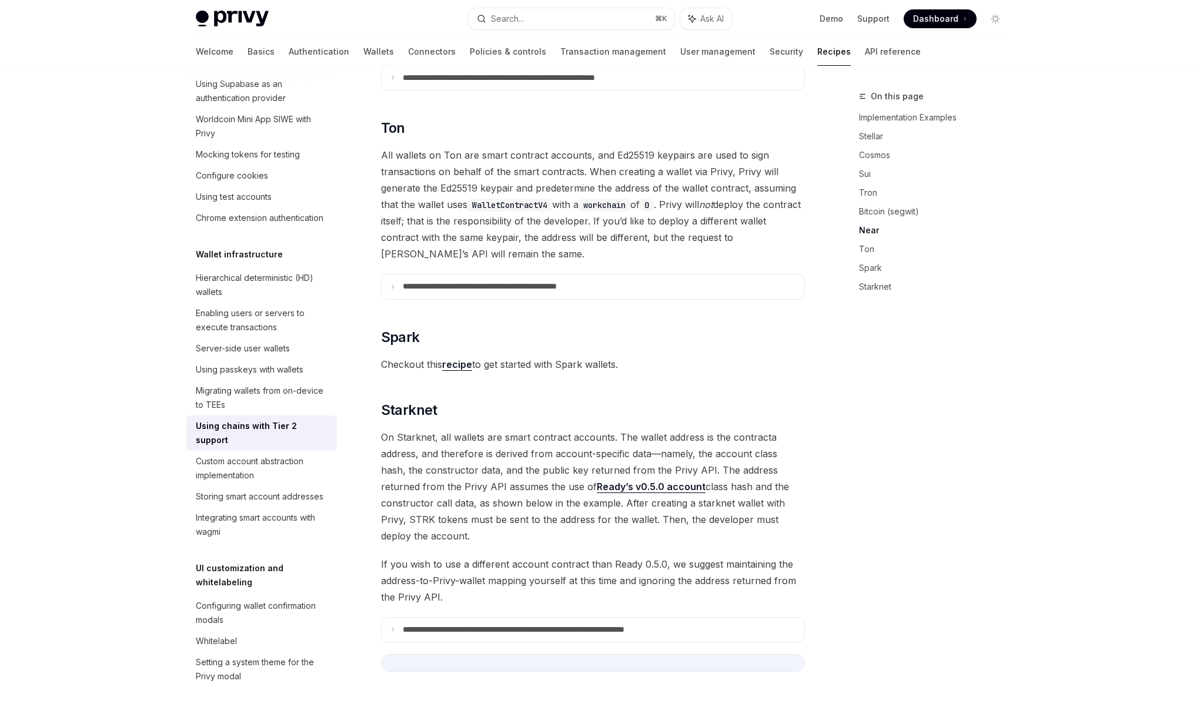
scroll to position [1397, 0]
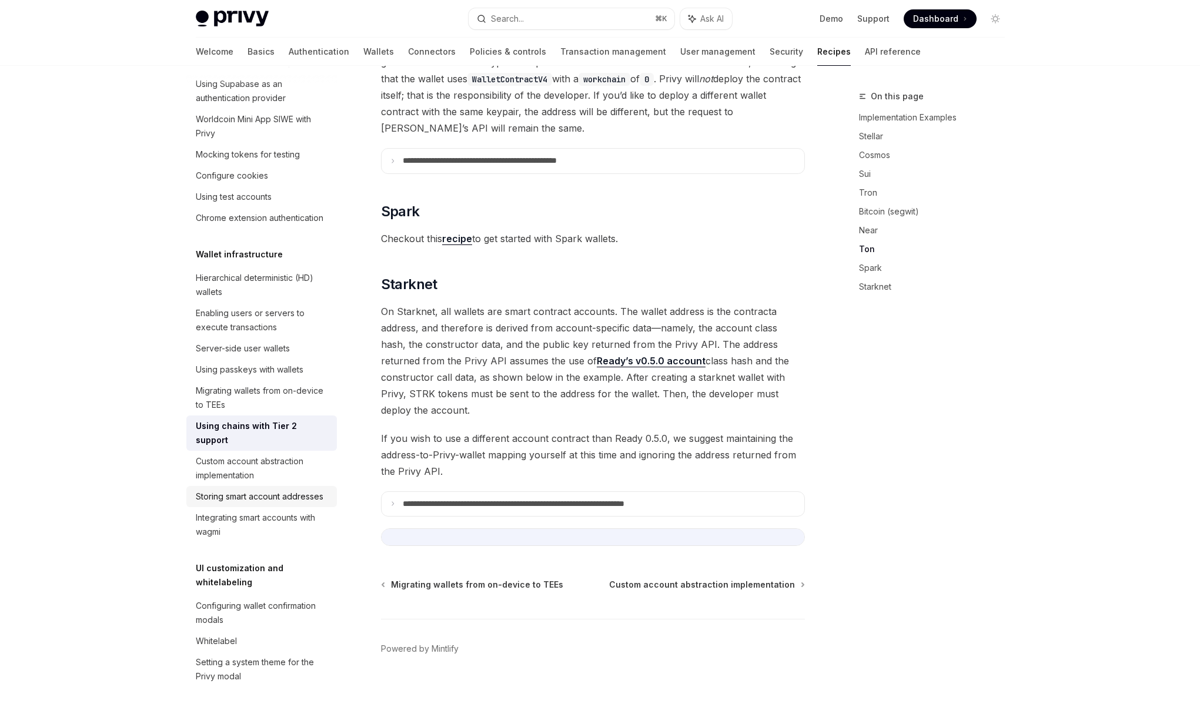
click at [262, 504] on div "Storing smart account addresses" at bounding box center [260, 497] width 128 height 14
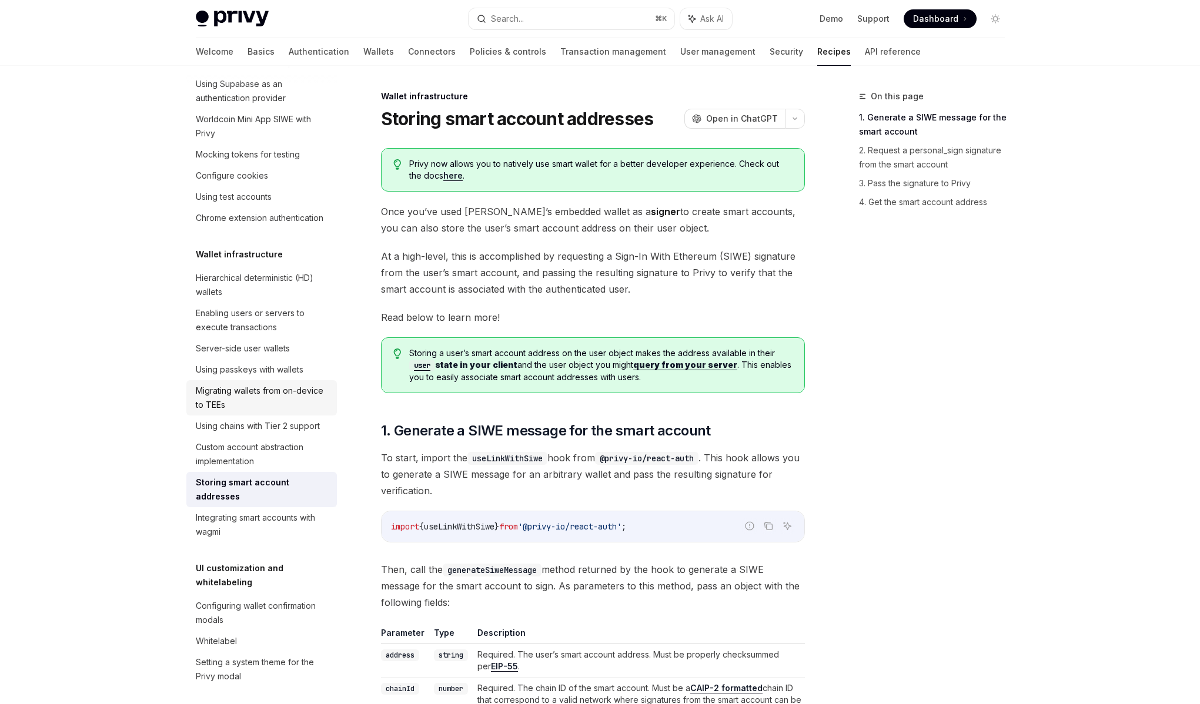
click at [258, 412] on div "Migrating wallets from on-device to TEEs" at bounding box center [263, 398] width 134 height 28
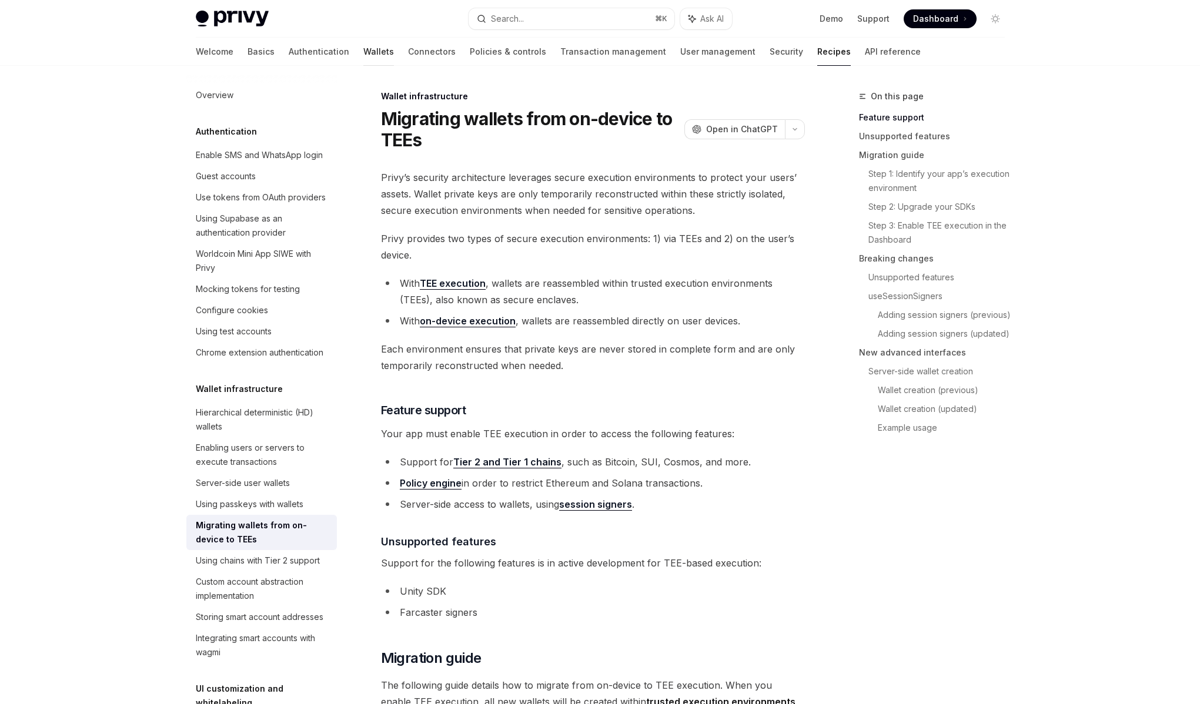
click at [363, 51] on link "Wallets" at bounding box center [378, 52] width 31 height 28
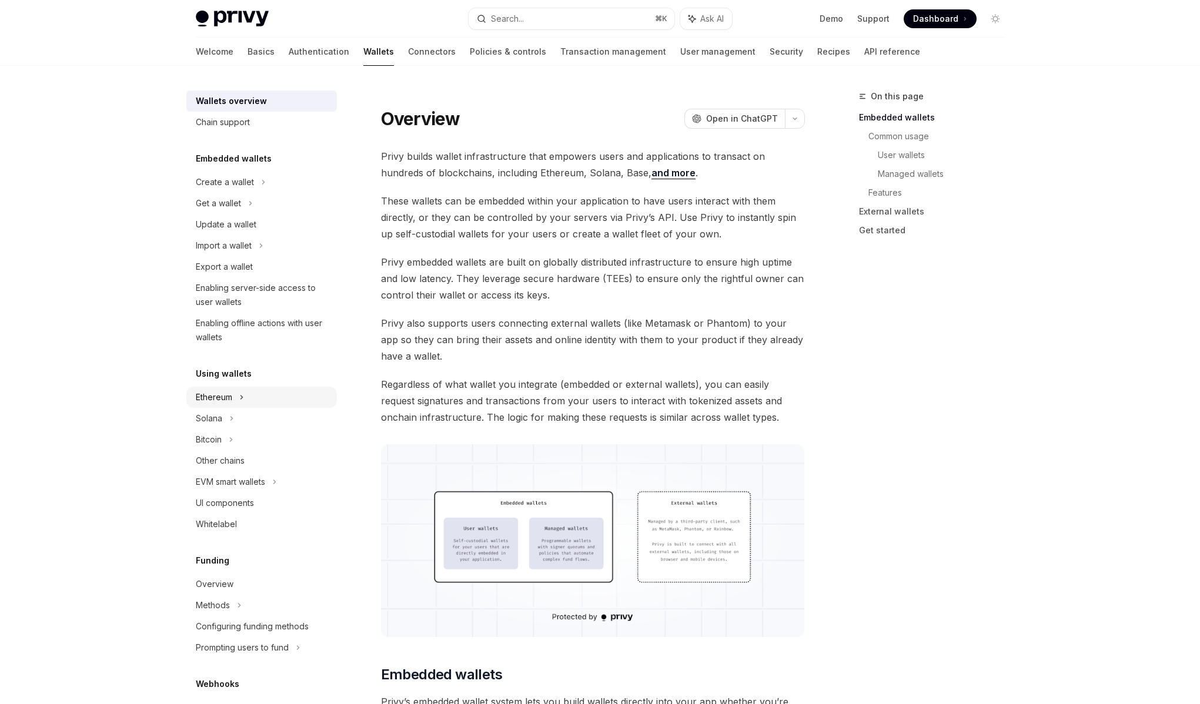
click at [247, 396] on div "Ethereum" at bounding box center [261, 397] width 150 height 21
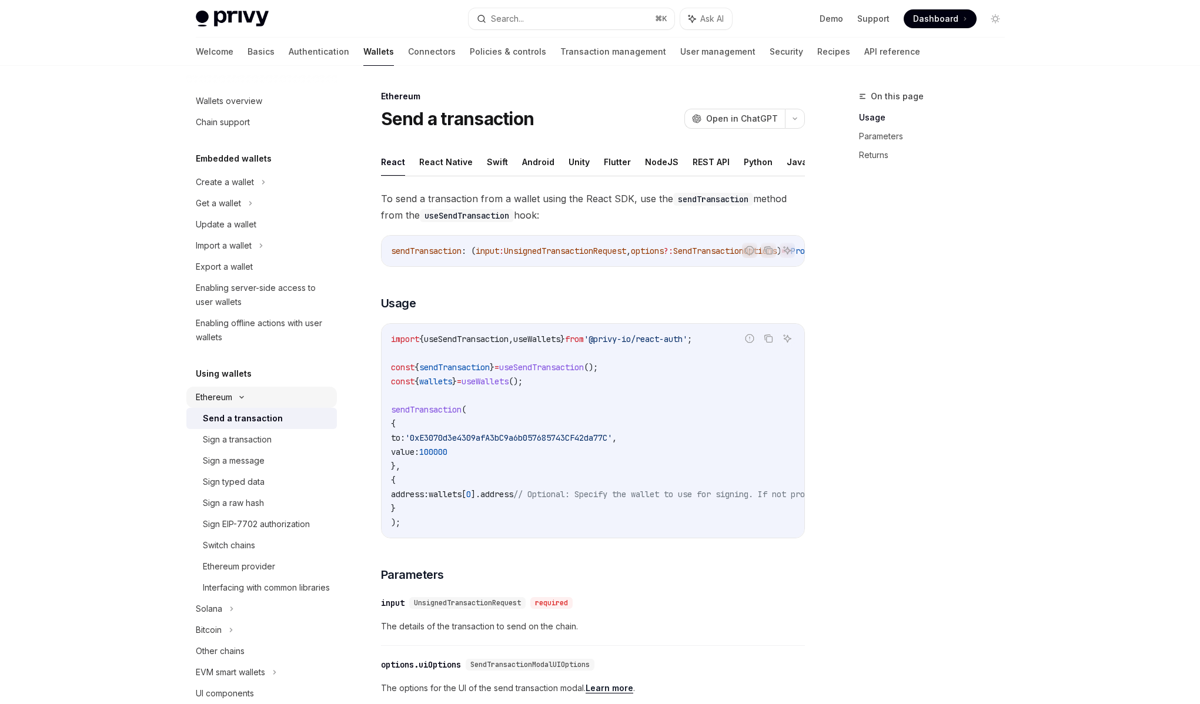
click at [247, 396] on icon at bounding box center [242, 397] width 14 height 5
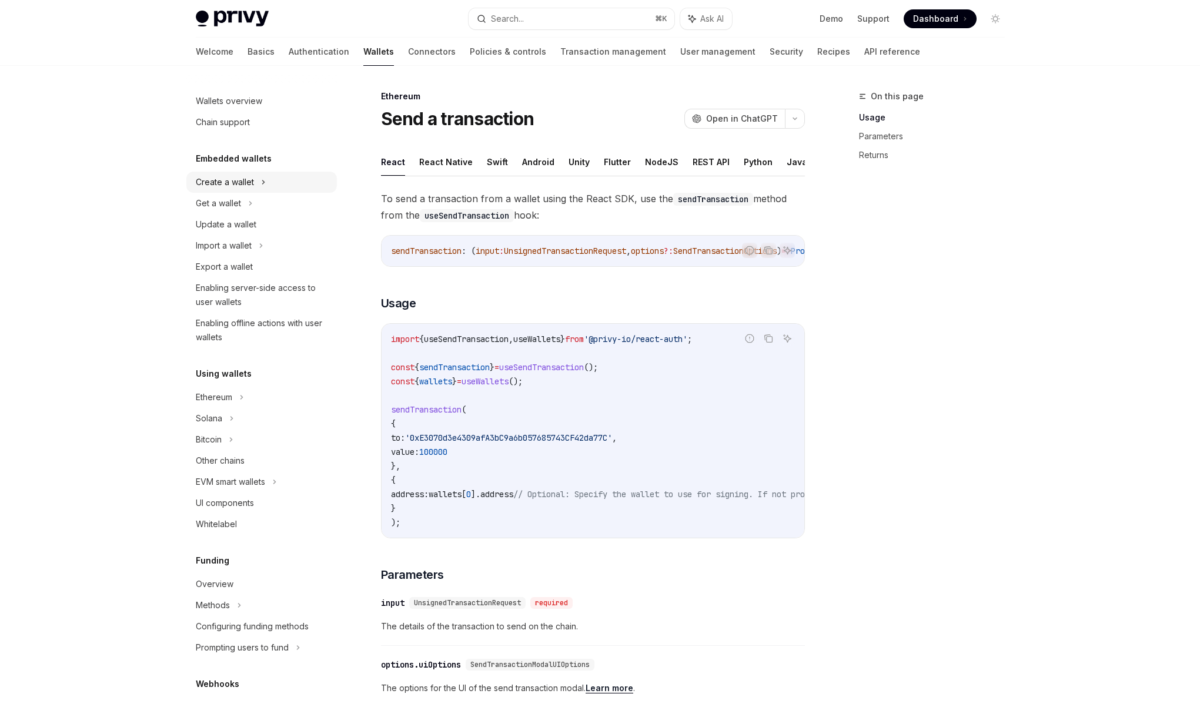
click at [262, 182] on icon at bounding box center [263, 182] width 5 height 14
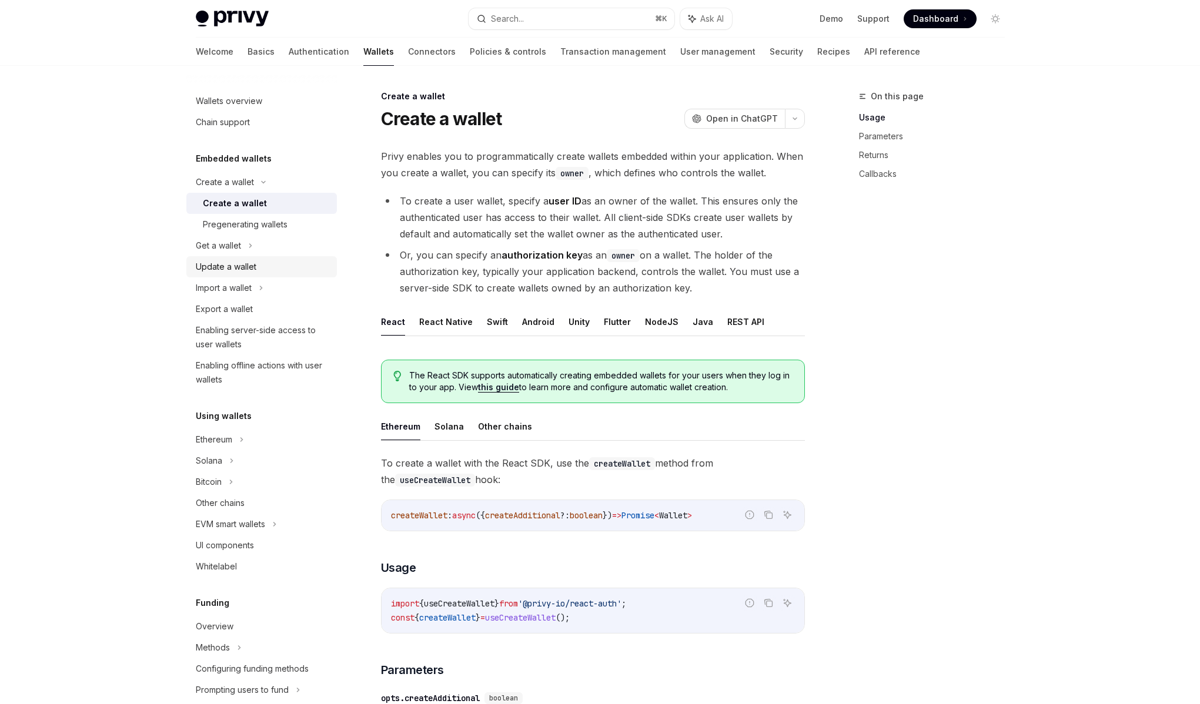
click at [248, 264] on div "Update a wallet" at bounding box center [226, 267] width 61 height 14
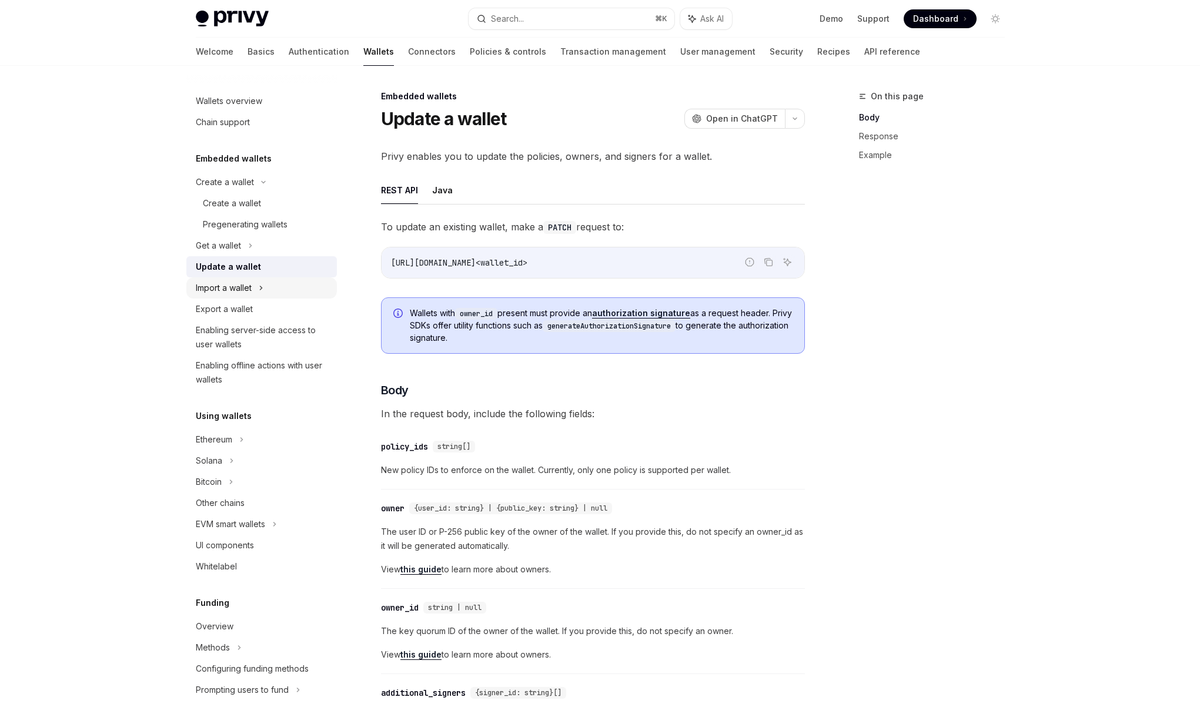
click at [249, 289] on div "Import a wallet" at bounding box center [224, 288] width 56 height 14
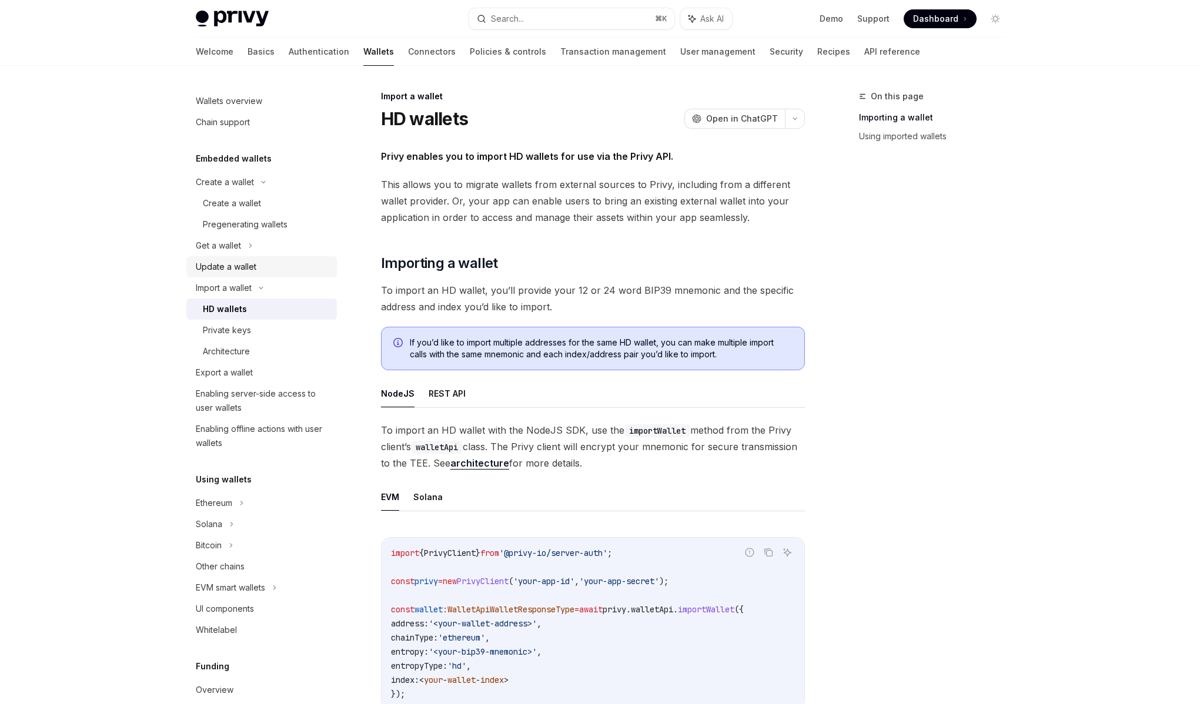
click at [248, 268] on div "Update a wallet" at bounding box center [226, 267] width 61 height 14
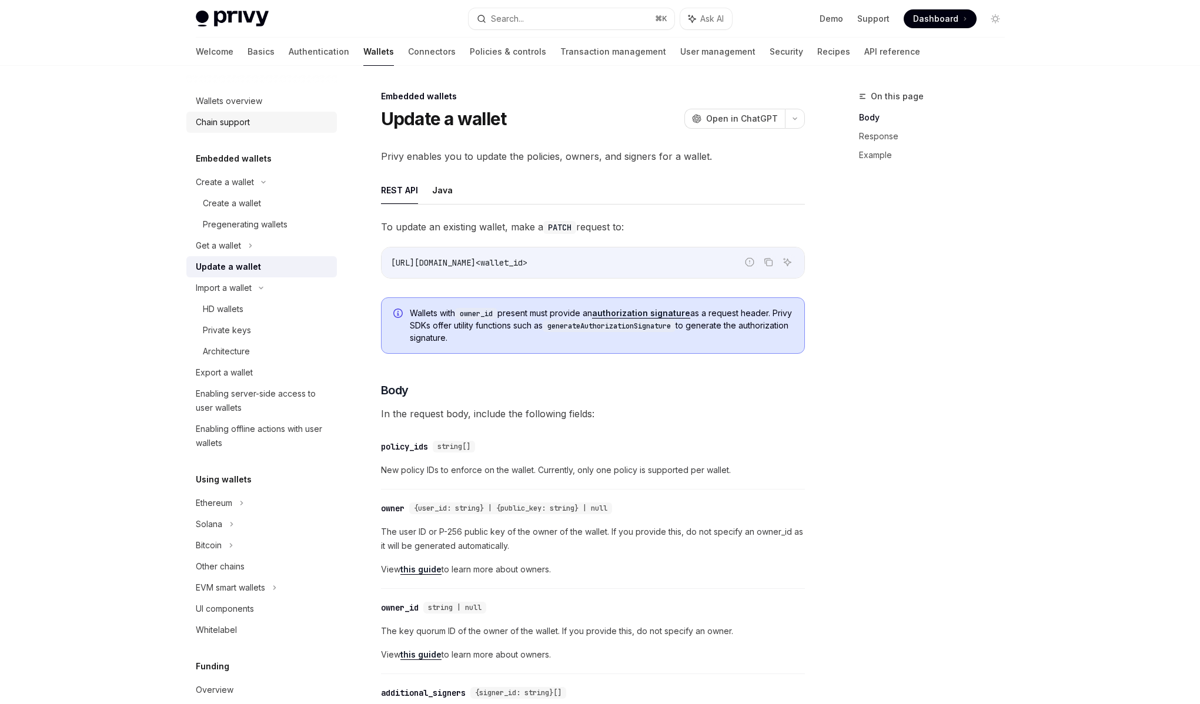
click at [249, 126] on div "Chain support" at bounding box center [223, 122] width 54 height 14
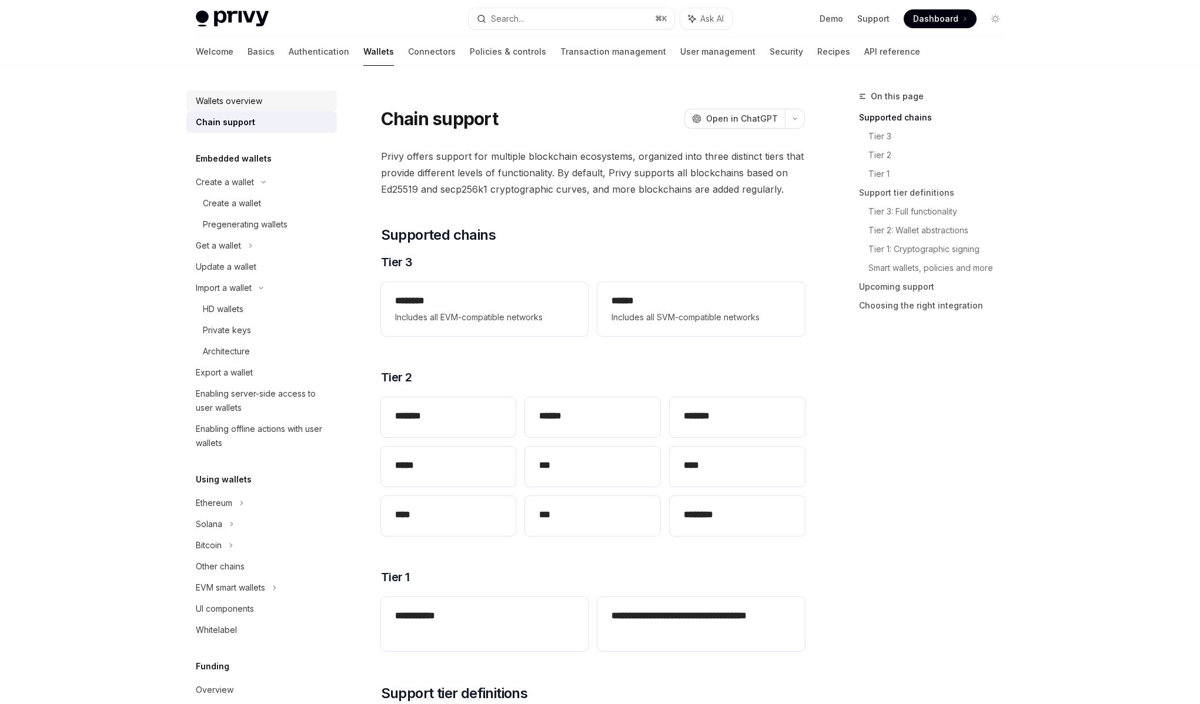
click at [250, 102] on div "Wallets overview" at bounding box center [229, 101] width 66 height 14
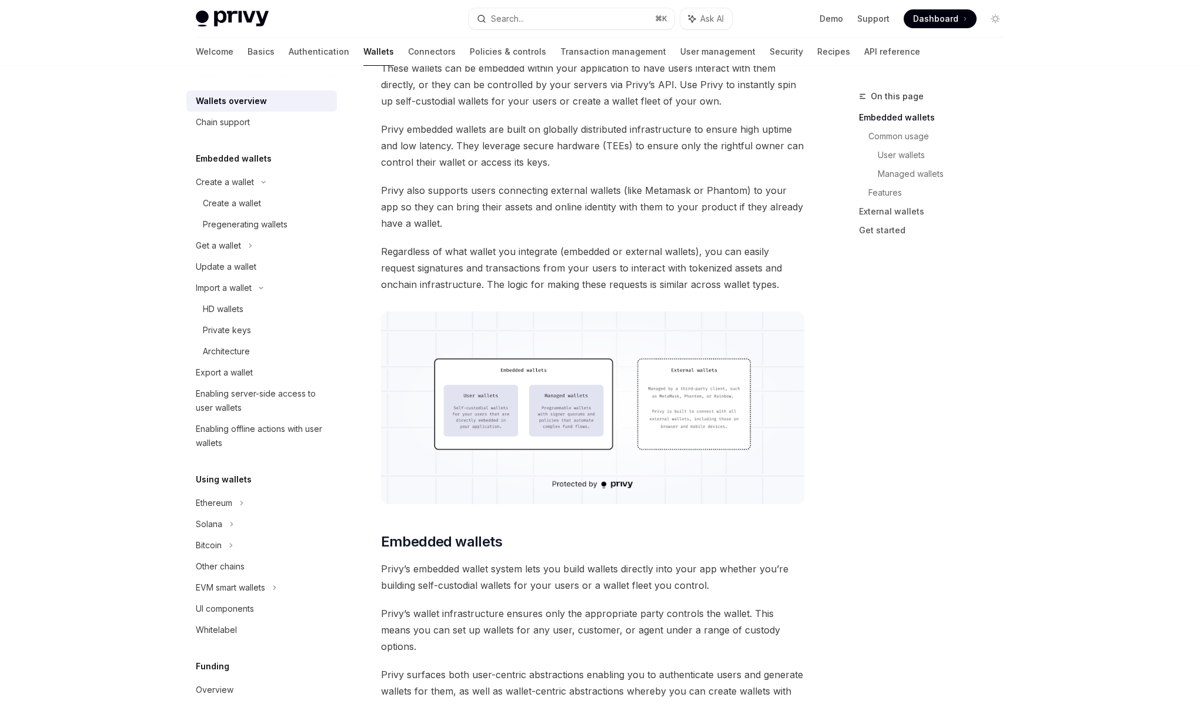
scroll to position [212, 0]
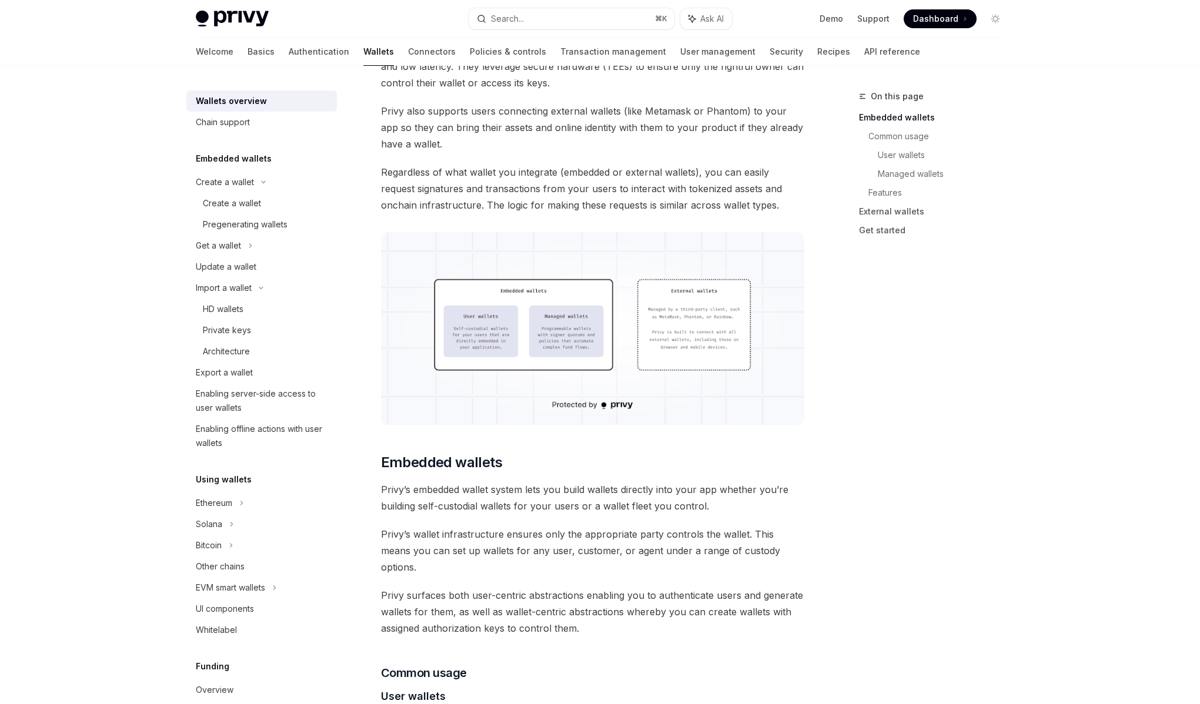
click at [549, 495] on span "Privy’s embedded wallet system lets you build wallets directly into your app wh…" at bounding box center [593, 497] width 424 height 33
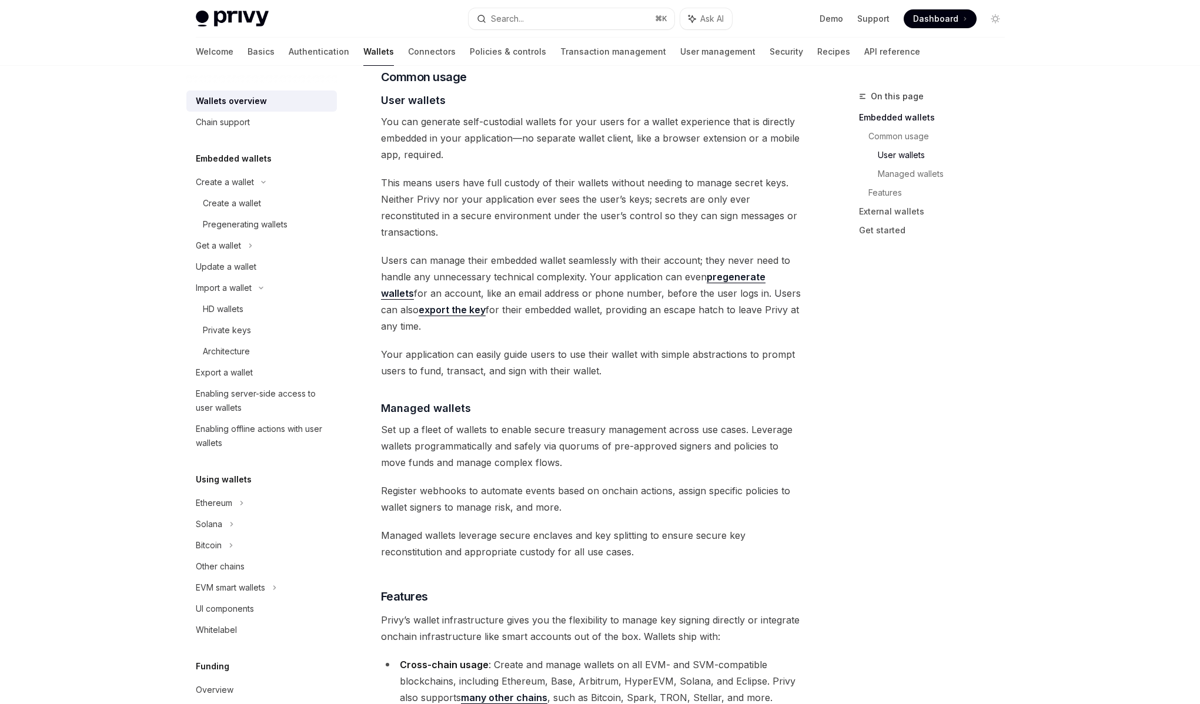
scroll to position [820, 0]
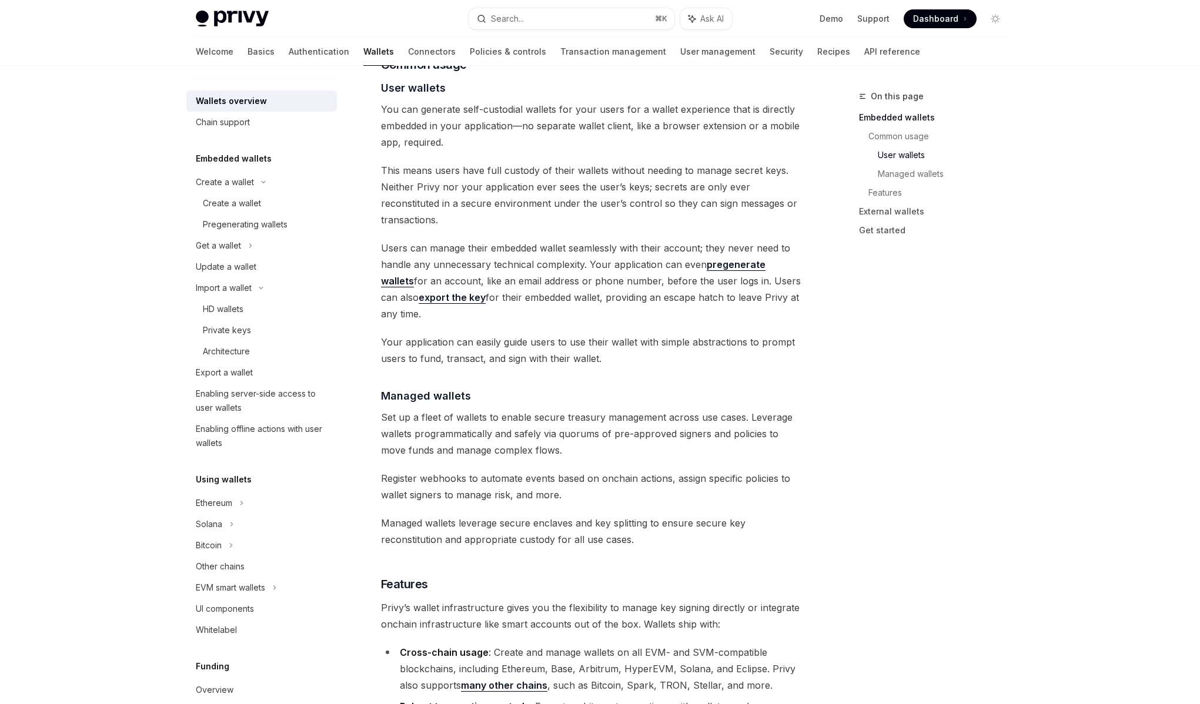
click at [518, 409] on span "Set up a fleet of wallets to enable secure treasury management across use cases…" at bounding box center [593, 433] width 424 height 49
drag, startPoint x: 503, startPoint y: 373, endPoint x: 709, endPoint y: 373, distance: 206.9
click at [709, 409] on span "Set up a fleet of wallets to enable secure treasury management across use cases…" at bounding box center [593, 433] width 424 height 49
click at [710, 409] on span "Set up a fleet of wallets to enable secure treasury management across use cases…" at bounding box center [593, 433] width 424 height 49
drag, startPoint x: 721, startPoint y: 371, endPoint x: 470, endPoint y: 374, distance: 251.6
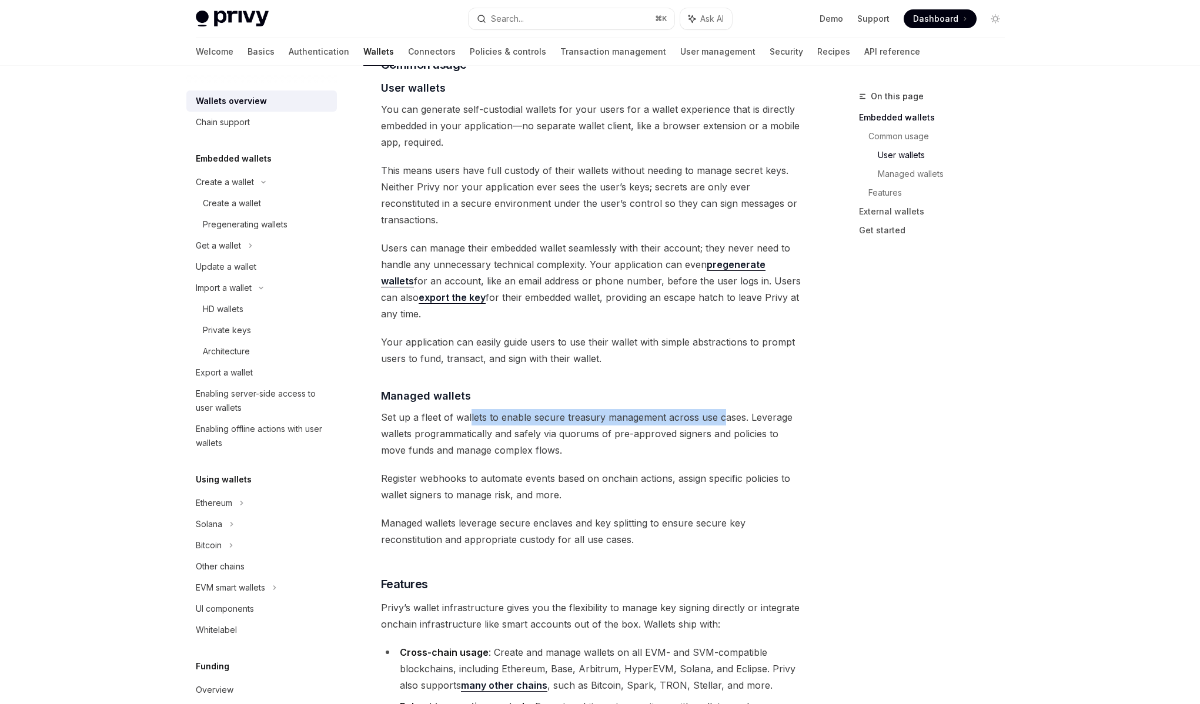
click at [470, 409] on span "Set up a fleet of wallets to enable secure treasury management across use cases…" at bounding box center [593, 433] width 424 height 49
drag, startPoint x: 470, startPoint y: 374, endPoint x: 745, endPoint y: 371, distance: 275.1
click at [745, 409] on span "Set up a fleet of wallets to enable secure treasury management across use cases…" at bounding box center [593, 433] width 424 height 49
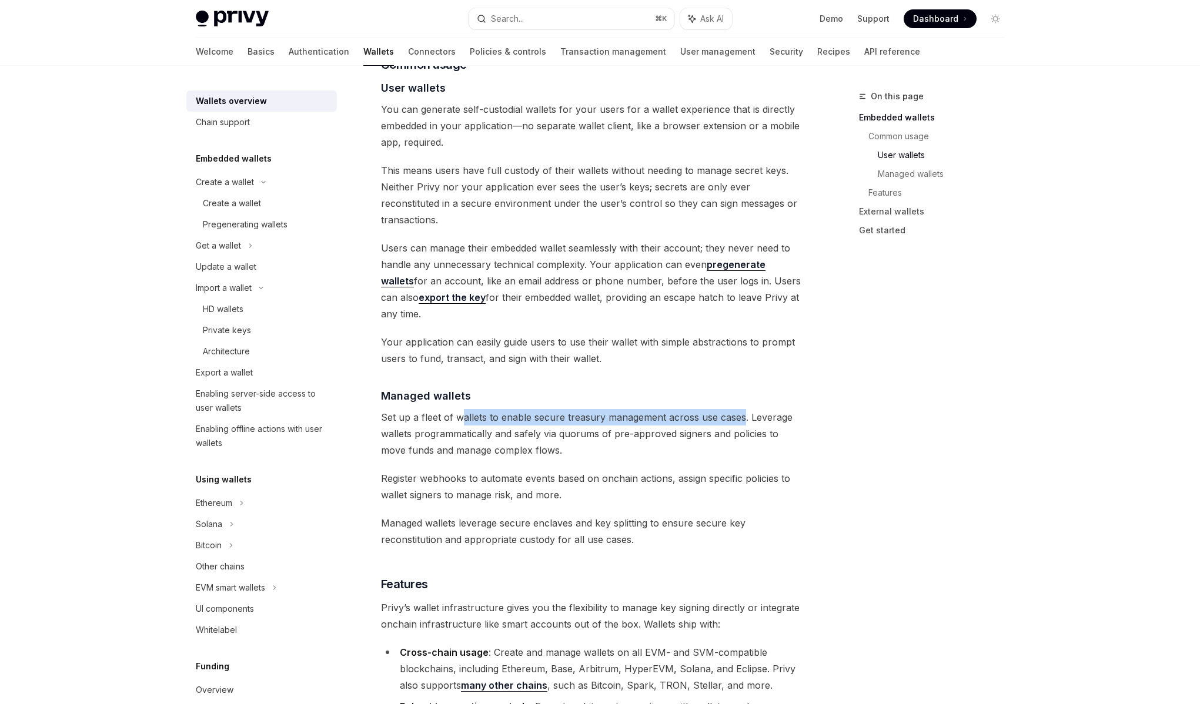
drag, startPoint x: 739, startPoint y: 371, endPoint x: 458, endPoint y: 373, distance: 280.3
click at [458, 409] on span "Set up a fleet of wallets to enable secure treasury management across use cases…" at bounding box center [593, 433] width 424 height 49
drag, startPoint x: 458, startPoint y: 373, endPoint x: 731, endPoint y: 373, distance: 272.1
click at [731, 409] on span "Set up a fleet of wallets to enable secure treasury management across use cases…" at bounding box center [593, 433] width 424 height 49
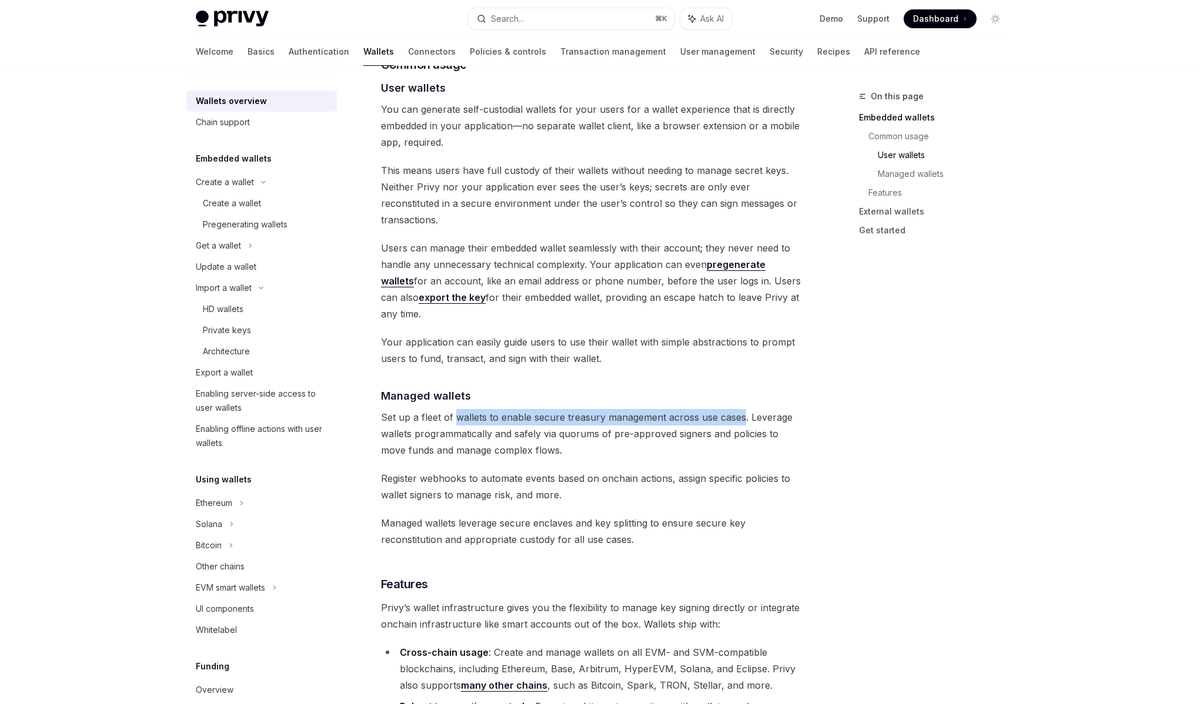
click at [731, 409] on span "Set up a fleet of wallets to enable secure treasury management across use cases…" at bounding box center [593, 433] width 424 height 49
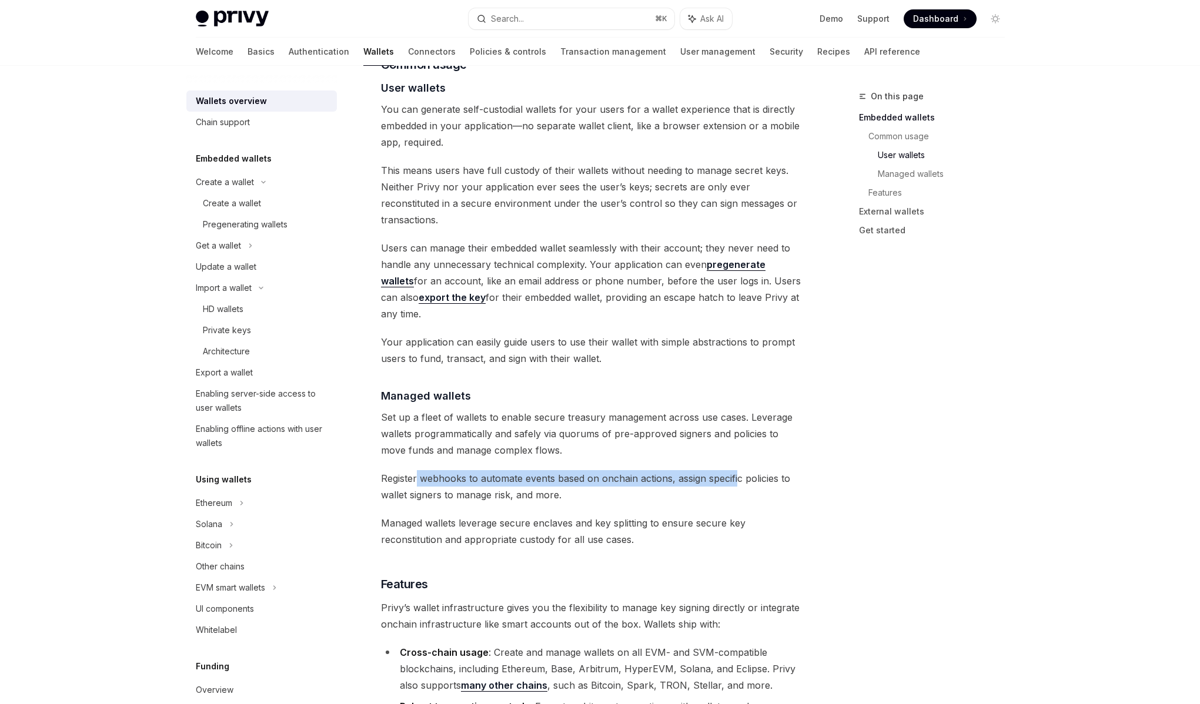
drag, startPoint x: 417, startPoint y: 429, endPoint x: 736, endPoint y: 428, distance: 319.1
click at [736, 470] on span "Register webhooks to automate events based on onchain actions, assign specific …" at bounding box center [593, 486] width 424 height 33
drag, startPoint x: 736, startPoint y: 428, endPoint x: 443, endPoint y: 434, distance: 293.9
click at [443, 470] on span "Register webhooks to automate events based on onchain actions, assign specific …" at bounding box center [593, 486] width 424 height 33
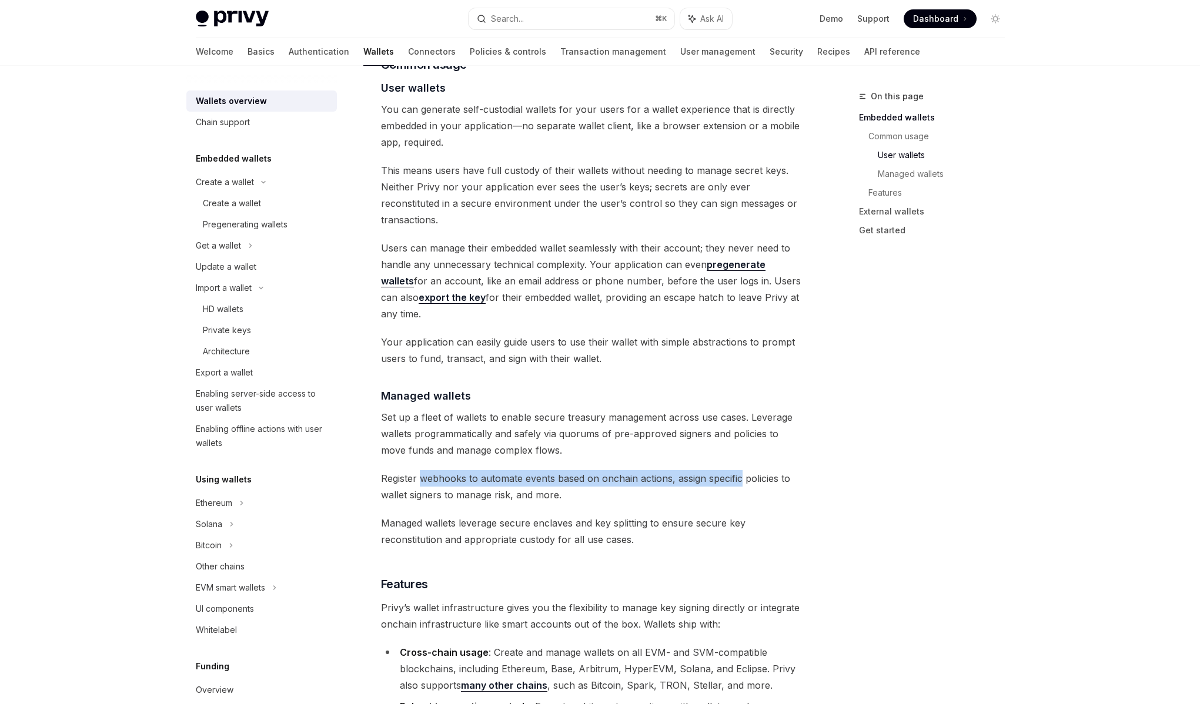
click at [443, 470] on span "Register webhooks to automate events based on onchain actions, assign specific …" at bounding box center [593, 486] width 424 height 33
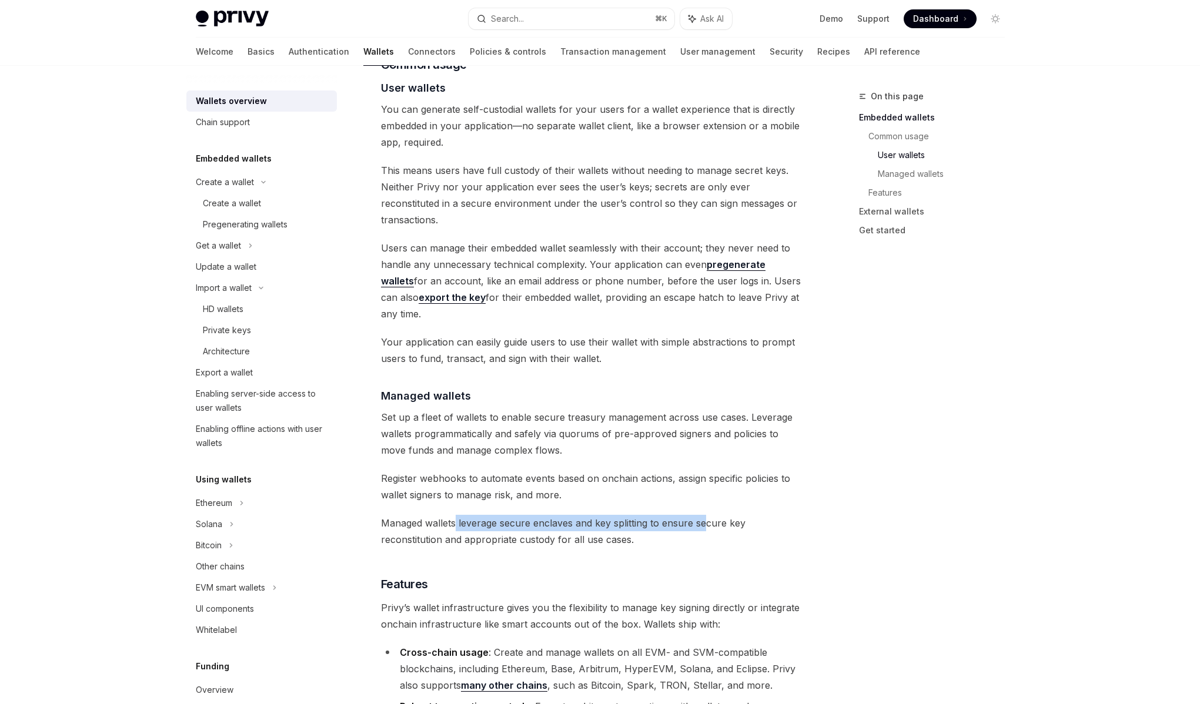
drag, startPoint x: 456, startPoint y: 473, endPoint x: 702, endPoint y: 468, distance: 245.7
click at [702, 515] on span "Managed wallets leverage secure enclaves and key splitting to ensure secure key…" at bounding box center [593, 531] width 424 height 33
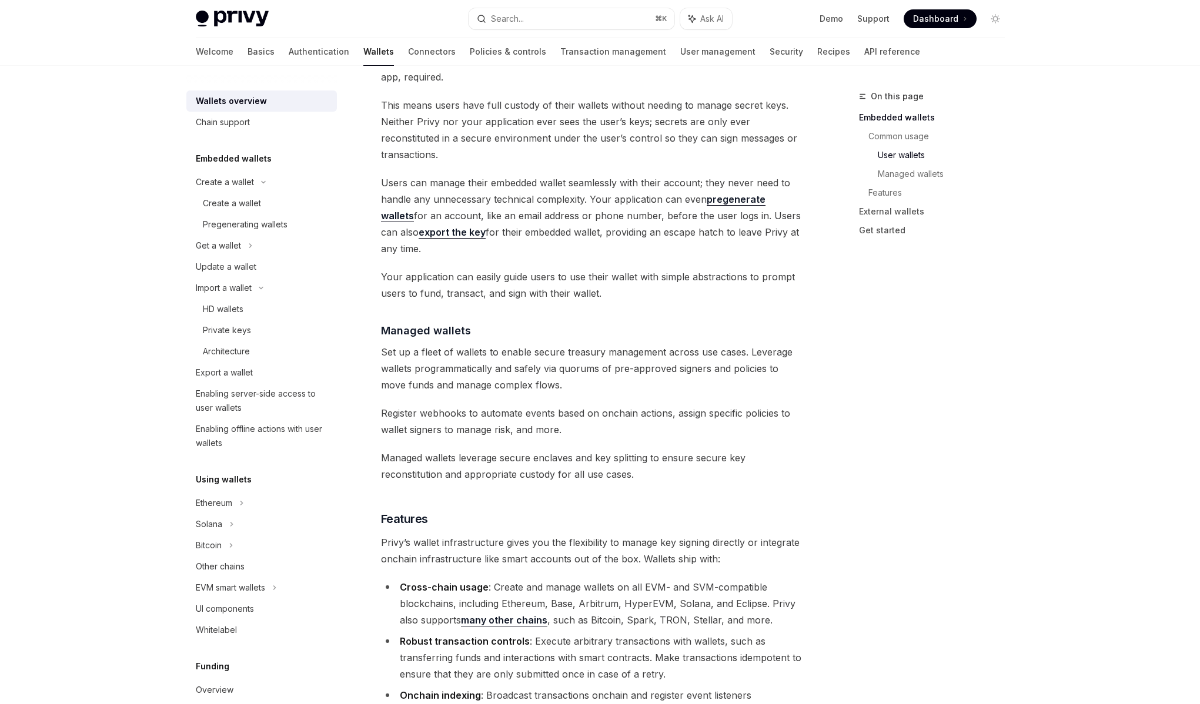
scroll to position [908, 0]
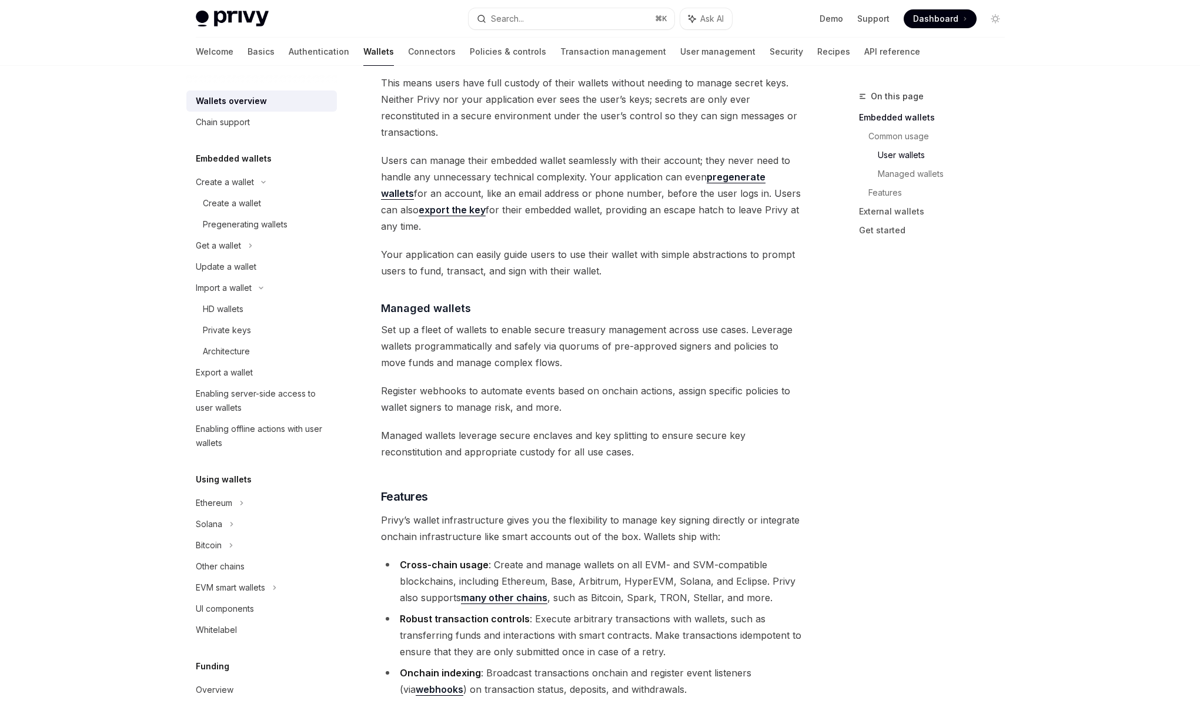
click at [621, 512] on span "Privy’s wallet infrastructure gives you the flexibility to manage key signing d…" at bounding box center [593, 528] width 424 height 33
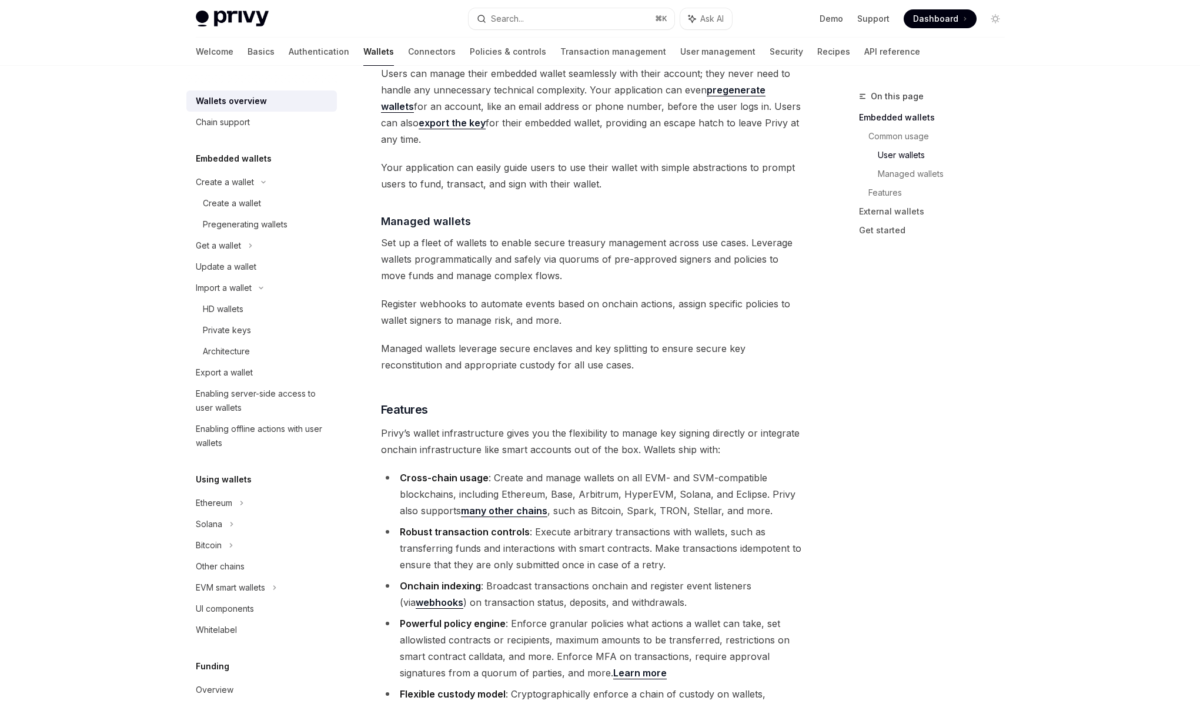
click at [575, 524] on li "Robust transaction controls : Execute arbitrary transactions with wallets, such…" at bounding box center [593, 548] width 424 height 49
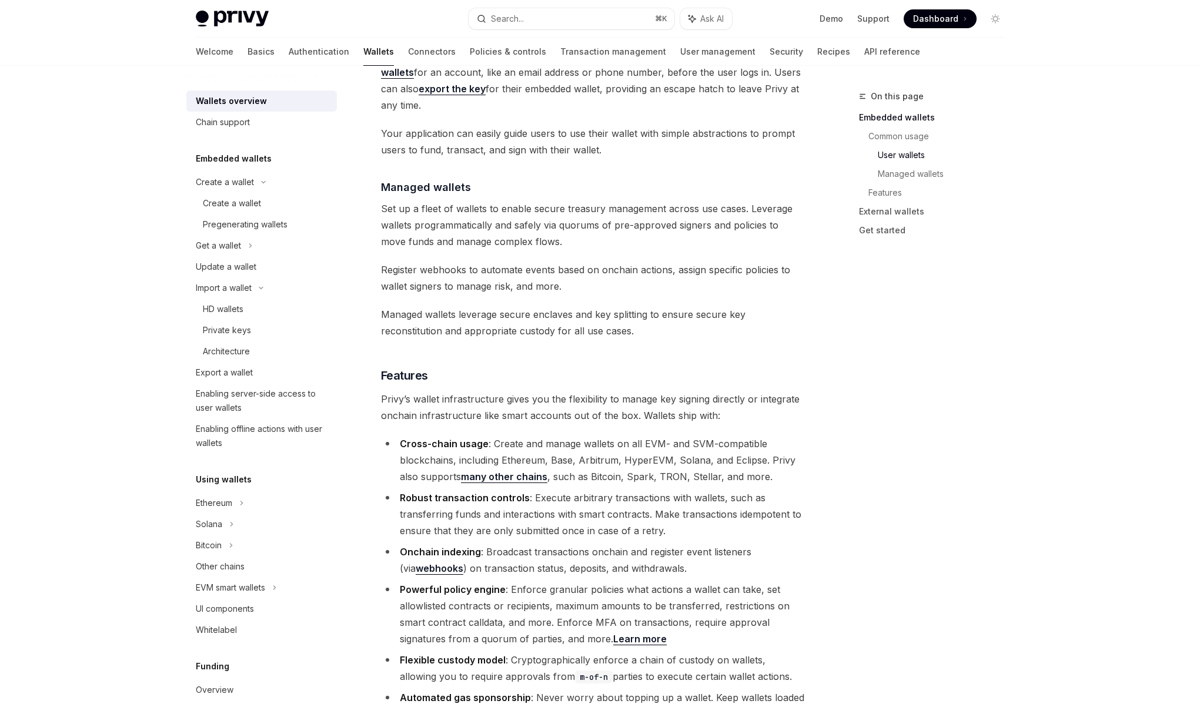
scroll to position [1067, 0]
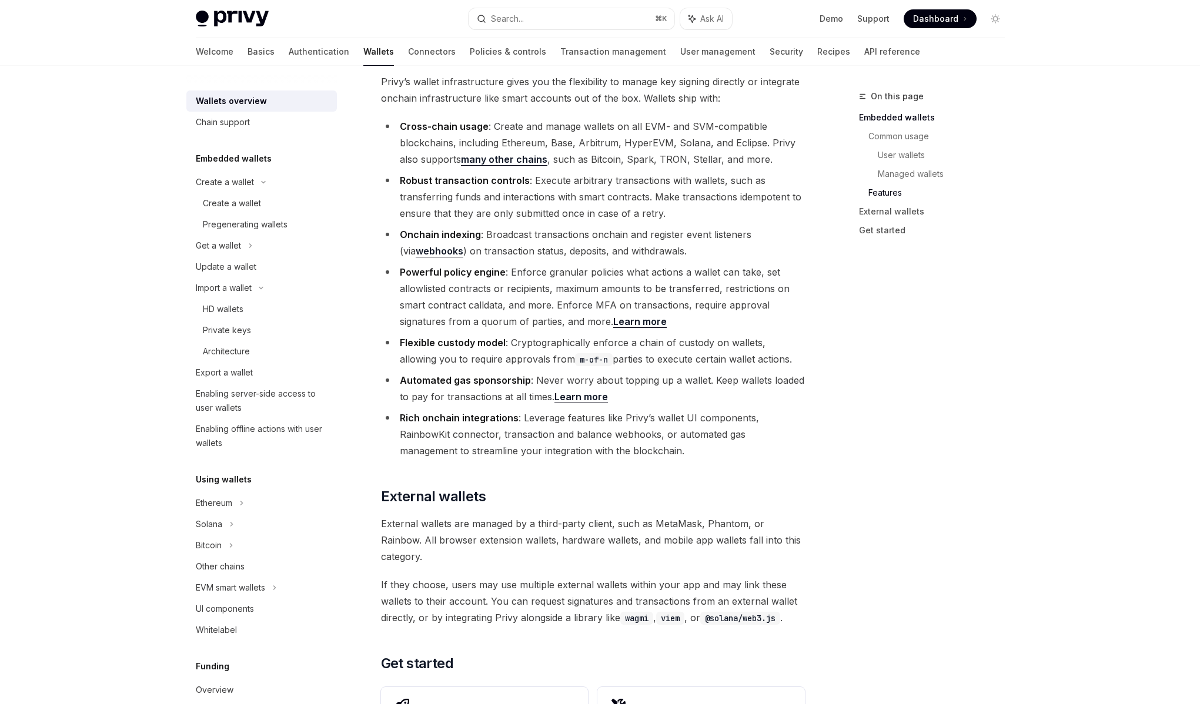
click at [525, 515] on span "External wallets are managed by a third-party client, such as MetaMask, Phantom…" at bounding box center [593, 539] width 424 height 49
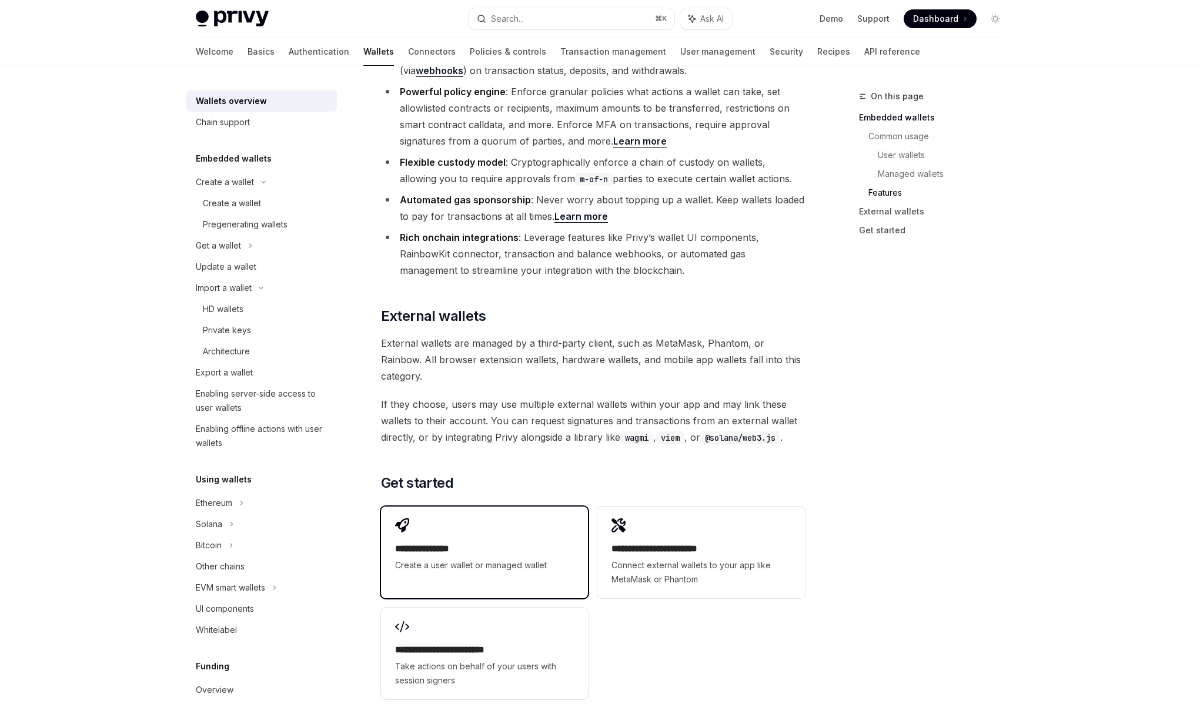
scroll to position [1527, 0]
click at [538, 558] on span "Create a user wallet or managed wallet" at bounding box center [484, 565] width 179 height 14
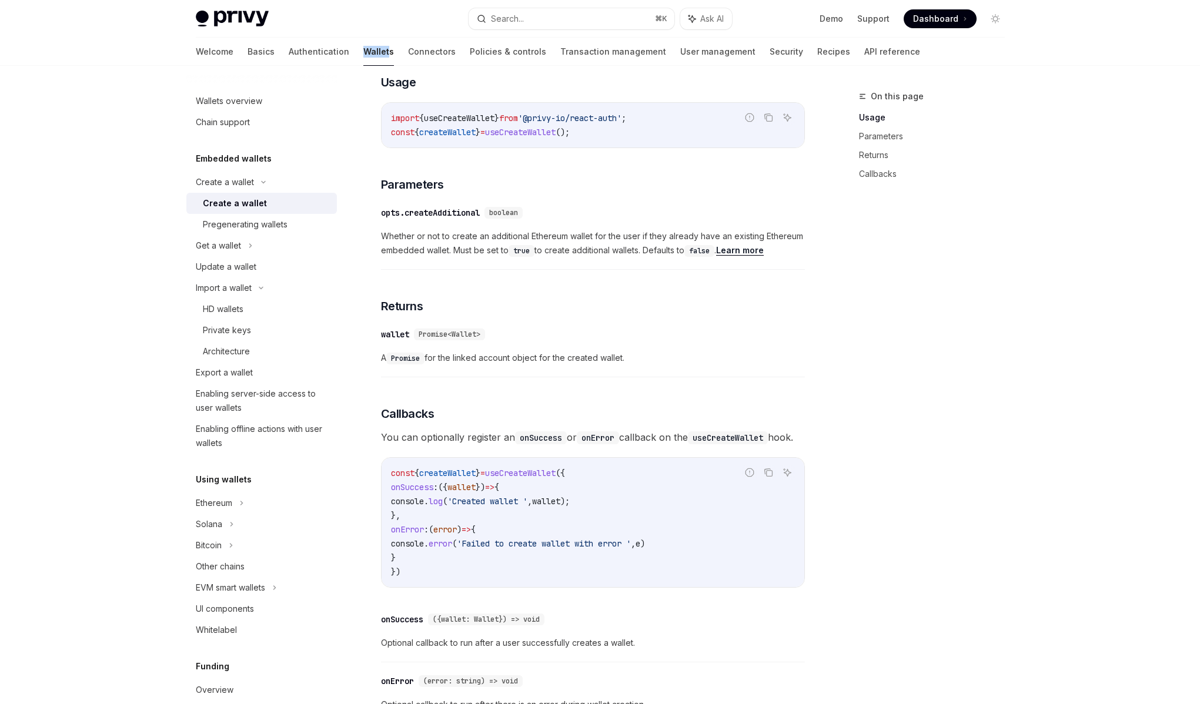
scroll to position [493, 0]
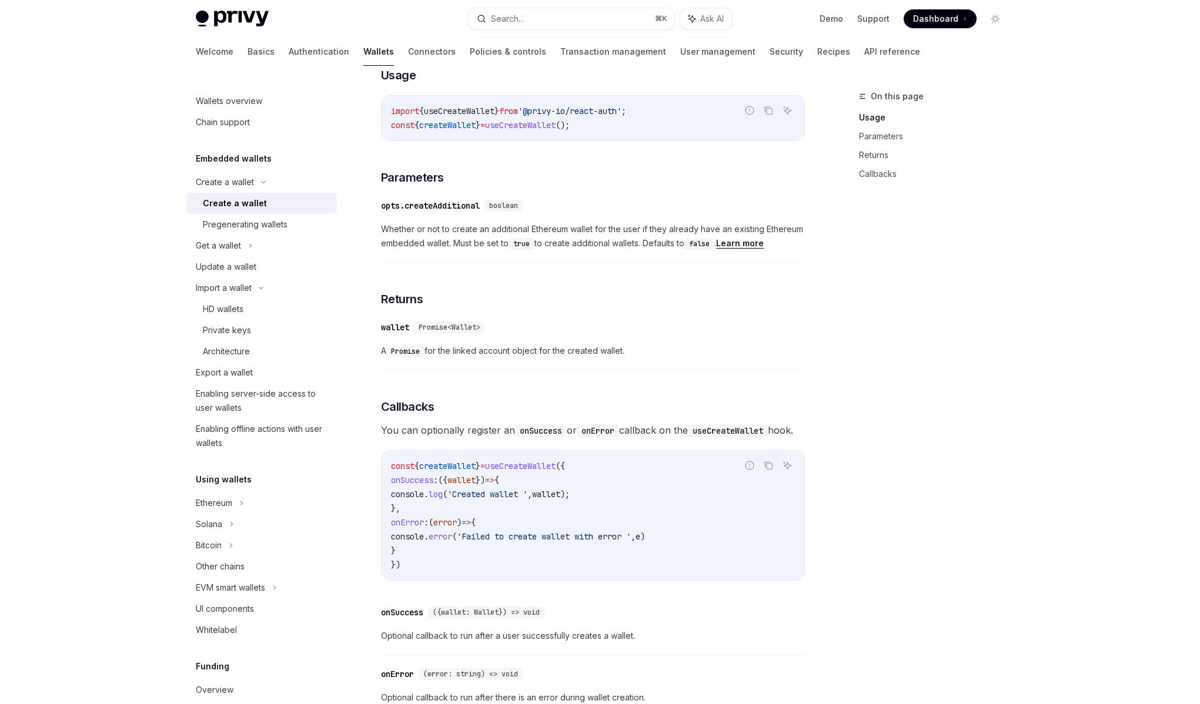
click at [581, 438] on span "You can optionally register an onSuccess or onError callback on the useCreateWa…" at bounding box center [593, 430] width 424 height 16
drag, startPoint x: 555, startPoint y: 445, endPoint x: 380, endPoint y: 433, distance: 175.6
click at [381, 433] on span "You can optionally register an onSuccess or onError callback on the useCreateWa…" at bounding box center [593, 430] width 424 height 16
drag, startPoint x: 380, startPoint y: 433, endPoint x: 455, endPoint y: 448, distance: 76.1
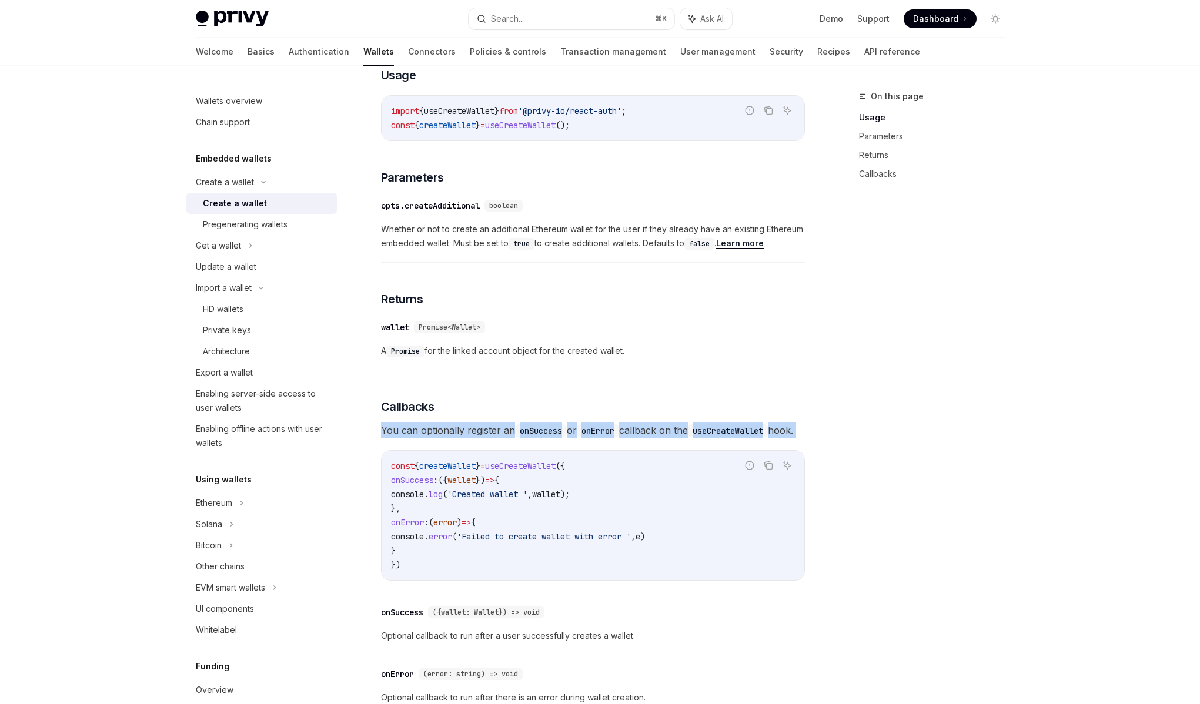
click at [454, 438] on span "You can optionally register an onSuccess or onError callback on the useCreateWa…" at bounding box center [593, 430] width 424 height 16
click at [455, 438] on span "You can optionally register an onSuccess or onError callback on the useCreateWa…" at bounding box center [593, 430] width 424 height 16
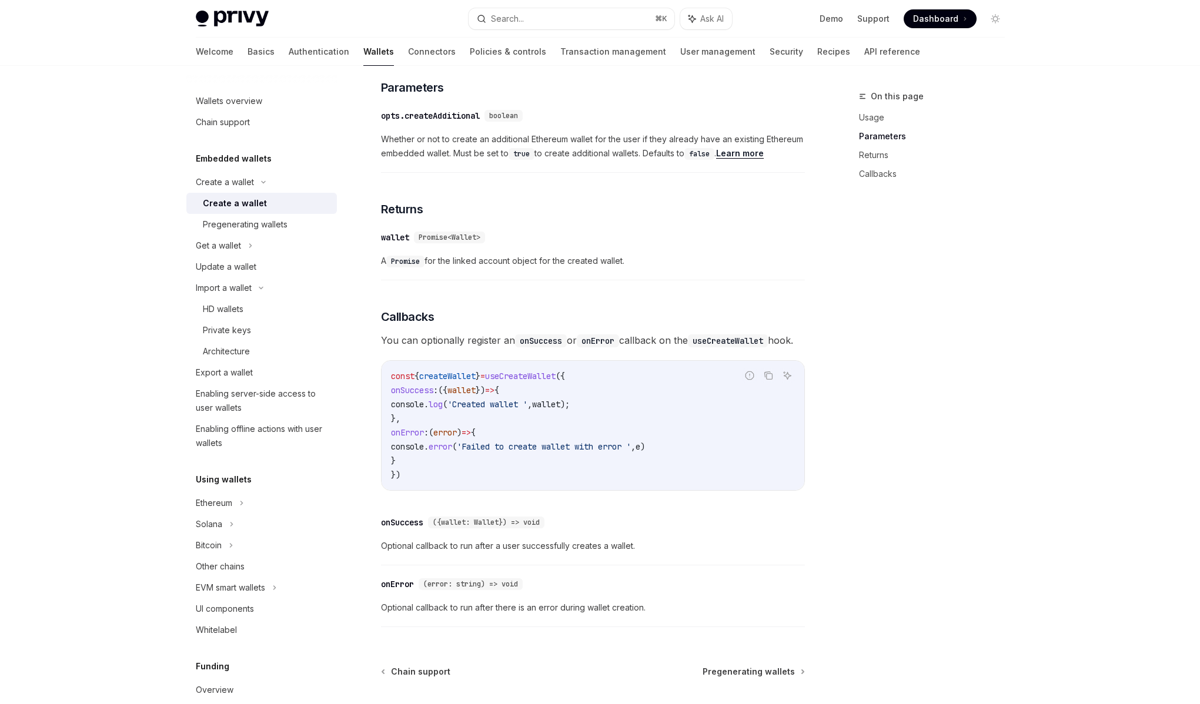
scroll to position [600, 0]
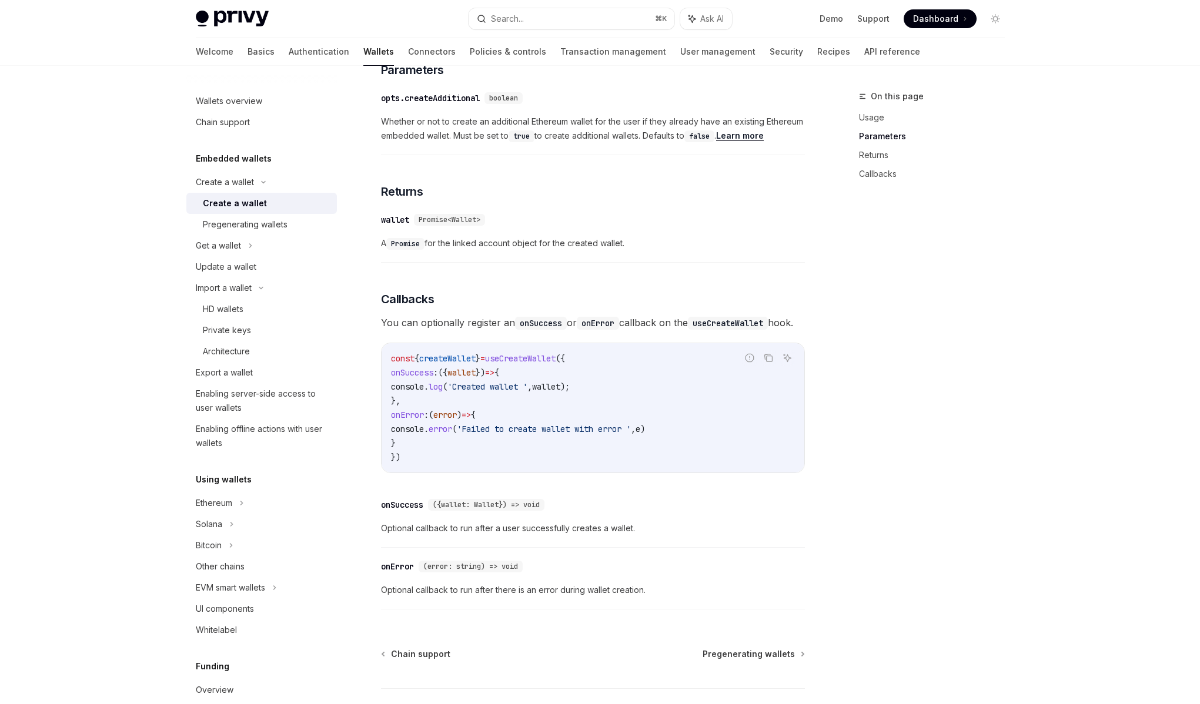
click at [536, 535] on span "Optional callback to run after a user successfully creates a wallet." at bounding box center [593, 528] width 424 height 14
click at [681, 548] on div "​ onSuccess ({wallet: Wallet}) => void Optional callback to run after a user su…" at bounding box center [593, 520] width 424 height 56
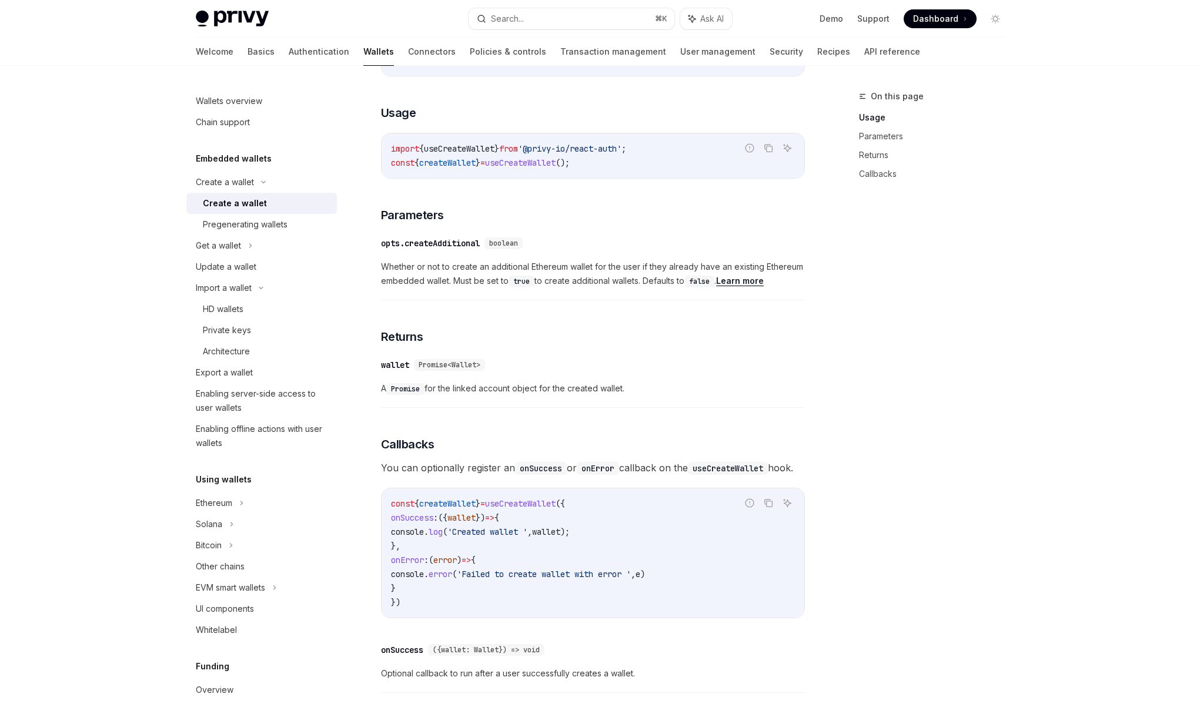
click at [599, 476] on span "You can optionally register an onSuccess or onError callback on the useCreateWa…" at bounding box center [593, 468] width 424 height 16
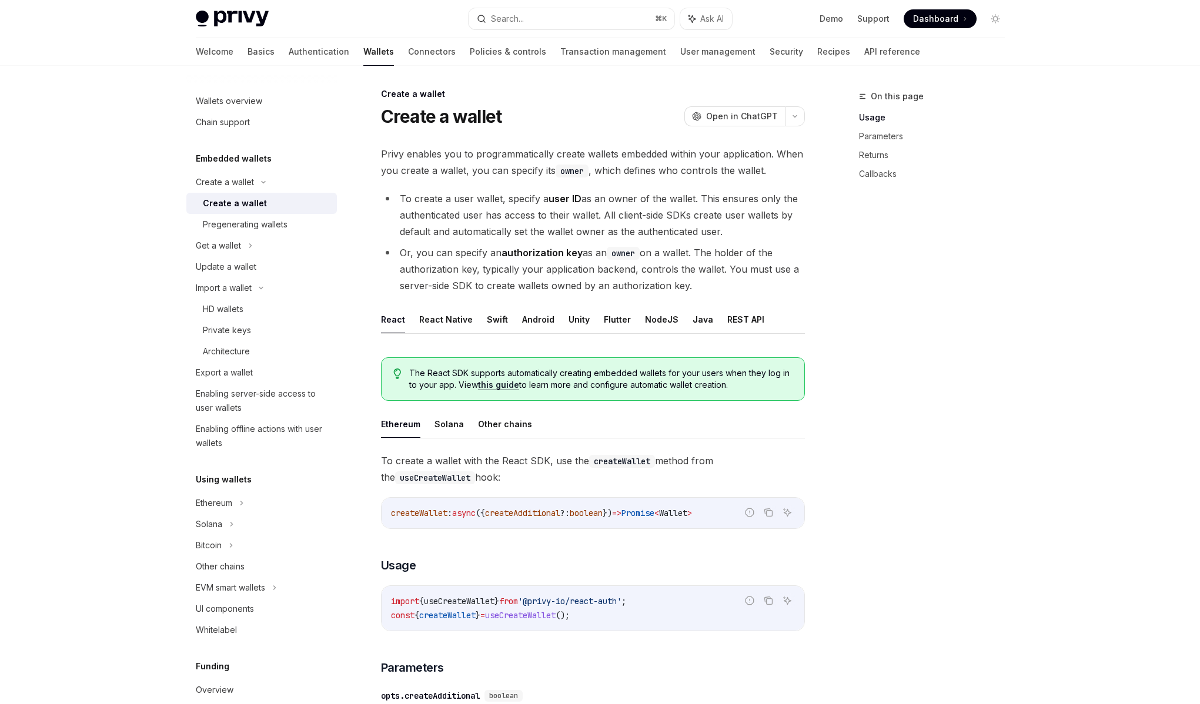
scroll to position [0, 0]
click at [727, 324] on button "REST API" at bounding box center [745, 322] width 37 height 28
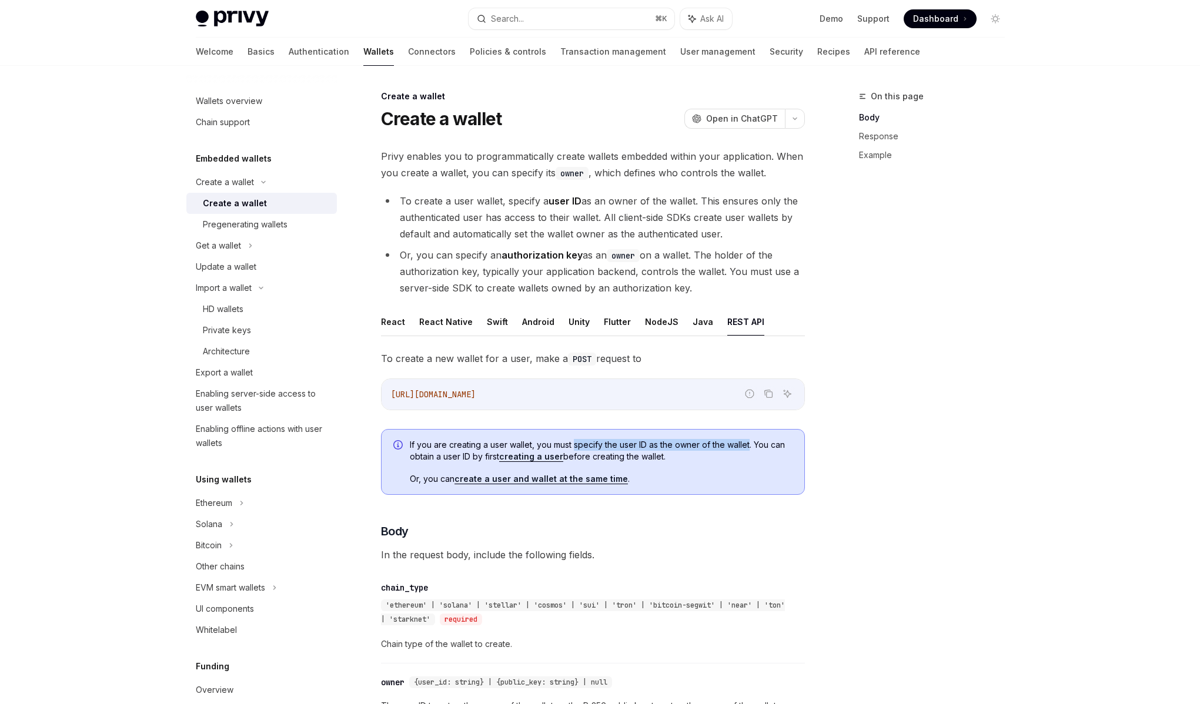
drag, startPoint x: 575, startPoint y: 446, endPoint x: 750, endPoint y: 447, distance: 174.6
click at [750, 447] on span "If you are creating a user wallet, you must specify the user ID as the owner of…" at bounding box center [601, 451] width 383 height 24
drag, startPoint x: 750, startPoint y: 447, endPoint x: 599, endPoint y: 447, distance: 151.0
click at [599, 447] on span "If you are creating a user wallet, you must specify the user ID as the owner of…" at bounding box center [601, 451] width 383 height 24
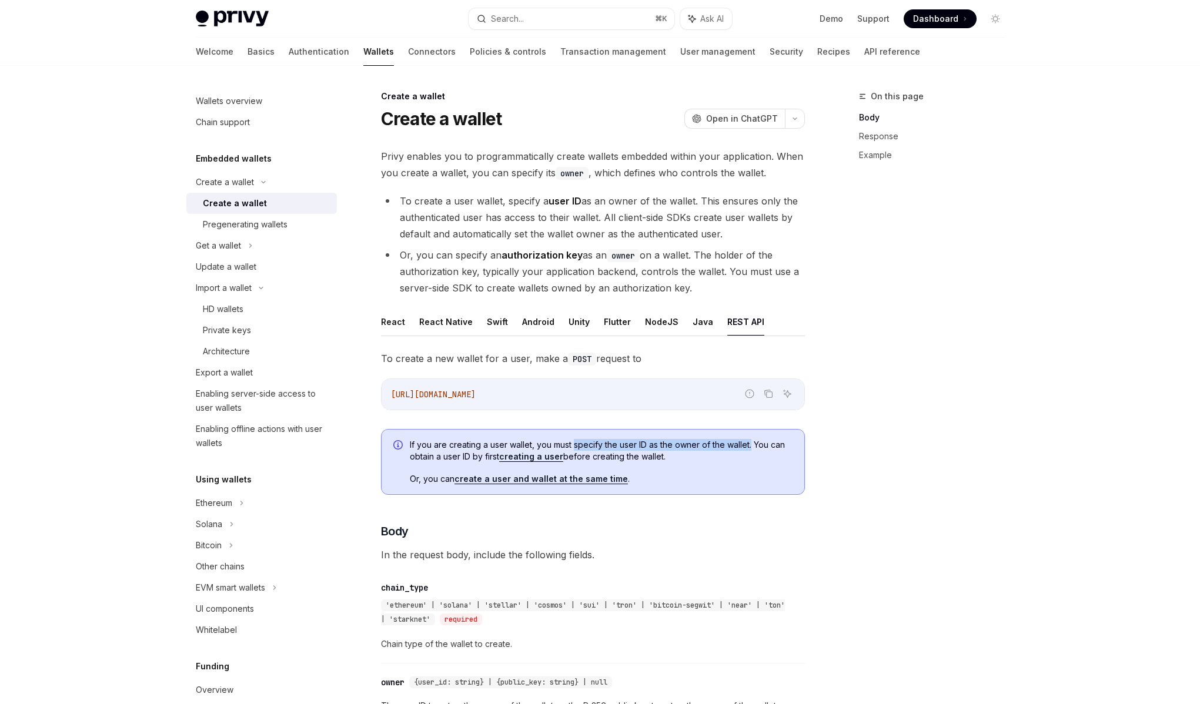
click at [599, 447] on span "If you are creating a user wallet, you must specify the user ID as the owner of…" at bounding box center [601, 451] width 383 height 24
click at [597, 445] on span "If you are creating a user wallet, you must specify the user ID as the owner of…" at bounding box center [601, 451] width 383 height 24
click at [587, 449] on span "If you are creating a user wallet, you must specify the user ID as the owner of…" at bounding box center [601, 451] width 383 height 24
drag, startPoint x: 576, startPoint y: 448, endPoint x: 749, endPoint y: 449, distance: 172.8
click at [749, 449] on span "If you are creating a user wallet, you must specify the user ID as the owner of…" at bounding box center [601, 451] width 383 height 24
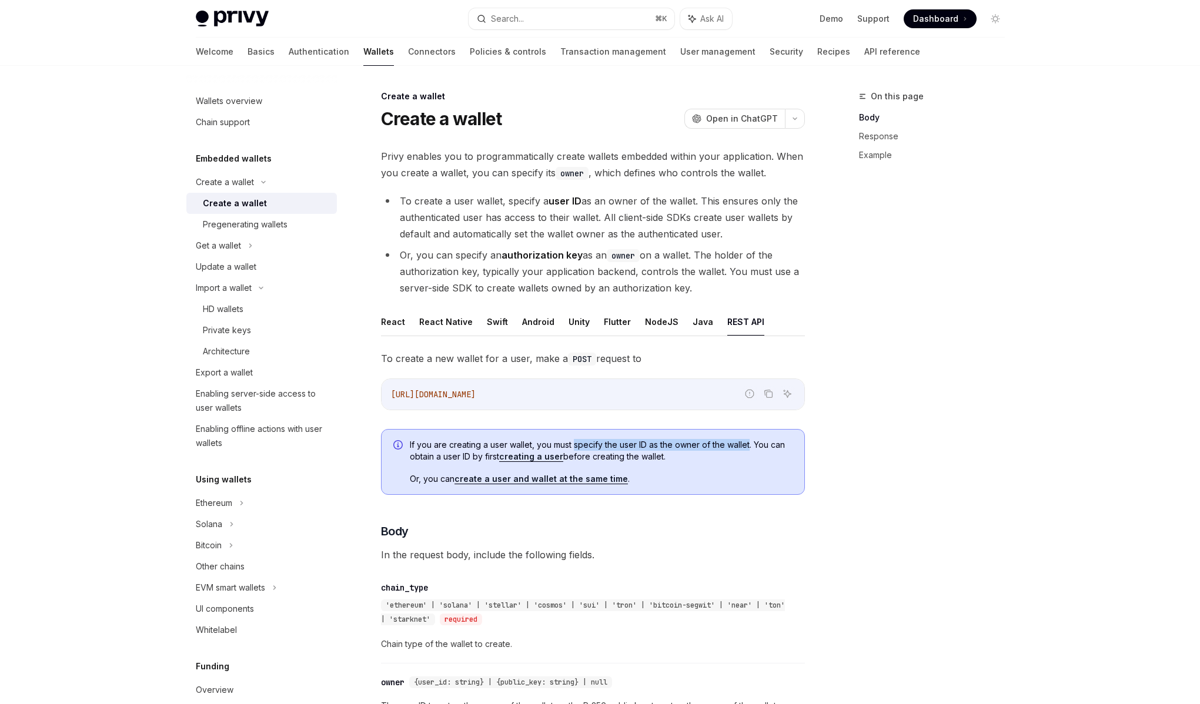
click at [749, 449] on span "If you are creating a user wallet, you must specify the user ID as the owner of…" at bounding box center [601, 451] width 383 height 24
click at [867, 136] on link "Response" at bounding box center [936, 136] width 155 height 19
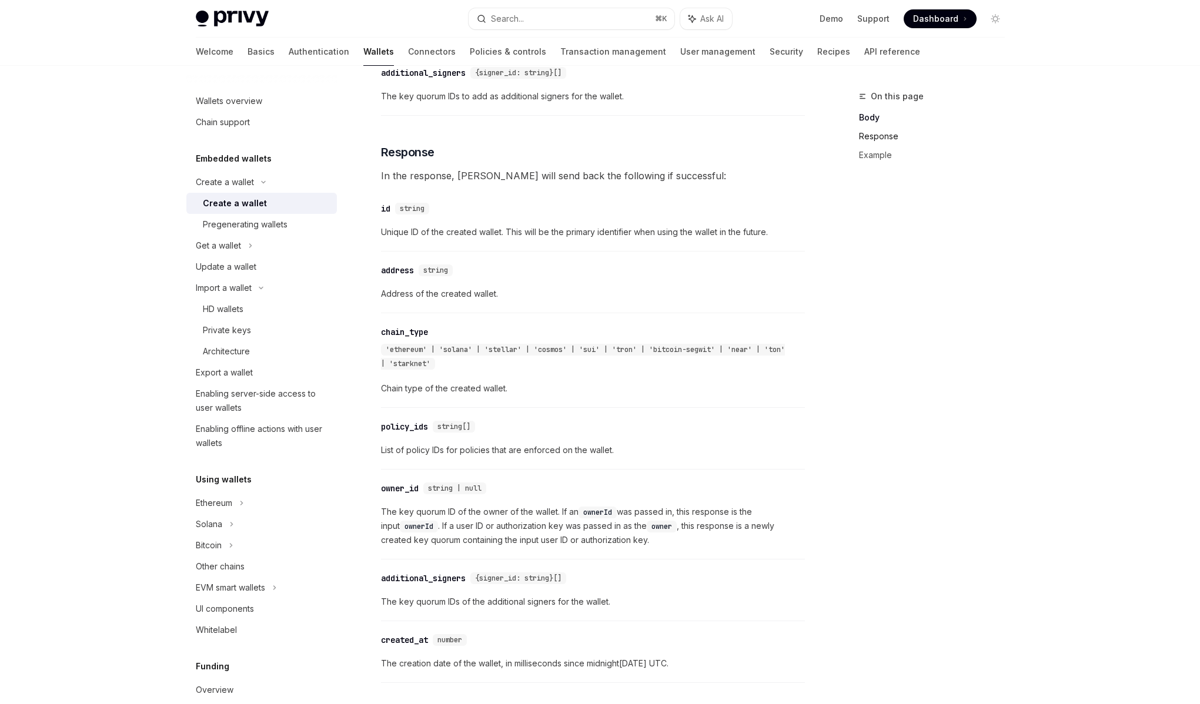
scroll to position [995, 0]
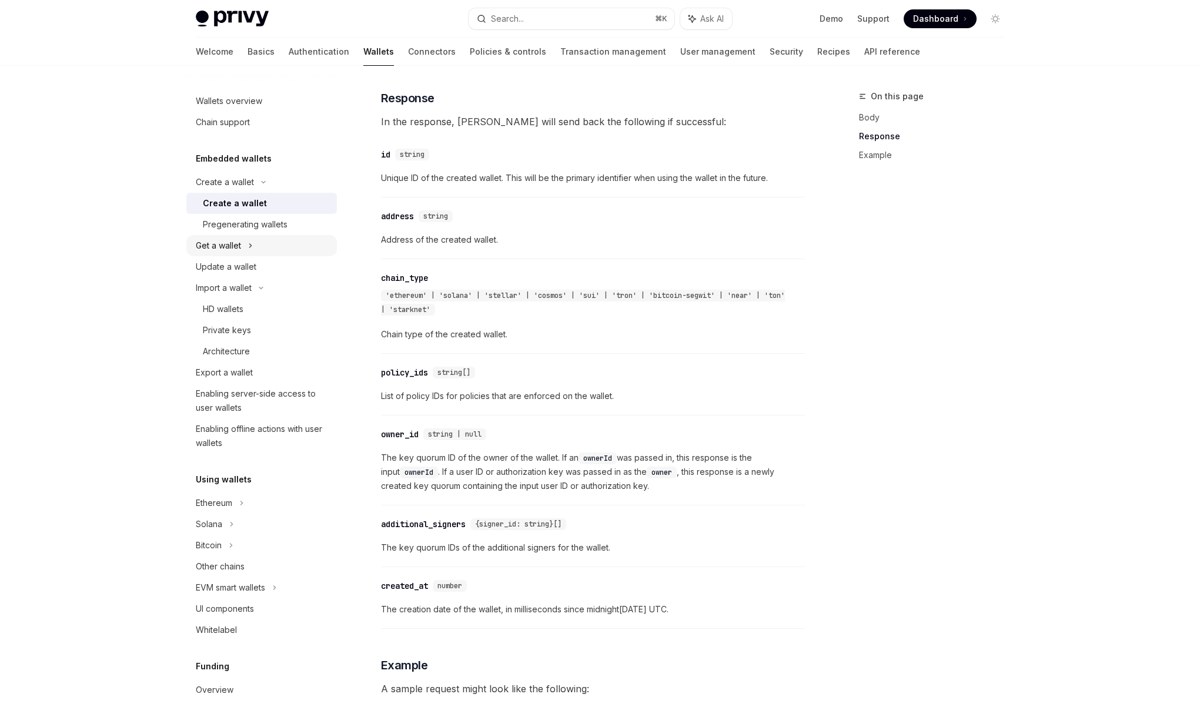
click at [229, 248] on div "Get a wallet" at bounding box center [218, 246] width 45 height 14
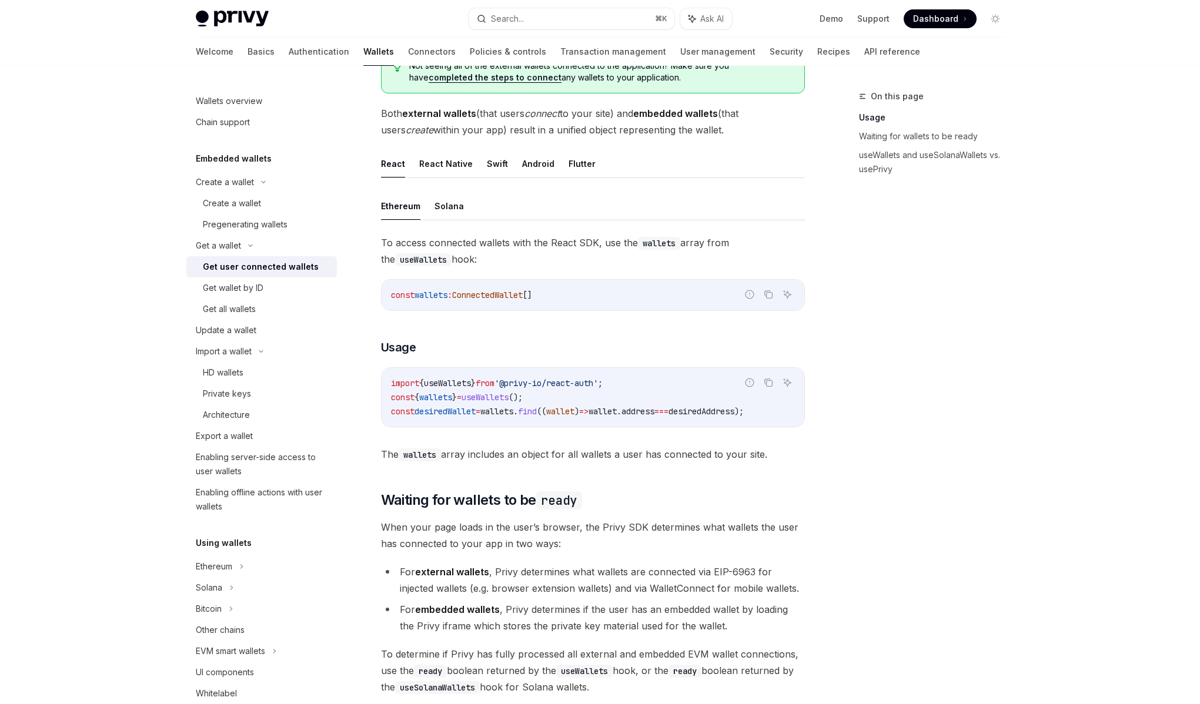
scroll to position [270, 0]
click at [591, 462] on span "The wallets array includes an object for all wallets a user has connected to yo…" at bounding box center [593, 453] width 424 height 16
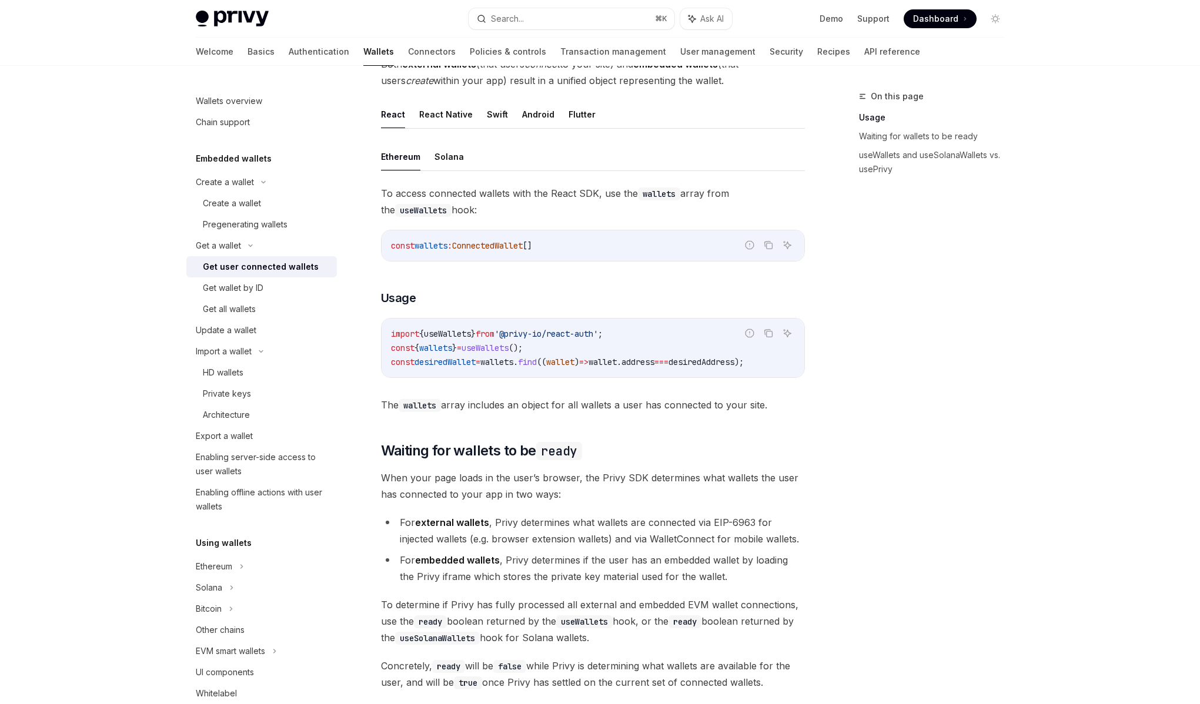
click at [566, 490] on span "When your page loads in the user’s browser, the Privy SDK determines what walle…" at bounding box center [593, 486] width 424 height 33
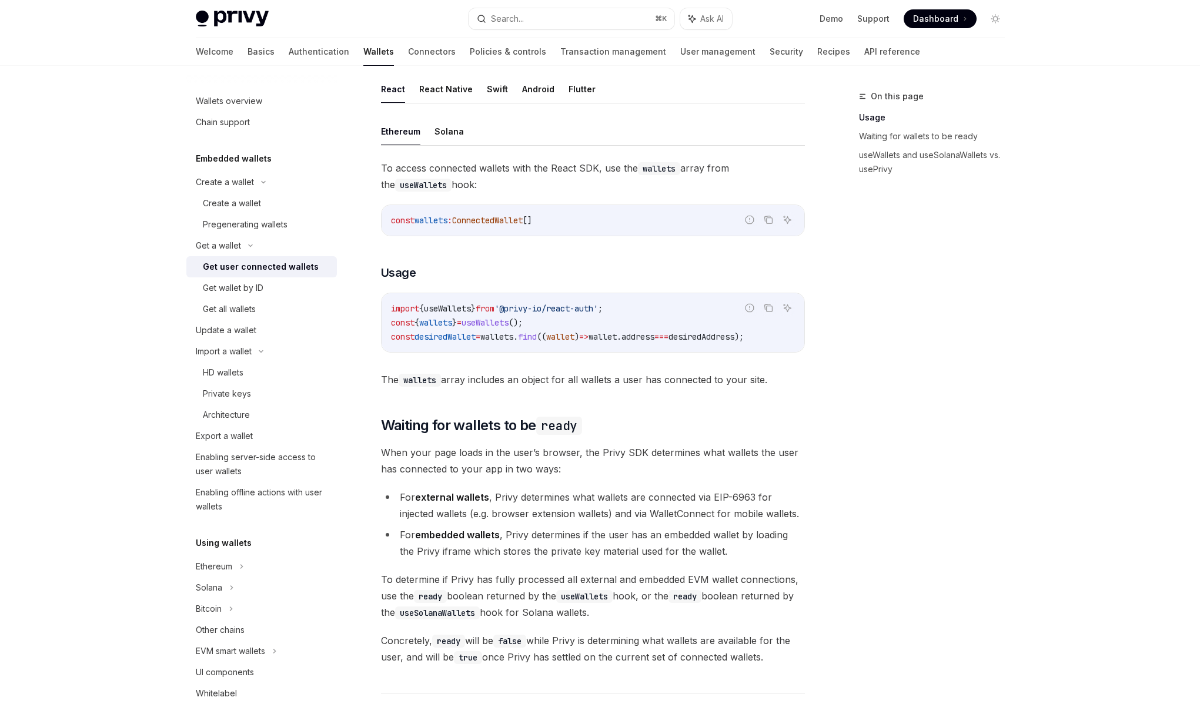
scroll to position [361, 0]
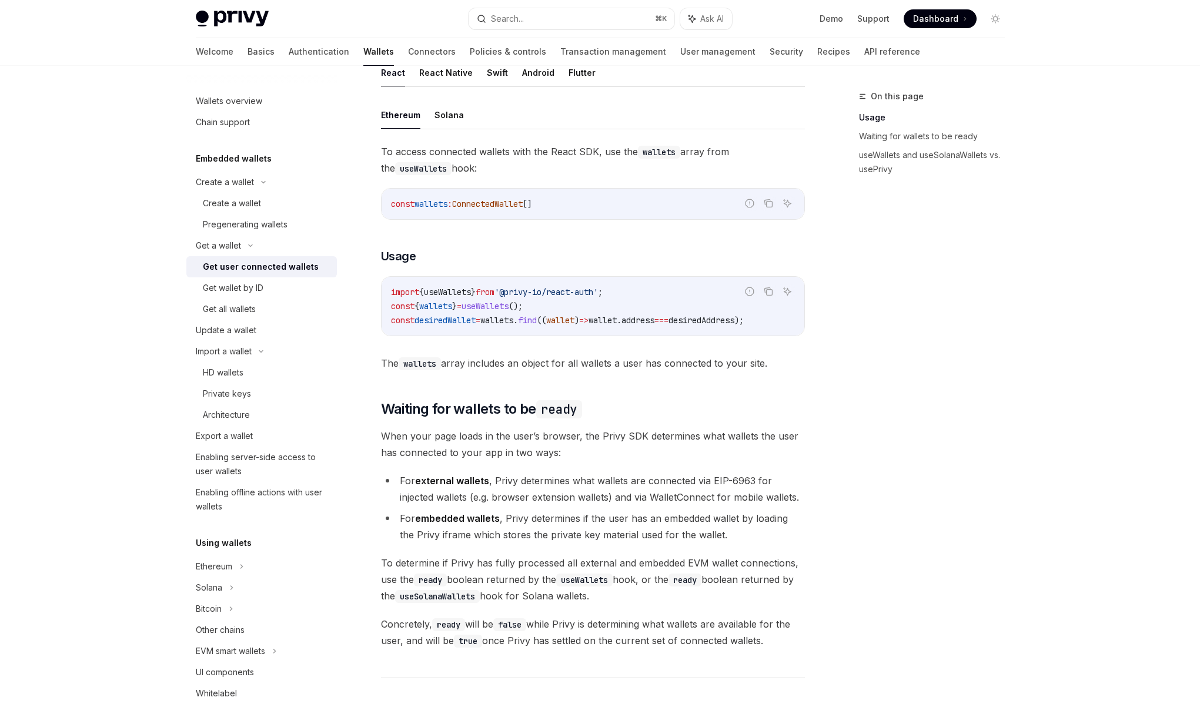
click at [563, 493] on li "For external wallets , Privy determines what wallets are connected via EIP-6963…" at bounding box center [593, 489] width 424 height 33
click at [557, 501] on li "For external wallets , Privy determines what wallets are connected via EIP-6963…" at bounding box center [593, 489] width 424 height 33
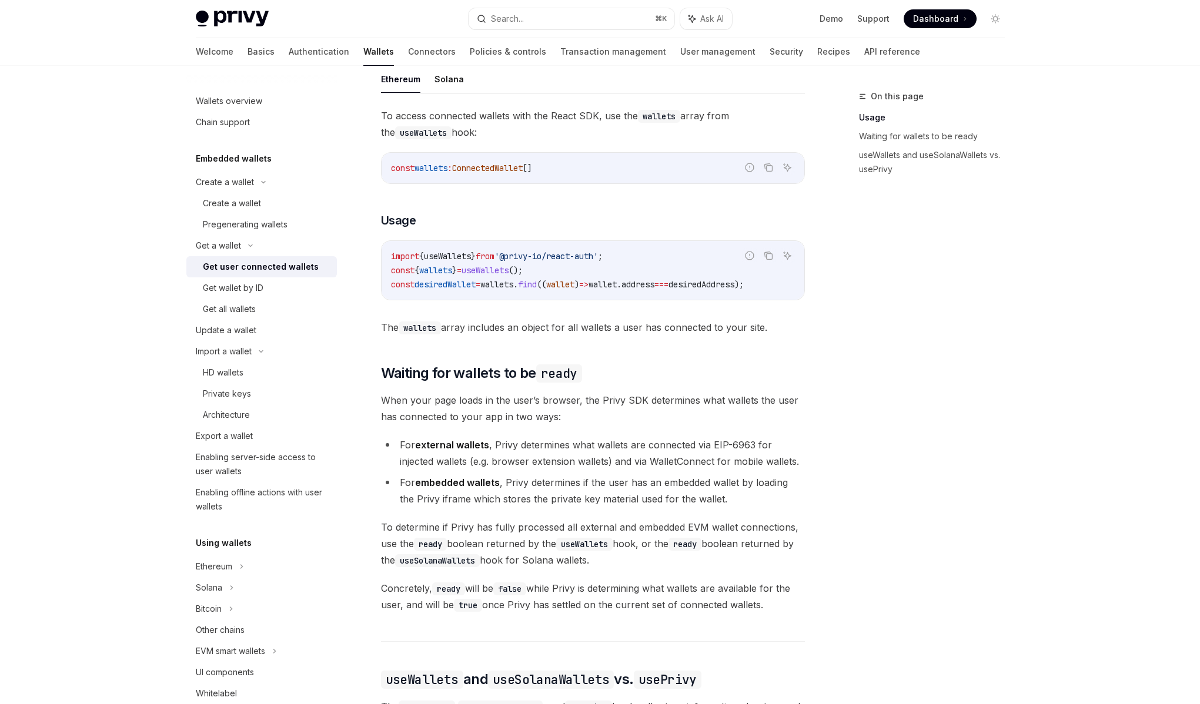
scroll to position [400, 0]
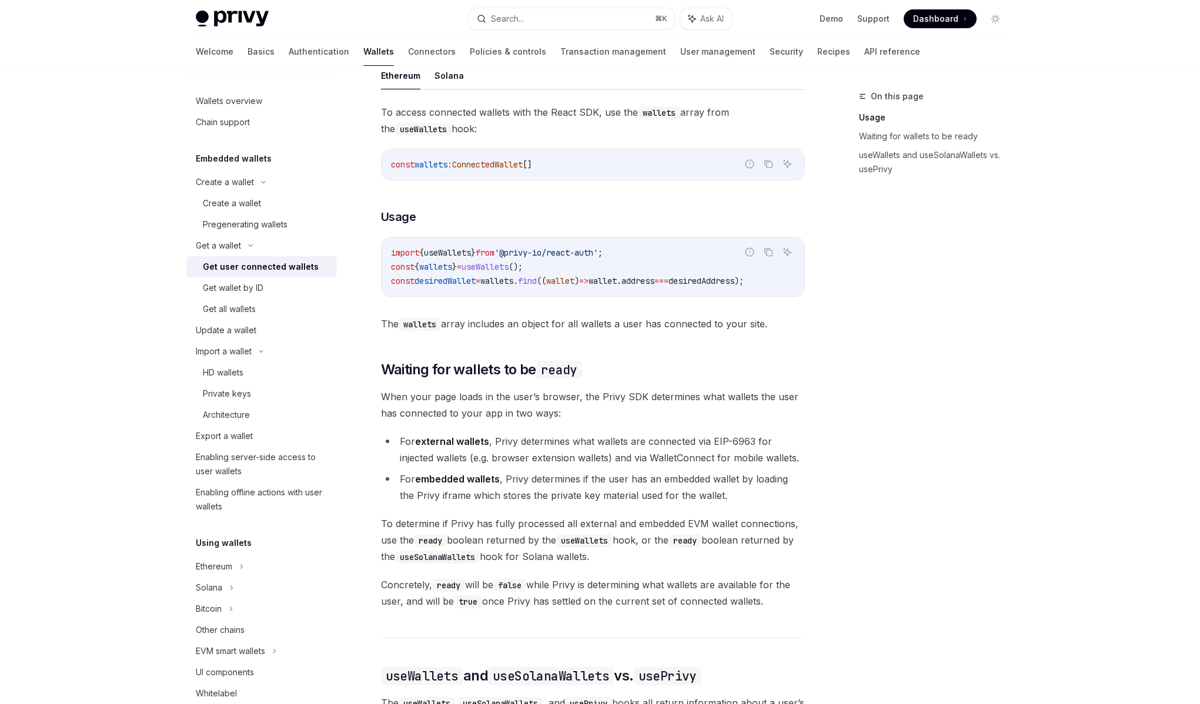
click at [557, 501] on li "For embedded wallets , Privy determines if the user has an embedded wallet by l…" at bounding box center [593, 487] width 424 height 33
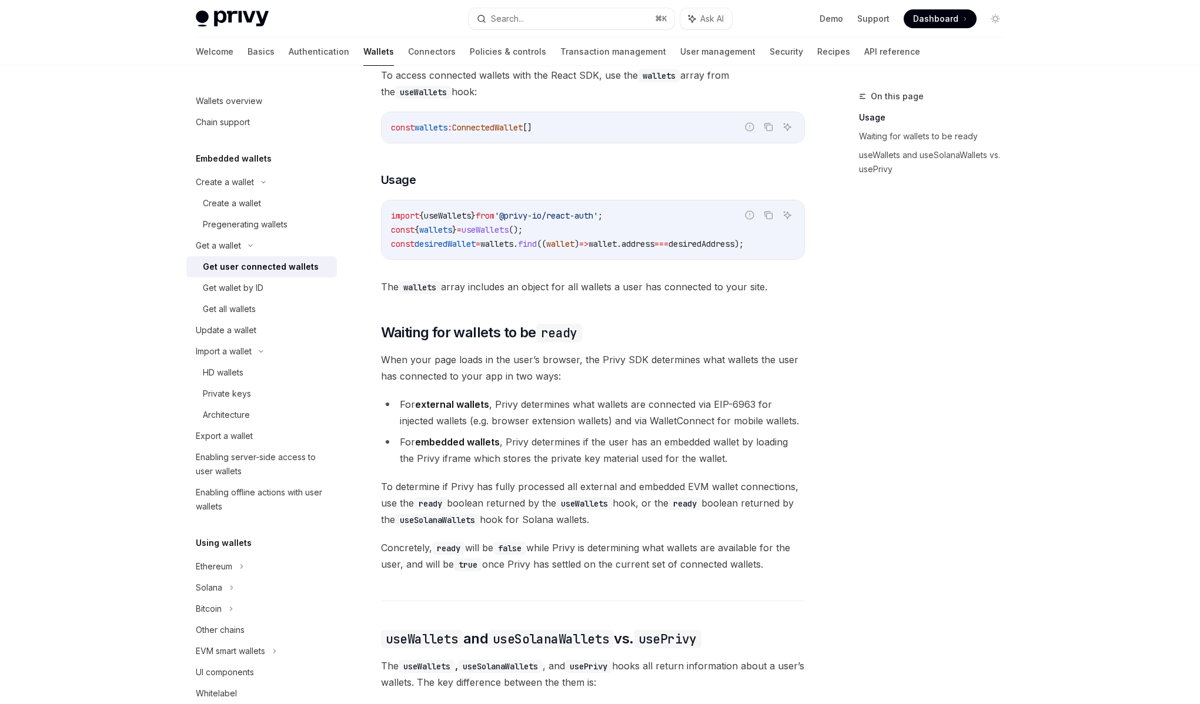
click at [565, 497] on span "To determine if Privy has fully processed all external and embedded EVM wallet …" at bounding box center [593, 502] width 424 height 49
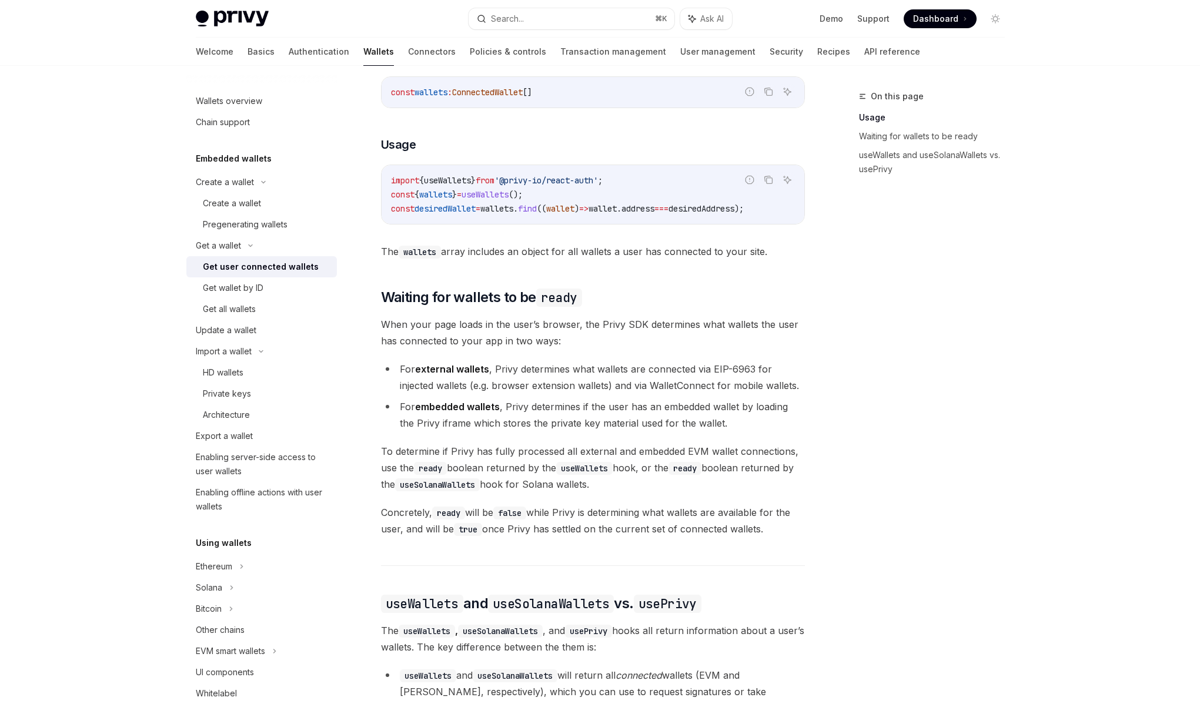
scroll to position [474, 0]
click at [550, 465] on span "To determine if Privy has fully processed all external and embedded EVM wallet …" at bounding box center [593, 465] width 424 height 49
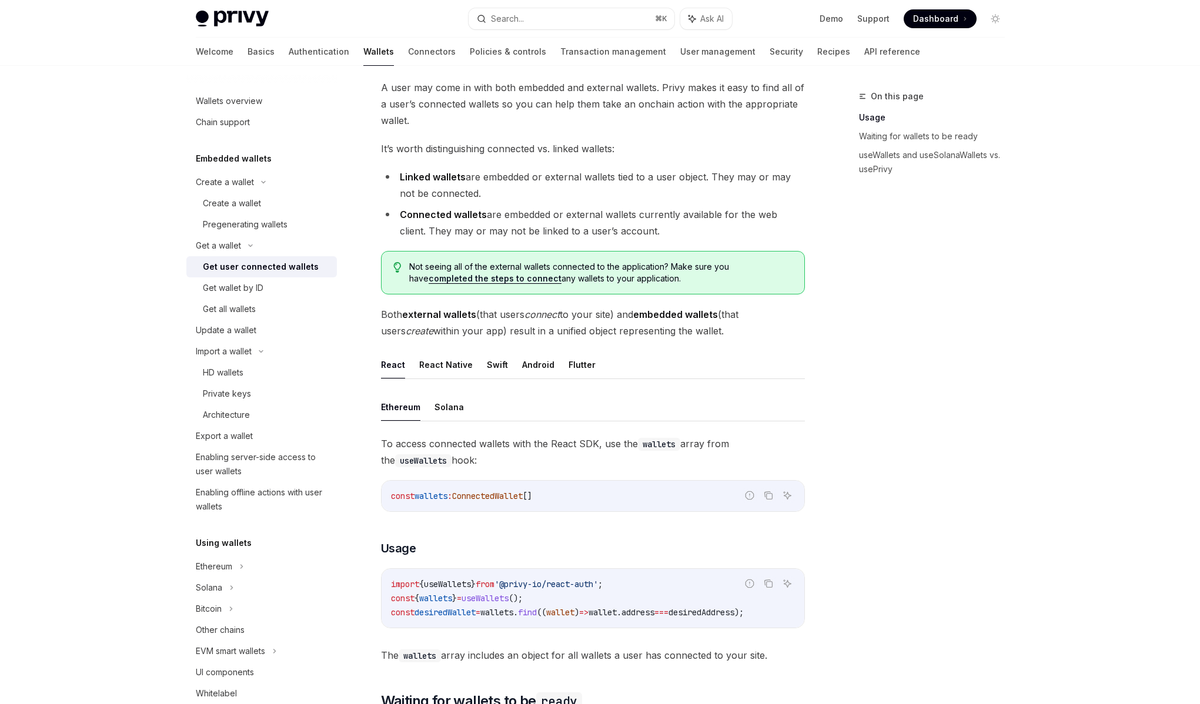
scroll to position [0, 0]
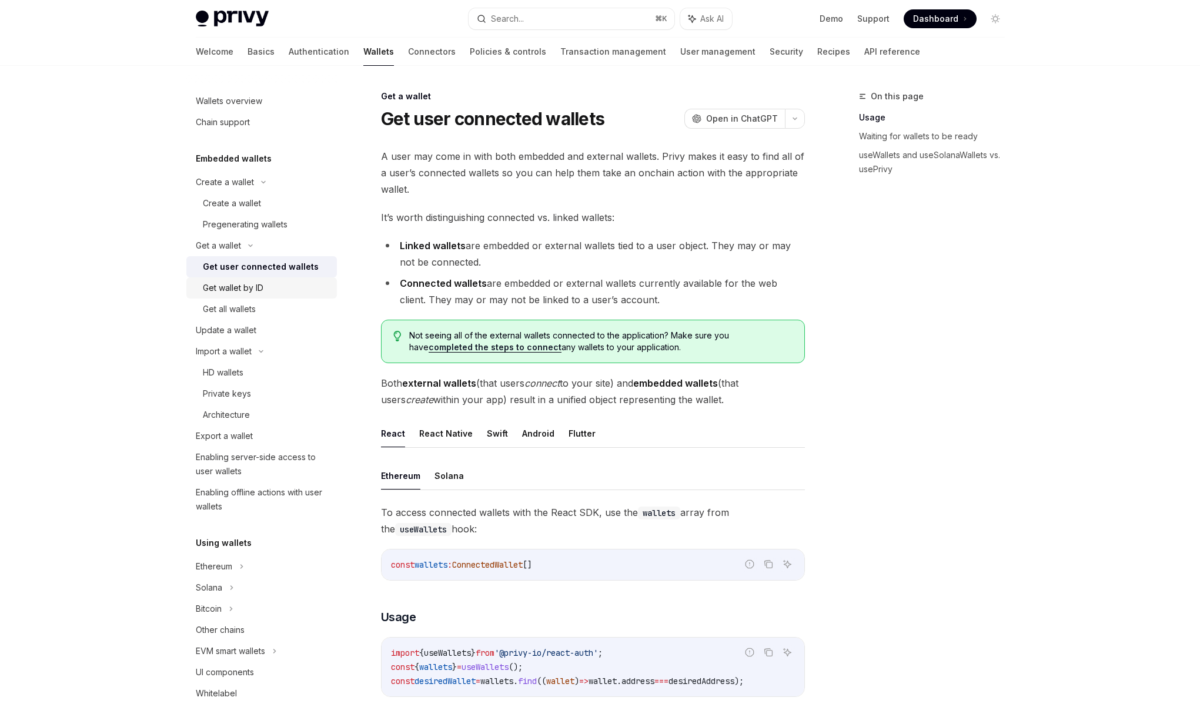
click at [271, 288] on div "Get wallet by ID" at bounding box center [266, 288] width 127 height 14
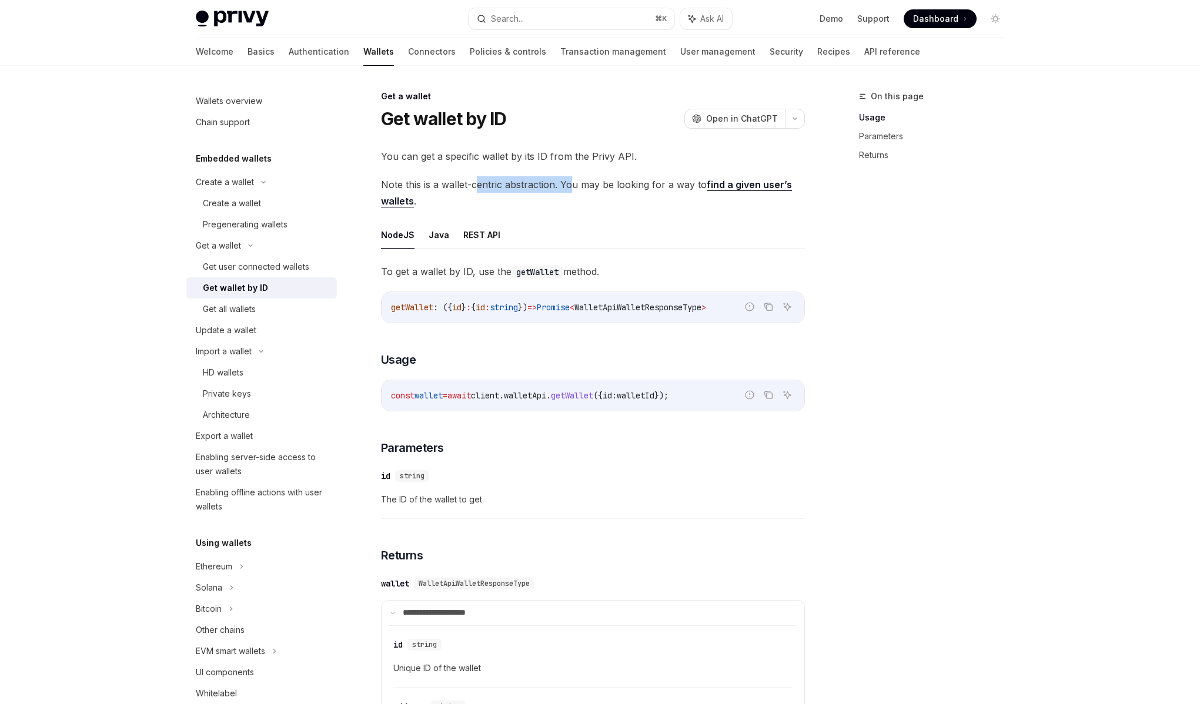
drag, startPoint x: 477, startPoint y: 183, endPoint x: 572, endPoint y: 188, distance: 95.4
click at [572, 188] on span "Note this is a wallet-centric abstraction. You may be looking for a way to find…" at bounding box center [593, 192] width 424 height 33
drag, startPoint x: 519, startPoint y: 182, endPoint x: 437, endPoint y: 179, distance: 82.3
click at [437, 179] on span "Note this is a wallet-centric abstraction. You may be looking for a way to find…" at bounding box center [593, 192] width 424 height 33
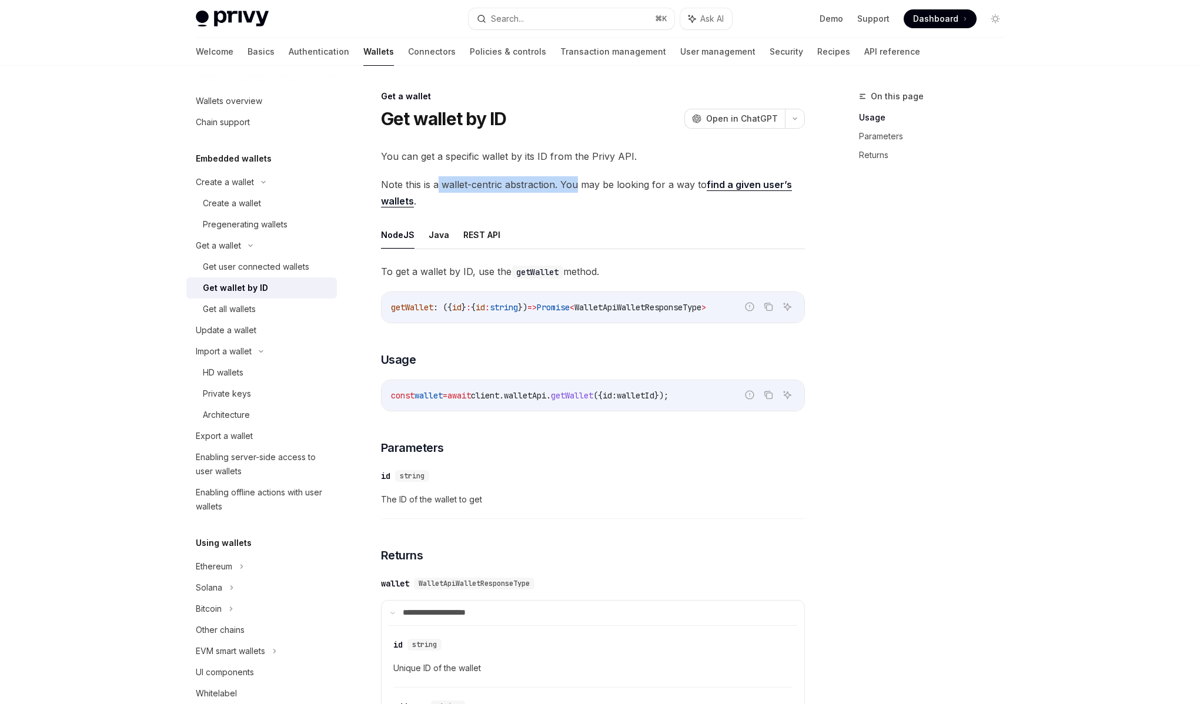
click at [437, 179] on span "Note this is a wallet-centric abstraction. You may be looking for a way to find…" at bounding box center [593, 192] width 424 height 33
drag, startPoint x: 437, startPoint y: 179, endPoint x: 652, endPoint y: 179, distance: 215.1
click at [652, 179] on span "Note this is a wallet-centric abstraction. You may be looking for a way to find…" at bounding box center [593, 192] width 424 height 33
drag, startPoint x: 652, startPoint y: 179, endPoint x: 448, endPoint y: 180, distance: 203.4
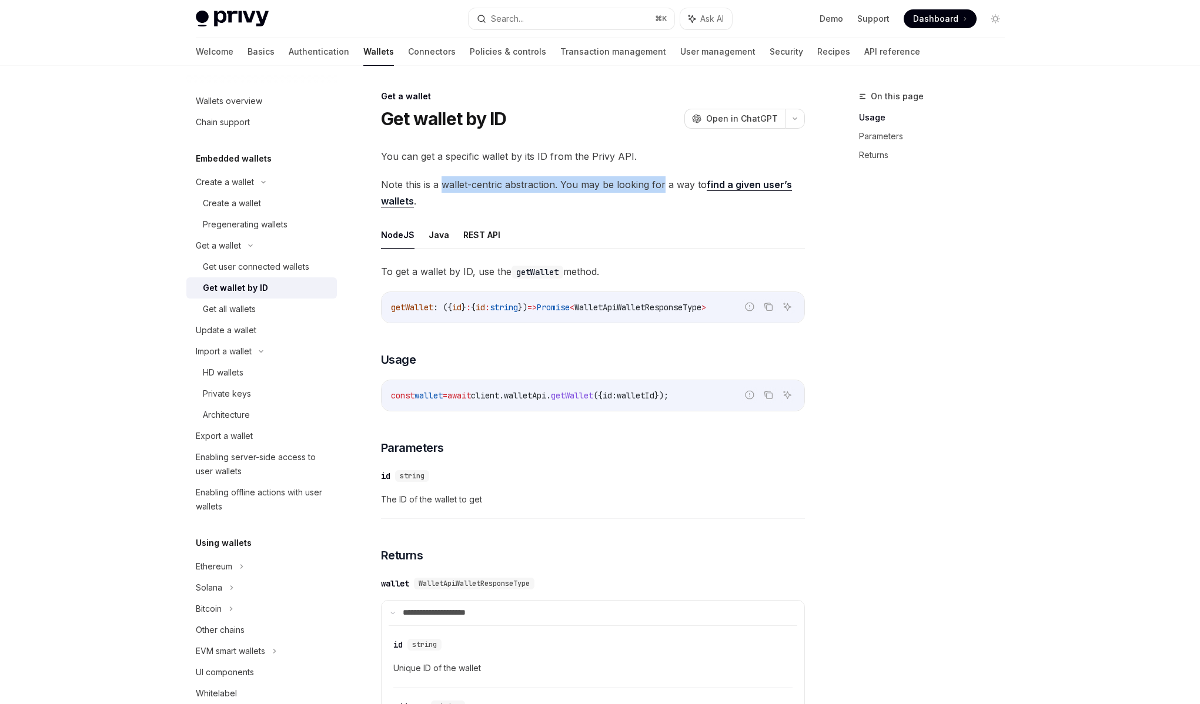
click at [448, 180] on span "Note this is a wallet-centric abstraction. You may be looking for a way to find…" at bounding box center [593, 192] width 424 height 33
click at [254, 298] on link "Get wallet by ID" at bounding box center [261, 287] width 150 height 21
click at [256, 306] on div "Get all wallets" at bounding box center [229, 309] width 53 height 14
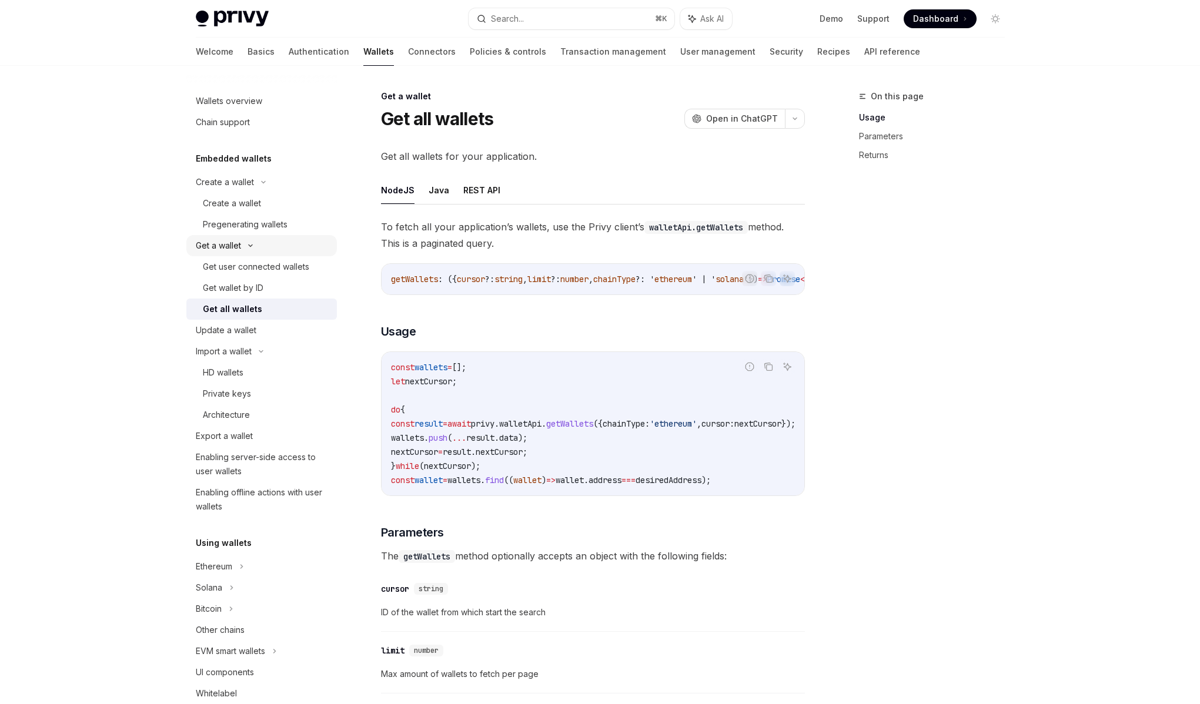
click at [222, 252] on div "Get a wallet" at bounding box center [218, 246] width 45 height 14
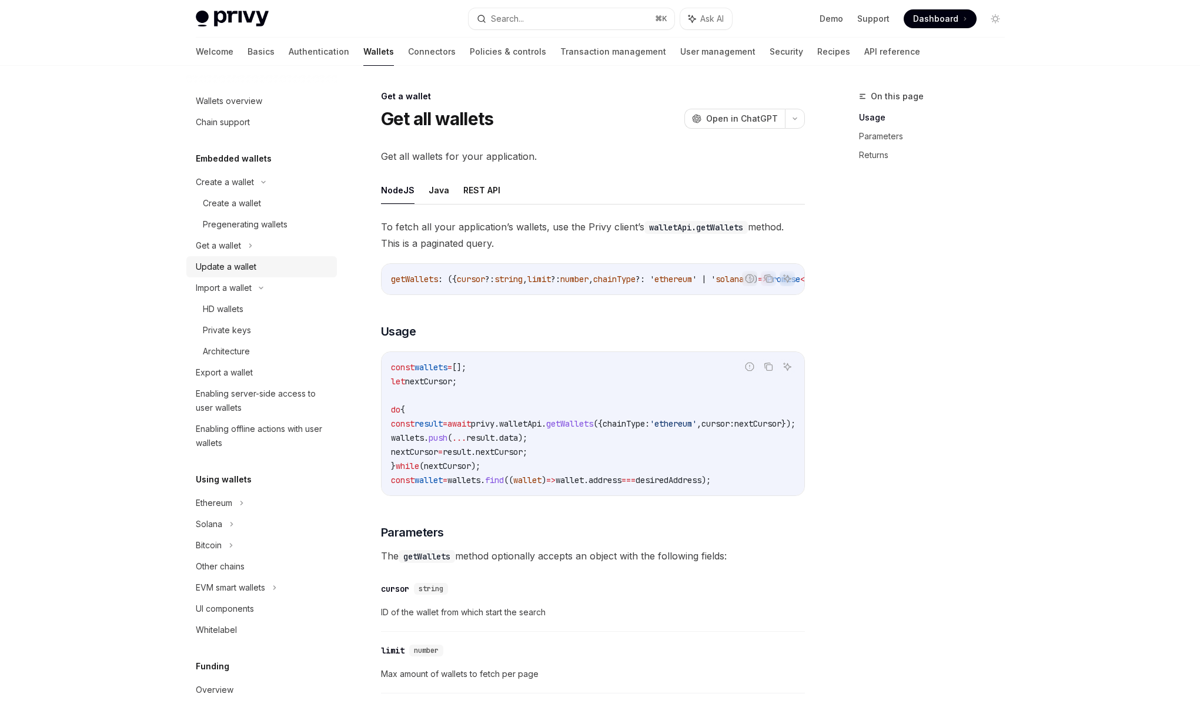
click at [250, 270] on div "Update a wallet" at bounding box center [226, 267] width 61 height 14
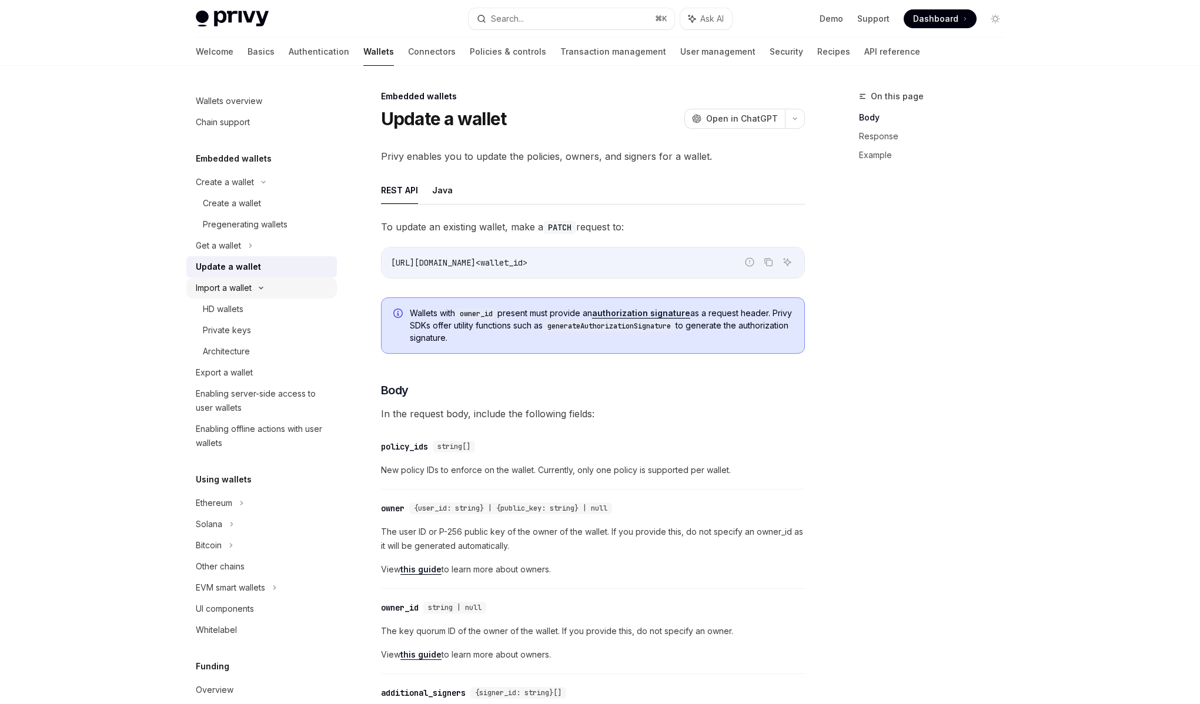
click at [254, 286] on div "Import a wallet" at bounding box center [261, 287] width 150 height 21
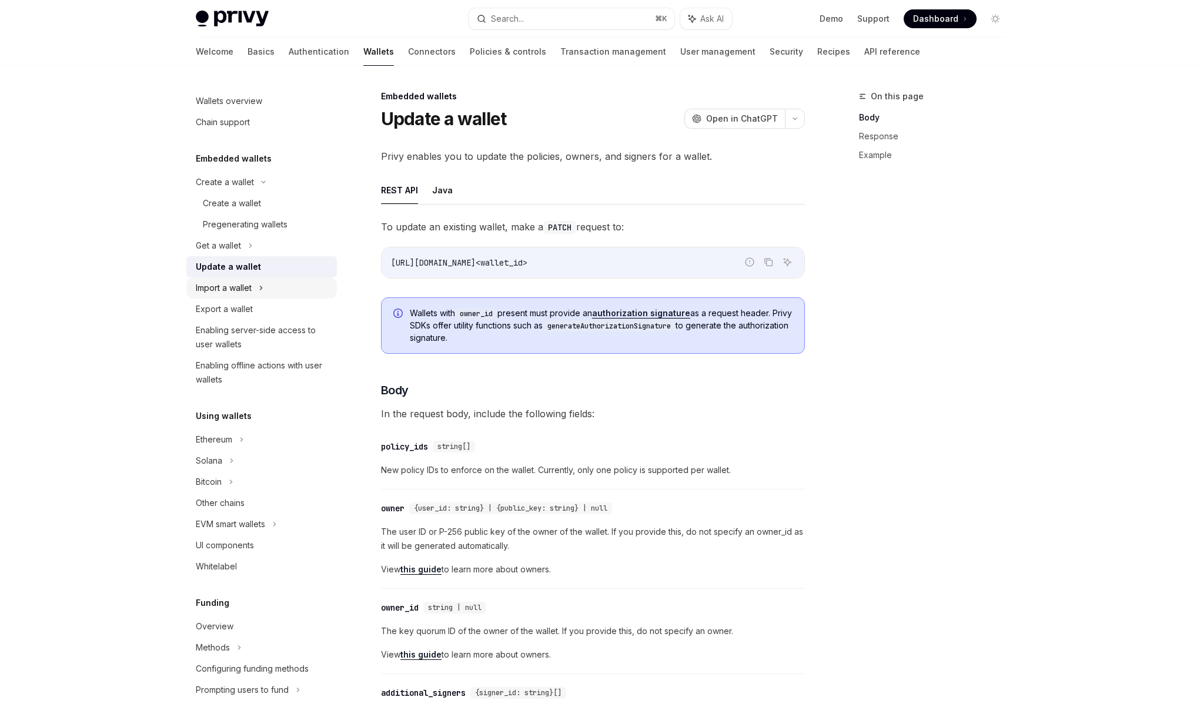
click at [254, 286] on div "Import a wallet" at bounding box center [261, 287] width 150 height 21
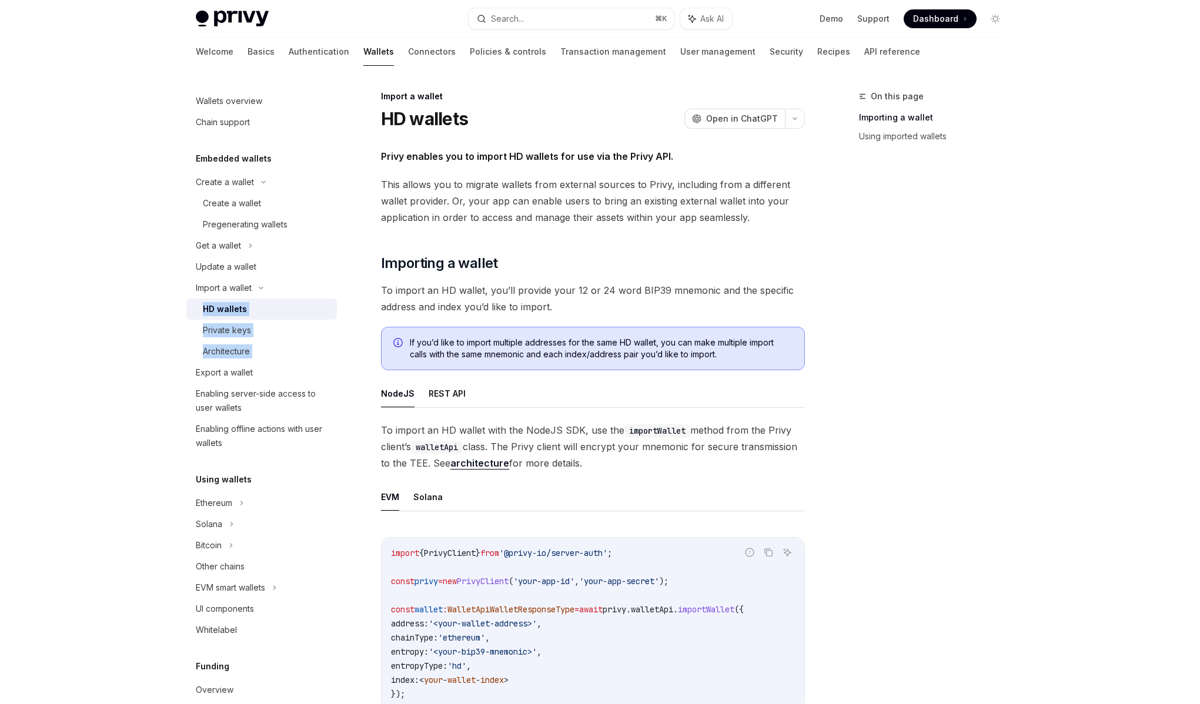
click at [270, 314] on div "HD wallets" at bounding box center [266, 309] width 127 height 14
click at [594, 228] on div "Privy enables you to import HD wallets for use via the Privy API. This allows y…" at bounding box center [593, 513] width 424 height 731
click at [248, 377] on div "Export a wallet" at bounding box center [224, 373] width 57 height 14
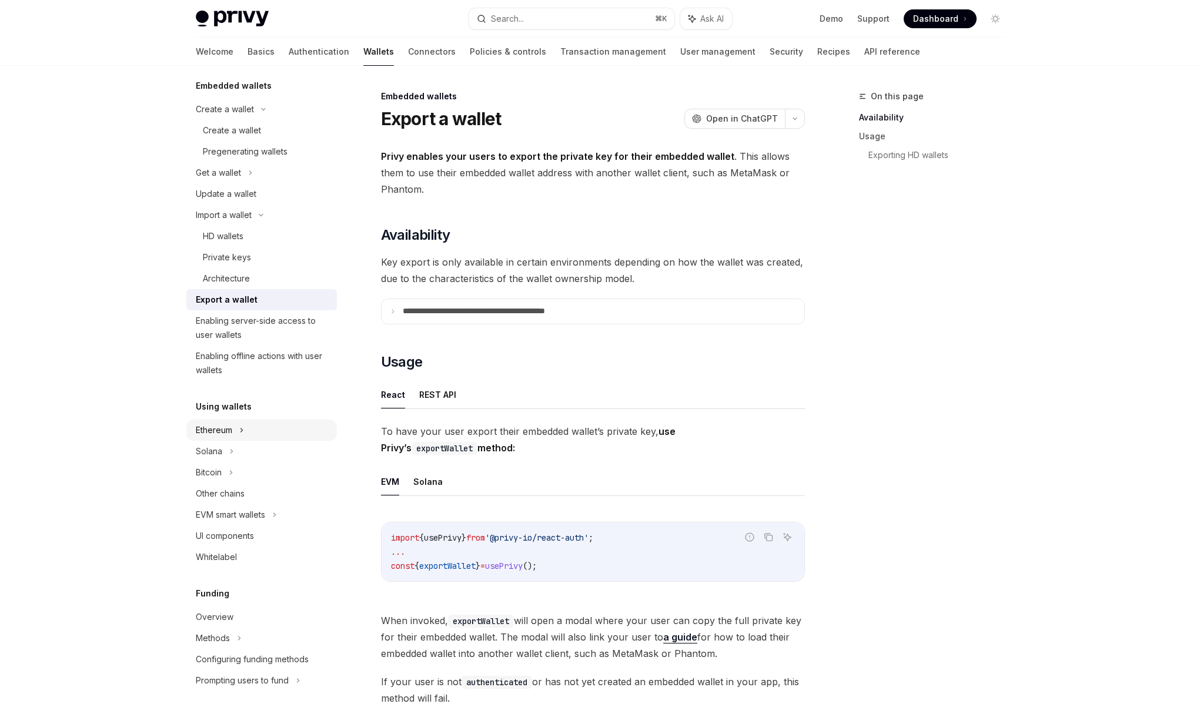
scroll to position [96, 0]
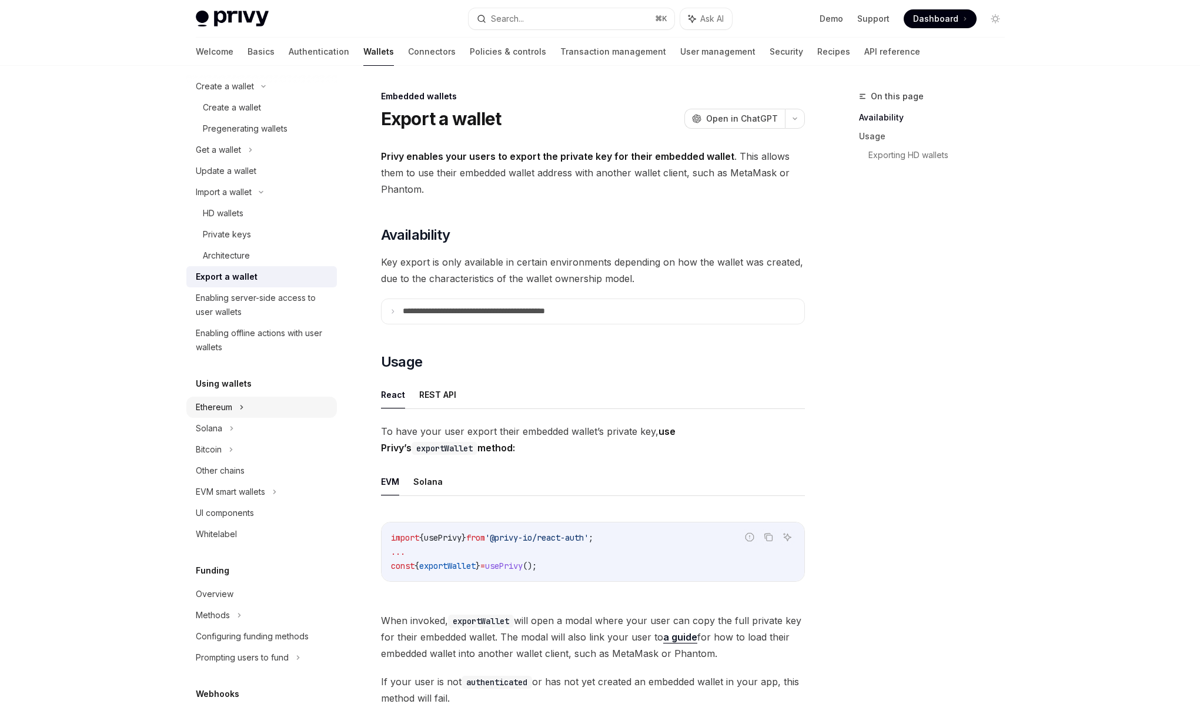
click at [245, 410] on div "Ethereum" at bounding box center [261, 407] width 150 height 21
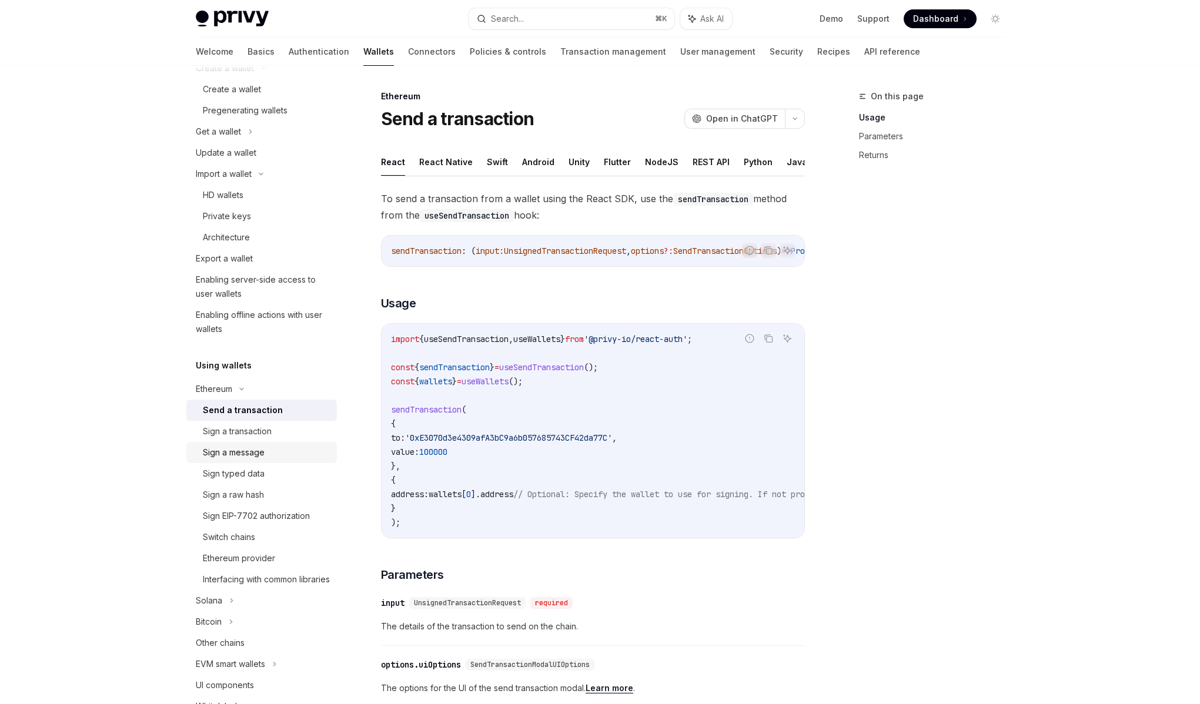
scroll to position [157, 0]
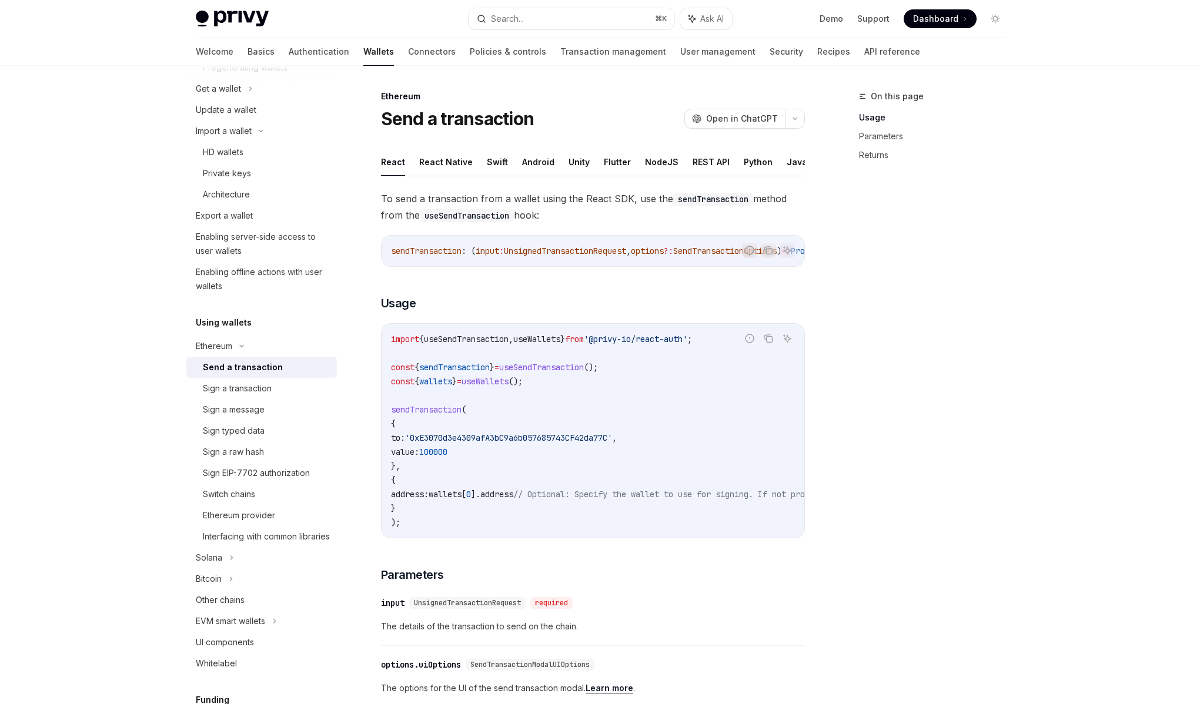
click at [249, 369] on div "Send a transaction" at bounding box center [243, 367] width 80 height 14
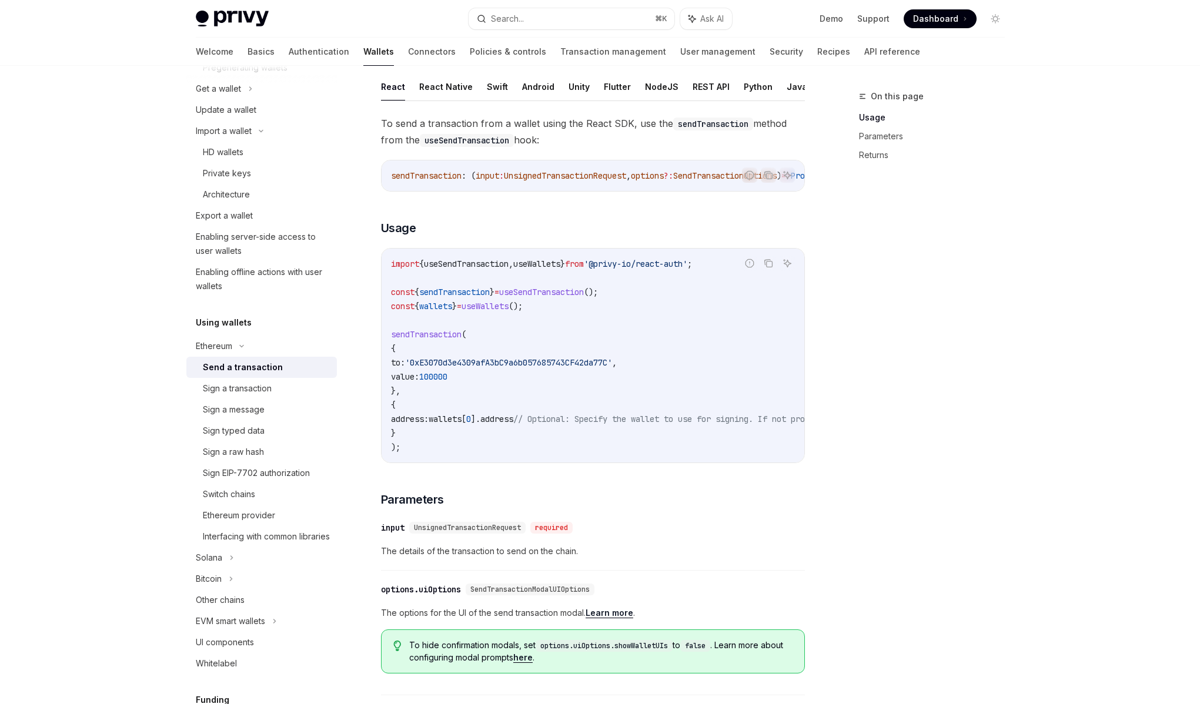
scroll to position [68, 0]
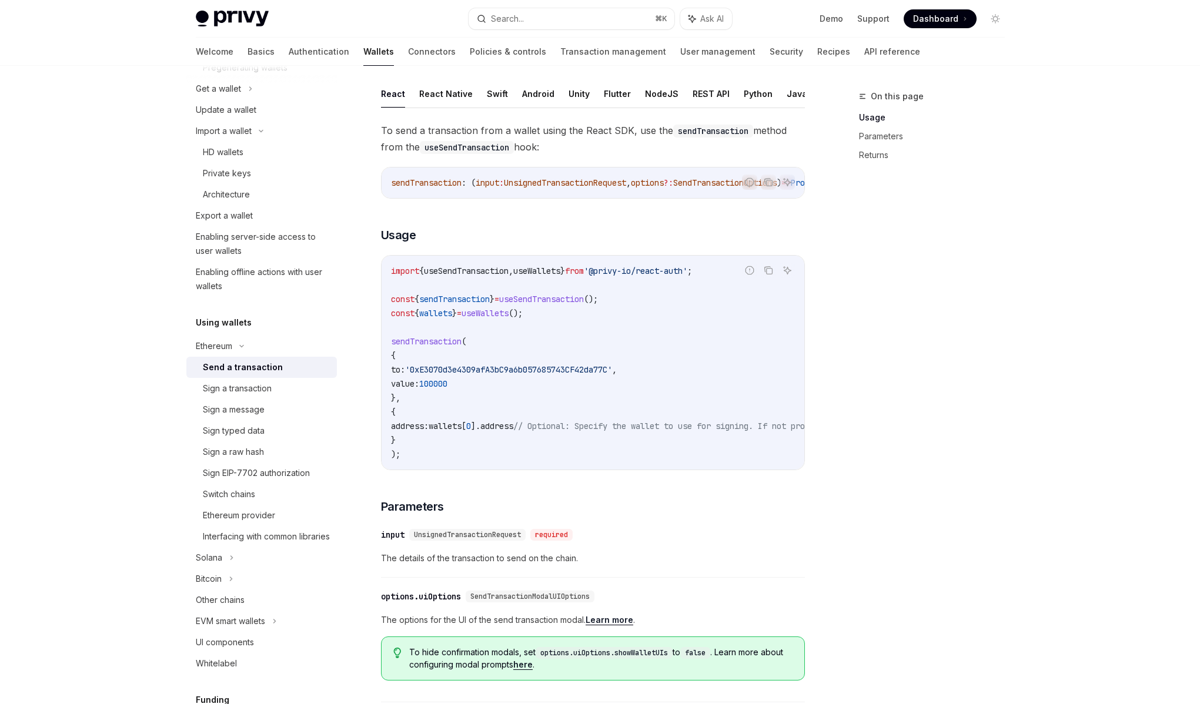
click at [830, 533] on div "On this page Usage Parameters Returns Ethereum Send a transaction OpenAI Open i…" at bounding box center [600, 583] width 828 height 1171
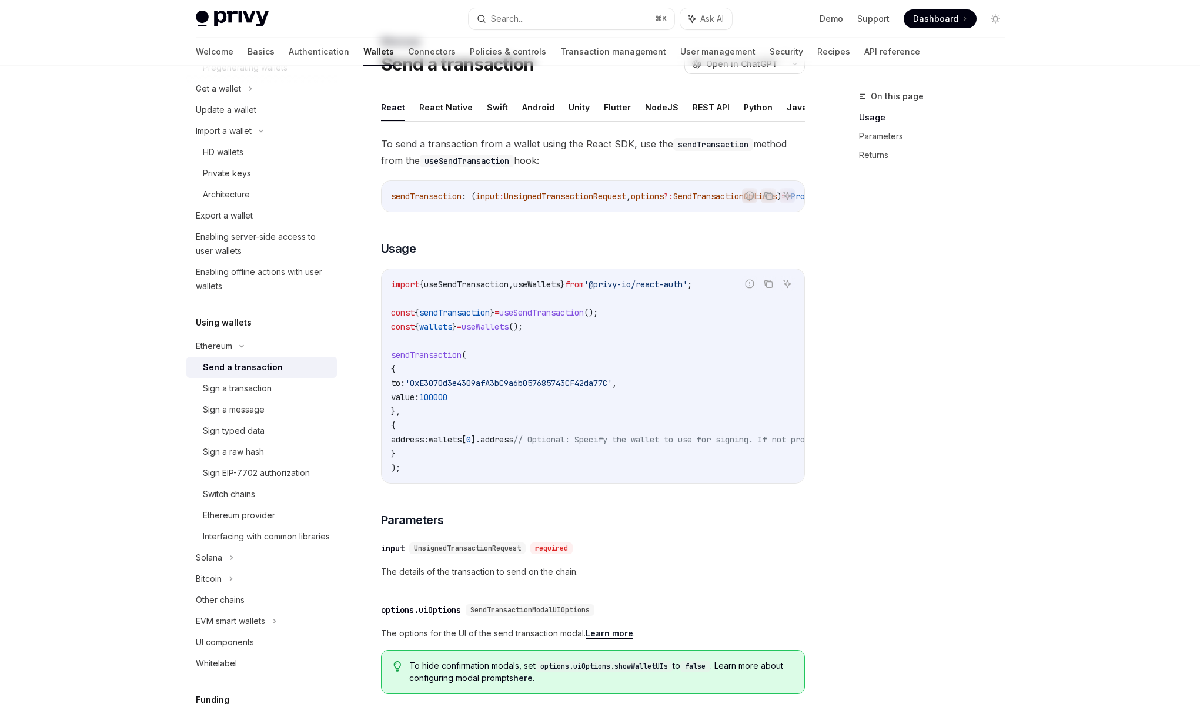
scroll to position [0, 0]
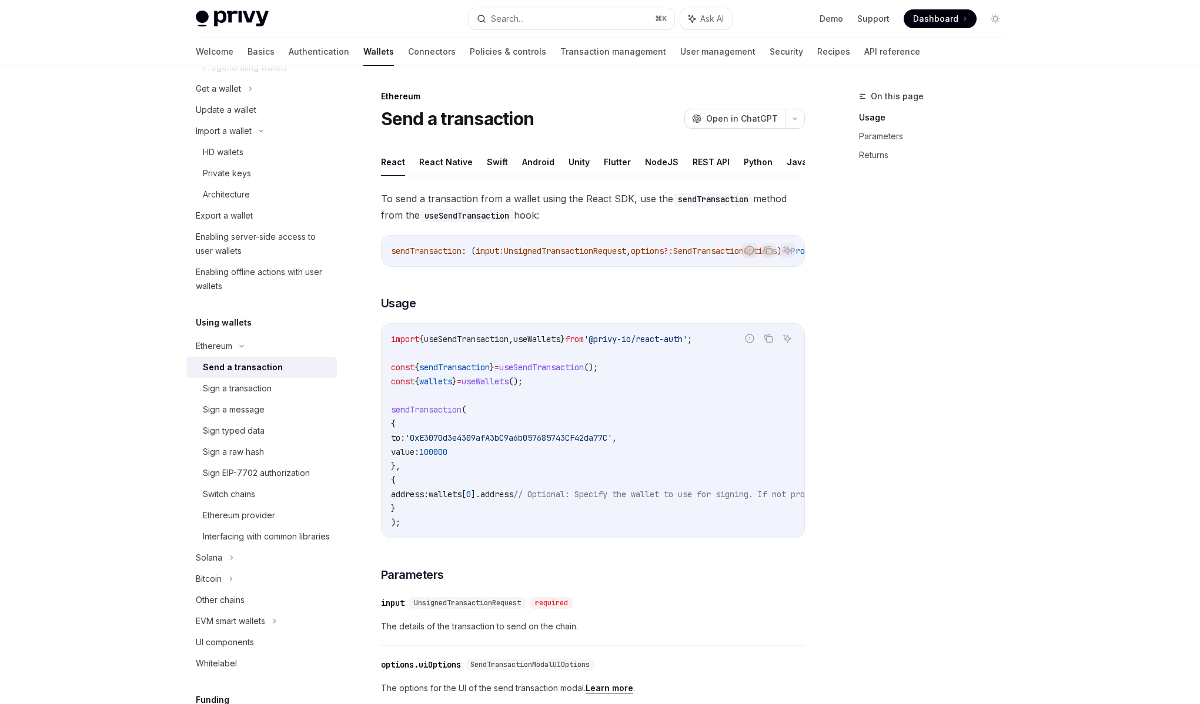
click at [230, 323] on h5 "Using wallets" at bounding box center [224, 323] width 56 height 14
click at [621, 209] on span "To send a transaction from a wallet using the React SDK, use the sendTransactio…" at bounding box center [593, 206] width 424 height 33
click at [641, 209] on span "To send a transaction from a wallet using the React SDK, use the sendTransactio…" at bounding box center [593, 206] width 424 height 33
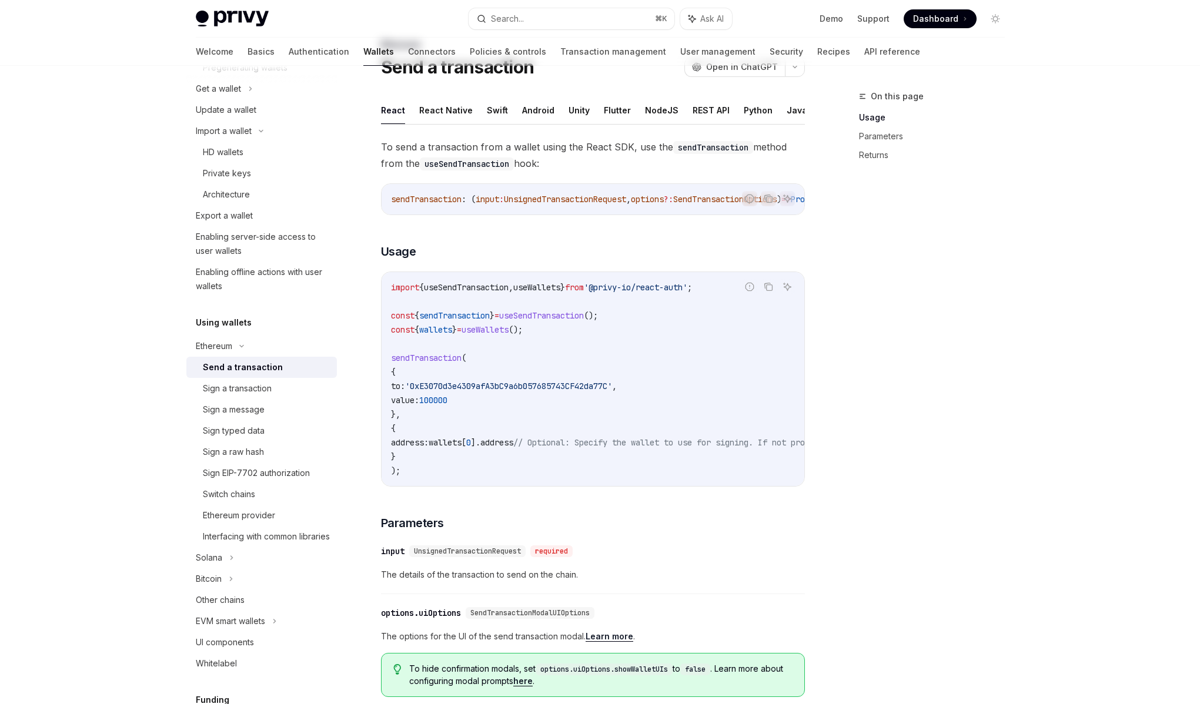
scroll to position [65, 0]
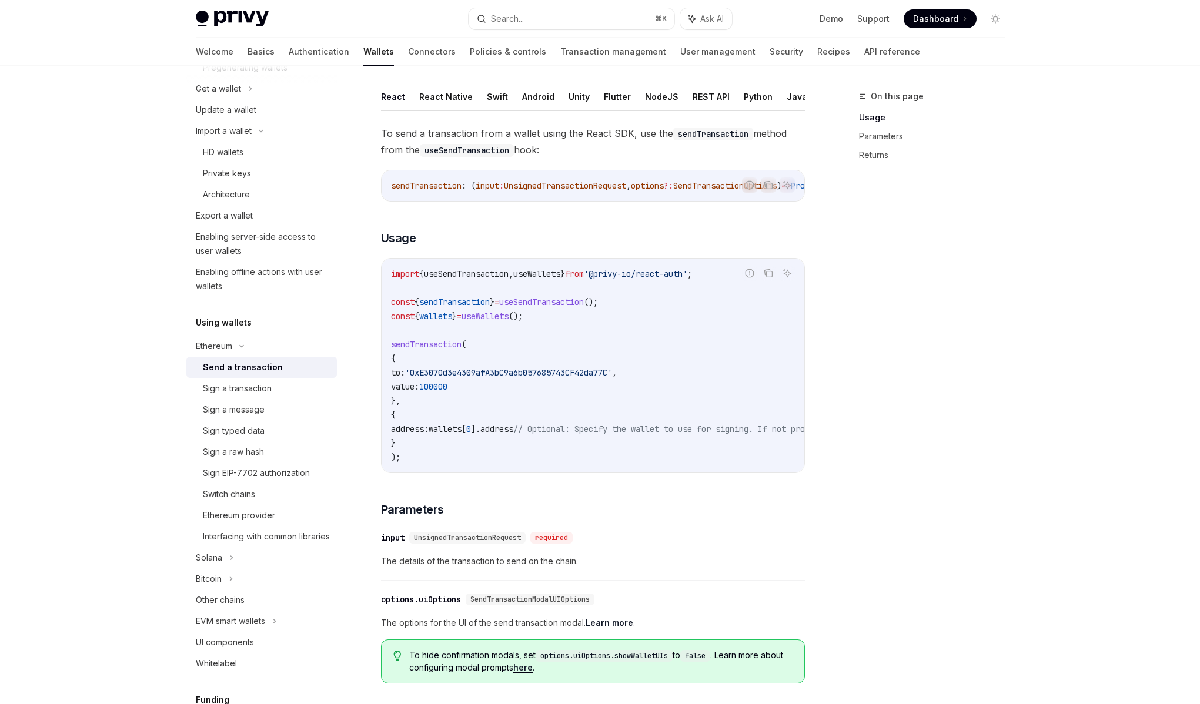
click at [829, 253] on div "On this page Usage Parameters Returns Ethereum Send a transaction OpenAI Open i…" at bounding box center [600, 586] width 828 height 1171
drag, startPoint x: 541, startPoint y: 185, endPoint x: 782, endPoint y: 190, distance: 241.6
click at [783, 190] on div "Report incorrect code Copy Ask AI sendTransaction : ( input : UnsignedTransacti…" at bounding box center [593, 186] width 424 height 32
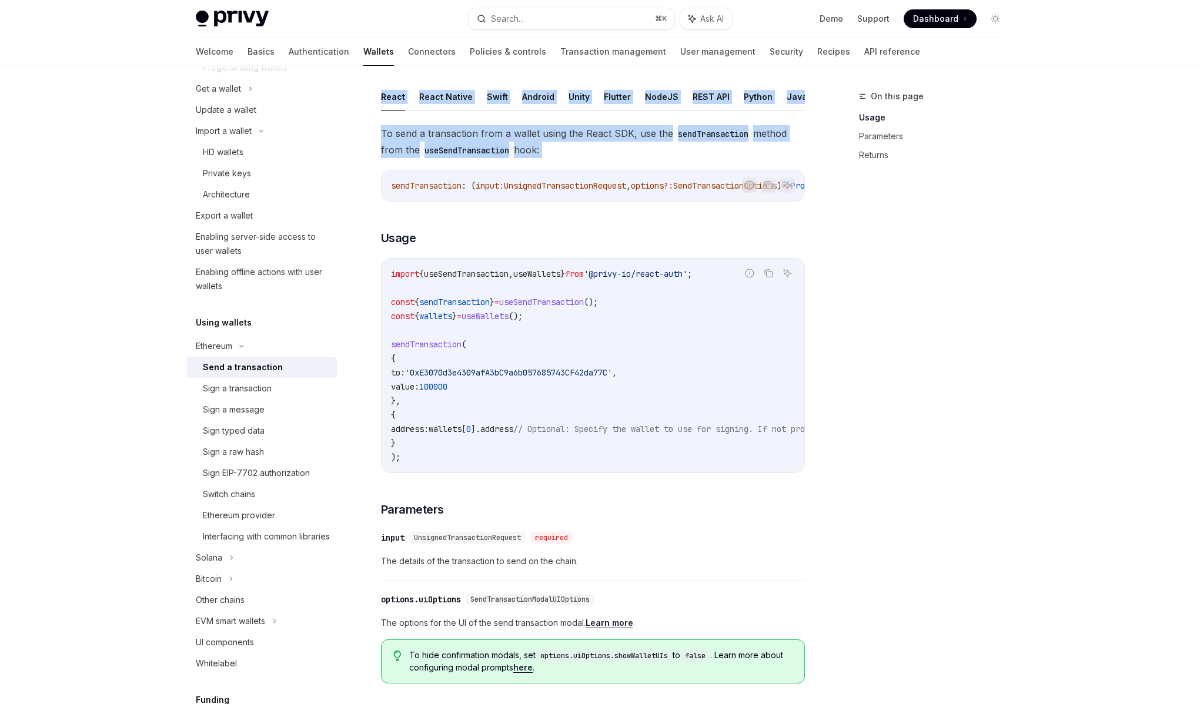
scroll to position [0, 197]
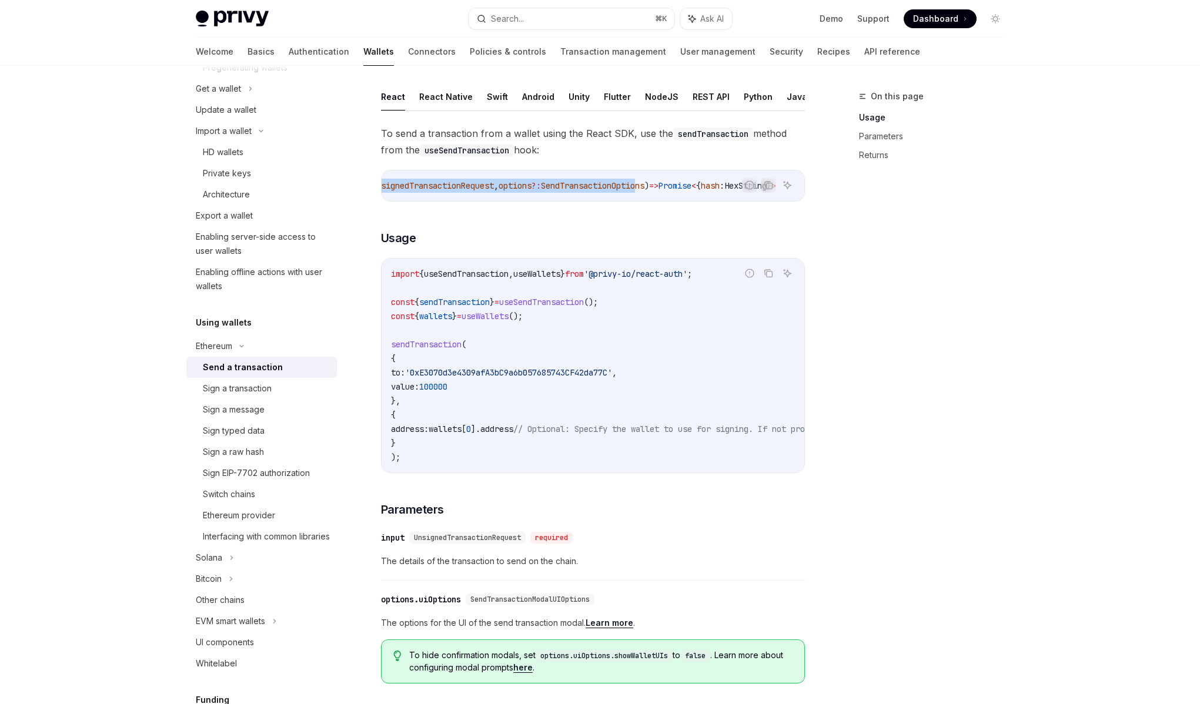
drag, startPoint x: 566, startPoint y: 178, endPoint x: 599, endPoint y: 182, distance: 33.1
click at [599, 182] on div "sendTransaction : ( input : UnsignedTransactionRequest , options ?: SendTransac…" at bounding box center [592, 185] width 423 height 31
click at [598, 182] on span "SendTransactionOptions" at bounding box center [592, 185] width 103 height 11
drag, startPoint x: 592, startPoint y: 182, endPoint x: 431, endPoint y: 185, distance: 160.5
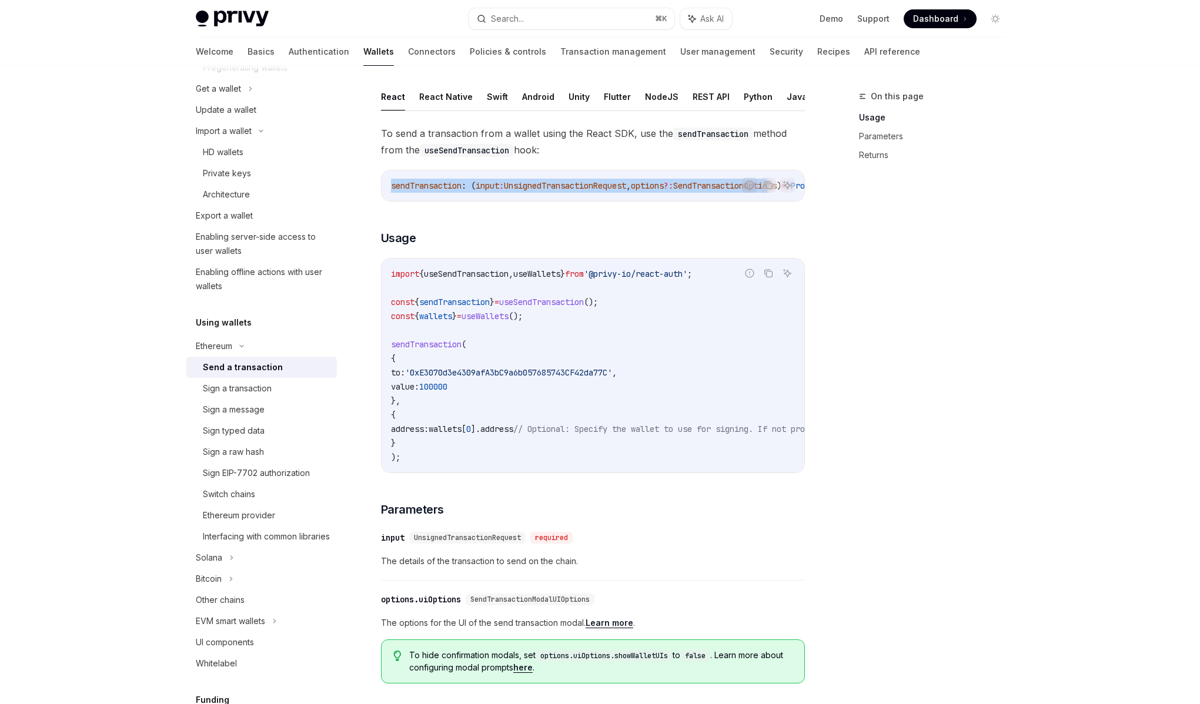
click at [431, 185] on span "sendTransaction : ( input : UnsignedTransactionRequest , options ?: SendTransac…" at bounding box center [649, 185] width 517 height 11
click at [431, 185] on span "sendTransaction" at bounding box center [426, 185] width 71 height 11
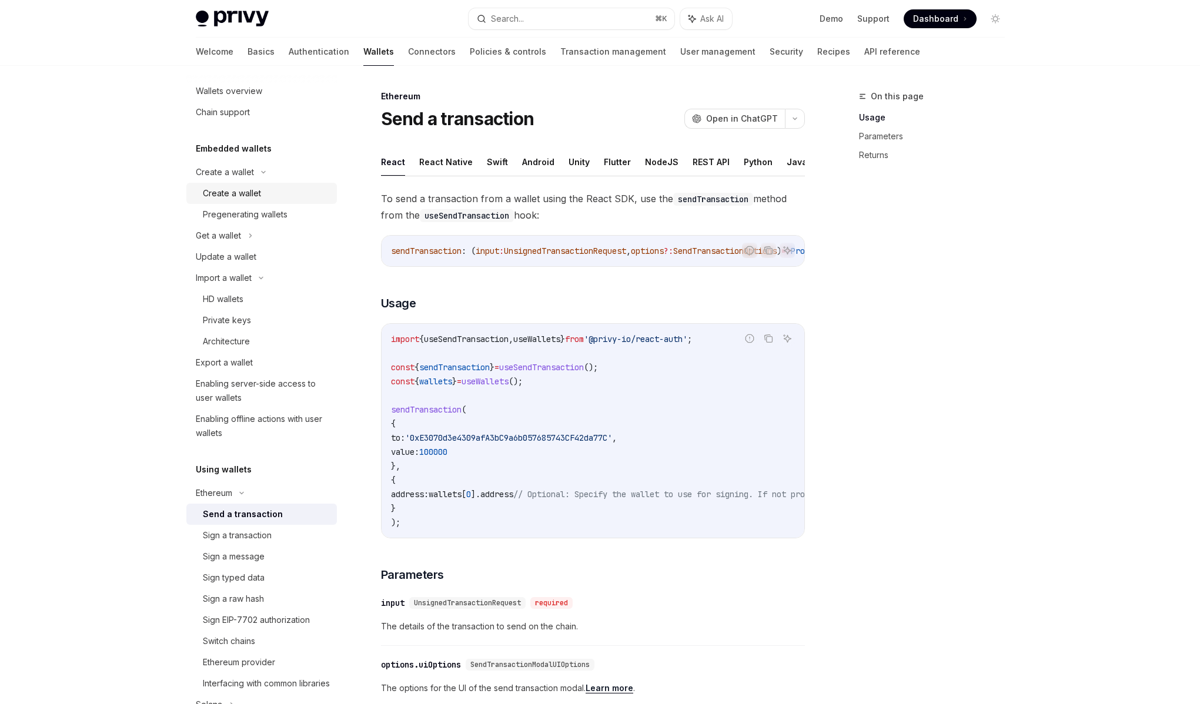
click at [264, 195] on div "Create a wallet" at bounding box center [266, 193] width 127 height 14
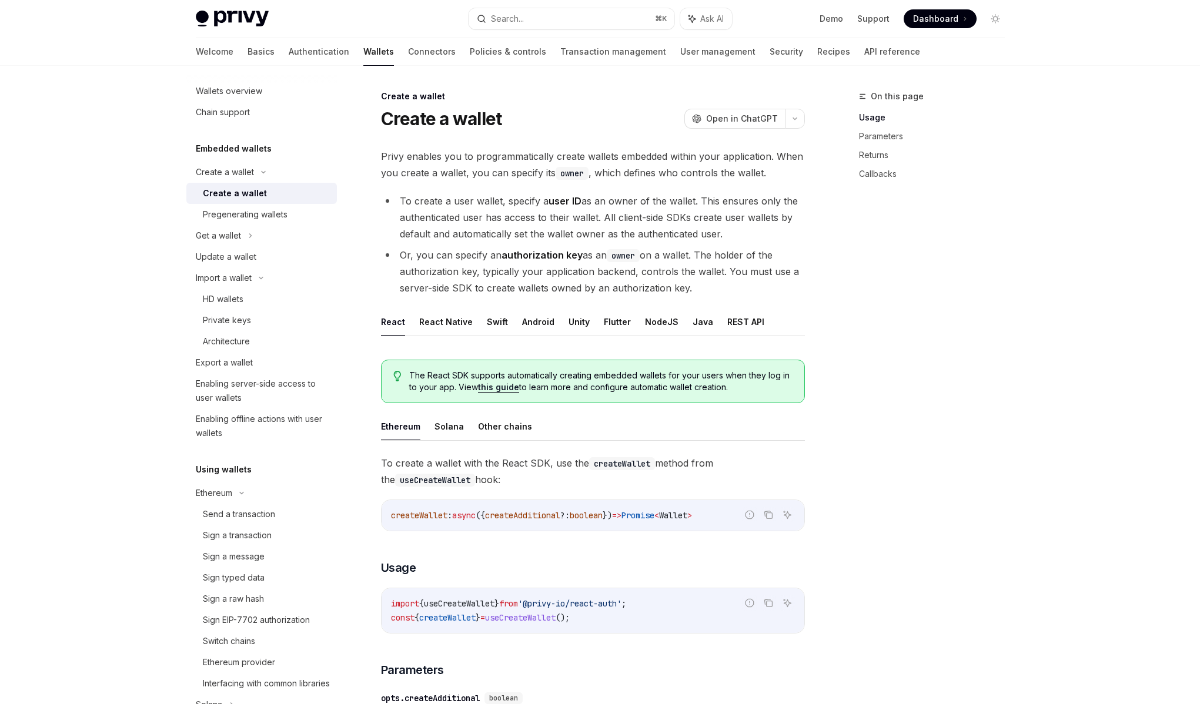
type textarea "*"
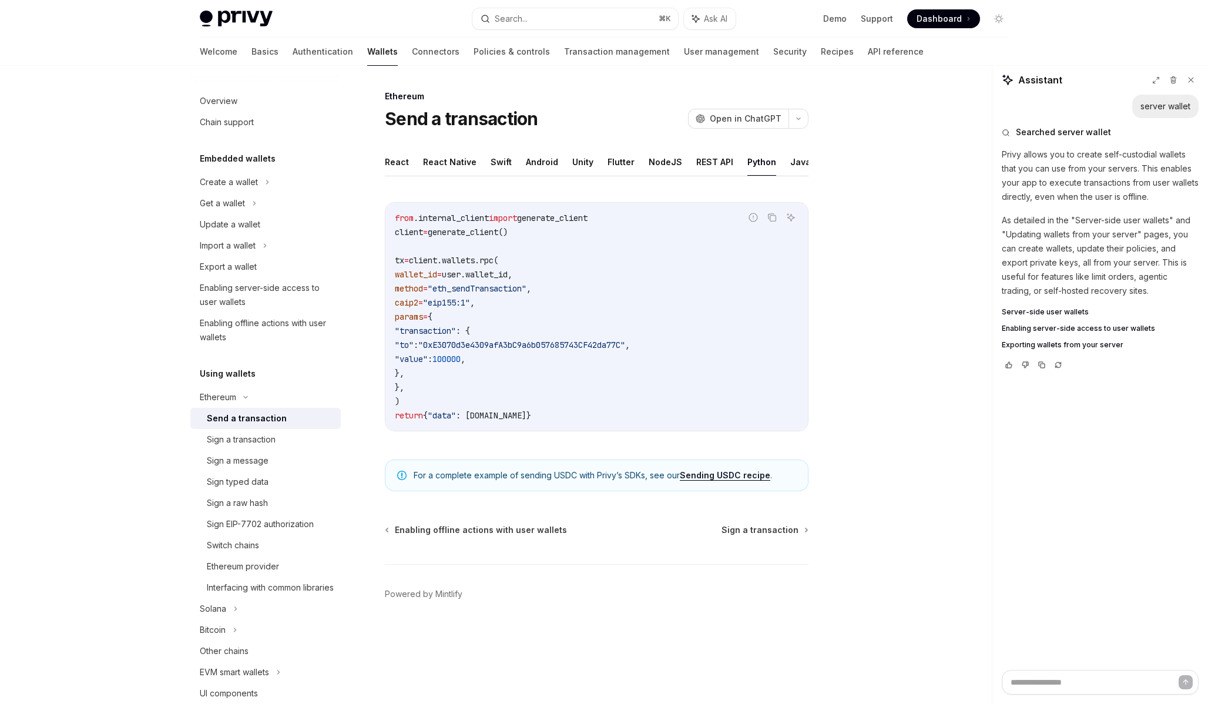
scroll to position [153, 0]
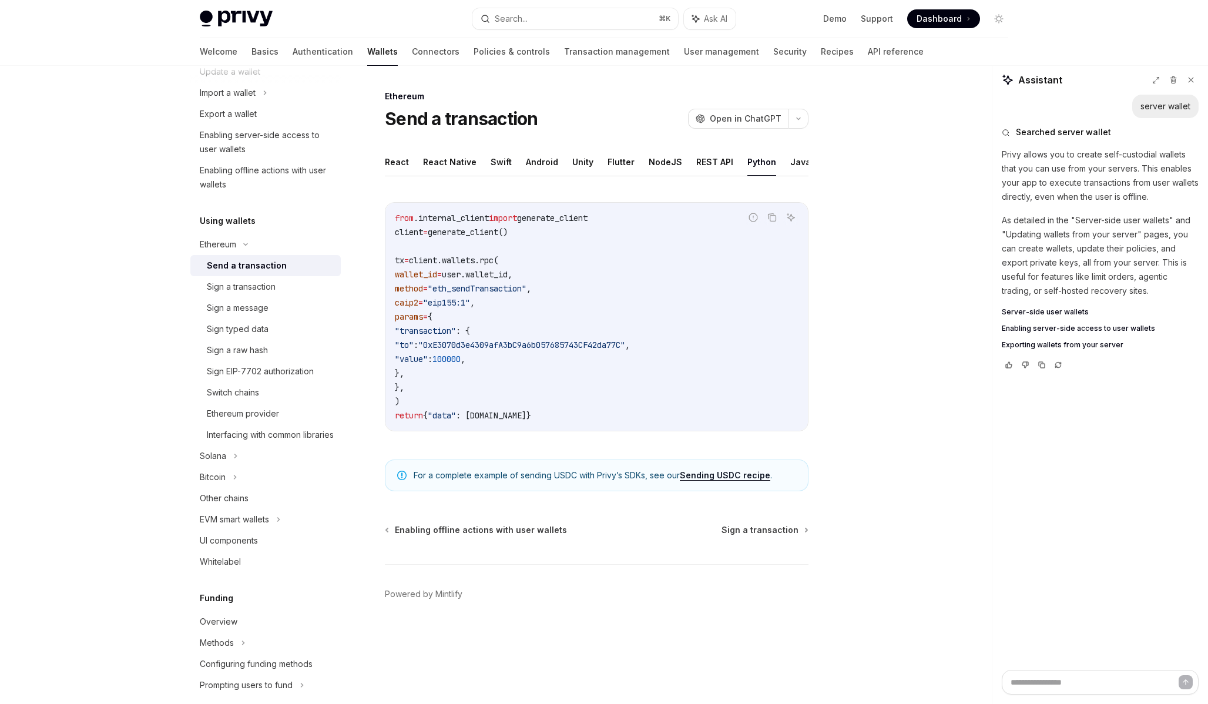
click at [889, 326] on div "Ethereum Send a transaction OpenAI Open in ChatGPT OpenAI Open in ChatGPT React…" at bounding box center [604, 385] width 828 height 638
click at [868, 273] on div "Ethereum Send a transaction OpenAI Open in ChatGPT OpenAI Open in ChatGPT React…" at bounding box center [604, 385] width 828 height 638
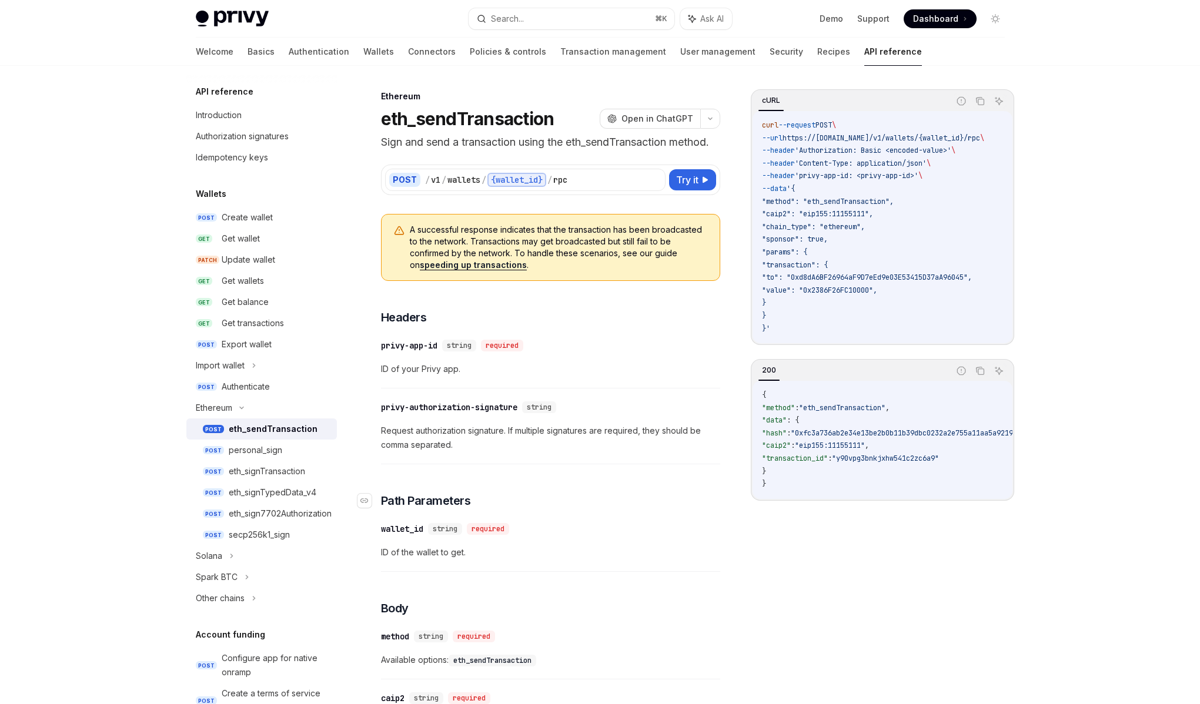
scroll to position [44, 0]
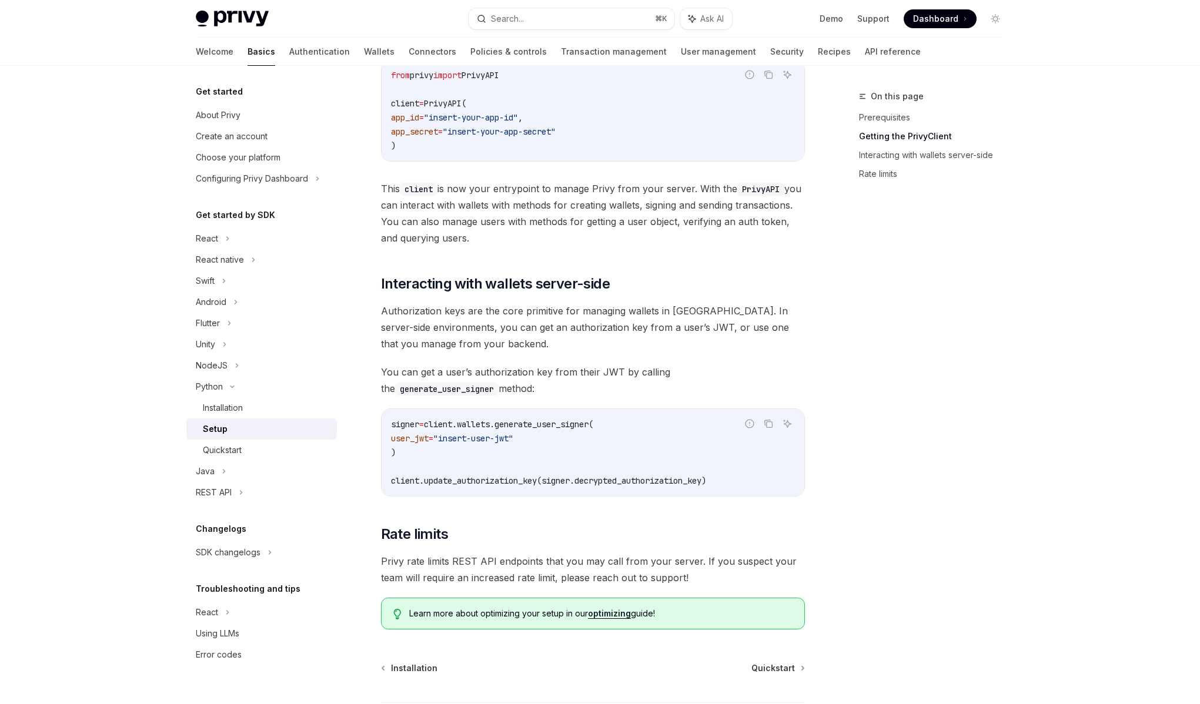
scroll to position [258, 0]
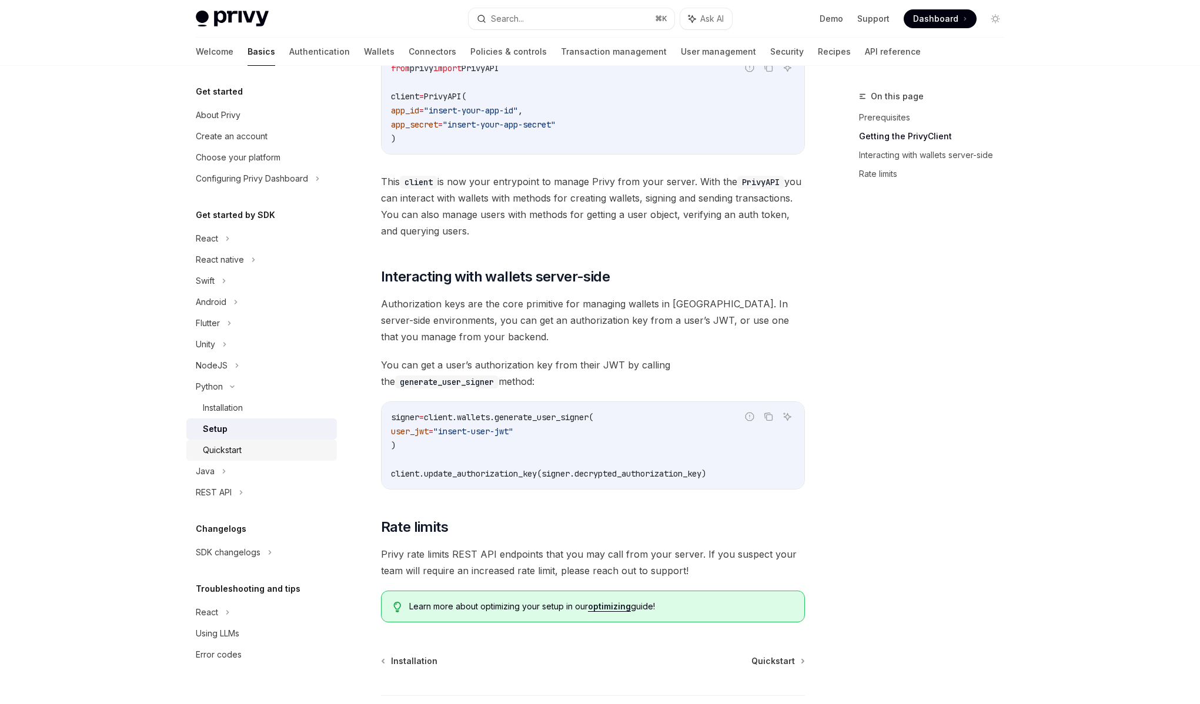
click at [239, 450] on div "Quickstart" at bounding box center [222, 450] width 39 height 14
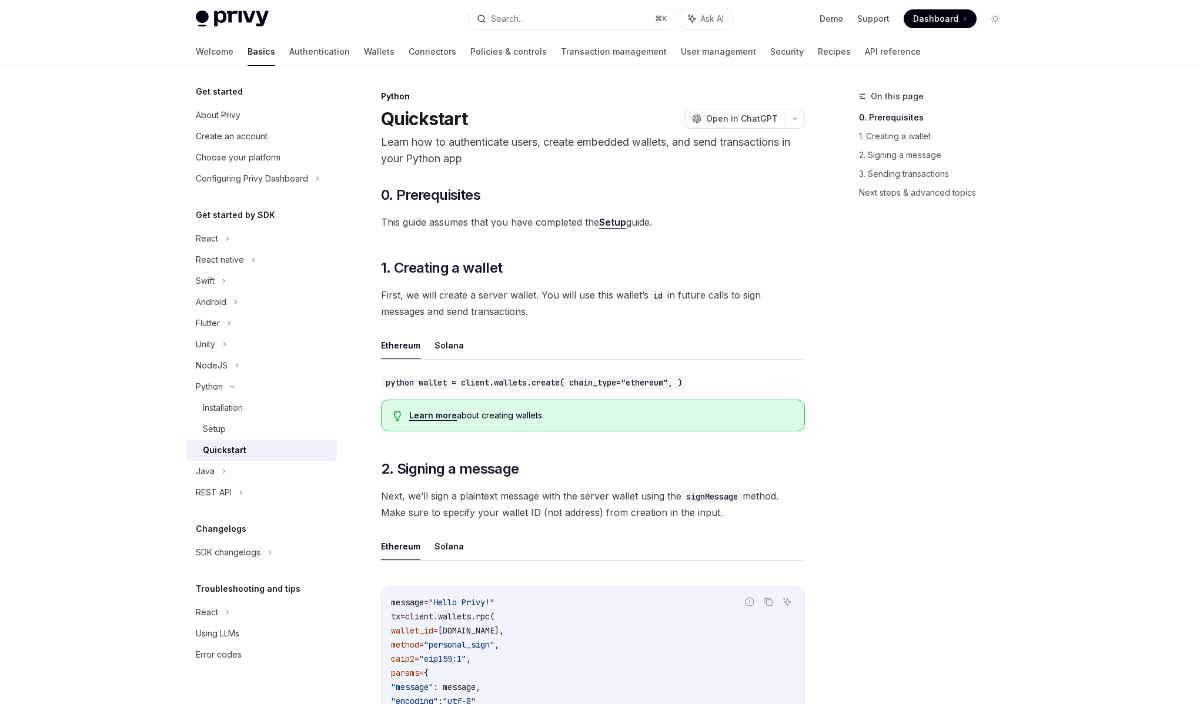
click at [531, 314] on span "First, we will create a server wallet. You will use this wallet’s id in future …" at bounding box center [593, 303] width 424 height 33
drag, startPoint x: 534, startPoint y: 310, endPoint x: 416, endPoint y: 305, distance: 118.3
click at [416, 305] on span "First, we will create a server wallet. You will use this wallet’s id in future …" at bounding box center [593, 303] width 424 height 33
drag, startPoint x: 420, startPoint y: 295, endPoint x: 532, endPoint y: 299, distance: 111.7
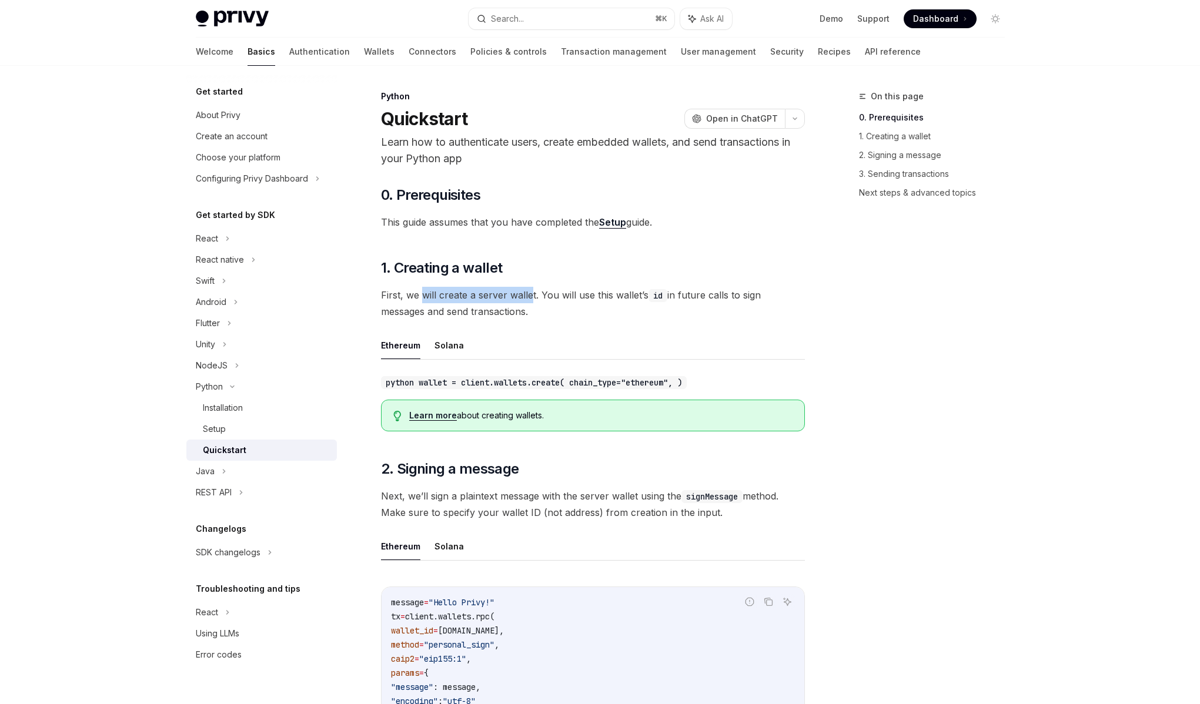
click at [531, 299] on span "First, we will create a server wallet. You will use this wallet’s id in future …" at bounding box center [593, 303] width 424 height 33
click at [532, 299] on span "First, we will create a server wallet. You will use this wallet’s id in future …" at bounding box center [593, 303] width 424 height 33
drag, startPoint x: 573, startPoint y: 298, endPoint x: 454, endPoint y: 301, distance: 118.8
click at [455, 300] on span "First, we will create a server wallet. You will use this wallet’s id in future …" at bounding box center [593, 303] width 424 height 33
click at [454, 301] on span "First, we will create a server wallet. You will use this wallet’s id in future …" at bounding box center [593, 303] width 424 height 33
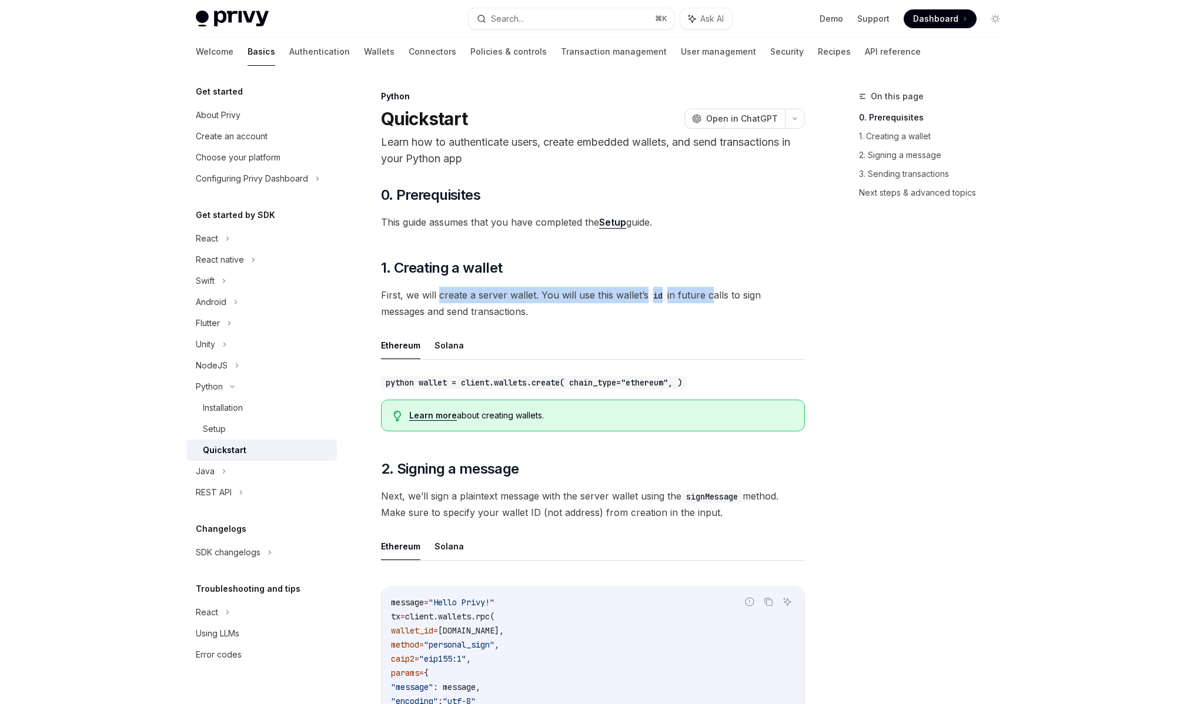
drag, startPoint x: 454, startPoint y: 301, endPoint x: 708, endPoint y: 292, distance: 253.5
click at [708, 292] on span "First, we will create a server wallet. You will use this wallet’s id in future …" at bounding box center [593, 303] width 424 height 33
drag, startPoint x: 709, startPoint y: 292, endPoint x: 461, endPoint y: 295, distance: 247.4
click at [461, 295] on span "First, we will create a server wallet. You will use this wallet’s id in future …" at bounding box center [593, 303] width 424 height 33
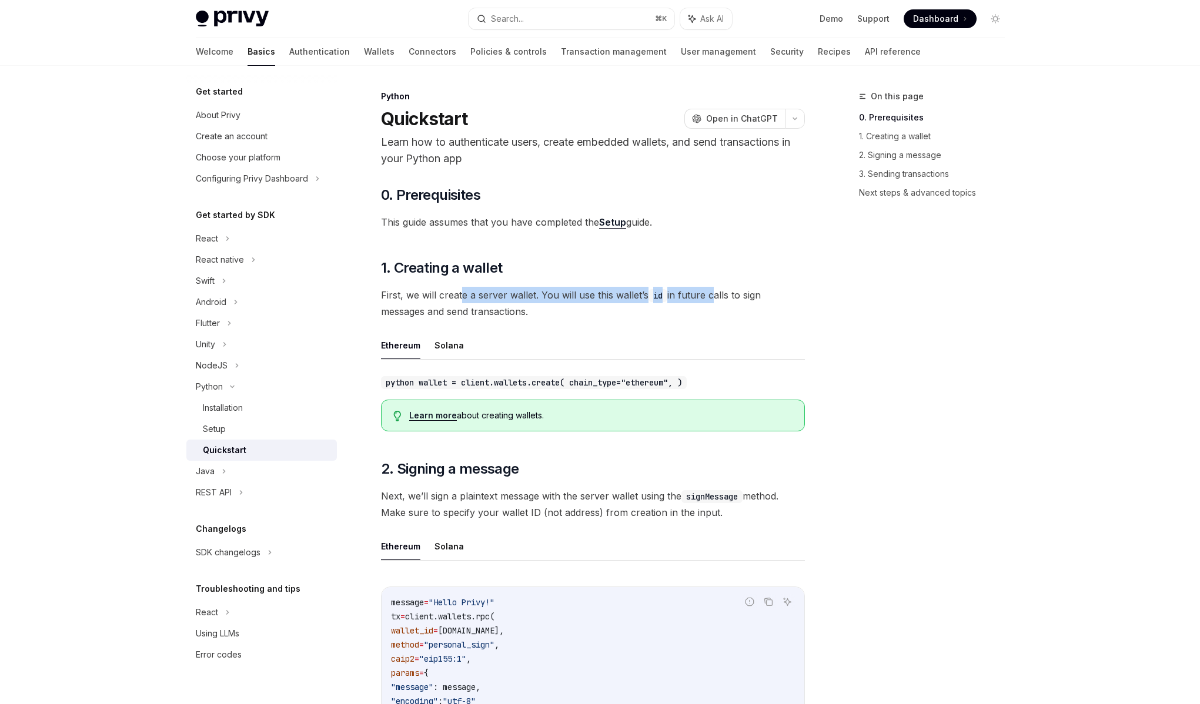
click at [461, 295] on span "First, we will create a server wallet. You will use this wallet’s id in future …" at bounding box center [593, 303] width 424 height 33
drag, startPoint x: 461, startPoint y: 295, endPoint x: 699, endPoint y: 292, distance: 237.5
click at [699, 292] on span "First, we will create a server wallet. You will use this wallet’s id in future …" at bounding box center [593, 303] width 424 height 33
drag, startPoint x: 708, startPoint y: 296, endPoint x: 438, endPoint y: 300, distance: 269.2
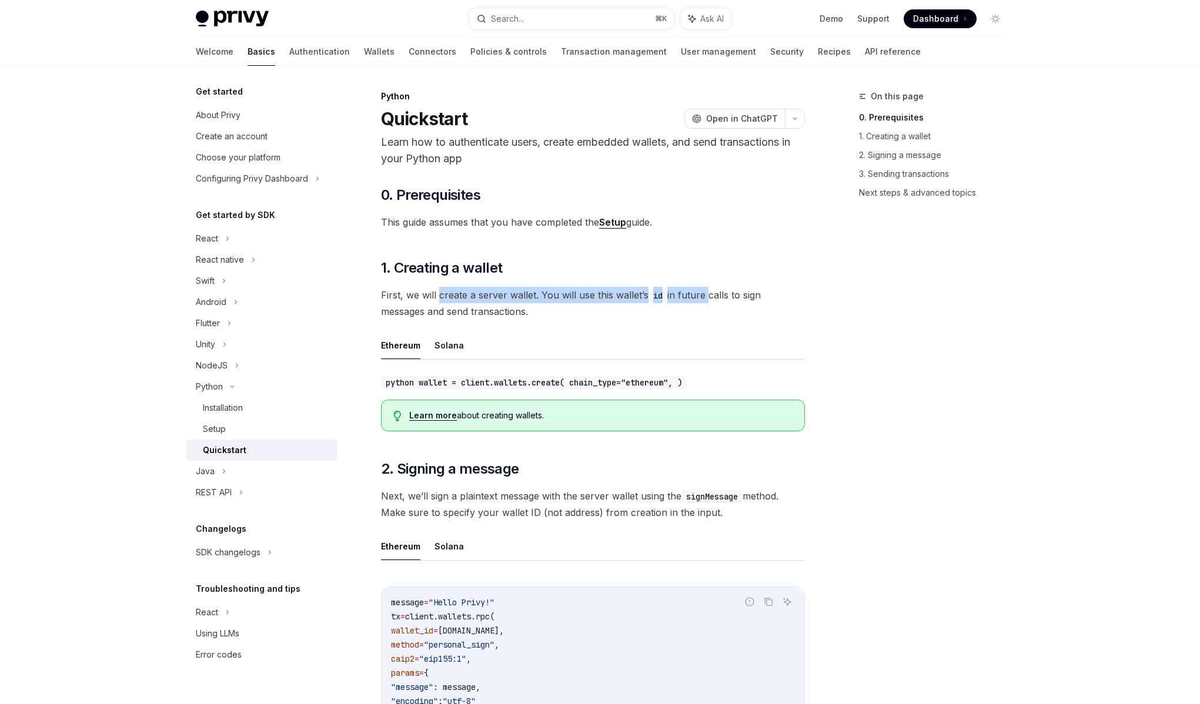
click at [438, 300] on span "First, we will create a server wallet. You will use this wallet’s id in future …" at bounding box center [593, 303] width 424 height 33
click at [440, 299] on span "First, we will create a server wallet. You will use this wallet’s id in future …" at bounding box center [593, 303] width 424 height 33
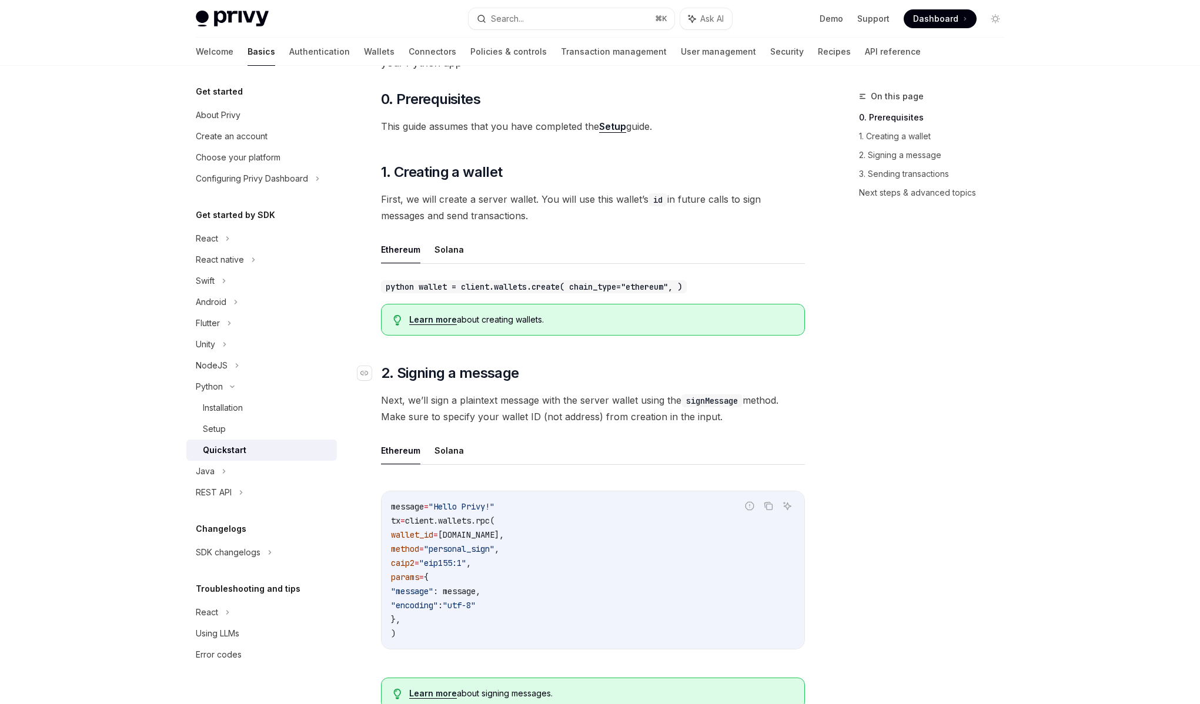
scroll to position [98, 0]
click at [503, 393] on span "Next, we’ll sign a plaintext message with the server wallet using the signMessa…" at bounding box center [593, 406] width 424 height 33
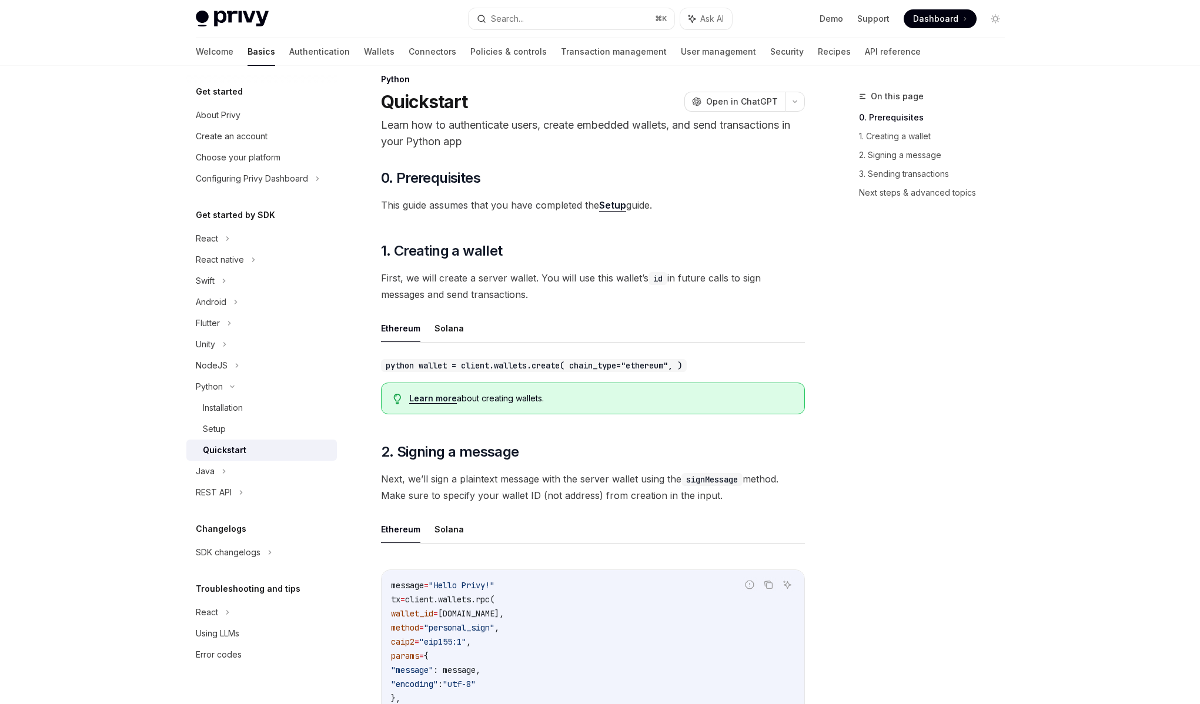
scroll to position [8, 0]
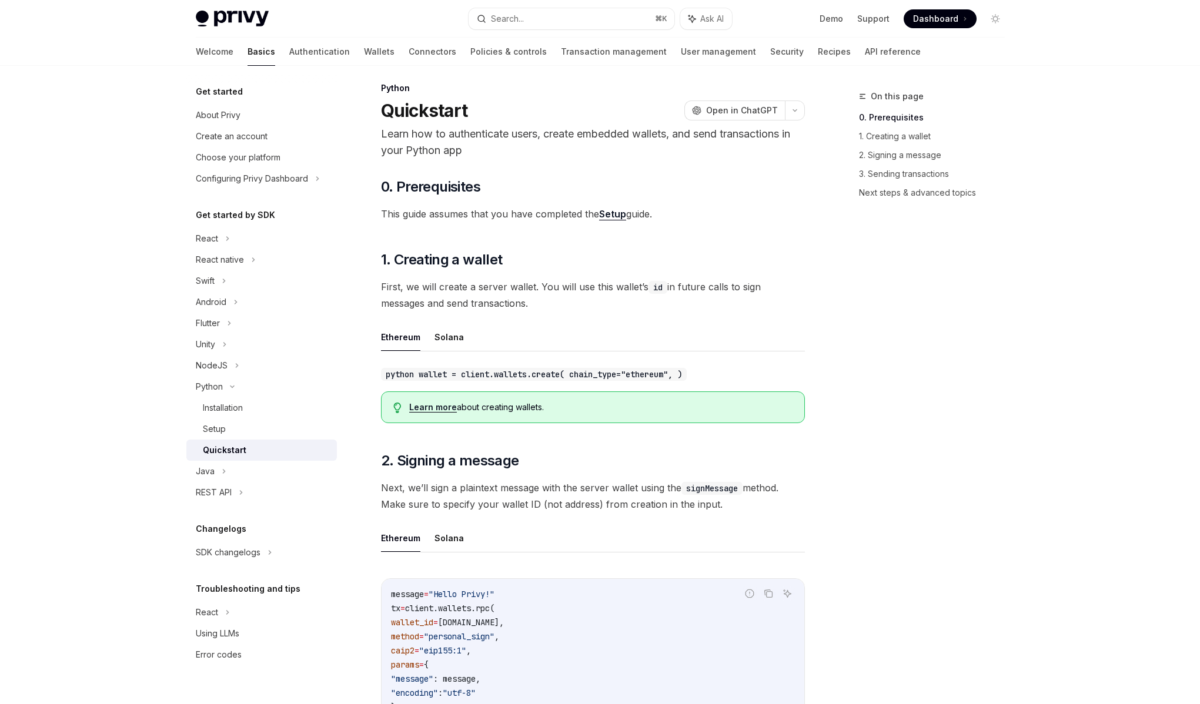
click at [567, 366] on div "python wallet = client.wallets.create( chain_type="ethereum", )" at bounding box center [593, 374] width 424 height 16
drag, startPoint x: 500, startPoint y: 377, endPoint x: 740, endPoint y: 372, distance: 240.4
click at [740, 372] on div "python wallet = client.wallets.create( chain_type="ethereum", )" at bounding box center [593, 374] width 424 height 16
drag, startPoint x: 739, startPoint y: 372, endPoint x: 397, endPoint y: 377, distance: 342.1
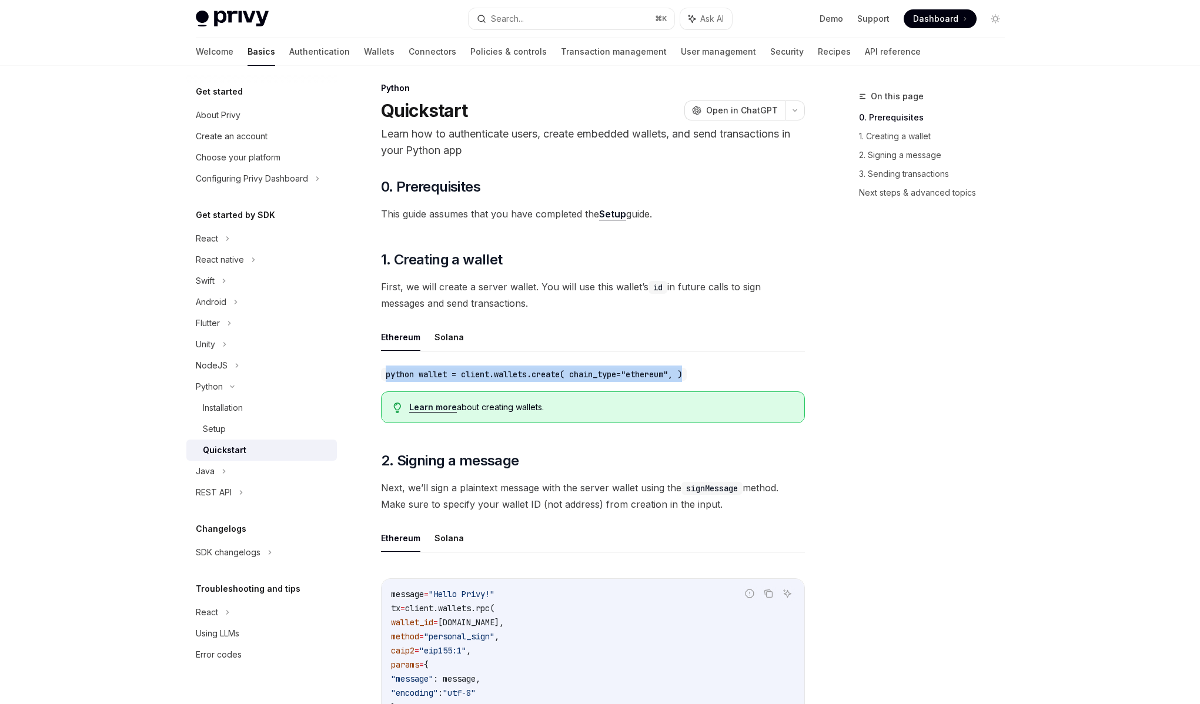
click at [399, 377] on div "python wallet = client.wallets.create( chain_type="ethereum", )" at bounding box center [593, 374] width 424 height 16
click at [397, 377] on code "python wallet = client.wallets.create( chain_type="ethereum", )" at bounding box center [534, 374] width 306 height 13
click at [445, 334] on button "Solana" at bounding box center [448, 337] width 29 height 28
click at [391, 338] on button "Ethereum" at bounding box center [400, 337] width 39 height 28
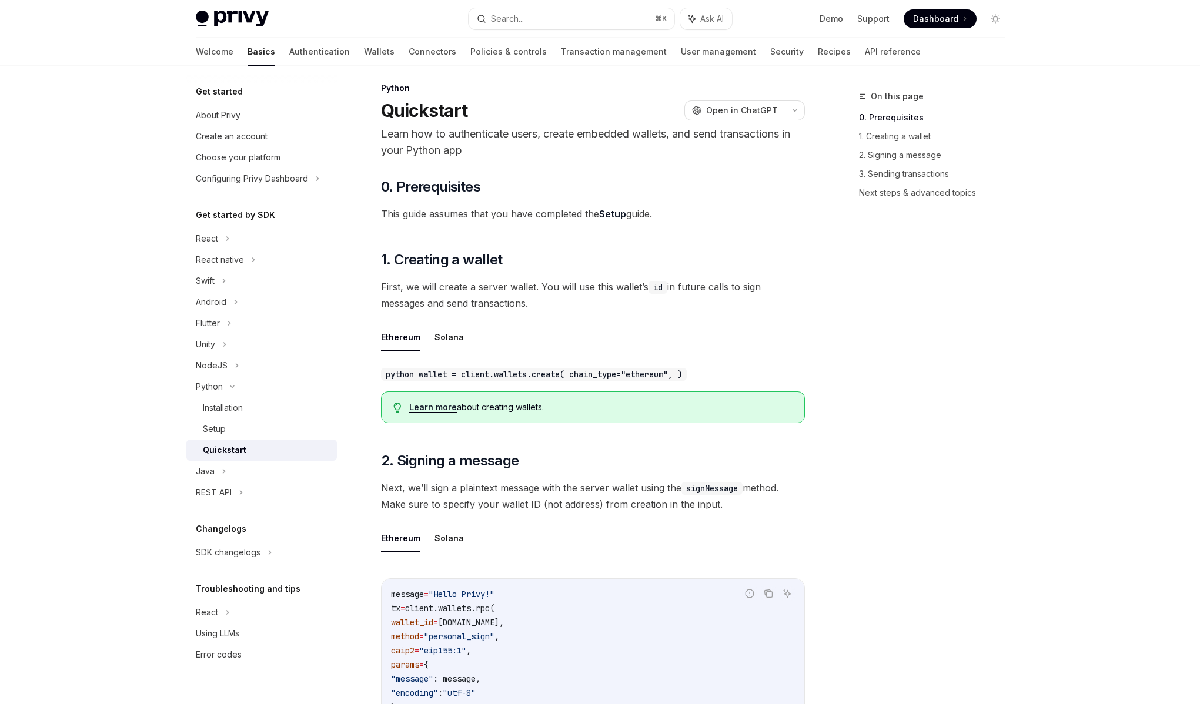
click at [427, 401] on div "Learn more about creating wallets." at bounding box center [600, 407] width 383 height 12
click at [429, 406] on link "Learn more" at bounding box center [433, 407] width 48 height 11
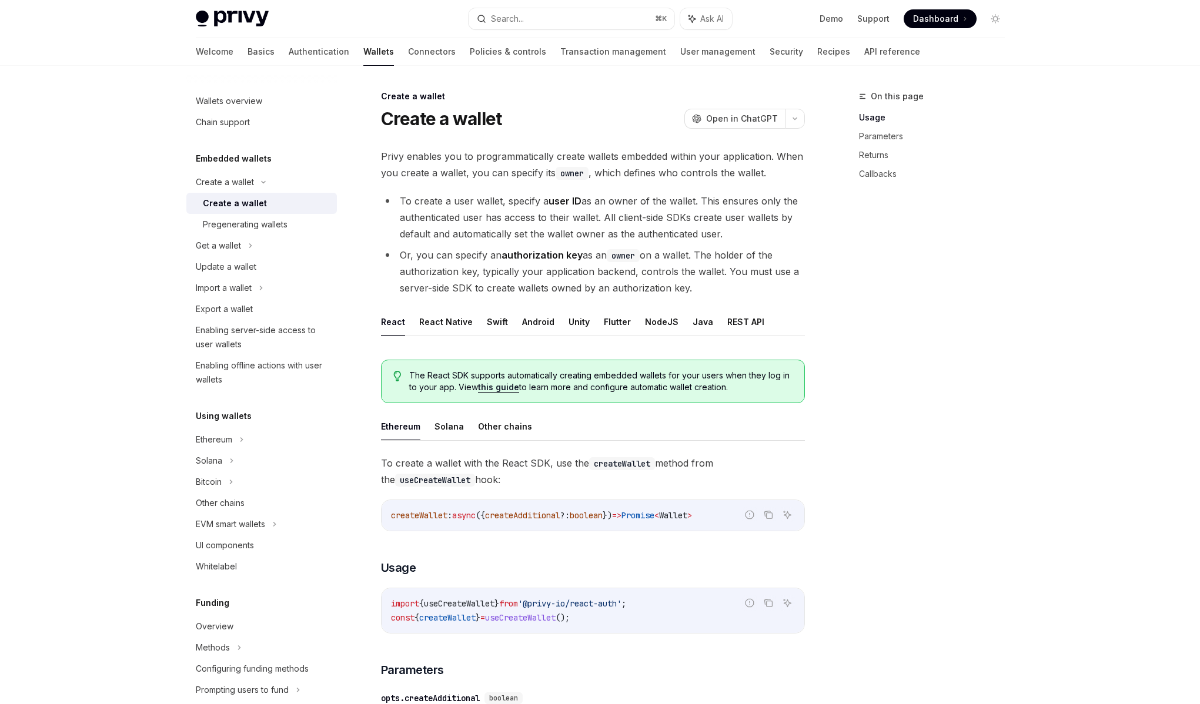
click at [645, 265] on li "Or, you can specify an authorization key as an owner on a wallet. The holder of…" at bounding box center [593, 271] width 424 height 49
click at [510, 383] on link "this guide" at bounding box center [498, 387] width 41 height 11
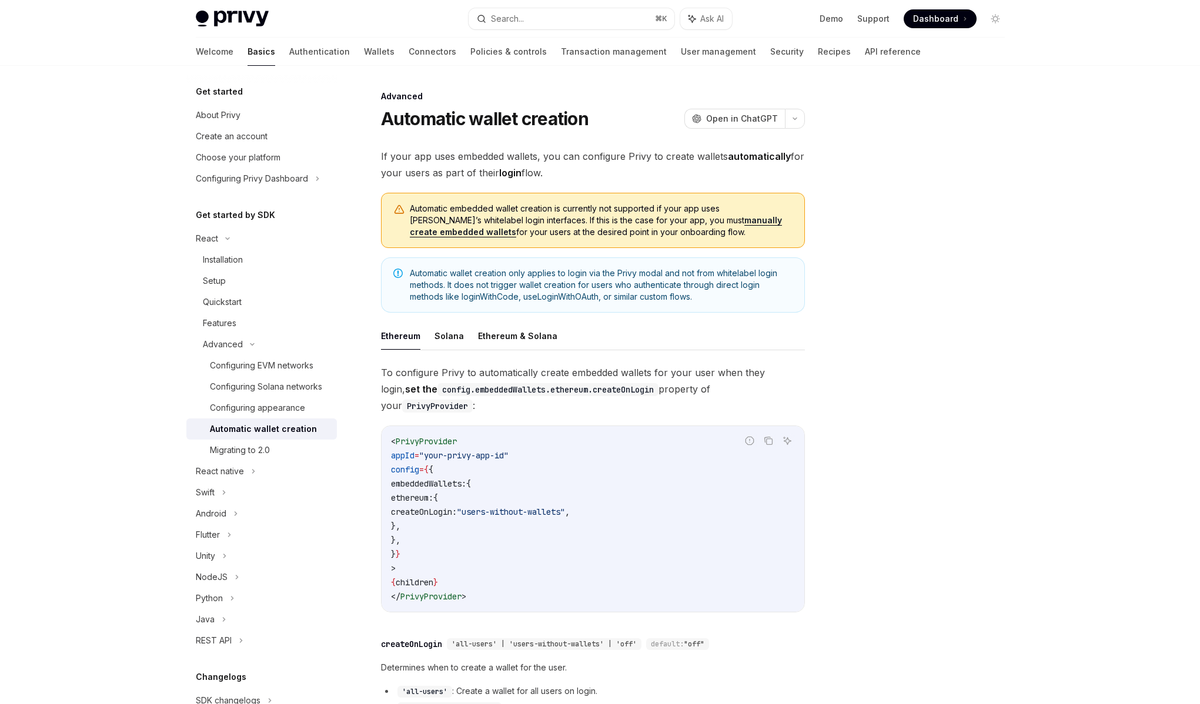
drag, startPoint x: 592, startPoint y: 341, endPoint x: 606, endPoint y: 333, distance: 16.3
type textarea "*"
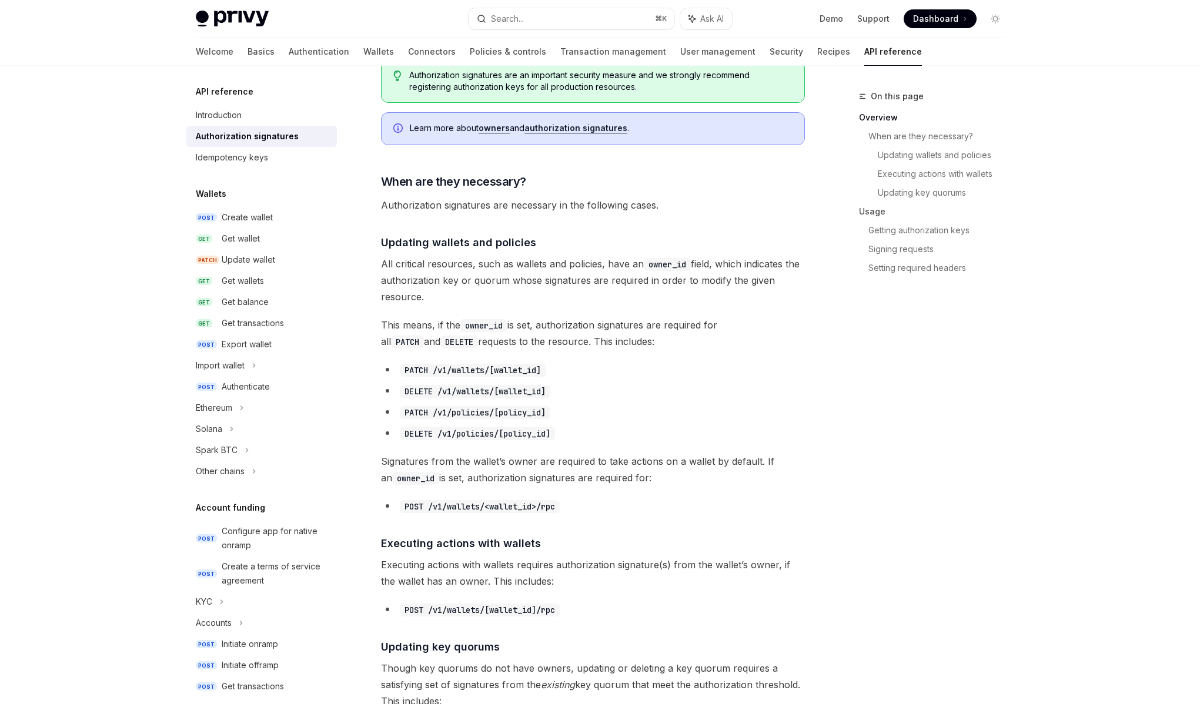
scroll to position [292, 0]
click at [562, 283] on span "All critical resources, such as wallets and policies, have an owner_id field, w…" at bounding box center [593, 281] width 424 height 49
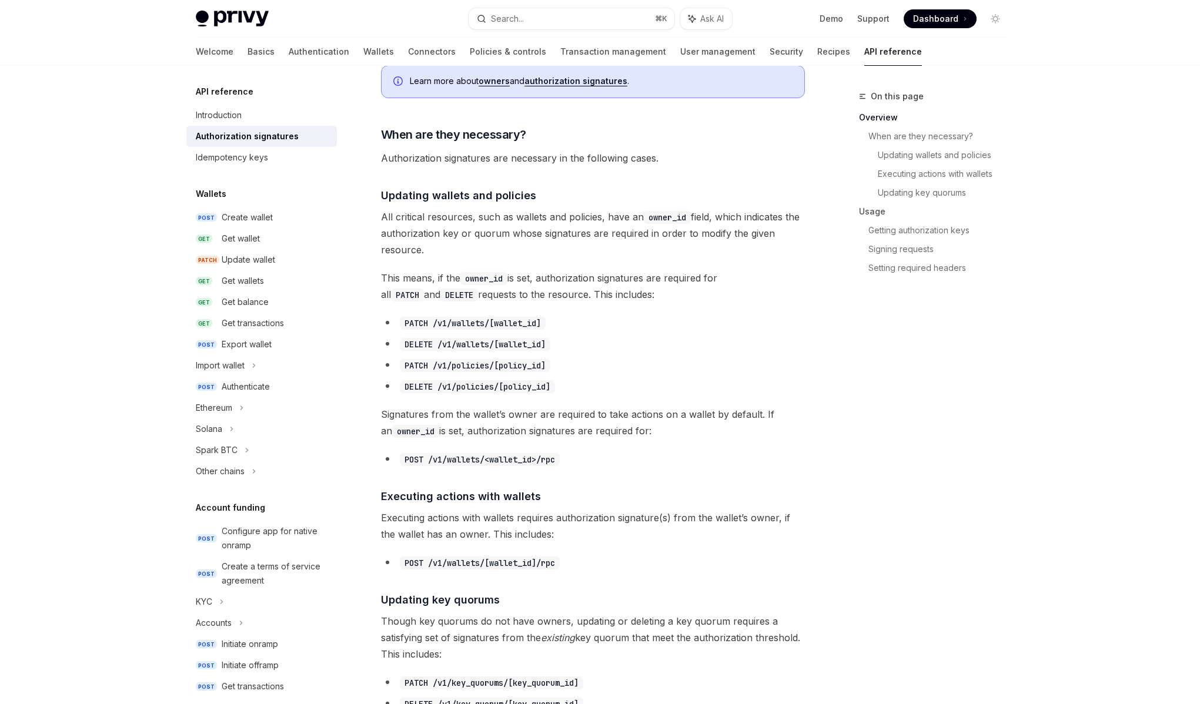
scroll to position [339, 0]
click at [571, 280] on span "This means, if the owner_id is set, authorization signatures are required for a…" at bounding box center [593, 288] width 424 height 33
click at [568, 278] on span "This means, if the owner_id is set, authorization signatures are required for a…" at bounding box center [593, 288] width 424 height 33
click at [552, 280] on span "This means, if the owner_id is set, authorization signatures are required for a…" at bounding box center [593, 288] width 424 height 33
click at [536, 280] on span "This means, if the owner_id is set, authorization signatures are required for a…" at bounding box center [593, 288] width 424 height 33
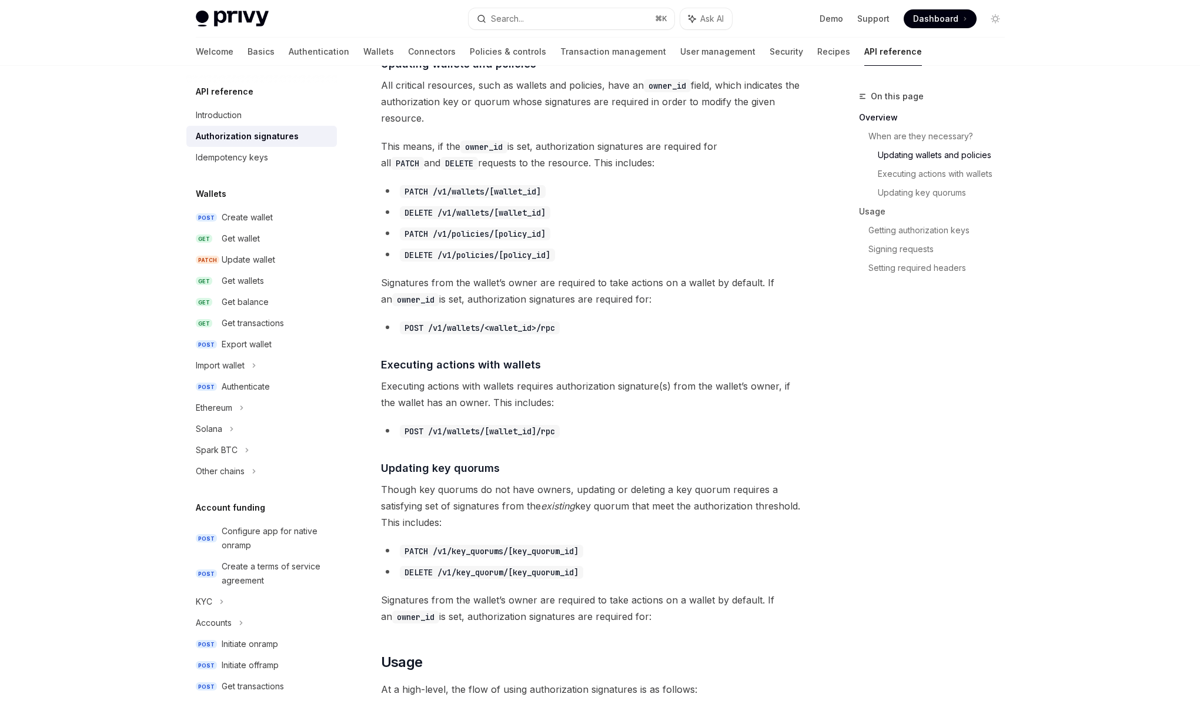
scroll to position [479, 0]
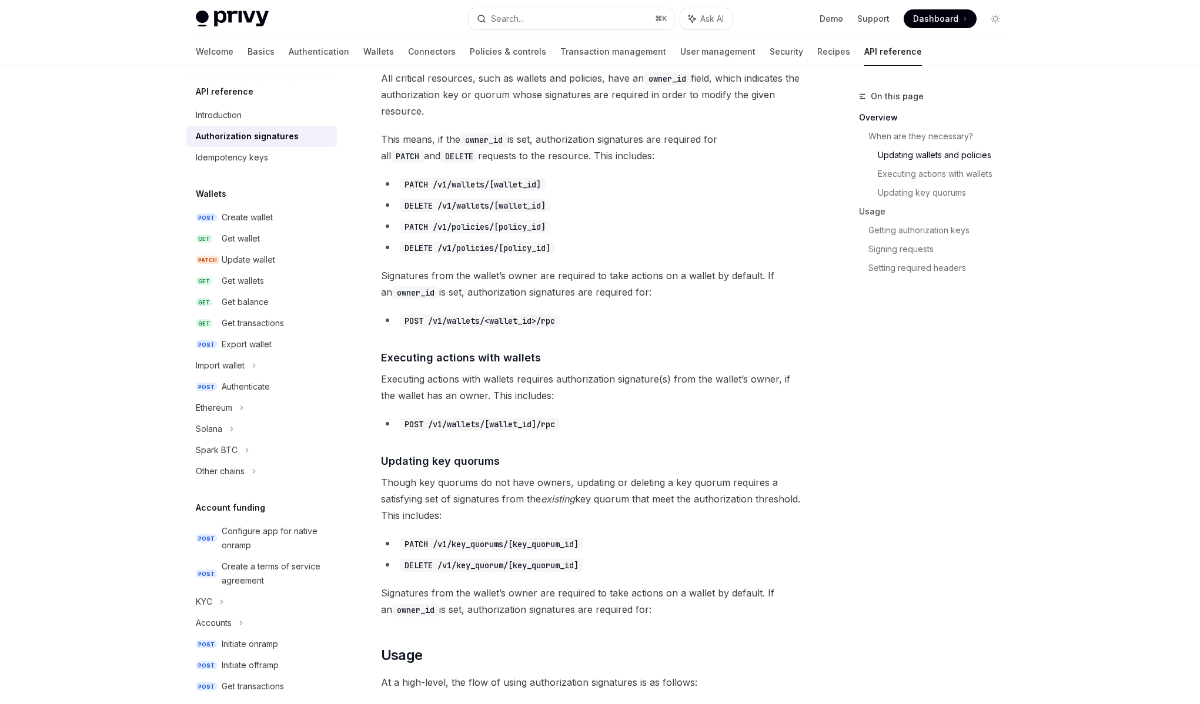
click at [549, 285] on span "Signatures from the wallet’s owner are required to take actions on a wallet by …" at bounding box center [593, 283] width 424 height 33
click at [563, 284] on span "Signatures from the wallet’s owner are required to take actions on a wallet by …" at bounding box center [593, 283] width 424 height 33
click at [570, 274] on span "Signatures from the wallet’s owner are required to take actions on a wallet by …" at bounding box center [593, 283] width 424 height 33
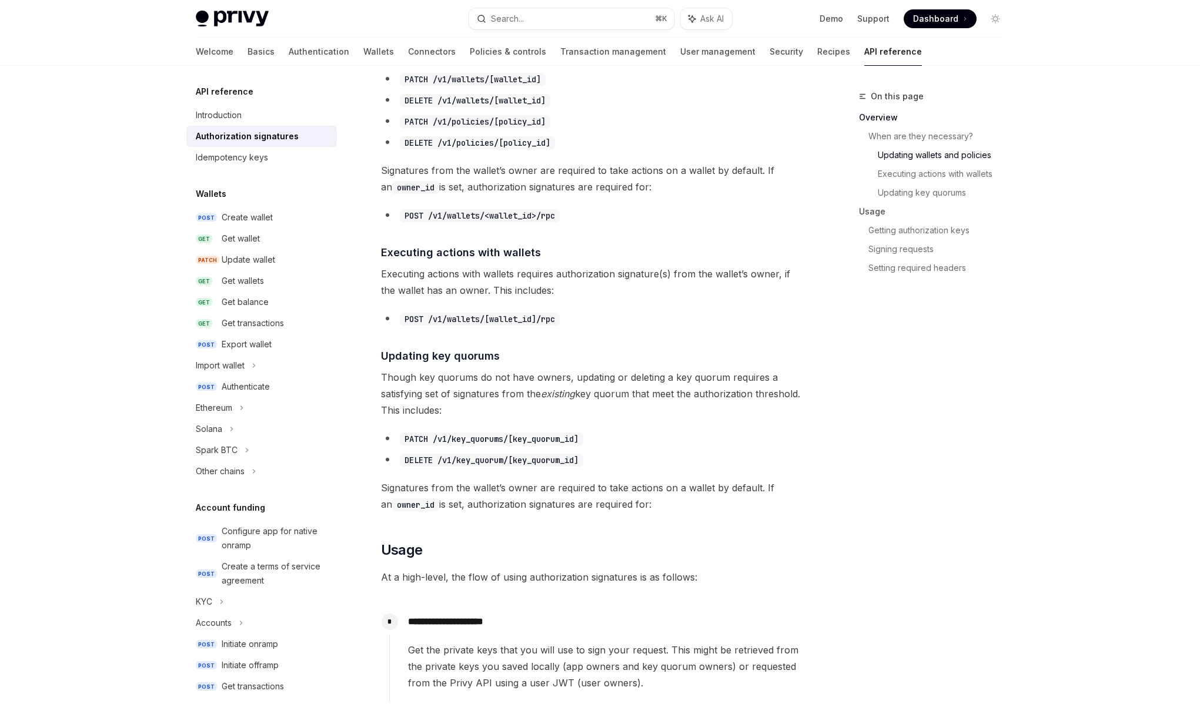
scroll to position [585, 0]
click at [615, 273] on span "Executing actions with wallets requires authorization signature(s) from the wal…" at bounding box center [593, 281] width 424 height 33
click at [597, 276] on span "Executing actions with wallets requires authorization signature(s) from the wal…" at bounding box center [593, 281] width 424 height 33
click at [570, 276] on span "Executing actions with wallets requires authorization signature(s) from the wal…" at bounding box center [593, 281] width 424 height 33
click at [571, 273] on span "Executing actions with wallets requires authorization signature(s) from the wal…" at bounding box center [593, 281] width 424 height 33
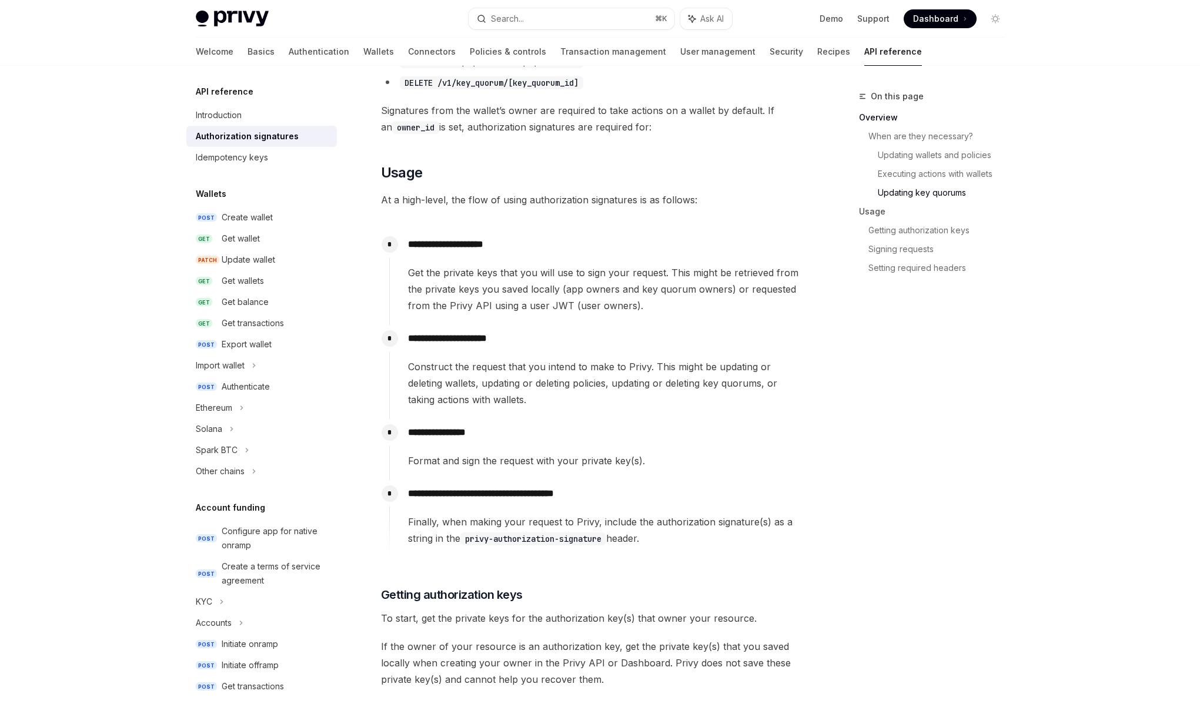
scroll to position [979, 0]
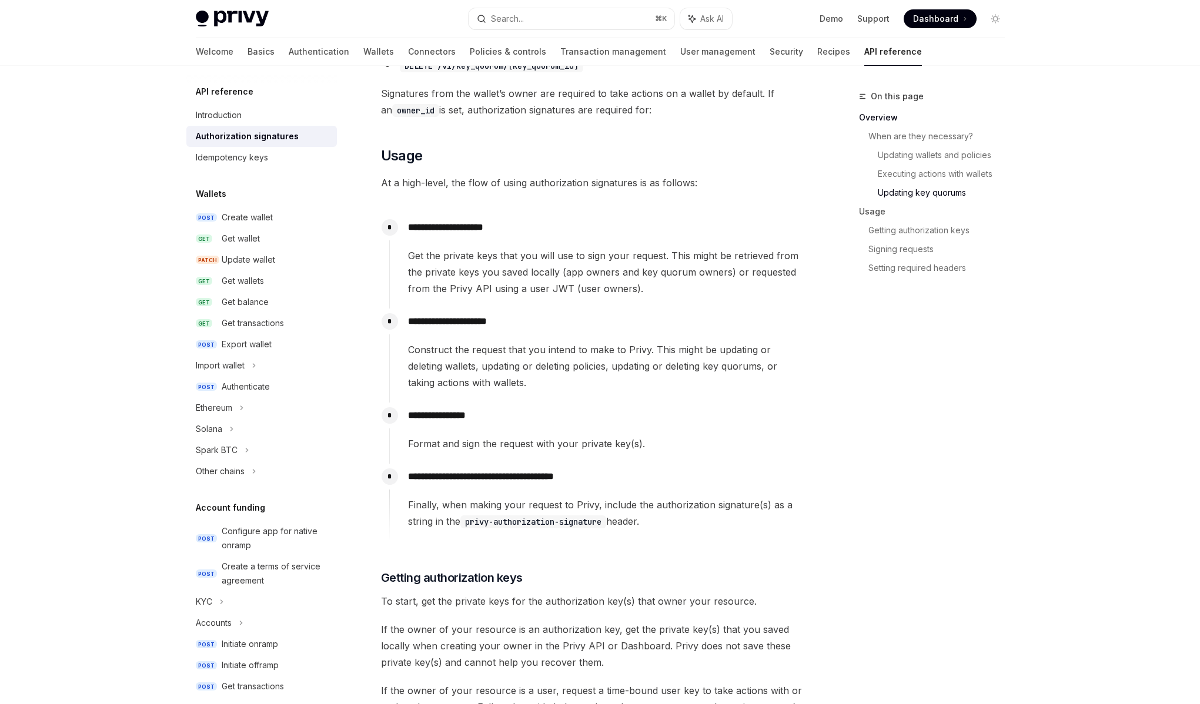
click at [609, 271] on span "Get the private keys that you will use to sign your request. This might be retr…" at bounding box center [606, 271] width 396 height 49
click at [602, 272] on span "Get the private keys that you will use to sign your request. This might be retr…" at bounding box center [606, 271] width 396 height 49
click at [590, 270] on span "Get the private keys that you will use to sign your request. This might be retr…" at bounding box center [606, 271] width 396 height 49
click at [581, 270] on span "Get the private keys that you will use to sign your request. This might be retr…" at bounding box center [606, 271] width 396 height 49
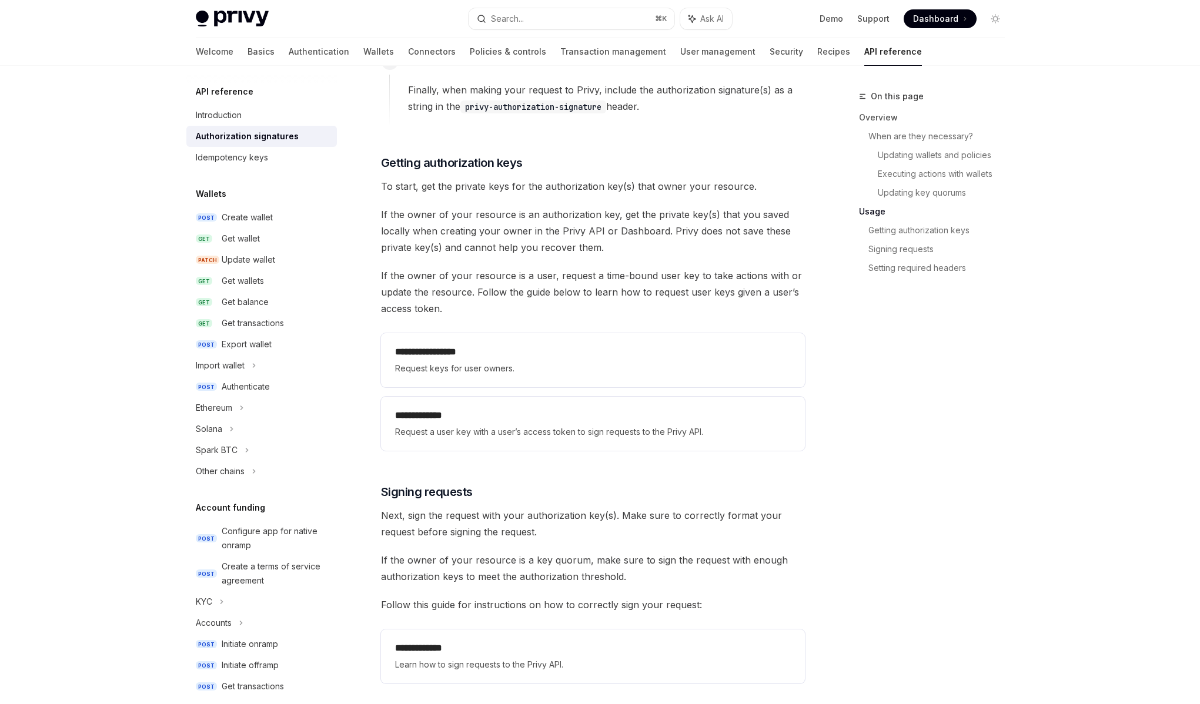
scroll to position [1398, 0]
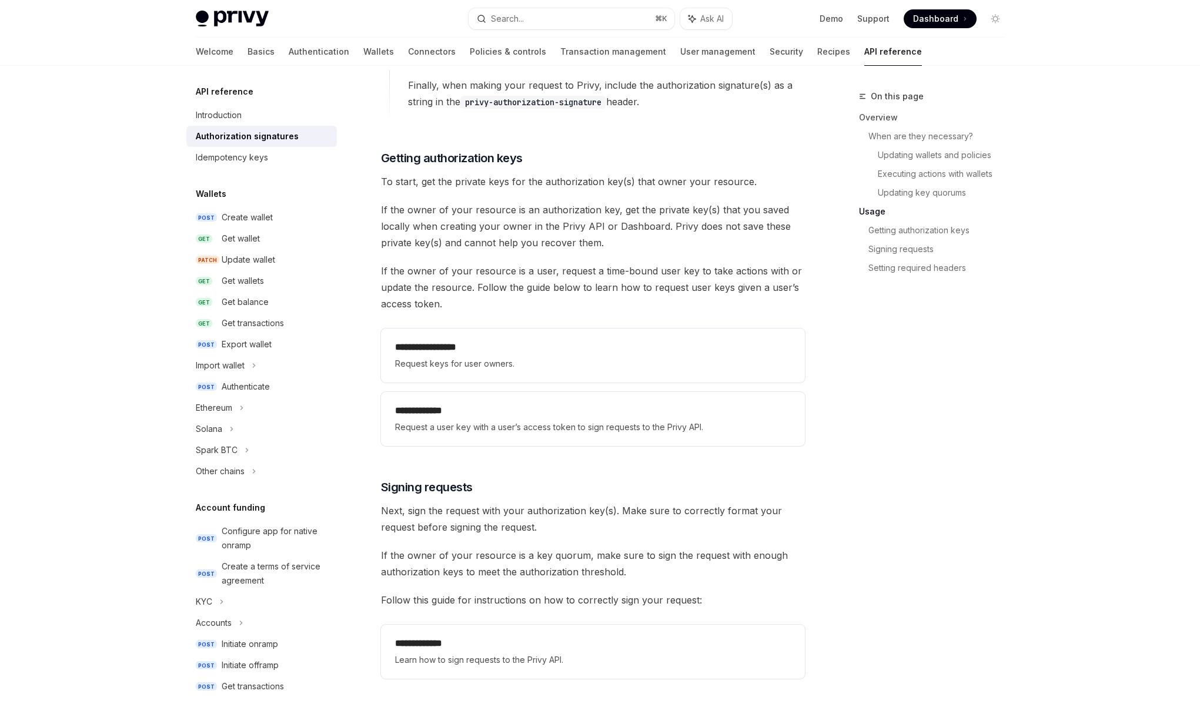
click at [582, 224] on span "If the owner of your resource is an authorization key, get the private key(s) t…" at bounding box center [593, 226] width 424 height 49
click at [554, 225] on span "If the owner of your resource is an authorization key, get the private key(s) t…" at bounding box center [593, 226] width 424 height 49
click at [558, 226] on span "If the owner of your resource is an authorization key, get the private key(s) t…" at bounding box center [593, 226] width 424 height 49
click at [567, 287] on span "If the owner of your resource is a user, request a time-bound user key to take …" at bounding box center [593, 287] width 424 height 49
click at [581, 289] on span "If the owner of your resource is a user, request a time-bound user key to take …" at bounding box center [593, 287] width 424 height 49
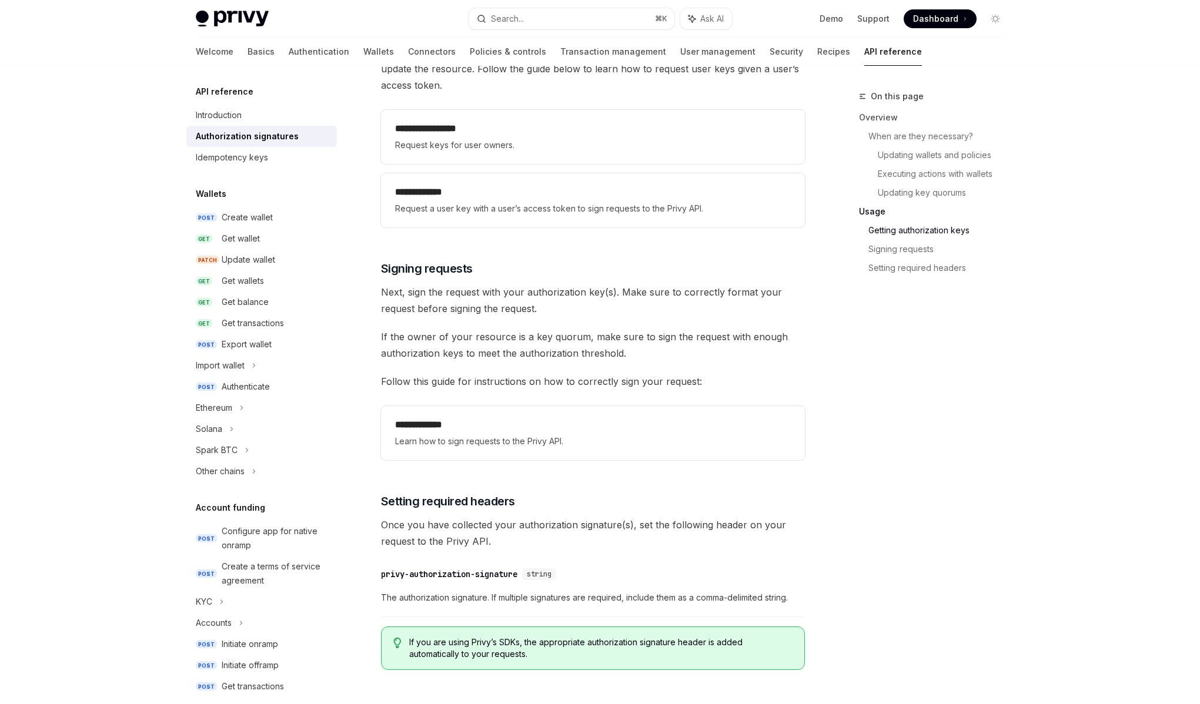
scroll to position [1612, 0]
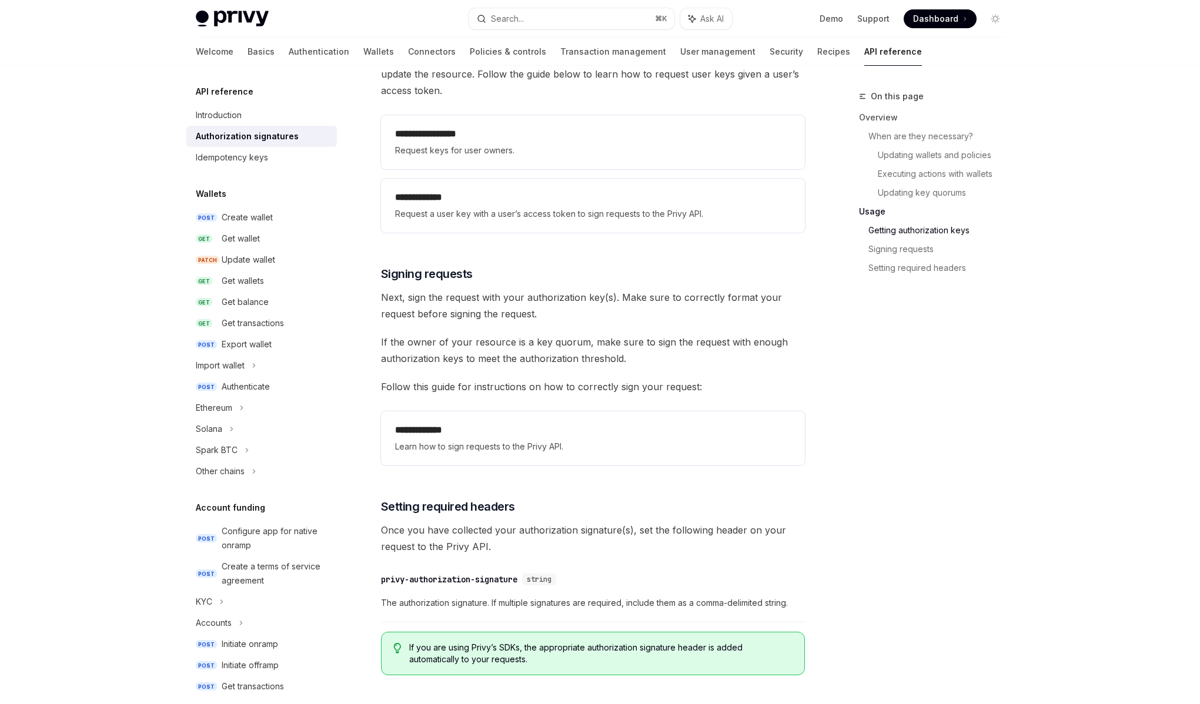
click at [581, 295] on span "Next, sign the request with your authorization key(s). Make sure to correctly f…" at bounding box center [593, 305] width 424 height 33
click at [562, 352] on span "If the owner of your resource is a key quorum, make sure to sign the request wi…" at bounding box center [593, 350] width 424 height 33
click at [575, 340] on span "If the owner of your resource is a key quorum, make sure to sign the request wi…" at bounding box center [593, 350] width 424 height 33
click at [585, 340] on span "If the owner of your resource is a key quorum, make sure to sign the request wi…" at bounding box center [593, 350] width 424 height 33
click at [592, 340] on span "If the owner of your resource is a key quorum, make sure to sign the request wi…" at bounding box center [593, 350] width 424 height 33
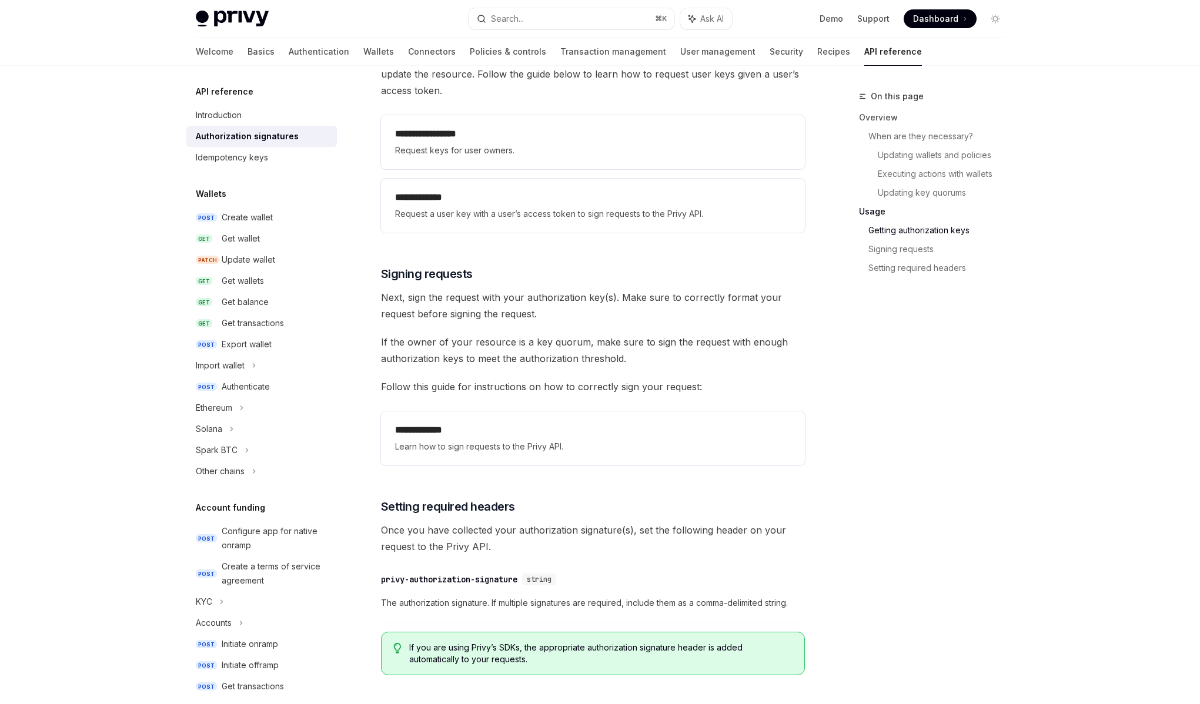
click at [592, 340] on span "If the owner of your resource is a key quorum, make sure to sign the request wi…" at bounding box center [593, 350] width 424 height 33
click at [590, 341] on span "If the owner of your resource is a key quorum, make sure to sign the request wi…" at bounding box center [593, 350] width 424 height 33
click at [589, 342] on span "If the owner of your resource is a key quorum, make sure to sign the request wi…" at bounding box center [593, 350] width 424 height 33
click at [578, 358] on span "If the owner of your resource is a key quorum, make sure to sign the request wi…" at bounding box center [593, 350] width 424 height 33
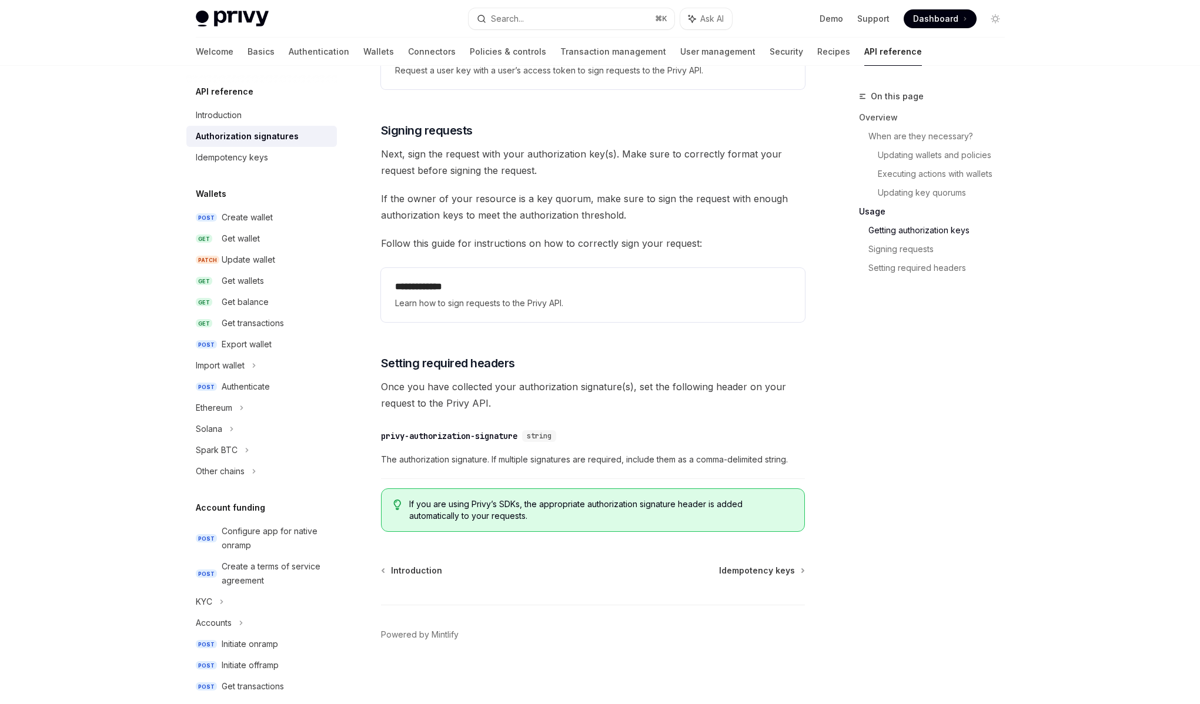
scroll to position [1757, 0]
click at [579, 382] on span "Once you have collected your authorization signature(s), set the following head…" at bounding box center [593, 392] width 424 height 33
click at [576, 386] on span "Once you have collected your authorization signature(s), set the following head…" at bounding box center [593, 392] width 424 height 33
click at [575, 385] on span "Once you have collected your authorization signature(s), set the following head…" at bounding box center [593, 392] width 424 height 33
click at [578, 386] on span "Once you have collected your authorization signature(s), set the following head…" at bounding box center [593, 392] width 424 height 33
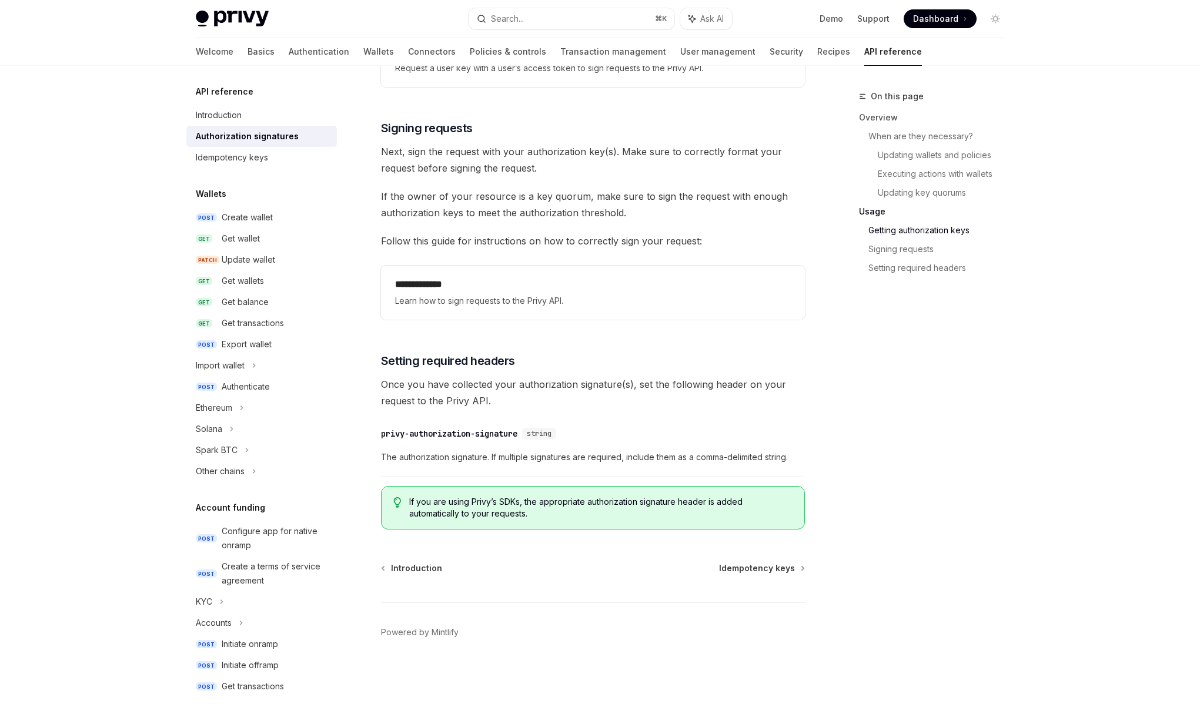
click at [576, 385] on span "Once you have collected your authorization signature(s), set the following head…" at bounding box center [593, 392] width 424 height 33
click at [577, 385] on span "Once you have collected your authorization signature(s), set the following head…" at bounding box center [593, 392] width 424 height 33
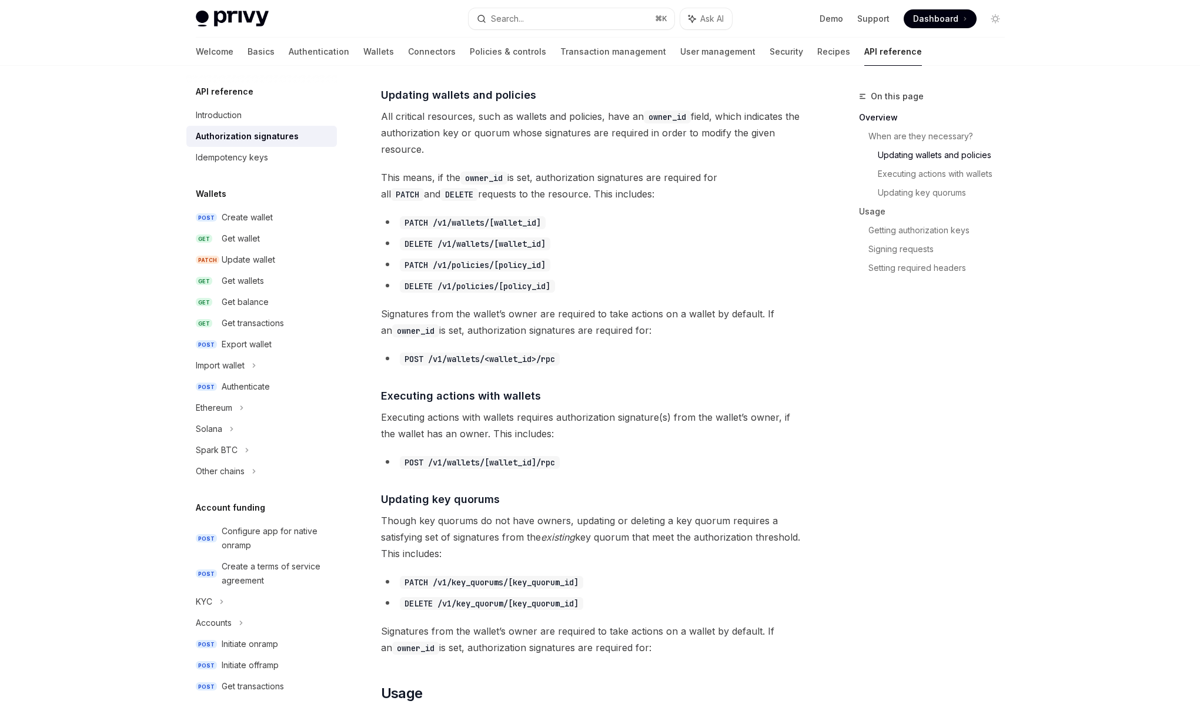
scroll to position [441, 0]
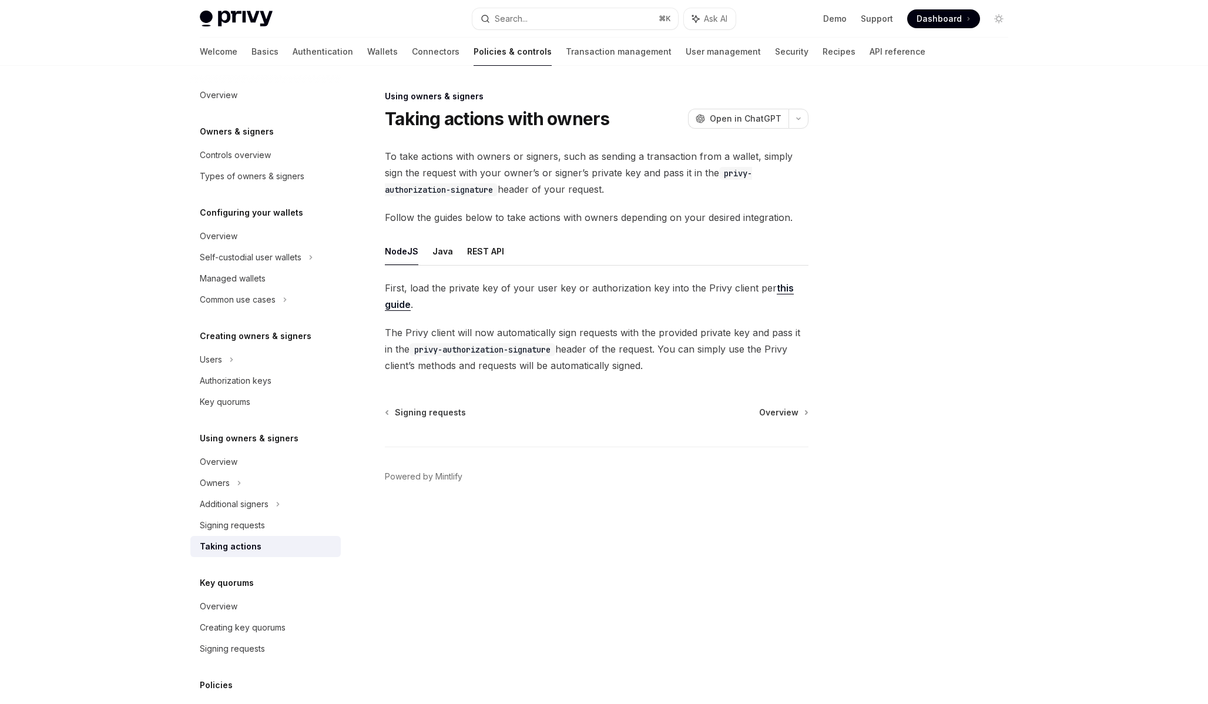
click at [772, 290] on link "this guide" at bounding box center [589, 296] width 409 height 29
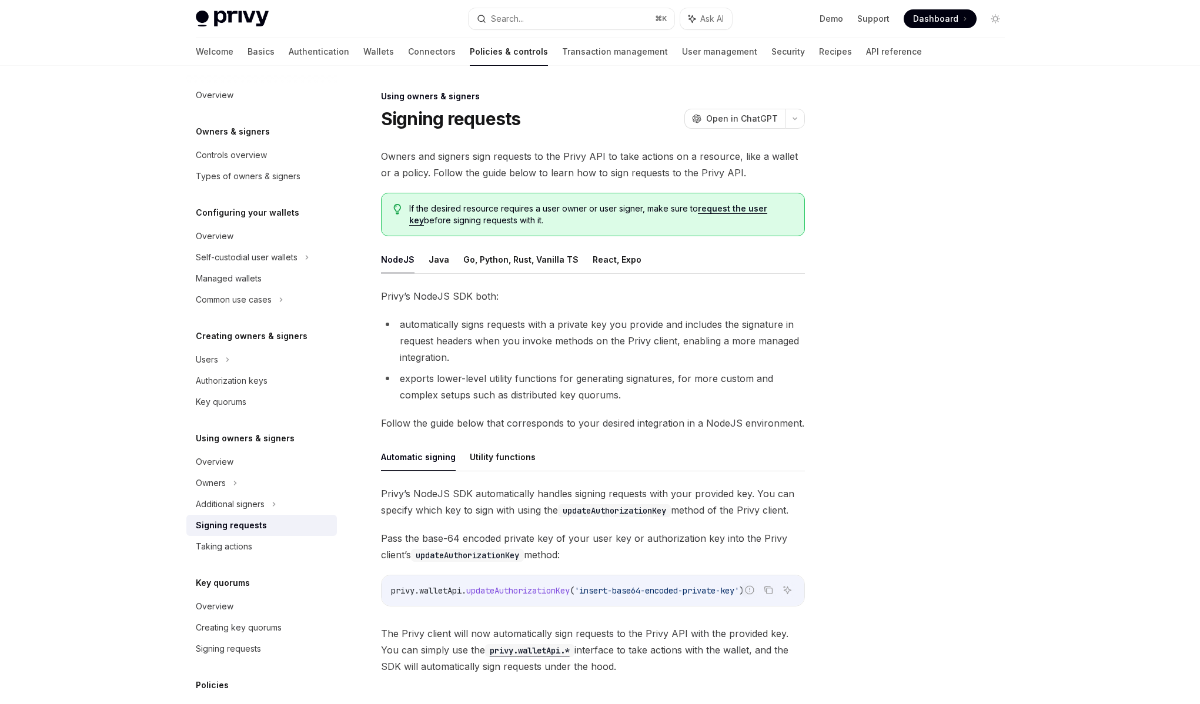
type textarea "*"
